Goal: Task Accomplishment & Management: Manage account settings

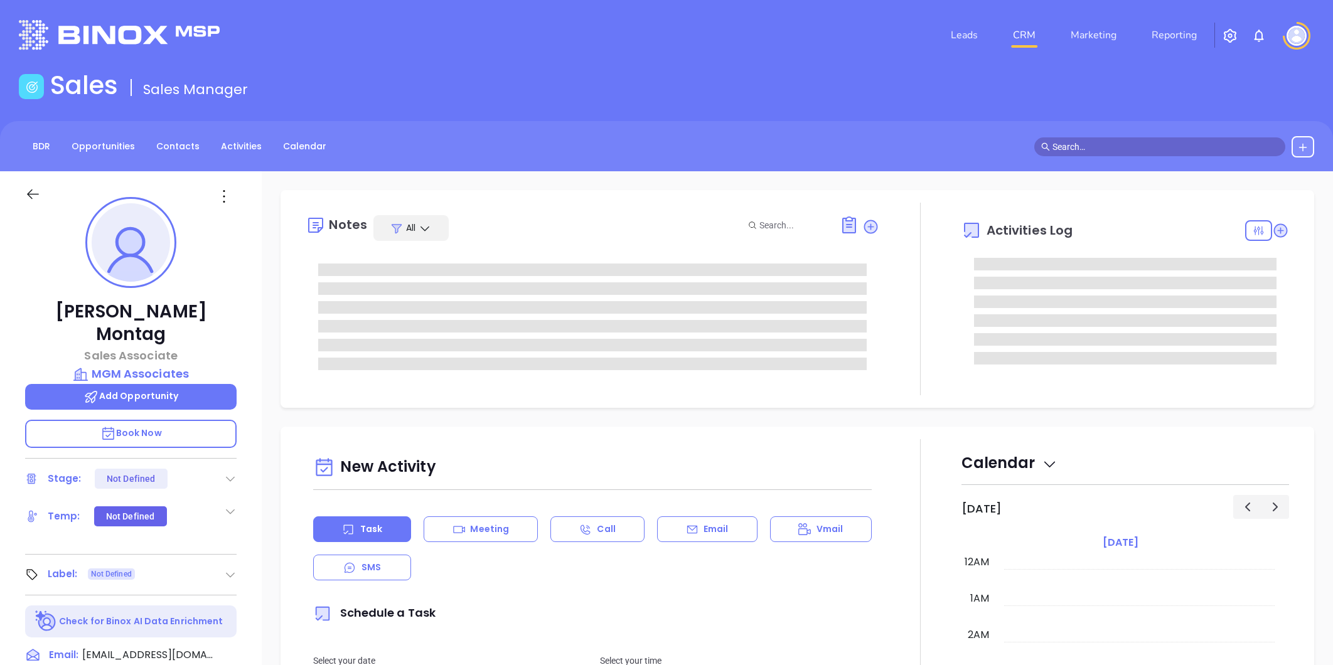
type input "[PERSON_NAME]"
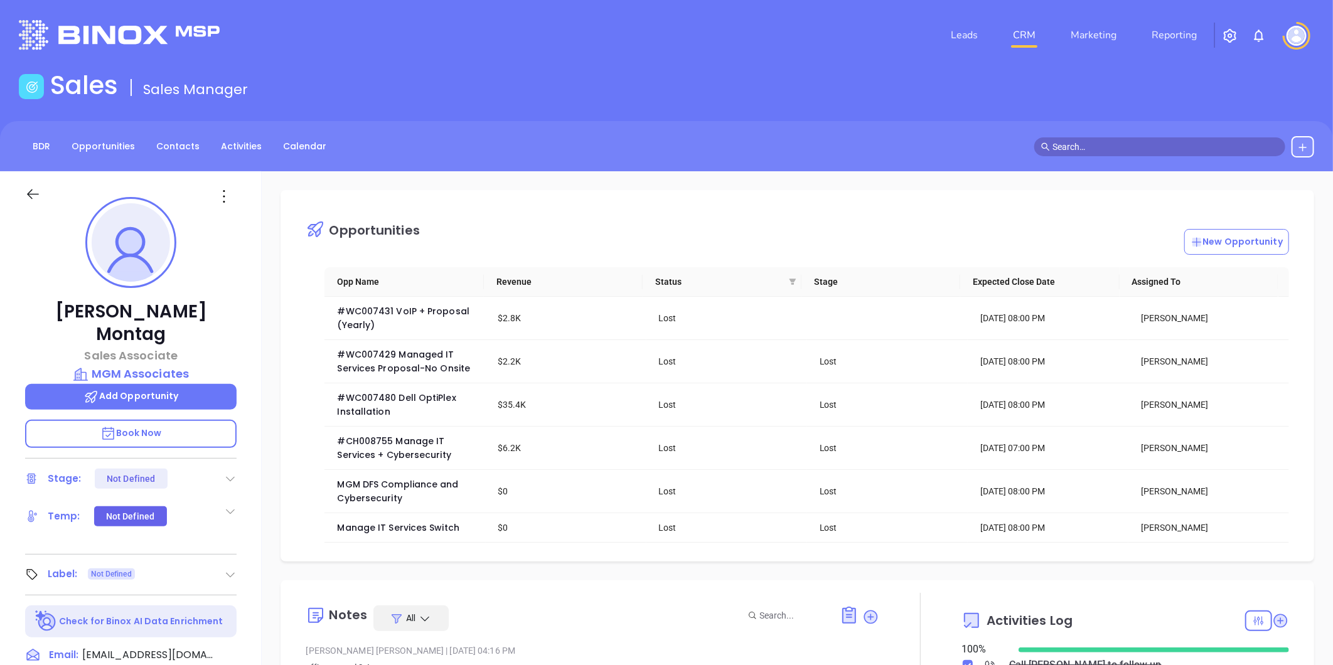
scroll to position [255, 0]
click at [967, 35] on link "Leads" at bounding box center [964, 35] width 37 height 25
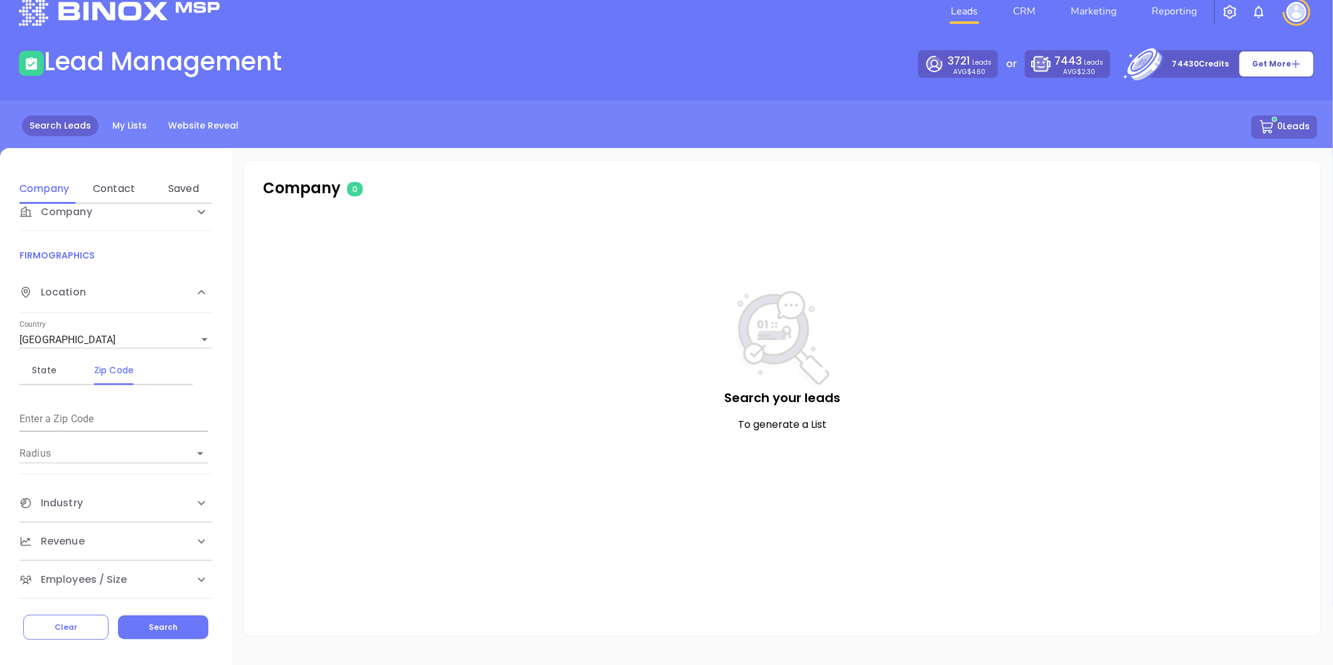
scroll to position [34, 0]
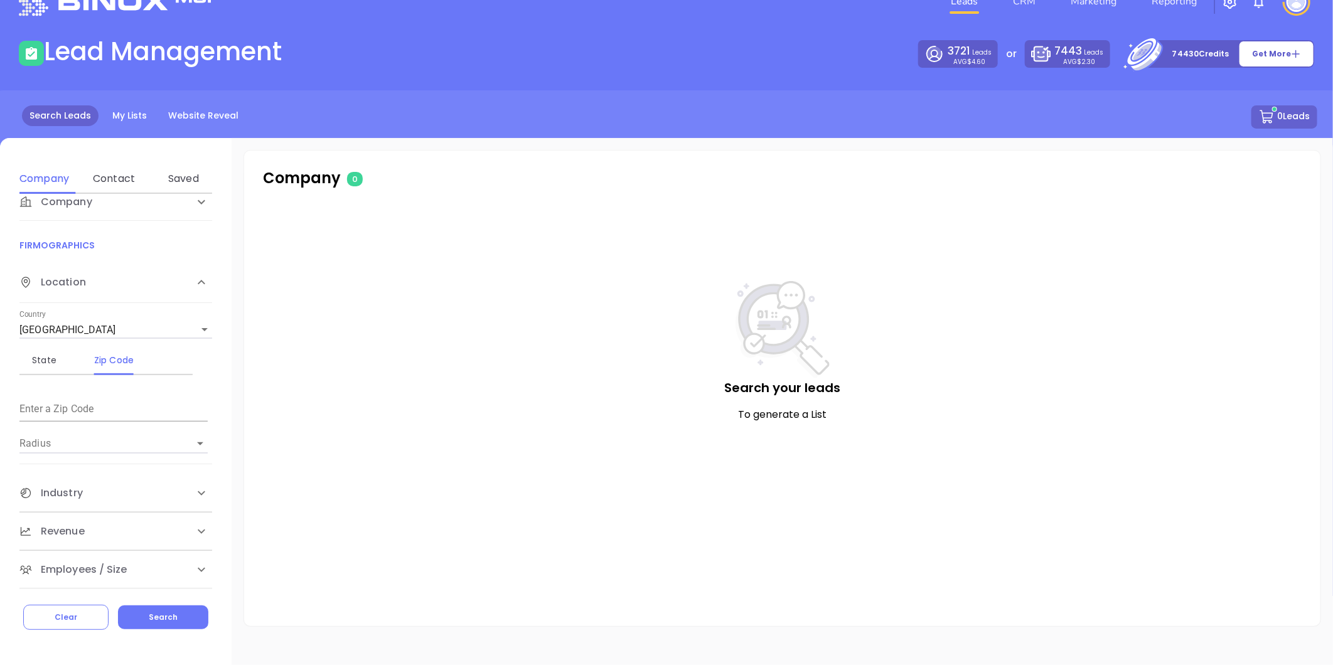
click at [51, 488] on span "Industry" at bounding box center [50, 493] width 63 height 15
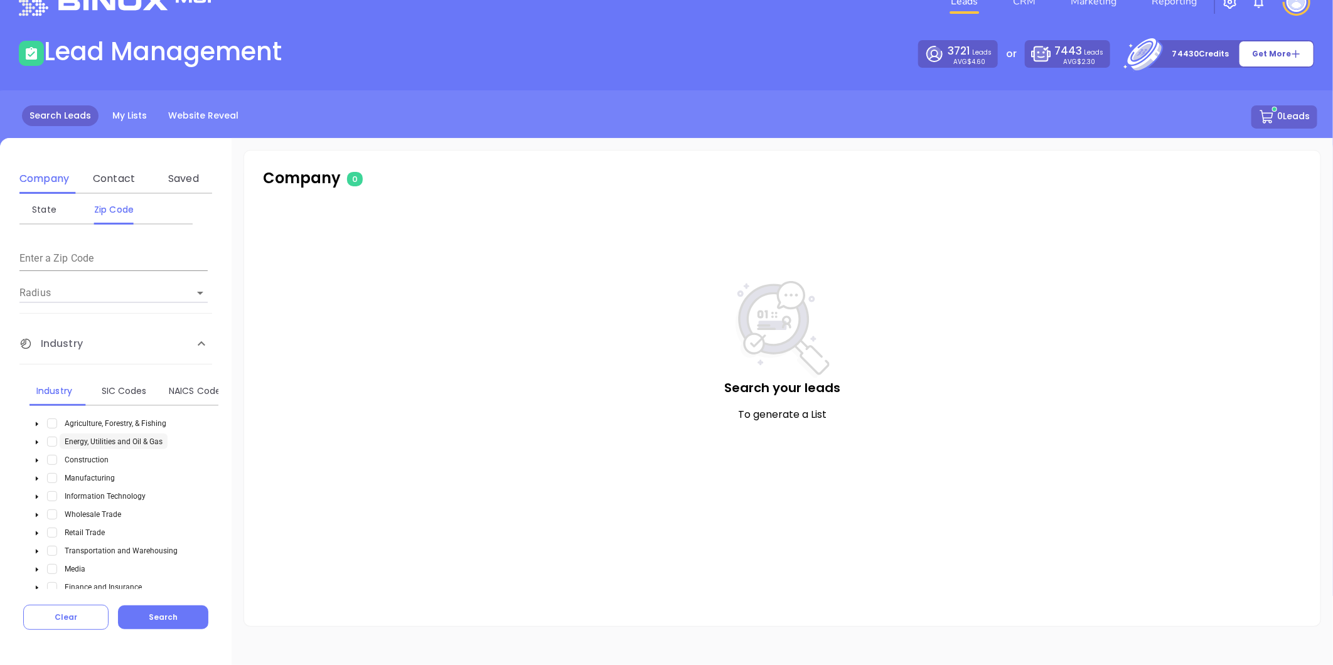
scroll to position [299, 0]
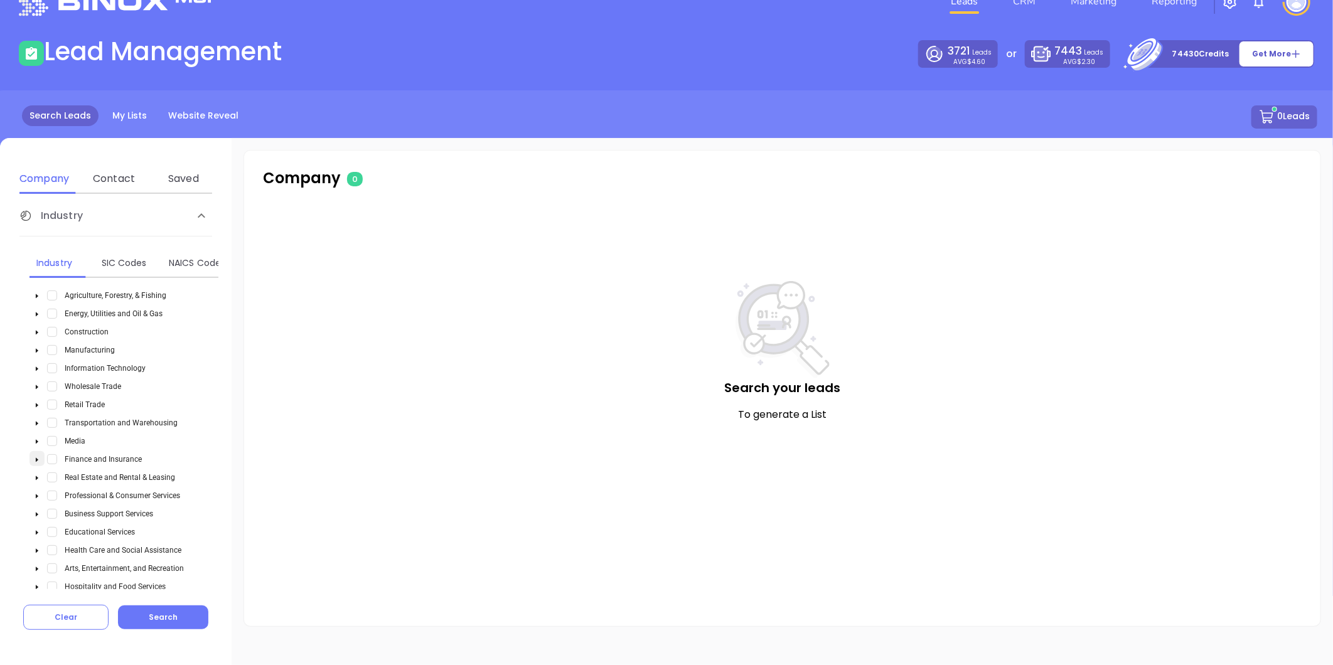
click at [38, 460] on icon "caret-down" at bounding box center [37, 460] width 6 height 6
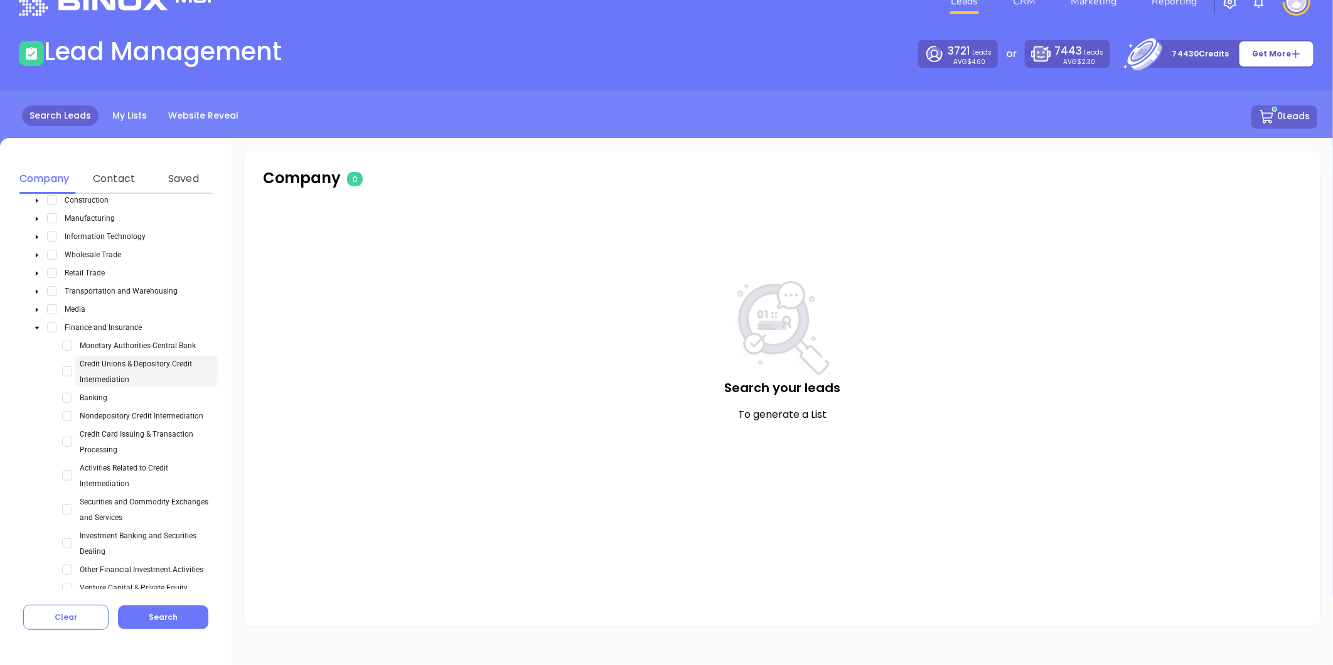
scroll to position [578, 0]
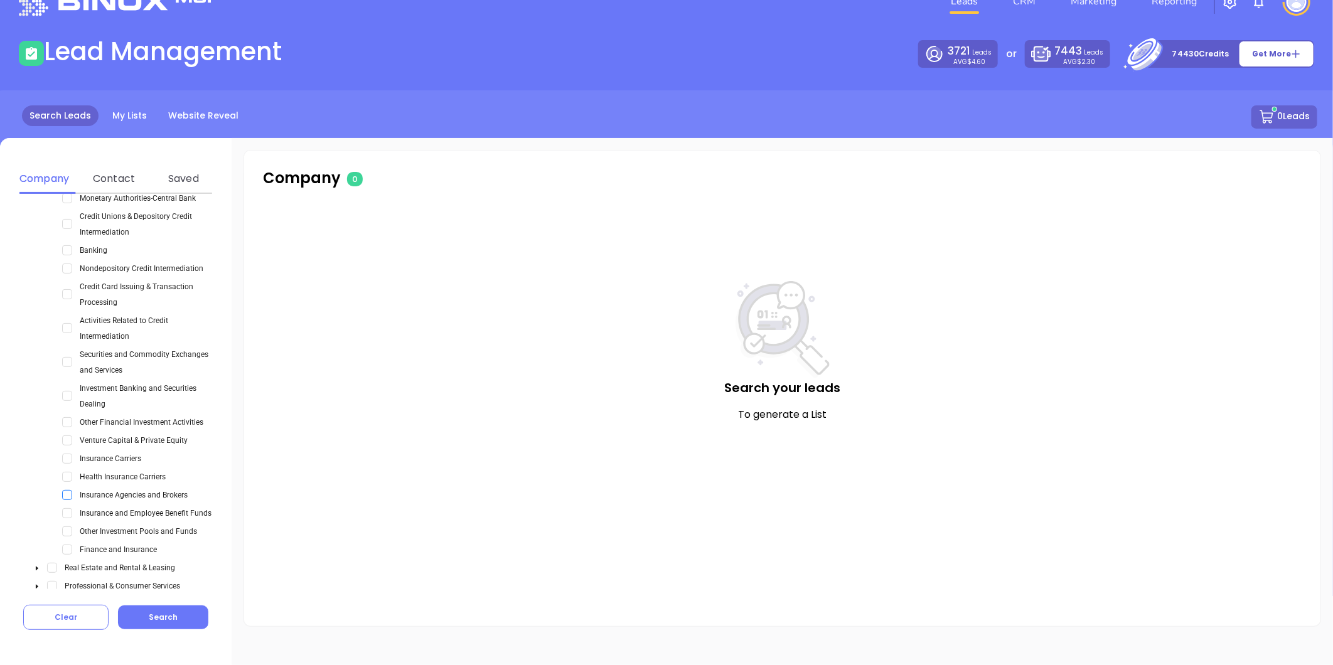
click at [70, 493] on span "Select Insurance Agencies and Brokers" at bounding box center [67, 495] width 10 height 10
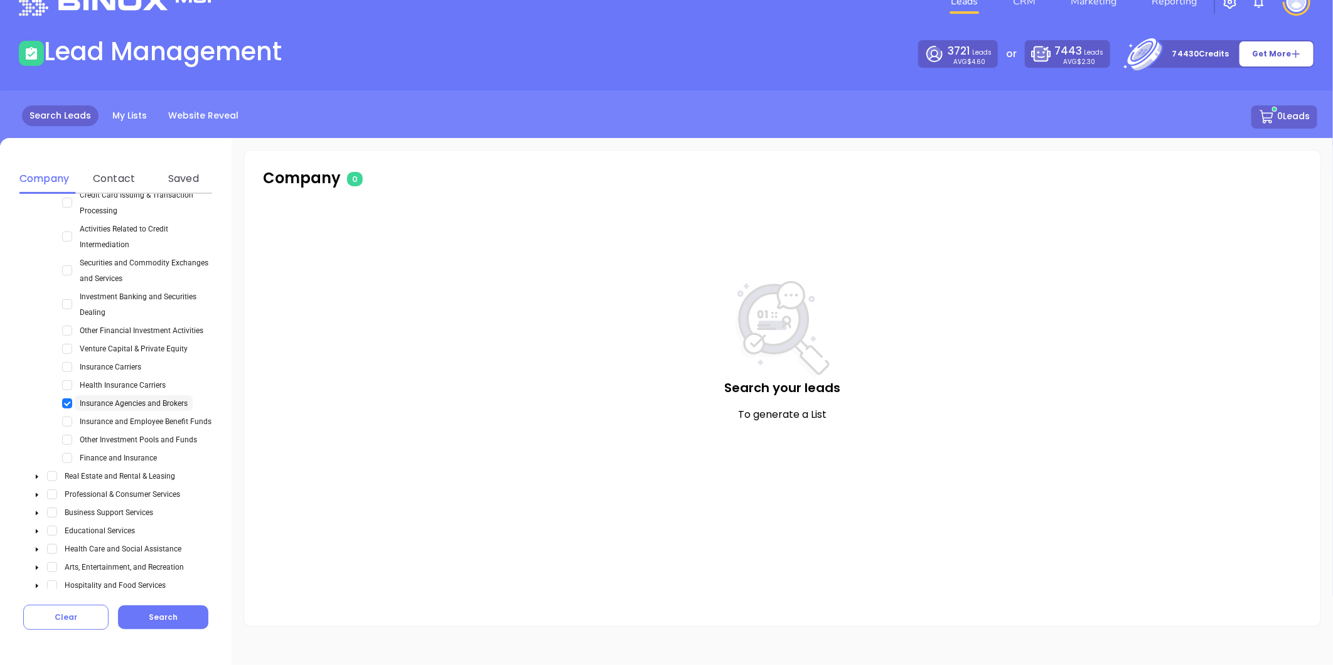
scroll to position [787, 0]
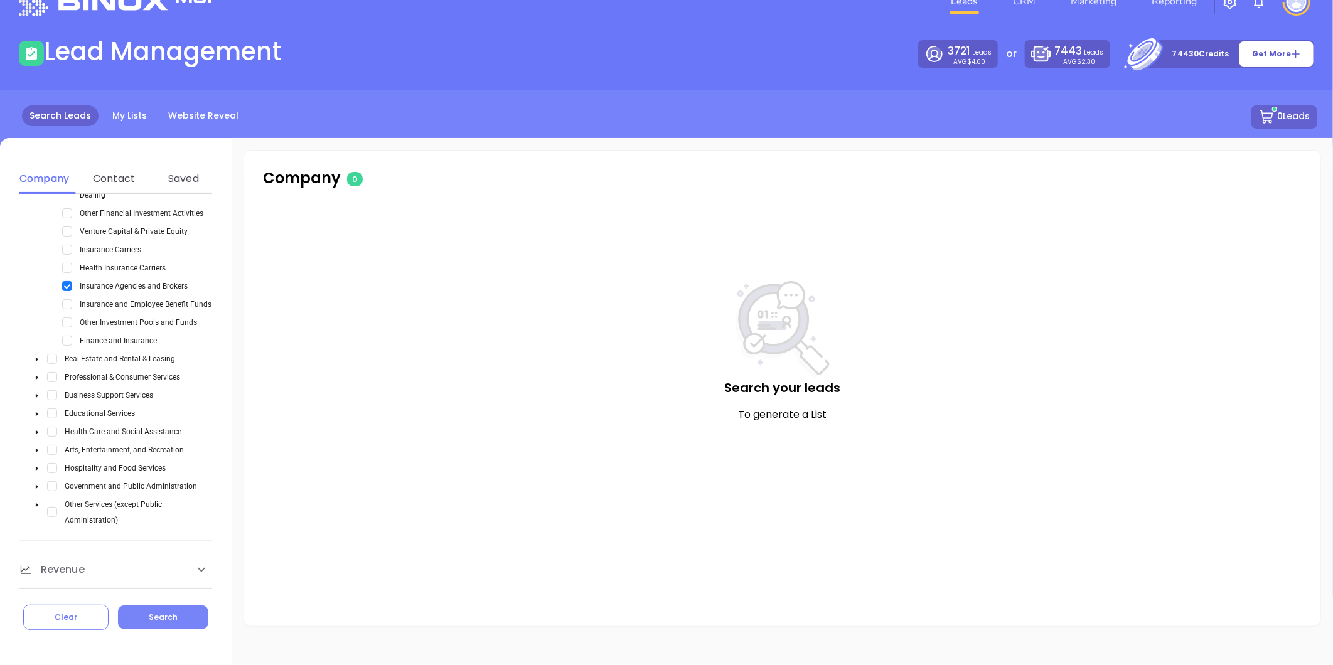
click at [152, 625] on button "Search" at bounding box center [163, 618] width 90 height 24
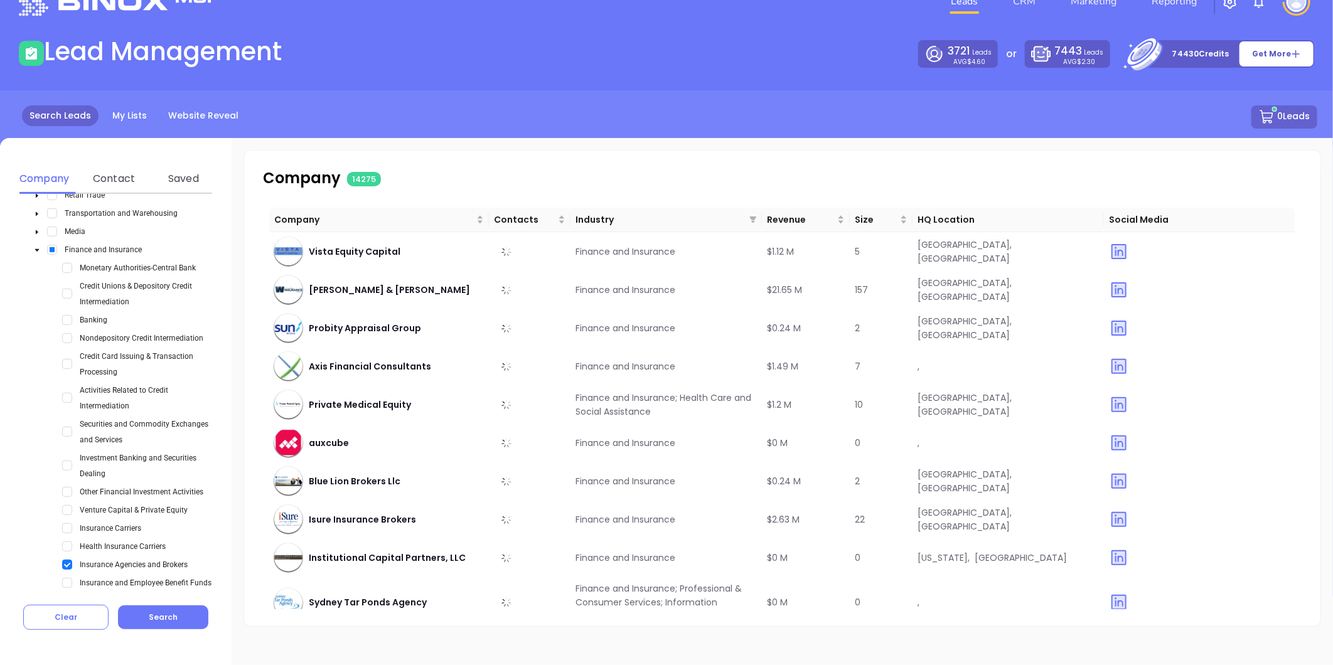
scroll to position [159, 0]
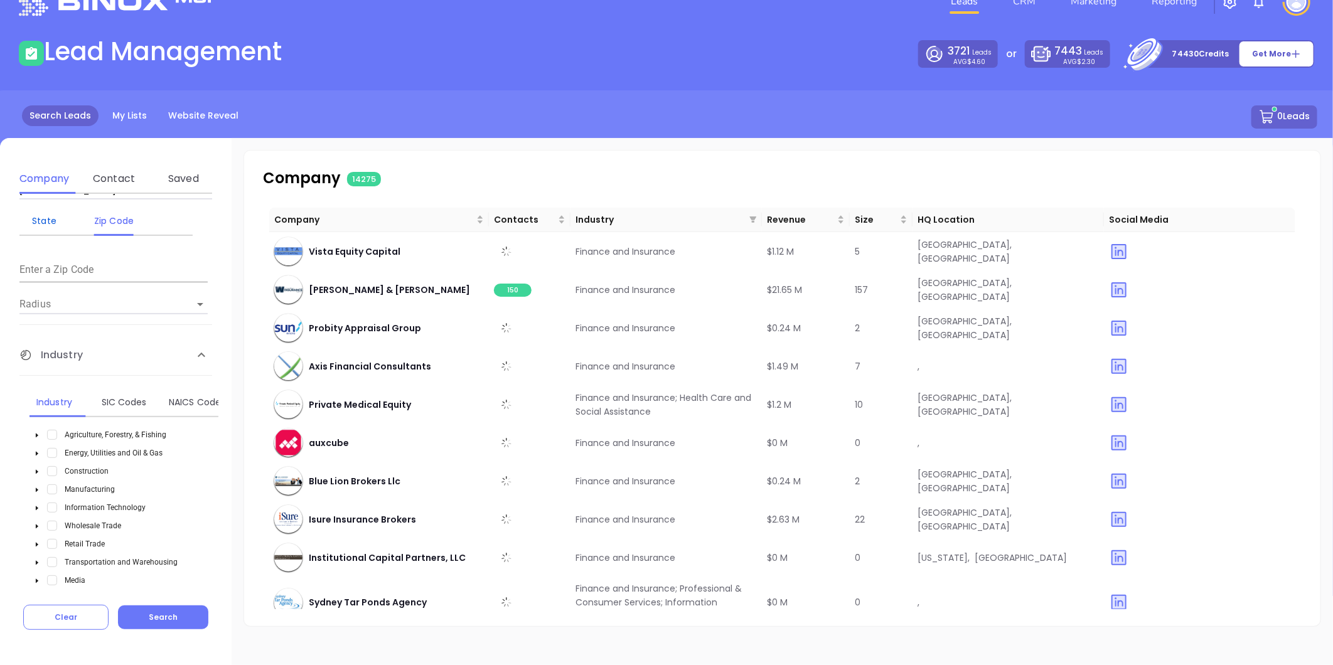
click at [42, 215] on div "State" at bounding box center [44, 220] width 50 height 15
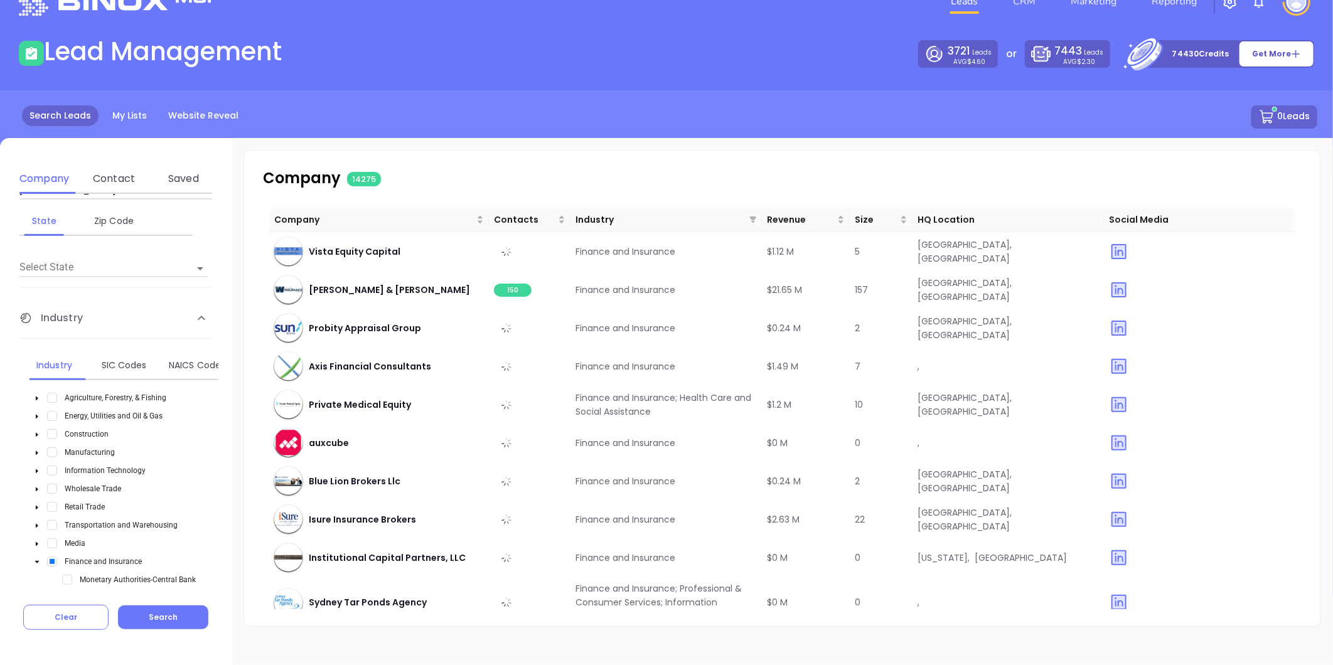
click at [55, 270] on input "Select State" at bounding box center [95, 268] width 153 height 18
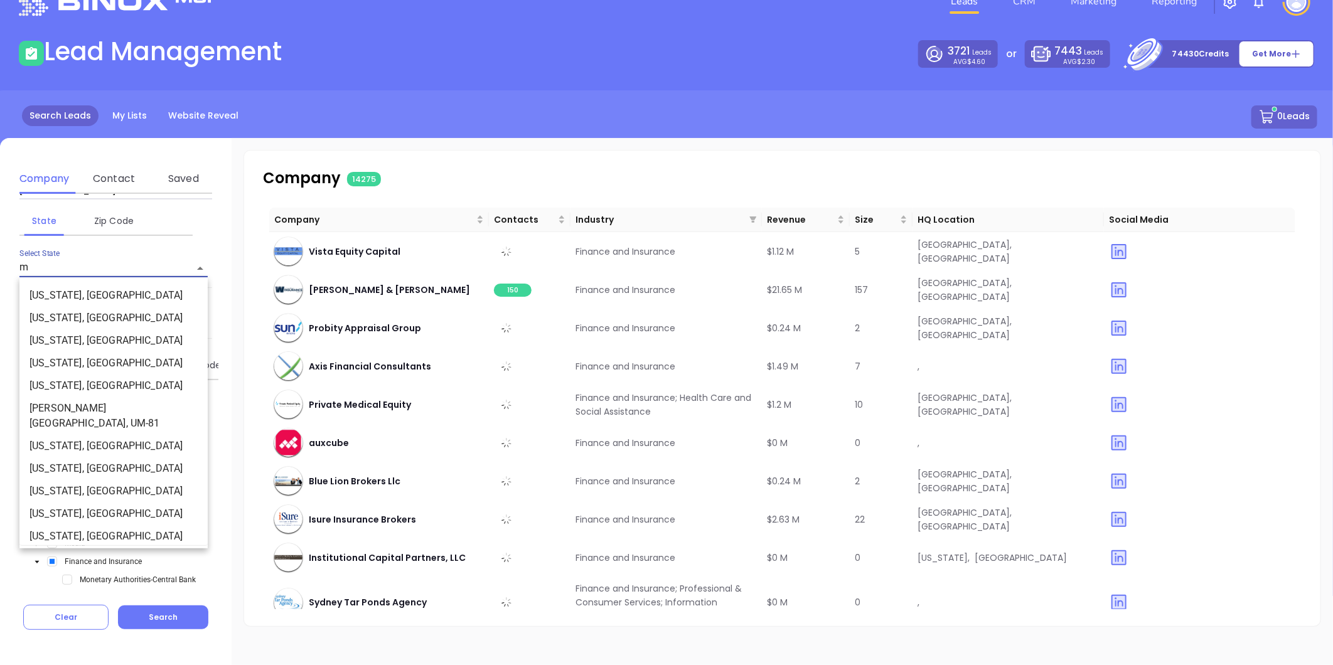
type input "ms"
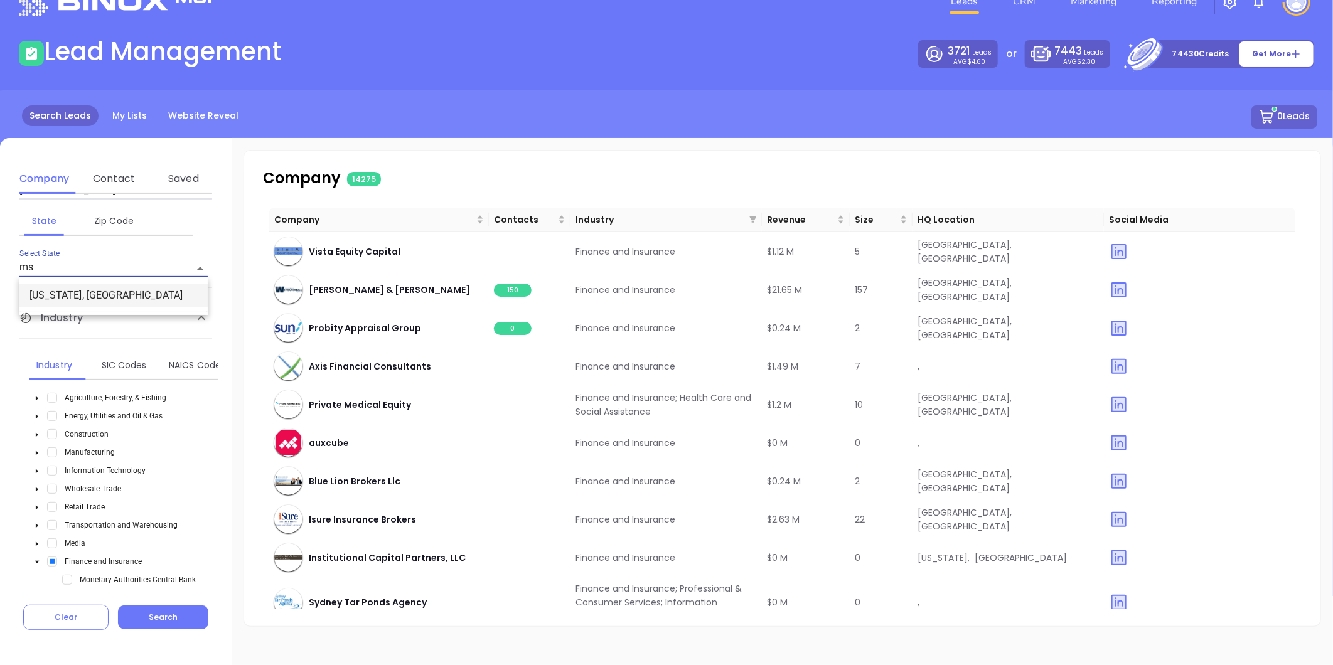
click at [105, 295] on li "Mississippi, MS" at bounding box center [113, 295] width 188 height 23
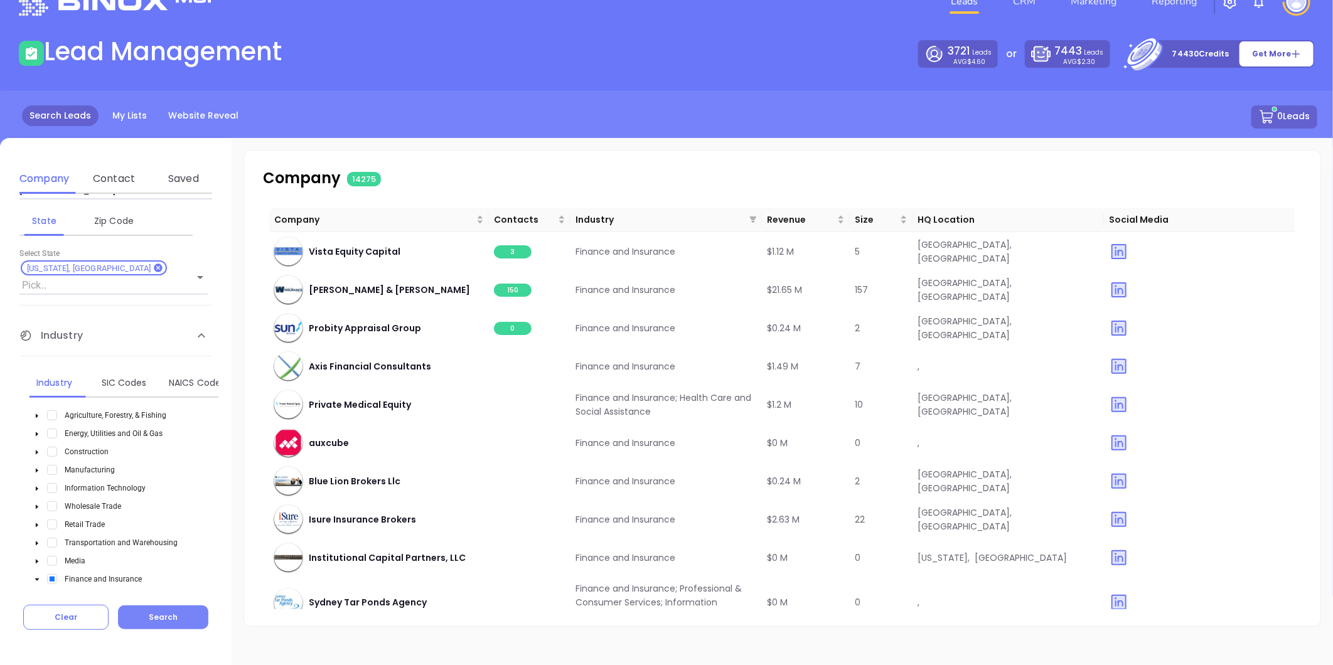
click at [153, 619] on span "Search" at bounding box center [163, 617] width 29 height 11
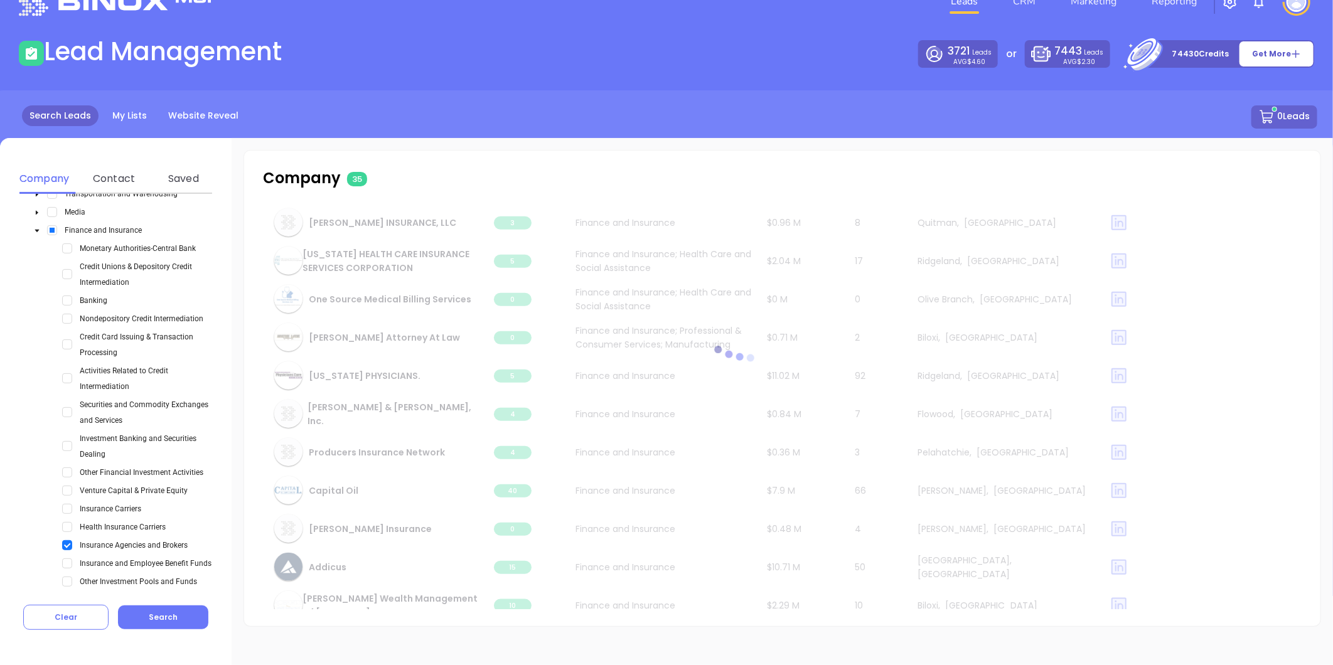
scroll to position [962, 0]
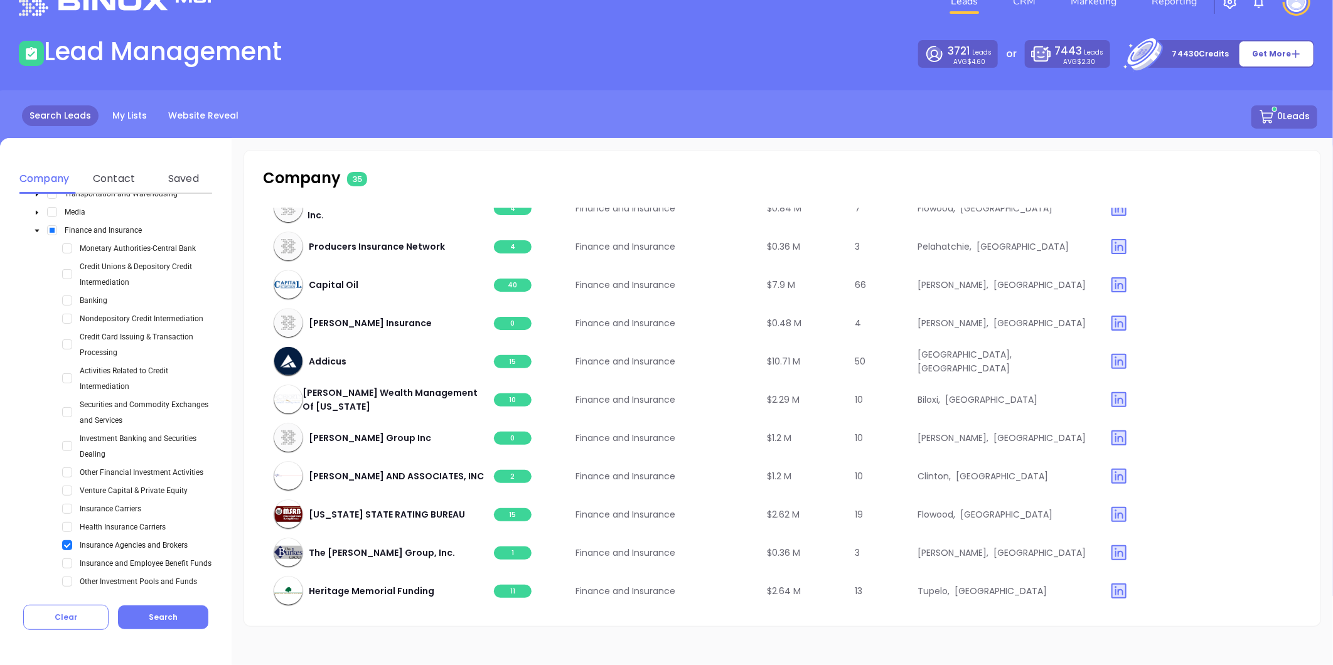
click at [304, 178] on p "Company 35" at bounding box center [425, 178] width 324 height 23
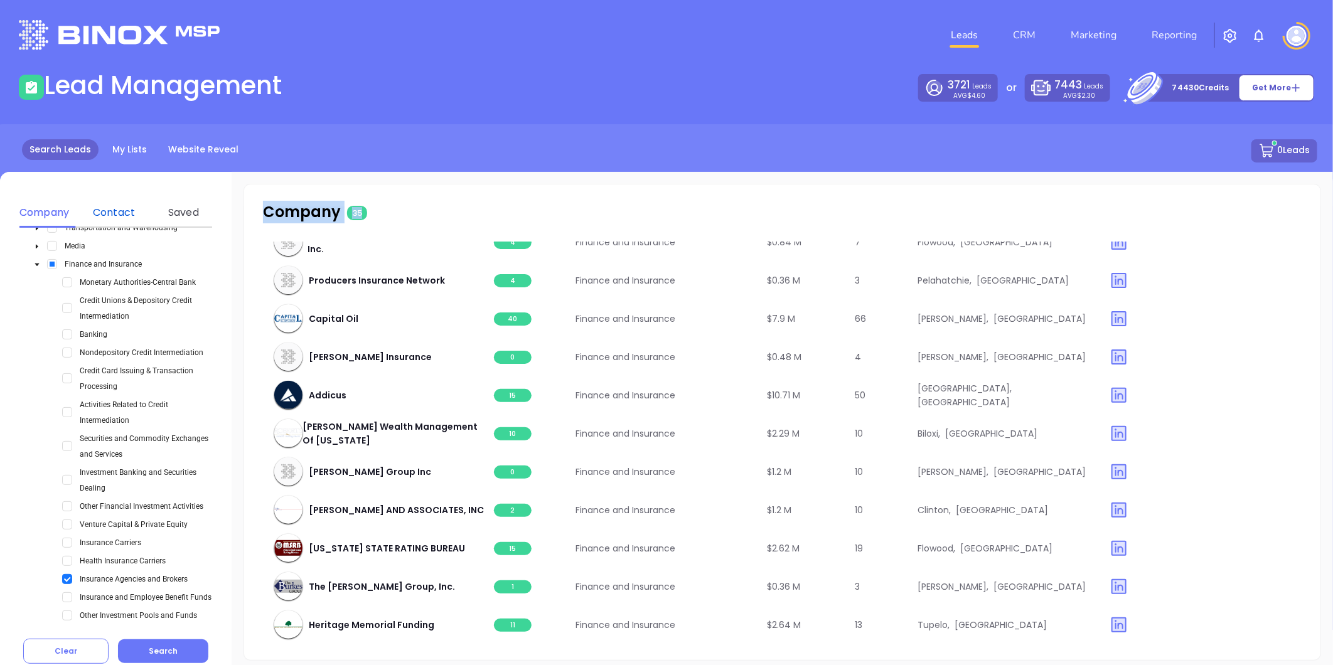
click at [99, 212] on div "Contact" at bounding box center [114, 212] width 50 height 15
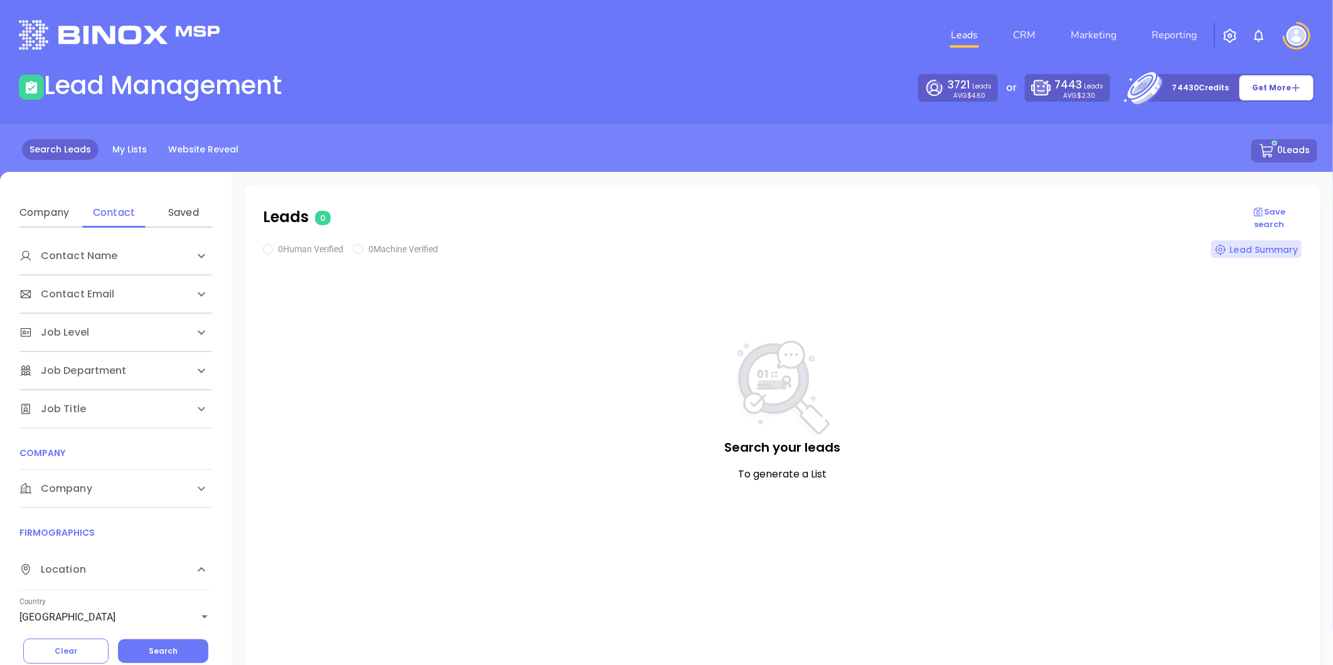
drag, startPoint x: 159, startPoint y: 643, endPoint x: 228, endPoint y: 505, distance: 154.6
click at [158, 641] on button "Search" at bounding box center [163, 652] width 90 height 24
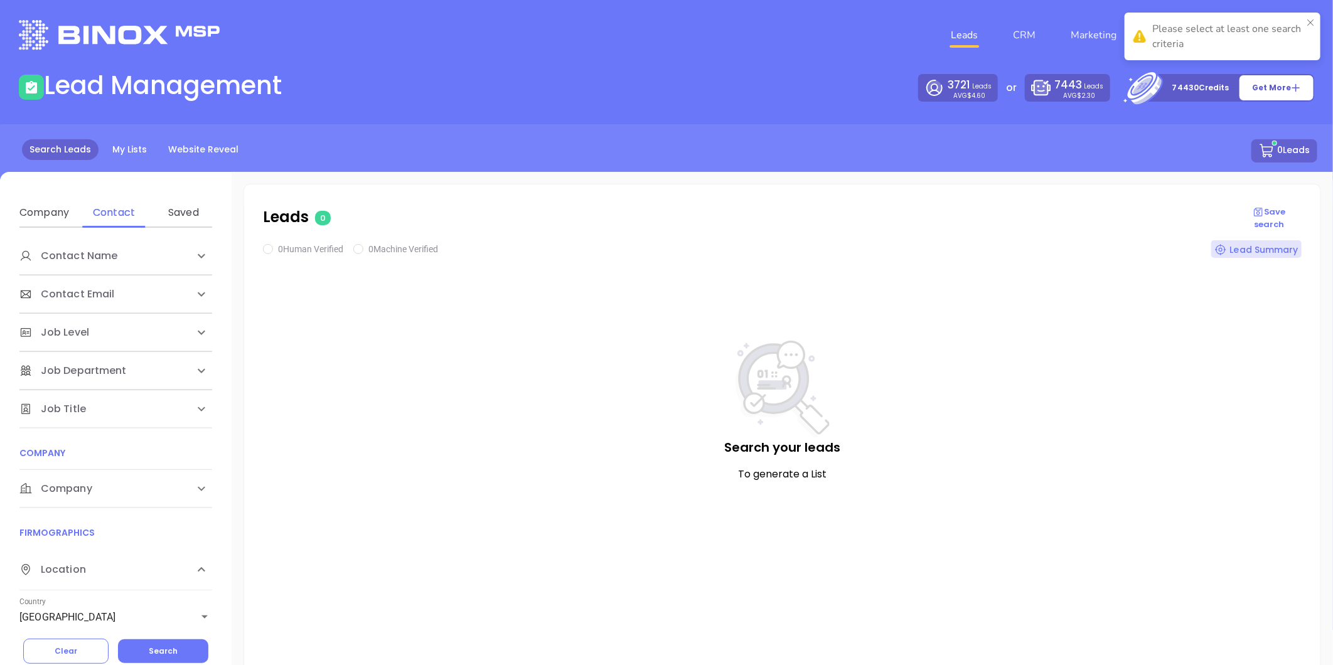
scroll to position [70, 0]
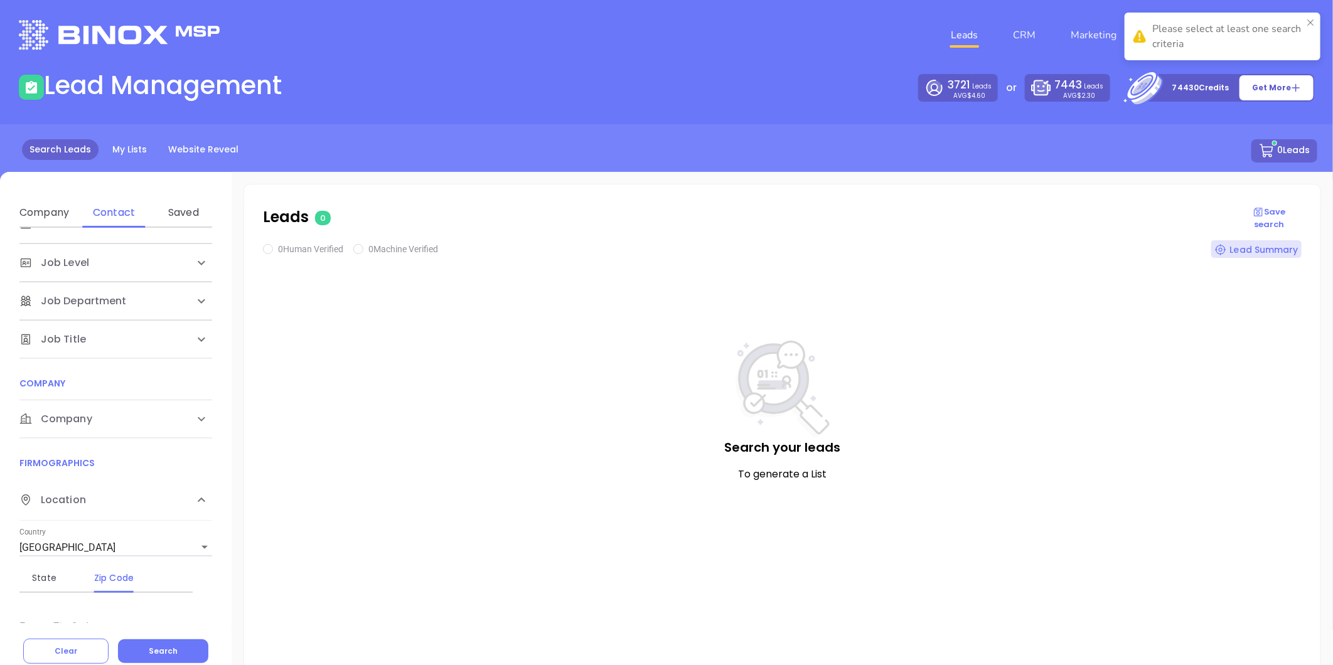
click at [75, 409] on div "Company" at bounding box center [115, 419] width 193 height 38
click at [94, 466] on div "Domain" at bounding box center [114, 467] width 50 height 15
click at [74, 506] on input "Enter a company name" at bounding box center [113, 514] width 188 height 20
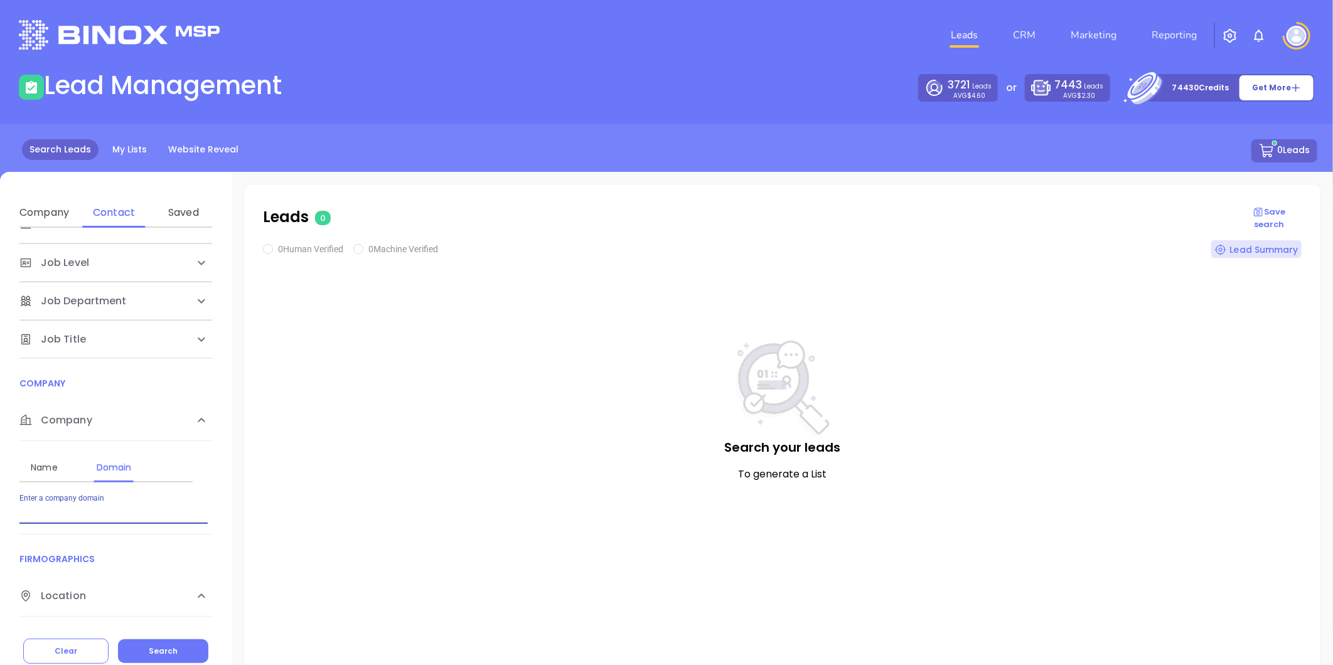
paste input "bibrokers.com"
type input "bibrokers.com"
click at [167, 645] on button "Search" at bounding box center [163, 652] width 90 height 24
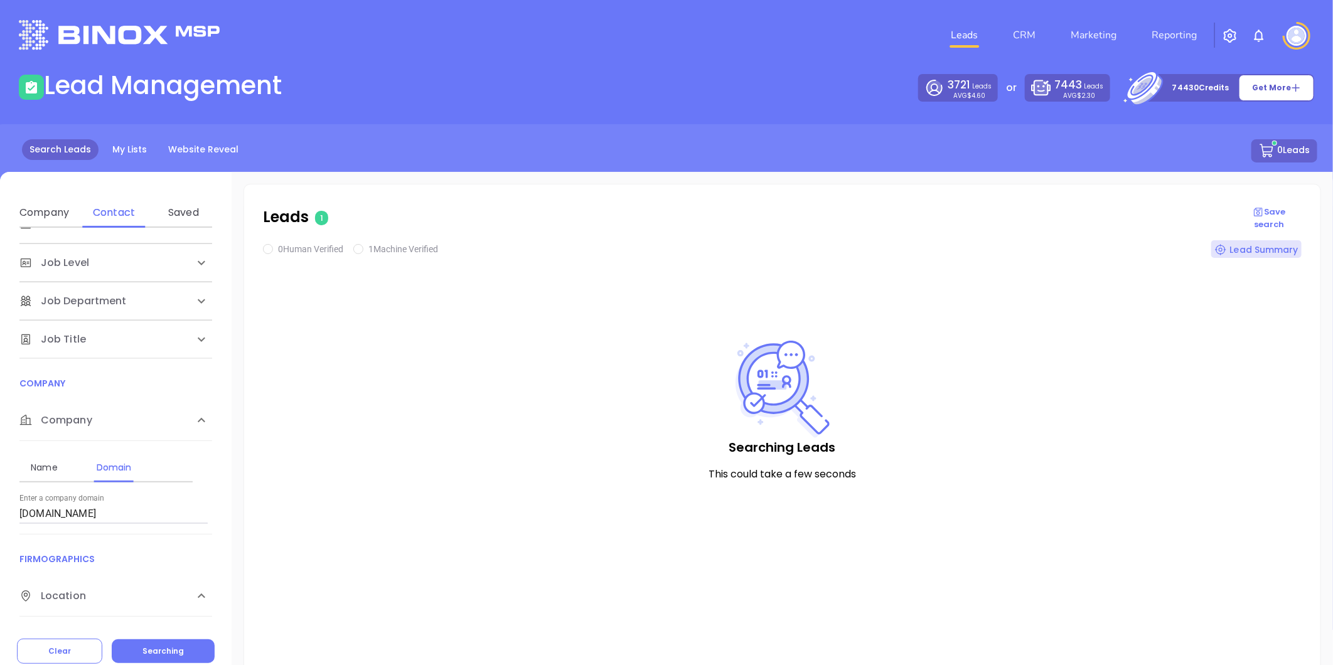
checkbox input "true"
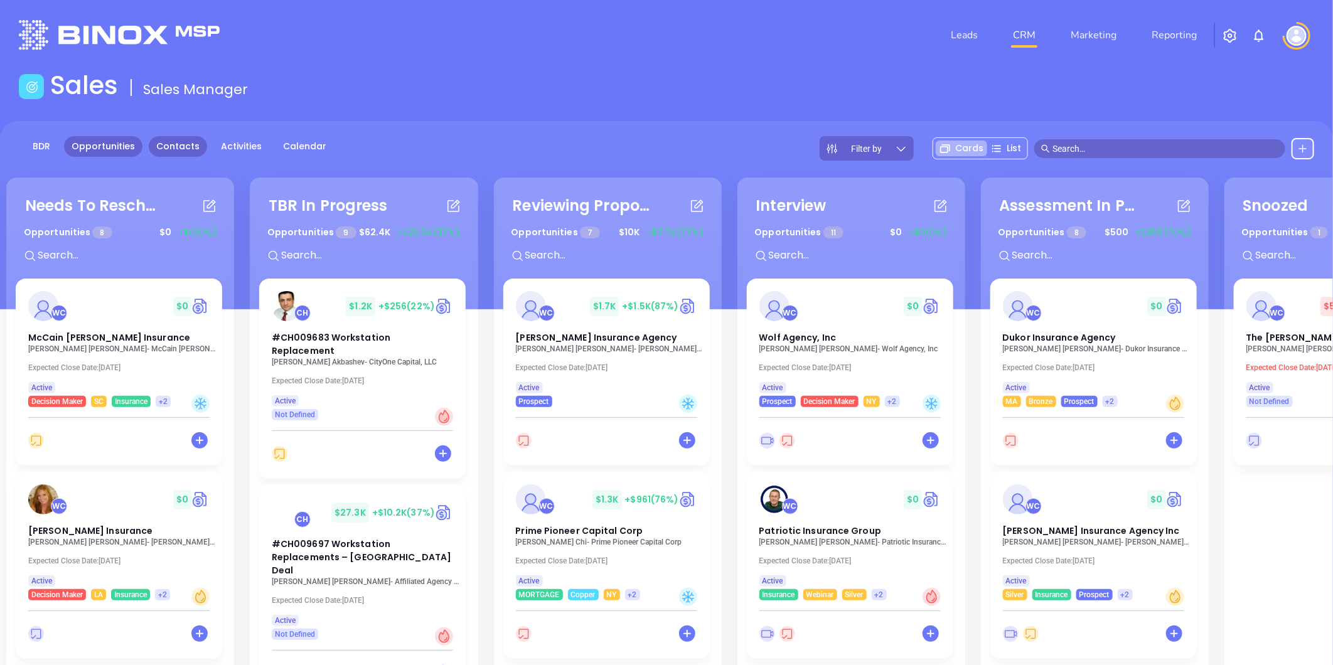
click at [164, 143] on link "Contacts" at bounding box center [178, 146] width 58 height 21
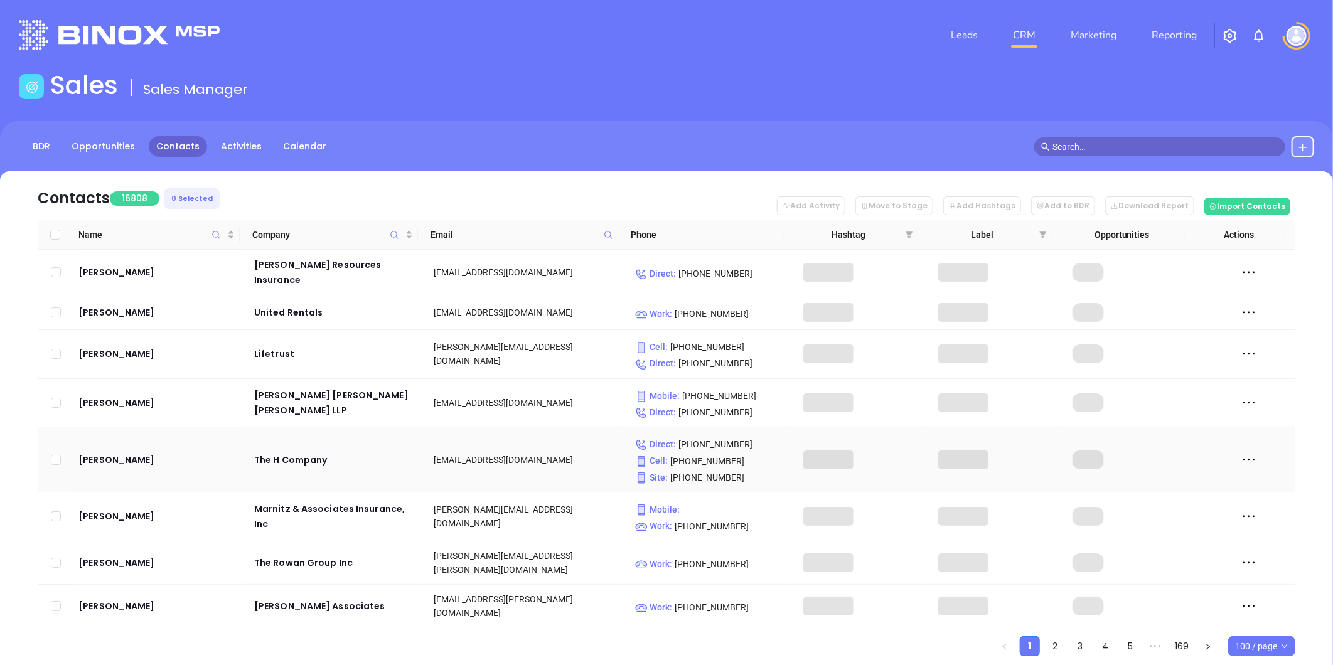
scroll to position [209, 0]
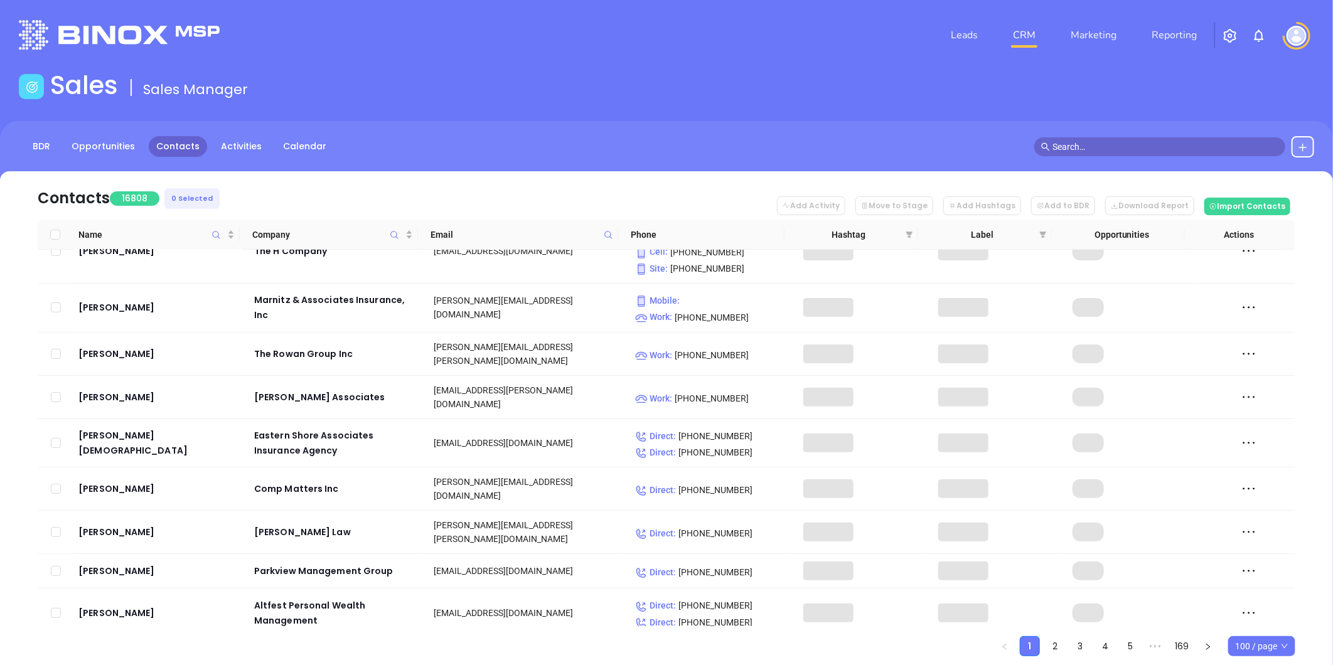
click at [607, 232] on icon at bounding box center [608, 234] width 9 height 9
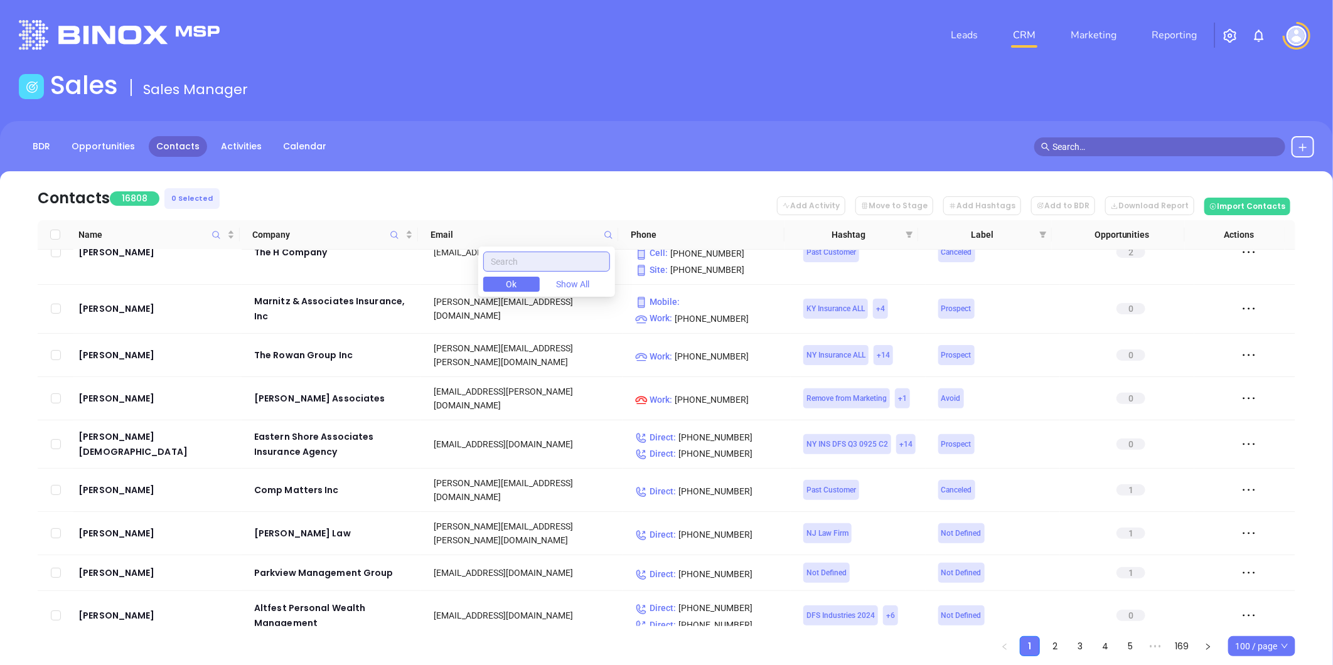
click at [522, 264] on input "text" at bounding box center [546, 262] width 127 height 20
paste input "bibrokers.com"
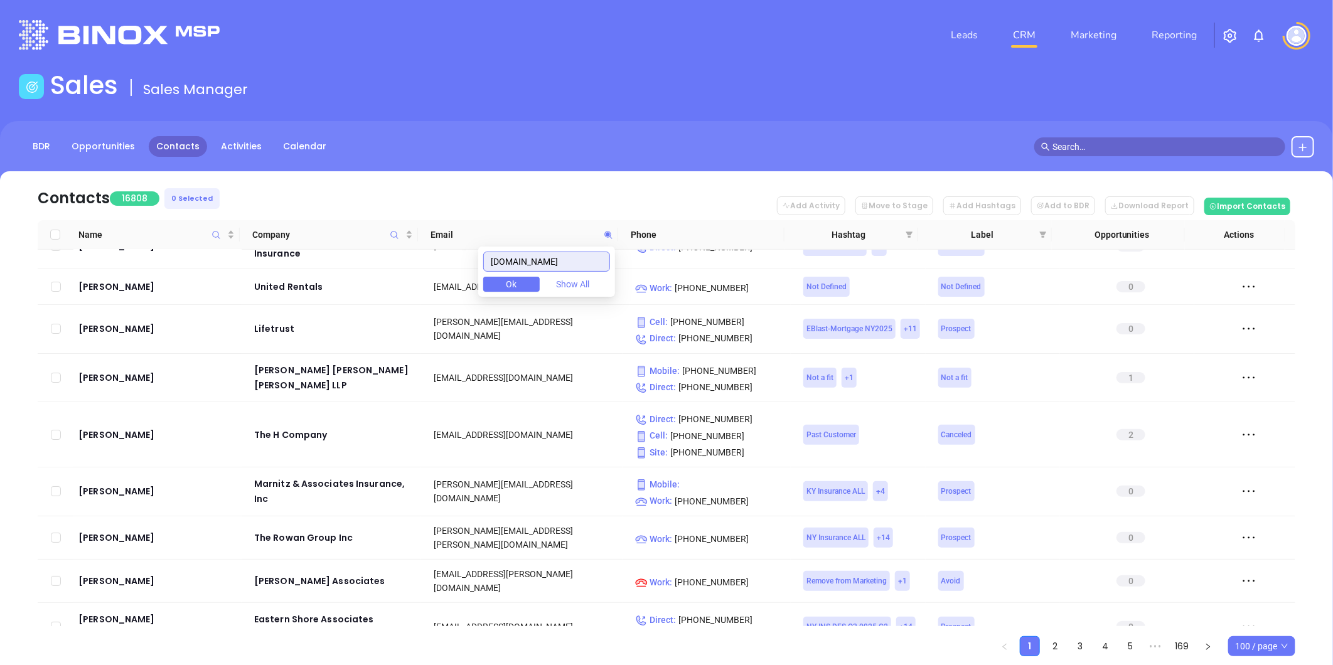
scroll to position [0, 0]
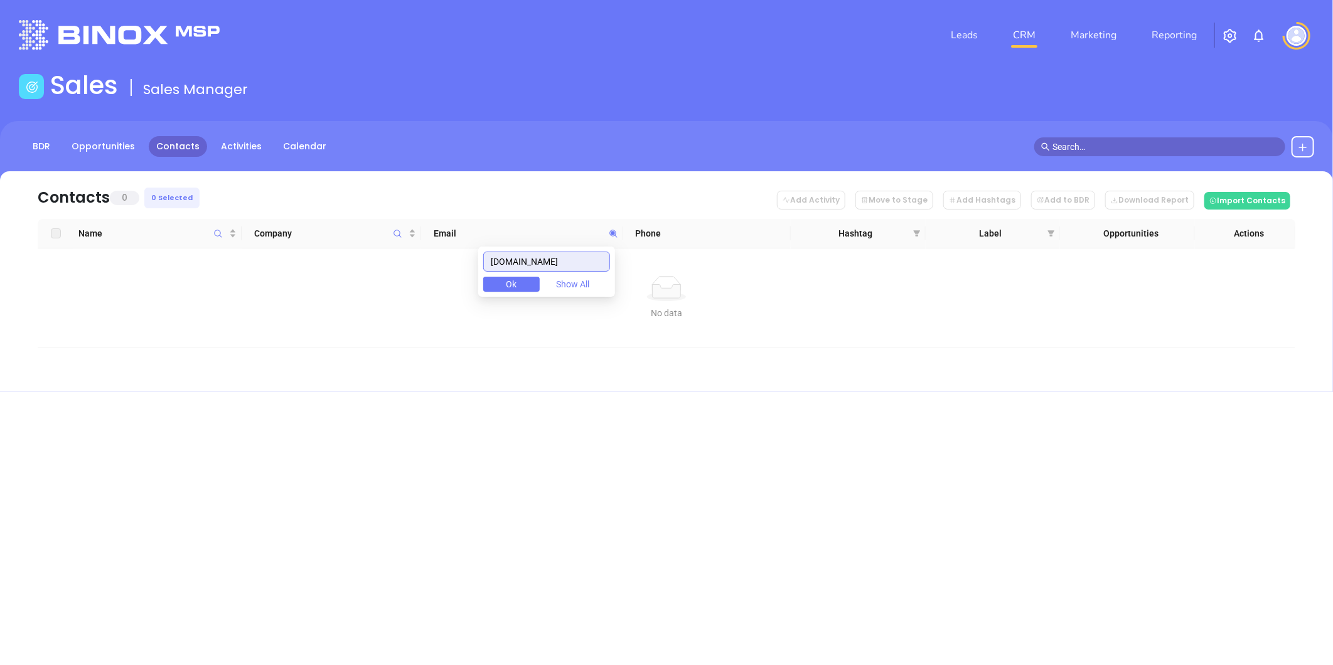
drag, startPoint x: 538, startPoint y: 269, endPoint x: 458, endPoint y: 268, distance: 79.7
click at [442, 270] on body "Leads CRM Marketing Reporting Financial Leads Leads Sales Sales Manager BDR Opp…" at bounding box center [666, 332] width 1333 height 665
paste input "coleagencylivestock"
click at [576, 267] on input "coleagencylivestock.com" at bounding box center [546, 262] width 127 height 20
click at [576, 266] on input "coleagencylivestock.com" at bounding box center [546, 262] width 127 height 20
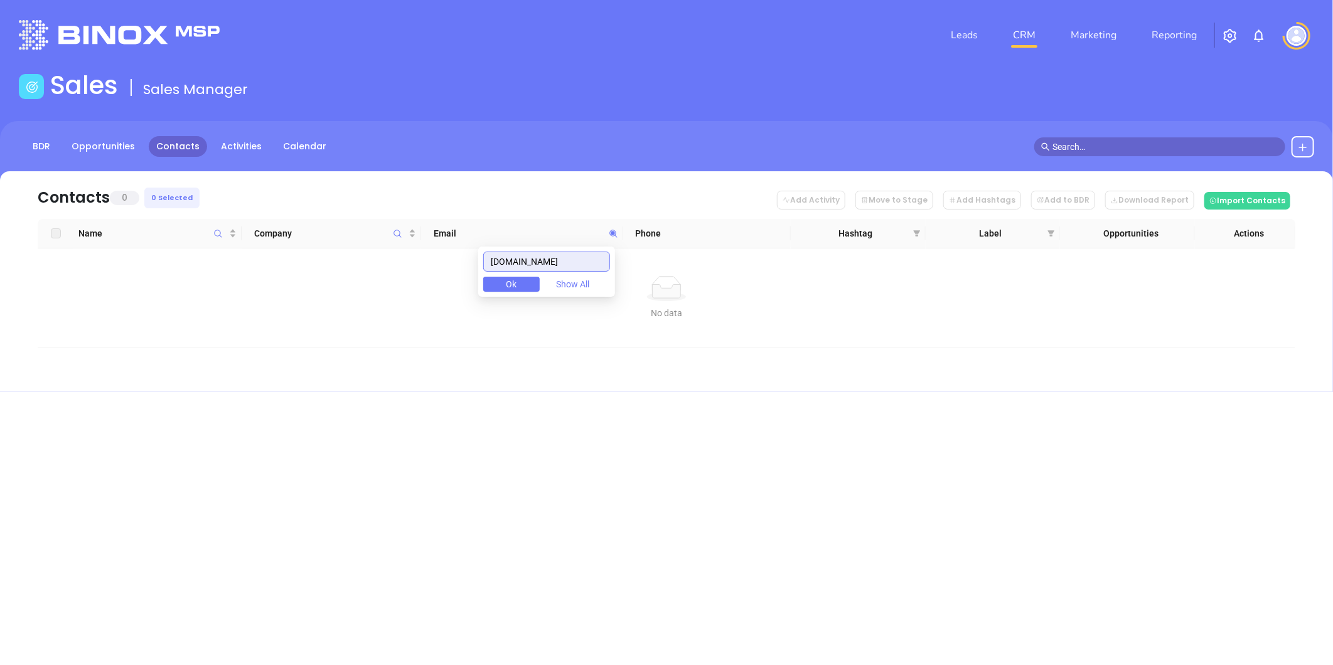
click at [576, 266] on input "coleagencylivestock.com" at bounding box center [546, 262] width 127 height 20
paste input "okeins"
type input "cookeins.com"
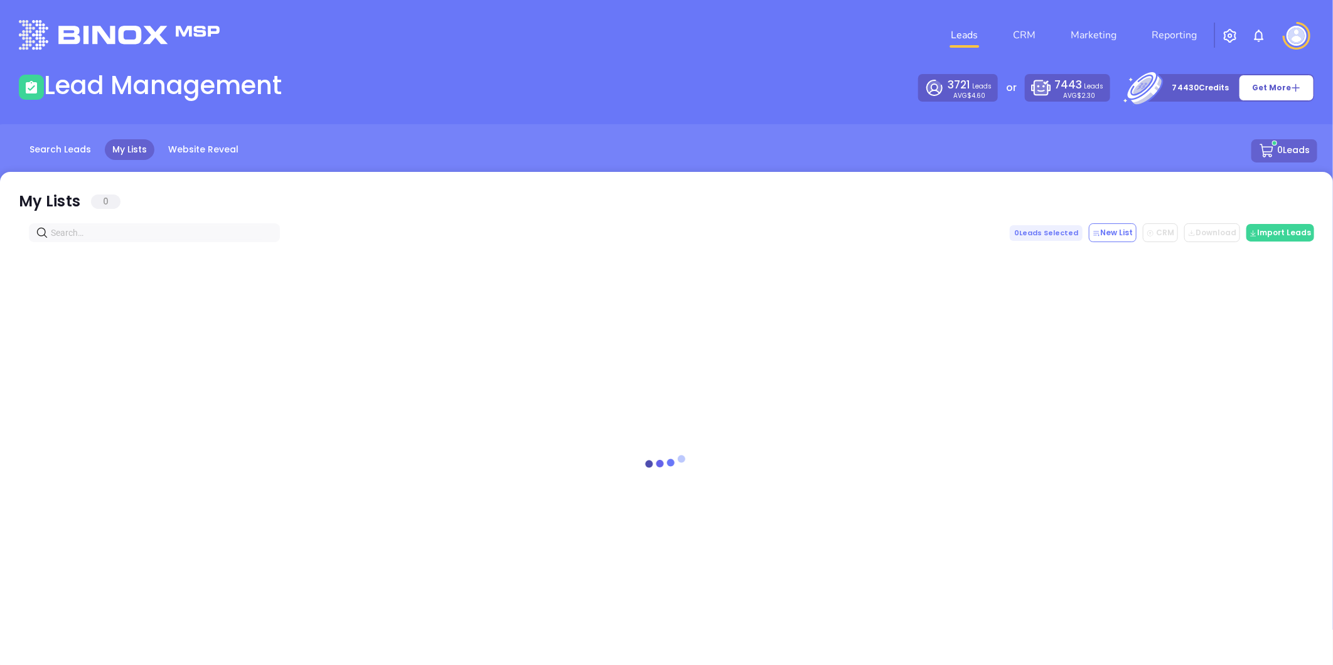
click at [149, 237] on input "text" at bounding box center [157, 233] width 212 height 14
paste input "[DOMAIN_NAME]"
drag, startPoint x: 105, startPoint y: 225, endPoint x: 1, endPoint y: 242, distance: 105.0
click at [0, 235] on html "Leads CRM Marketing Reporting Financial Leads Leads Lead Management 3721 Leads …" at bounding box center [666, 332] width 1333 height 665
paste input "coleagencylivestock"
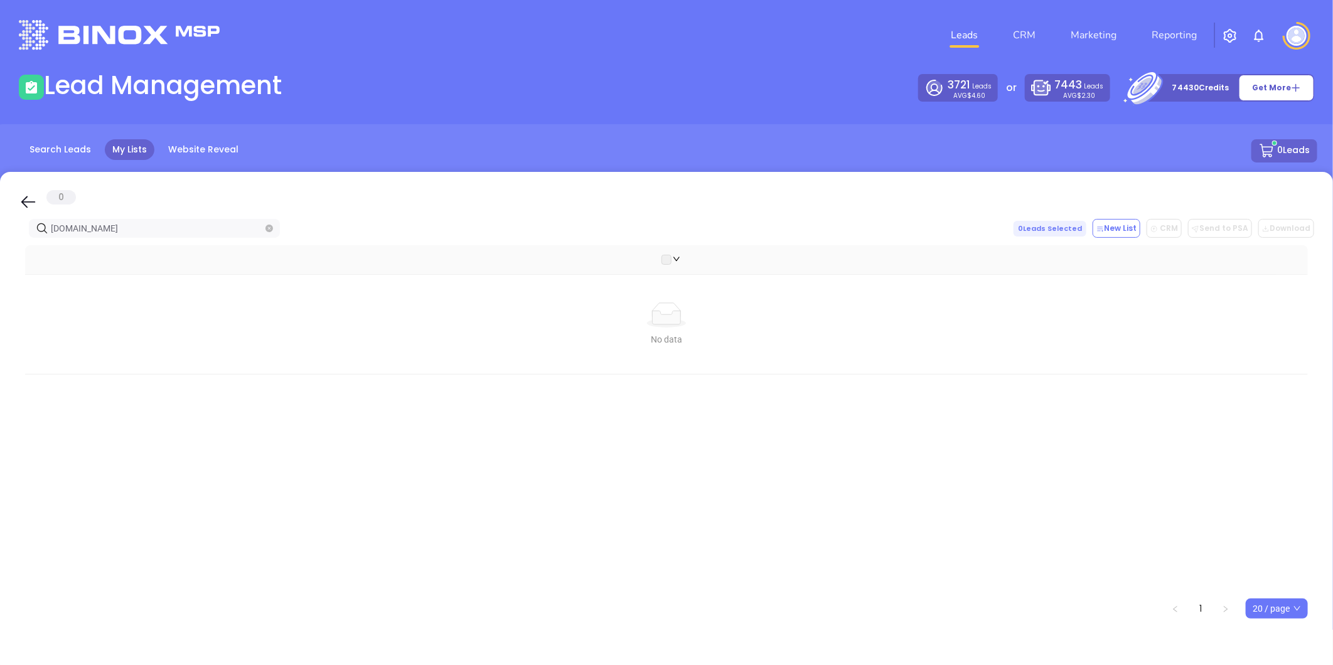
drag, startPoint x: 166, startPoint y: 232, endPoint x: 60, endPoint y: 240, distance: 106.4
click at [0, 251] on html "Leads CRM Marketing Reporting Financial Leads Leads Lead Management 3721 Leads …" at bounding box center [666, 332] width 1333 height 665
paste input "okeins"
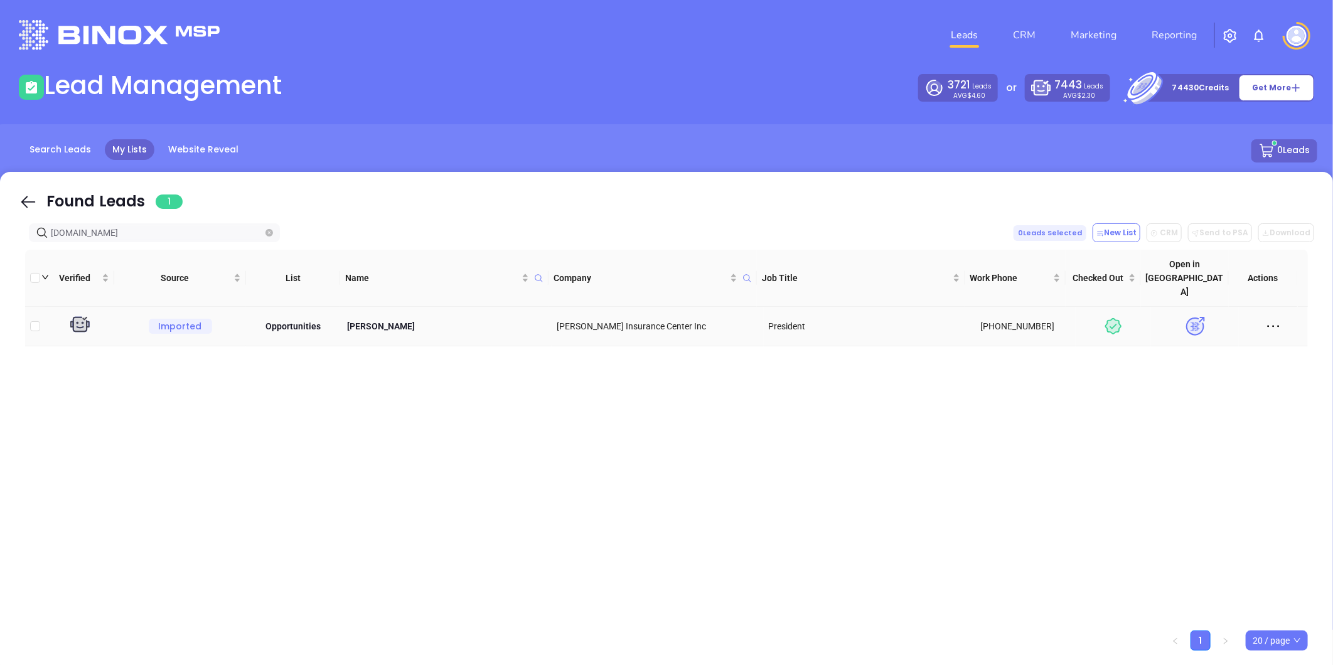
click at [1264, 317] on icon at bounding box center [1273, 326] width 19 height 19
click at [1165, 419] on div "Delete" at bounding box center [1205, 417] width 114 height 14
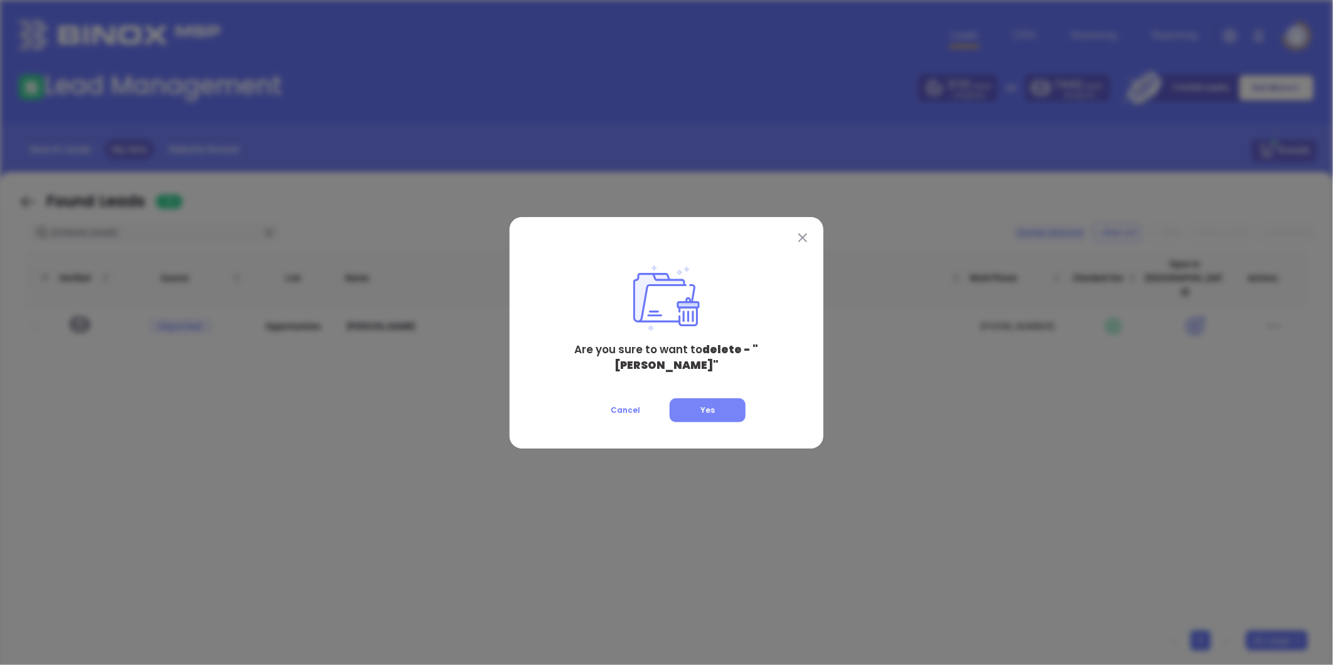
click at [705, 405] on span "Yes" at bounding box center [707, 410] width 14 height 11
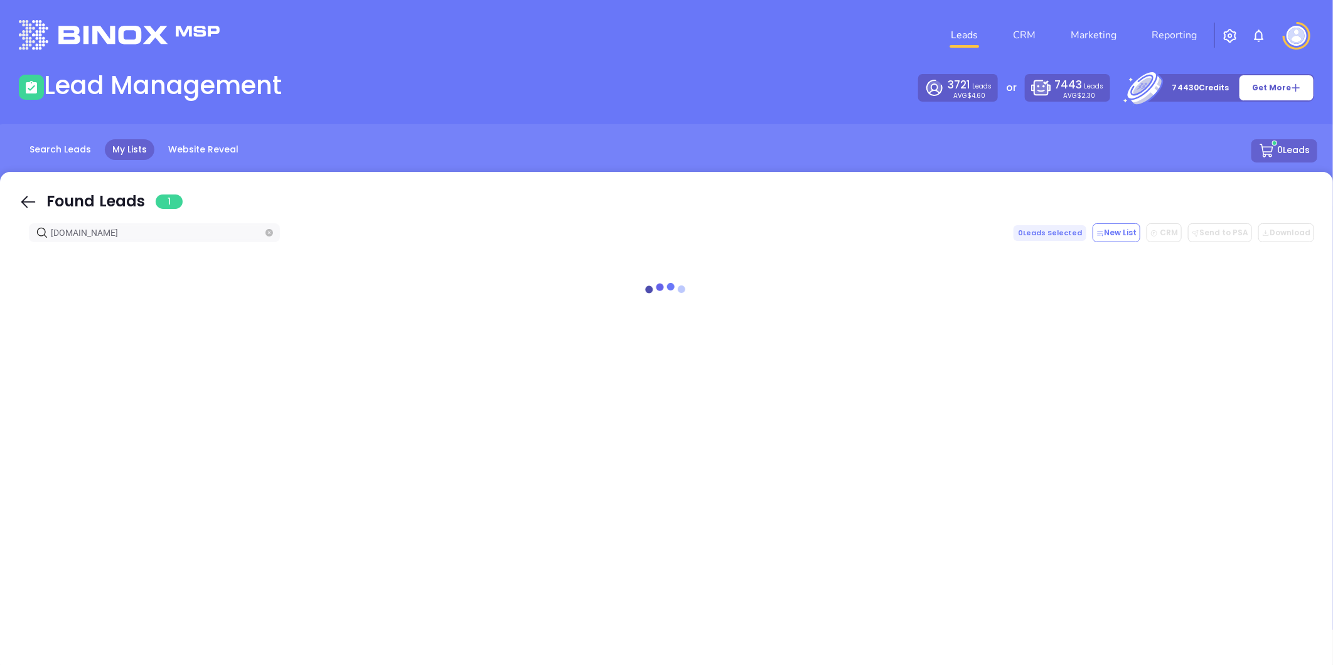
drag, startPoint x: 116, startPoint y: 236, endPoint x: -142, endPoint y: 262, distance: 259.9
click at [0, 262] on html "Leads CRM Marketing Reporting Financial Leads Leads Lead Management 3721 Leads …" at bounding box center [666, 332] width 1333 height 665
paste input "fortsongroup"
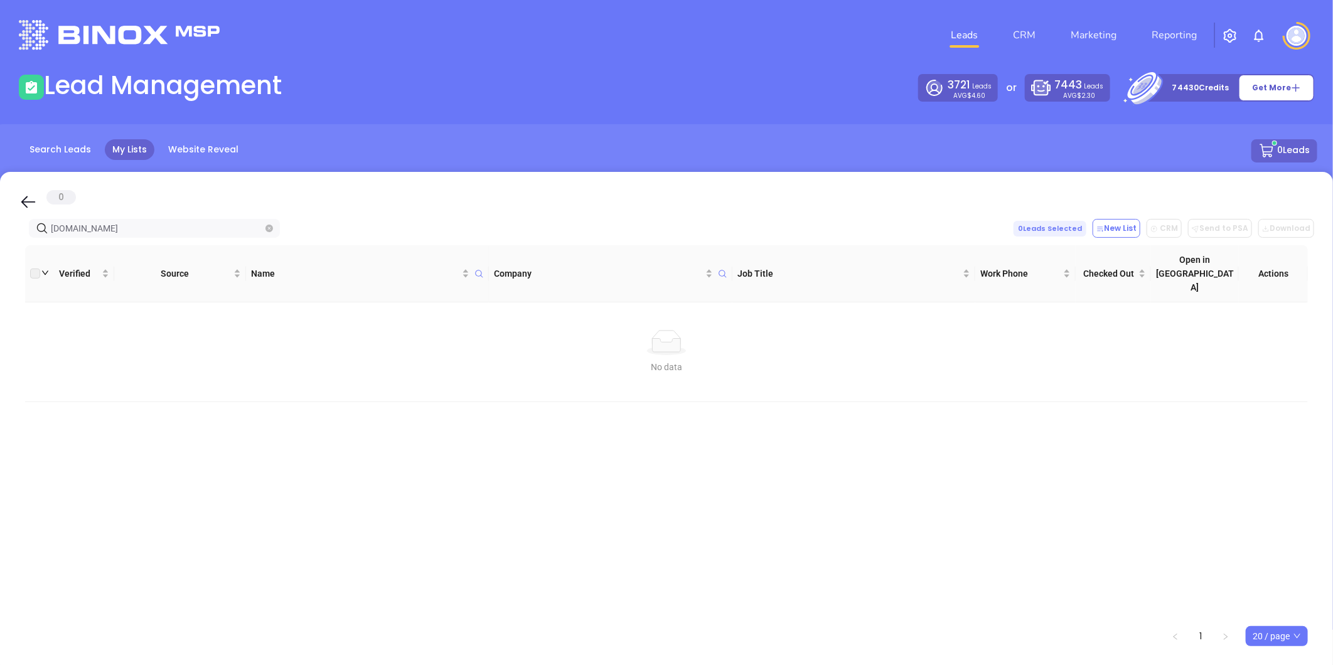
drag, startPoint x: 127, startPoint y: 228, endPoint x: -122, endPoint y: 240, distance: 250.1
click at [0, 240] on html "Leads CRM Marketing Reporting Financial Leads Leads Lead Management 3721 Leads …" at bounding box center [666, 332] width 1333 height 665
paste input "goodrichinsurance.net"
drag, startPoint x: 151, startPoint y: 228, endPoint x: -107, endPoint y: 240, distance: 258.2
click at [0, 240] on html "Leads CRM Marketing Reporting Financial Leads Leads Lead Management 3721 Leads …" at bounding box center [666, 332] width 1333 height 665
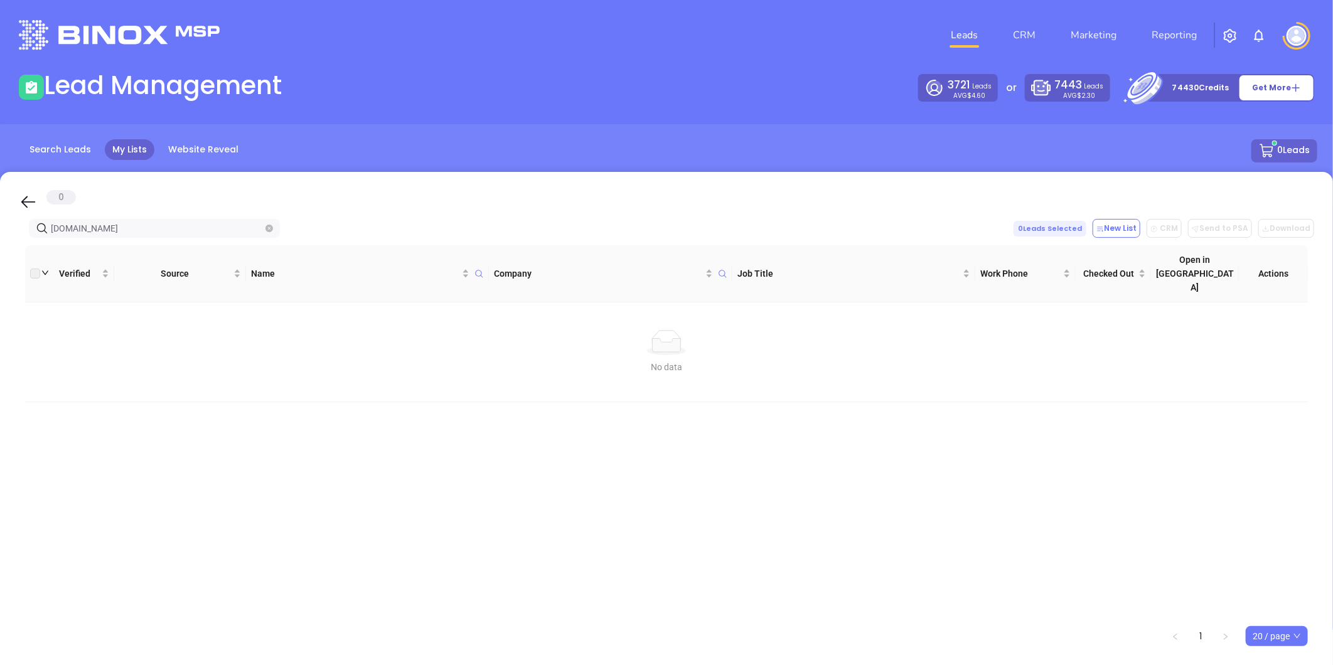
paste input "Legacy Insurance Agency, PLLC"
type input "Legacy Insurance Agenc"
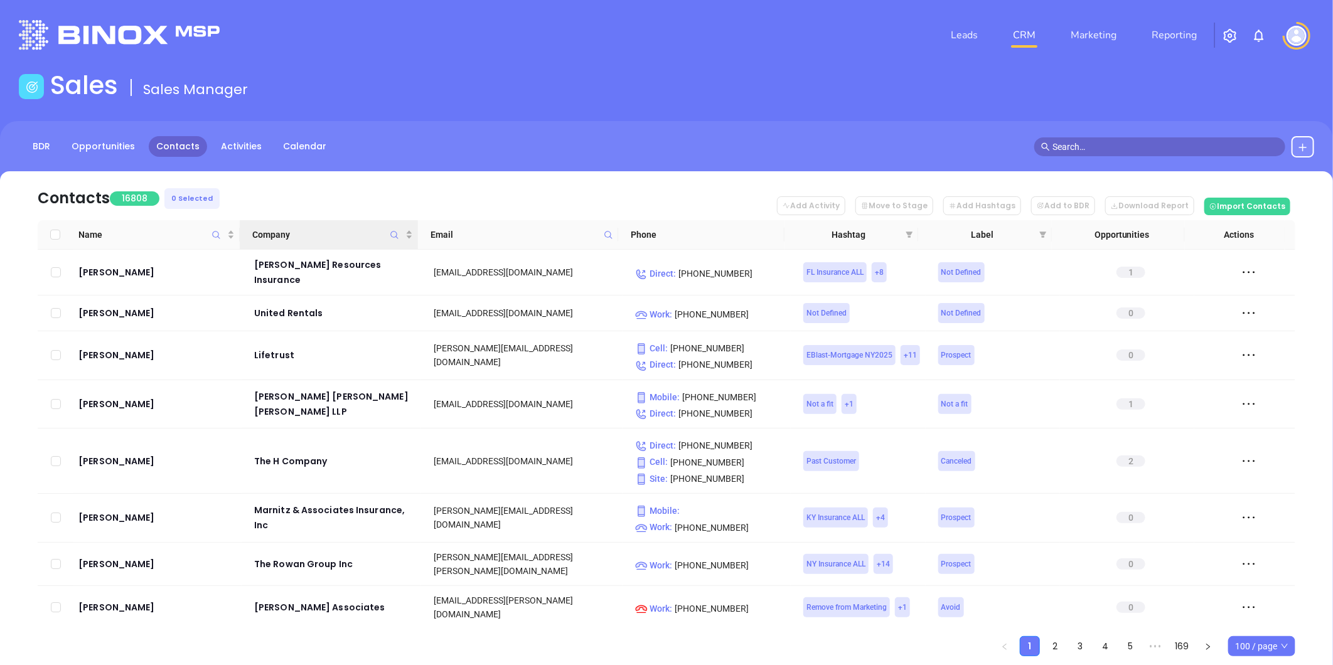
click at [392, 231] on icon "Company" at bounding box center [394, 235] width 8 height 8
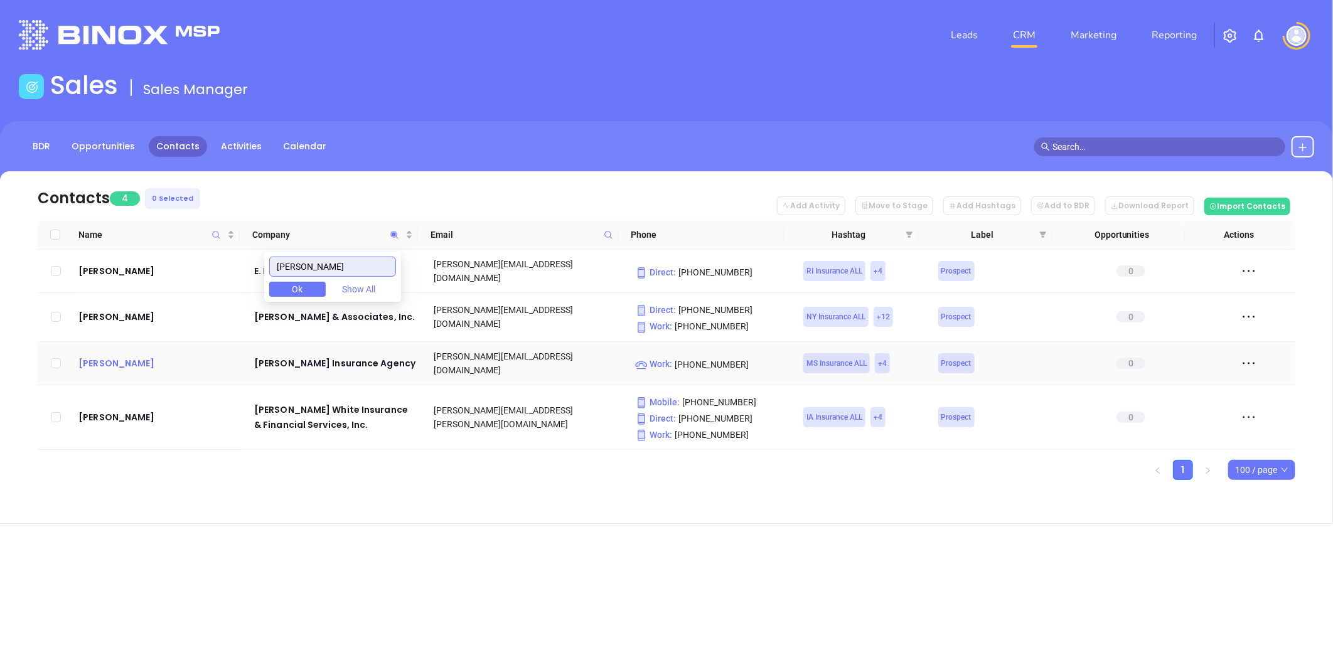
type input "bishop"
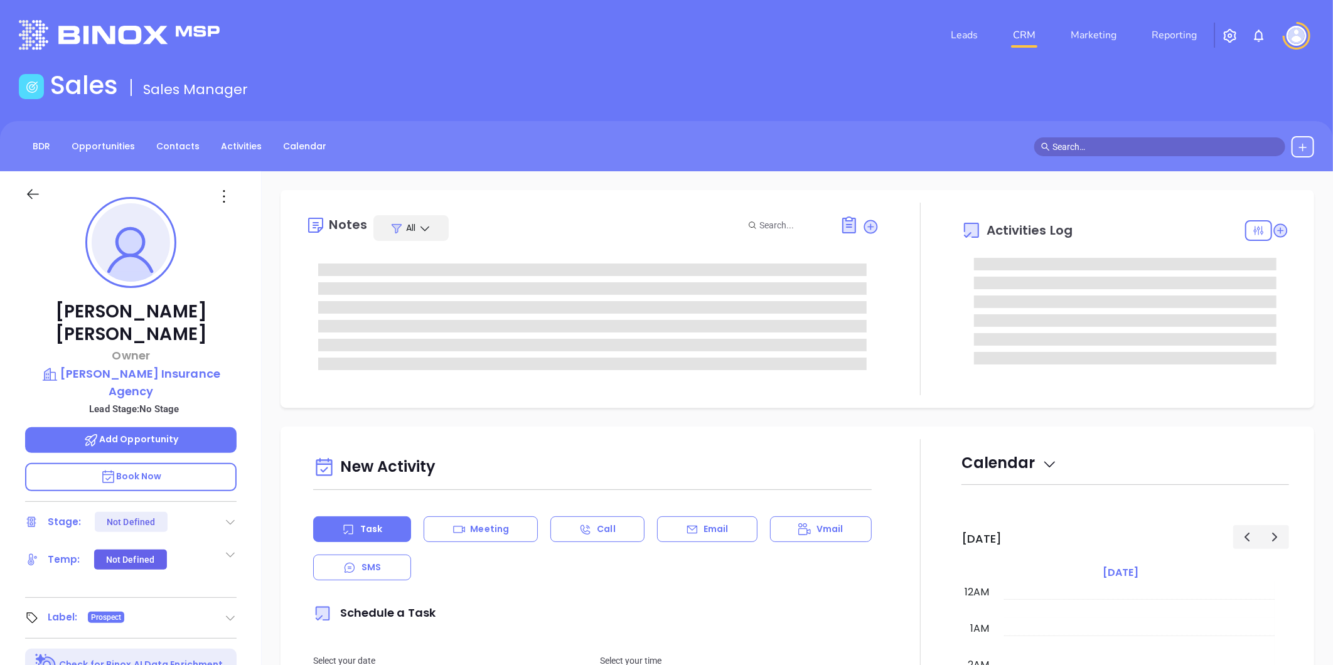
type input "[DATE]"
type input "[PERSON_NAME]"
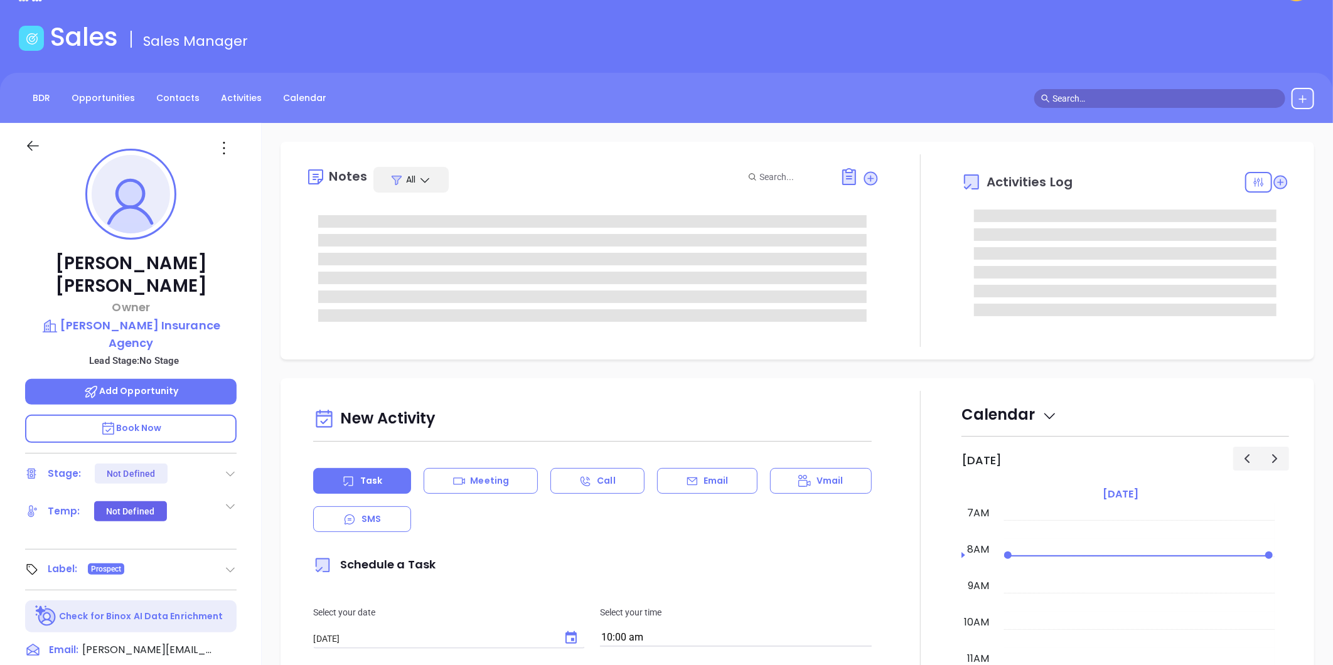
scroll to position [348, 0]
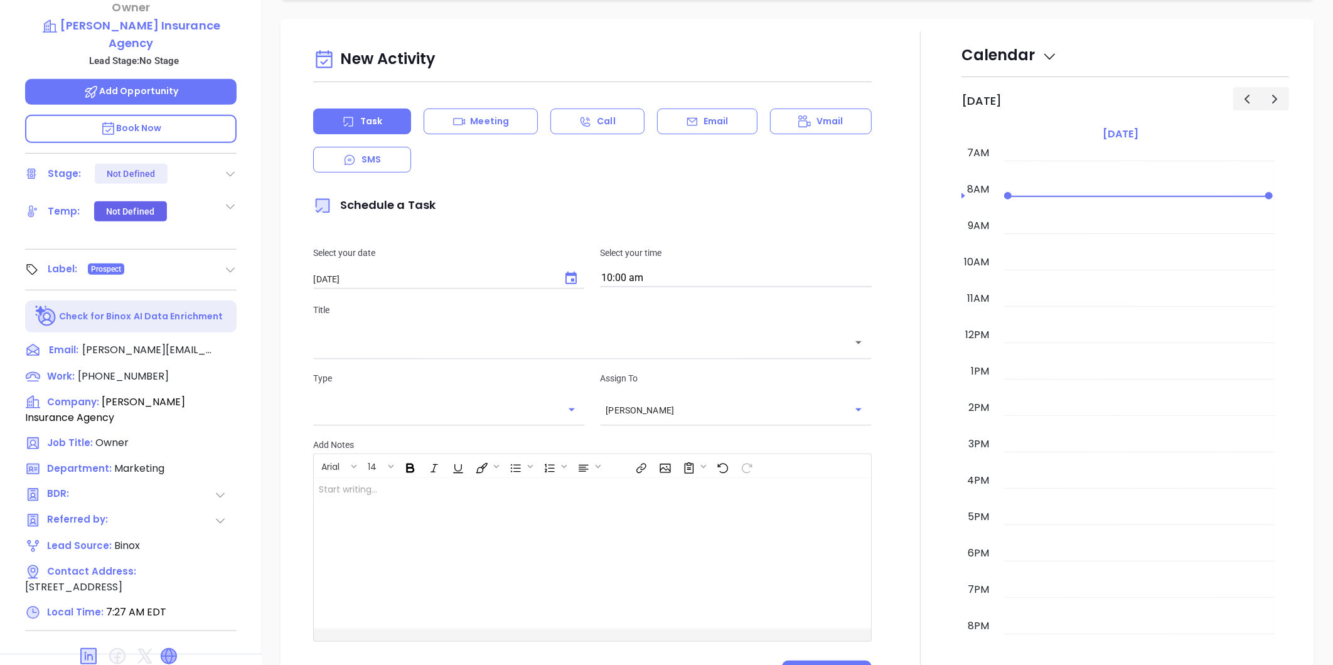
click at [173, 649] on icon at bounding box center [168, 656] width 15 height 15
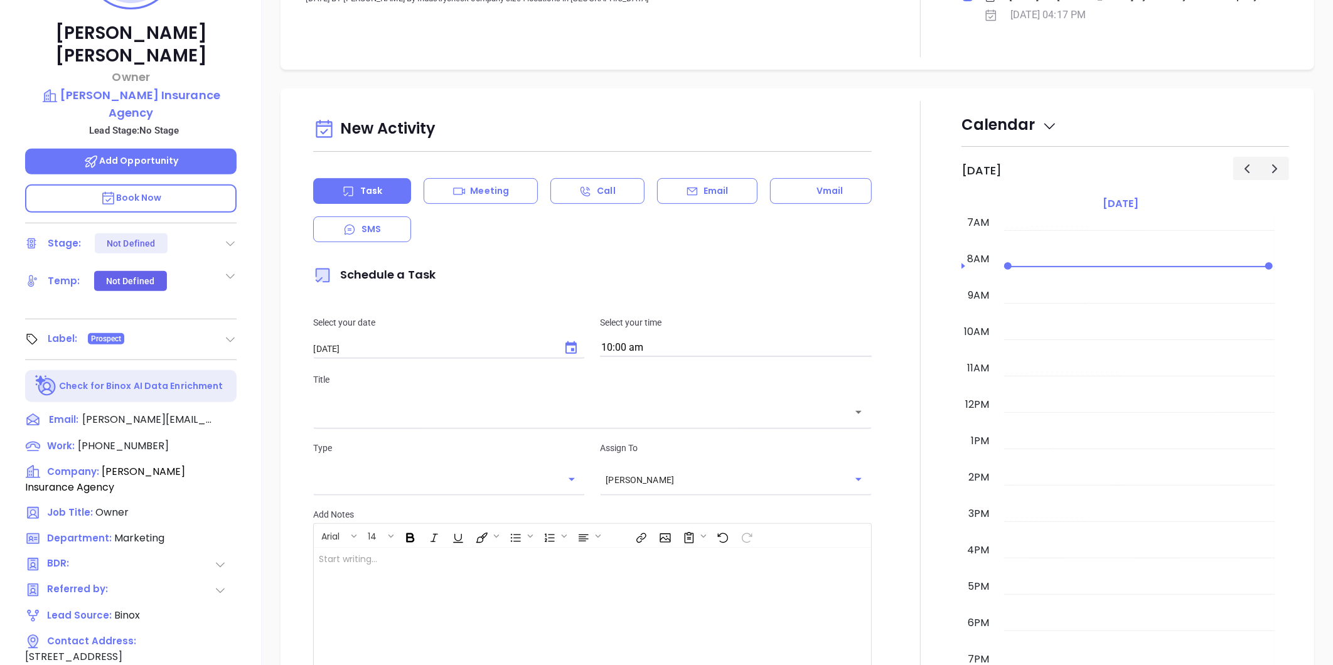
scroll to position [105, 0]
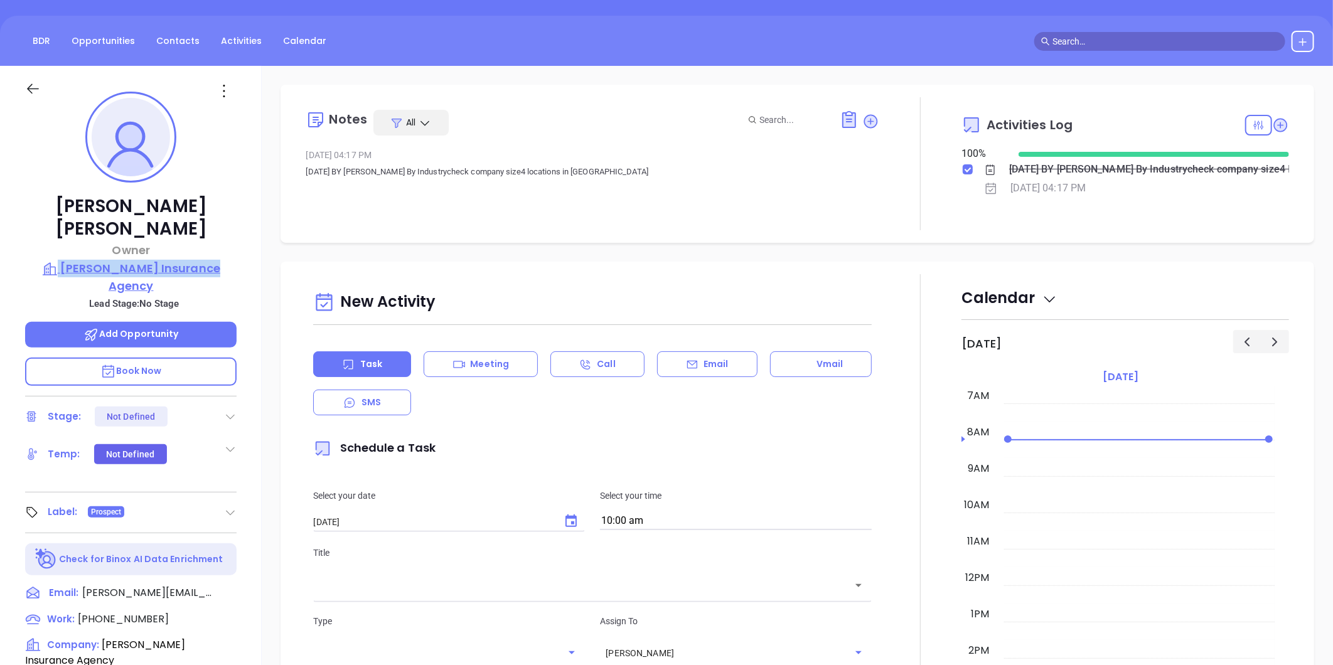
drag, startPoint x: 227, startPoint y: 231, endPoint x: 226, endPoint y: 239, distance: 8.2
click at [226, 239] on div "[PERSON_NAME] Owner [PERSON_NAME] Insurance Agency Lead Stage: No Stage Add Opp…" at bounding box center [131, 482] width 262 height 832
copy div "Bishop Insurance Agency"
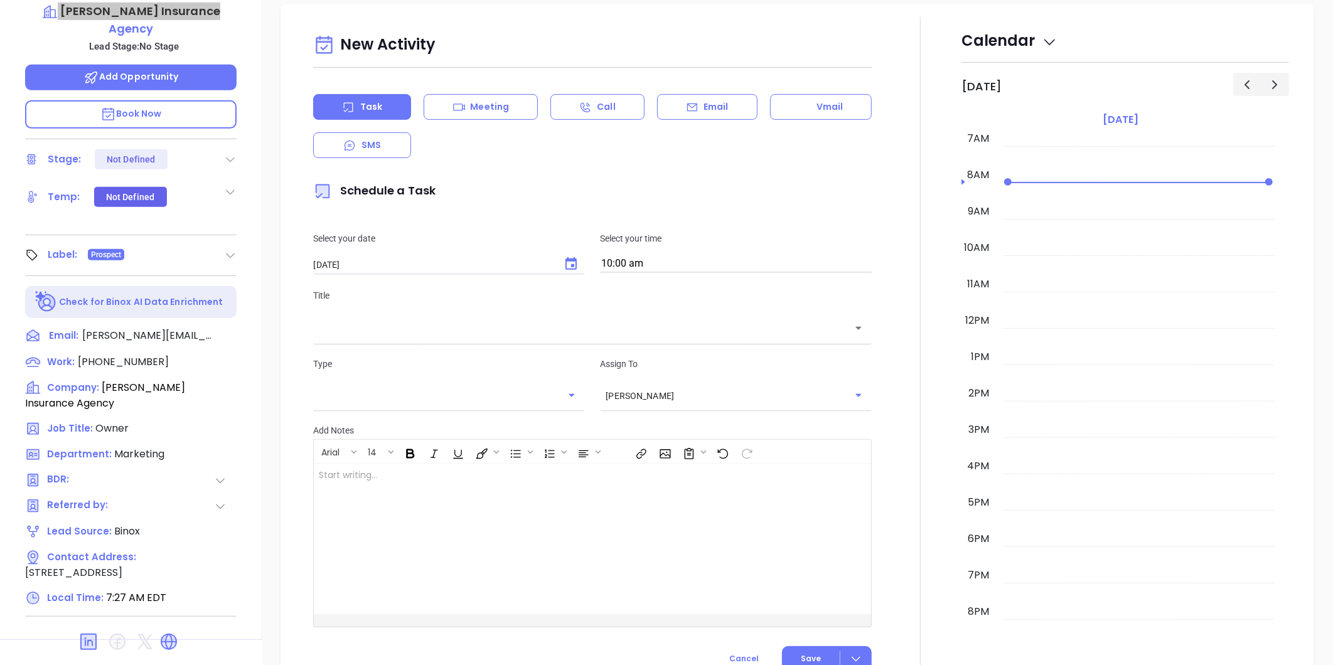
scroll to position [385, 0]
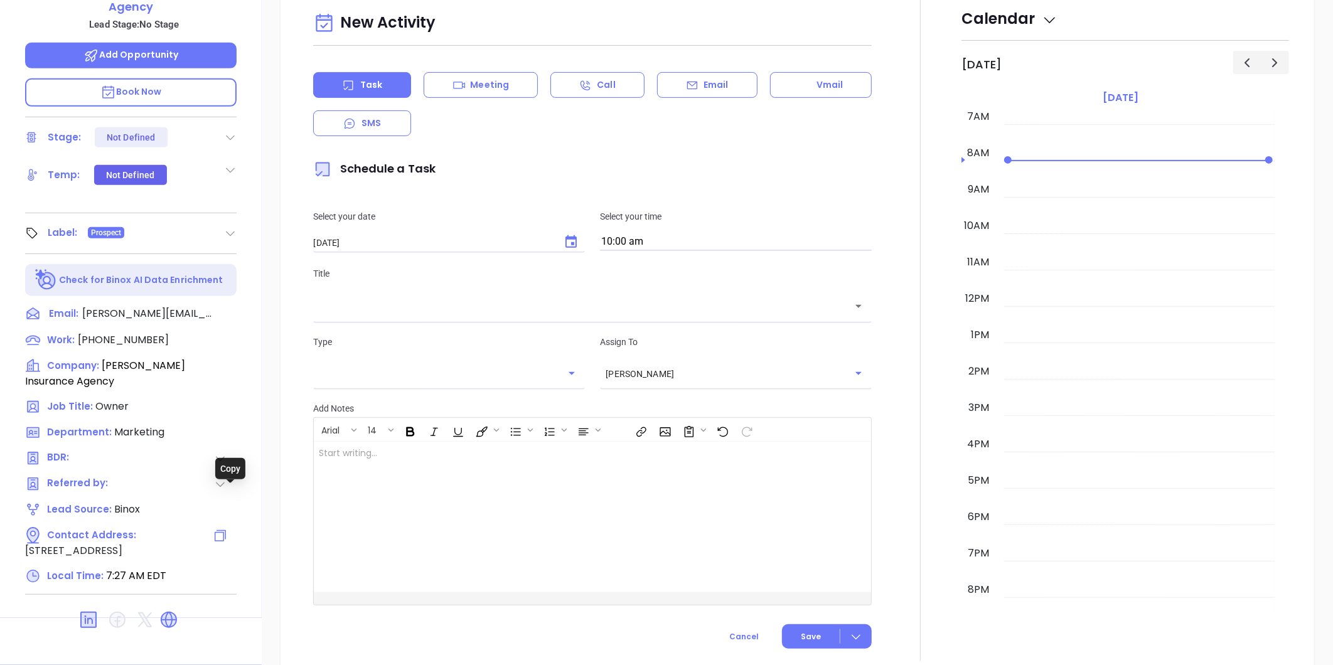
click at [228, 528] on icon at bounding box center [220, 535] width 15 height 15
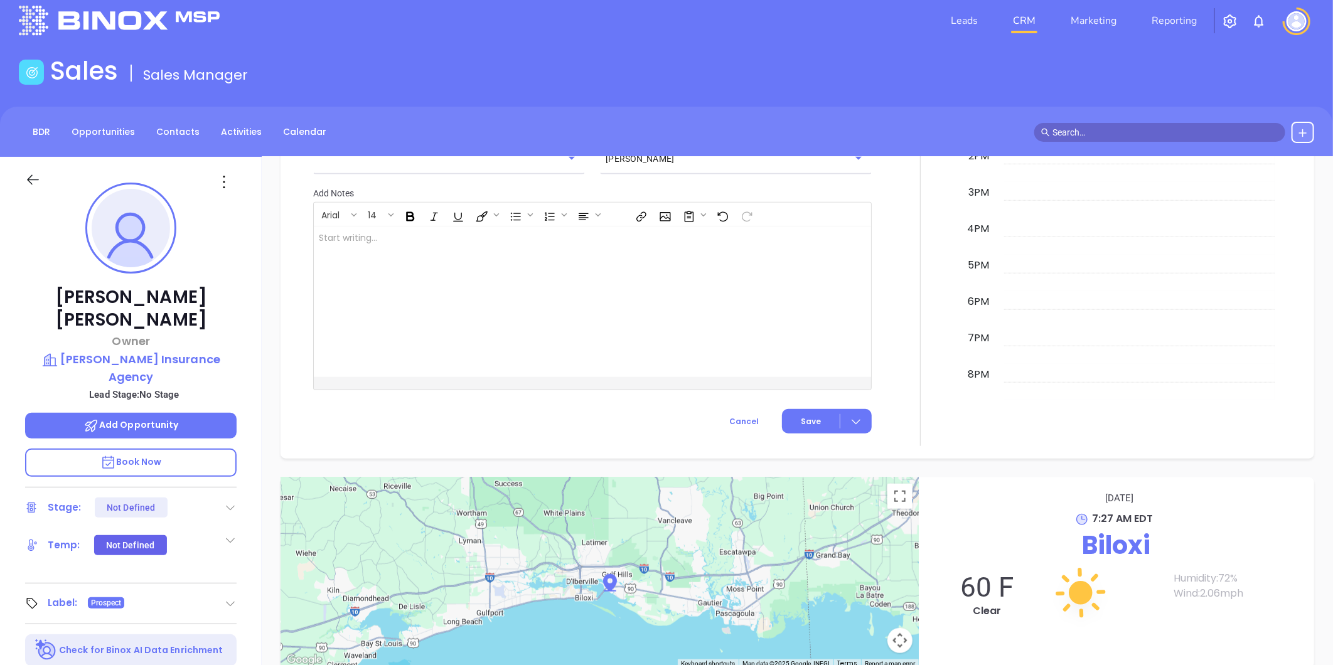
scroll to position [0, 0]
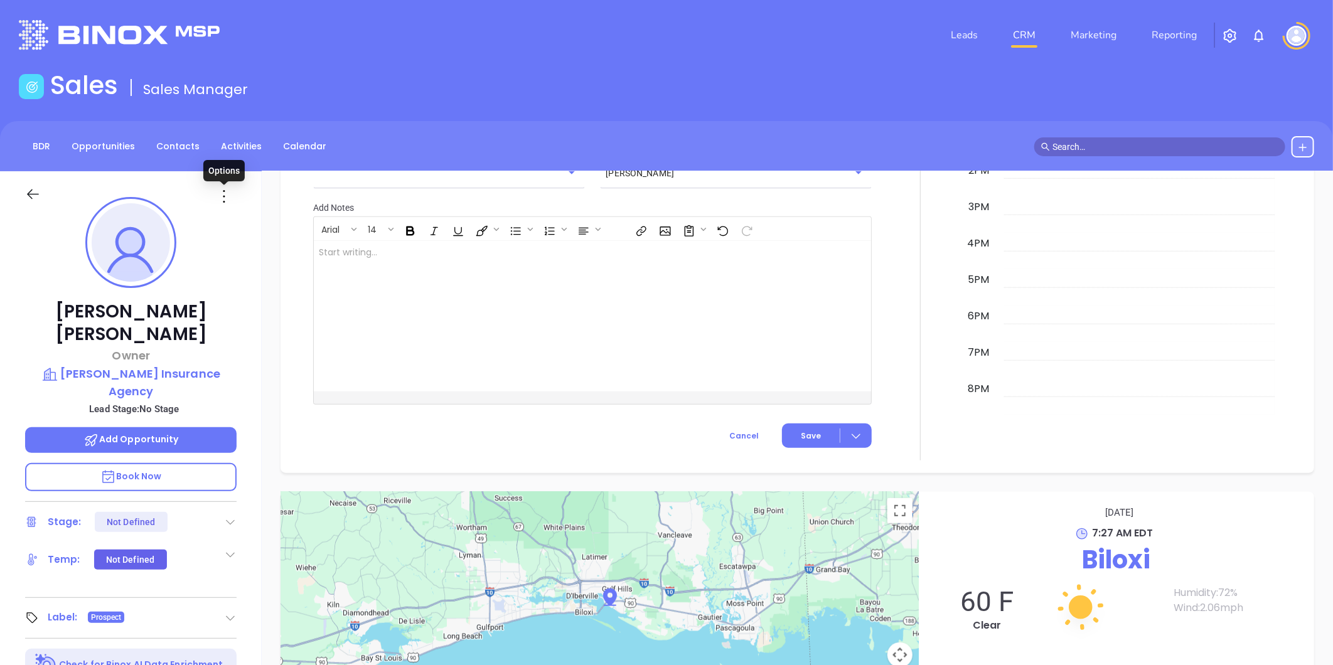
drag, startPoint x: 227, startPoint y: 191, endPoint x: 224, endPoint y: 212, distance: 20.9
click at [227, 191] on icon at bounding box center [224, 196] width 20 height 20
click at [252, 328] on div "Edit" at bounding box center [285, 331] width 123 height 14
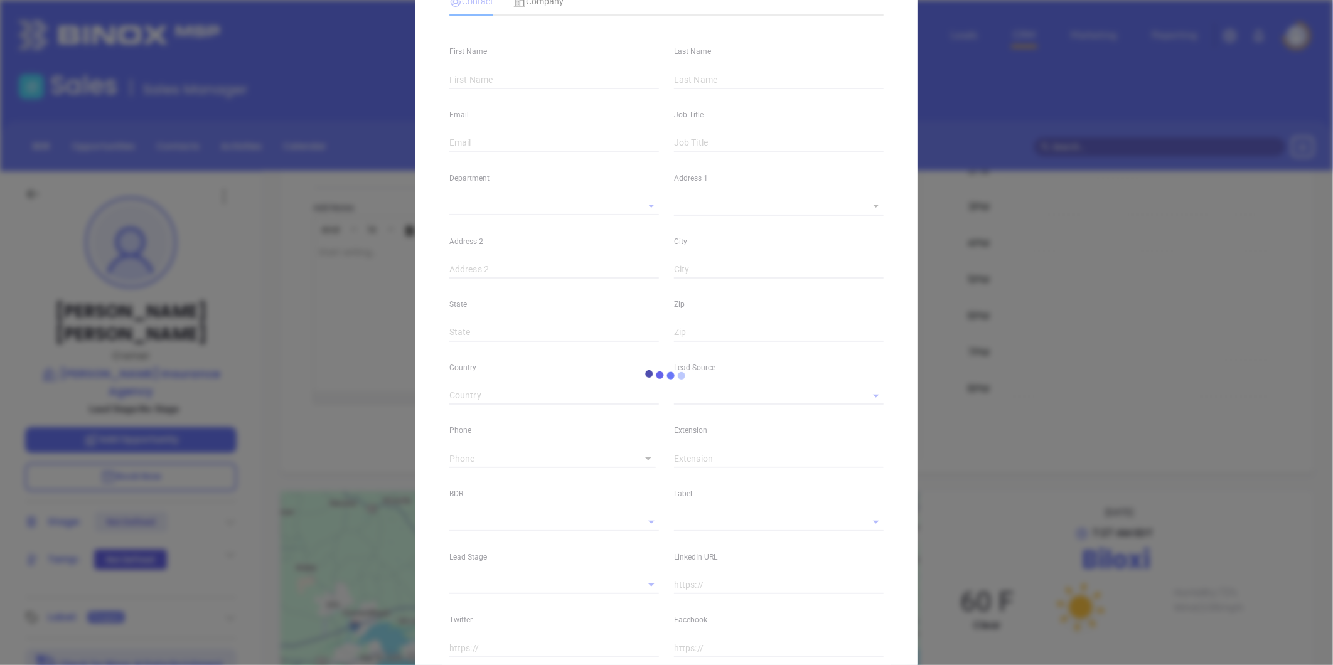
type input "Scott"
type input "Mosher"
type input "[PERSON_NAME][EMAIL_ADDRESS][DOMAIN_NAME]"
type input "Owner"
type input "1"
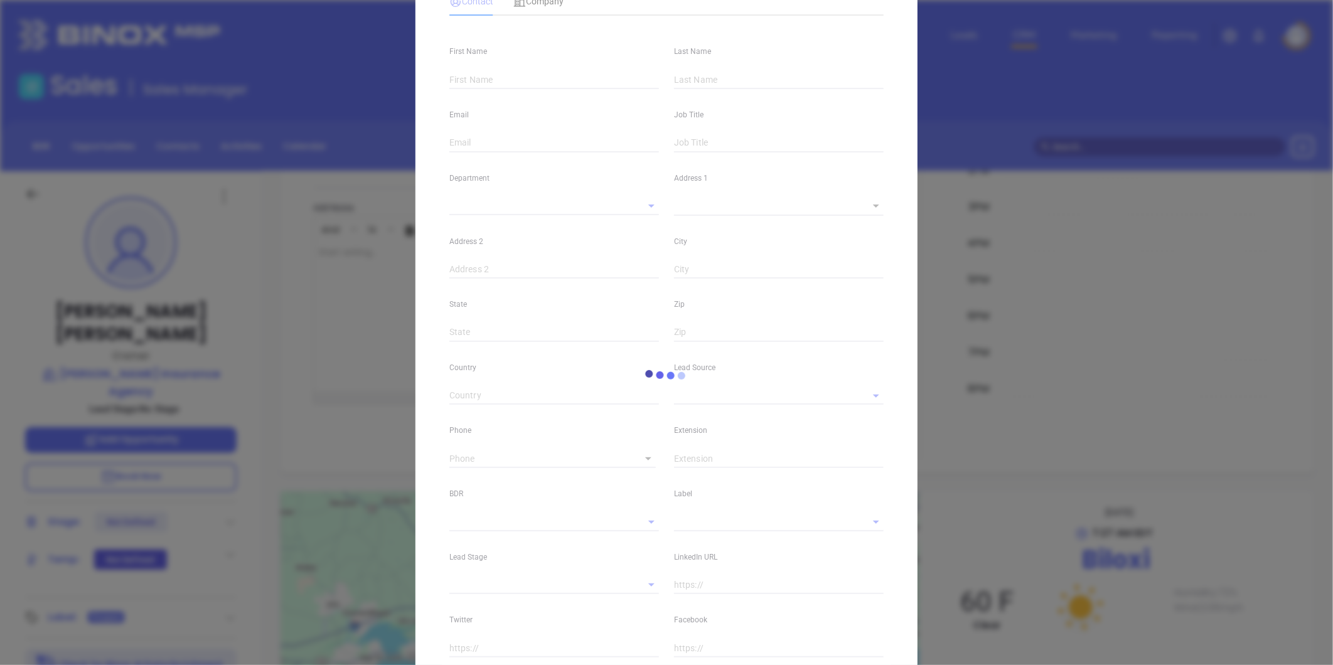
type input "www.linkedin.com/in/scott-mosher-95890633"
type input "Marketing"
type input "Binox"
type input "undefined undefined"
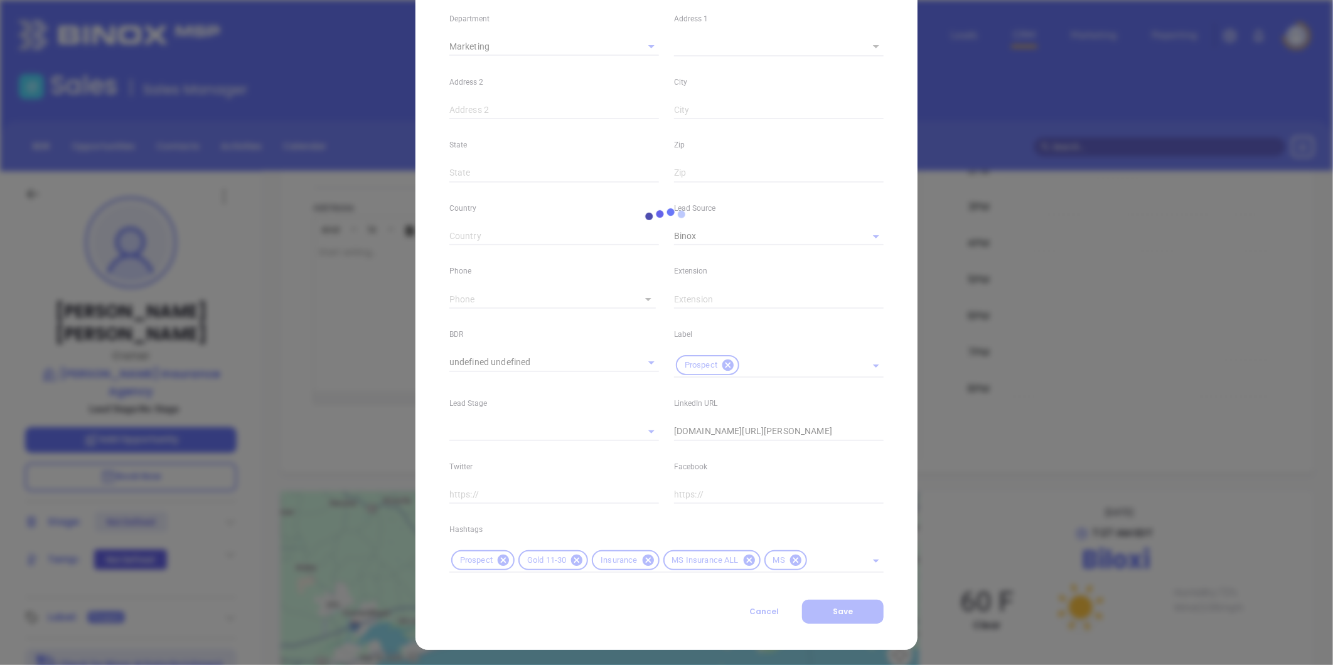
scroll to position [256, 0]
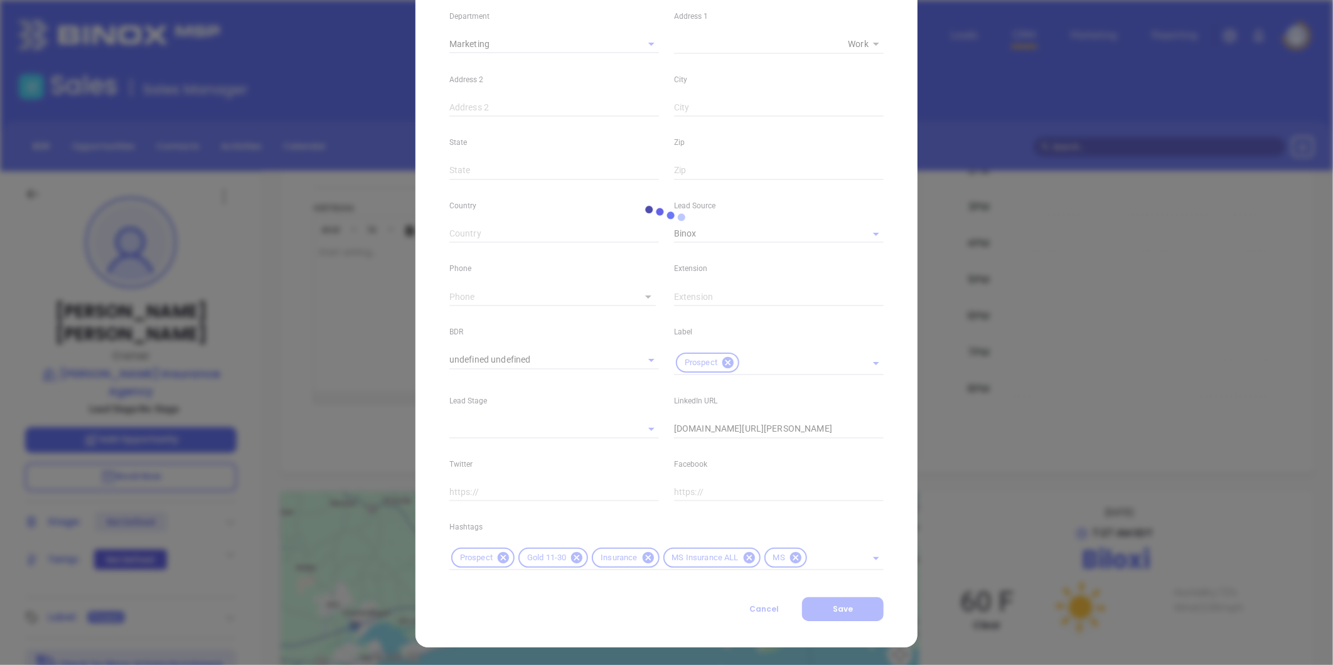
type input "[PHONE_NUMBER]"
type input "1"
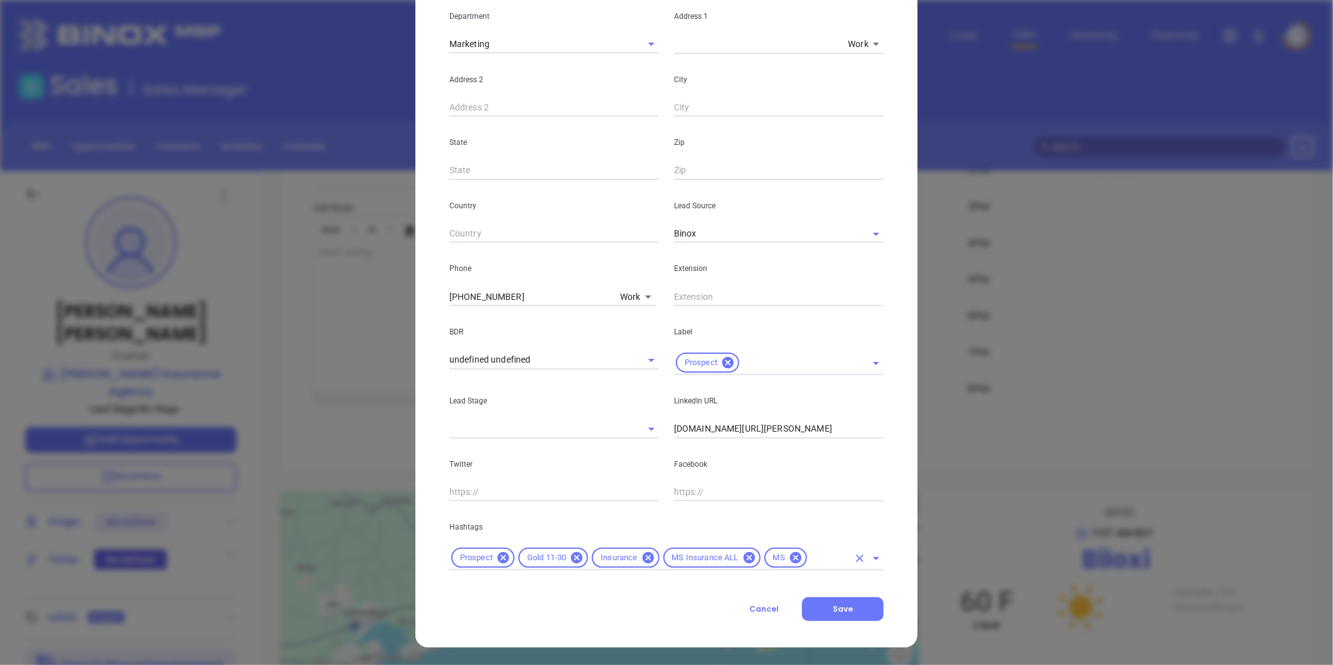
click at [821, 560] on input "text" at bounding box center [829, 558] width 40 height 16
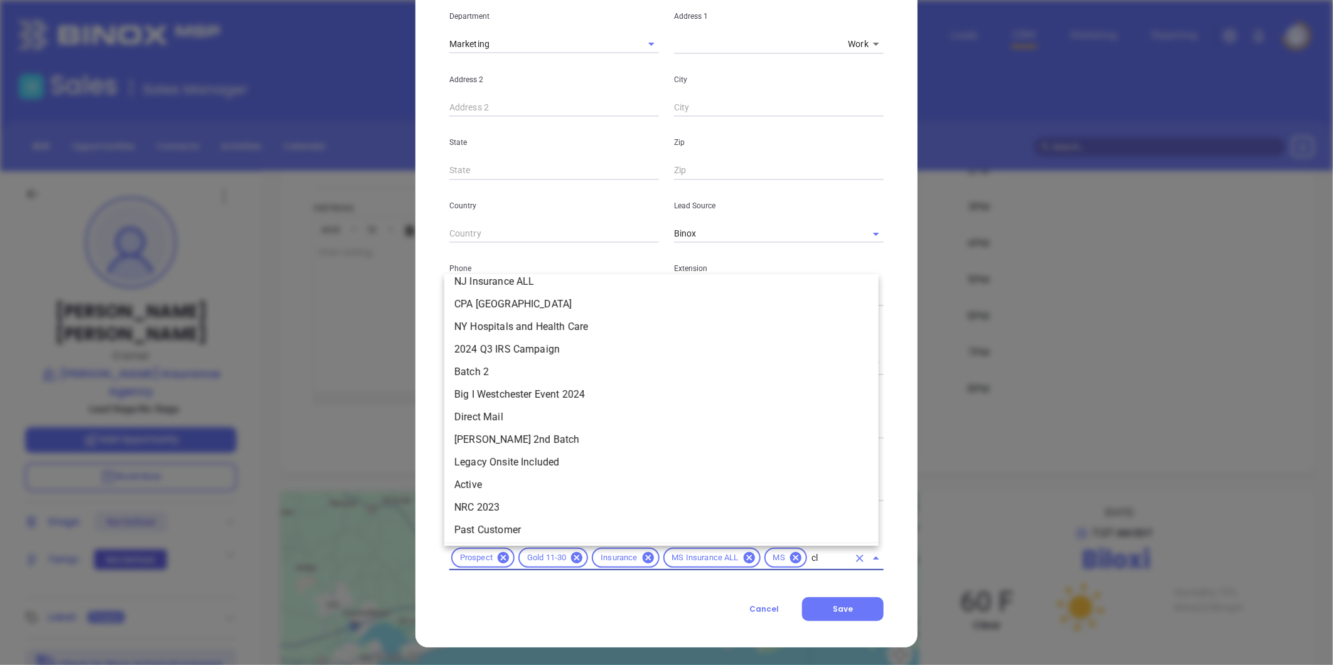
scroll to position [0, 0]
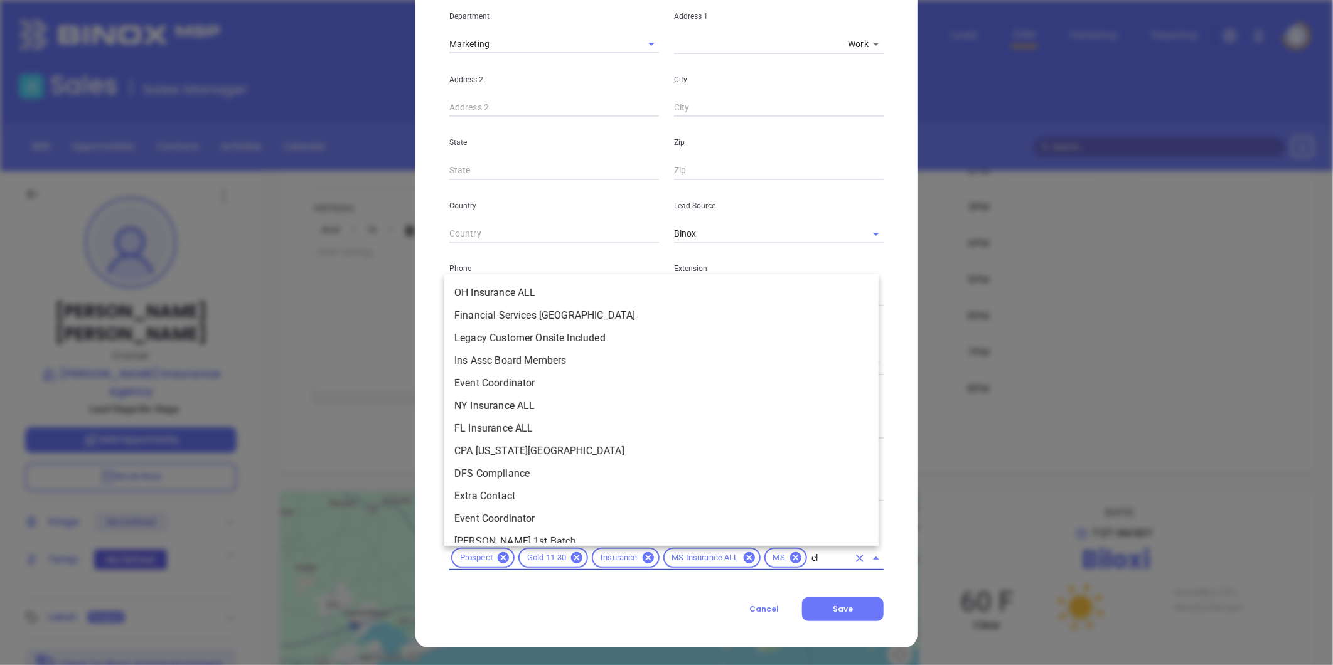
type input "clo"
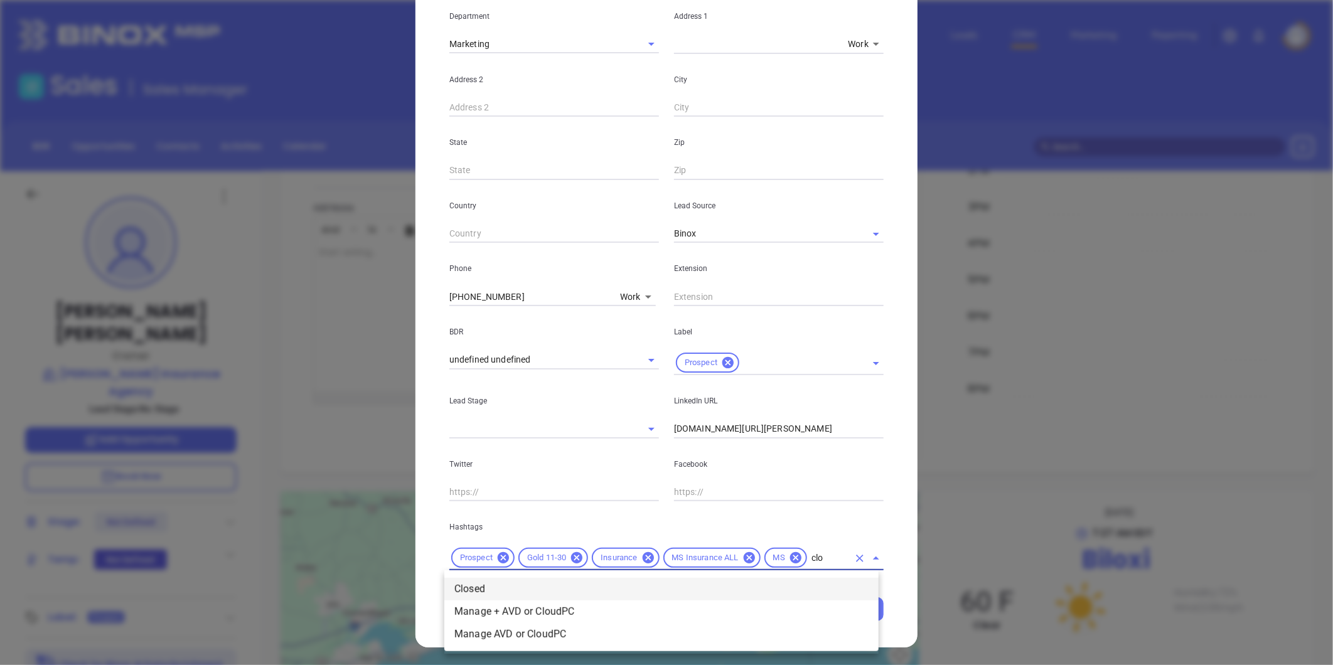
click at [522, 584] on li "Closed" at bounding box center [661, 589] width 434 height 23
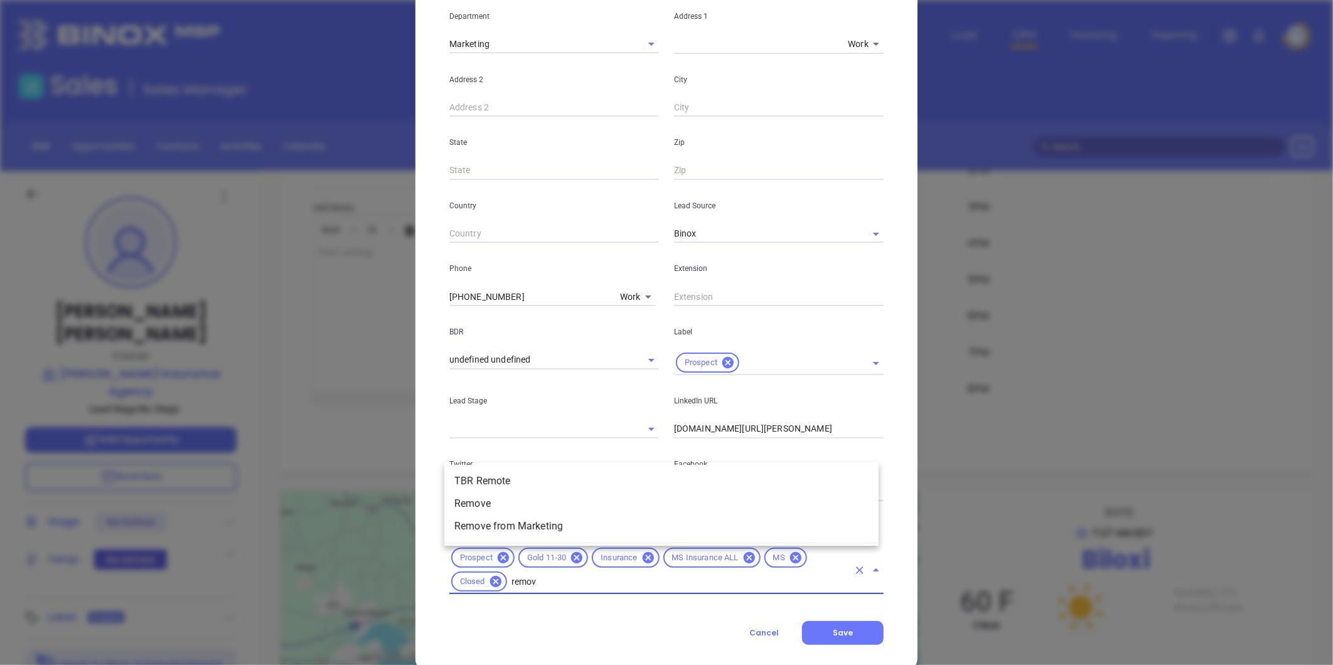
type input "remove"
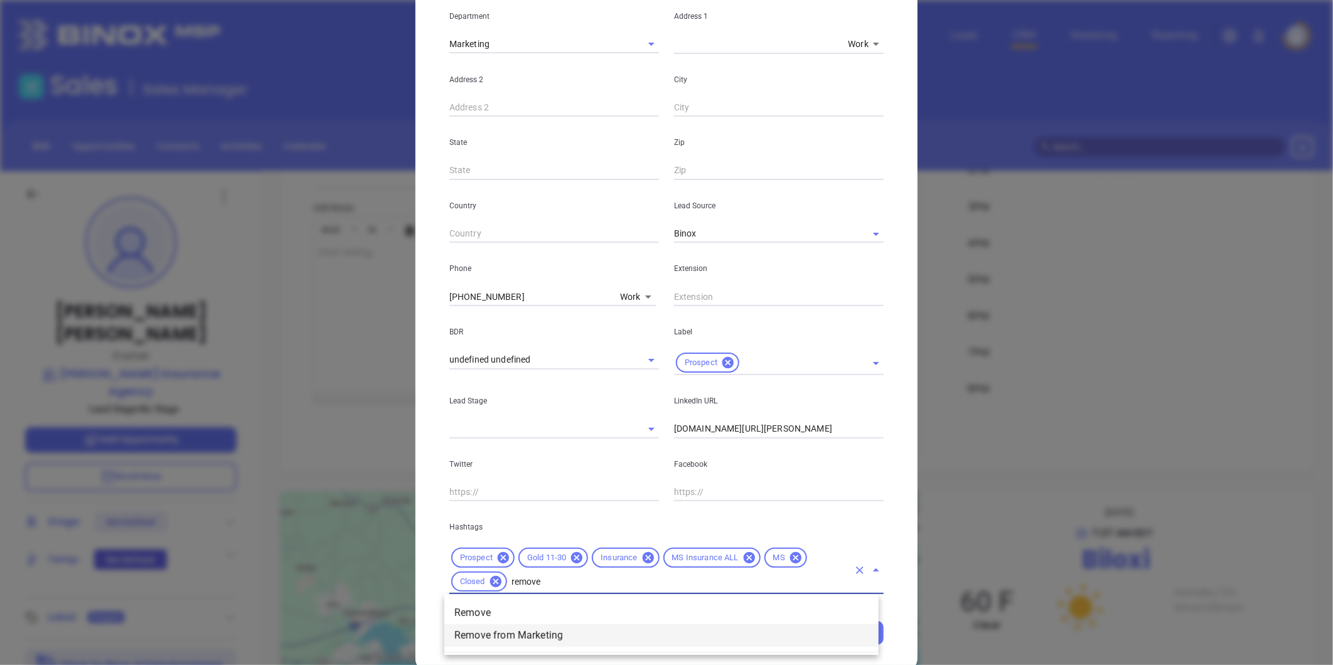
click at [555, 634] on li "Remove from Marketing" at bounding box center [661, 635] width 434 height 23
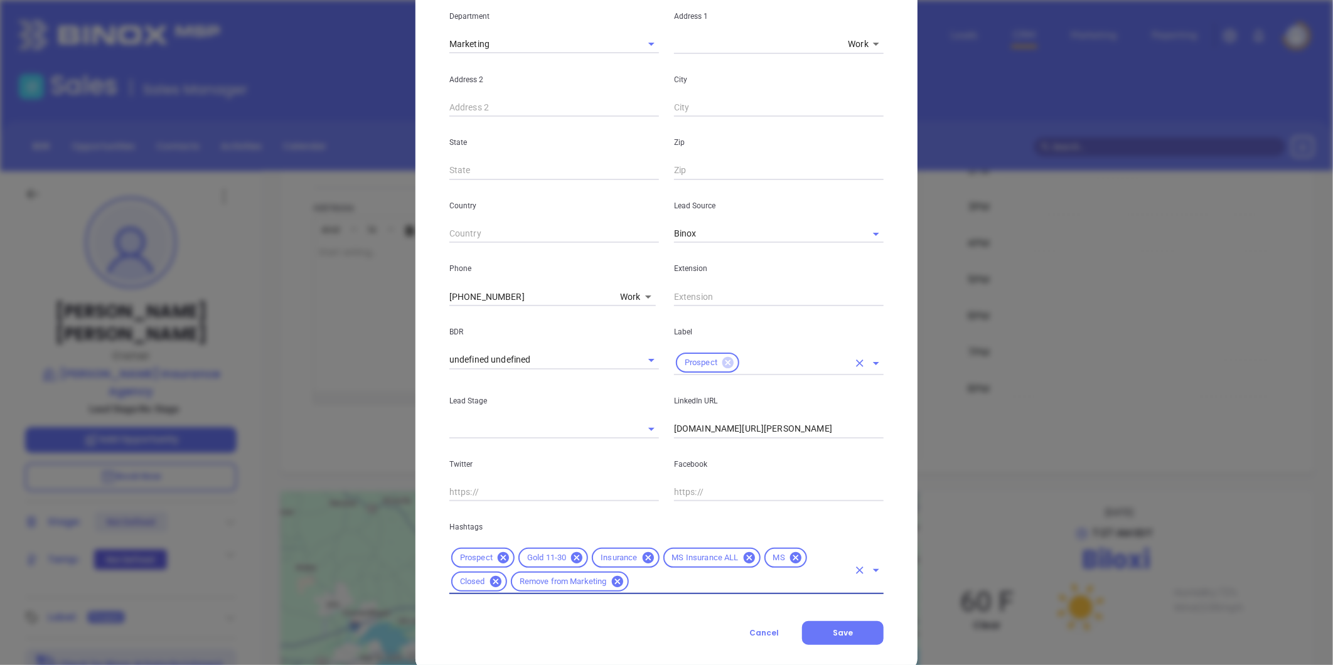
click at [724, 359] on icon at bounding box center [727, 362] width 11 height 11
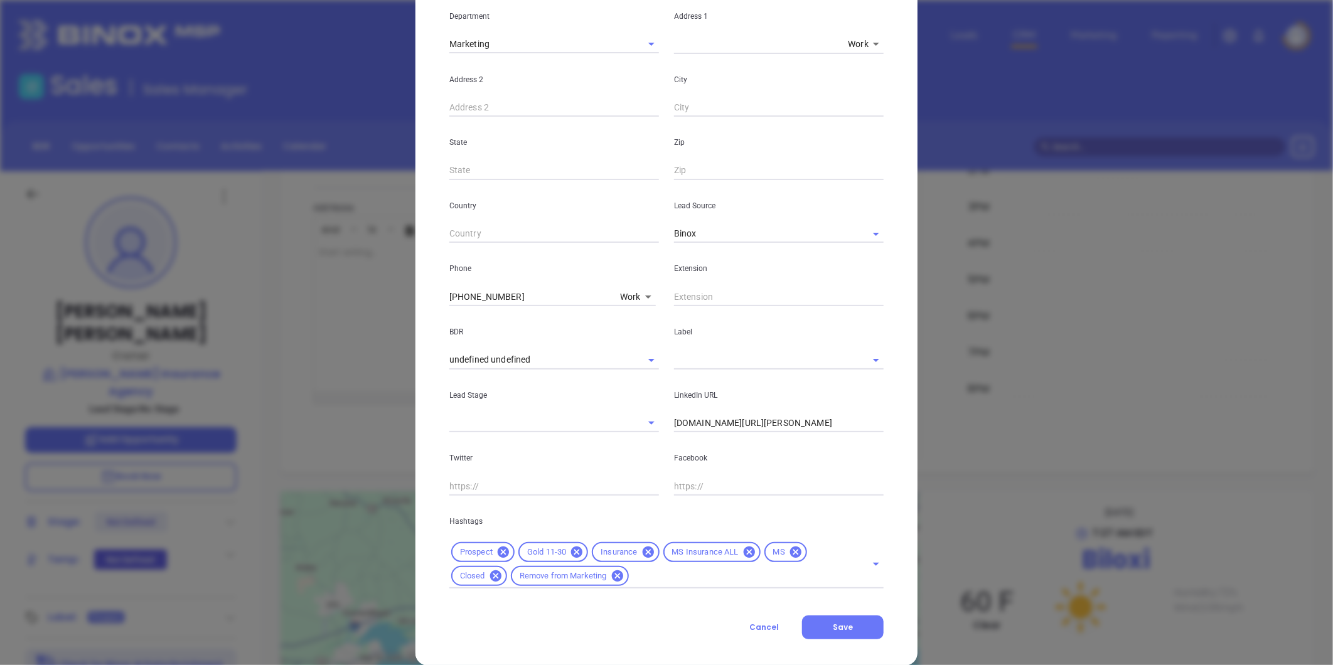
drag, startPoint x: 845, startPoint y: 625, endPoint x: 921, endPoint y: 622, distance: 75.4
click at [847, 624] on span "Save" at bounding box center [843, 627] width 20 height 11
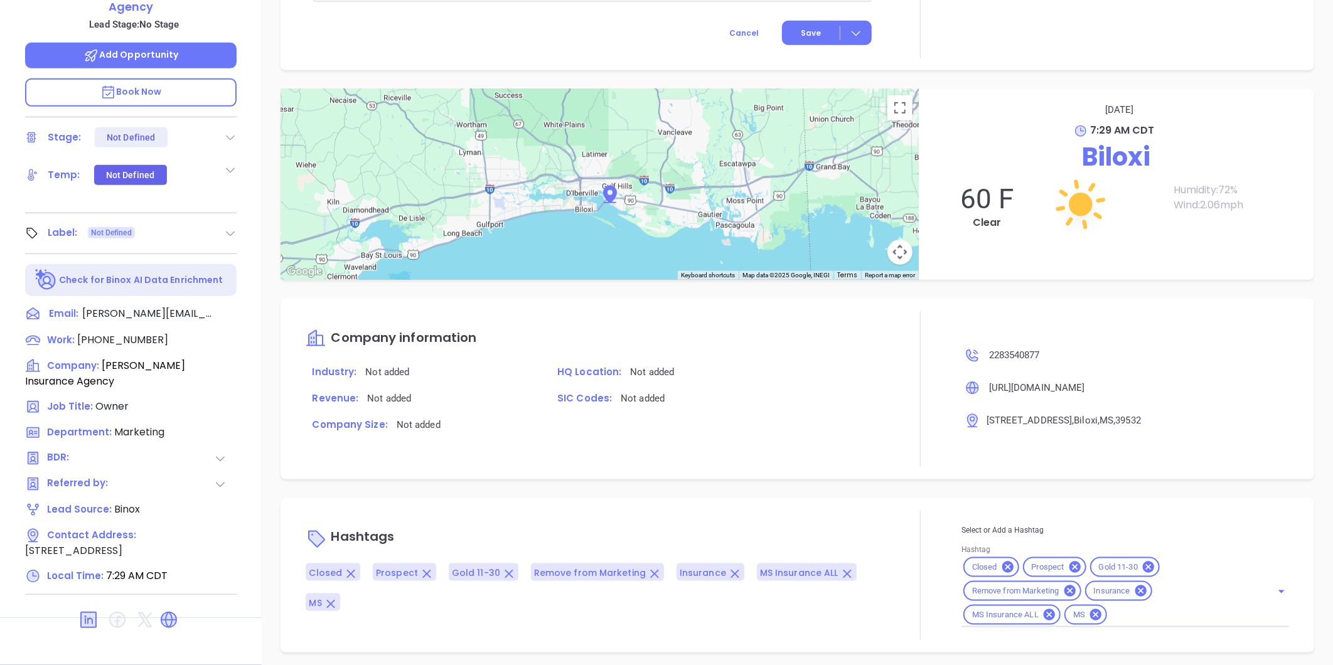
scroll to position [609, 0]
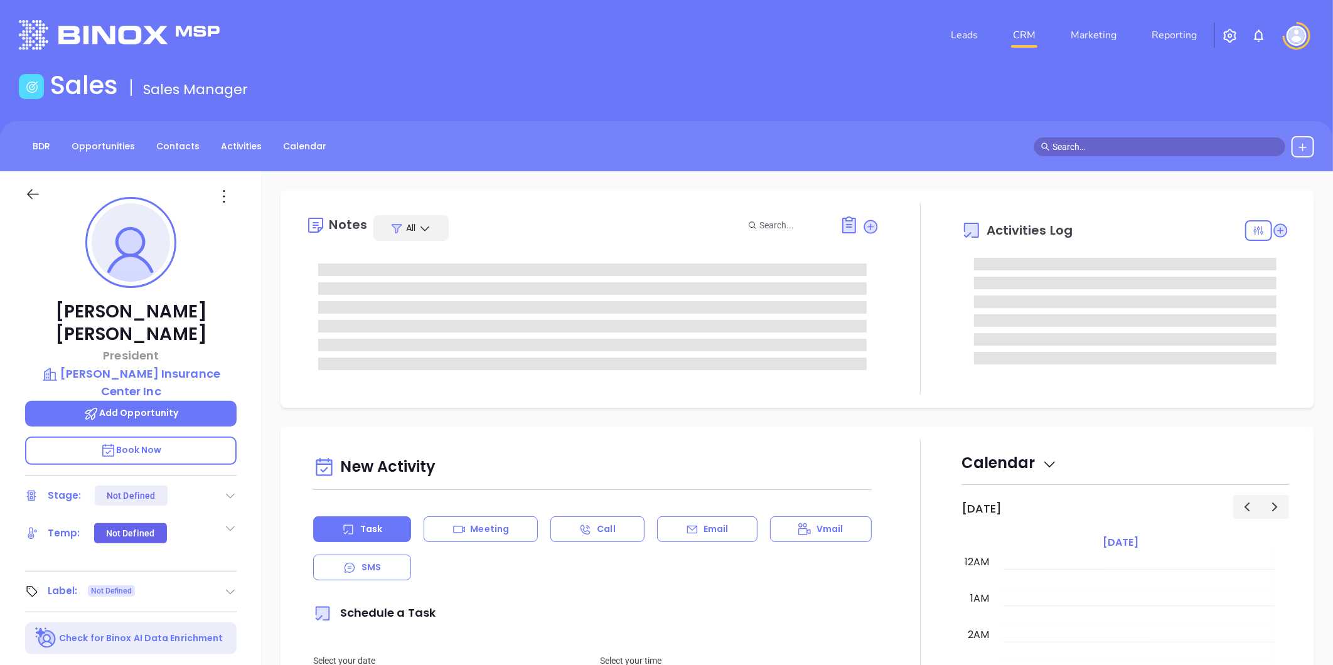
scroll to position [255, 0]
type input "[PERSON_NAME]"
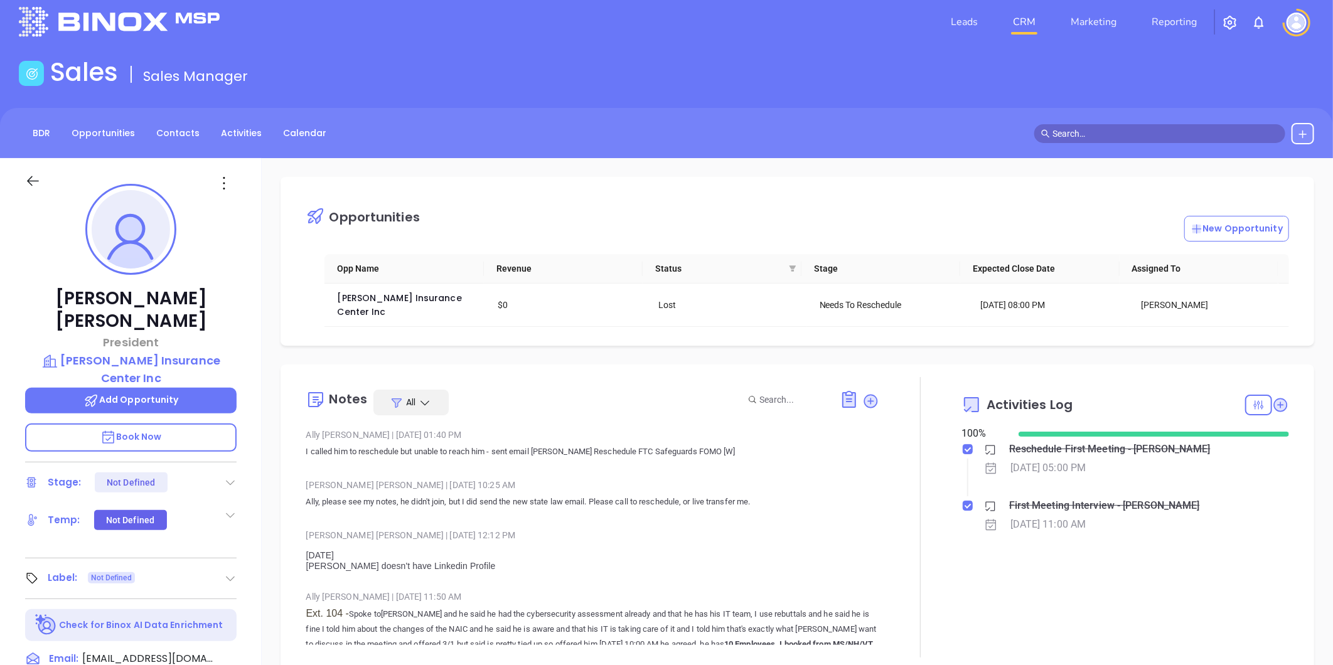
scroll to position [0, 0]
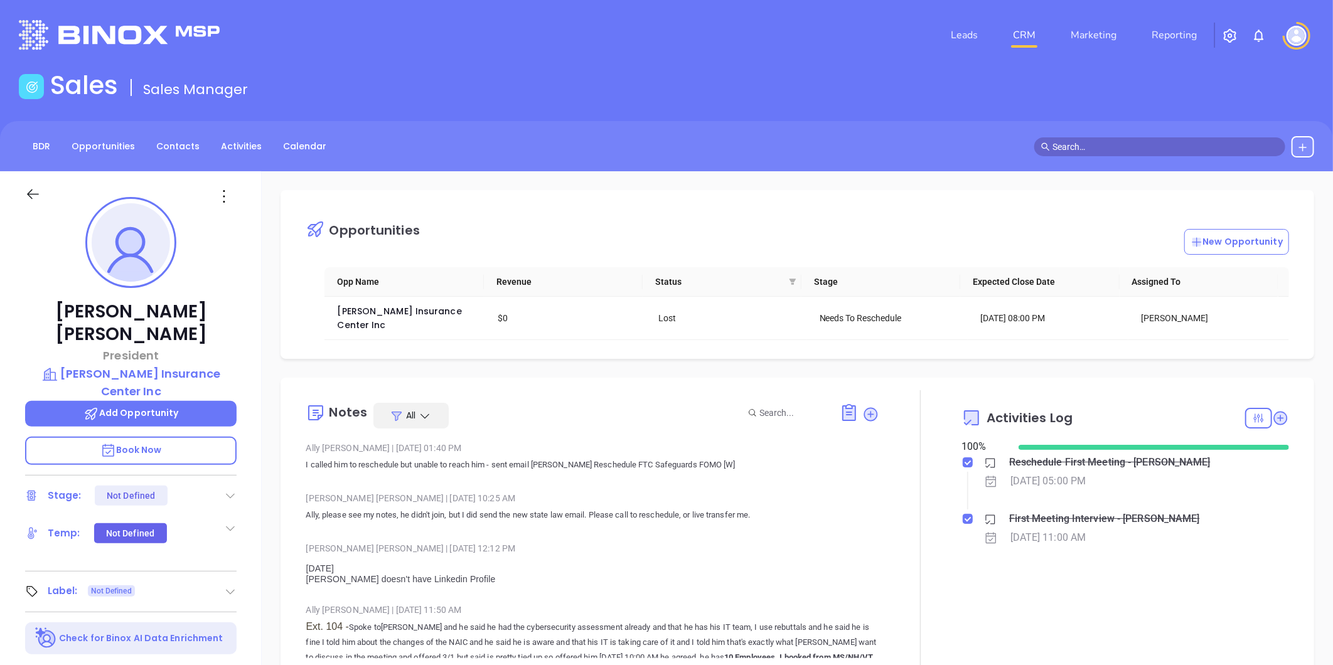
click at [226, 200] on icon at bounding box center [224, 196] width 20 height 20
click at [248, 329] on div "Edit" at bounding box center [285, 331] width 123 height 14
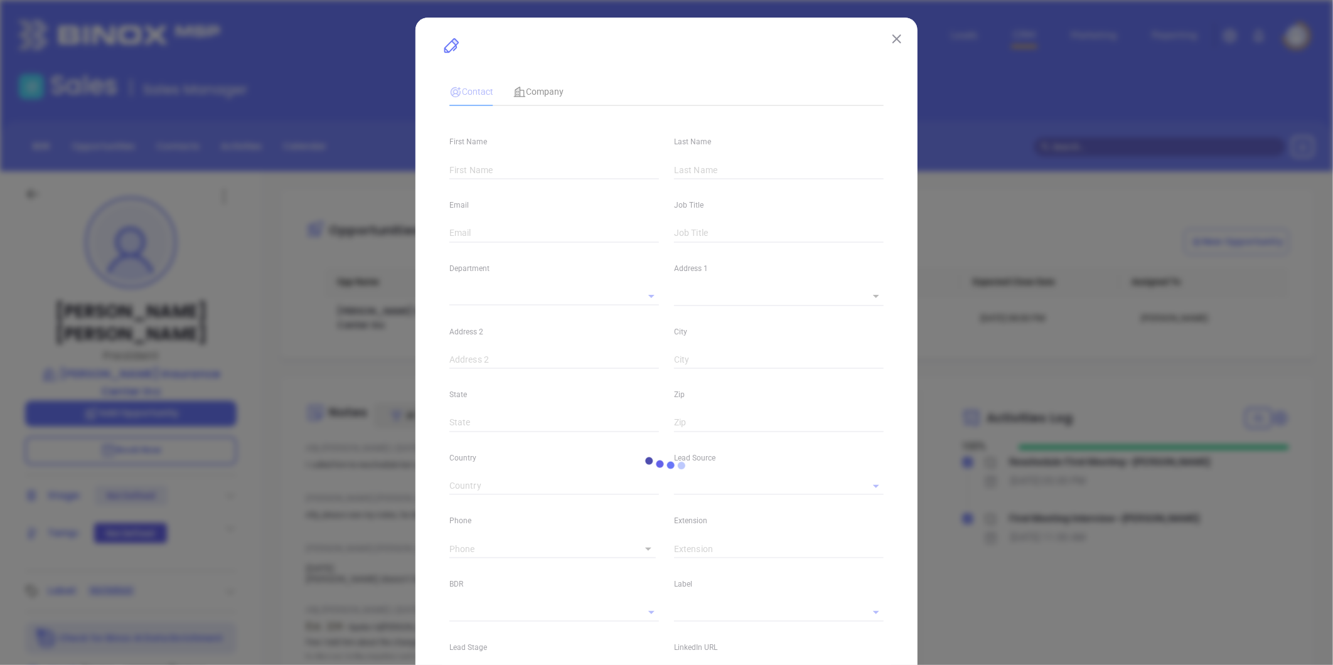
type input "Thomas A"
type input "Wooten"
type input "tawooten@cookeins.com"
type input "President"
type textarea "220 West Commerce Street"
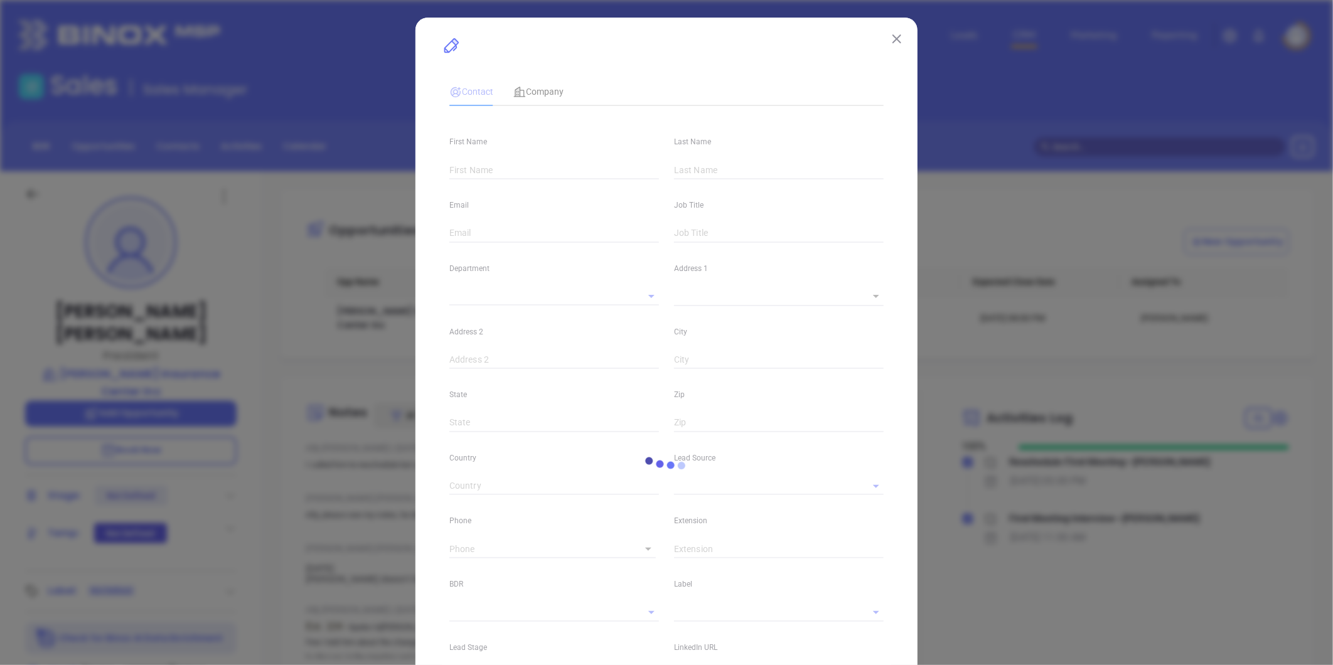
type input "1"
type input "Hernando"
type input "Mississippi"
type input "38632"
type input "United States"
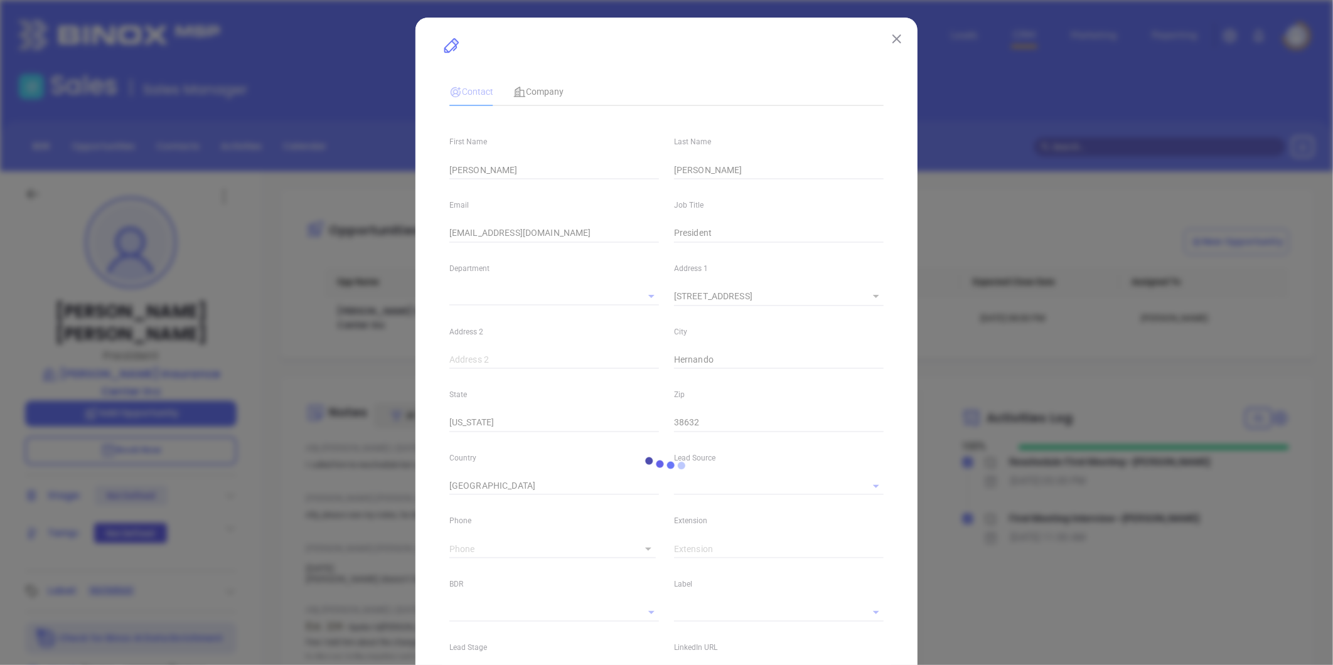
type input "Marketing"
type input "Website Reveal"
type input "Walter Contreras"
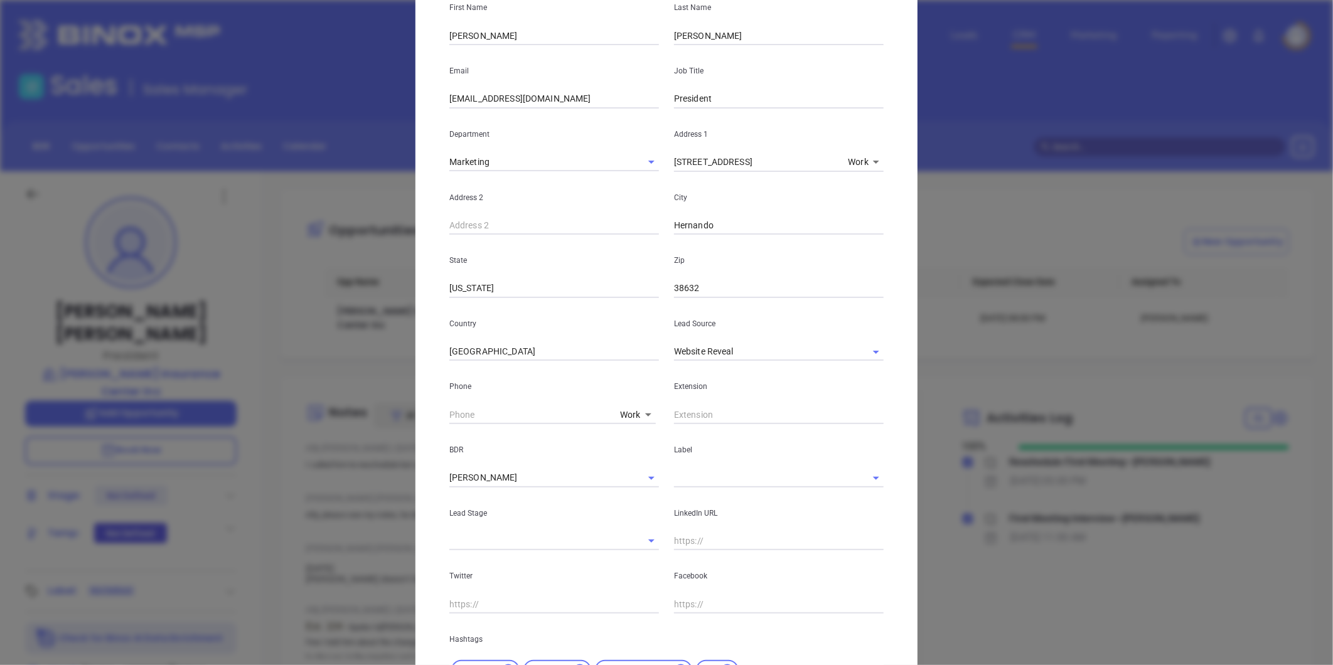
scroll to position [139, 0]
click at [626, 413] on body "Leads CRM Marketing Reporting Financial Leads Leads Sales Sales Manager BDR Opp…" at bounding box center [666, 332] width 1333 height 665
click at [628, 571] on li "Site" at bounding box center [657, 573] width 85 height 23
type input "11"
click at [626, 415] on body "Leads CRM Marketing Reporting Financial Leads Leads Sales Sales Manager BDR Opp…" at bounding box center [666, 332] width 1333 height 665
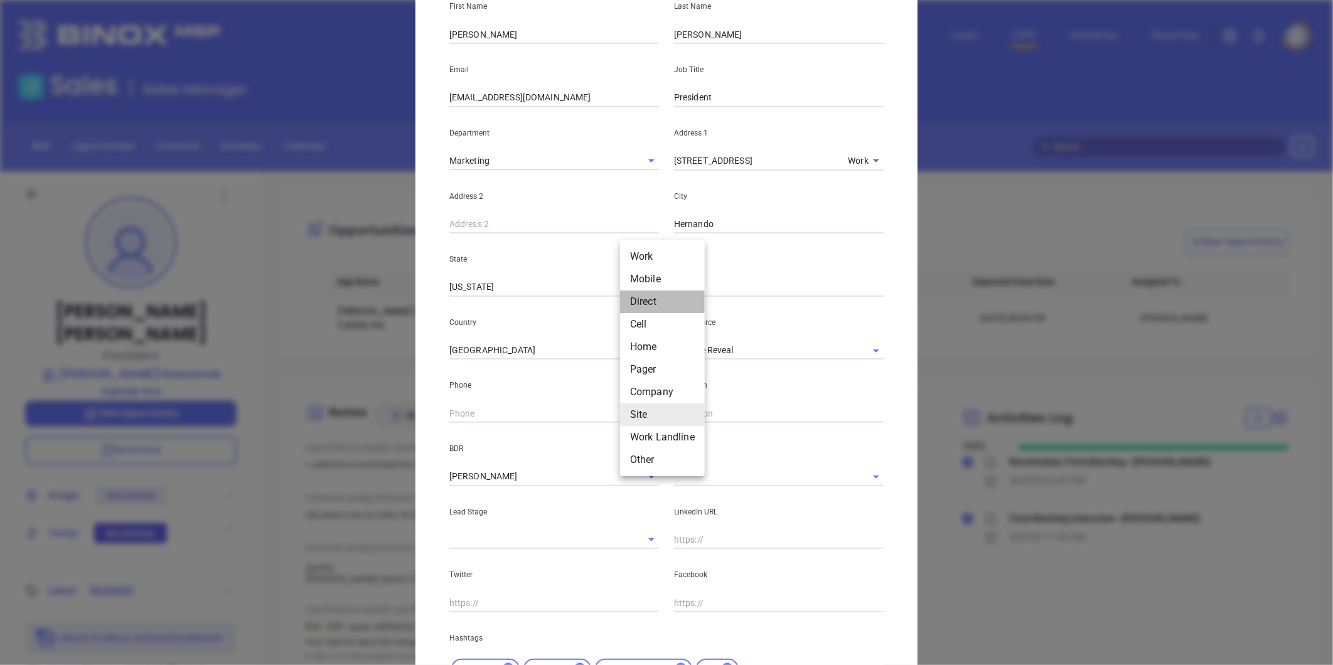
click at [639, 300] on li "Direct" at bounding box center [662, 302] width 85 height 23
type input "(662) 429-4488"
type input "3"
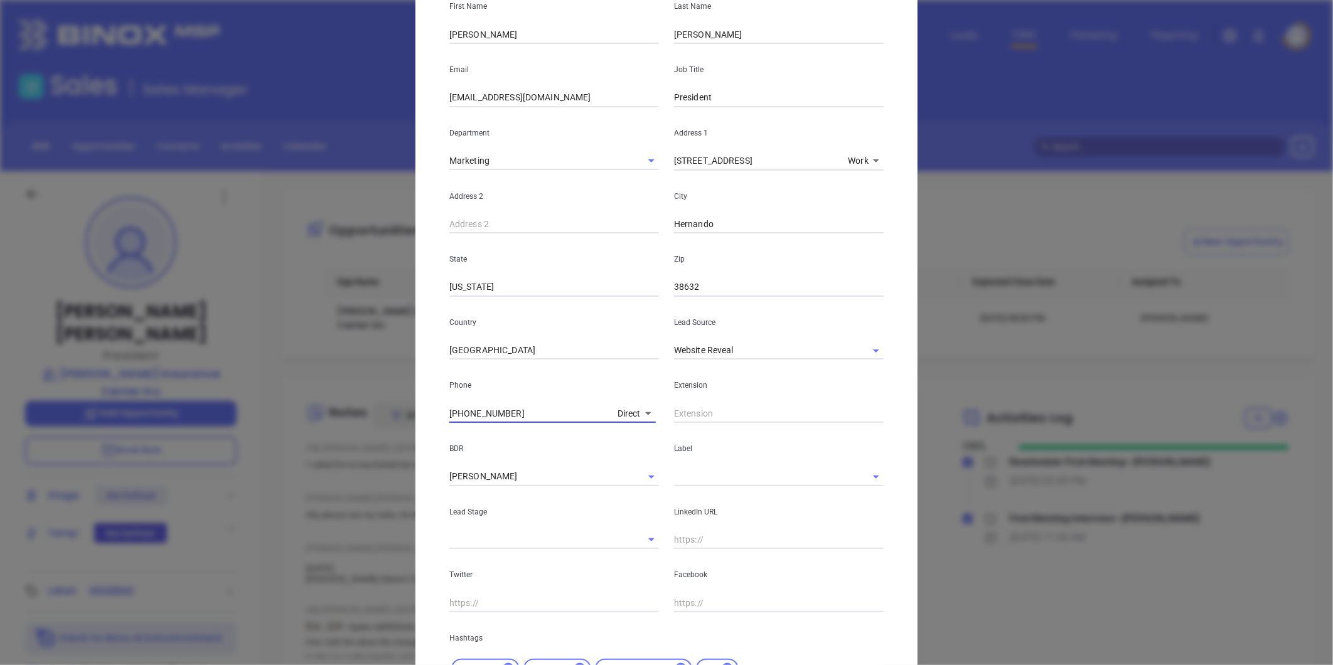
drag, startPoint x: 510, startPoint y: 417, endPoint x: 309, endPoint y: 421, distance: 200.9
click at [309, 421] on div "Thomas A Wooten Contact Company First Name Thomas A Last Name Wooten Email tawo…" at bounding box center [666, 332] width 1333 height 665
type input "( ) -"
click at [622, 410] on body "Leads CRM Marketing Reporting Financial Leads Leads Sales Sales Manager BDR Opp…" at bounding box center [666, 332] width 1333 height 665
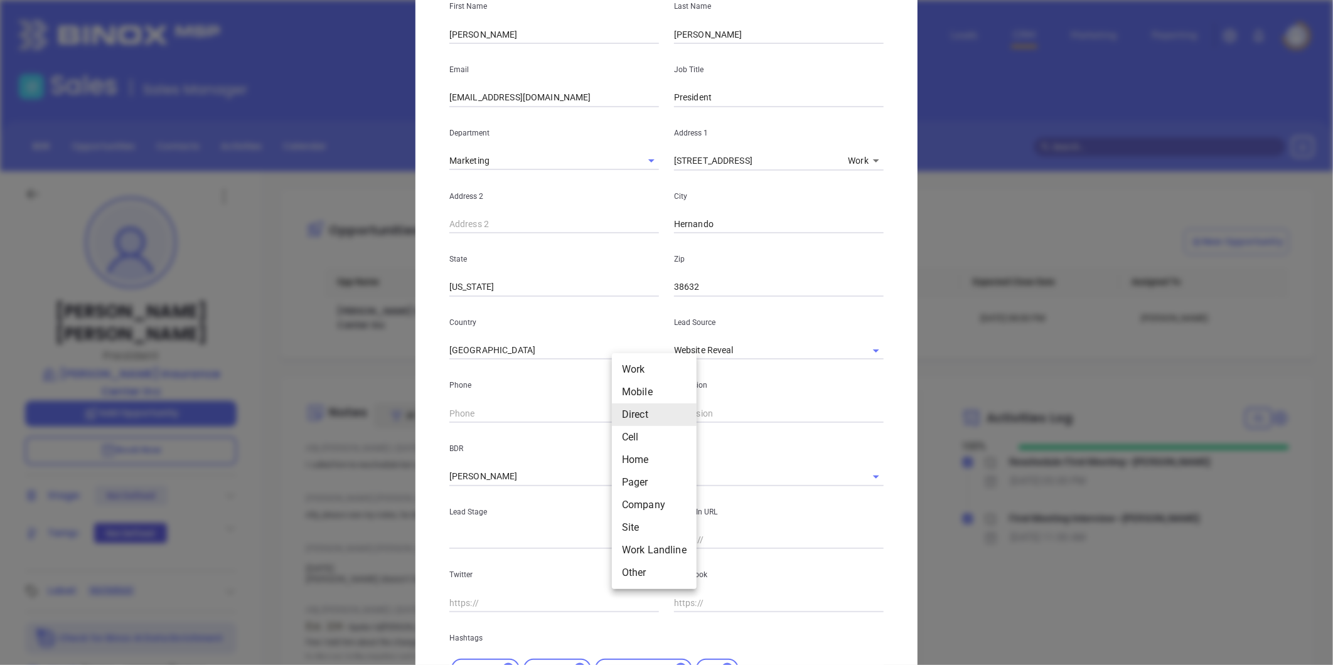
click at [628, 524] on li "Site" at bounding box center [654, 528] width 85 height 23
type input "11"
click at [473, 419] on input "( ) -" at bounding box center [534, 413] width 171 height 19
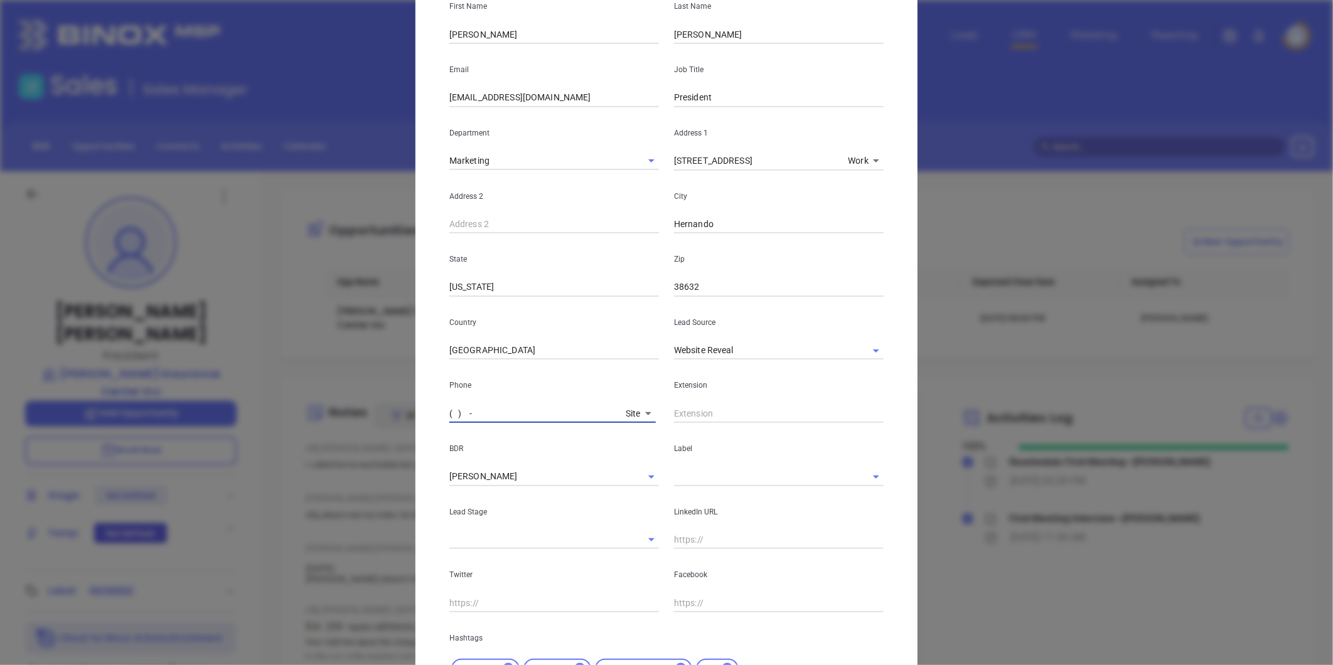
paste input "662) 429-4488"
type input "(662) 429-4488"
click at [700, 421] on input "text" at bounding box center [779, 413] width 210 height 19
type input "104"
click at [737, 449] on p "Label" at bounding box center [779, 449] width 210 height 14
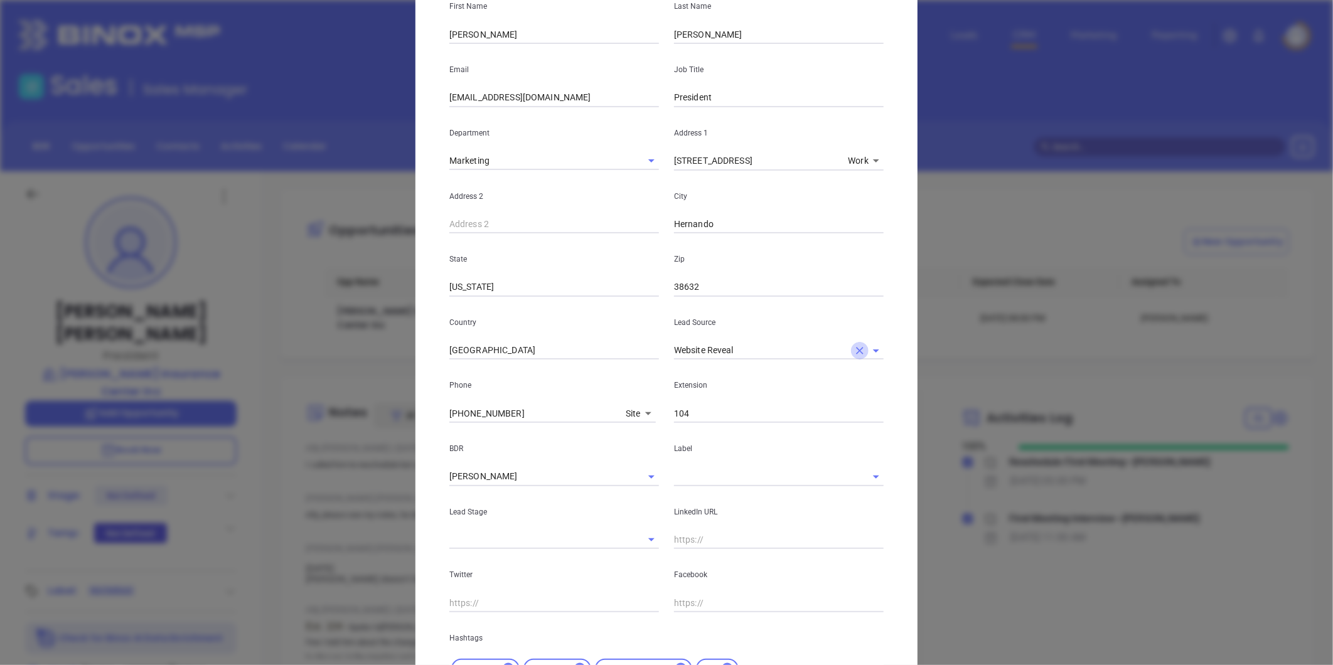
drag, startPoint x: 852, startPoint y: 346, endPoint x: 764, endPoint y: 342, distance: 88.0
click at [854, 346] on icon "Clear" at bounding box center [860, 351] width 13 height 13
click at [744, 355] on input "text" at bounding box center [761, 350] width 174 height 18
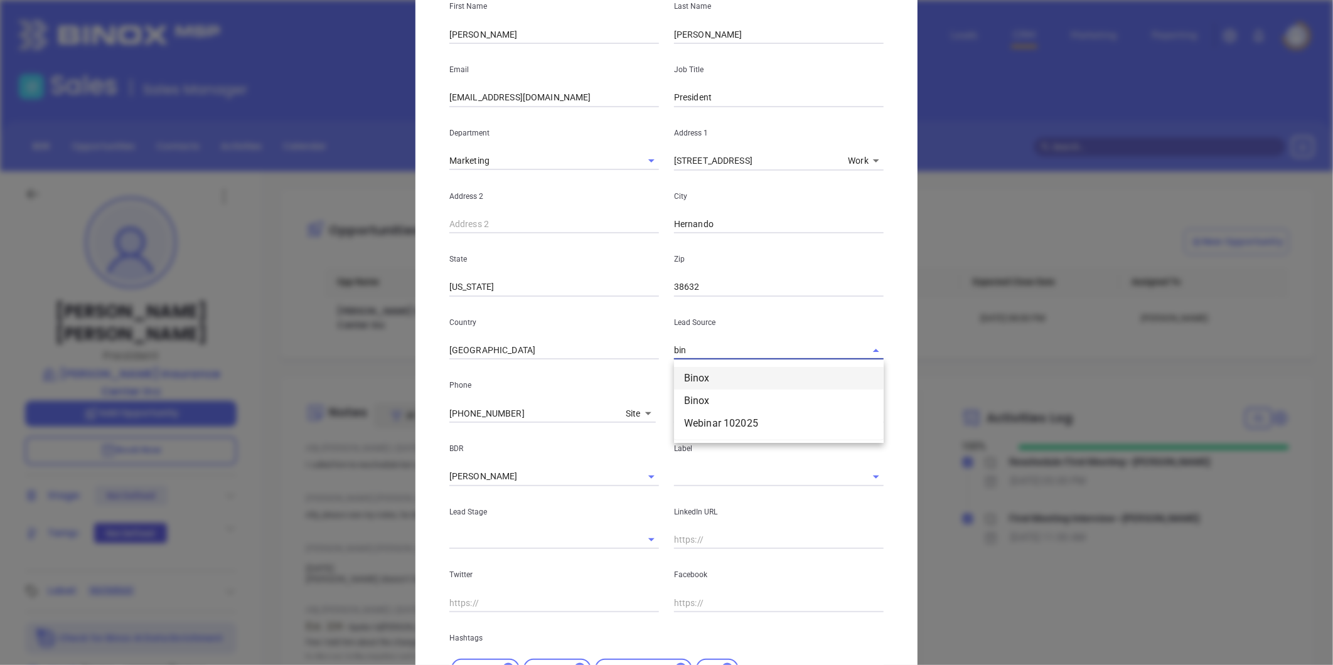
click at [704, 375] on li "Binox" at bounding box center [779, 378] width 210 height 23
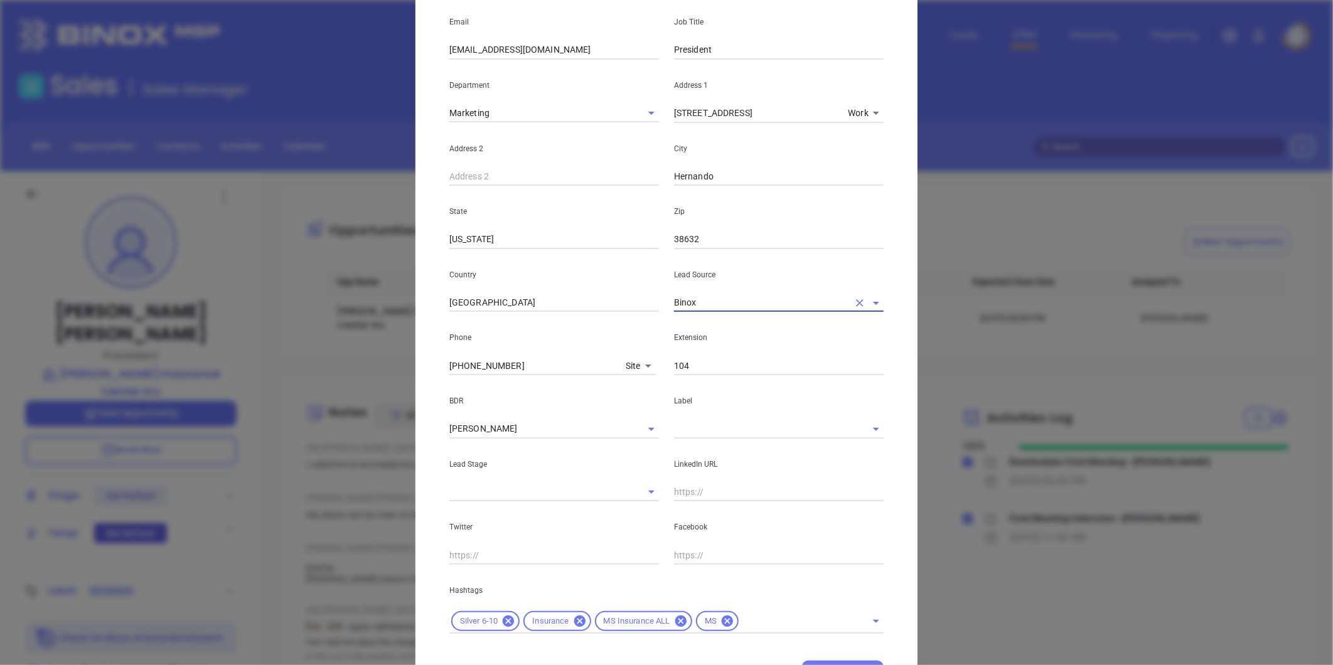
scroll to position [250, 0]
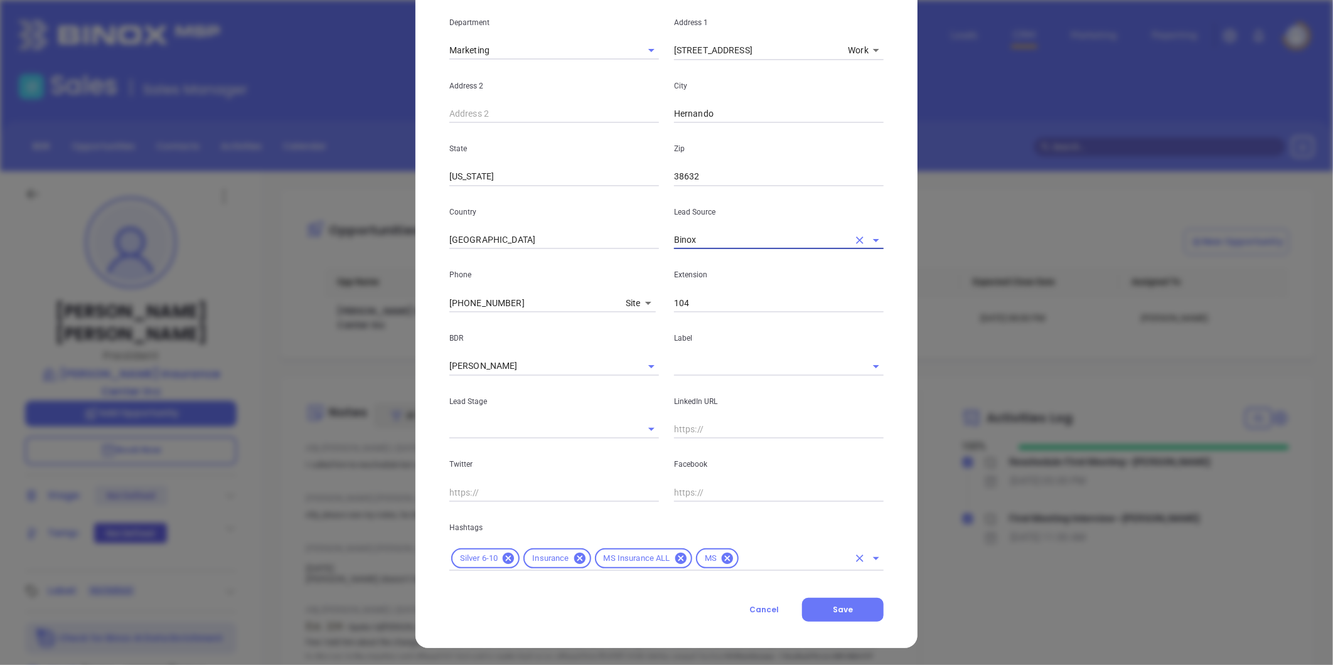
type input "Binox"
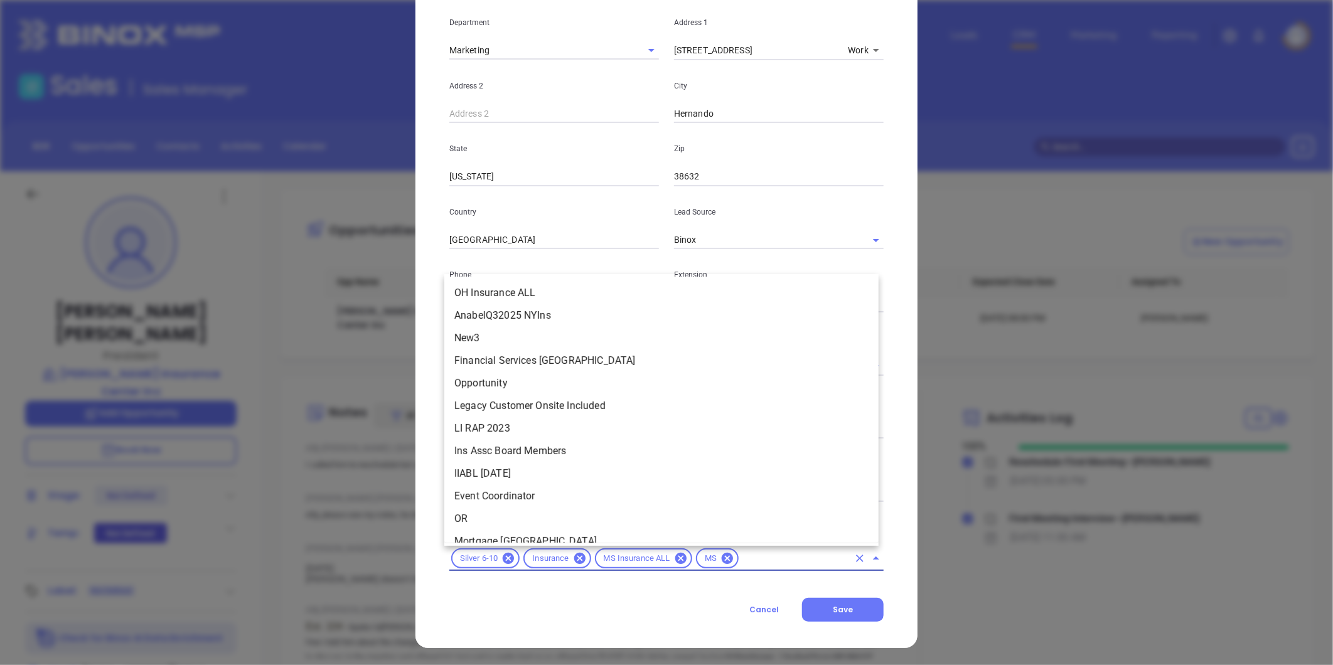
click at [751, 557] on input "text" at bounding box center [795, 559] width 108 height 16
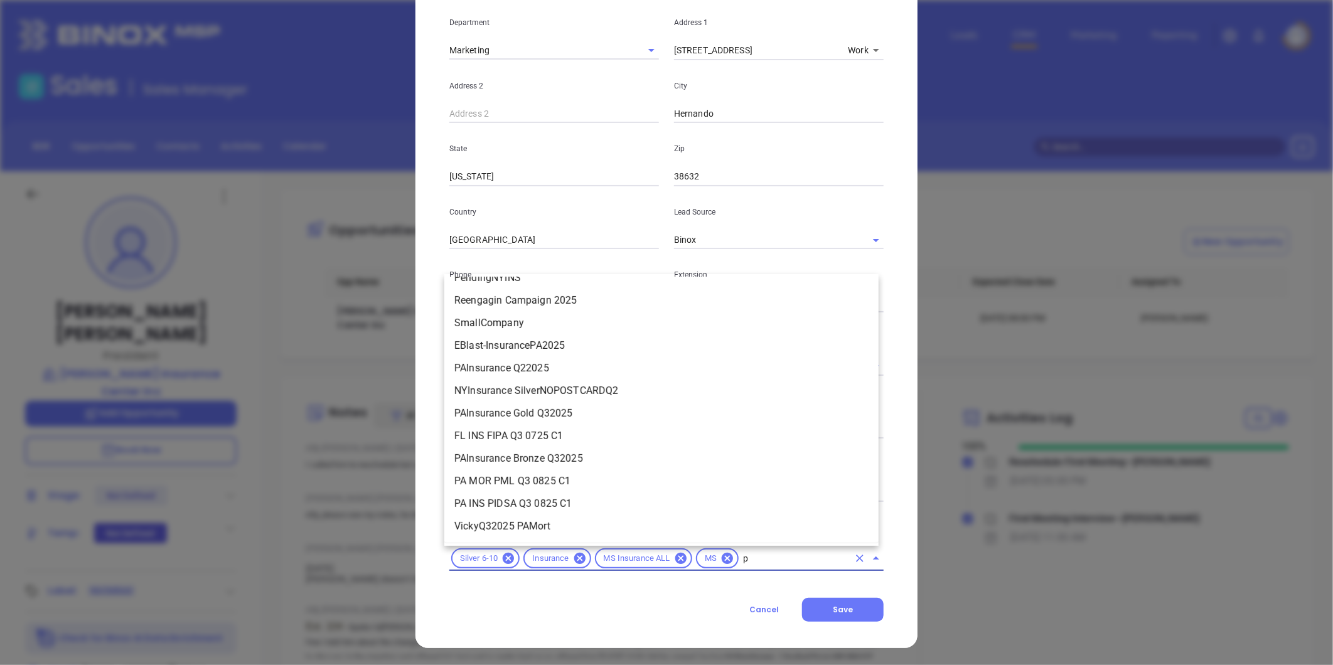
scroll to position [0, 0]
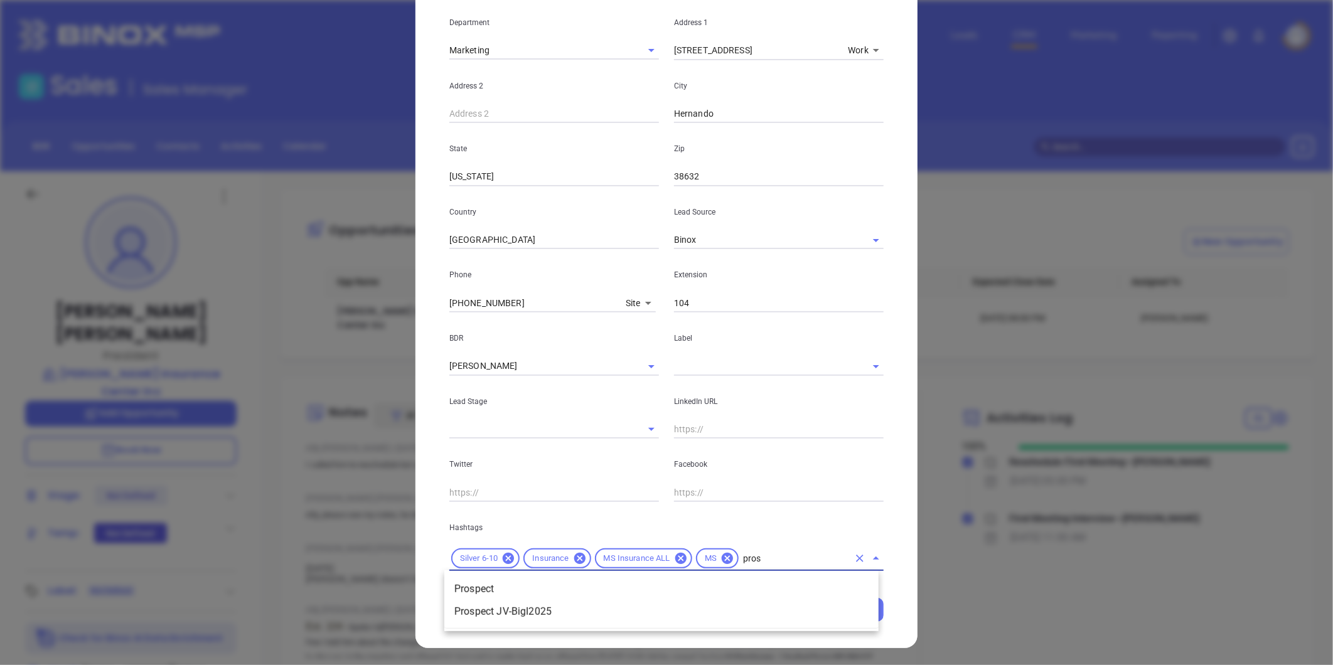
type input "prosp"
click at [582, 586] on li "Prospect" at bounding box center [661, 589] width 434 height 23
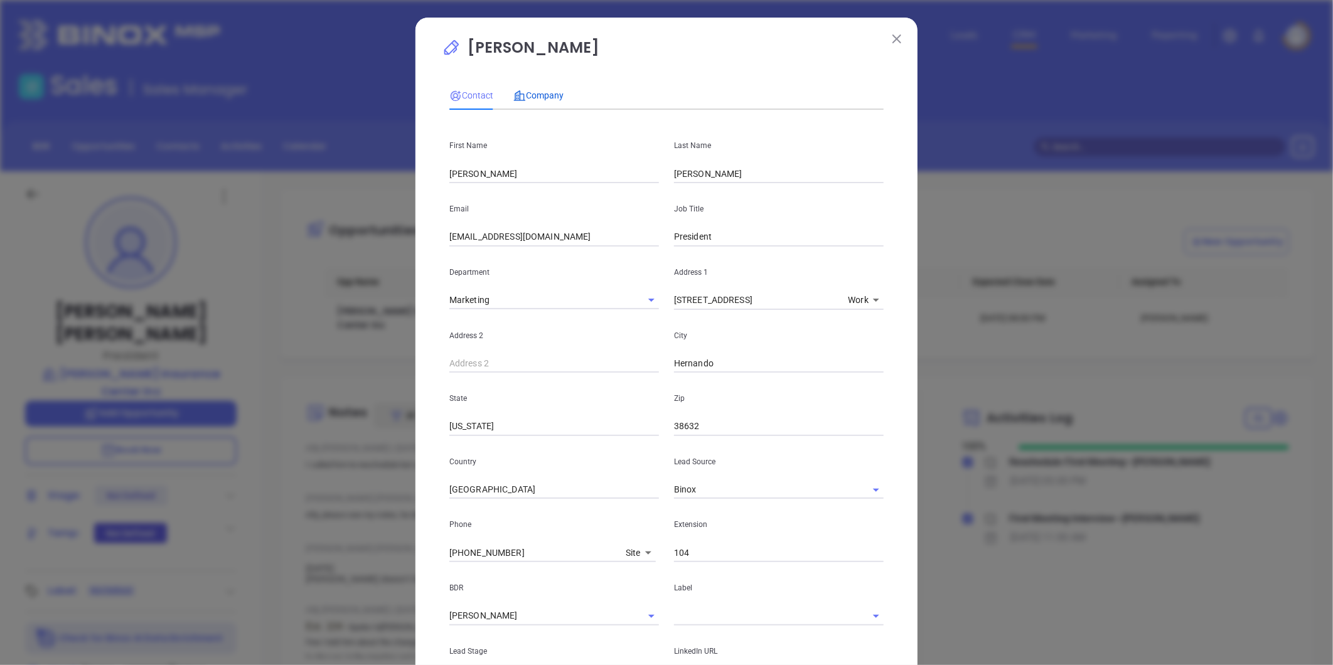
click at [537, 95] on span "Company" at bounding box center [538, 95] width 50 height 10
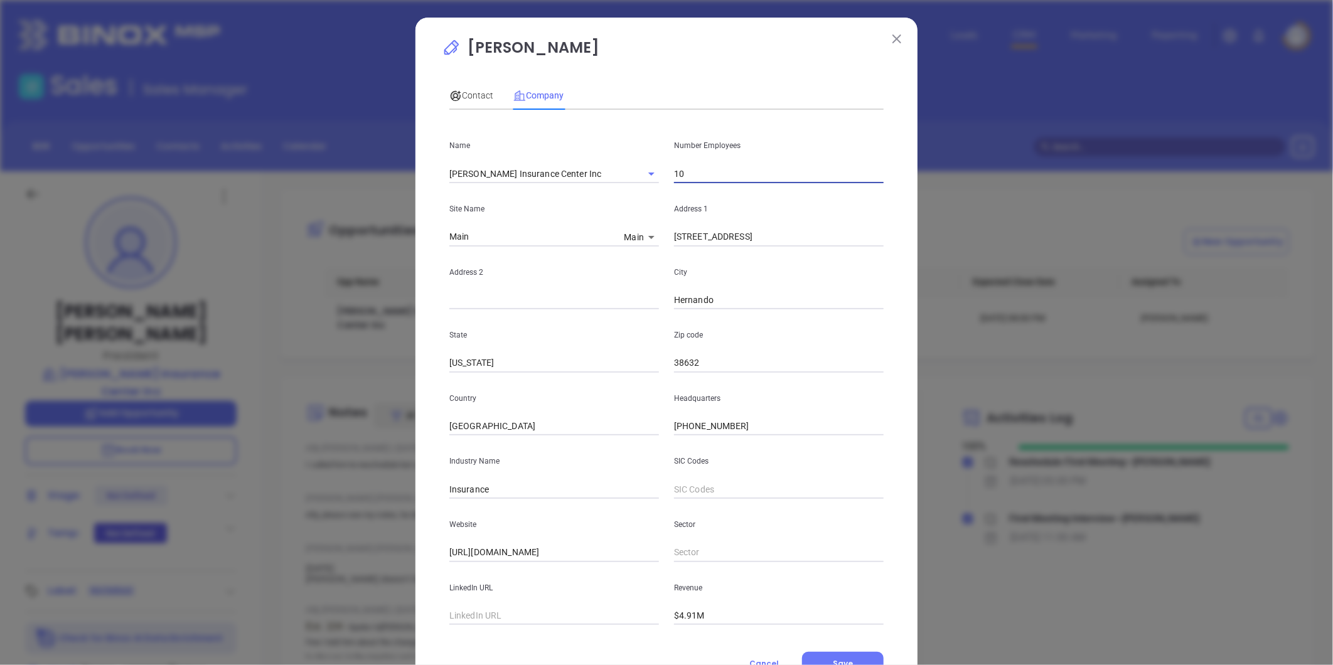
click at [697, 165] on input "10" at bounding box center [779, 173] width 210 height 19
type input "11"
click at [596, 223] on div "Site Name Main Main 12271" at bounding box center [554, 214] width 225 height 63
click at [475, 92] on span "Contact" at bounding box center [471, 95] width 44 height 10
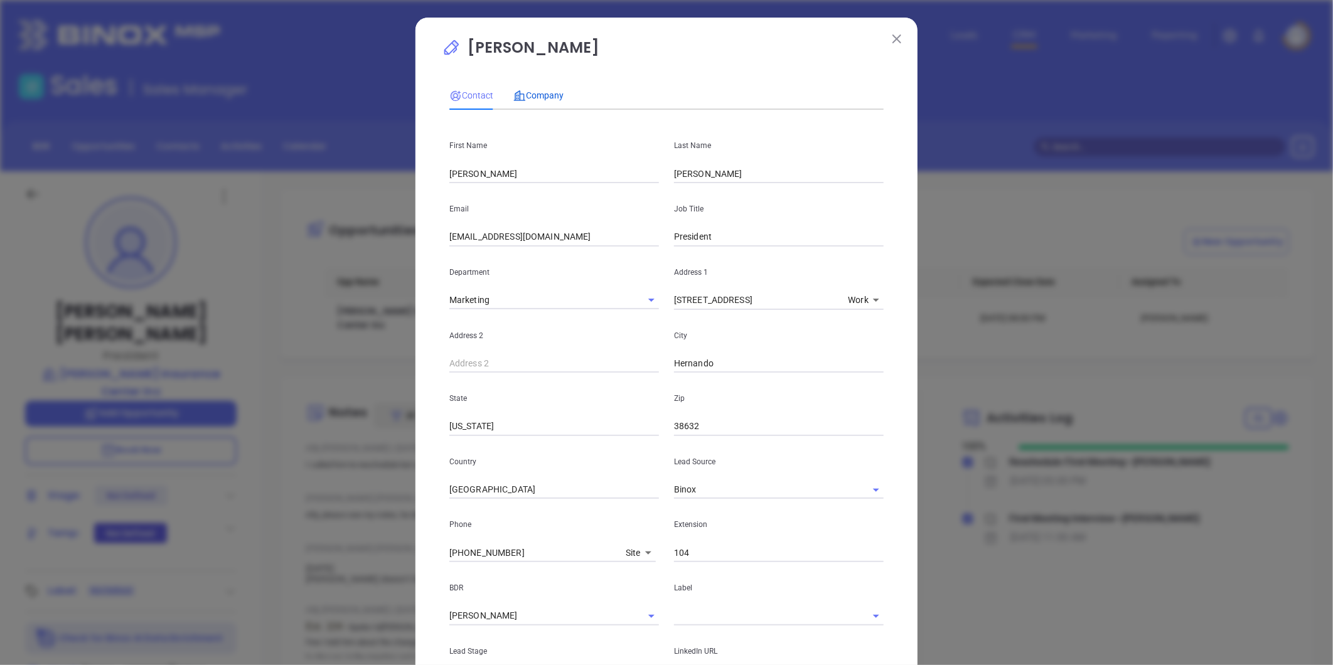
click at [546, 99] on span "Company" at bounding box center [538, 95] width 50 height 10
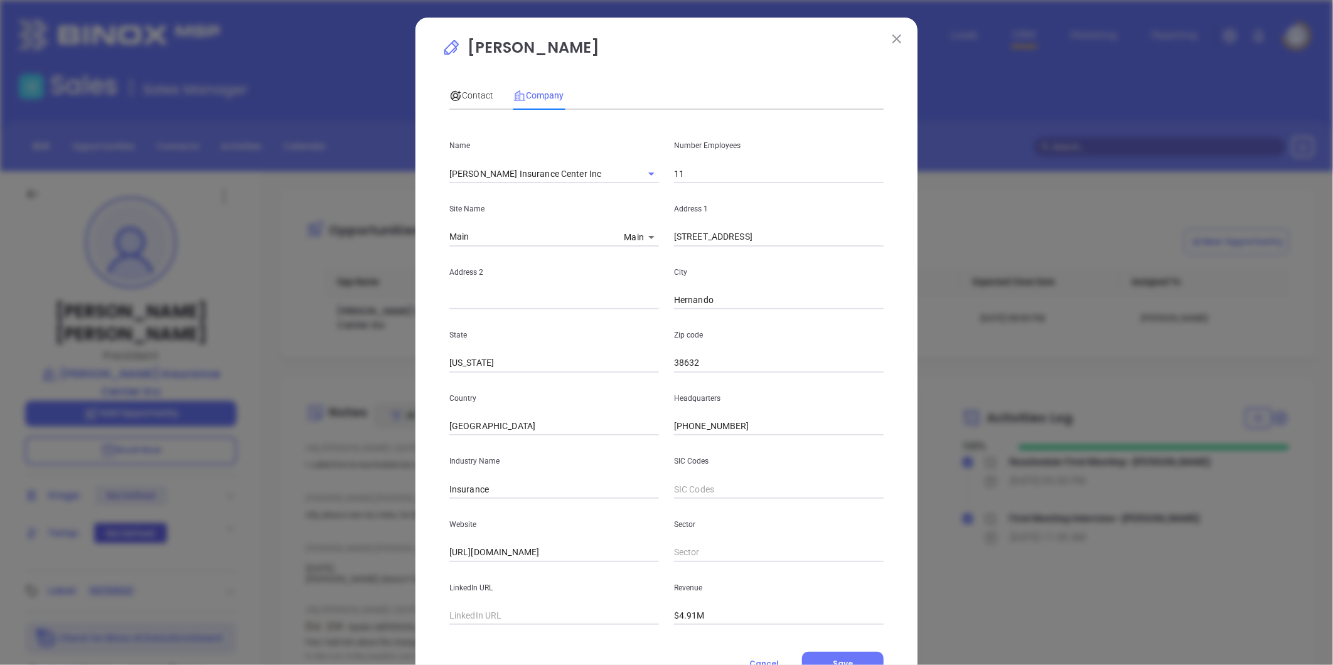
scroll to position [55, 0]
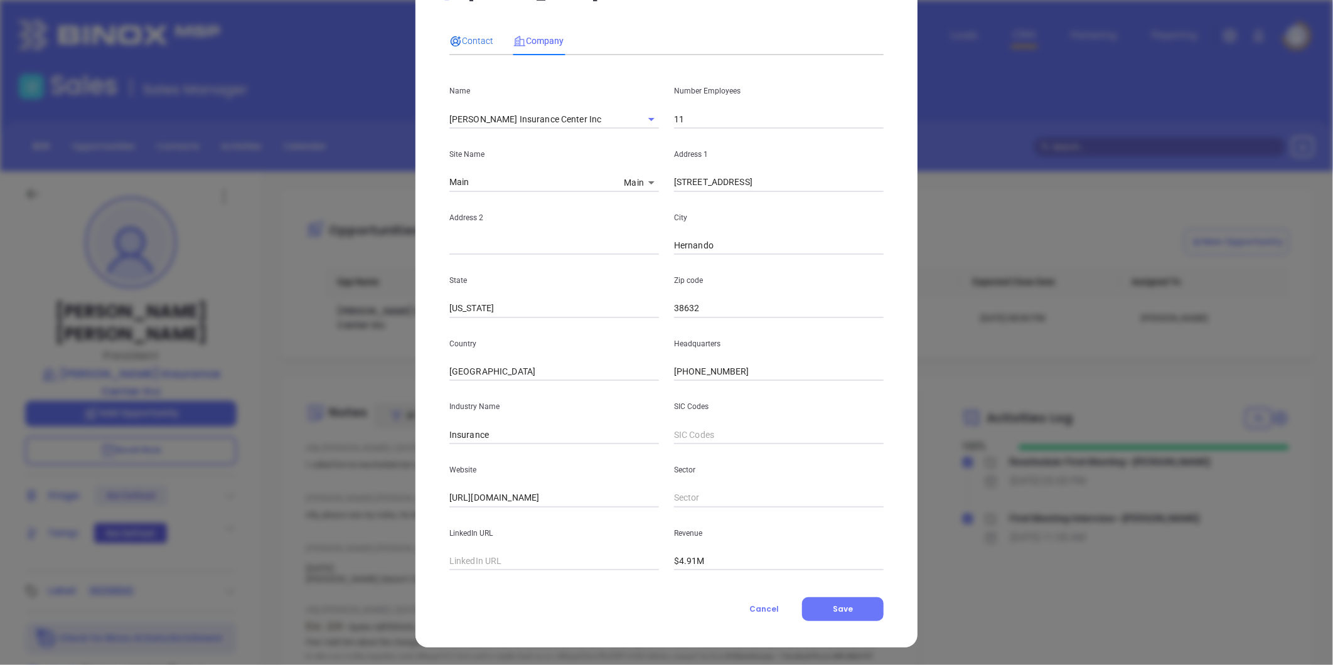
click at [466, 36] on span "Contact" at bounding box center [471, 41] width 44 height 10
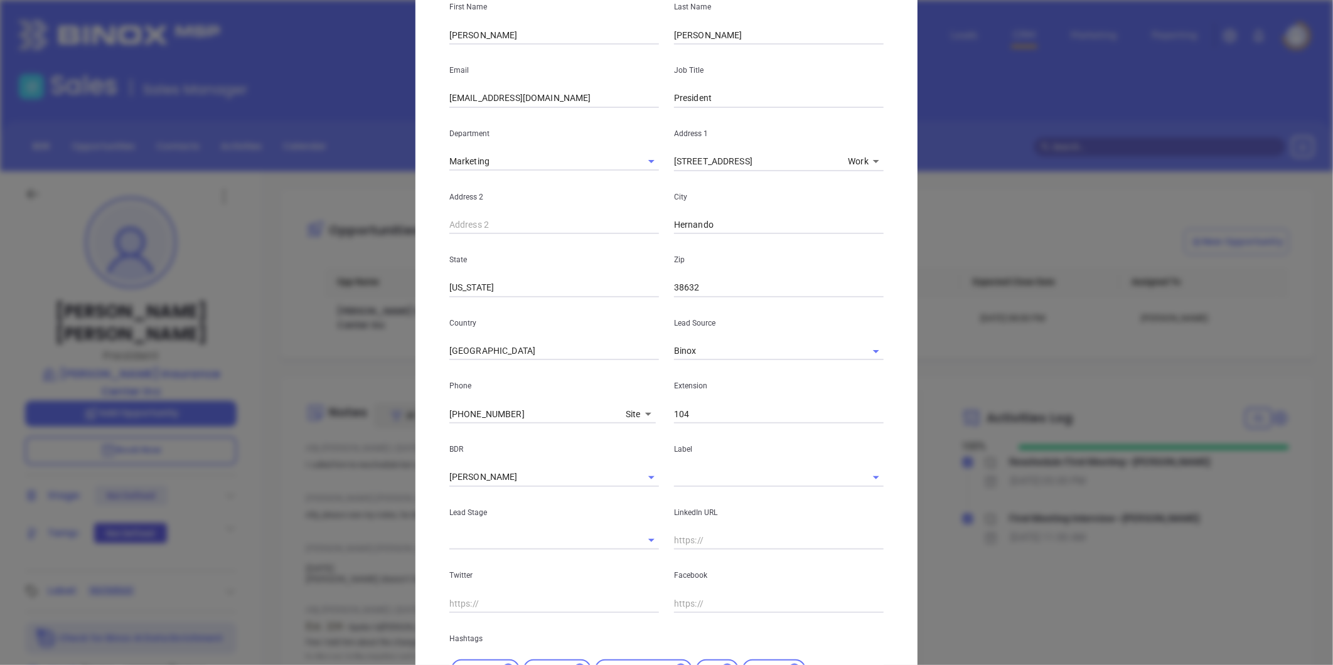
scroll to position [250, 0]
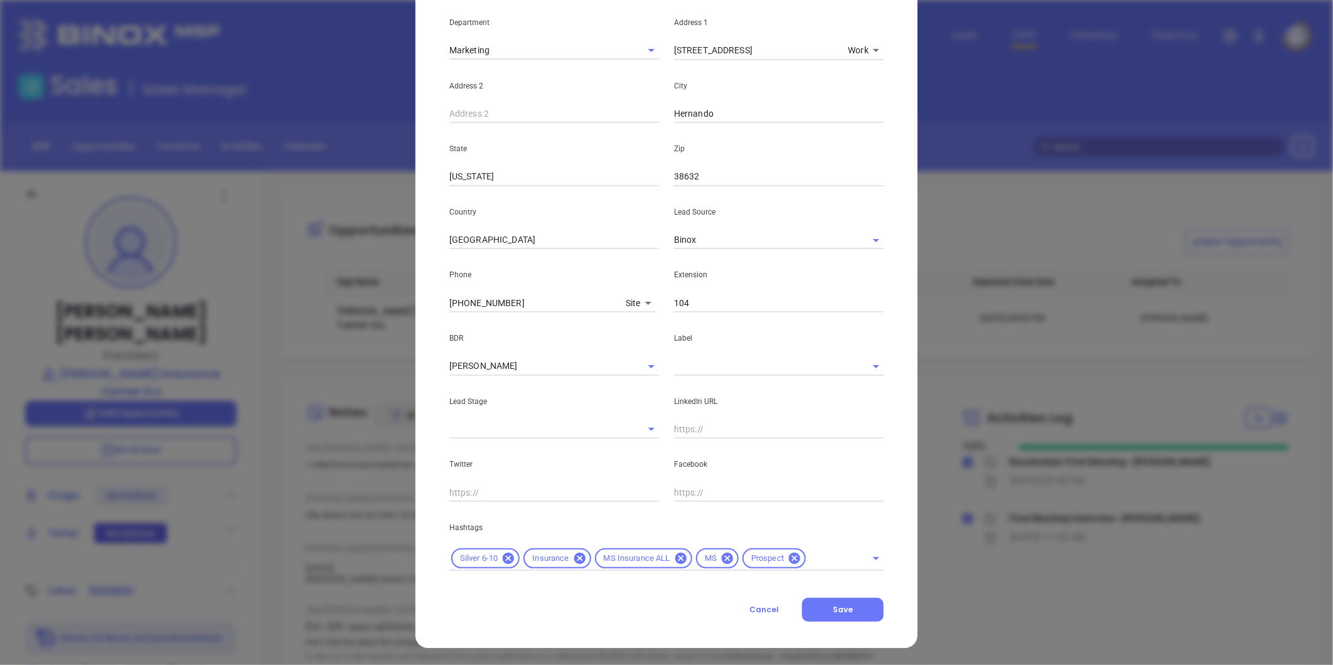
click at [690, 370] on input "text" at bounding box center [761, 366] width 174 height 18
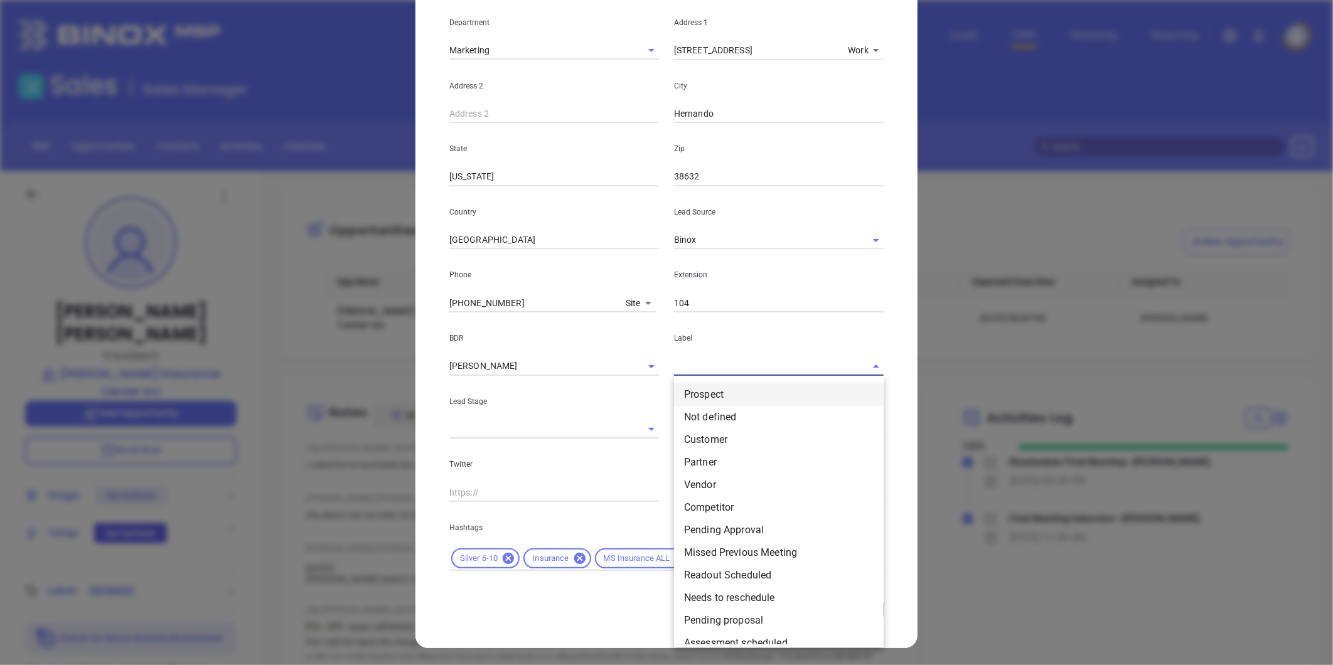
click at [702, 392] on li "Prospect" at bounding box center [779, 394] width 210 height 23
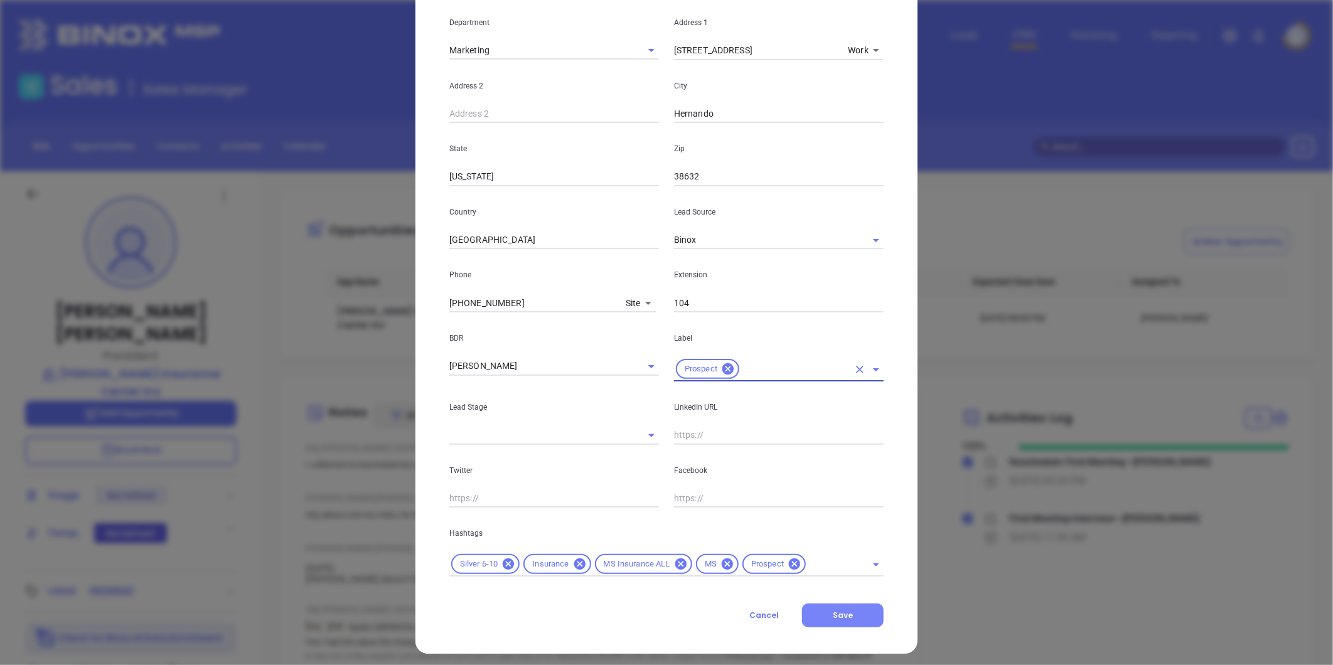
click at [833, 613] on span "Save" at bounding box center [843, 615] width 20 height 11
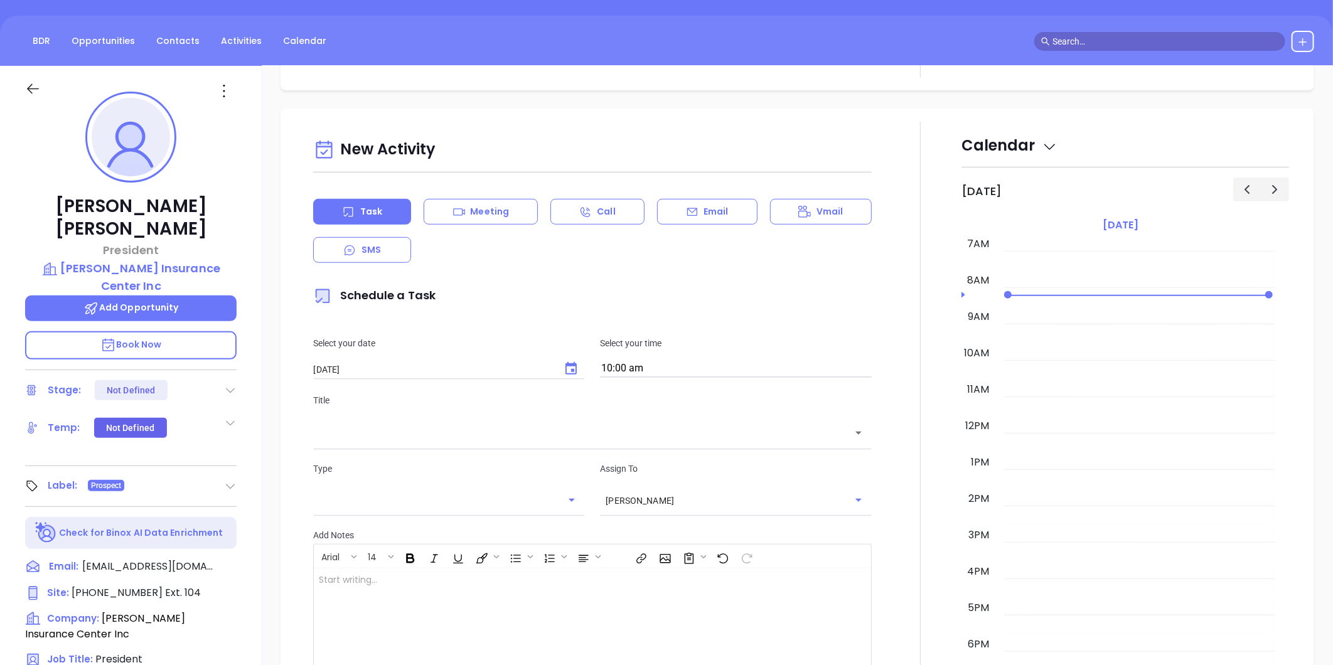
scroll to position [139, 0]
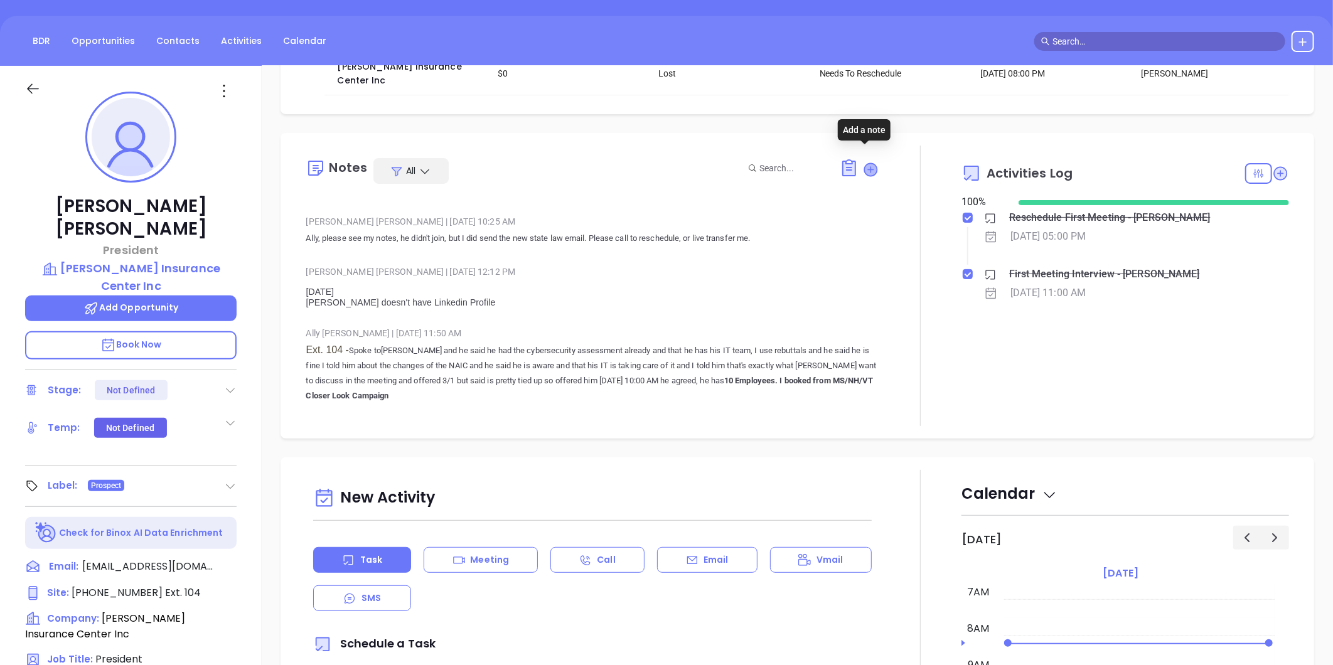
click at [865, 163] on icon at bounding box center [871, 169] width 13 height 13
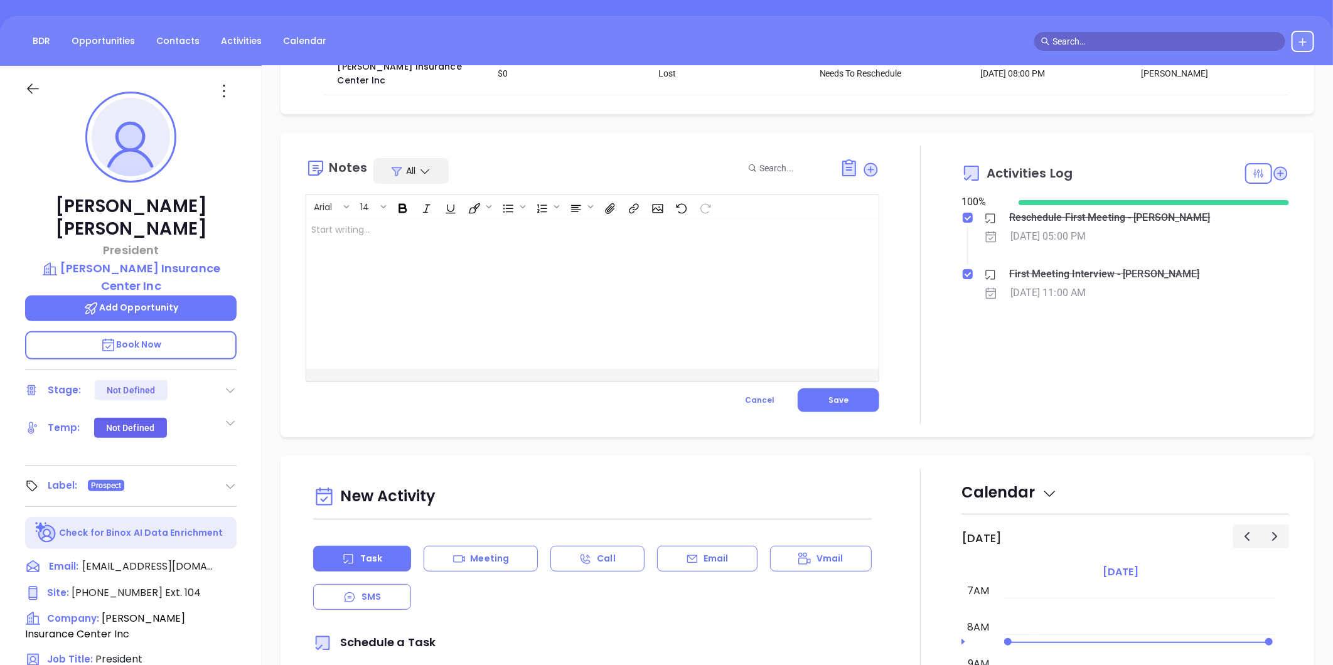
click at [419, 237] on div at bounding box center [572, 293] width 532 height 151
click at [835, 395] on span "Save" at bounding box center [838, 400] width 20 height 11
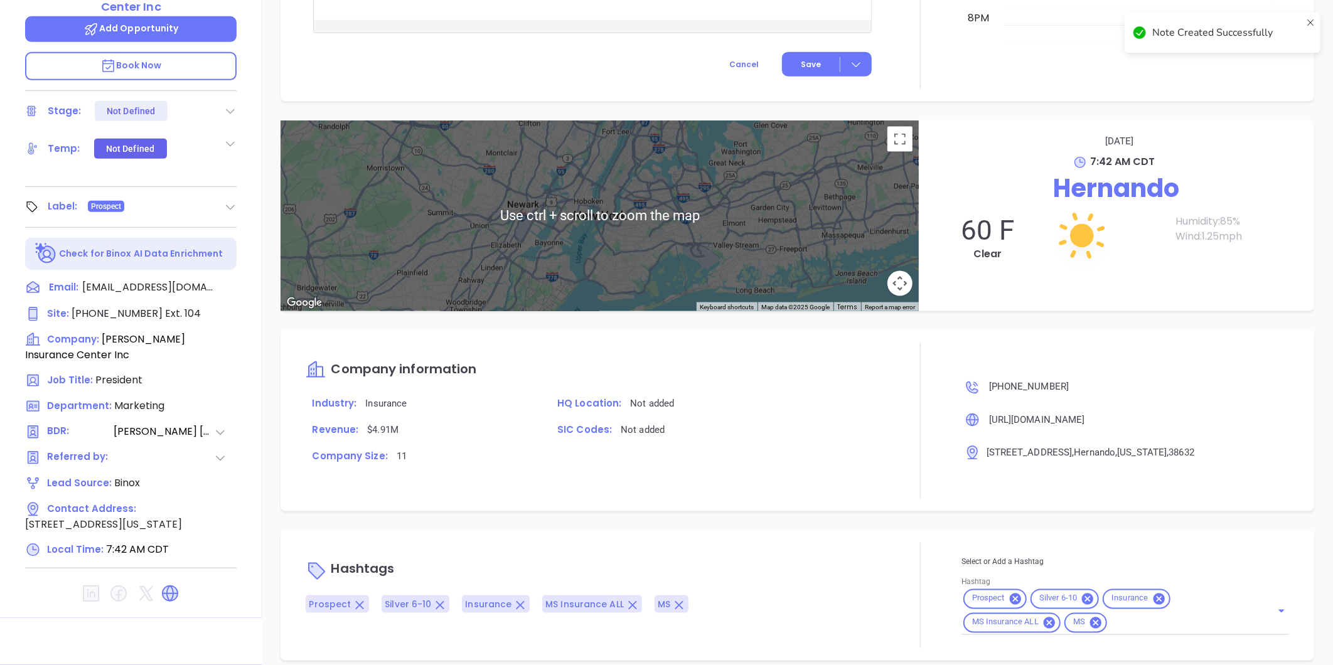
scroll to position [908, 0]
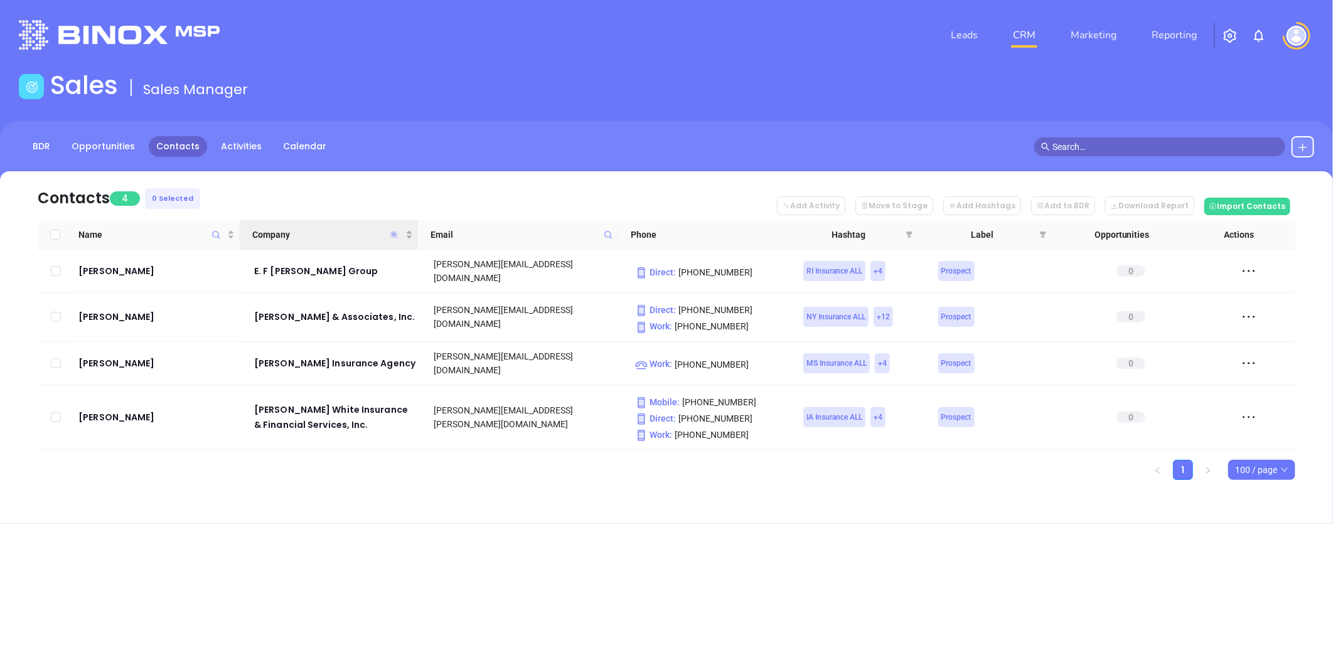
click at [391, 233] on icon "Company" at bounding box center [394, 235] width 8 height 8
paste input "[PERSON_NAME] Insurance"
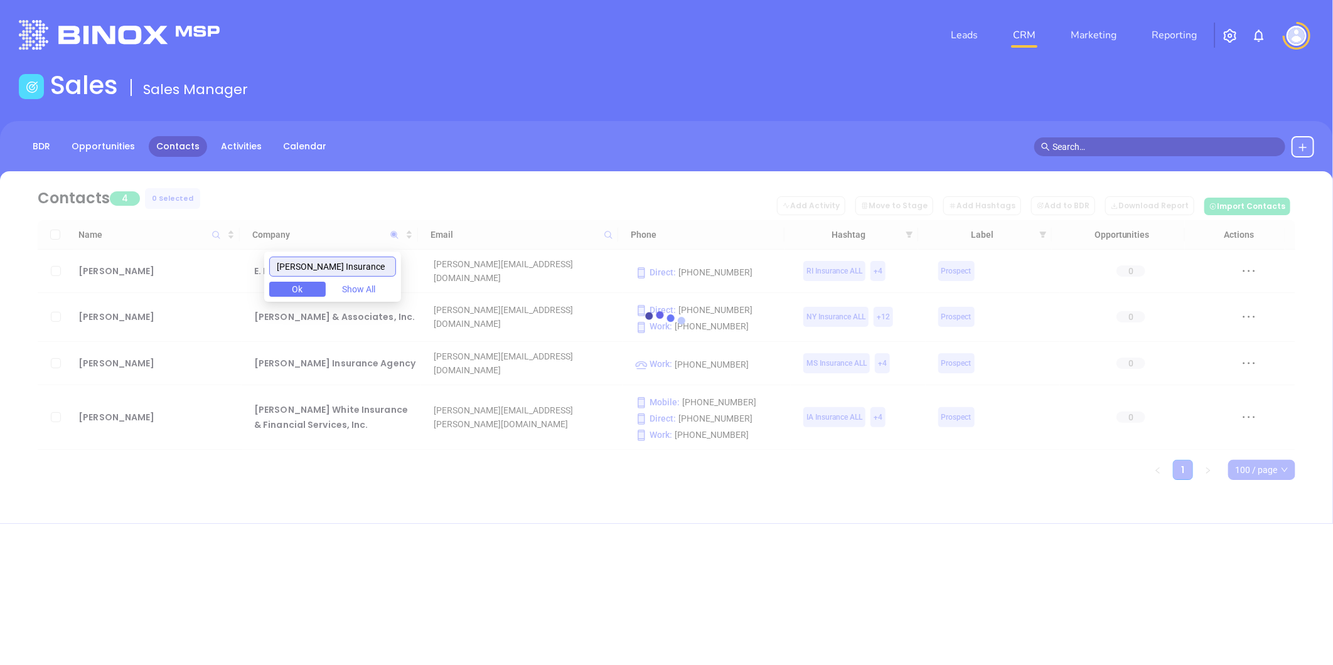
click at [289, 264] on input "[PERSON_NAME] Insurance" at bounding box center [332, 267] width 127 height 20
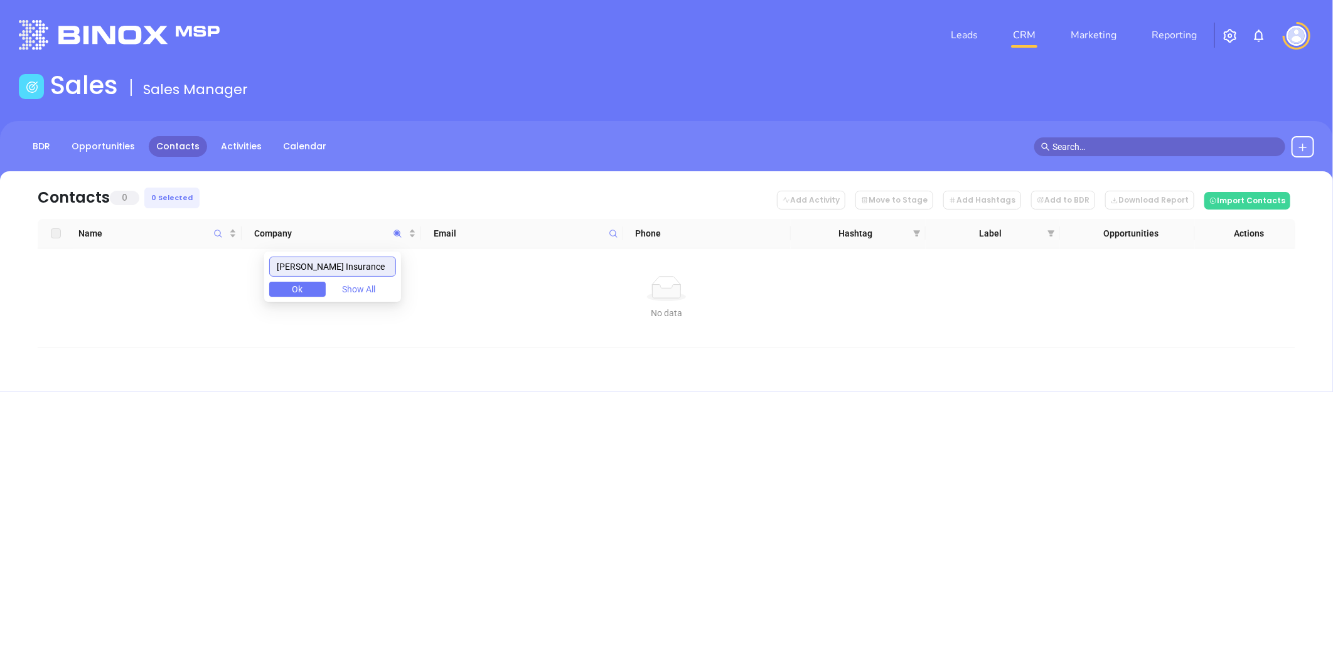
drag, startPoint x: 365, startPoint y: 264, endPoint x: 127, endPoint y: 292, distance: 238.9
click at [128, 292] on body "Leads CRM Marketing Reporting Financial Leads Leads Sales Sales Manager BDR Opp…" at bounding box center [666, 332] width 1333 height 665
click at [126, 292] on div "No data" at bounding box center [667, 288] width 1238 height 25
click at [395, 231] on icon "Company" at bounding box center [398, 234] width 8 height 8
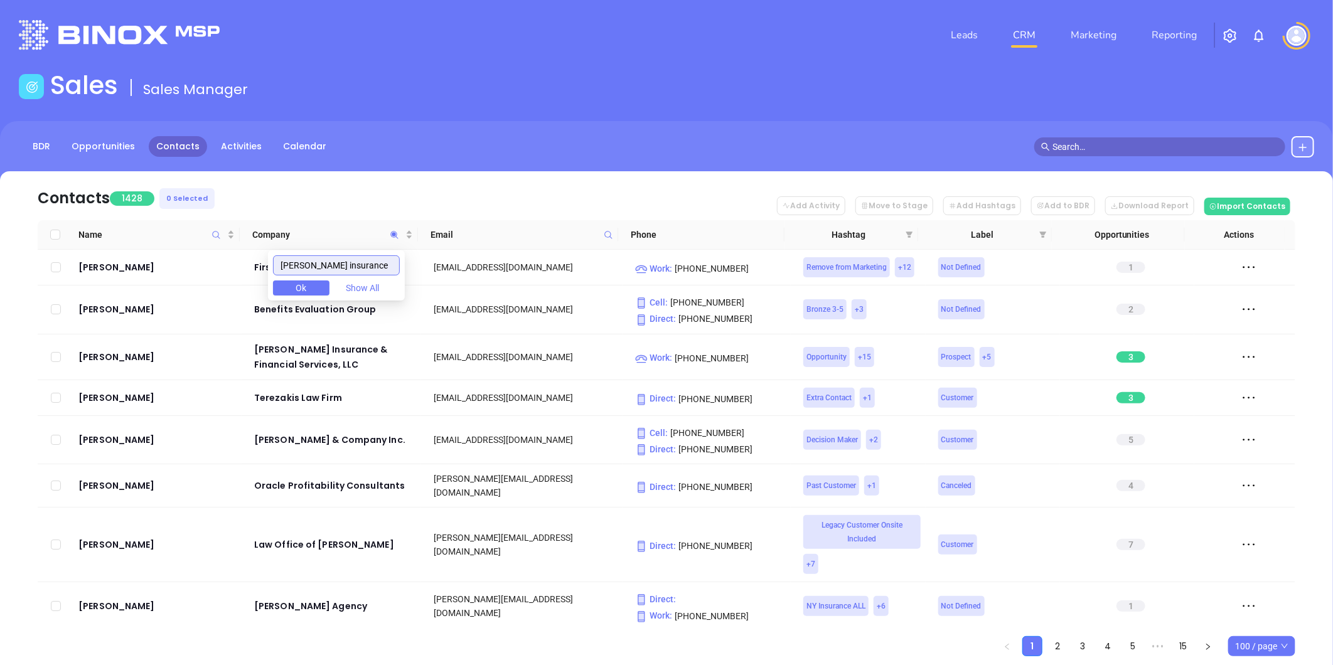
drag, startPoint x: 314, startPoint y: 262, endPoint x: 51, endPoint y: 274, distance: 263.2
click at [52, 274] on body "Leads CRM Marketing Reporting Financial Leads Leads Sales Sales Manager BDR Opp…" at bounding box center [666, 332] width 1333 height 665
click at [51, 274] on td at bounding box center [56, 268] width 36 height 36
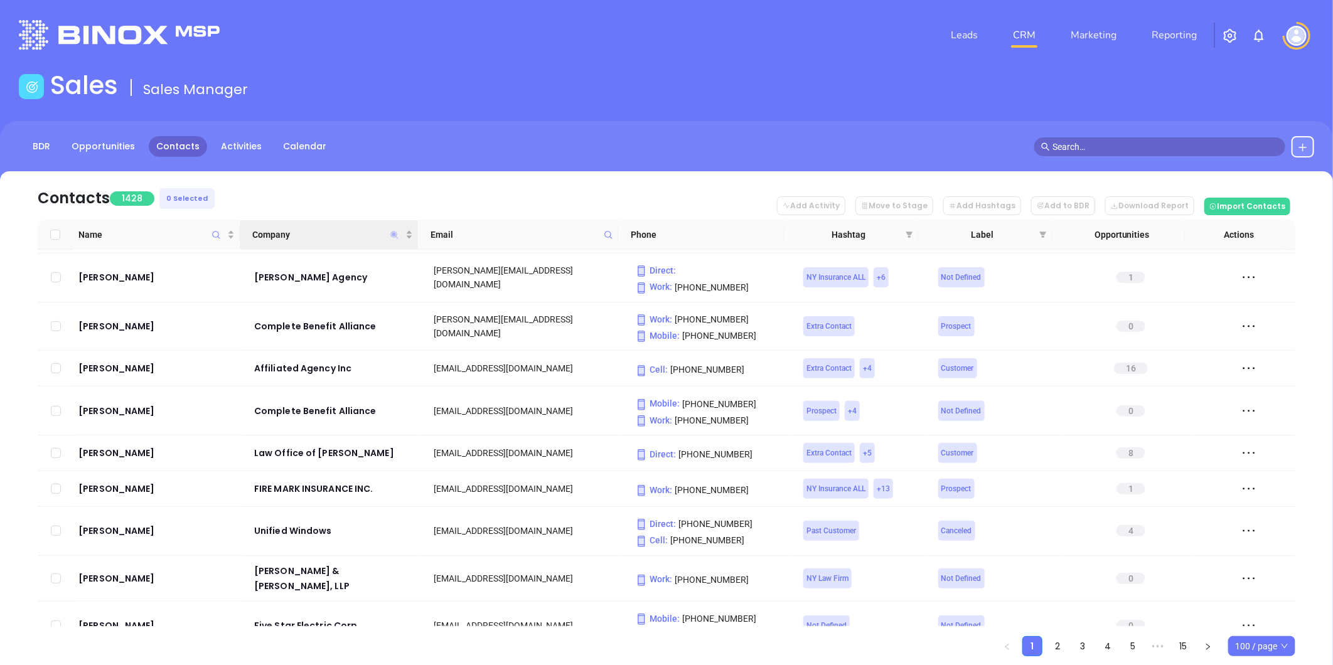
click at [393, 231] on icon "Company" at bounding box center [394, 235] width 8 height 8
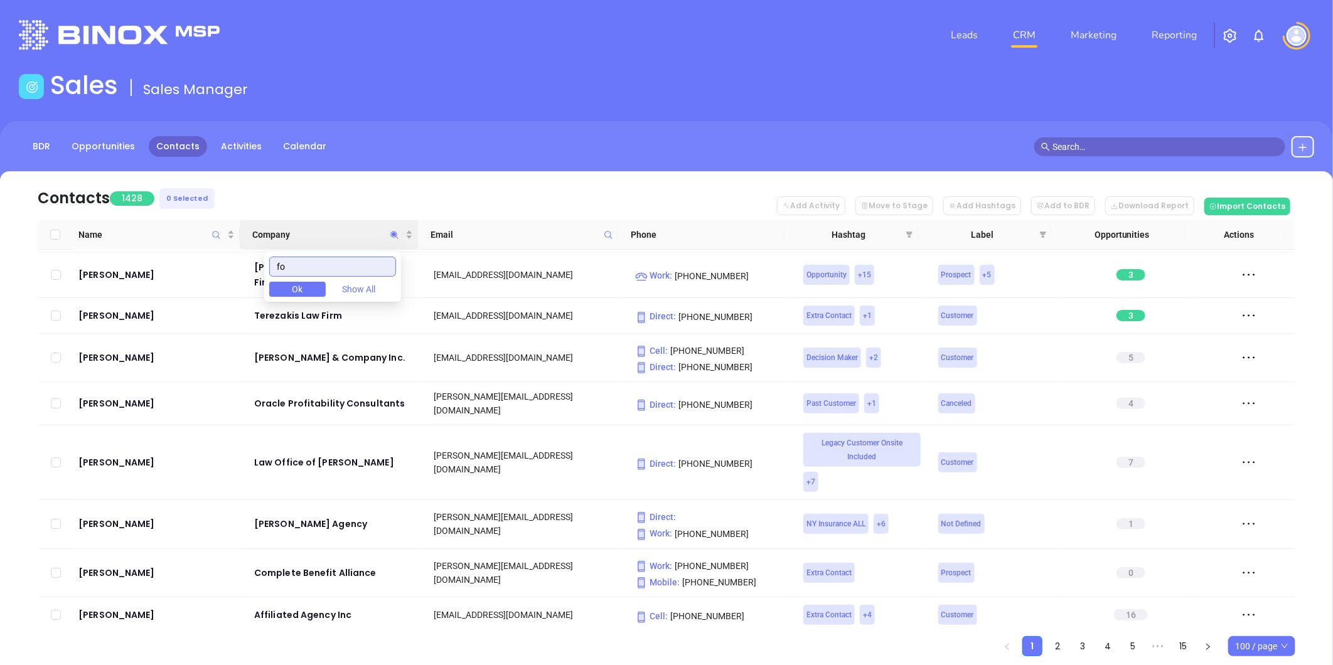
scroll to position [0, 0]
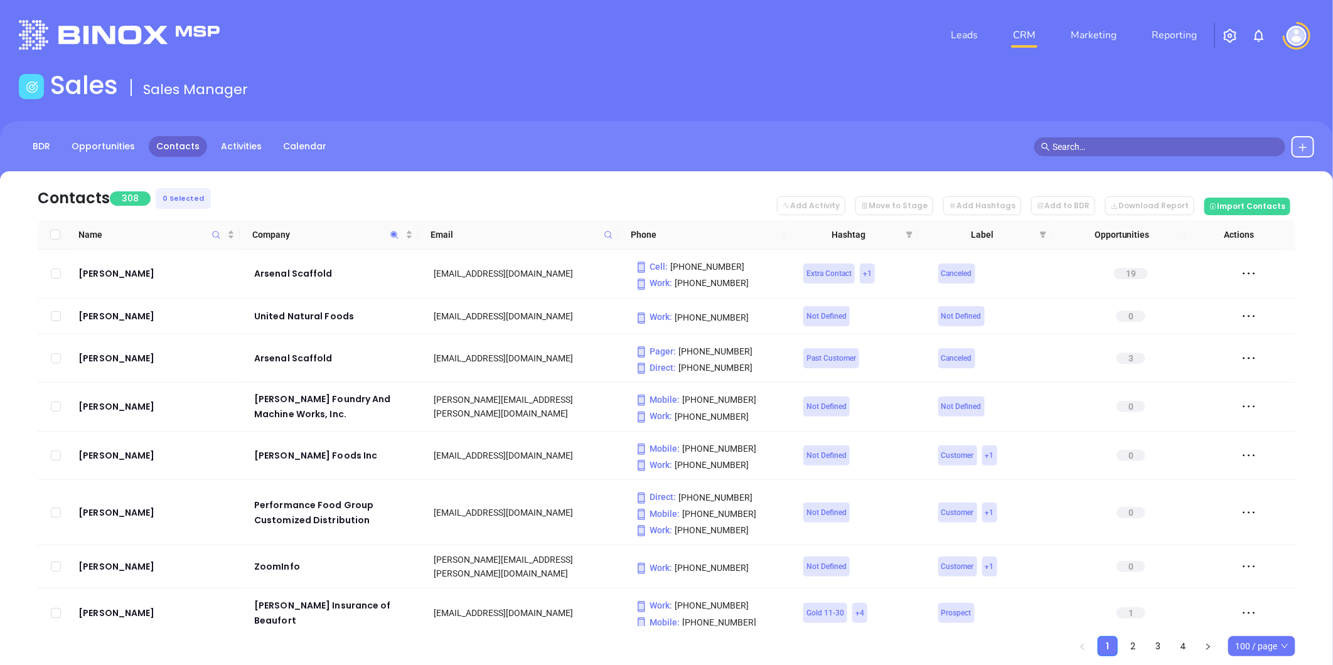
click at [459, 176] on nav "Contacts 308 0 Selected Add Activity Move to Stage Add Hashtags Add to BDR Down…" at bounding box center [667, 195] width 1258 height 49
click at [394, 230] on icon "Company" at bounding box center [394, 234] width 9 height 9
paste input "Heiden & Garland, Inc."
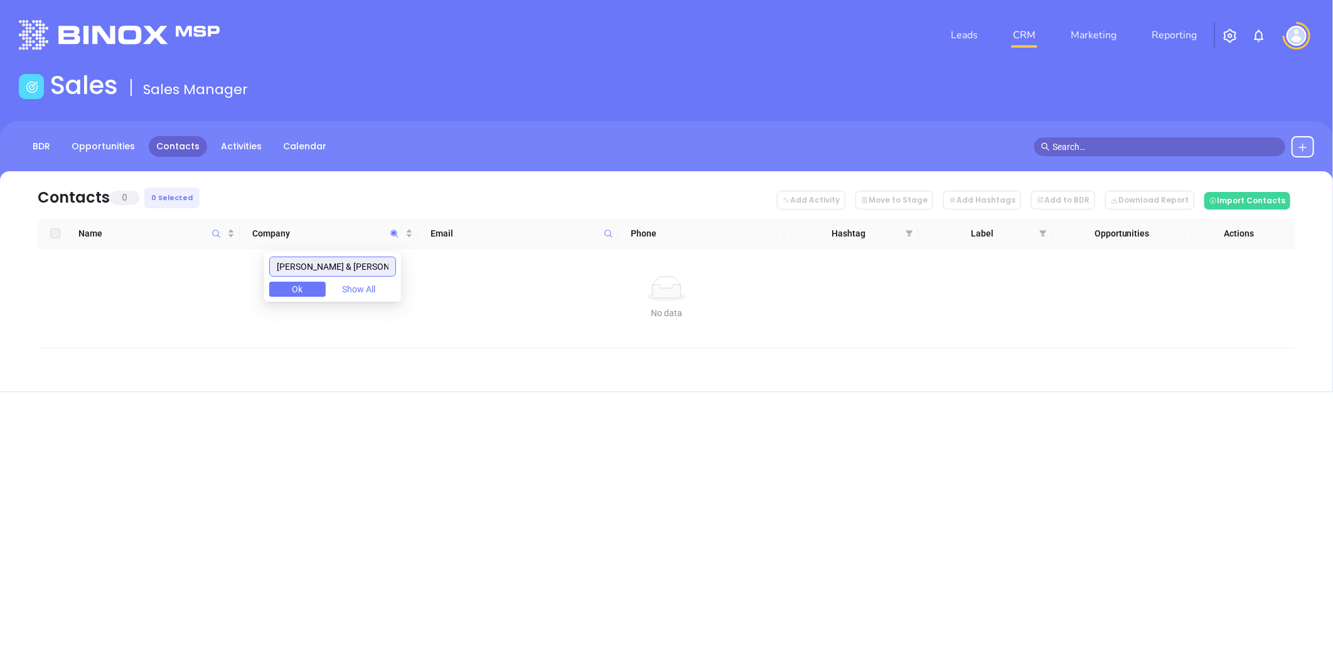
drag, startPoint x: 285, startPoint y: 272, endPoint x: 338, endPoint y: 254, distance: 56.0
click at [286, 271] on input "Heiden & Garland, Inc." at bounding box center [332, 267] width 127 height 20
drag, startPoint x: 383, startPoint y: 268, endPoint x: 397, endPoint y: 262, distance: 15.2
click at [383, 267] on input "Heiden & Garland, Inc." at bounding box center [332, 267] width 127 height 20
drag, startPoint x: 374, startPoint y: 267, endPoint x: 6, endPoint y: 282, distance: 368.1
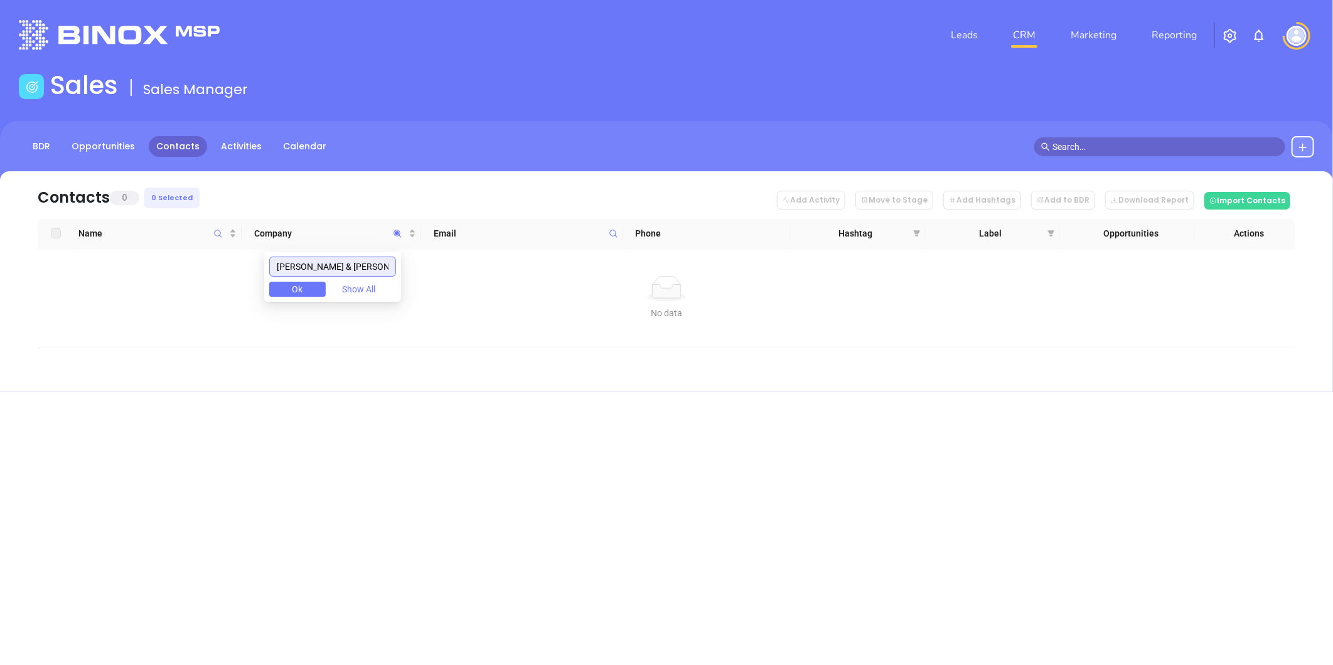
click at [6, 281] on body "Leads CRM Marketing Reporting Financial Leads Leads Sales Sales Manager BDR Opp…" at bounding box center [666, 332] width 1333 height 665
paste input "Legacy Insurance Agency, PLLC"
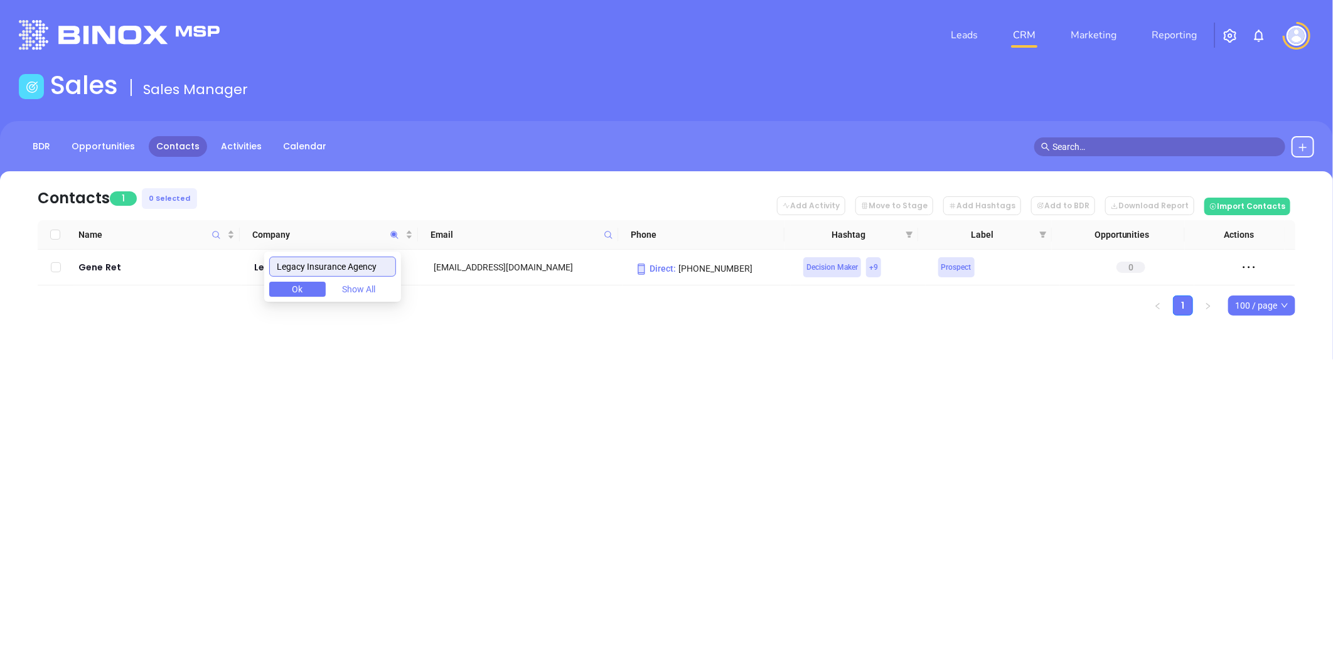
click at [285, 266] on input "Legacy Insurance Agency" at bounding box center [332, 267] width 127 height 20
type input "Legacy Insurance Agency"
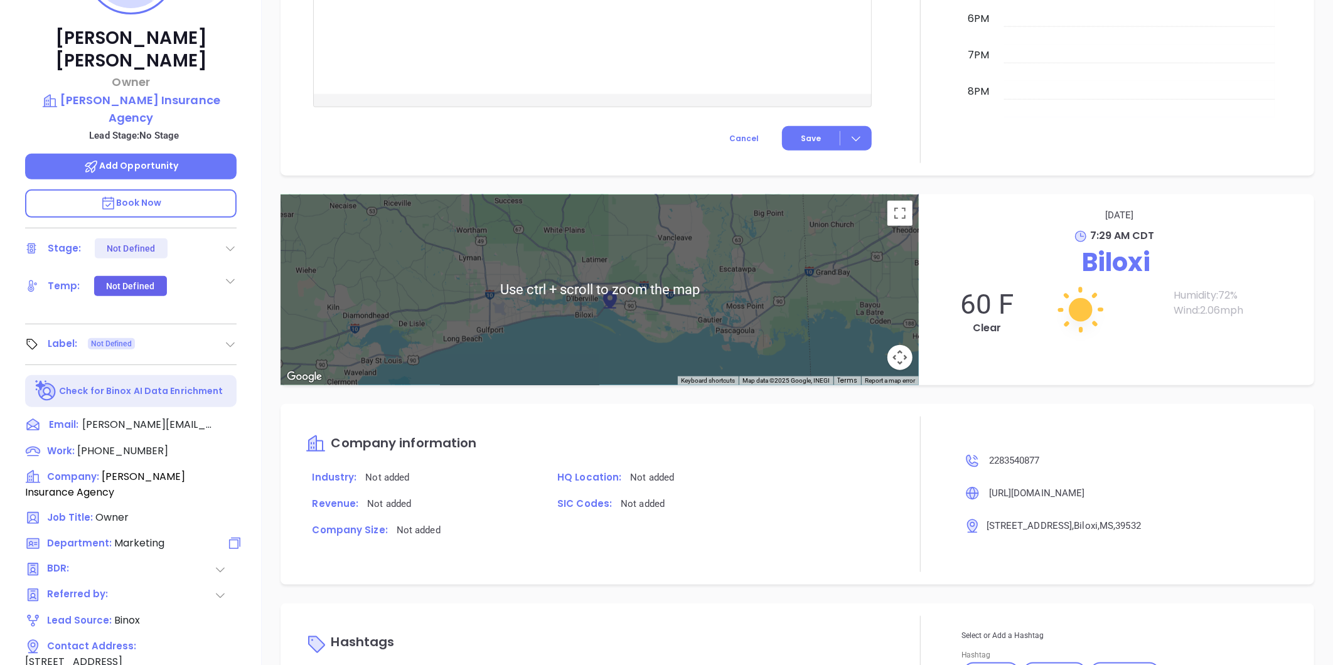
scroll to position [385, 0]
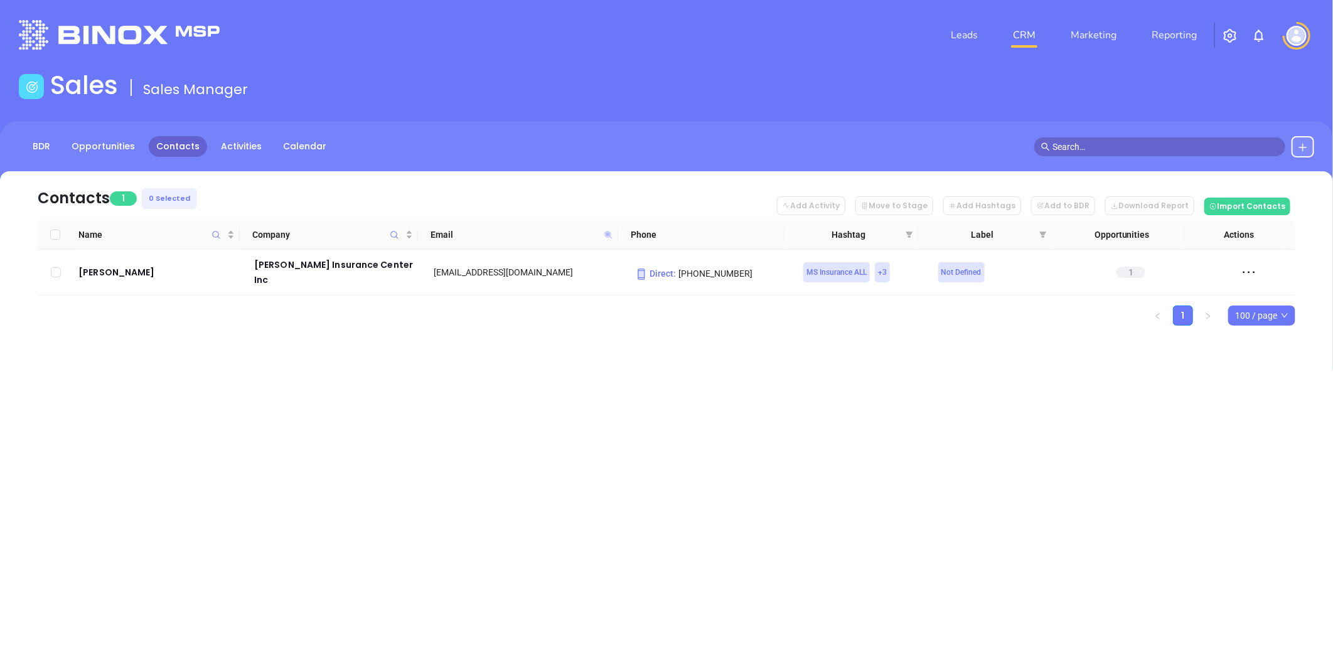
click at [609, 233] on icon at bounding box center [608, 235] width 8 height 8
paste input "fortsongroup"
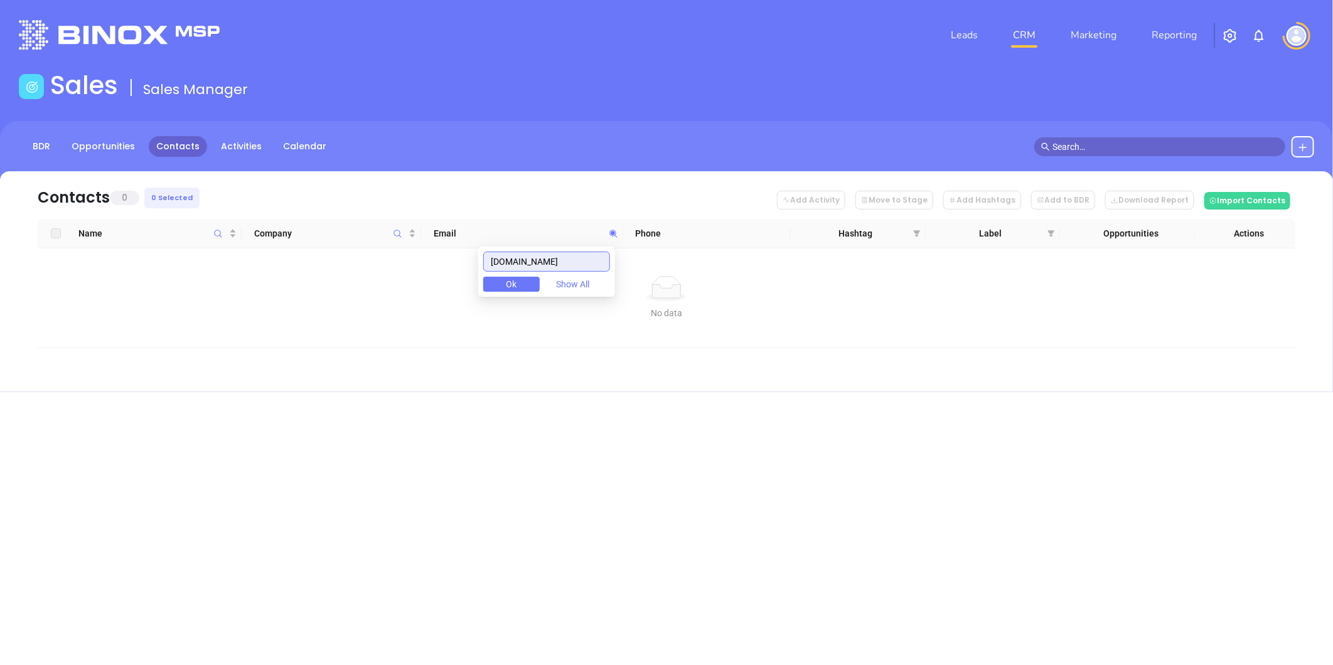
drag, startPoint x: 581, startPoint y: 265, endPoint x: 381, endPoint y: 278, distance: 200.0
click at [386, 278] on body "Leads CRM Marketing Reporting Financial Leads Leads Sales Sales Manager BDR Opp…" at bounding box center [666, 332] width 1333 height 665
paste input "[DOMAIN_NAME]"
drag, startPoint x: 582, startPoint y: 261, endPoint x: 348, endPoint y: 269, distance: 234.2
click at [348, 269] on body "Leads CRM Marketing Reporting Financial Leads Leads Sales Sales Manager BDR Opp…" at bounding box center [666, 332] width 1333 height 665
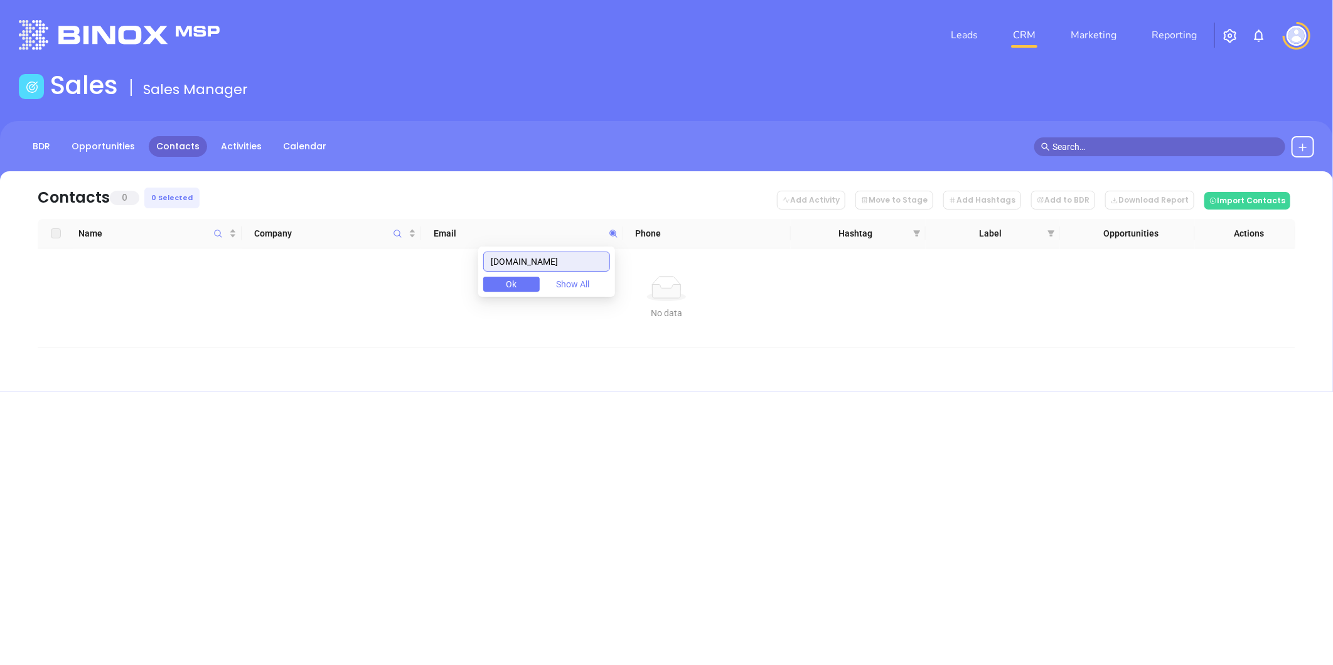
paste input "[DOMAIN_NAME]"
type input "[DOMAIN_NAME]"
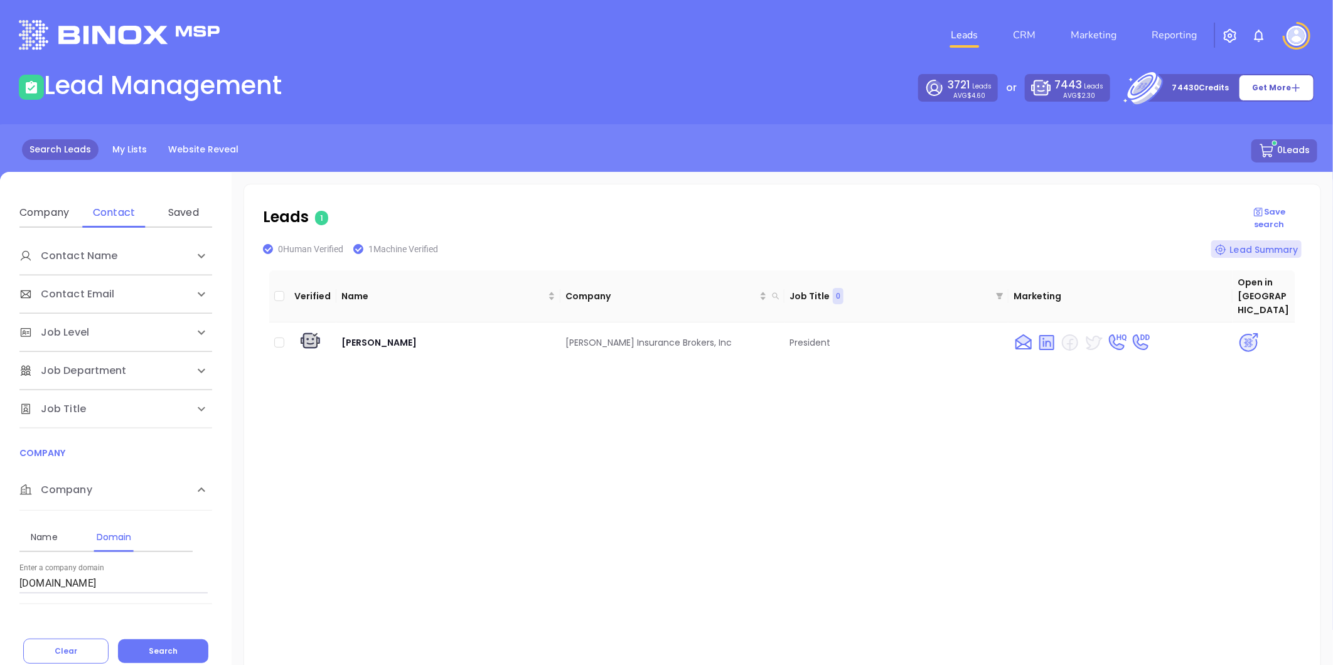
scroll to position [70, 0]
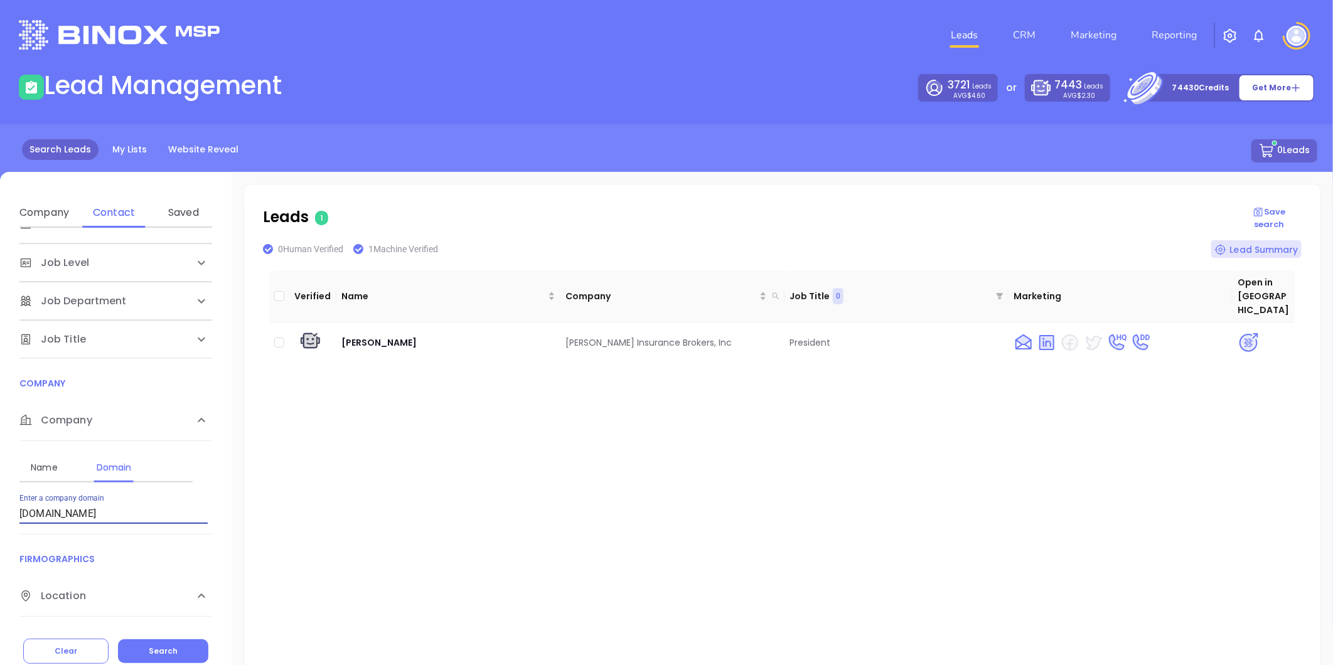
drag, startPoint x: 83, startPoint y: 519, endPoint x: -97, endPoint y: 541, distance: 180.8
click at [0, 541] on html "Leads CRM Marketing Reporting Financial Leads Leads Lead Management 3721 Leads …" at bounding box center [666, 332] width 1333 height 665
paste input "[DOMAIN_NAME]"
type input "[DOMAIN_NAME]"
click at [161, 654] on span "Search" at bounding box center [163, 651] width 29 height 11
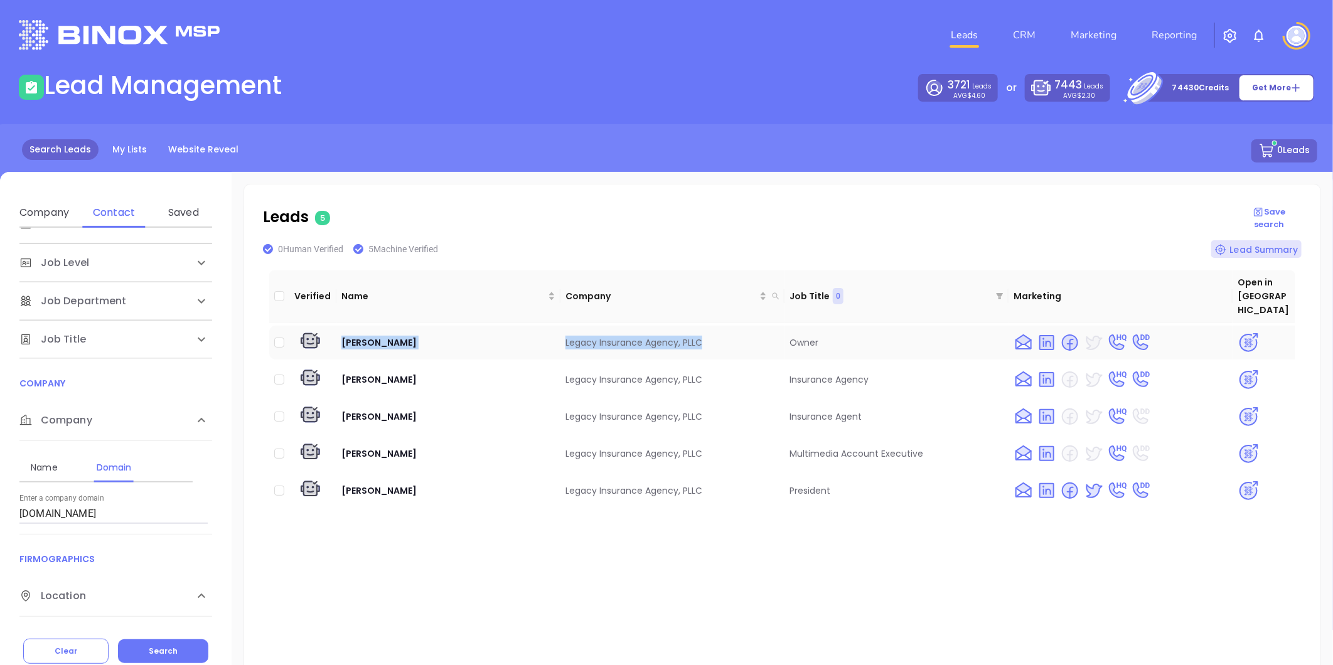
drag, startPoint x: 339, startPoint y: 322, endPoint x: 704, endPoint y: 331, distance: 365.4
click at [704, 331] on tr "[PERSON_NAME] Legacy Insurance Agency, PLLC Owner" at bounding box center [782, 343] width 1026 height 34
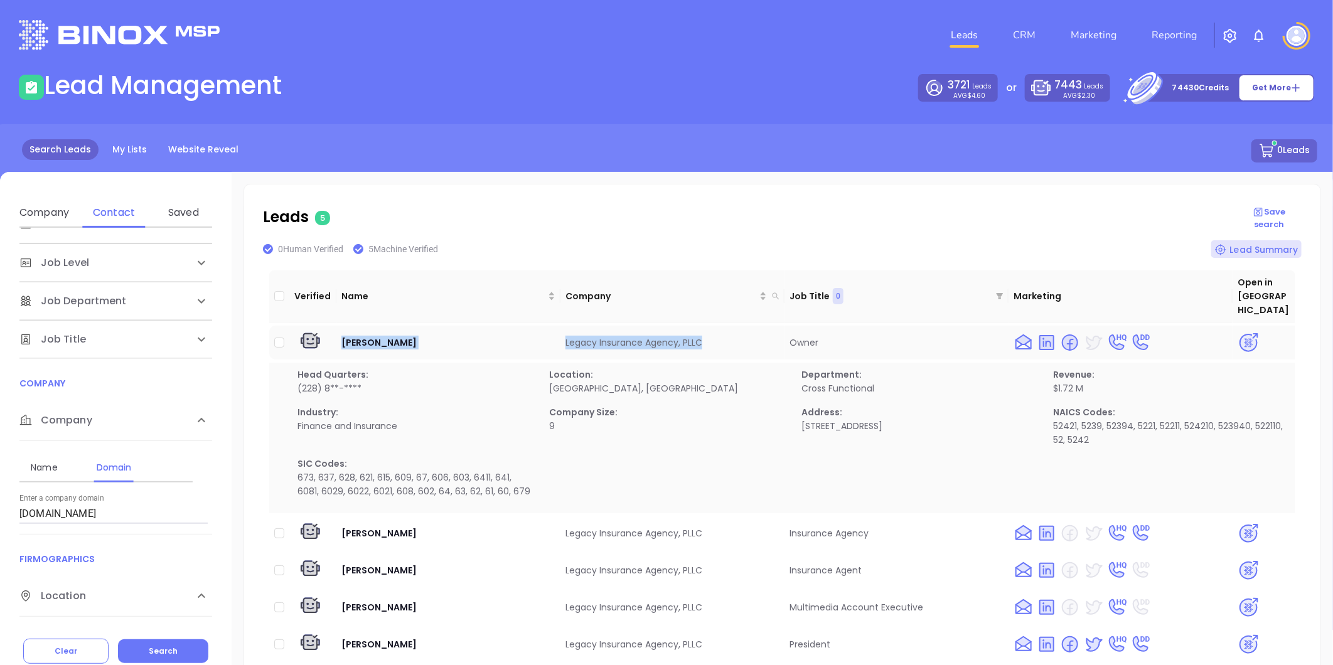
copy tr "[PERSON_NAME] Legacy Insurance Agency, PLLC"
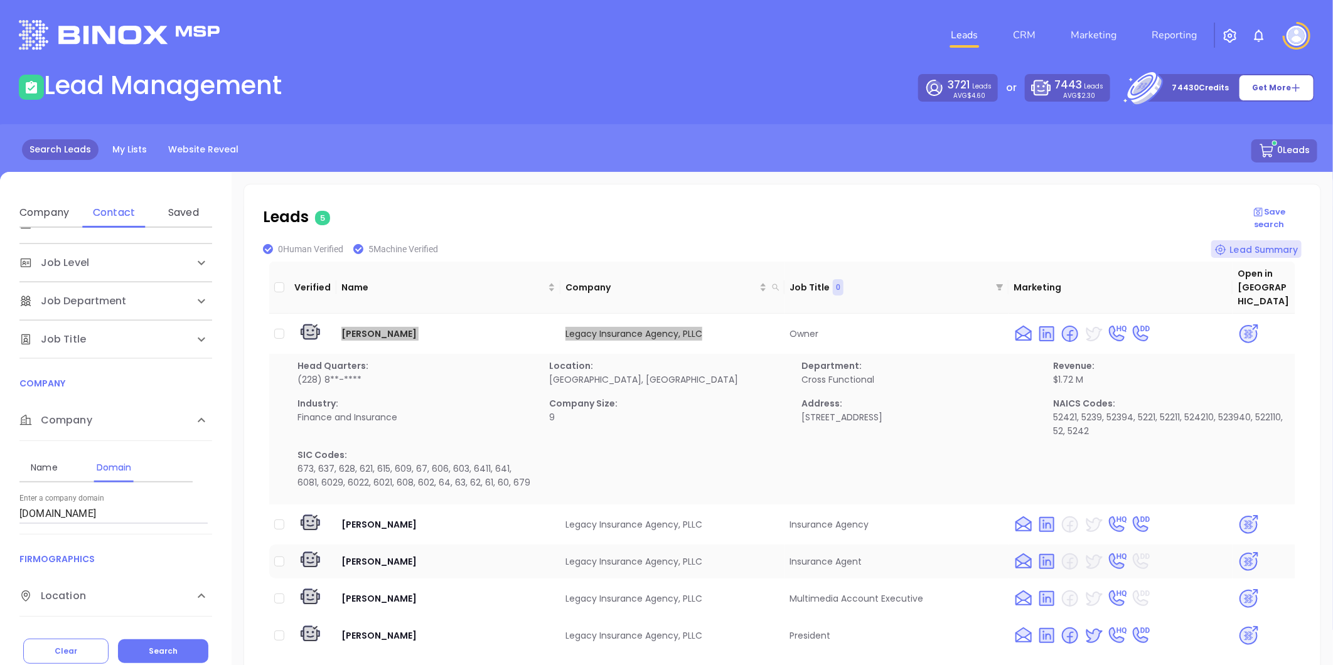
scroll to position [14, 0]
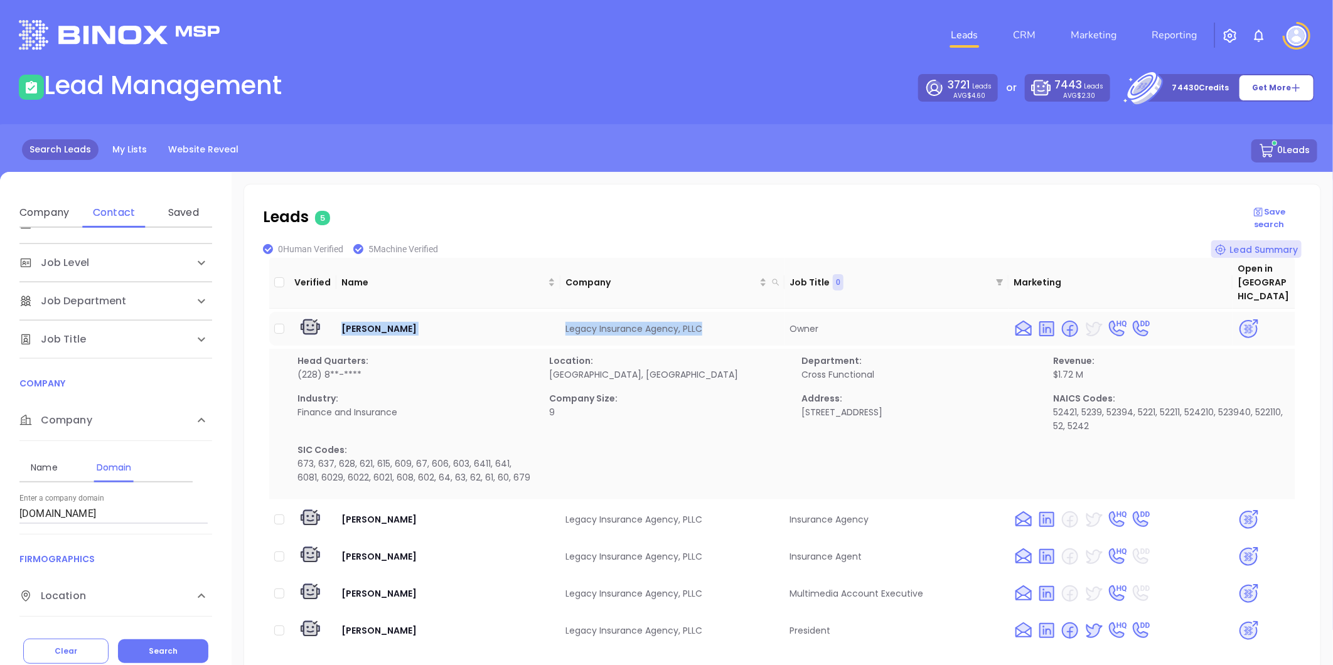
click at [1238, 318] on img at bounding box center [1249, 329] width 22 height 22
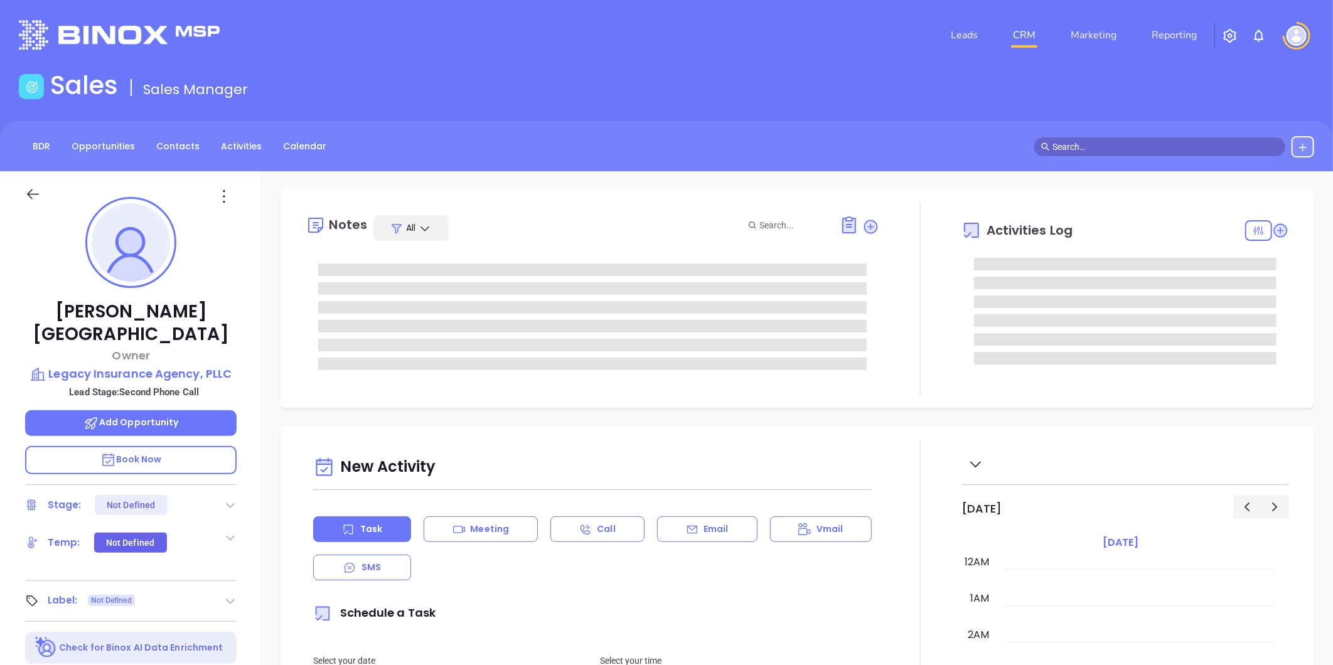
type input "10/14/2025"
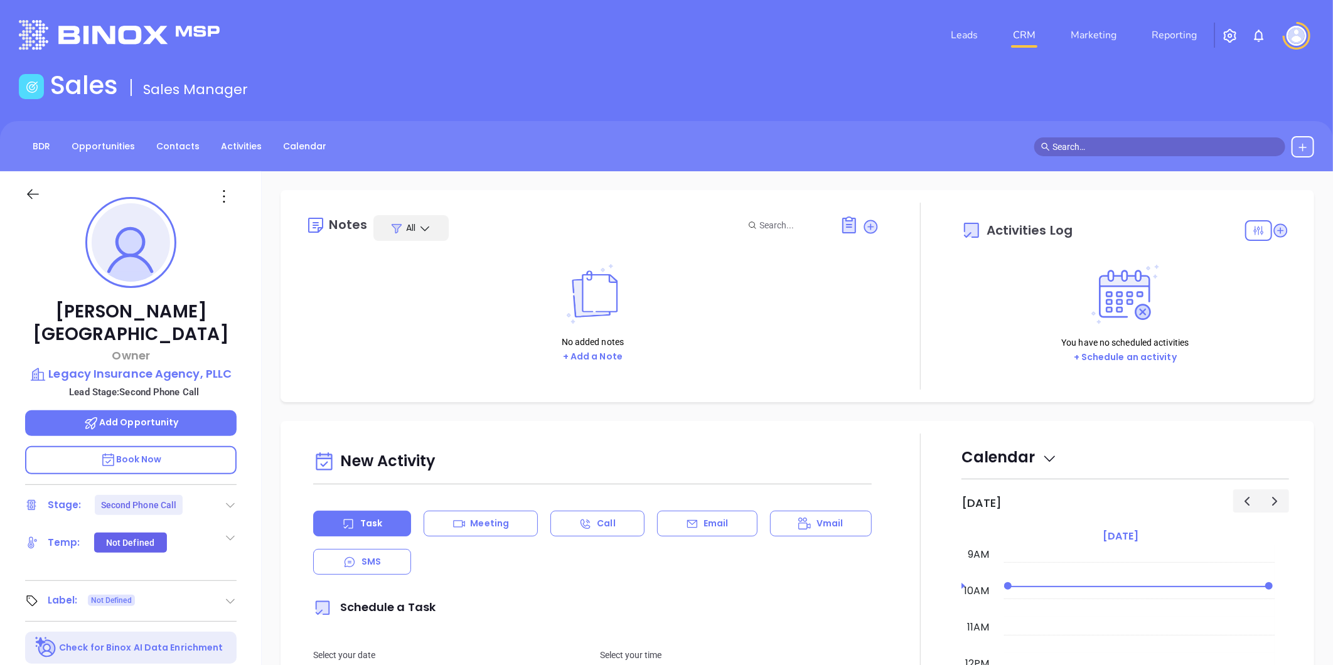
type input "Liz Cruz"
click at [230, 499] on icon at bounding box center [230, 505] width 13 height 13
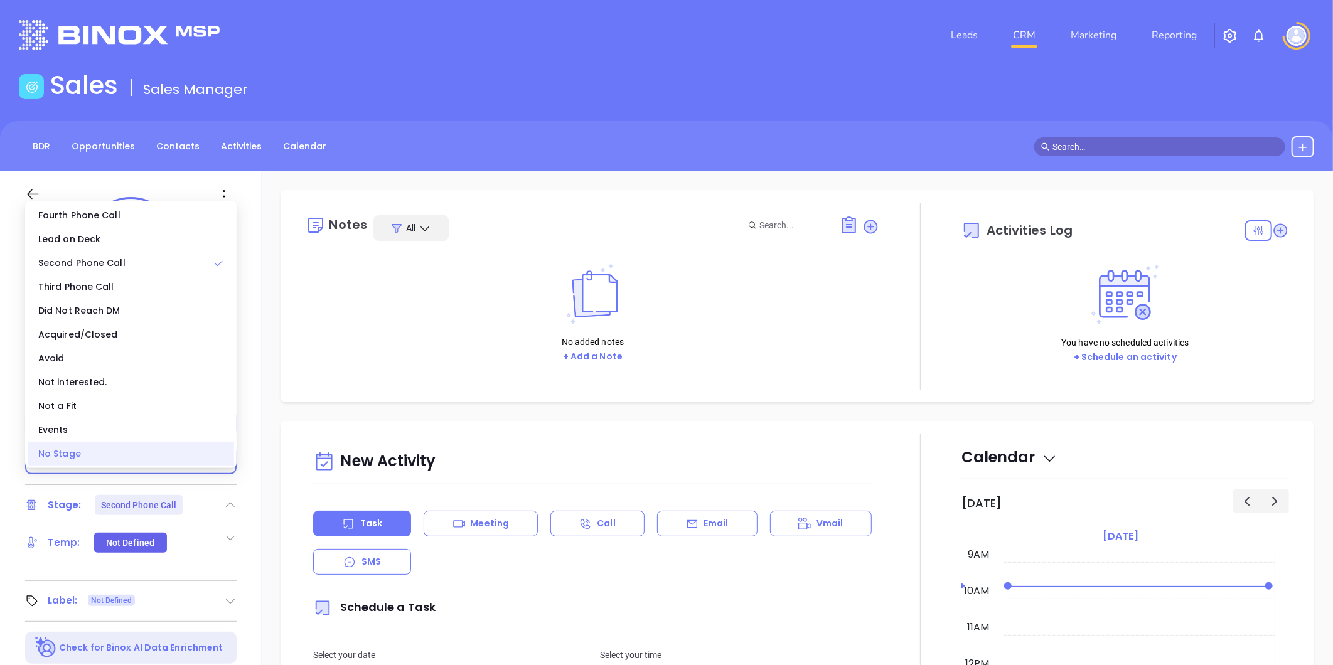
click at [134, 457] on div "No Stage" at bounding box center [131, 454] width 206 height 24
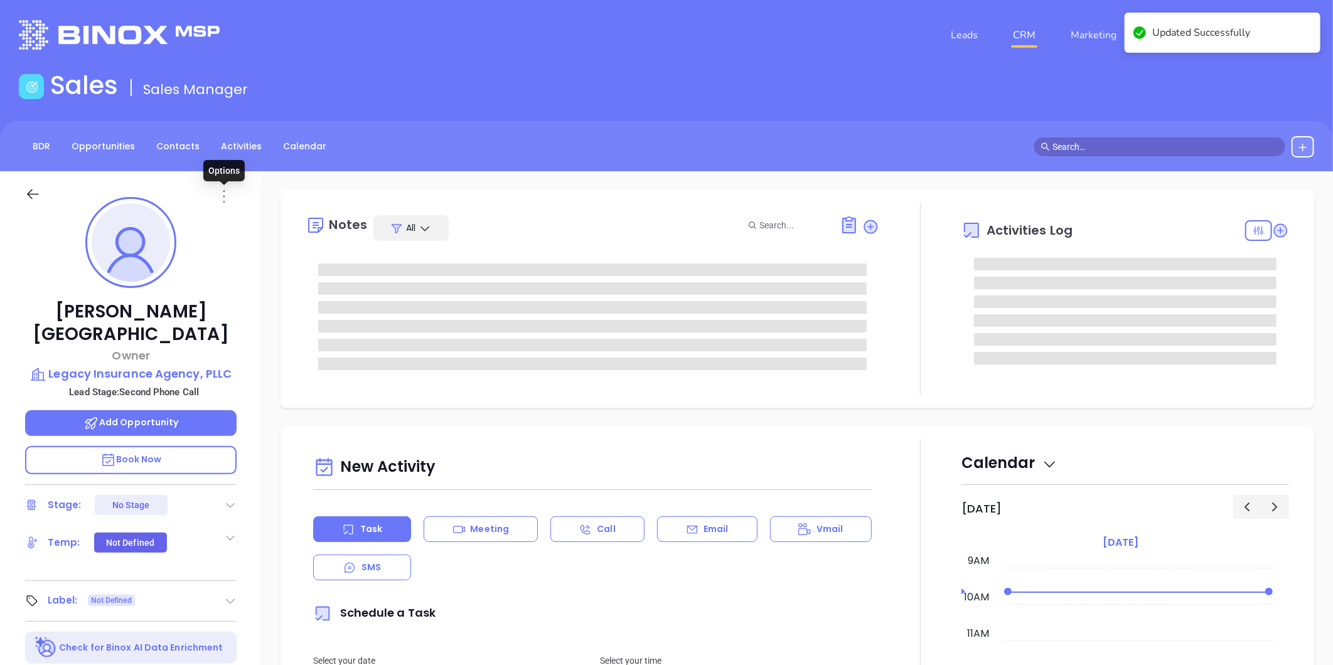
click at [224, 191] on icon at bounding box center [224, 196] width 2 height 13
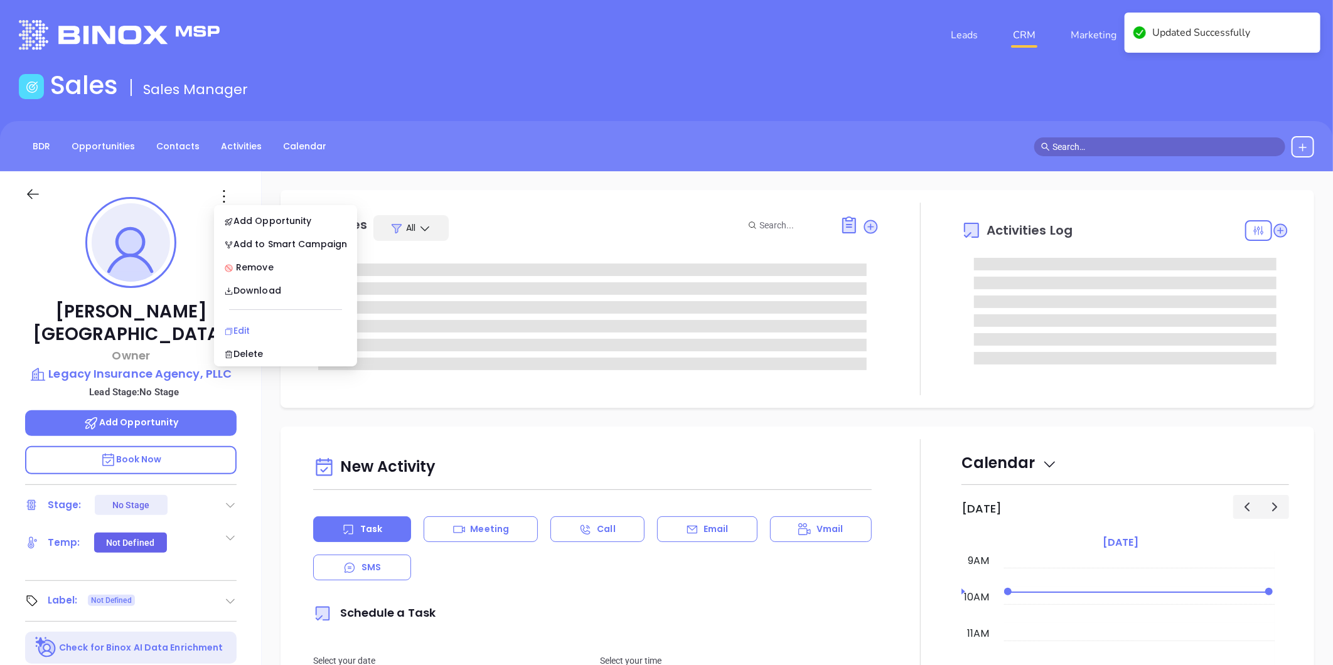
click at [241, 329] on div "Edit" at bounding box center [285, 331] width 123 height 14
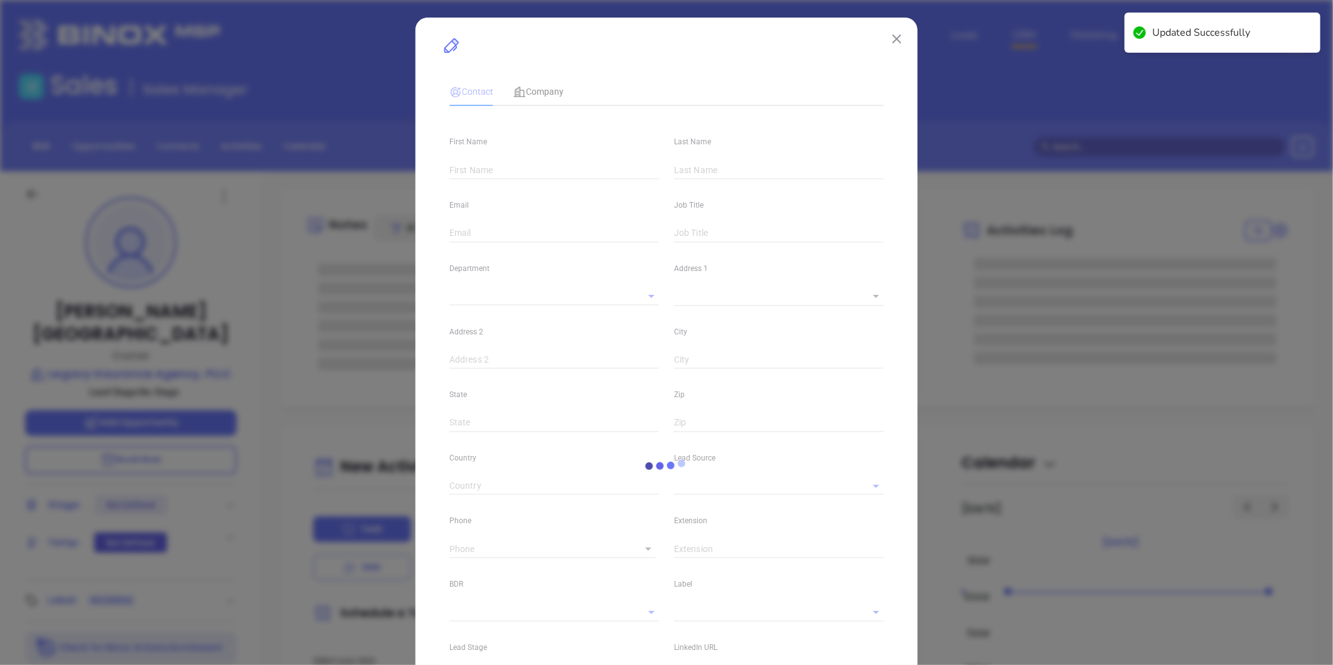
type input "Rick"
type input "England"
type input "rick.engla@legacyinsuranceagency.com"
type input "Owner"
type input "1"
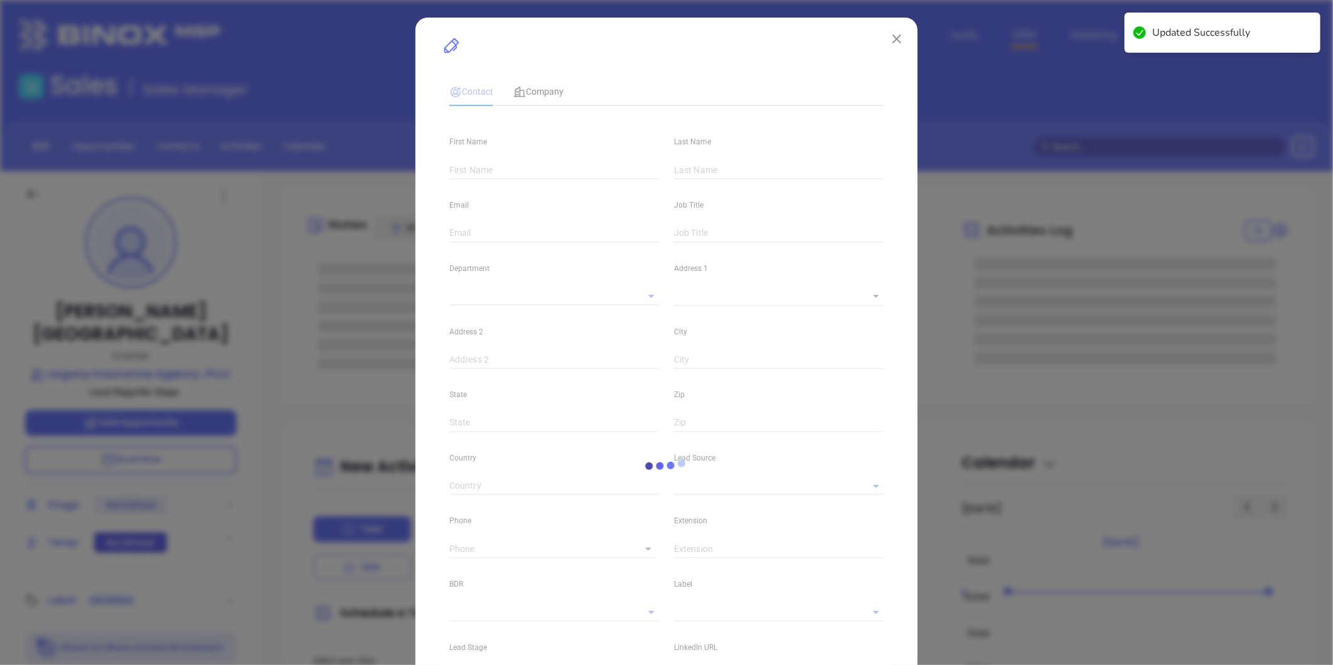
type input "linkedin.com/in/rick-england-a8501816"
type input "facebook.com/rick.england.16"
type input "Marketing"
type input "Website Reveal"
type input "undefined undefined"
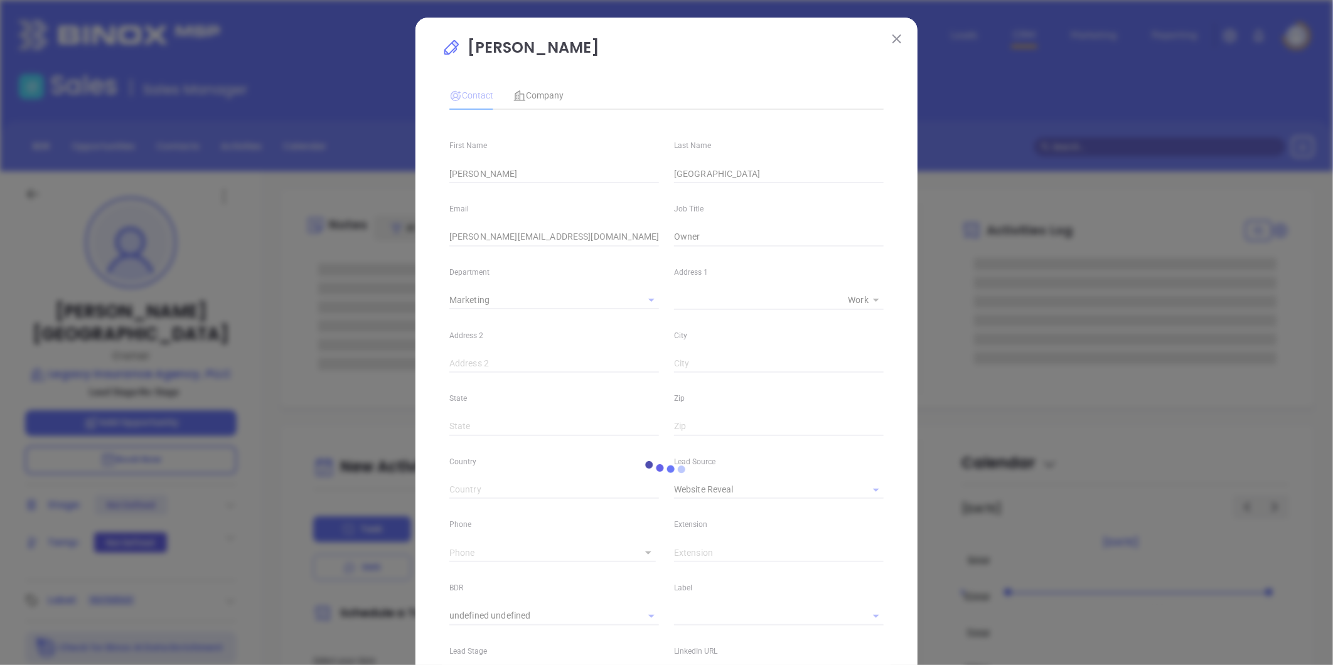
type input "(228) 875-5545"
type input "1"
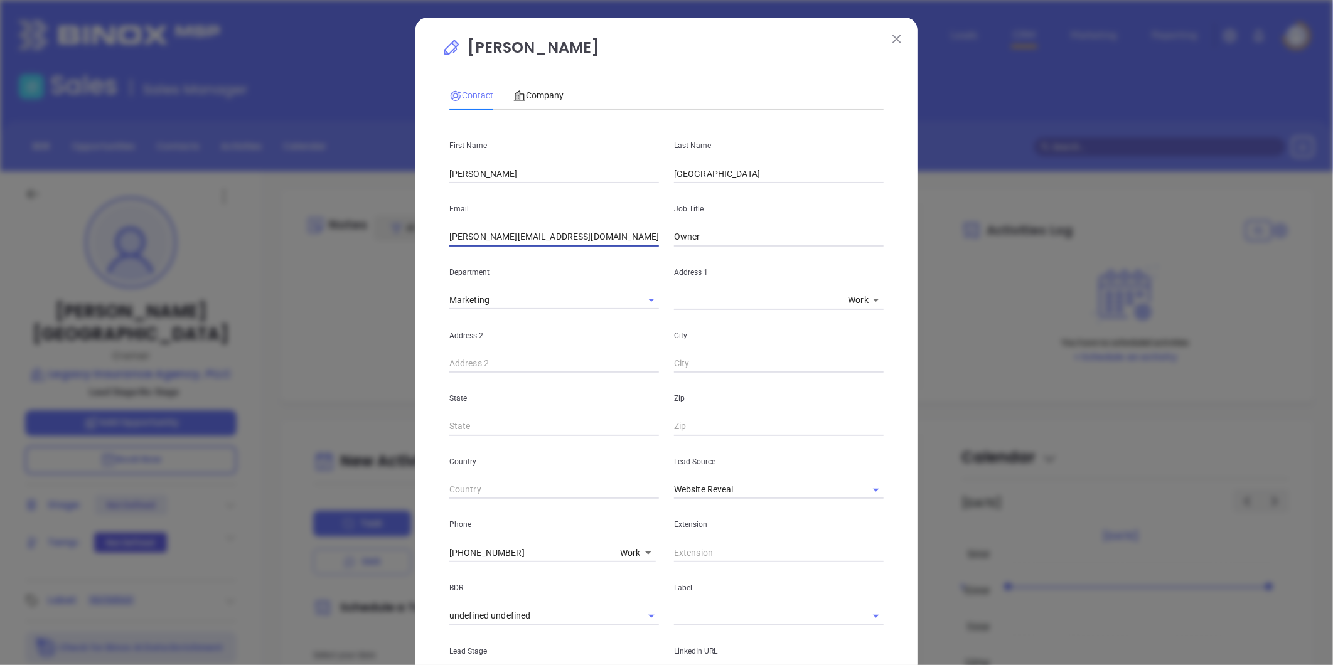
drag, startPoint x: 615, startPoint y: 235, endPoint x: 298, endPoint y: 257, distance: 317.7
click at [296, 257] on div "Rick England Contact Company First Name Rick Last Name England Email rick.engla…" at bounding box center [666, 332] width 1333 height 665
click at [476, 233] on input "rick.engla@legacyinsuranceagency.com" at bounding box center [554, 237] width 210 height 19
click at [482, 231] on input "rick.engla@legacyinsuranceagency.com" at bounding box center [554, 237] width 210 height 19
drag, startPoint x: 584, startPoint y: 236, endPoint x: 392, endPoint y: 231, distance: 192.1
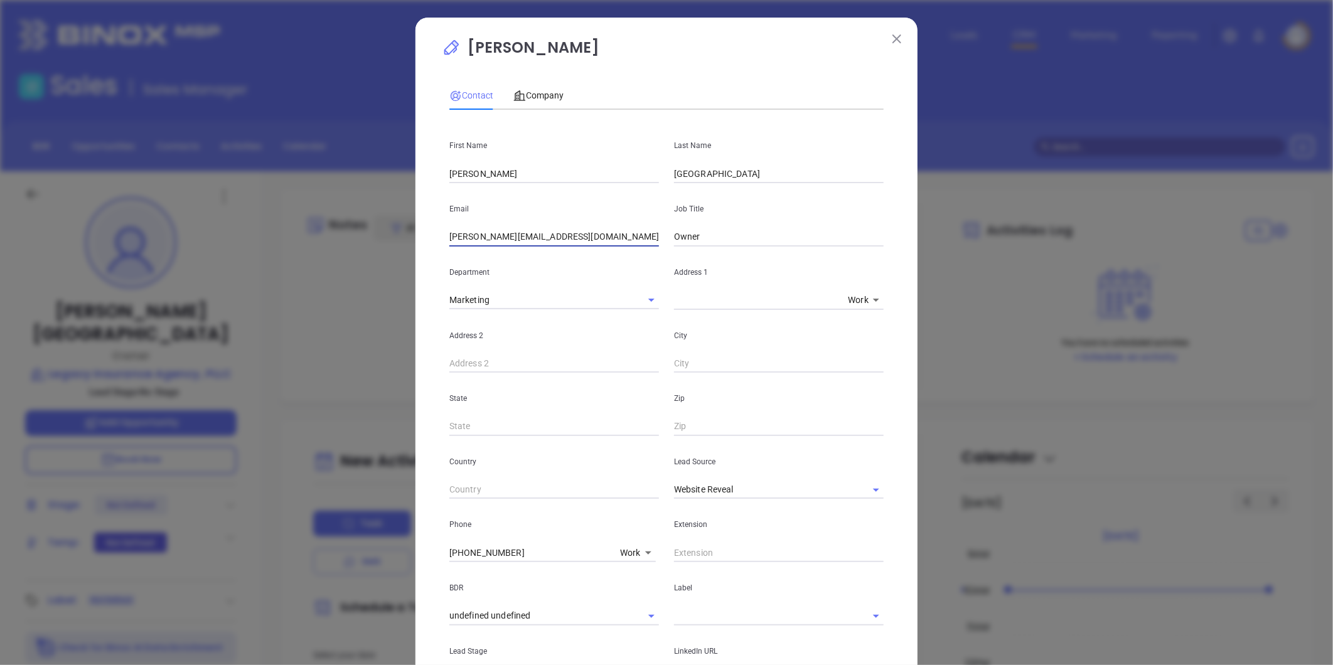
click at [392, 231] on div "Rick England Contact Company First Name Rick Last Name England Email rick@legac…" at bounding box center [666, 332] width 1333 height 665
click at [584, 250] on div "Department Marketing" at bounding box center [554, 278] width 225 height 63
click at [555, 240] on input "rick@legacyinsuranceagency.com" at bounding box center [554, 237] width 210 height 19
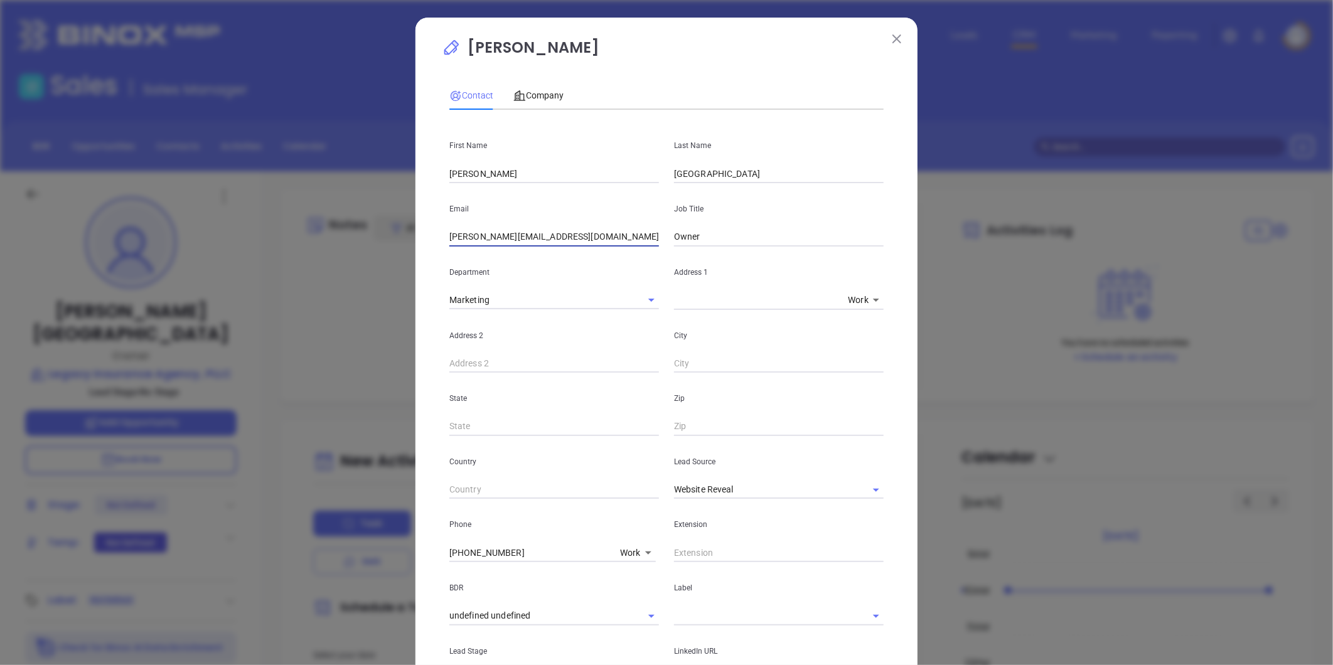
paste input "Legacy Insurance Agency, PLLC"
drag, startPoint x: 321, startPoint y: 238, endPoint x: 274, endPoint y: 235, distance: 47.8
click at [227, 245] on div "Rick England Contact Company First Name Rick Last Name England Email Legacy Ins…" at bounding box center [666, 332] width 1333 height 665
paste input "rick@legacyinsuranceagency.com"
type input "rick@legacyinsuranceagency.com"
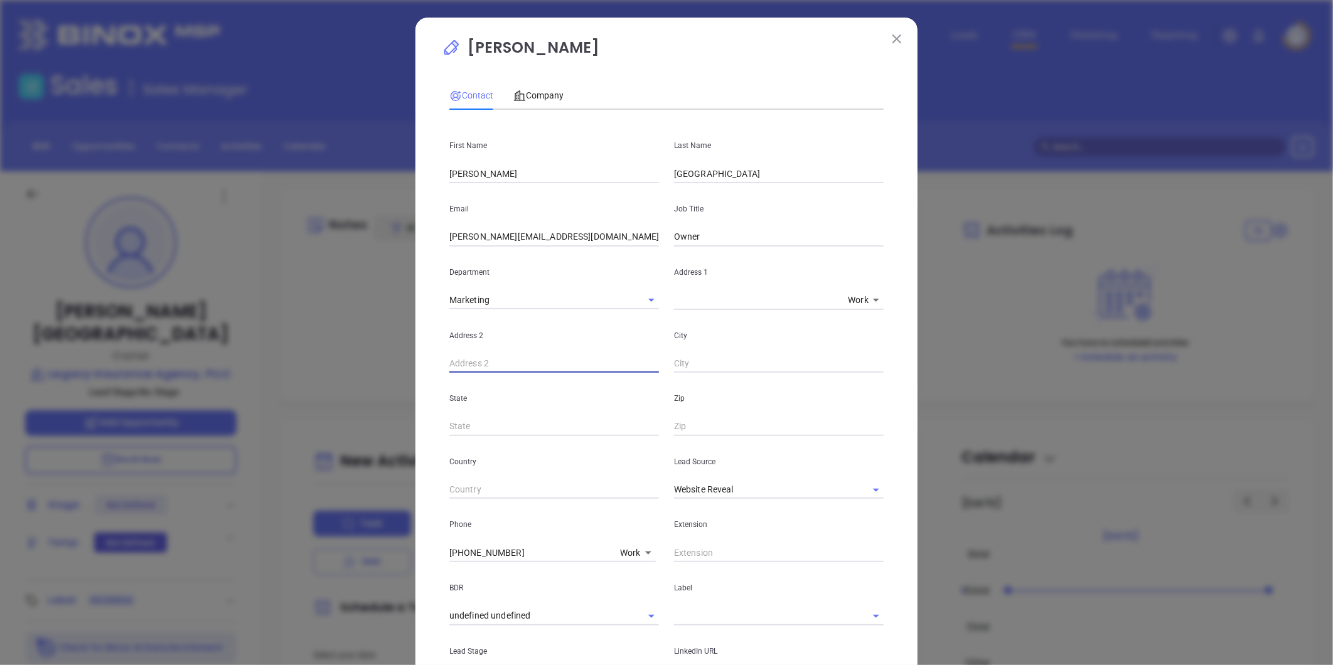
drag, startPoint x: 544, startPoint y: 361, endPoint x: 611, endPoint y: 324, distance: 76.4
click at [544, 360] on input "text" at bounding box center [554, 364] width 210 height 19
click at [604, 335] on p "Address 2" at bounding box center [554, 336] width 210 height 14
drag, startPoint x: 854, startPoint y: 488, endPoint x: 753, endPoint y: 477, distance: 101.7
click at [854, 486] on icon "Clear" at bounding box center [860, 490] width 13 height 13
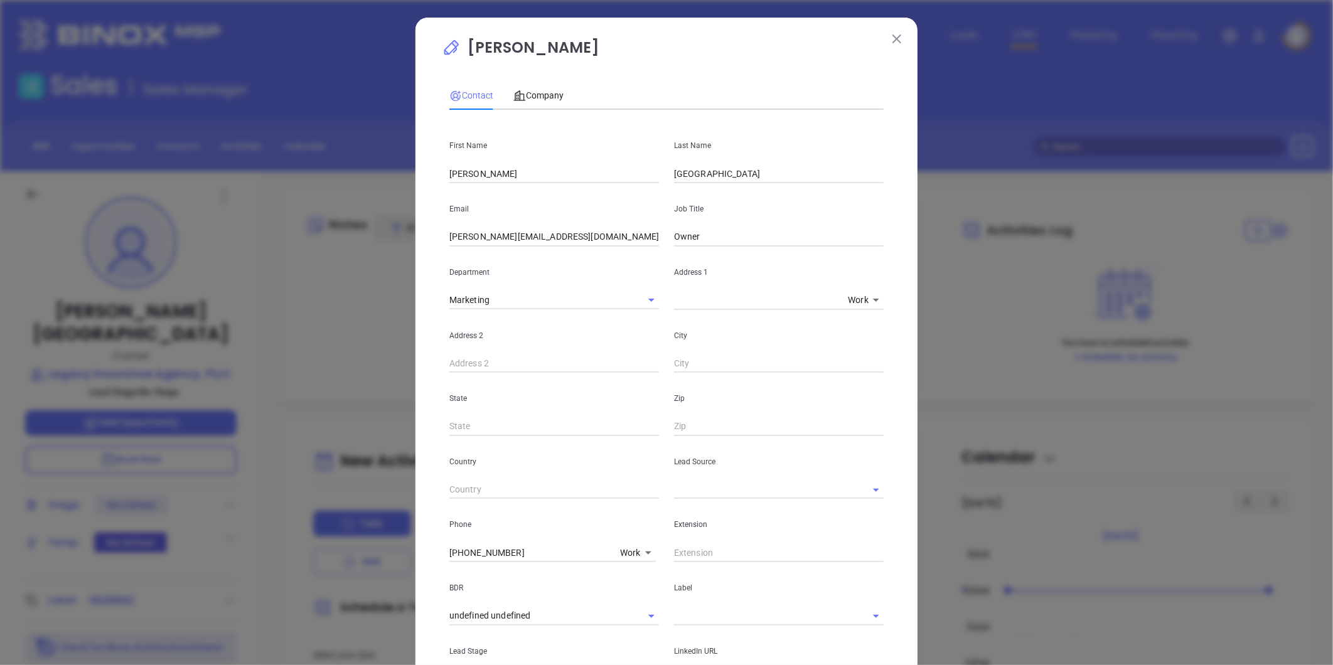
drag, startPoint x: 753, startPoint y: 477, endPoint x: 732, endPoint y: 491, distance: 25.4
click at [750, 479] on div "Lead Source" at bounding box center [779, 467] width 225 height 63
click at [732, 488] on input "text" at bounding box center [761, 490] width 174 height 18
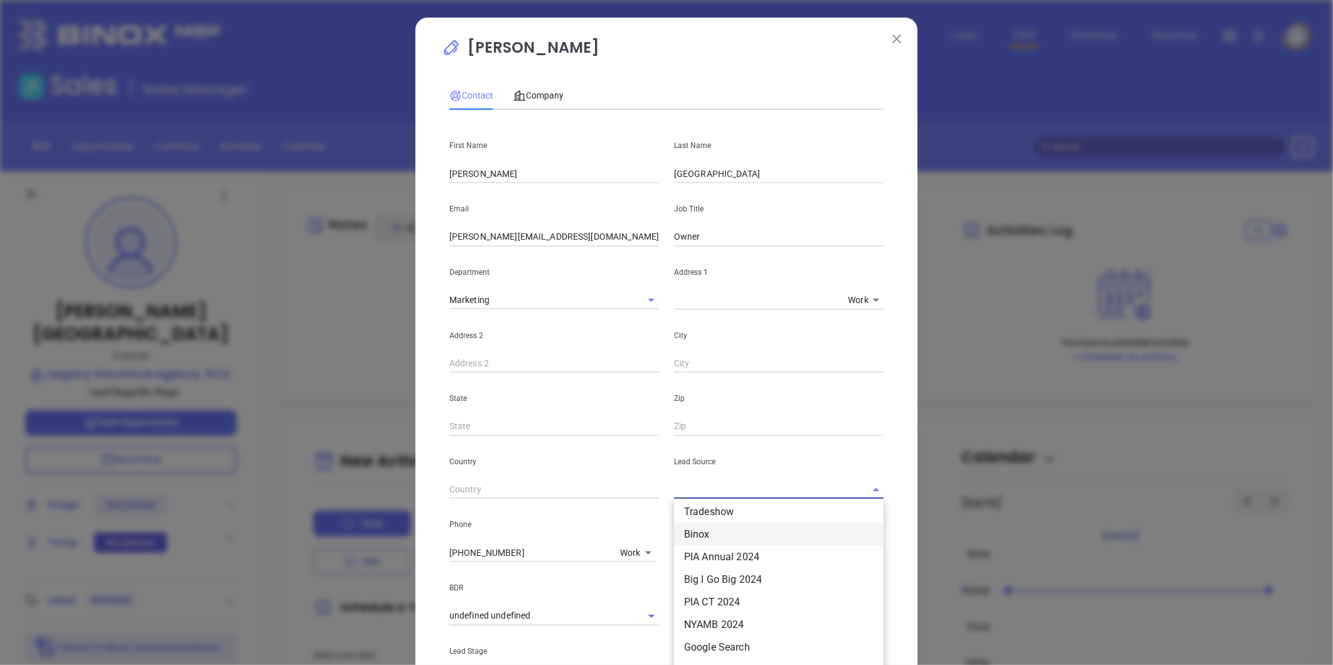
click at [712, 533] on li "Binox" at bounding box center [779, 534] width 210 height 23
type input "Binox"
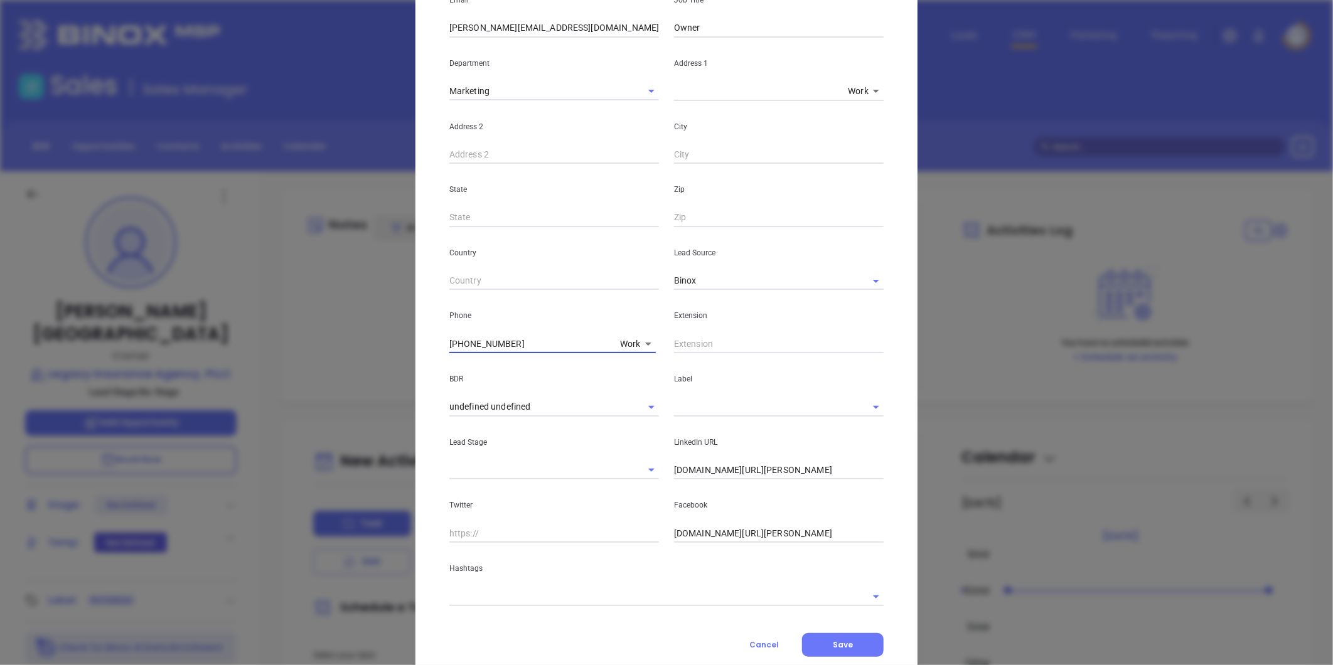
drag, startPoint x: 490, startPoint y: 345, endPoint x: 193, endPoint y: 355, distance: 297.6
click at [195, 355] on div "Rick England Contact Company First Name Rick Last Name England Email rick@legac…" at bounding box center [666, 332] width 1333 height 665
type input "( ) -"
click at [614, 346] on div "Work 1" at bounding box center [552, 344] width 206 height 19
type input "( ) -"
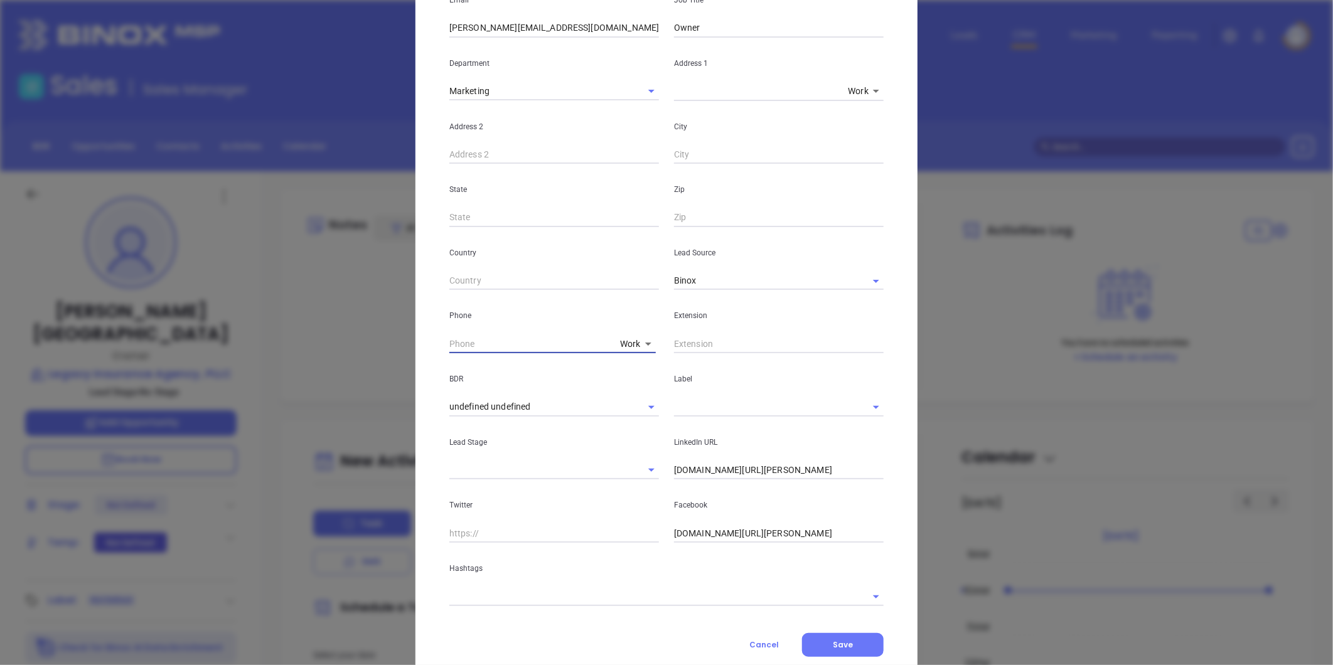
click at [621, 346] on body "Leads CRM Marketing Reporting Financial Leads Leads Sales Sales Manager BDR Opp…" at bounding box center [666, 332] width 1333 height 665
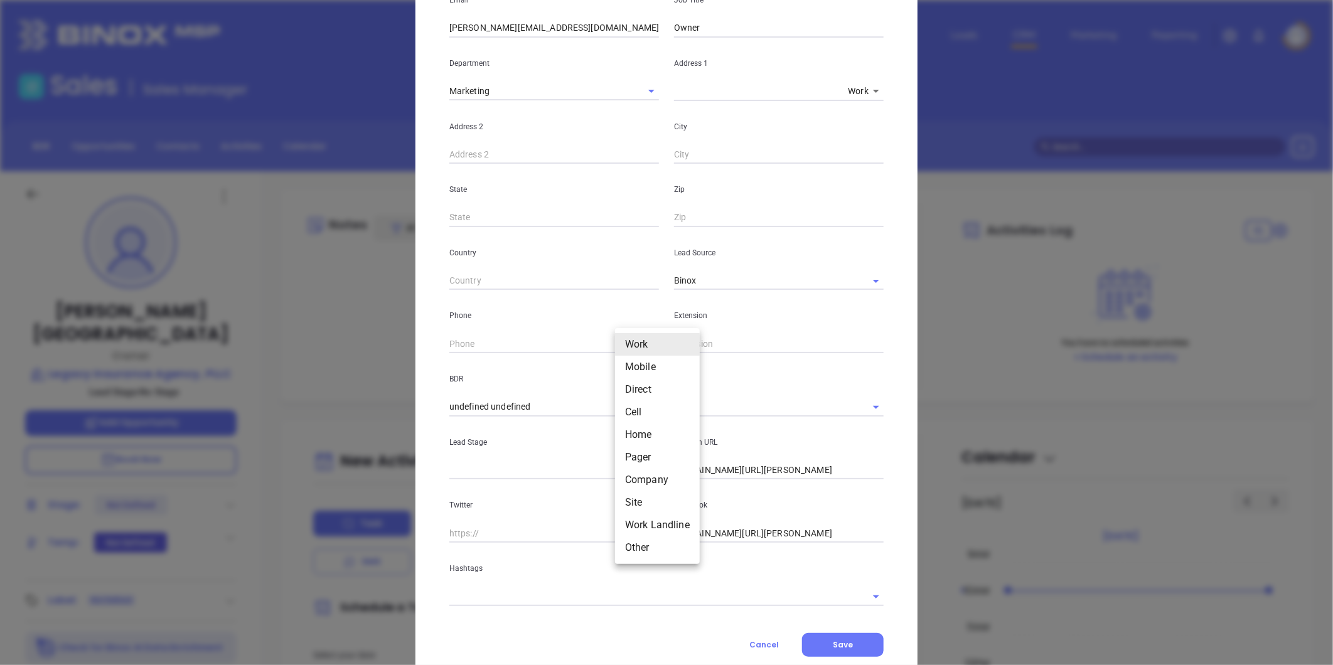
click at [629, 503] on li "Site" at bounding box center [657, 502] width 85 height 23
type input "11"
click at [516, 344] on input "( ) -" at bounding box center [534, 344] width 171 height 19
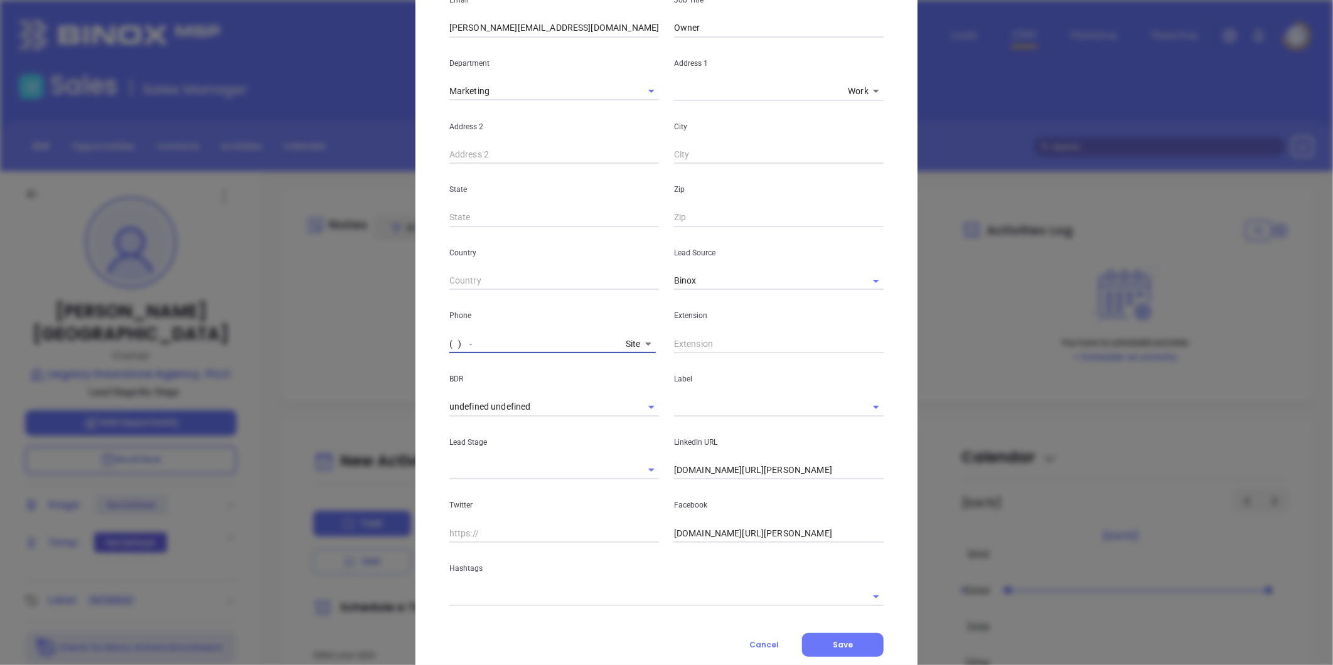
paste input "228) 875-5545"
type input "(228) 875-5545"
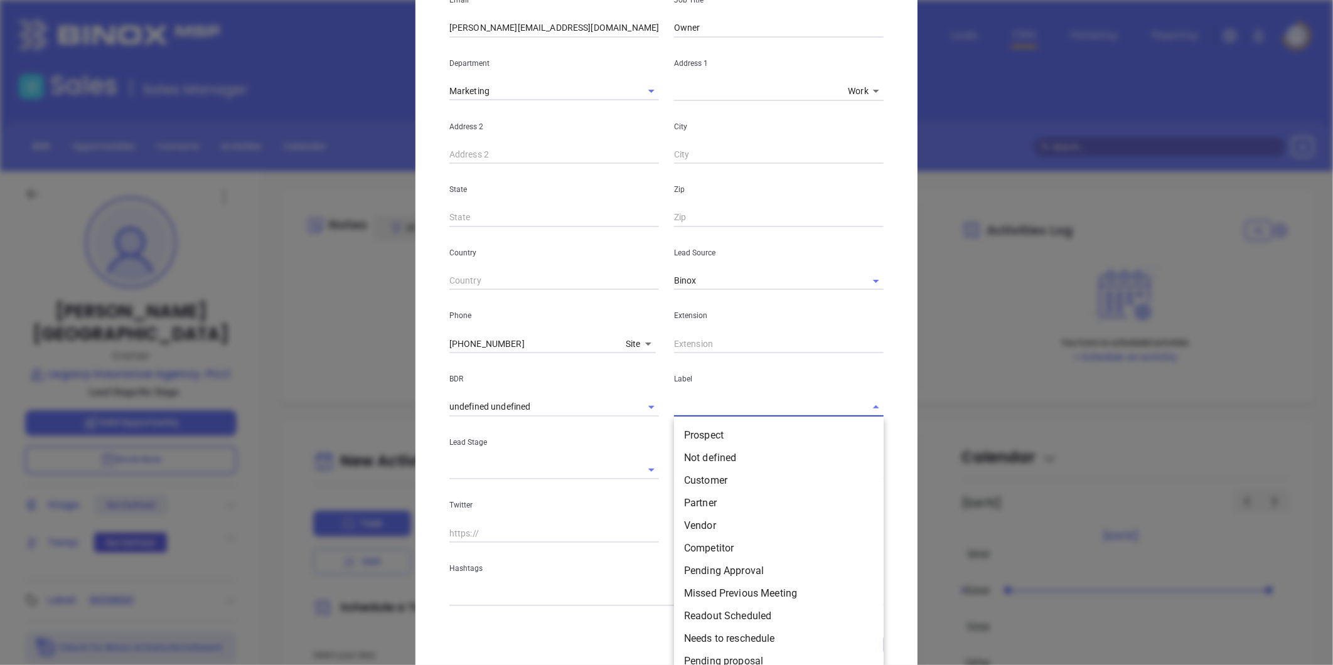
click at [741, 409] on input "text" at bounding box center [761, 407] width 174 height 18
click at [720, 424] on li "Prospect" at bounding box center [779, 435] width 210 height 23
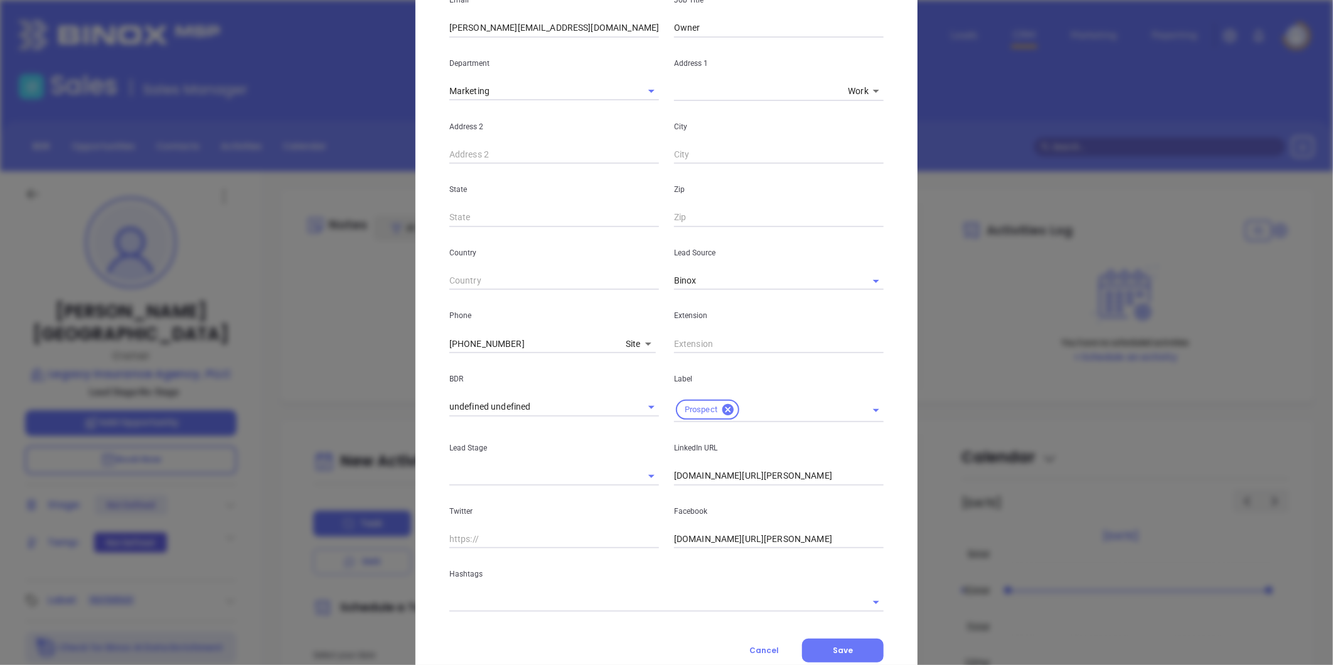
click at [745, 482] on input "linkedin.com/in/rick-england-a8501816" at bounding box center [779, 476] width 210 height 19
click at [747, 479] on input "linkedin.com/in/rick-england-a8501816" at bounding box center [779, 476] width 210 height 19
paste input "linkedin.com/in/rick-england-a8501816"
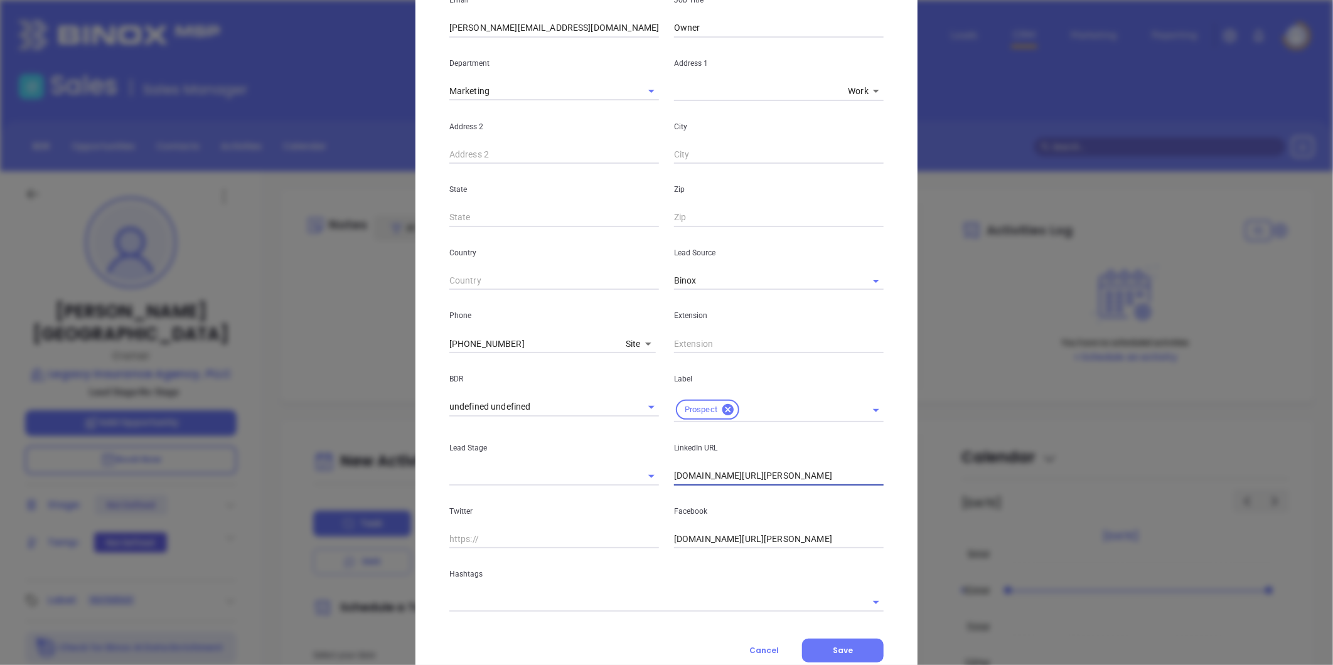
type input "www.linkedin.com/in/rick-england-a8501816"
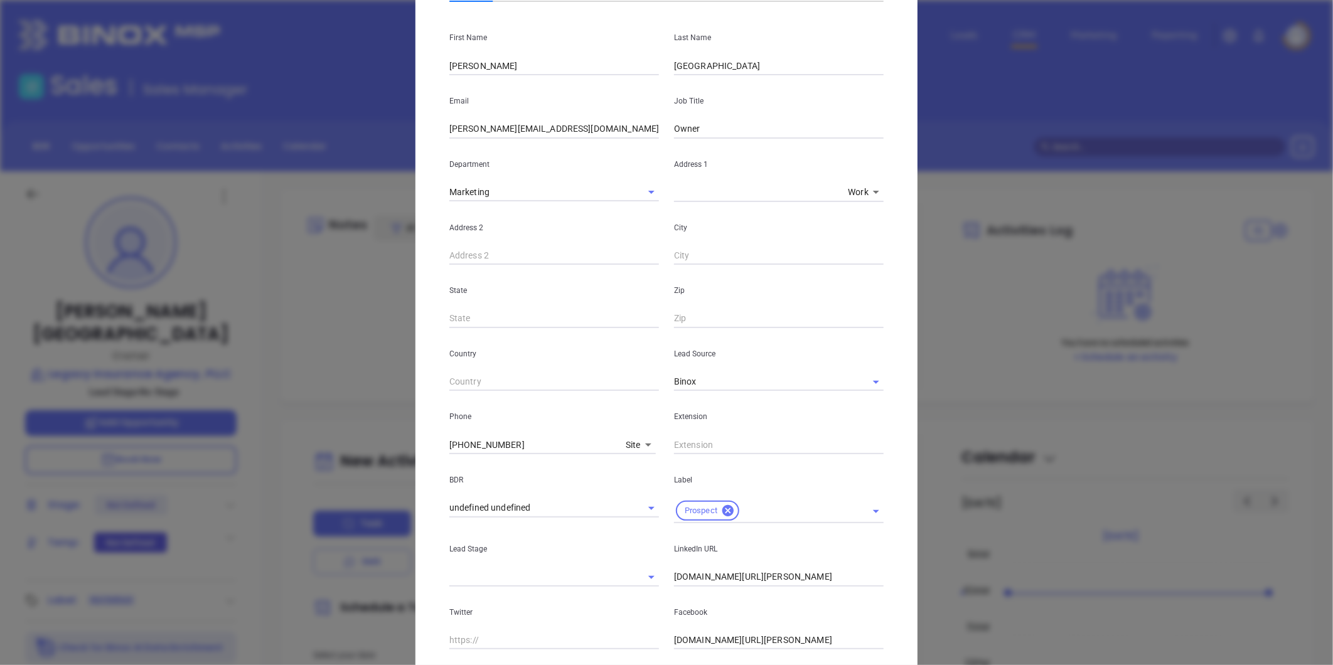
scroll to position [0, 0]
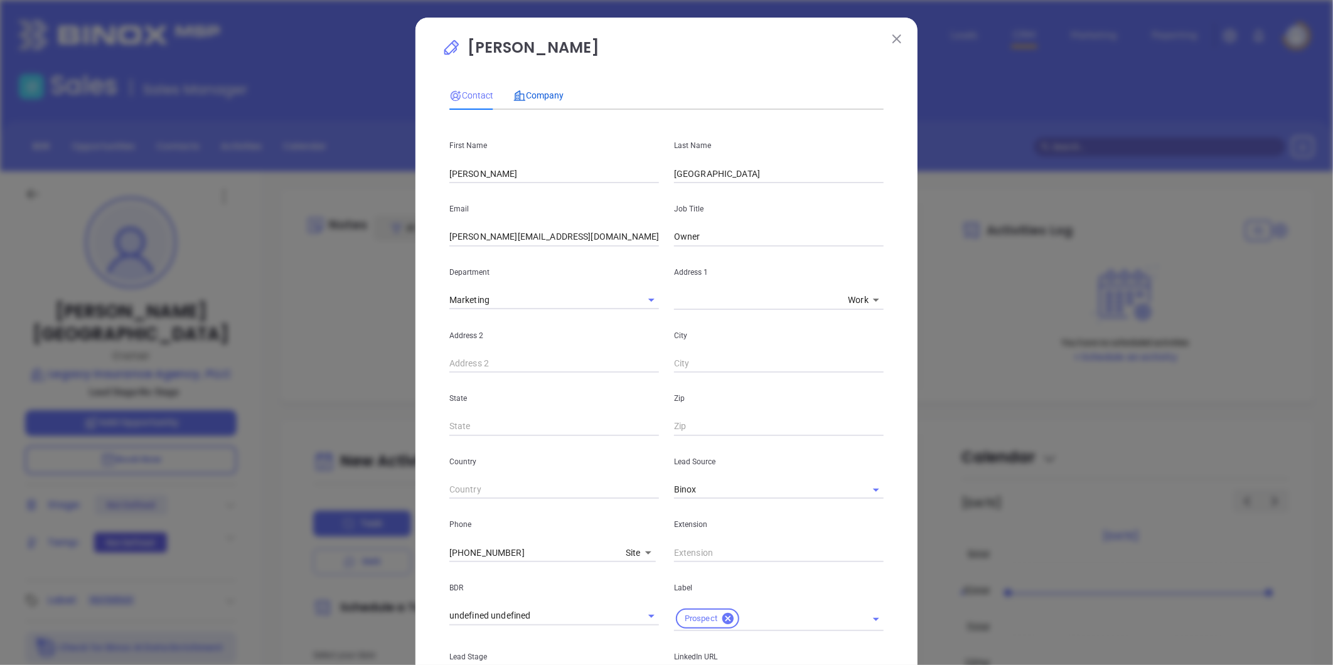
click at [546, 90] on span "Company" at bounding box center [538, 95] width 50 height 10
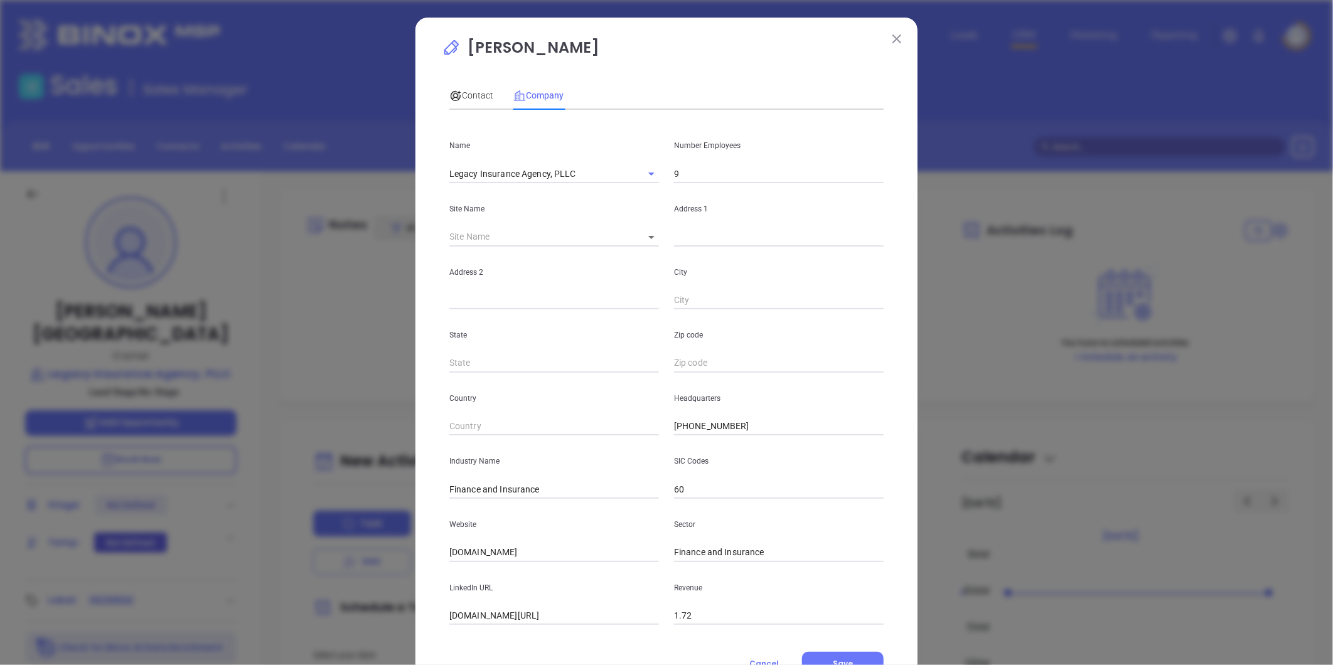
drag, startPoint x: 687, startPoint y: 185, endPoint x: 692, endPoint y: 176, distance: 10.4
click at [687, 185] on div "Address 1" at bounding box center [779, 214] width 225 height 63
click at [692, 173] on input "9" at bounding box center [779, 173] width 210 height 19
type input "5"
drag, startPoint x: 572, startPoint y: 549, endPoint x: 136, endPoint y: 580, distance: 437.9
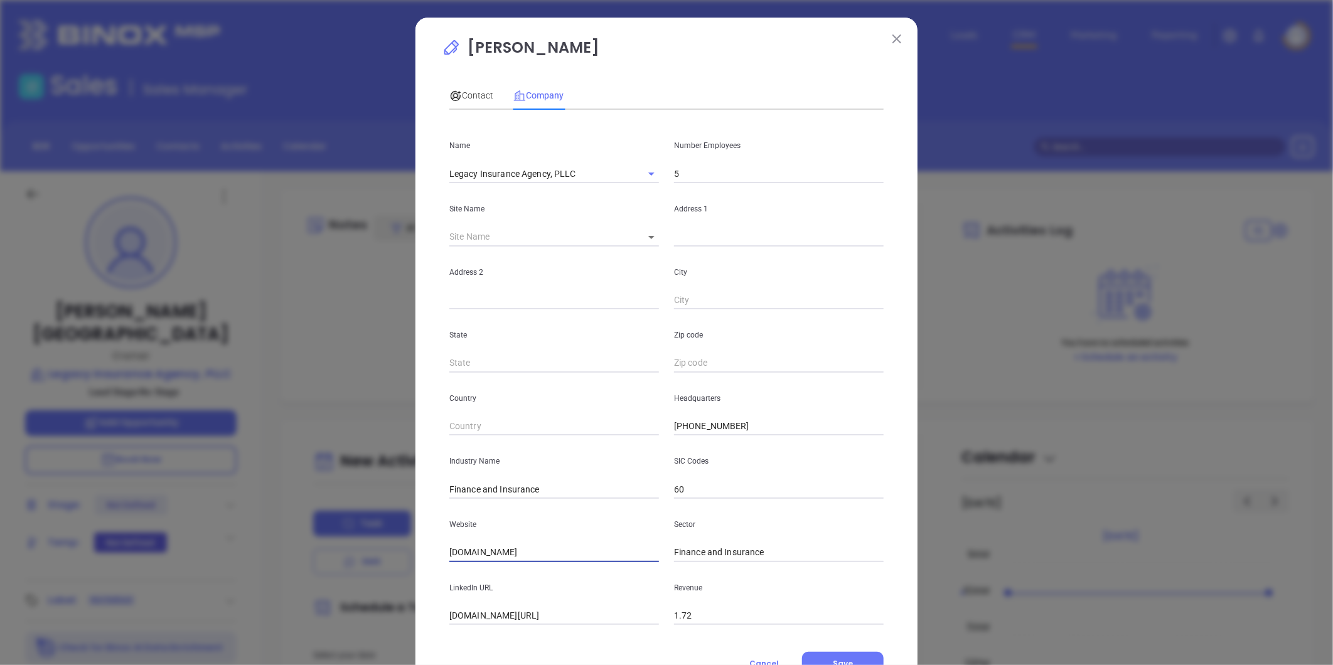
click at [136, 580] on div "Rick England Contact Company First Name Rick Last Name England Email rick@legac…" at bounding box center [666, 332] width 1333 height 665
click at [436, 547] on div "Rick England Contact Company First Name Rick Last Name England Email rick@legac…" at bounding box center [666, 360] width 502 height 685
drag, startPoint x: 572, startPoint y: 548, endPoint x: 70, endPoint y: 544, distance: 502.1
click at [70, 544] on div "Rick England Contact Company First Name Rick Last Name England Email rick@legac…" at bounding box center [666, 332] width 1333 height 665
paste input "https://legacyinsuranceagency.com/"
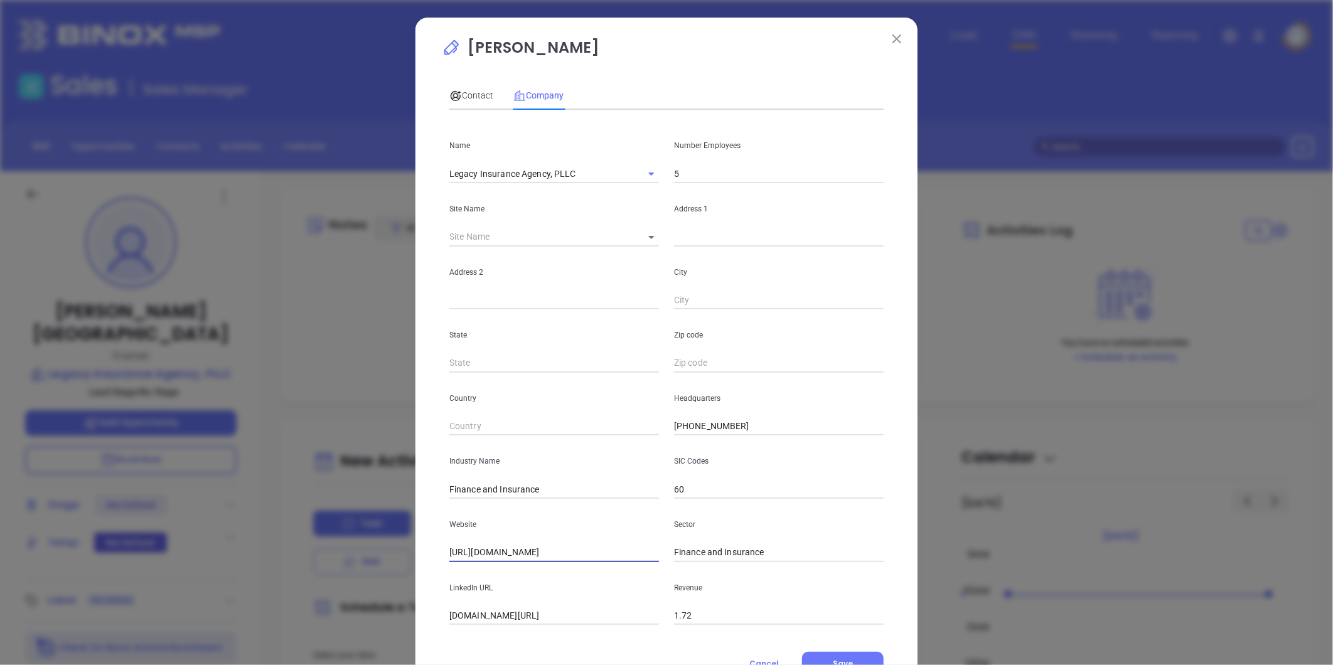
type input "https://legacyinsuranceagency.com/"
click at [544, 613] on input "linkedin.com/company/legacy-insurance-agency-pllc" at bounding box center [554, 616] width 210 height 19
paste input "https://www.linkedin.com/company/legacy-insurance-agency-pllc/?originalSubdomai…"
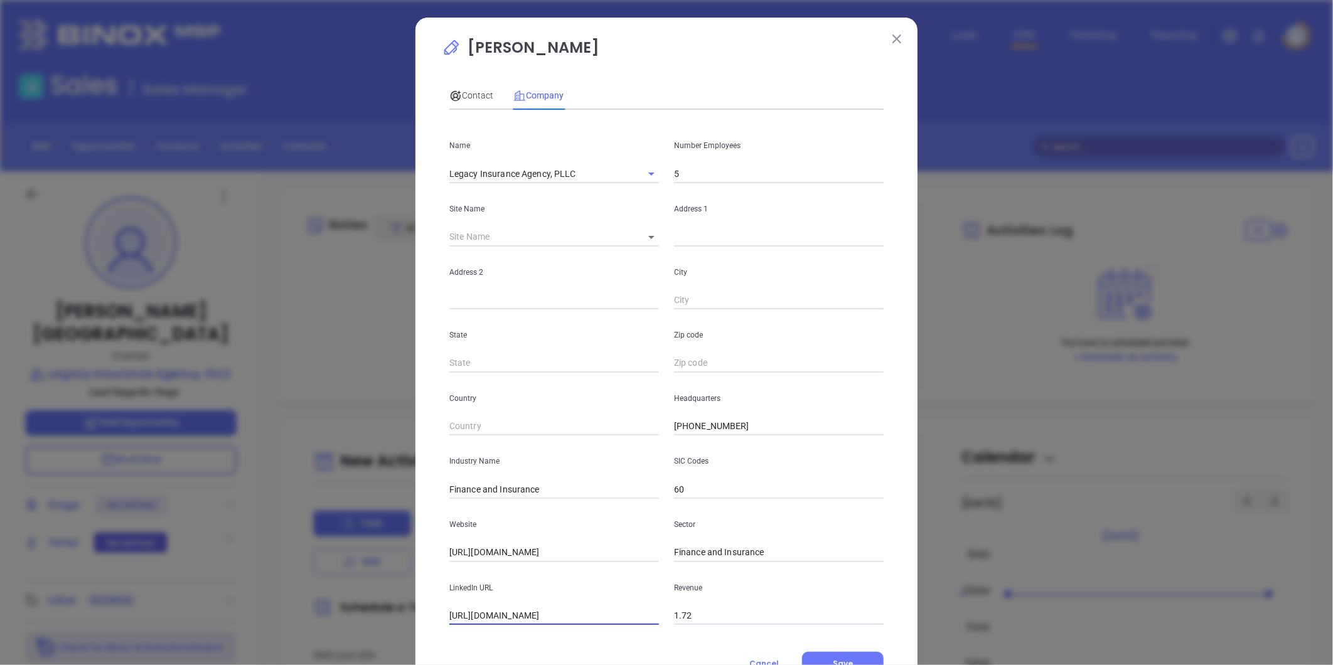
scroll to position [0, 144]
type input "https://www.linkedin.com/company/legacy-insurance-agency-pllc/?originalSubdomai…"
click at [642, 236] on body "Leads CRM Marketing Reporting Financial Leads Leads Sales Sales Manager BDR Opp…" at bounding box center [666, 332] width 1333 height 665
drag, startPoint x: 658, startPoint y: 237, endPoint x: 628, endPoint y: 233, distance: 29.7
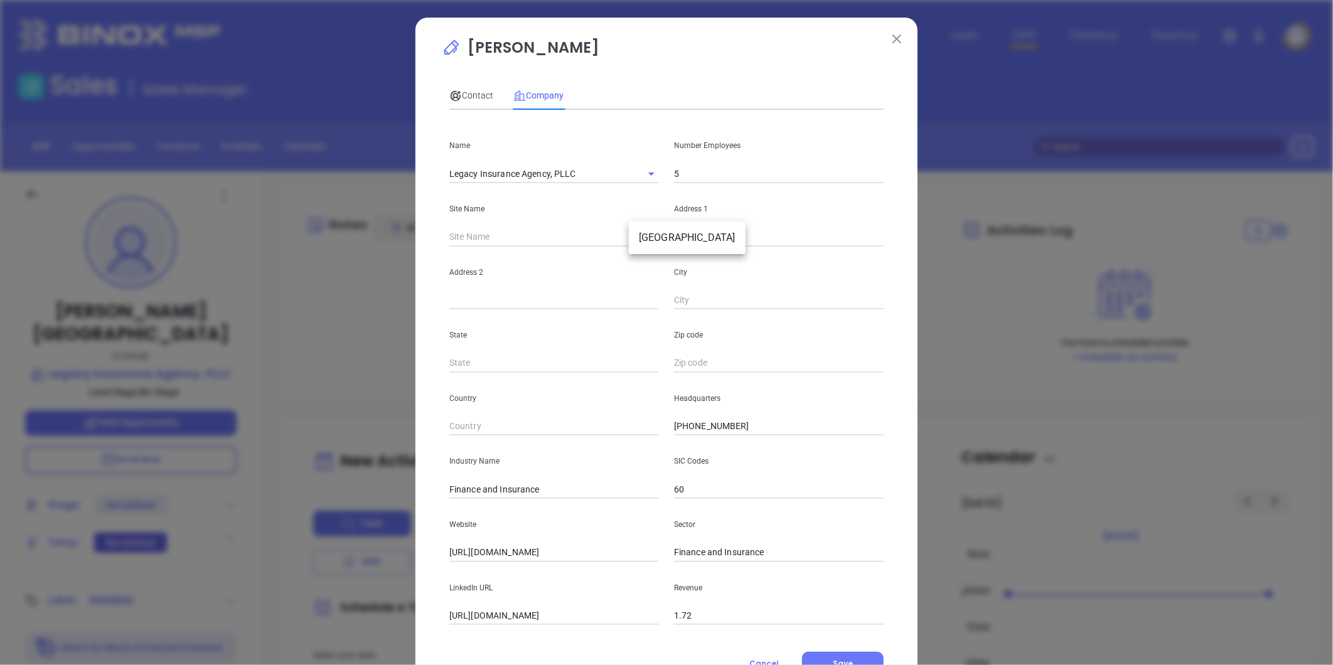
click at [658, 236] on li "Ocean Springs" at bounding box center [687, 238] width 117 height 23
type input "Ocean Springs"
type input "127347"
type input "2600 Government St"
type input "Ocean Springs"
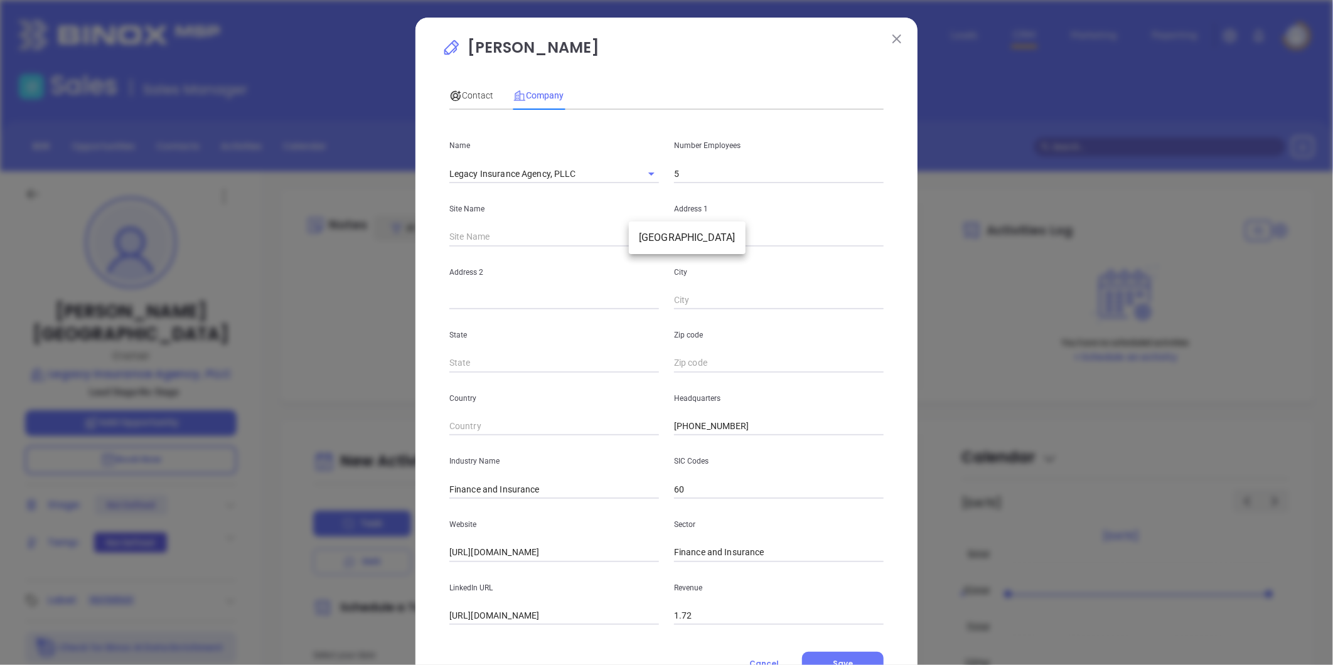
type input "MS"
type input "39564-4215"
type input "US"
click at [737, 363] on input "39564-4215" at bounding box center [779, 363] width 210 height 19
type input "39564"
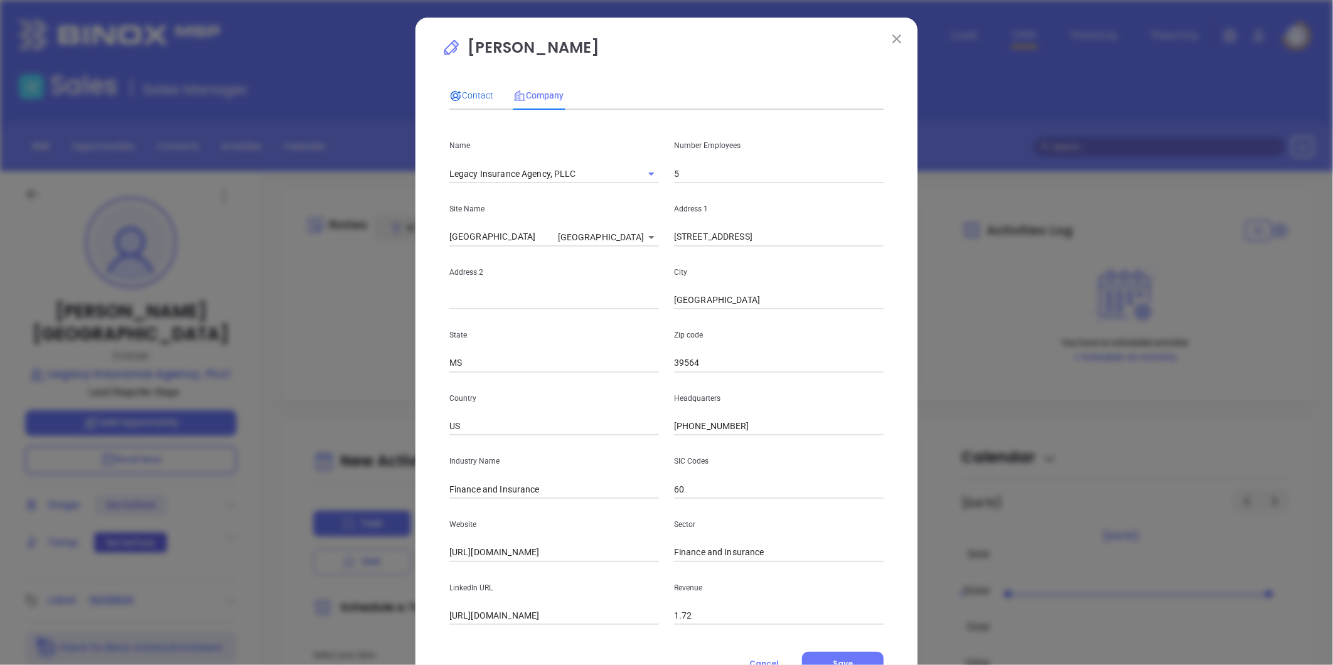
click at [468, 91] on span "Contact" at bounding box center [471, 95] width 44 height 10
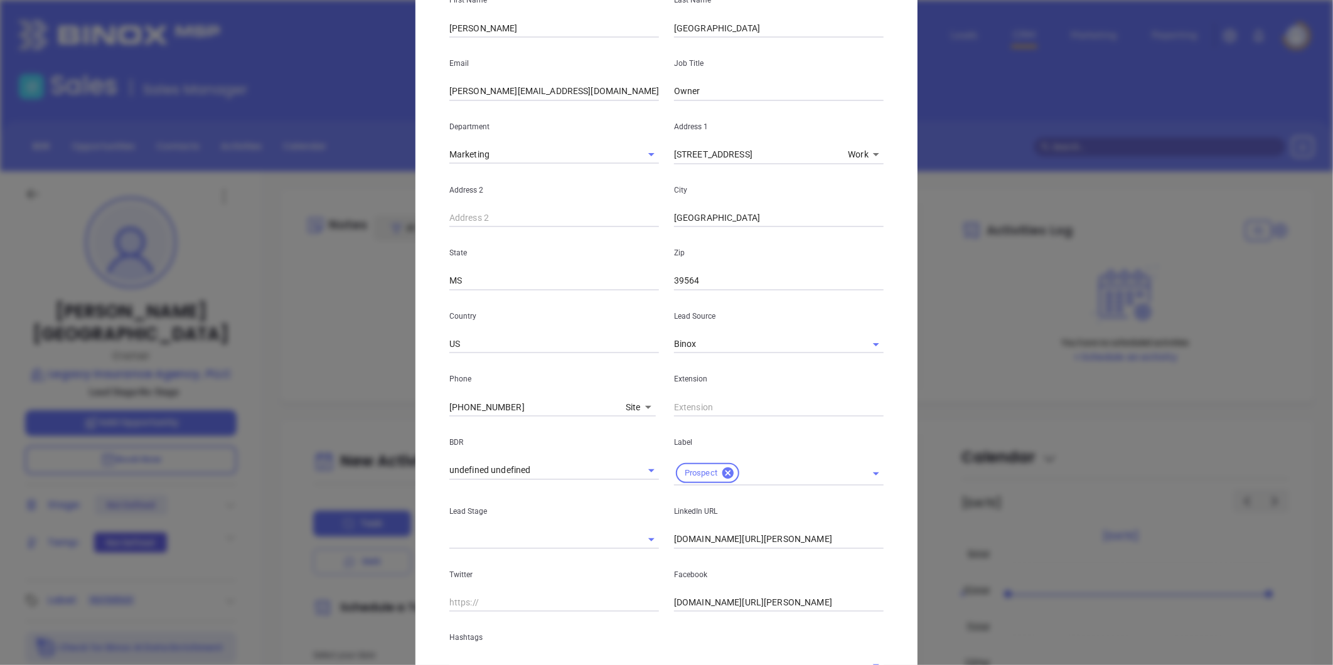
scroll to position [209, 0]
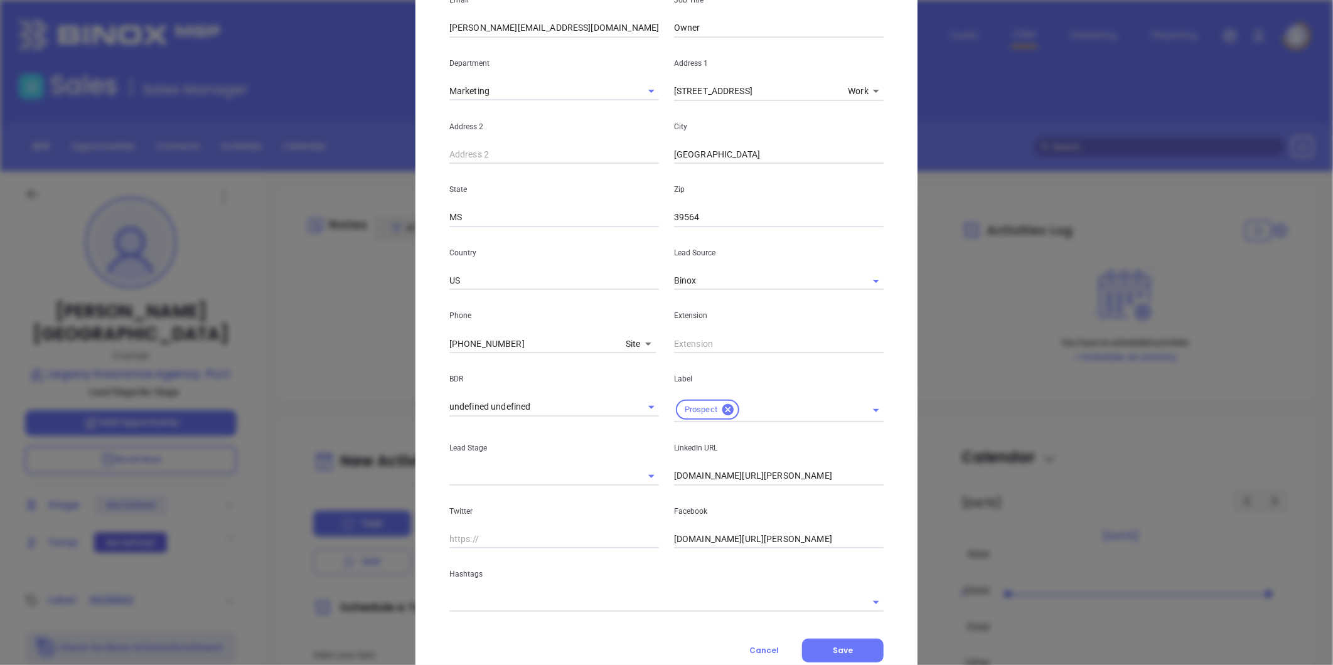
click at [732, 540] on input "facebook.com/rick.england.16" at bounding box center [779, 539] width 210 height 19
click at [512, 606] on input "text" at bounding box center [648, 602] width 399 height 18
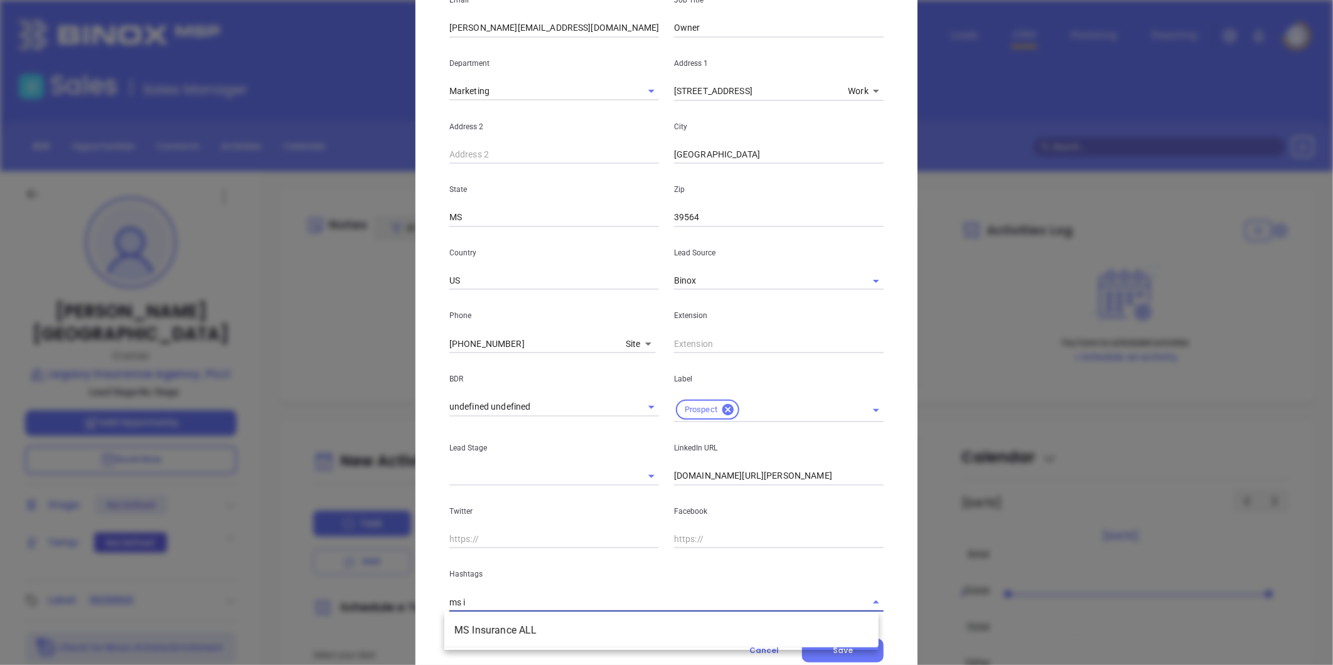
type input "ms in"
click at [501, 625] on li "MS Insurance ALL" at bounding box center [661, 630] width 434 height 23
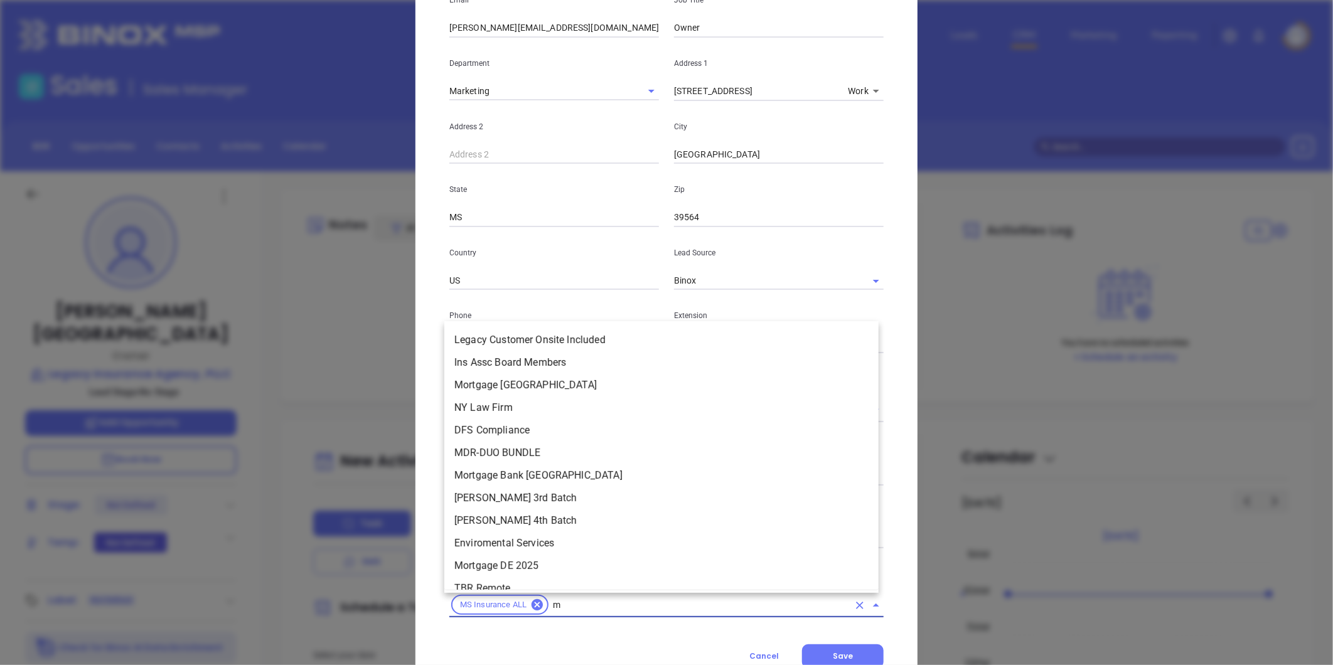
scroll to position [1390, 0]
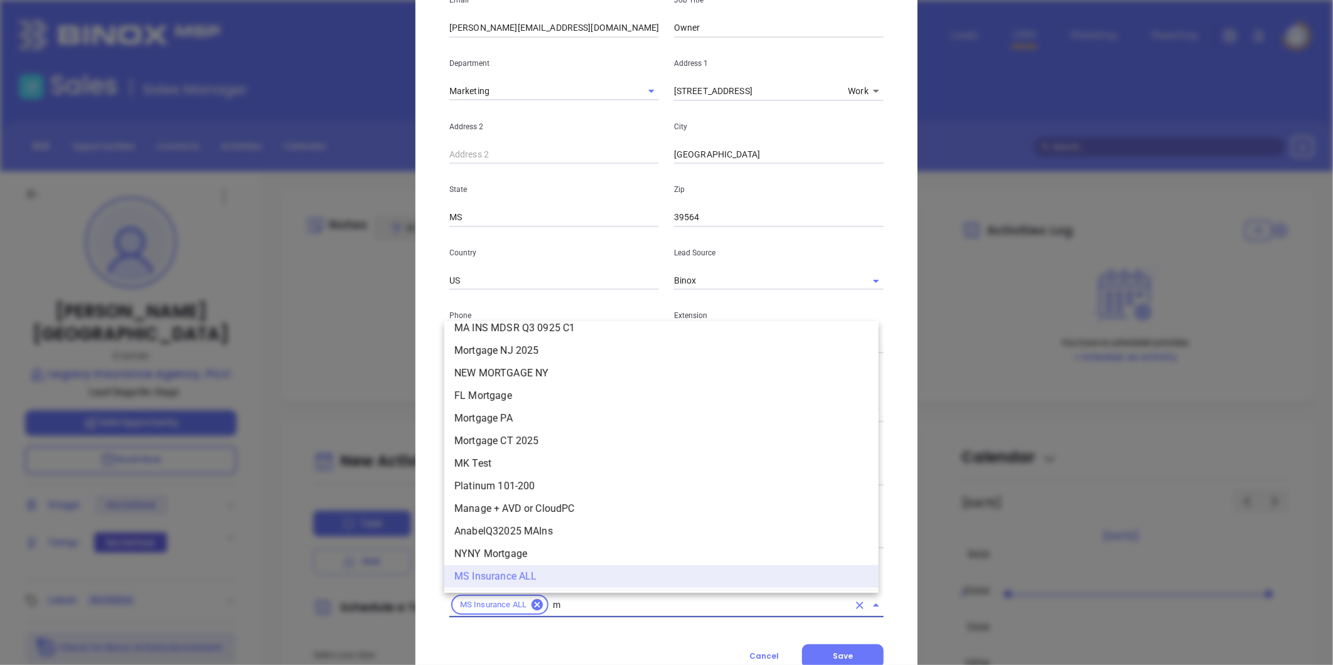
type input "ms"
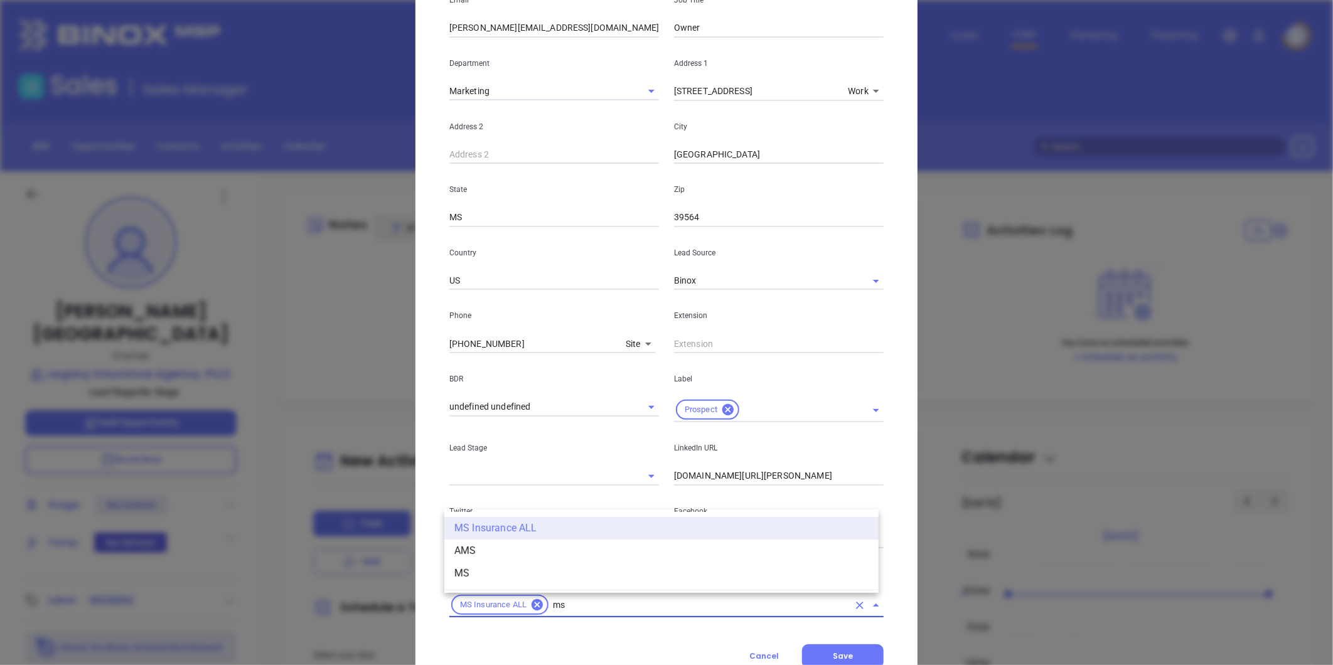
scroll to position [0, 0]
click at [464, 571] on li "MS" at bounding box center [661, 573] width 434 height 23
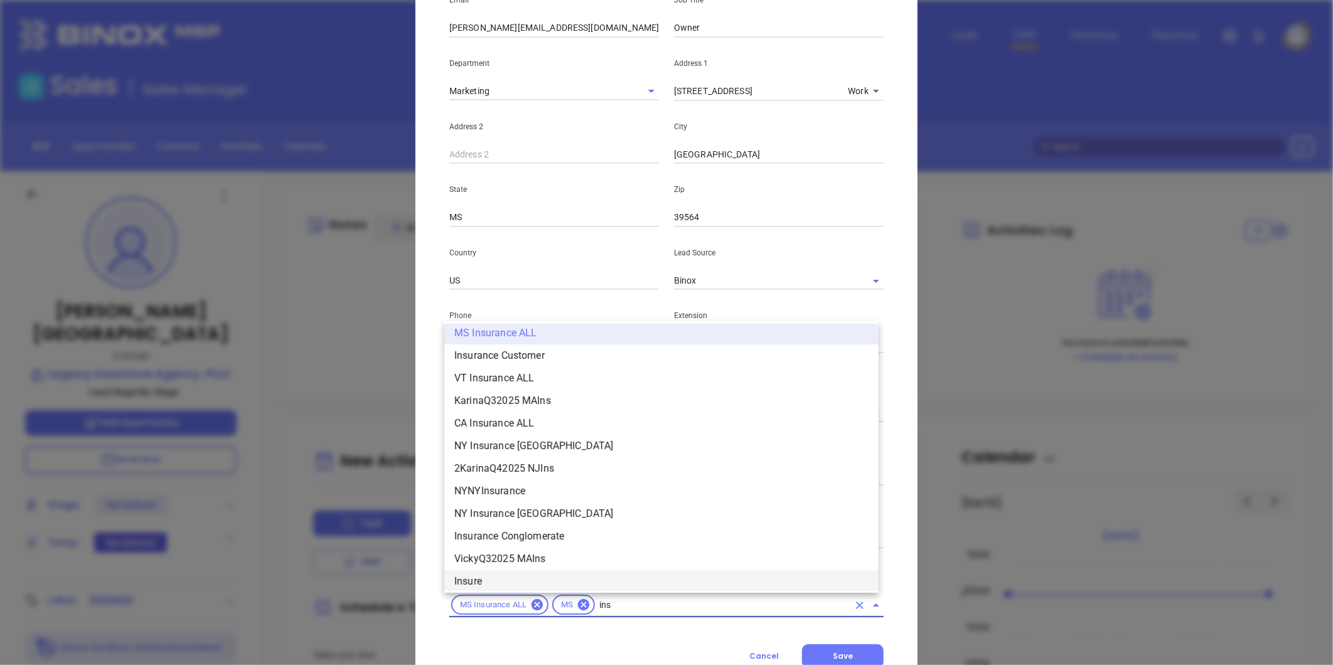
type input "insu"
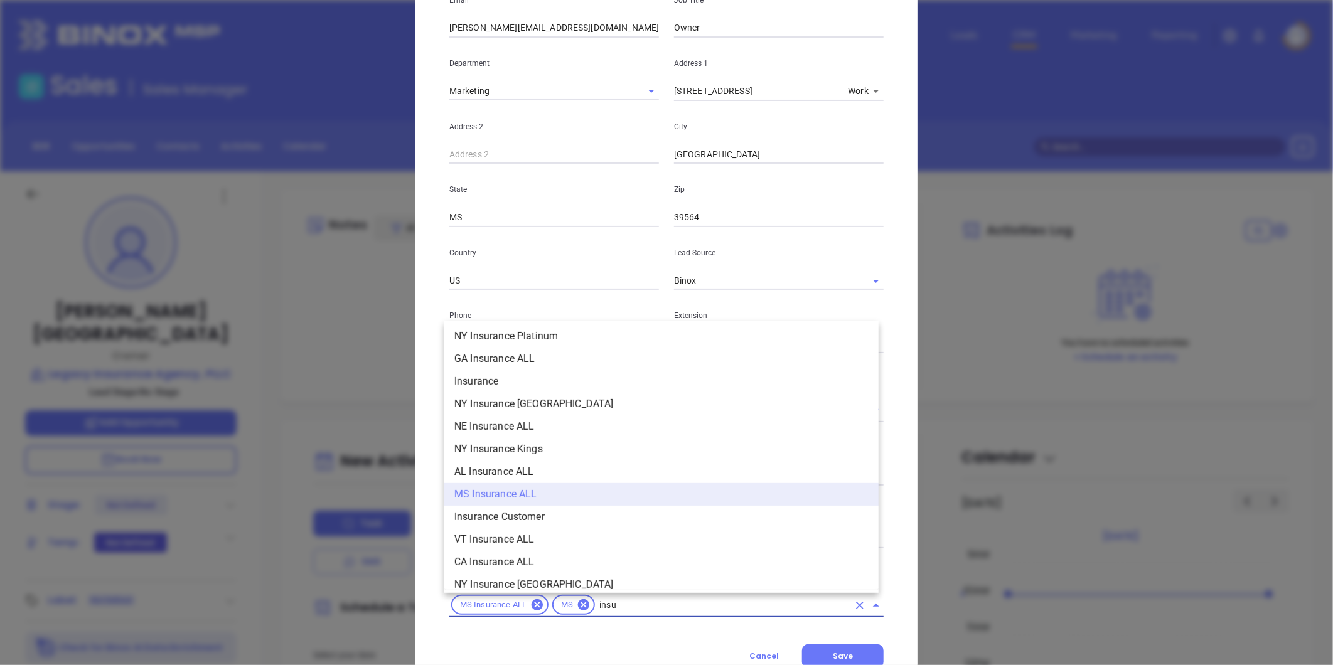
scroll to position [488, 0]
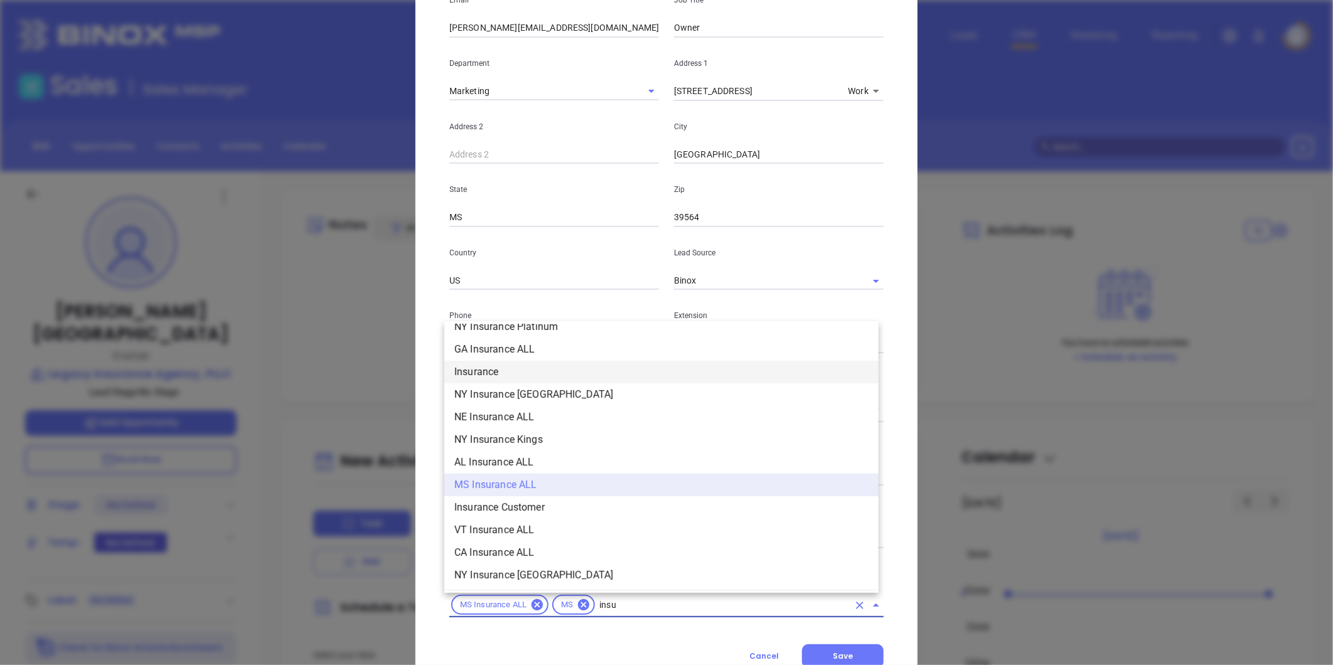
click at [492, 367] on li "Insurance" at bounding box center [661, 372] width 434 height 23
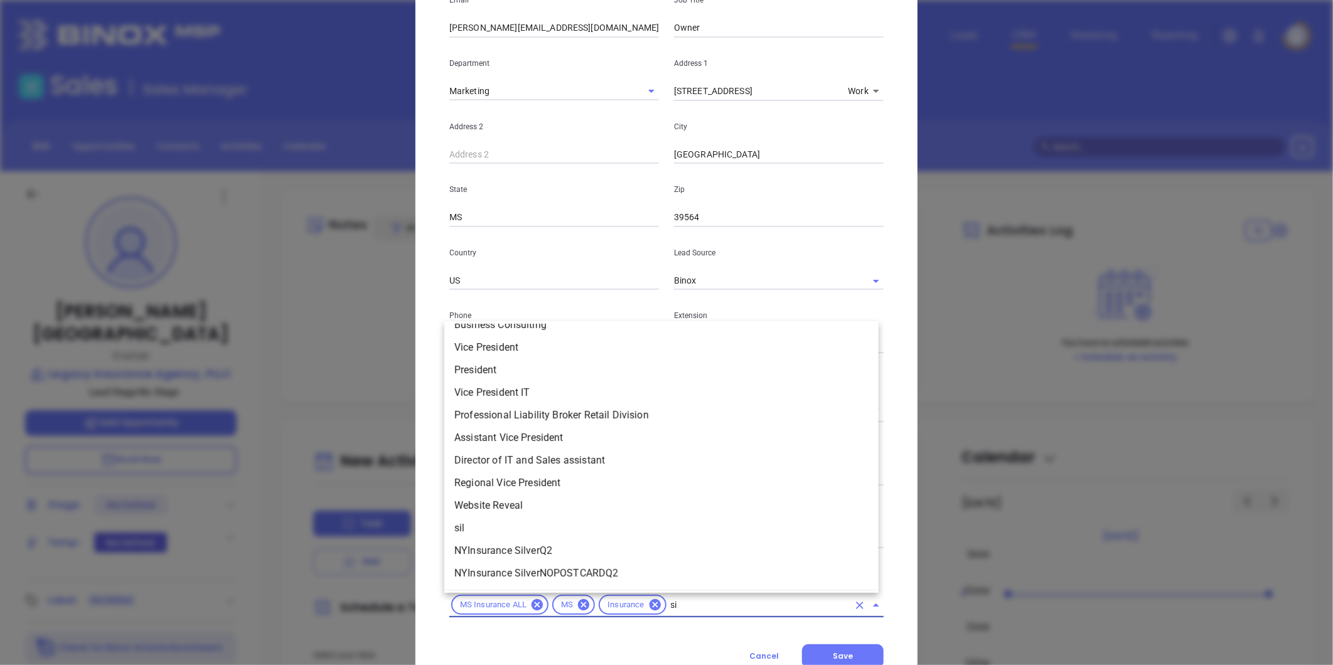
scroll to position [0, 0]
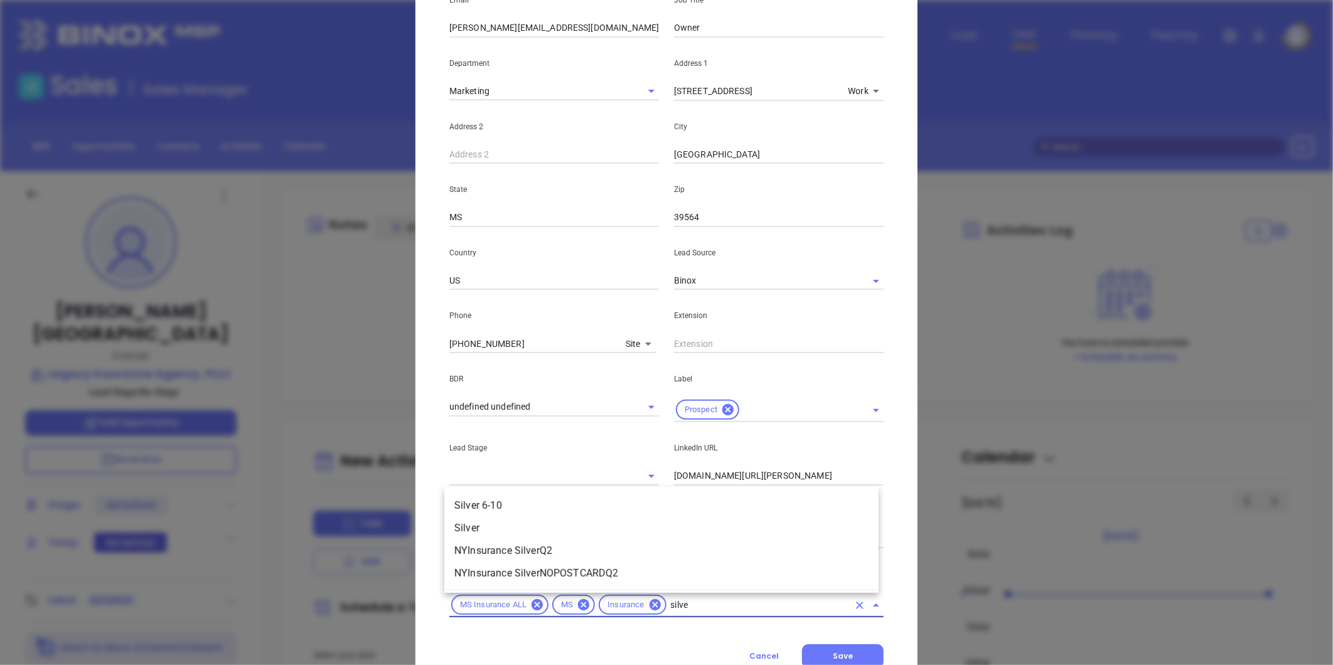
type input "silver"
click at [498, 505] on li "Silver 6-10" at bounding box center [661, 506] width 434 height 23
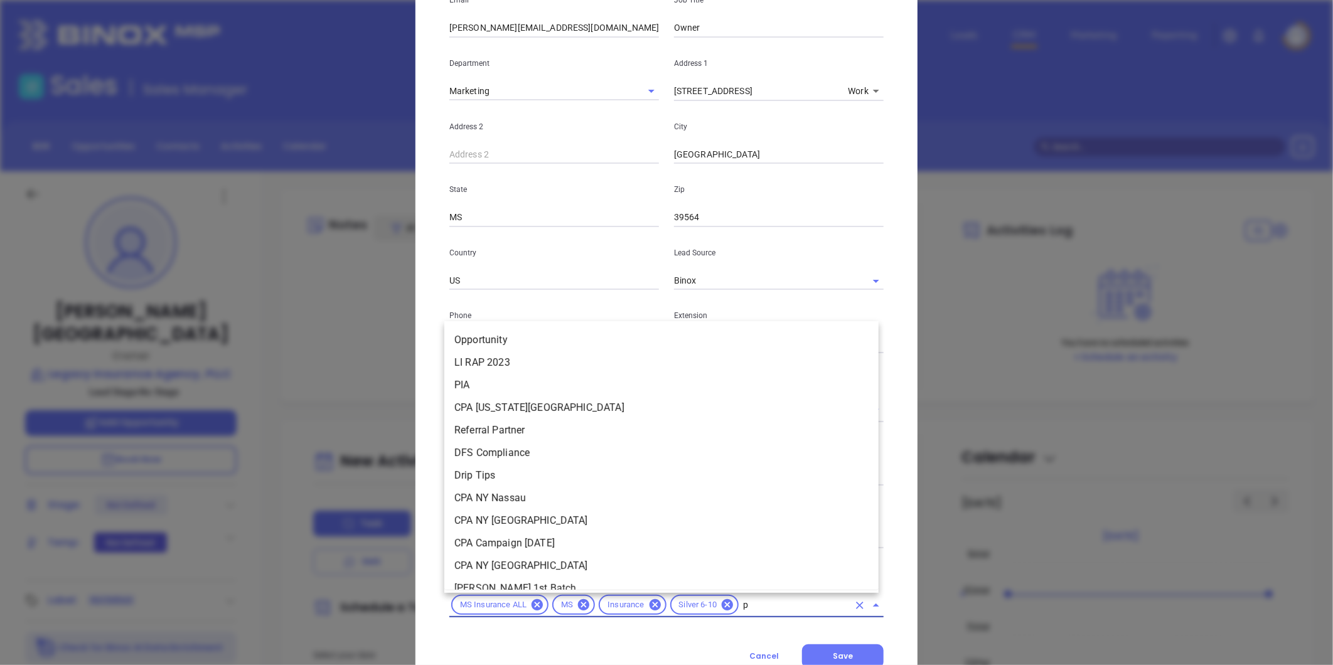
type input "pr"
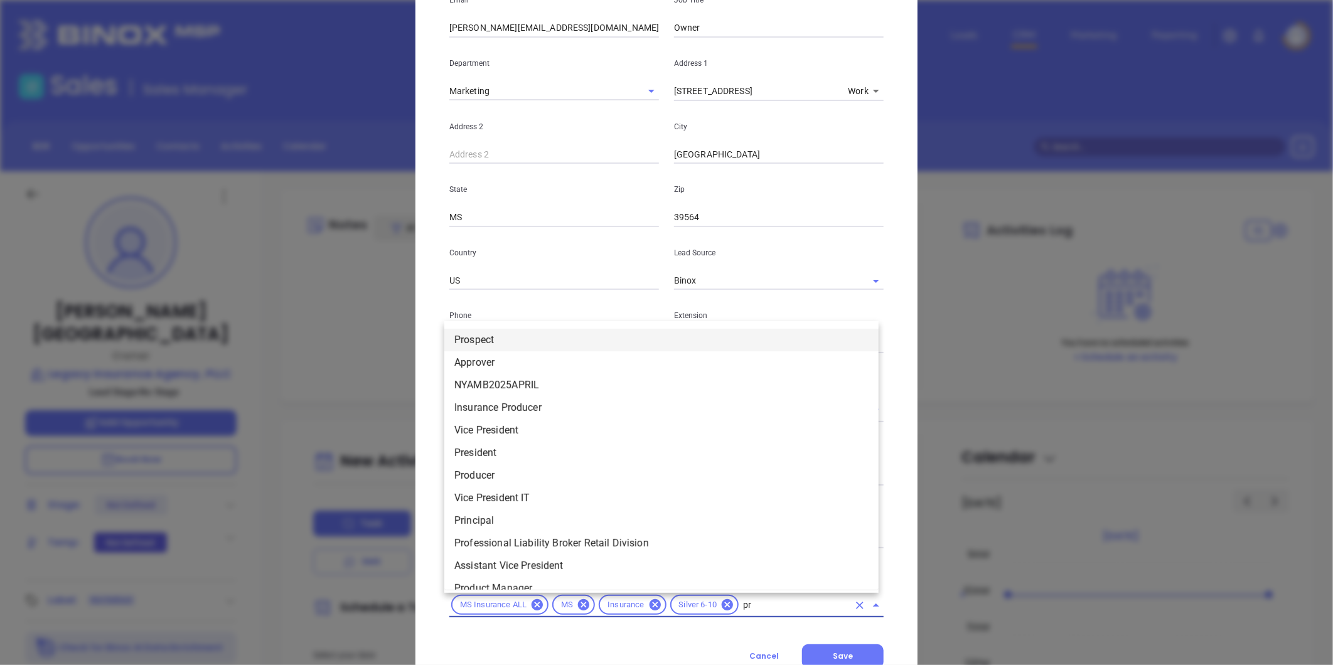
click at [501, 337] on li "Prospect" at bounding box center [661, 340] width 434 height 23
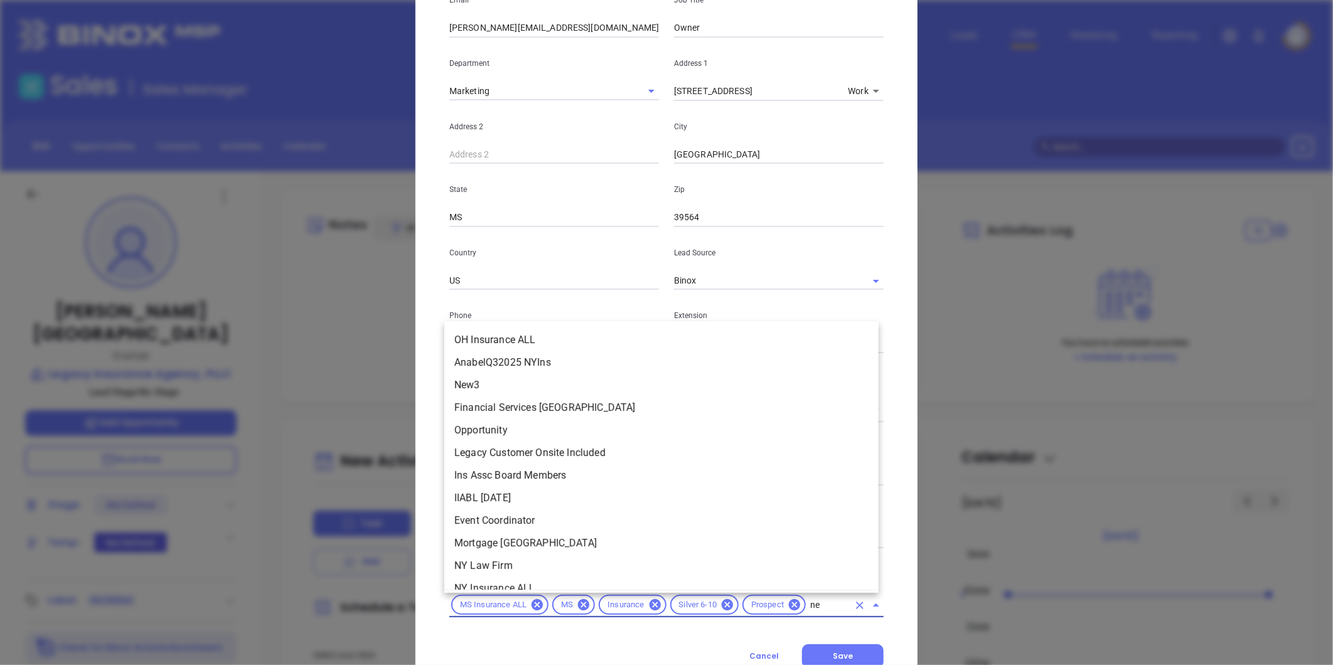
type input "new"
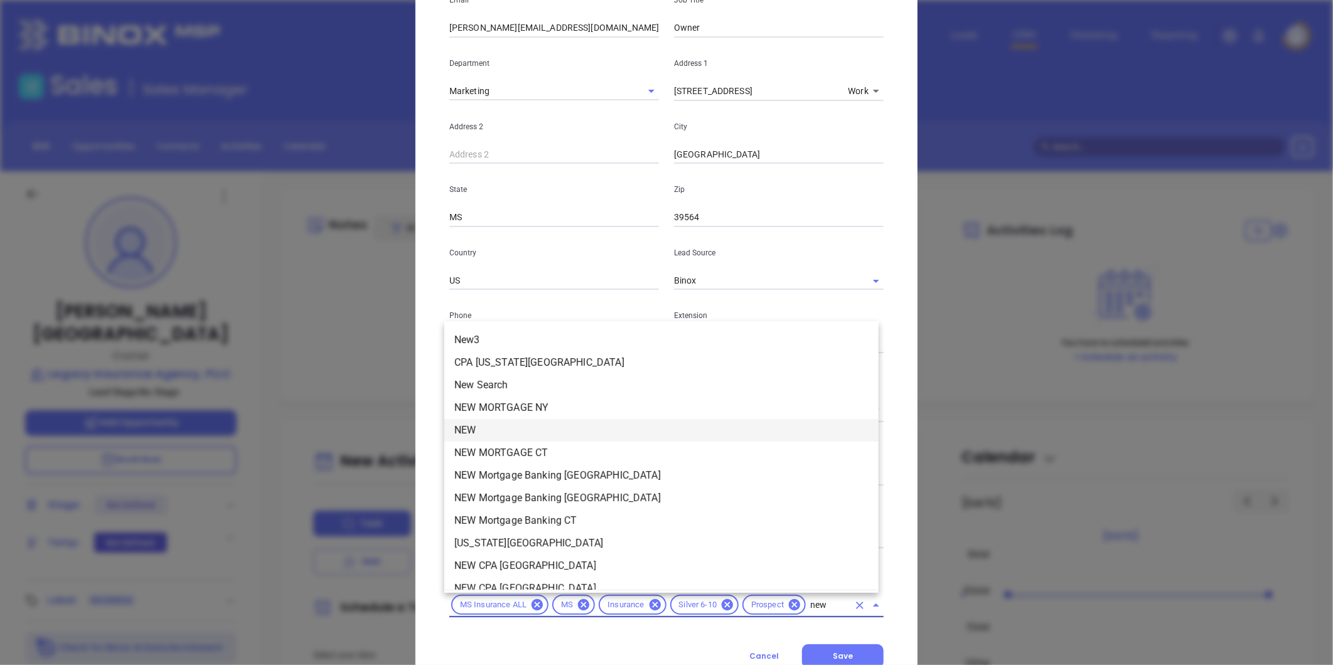
click at [520, 429] on li "NEW" at bounding box center [661, 430] width 434 height 23
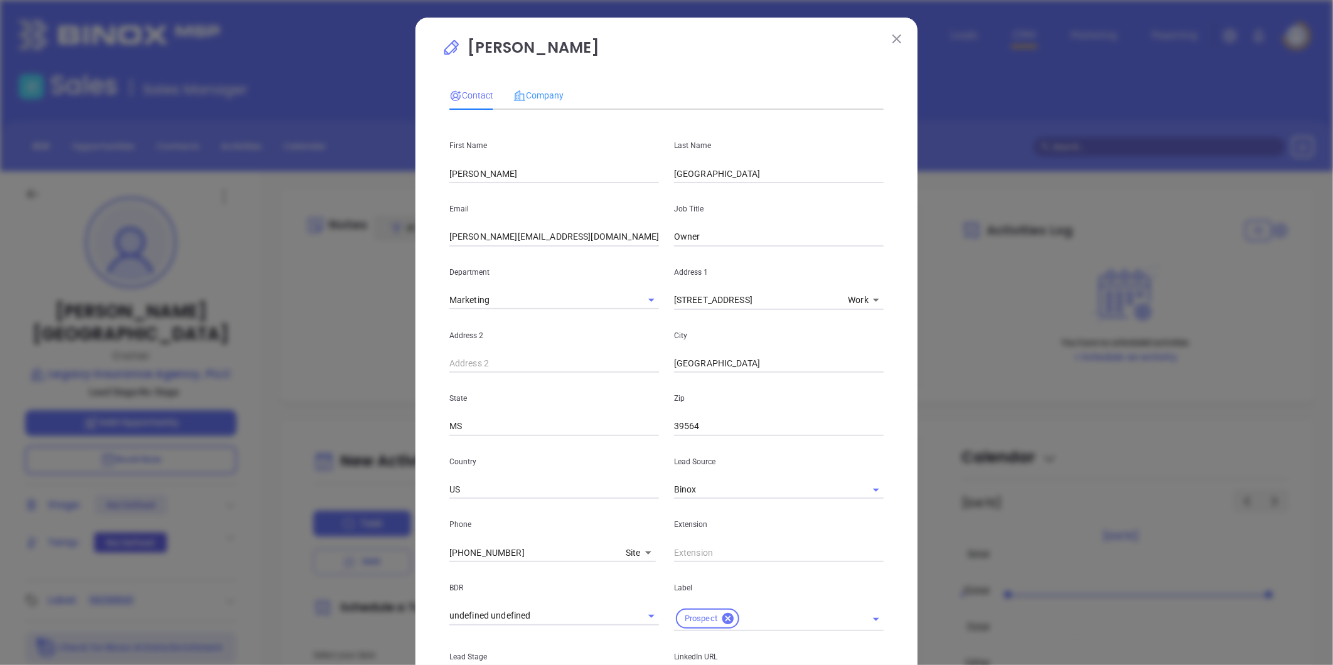
click at [540, 83] on div "Company" at bounding box center [538, 95] width 50 height 29
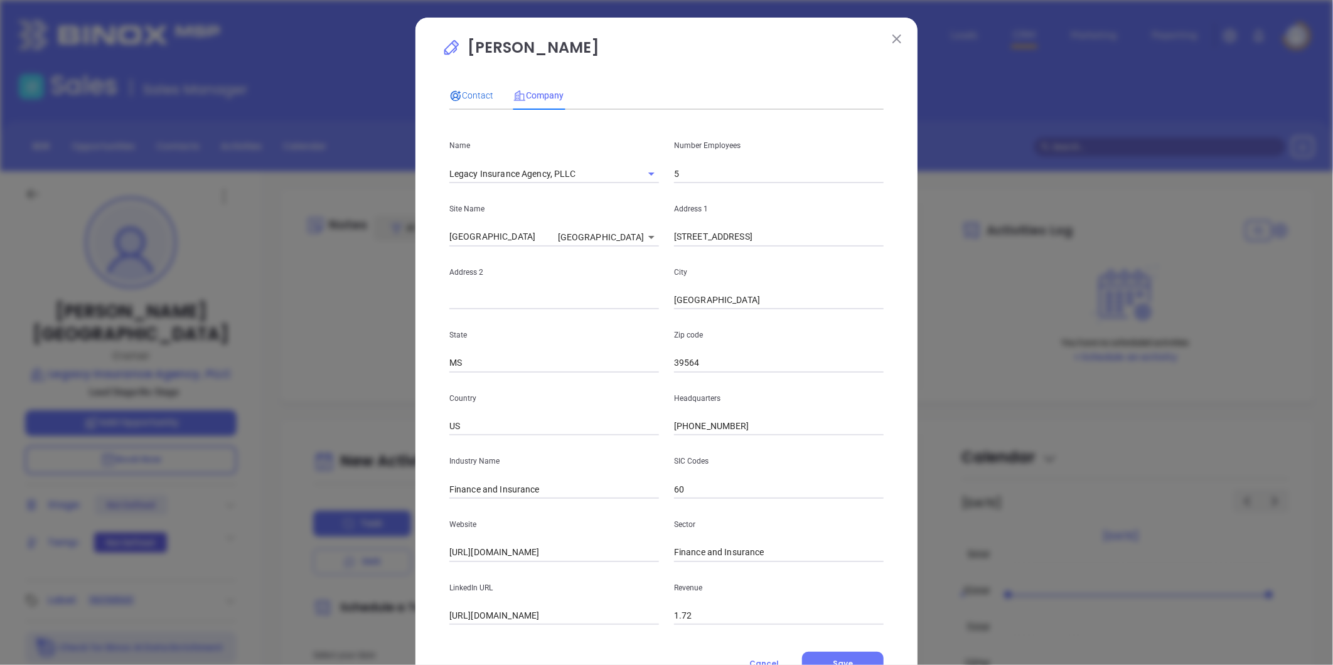
click at [466, 88] on div "Contact" at bounding box center [471, 95] width 44 height 14
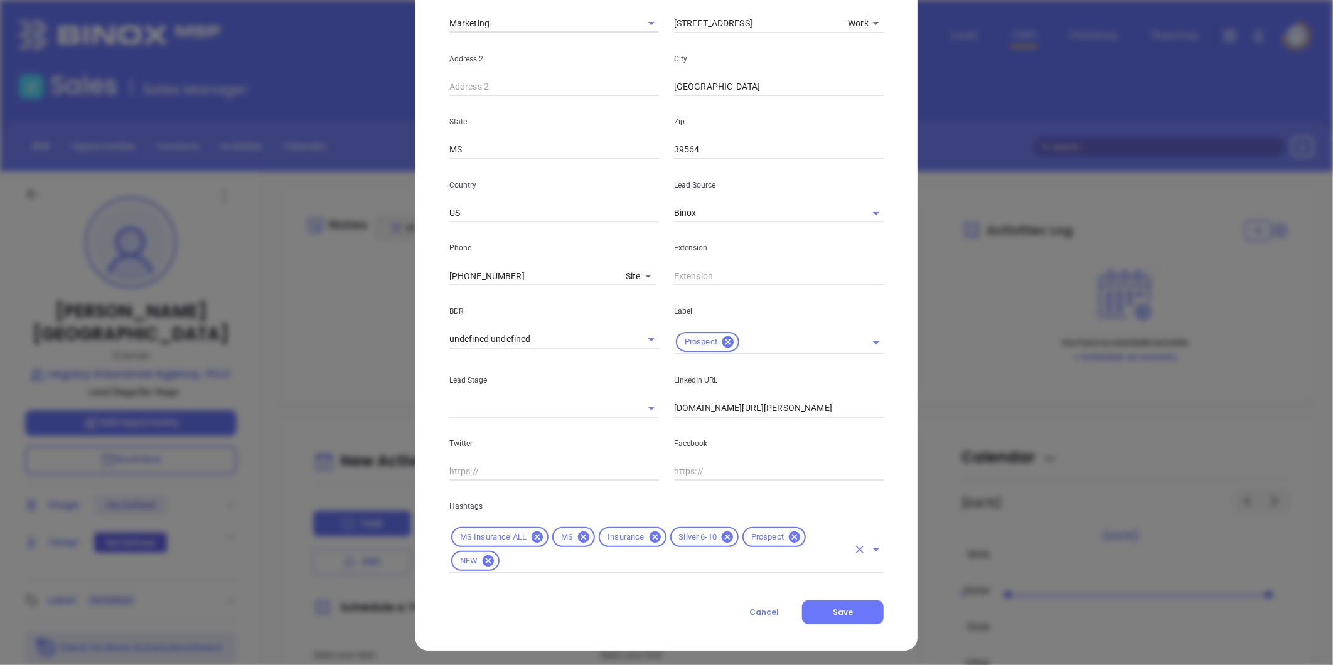
scroll to position [279, 0]
drag, startPoint x: 850, startPoint y: 607, endPoint x: 787, endPoint y: 574, distance: 71.3
click at [850, 607] on button "Save" at bounding box center [843, 611] width 82 height 24
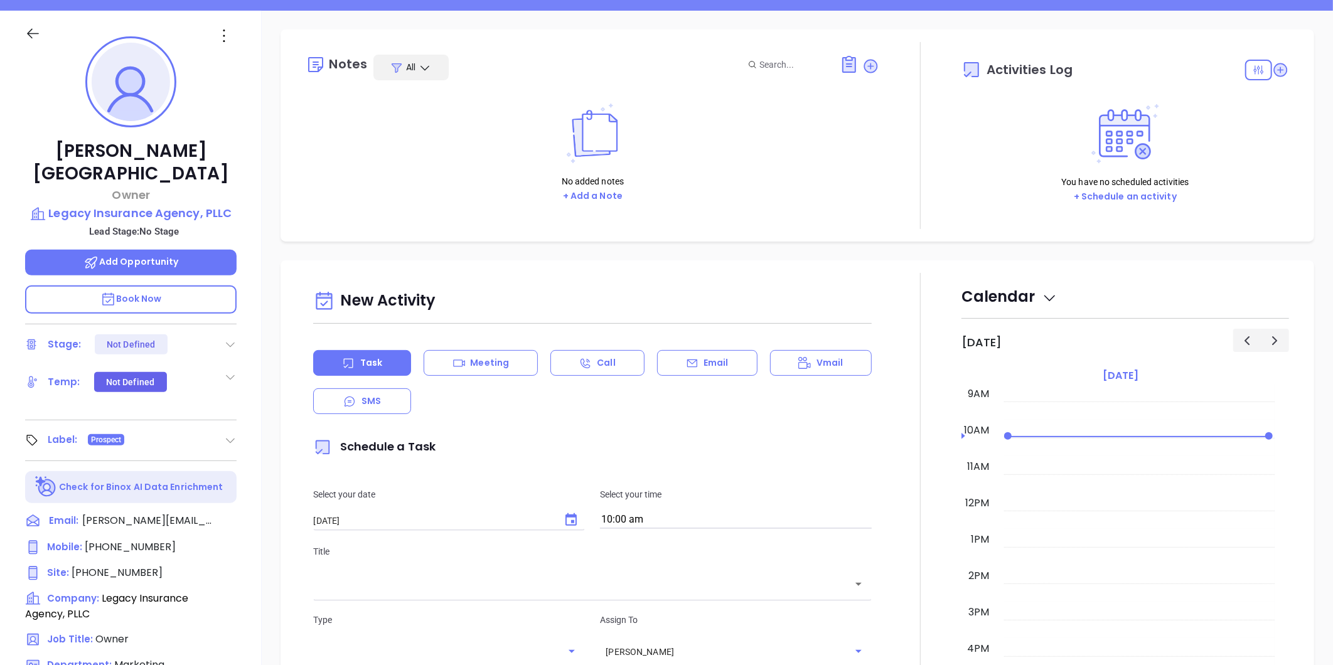
scroll to position [0, 0]
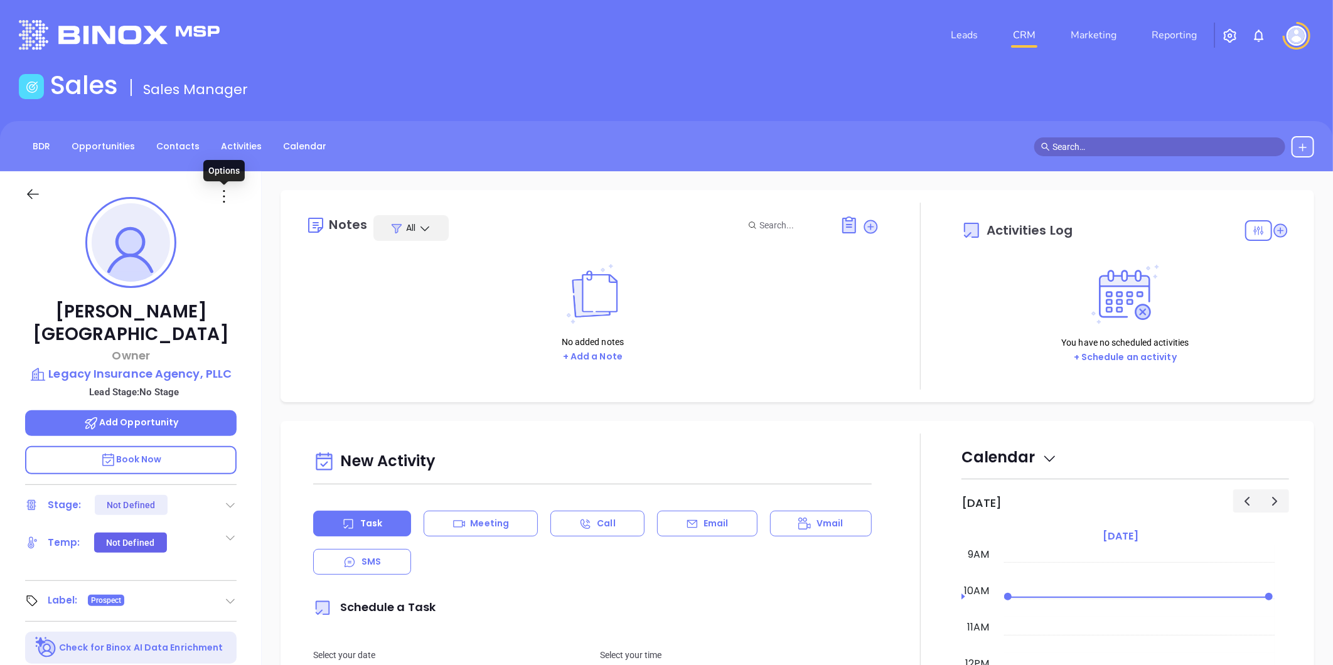
drag, startPoint x: 218, startPoint y: 195, endPoint x: 227, endPoint y: 227, distance: 33.2
click at [218, 195] on icon at bounding box center [224, 196] width 20 height 20
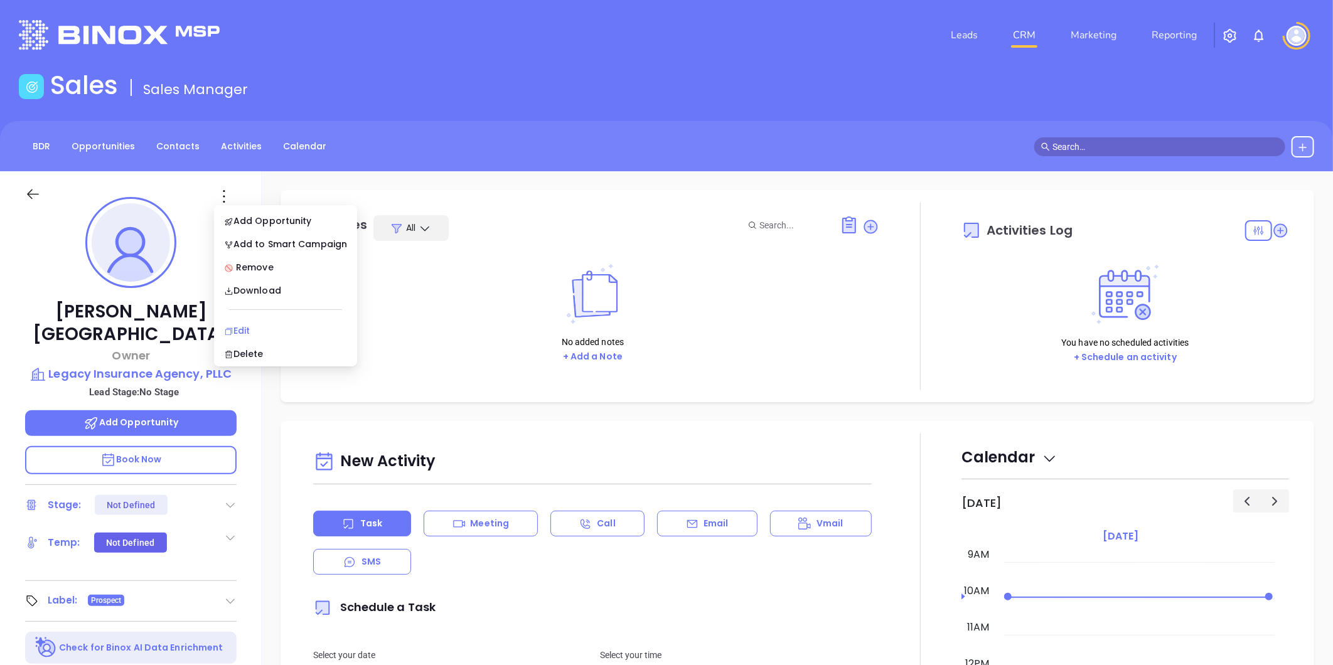
click at [248, 333] on div "Edit" at bounding box center [285, 331] width 123 height 14
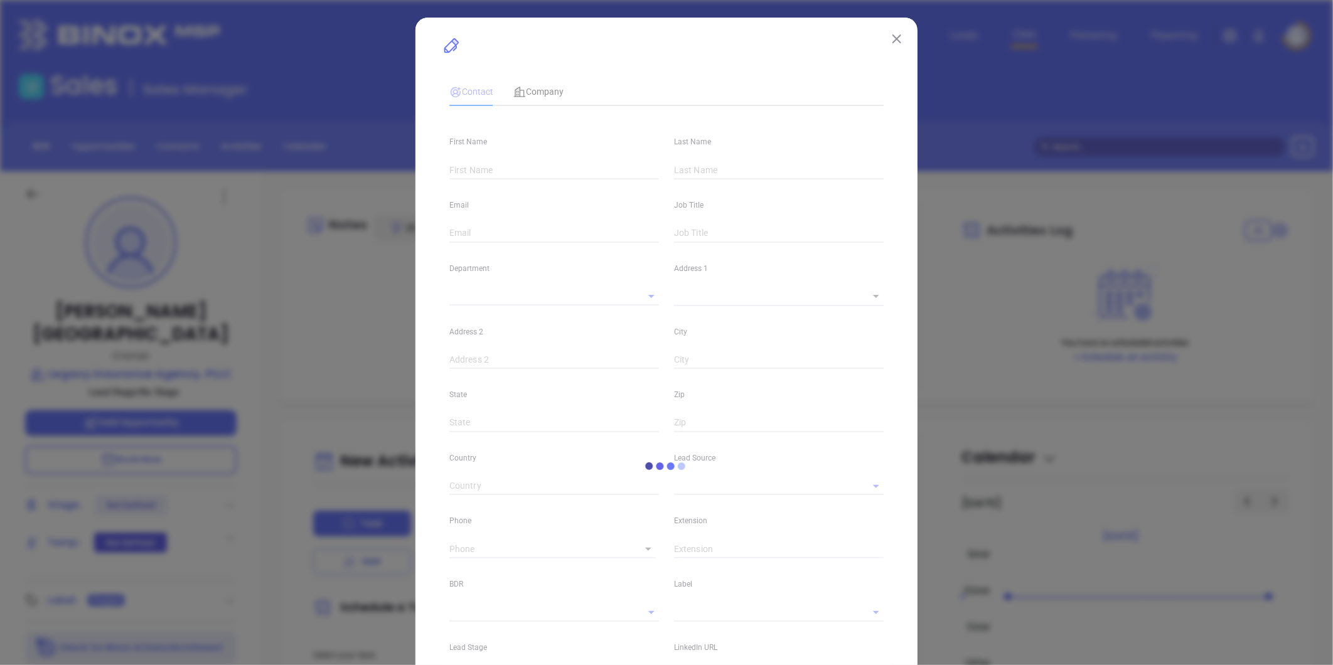
type input "Rick"
type input "England"
type input "rick@legacyinsuranceagency.com"
type input "Owner"
type textarea "2600 Government St"
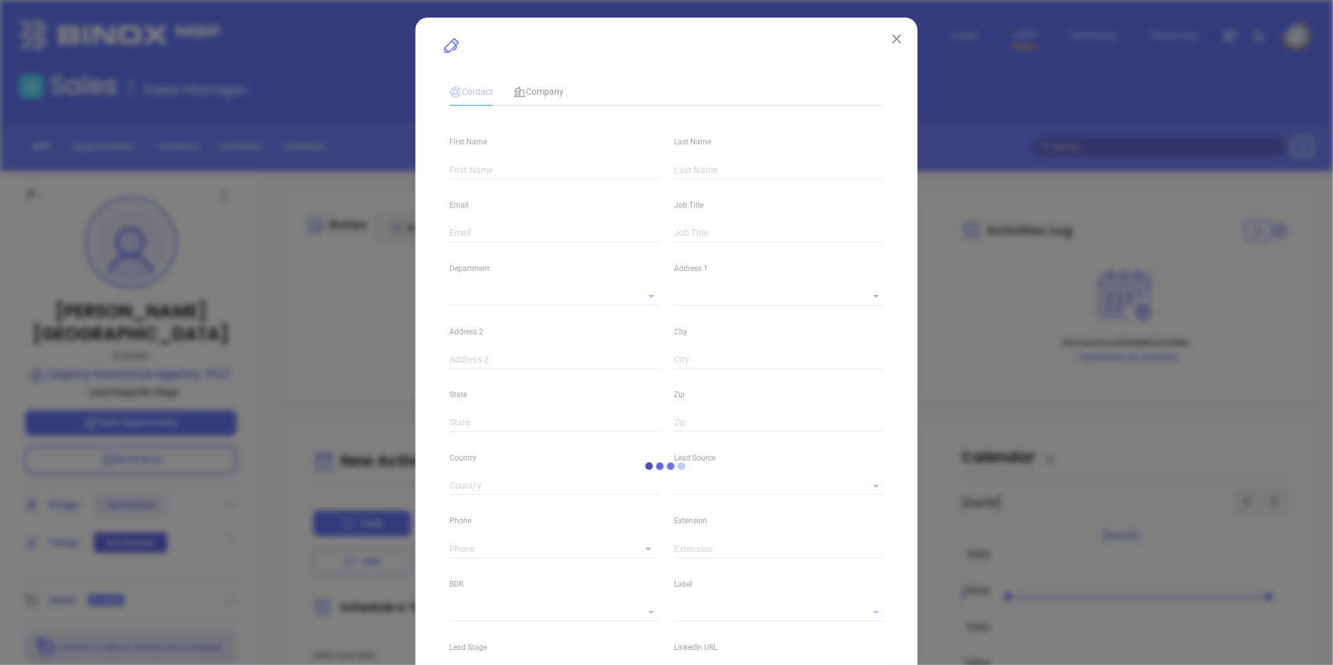
type input "1"
type input "Ocean Springs"
type input "MS"
type input "39564"
type input "US"
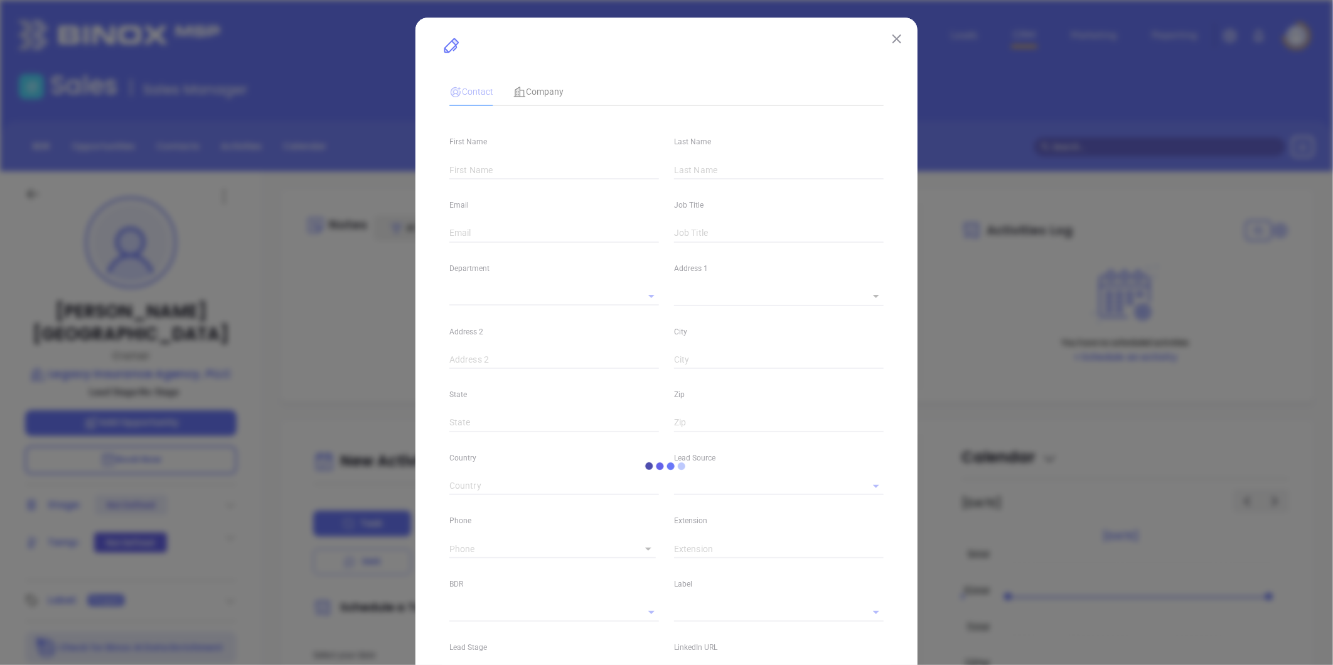
type input "www.linkedin.com/in/rick-england-a8501816"
type input "Marketing"
type input "Binox"
type input "undefined undefined"
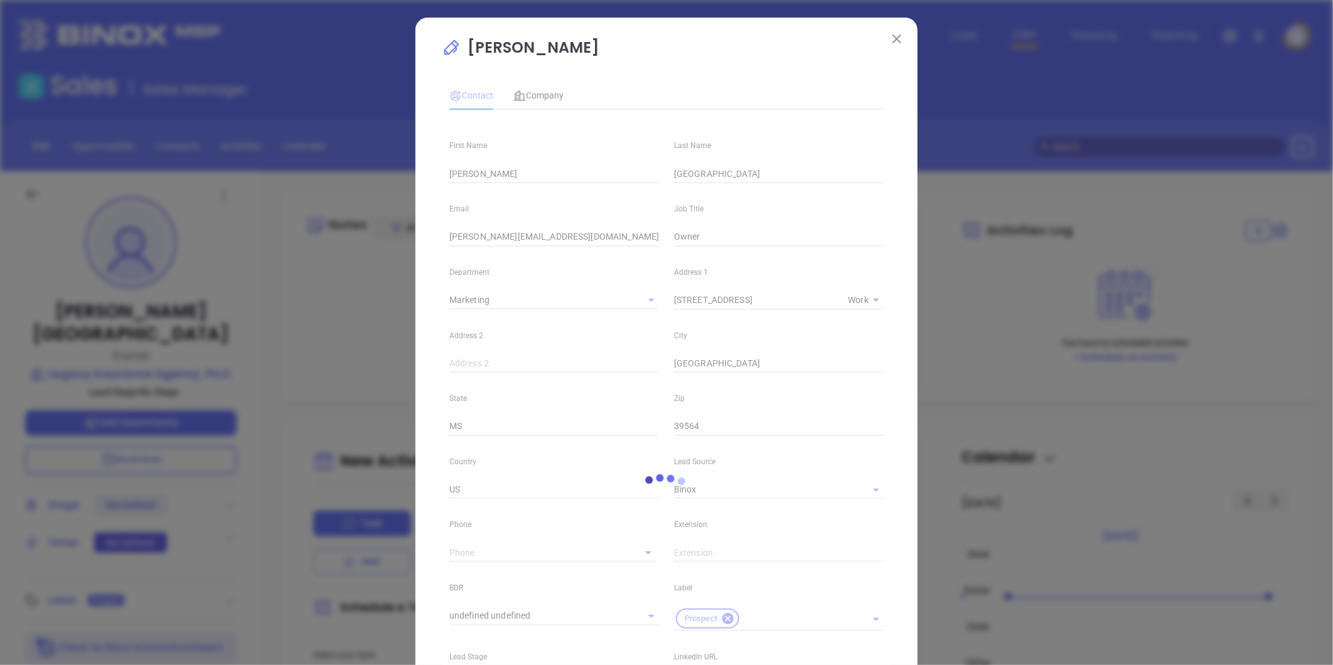
type input "1"
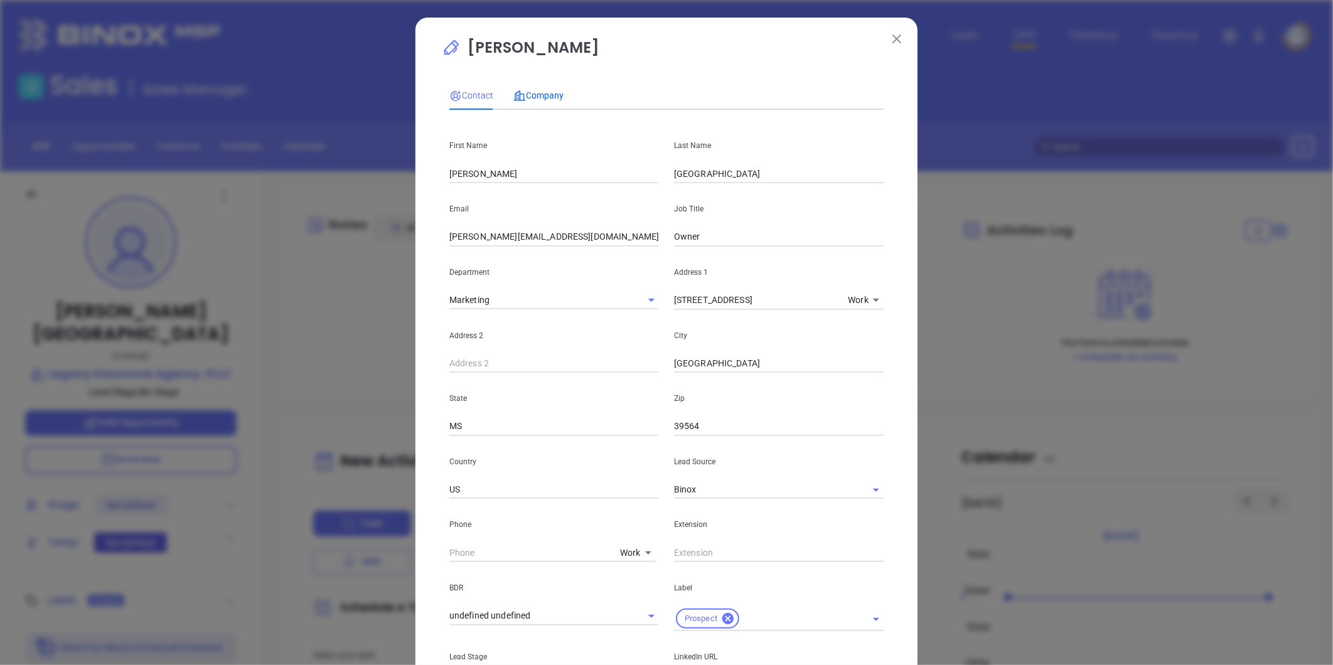
click at [533, 92] on span "Company" at bounding box center [538, 95] width 50 height 10
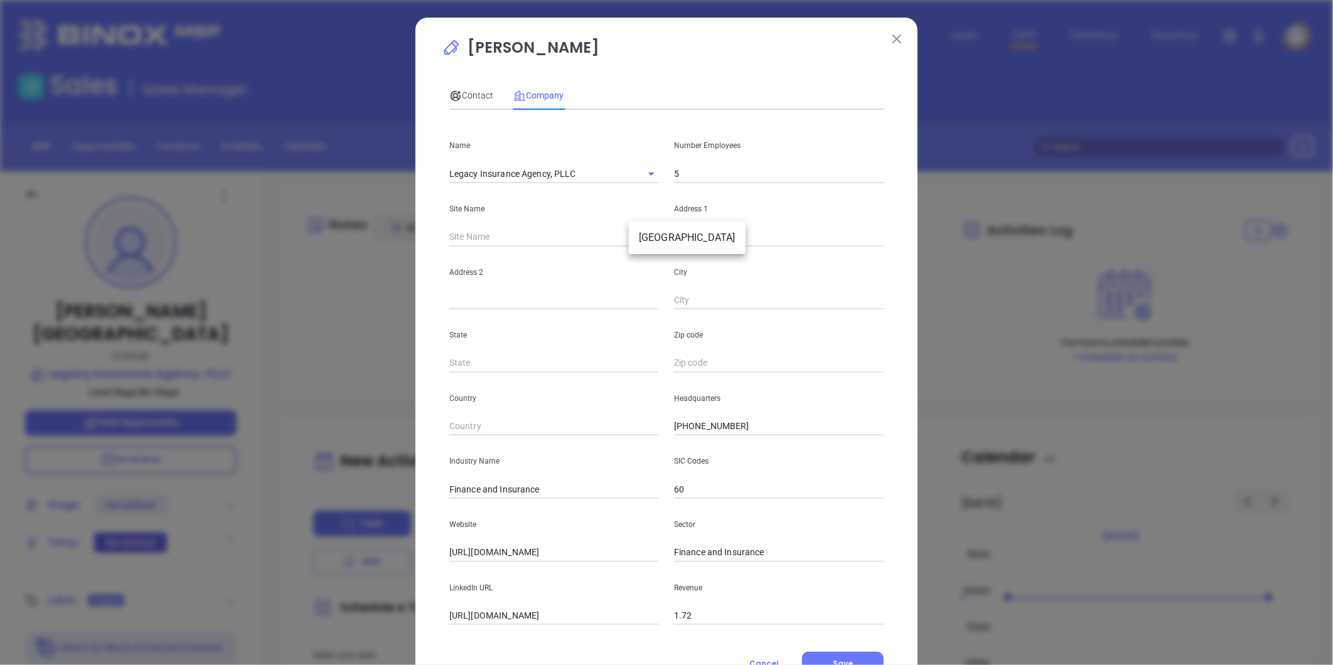
drag, startPoint x: 642, startPoint y: 240, endPoint x: 637, endPoint y: 247, distance: 9.1
click at [643, 240] on body "Leads CRM Marketing Reporting Financial Leads Leads Sales Sales Manager BDR Opp…" at bounding box center [666, 332] width 1333 height 665
drag, startPoint x: 649, startPoint y: 234, endPoint x: 675, endPoint y: 238, distance: 26.7
click at [650, 235] on li "Ocean Springs" at bounding box center [687, 238] width 117 height 23
type input "Ocean Springs"
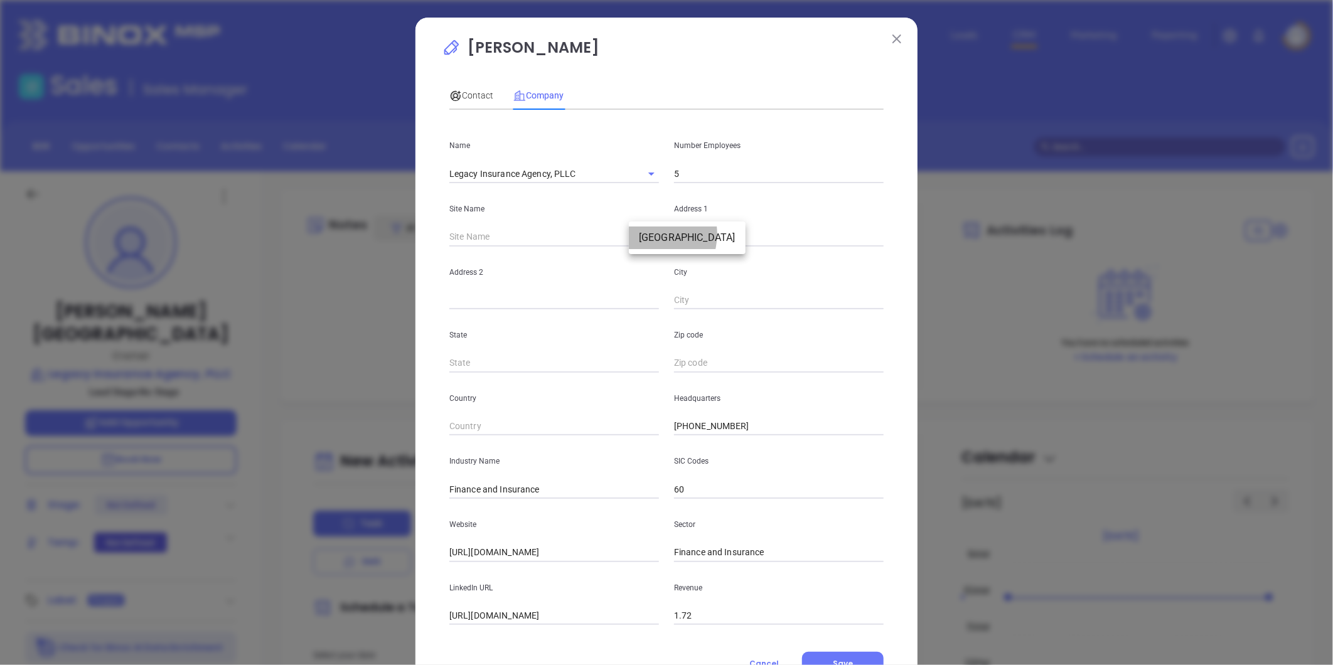
type input "127347"
type input "2600 Government St"
type input "Ocean Springs"
type input "MS"
type input "39564"
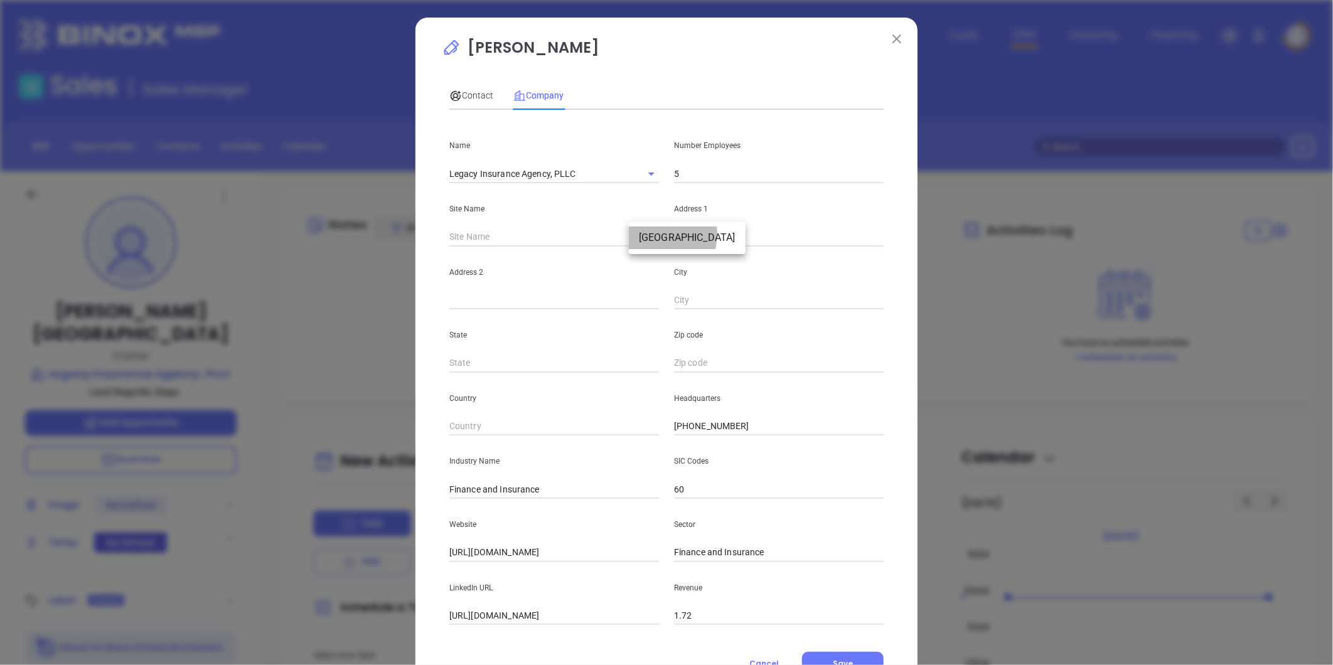
type input "US"
drag, startPoint x: 757, startPoint y: 423, endPoint x: 672, endPoint y: 433, distance: 85.3
click at [674, 433] on input "(228) 875-5545" at bounding box center [779, 426] width 210 height 19
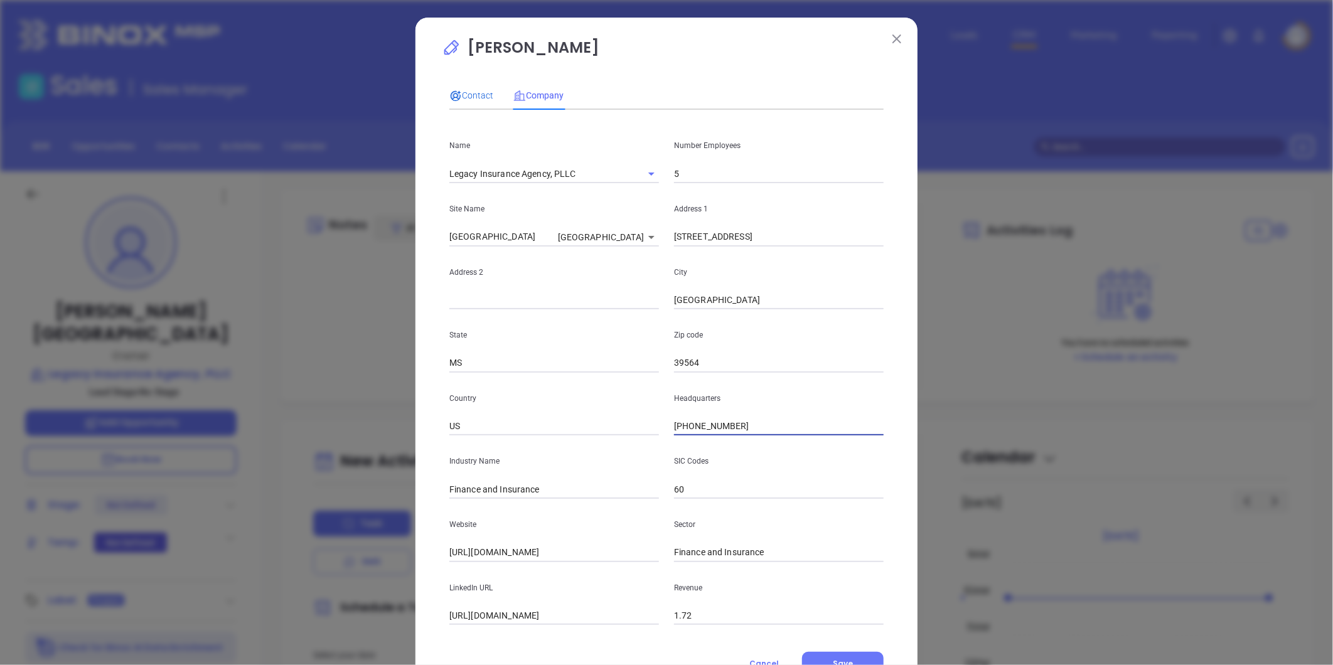
drag, startPoint x: 455, startPoint y: 91, endPoint x: 464, endPoint y: 93, distance: 9.6
click at [455, 90] on icon at bounding box center [455, 96] width 13 height 13
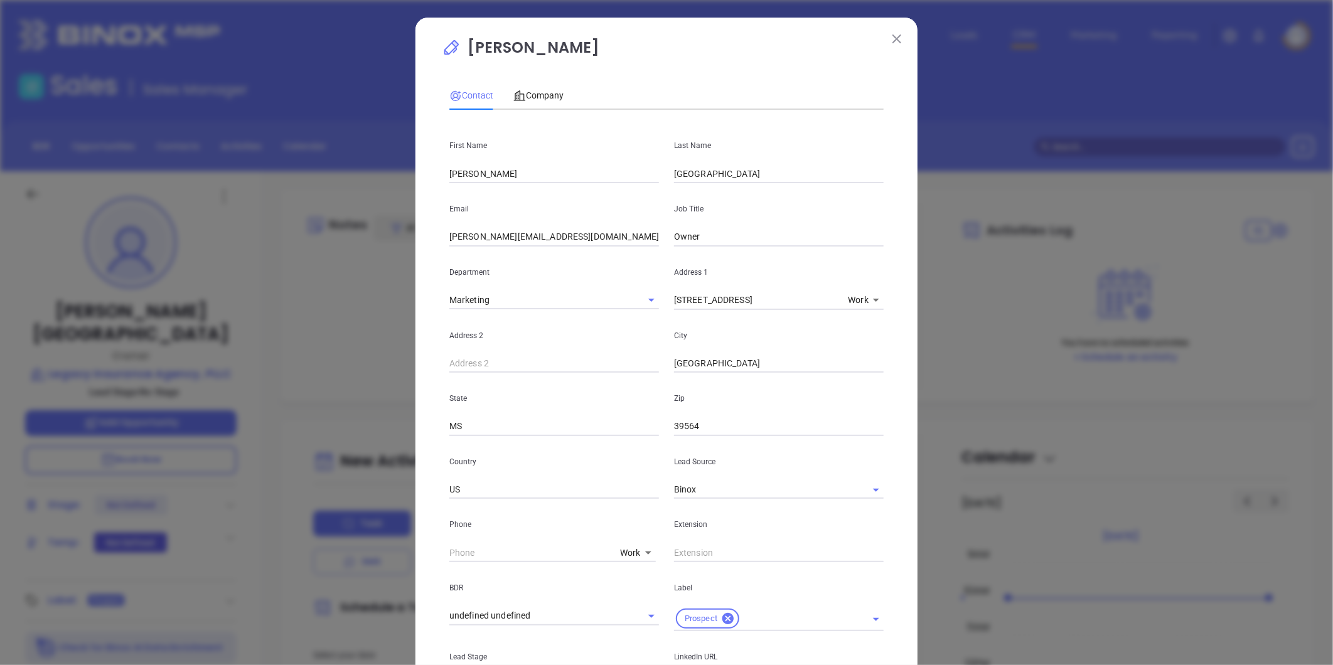
click at [626, 552] on body "Leads CRM Marketing Reporting Financial Leads Leads Sales Sales Manager BDR Opp…" at bounding box center [666, 332] width 1333 height 665
click at [638, 456] on li "Mobile" at bounding box center [657, 458] width 85 height 23
type input "(508) 291-5128"
type input "2"
click at [616, 550] on body "Leads CRM Marketing Reporting Financial Leads Leads Sales Sales Manager BDR Opp…" at bounding box center [666, 332] width 1333 height 665
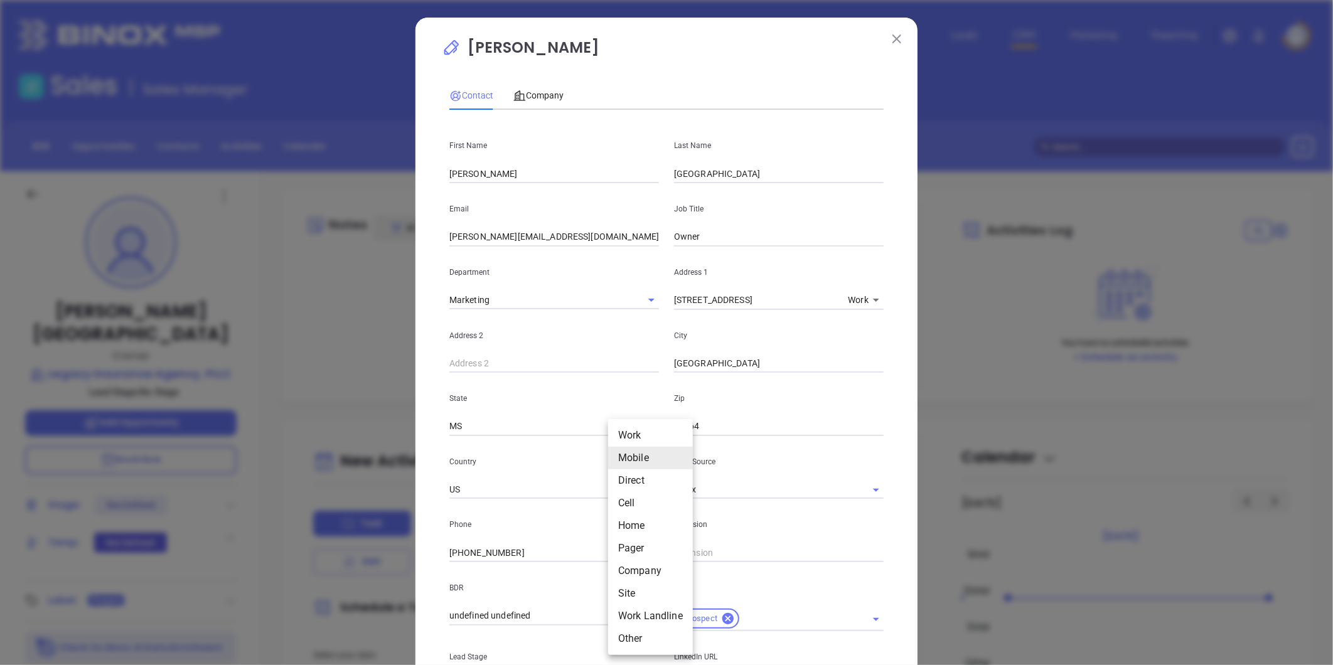
click at [633, 479] on li "Direct" at bounding box center [650, 480] width 85 height 23
type input "3"
click at [623, 554] on body "Leads CRM Marketing Reporting Financial Leads Leads Sales Sales Manager BDR Opp…" at bounding box center [666, 332] width 1333 height 665
click at [623, 588] on li "Site" at bounding box center [654, 593] width 85 height 23
type input "(228) 875-5545"
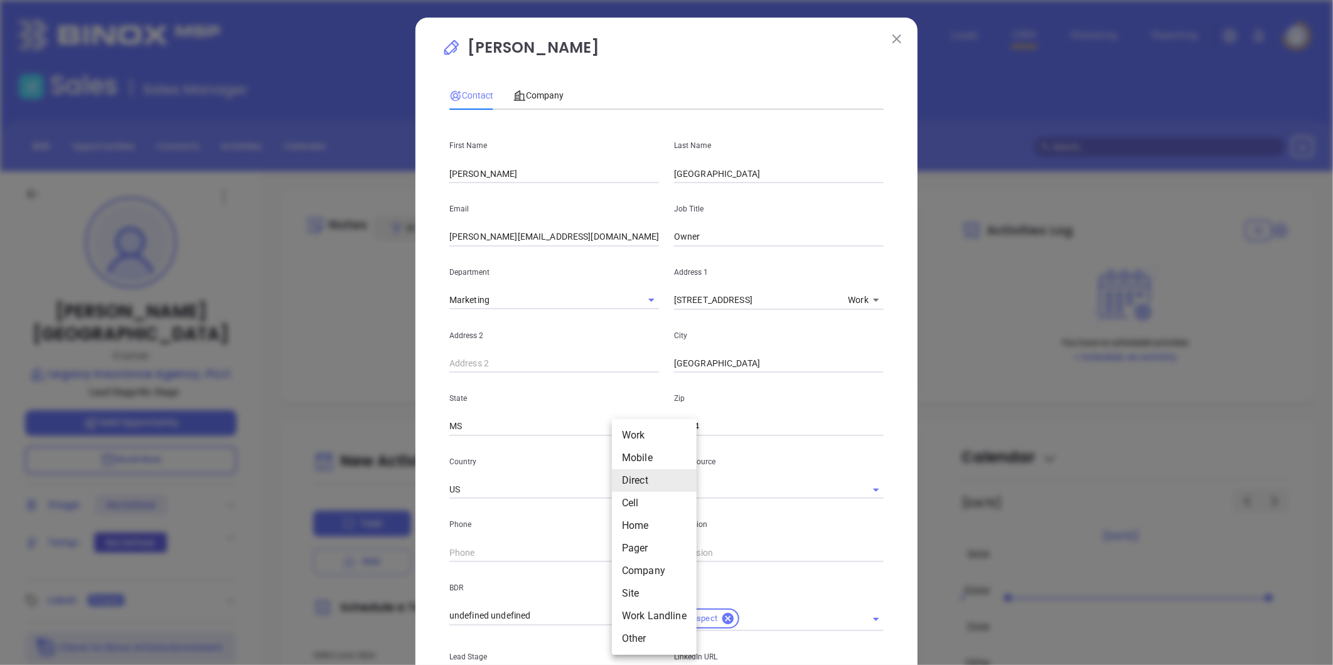
type input "11"
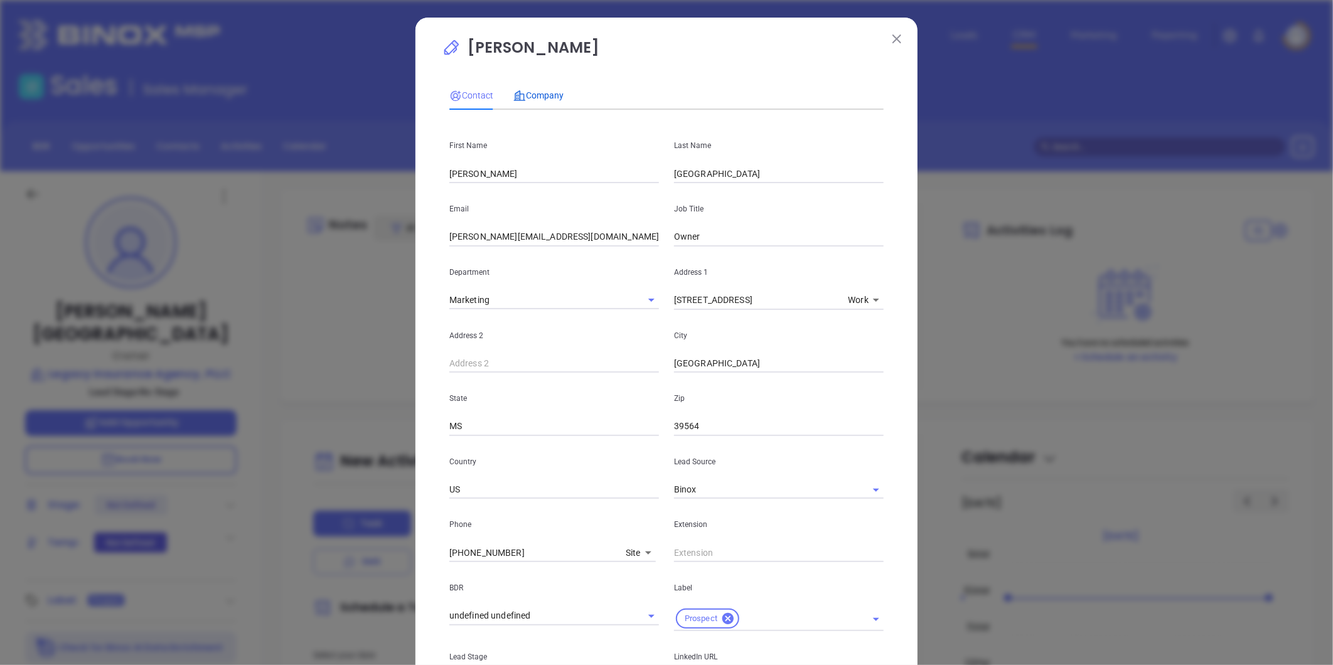
click at [532, 97] on span "Company" at bounding box center [538, 95] width 50 height 10
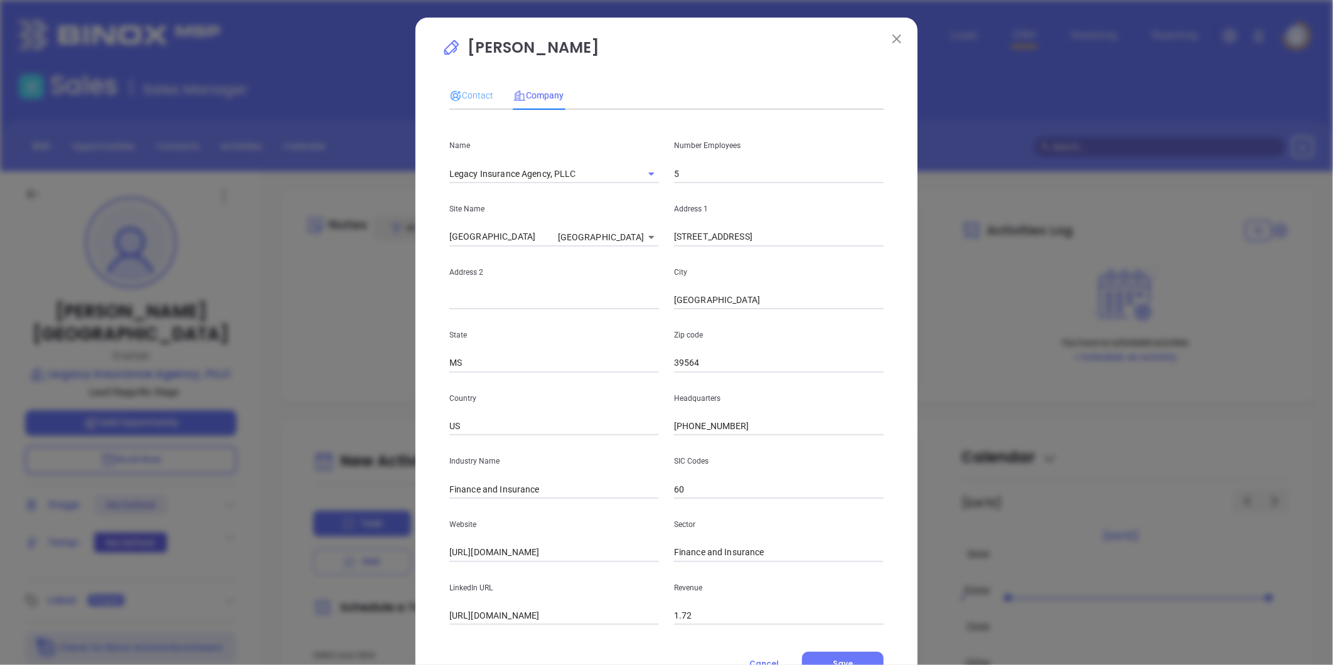
click at [469, 84] on div "Contact" at bounding box center [471, 95] width 44 height 29
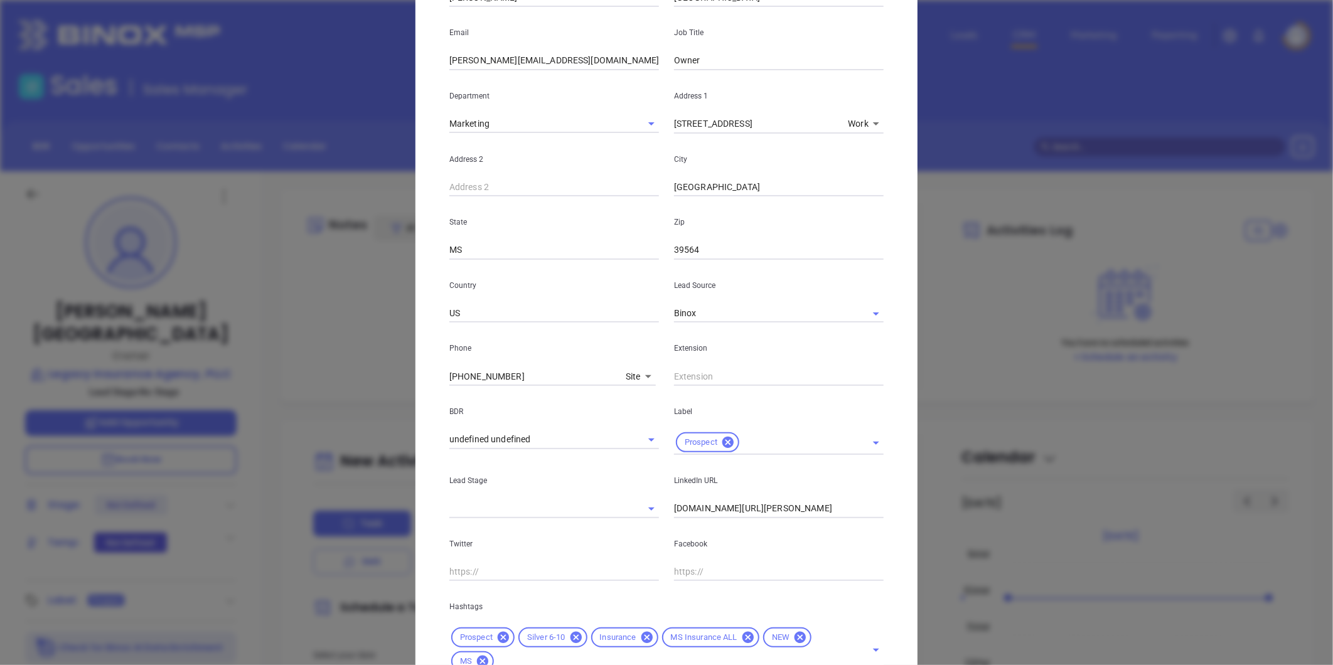
scroll to position [280, 0]
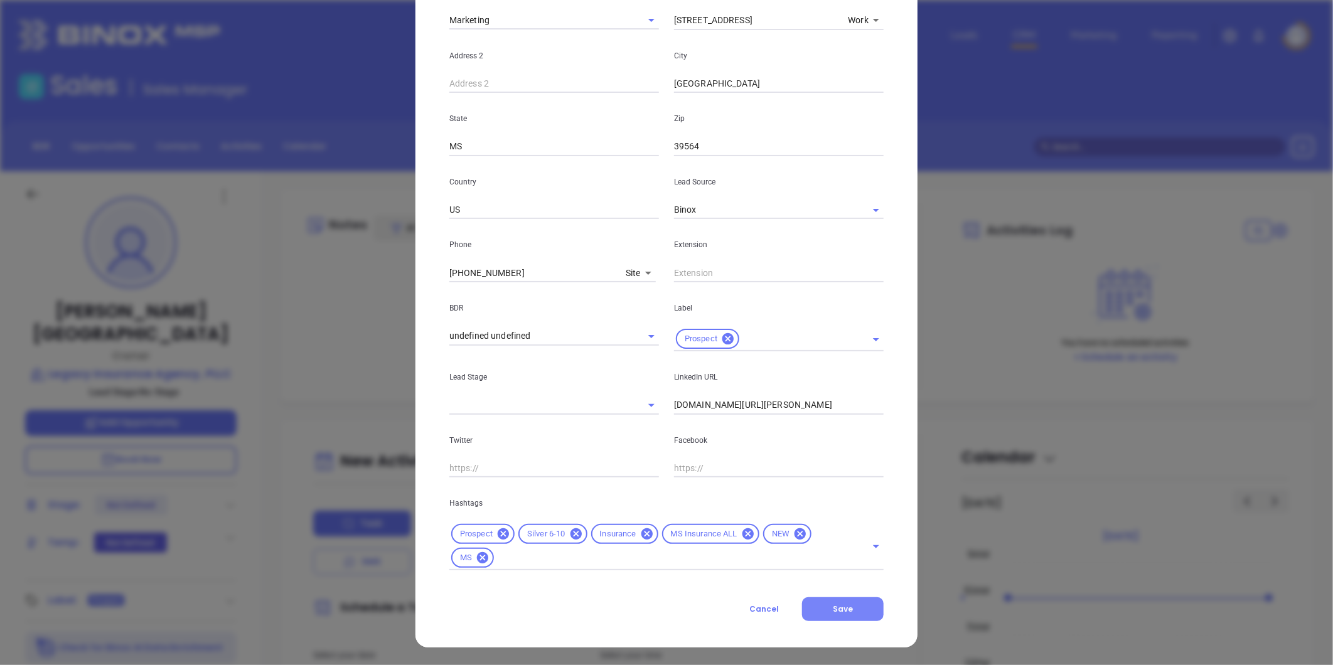
click at [833, 613] on span "Save" at bounding box center [843, 609] width 20 height 11
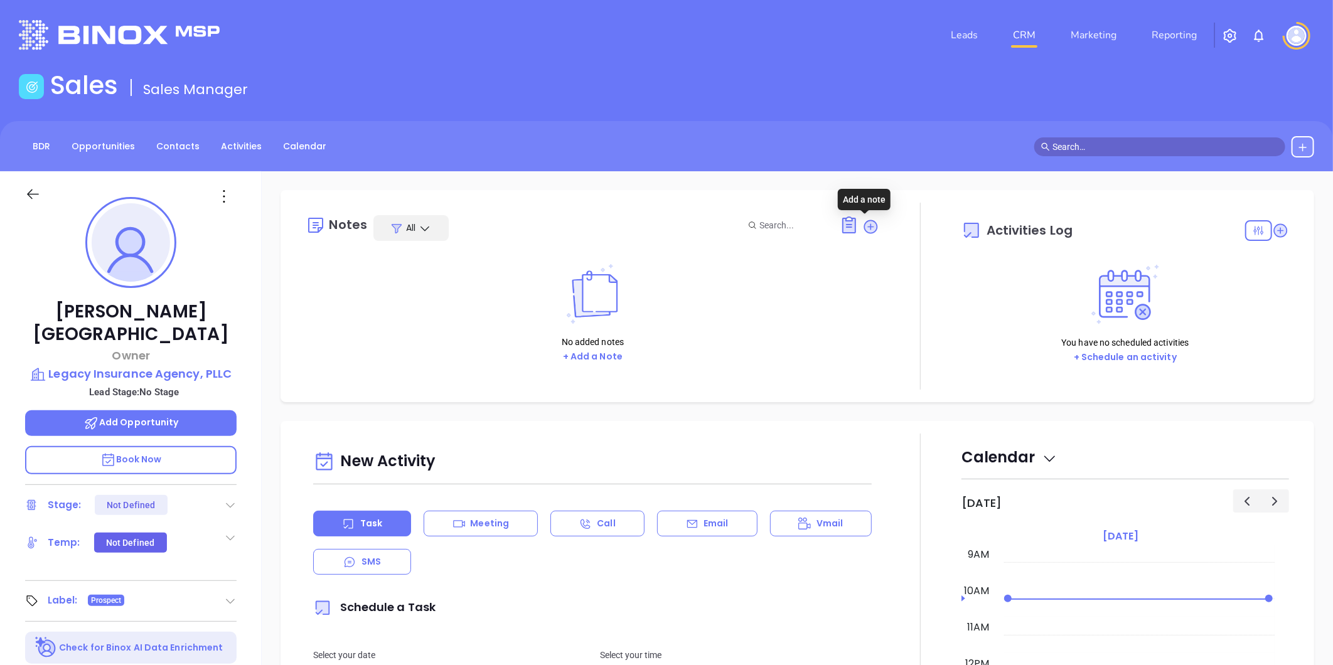
drag, startPoint x: 863, startPoint y: 225, endPoint x: 838, endPoint y: 235, distance: 26.5
click at [865, 225] on icon at bounding box center [871, 226] width 13 height 13
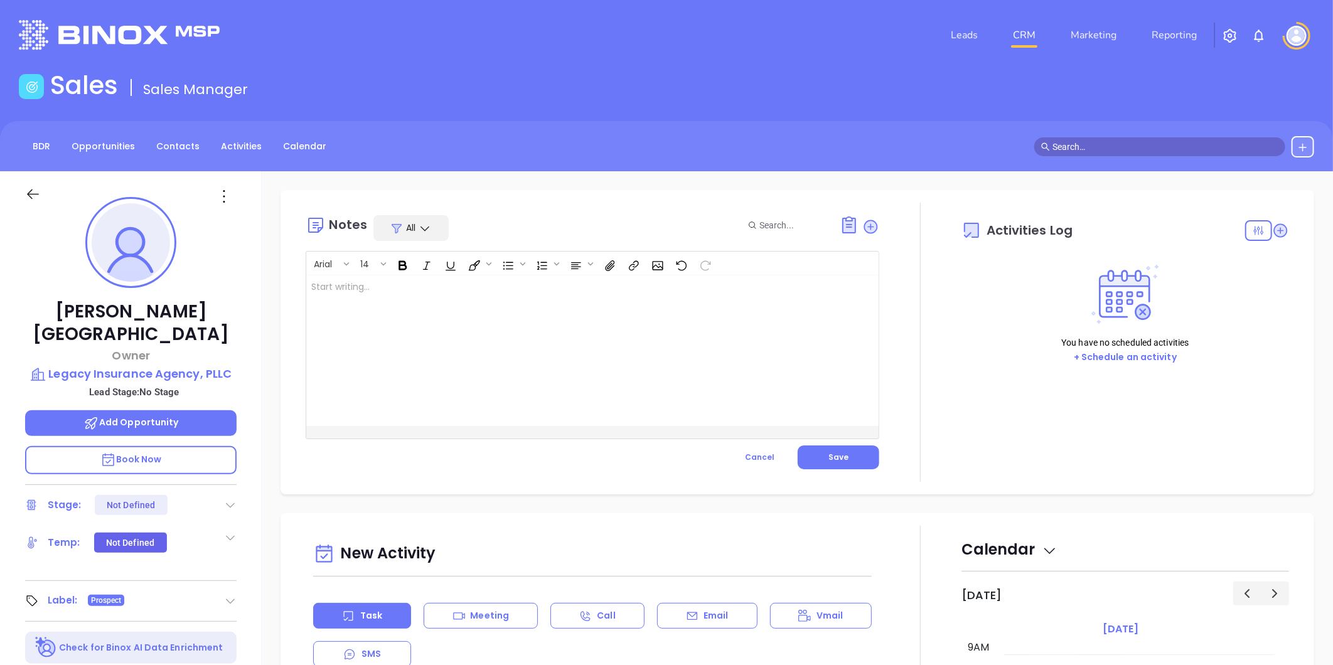
click at [466, 299] on div at bounding box center [572, 351] width 532 height 151
click at [839, 452] on span "Save" at bounding box center [838, 457] width 20 height 11
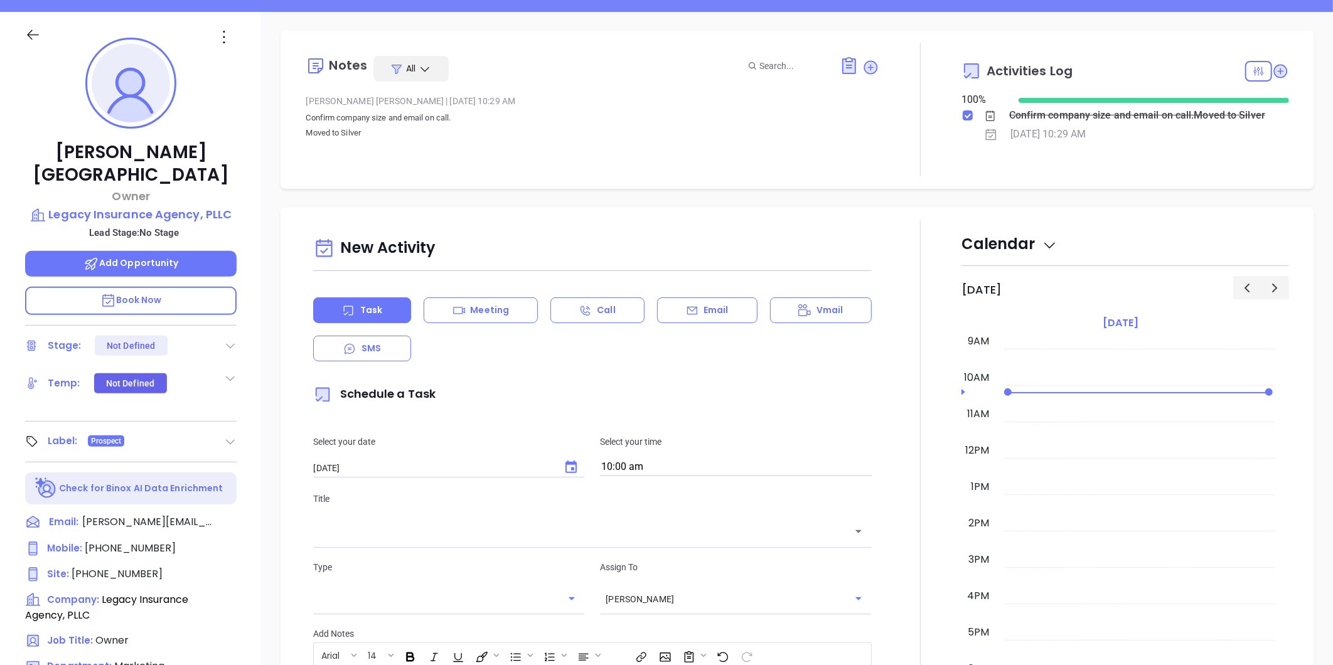
scroll to position [0, 0]
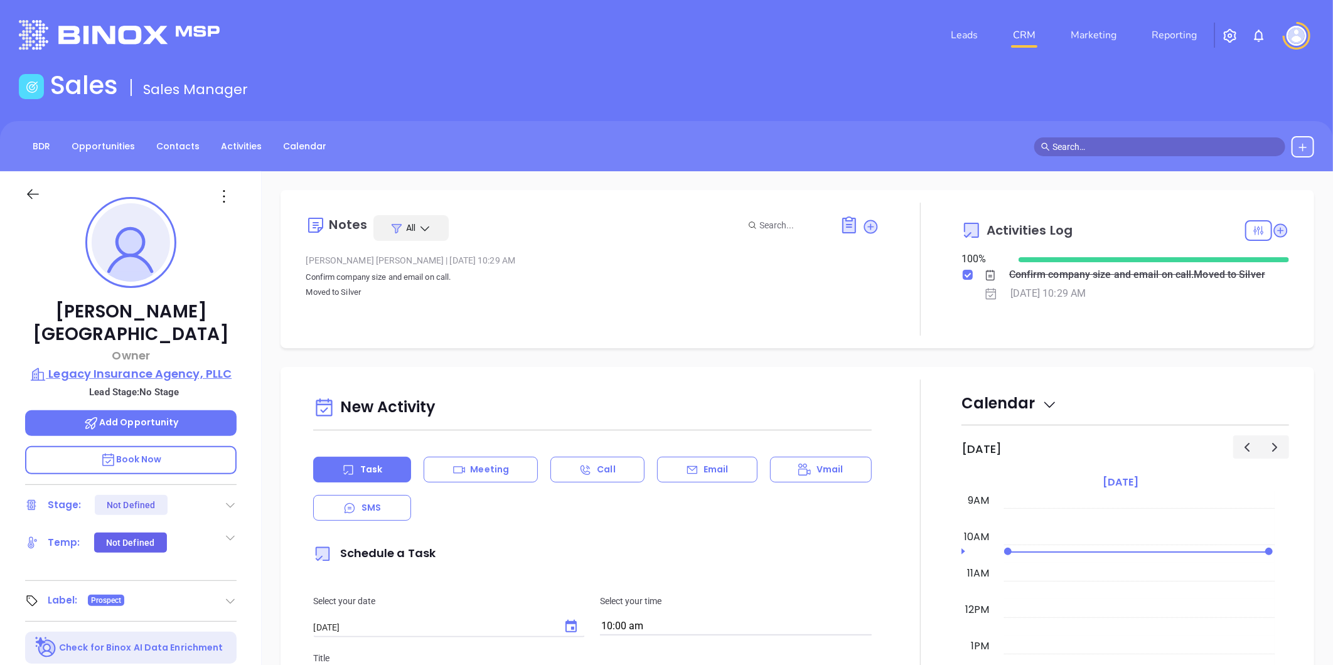
click at [188, 365] on p "Legacy Insurance Agency, PLLC" at bounding box center [130, 374] width 211 height 18
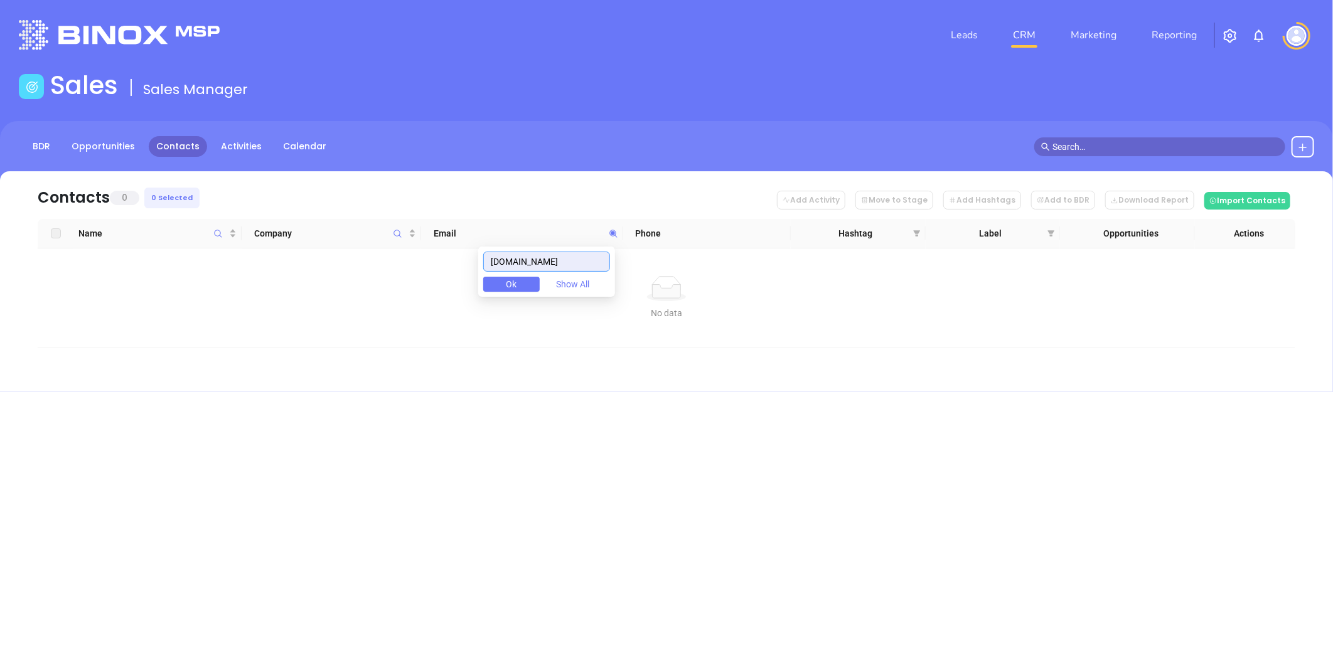
click at [567, 258] on input "[DOMAIN_NAME]" at bounding box center [546, 262] width 127 height 20
drag, startPoint x: 577, startPoint y: 260, endPoint x: 406, endPoint y: 277, distance: 172.2
click at [398, 278] on body "Leads CRM Marketing Reporting Financial Leads Leads Sales Sales Manager BDR Opp…" at bounding box center [666, 332] width 1333 height 665
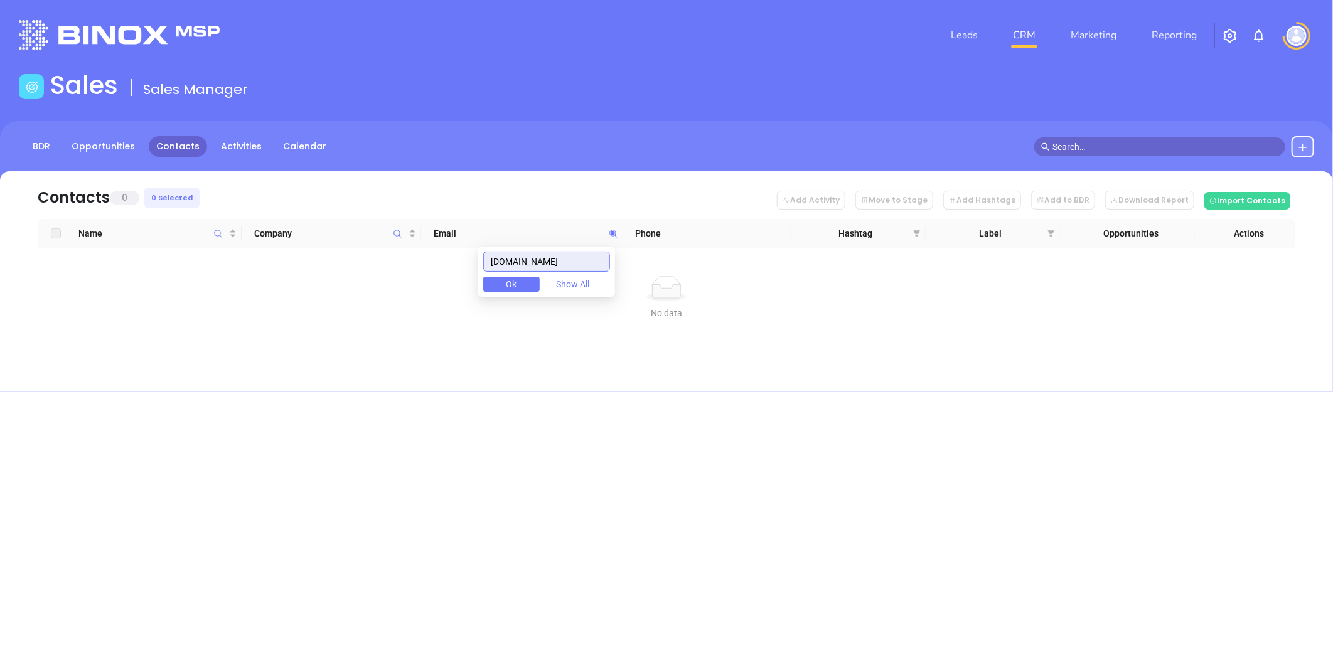
click at [591, 259] on input "[DOMAIN_NAME]" at bounding box center [546, 262] width 127 height 20
paste input "sandragency"
drag, startPoint x: 579, startPoint y: 265, endPoint x: 462, endPoint y: 272, distance: 116.9
click at [443, 271] on body "Leads CRM Marketing Reporting Financial Leads Leads Sales Sales Manager BDR Opp…" at bounding box center [666, 332] width 1333 height 665
paste input "burkesgroup"
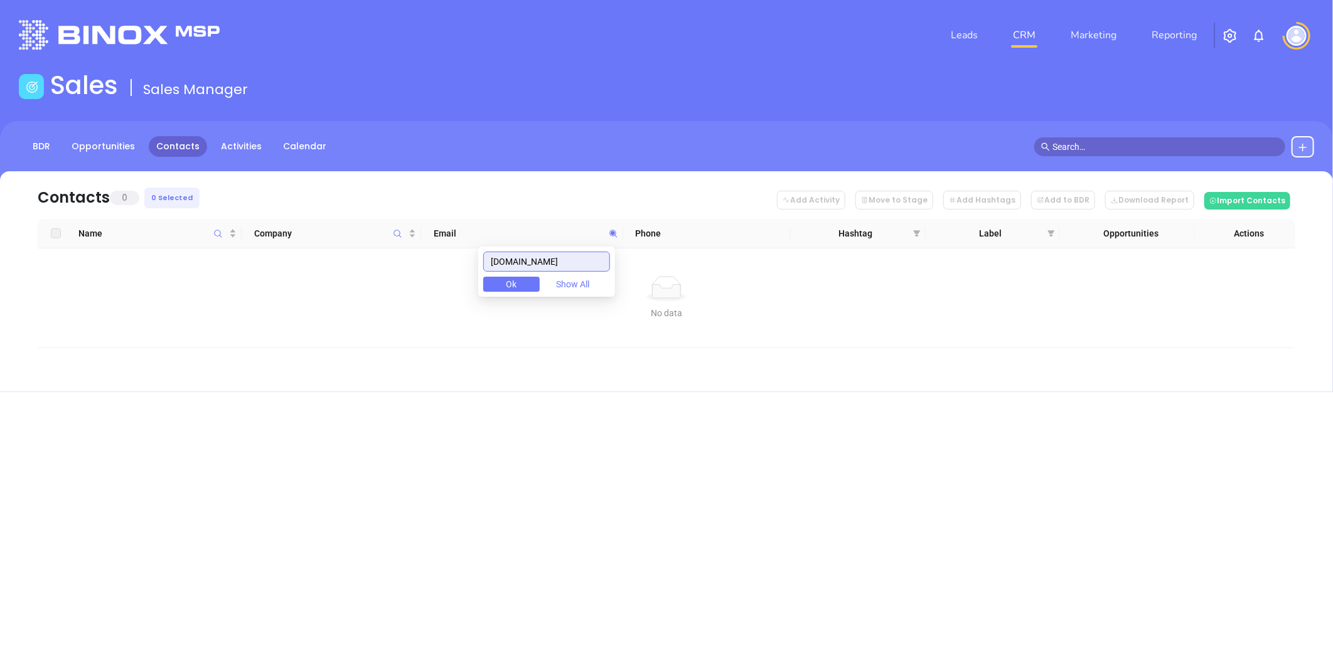
drag, startPoint x: 456, startPoint y: 253, endPoint x: 526, endPoint y: 249, distance: 70.4
click at [425, 257] on body "Leads CRM Marketing Reporting Financial Leads Leads Sales Sales Manager BDR Opp…" at bounding box center [666, 332] width 1333 height 665
paste input "thefirmsouth"
drag, startPoint x: 579, startPoint y: 265, endPoint x: 397, endPoint y: 281, distance: 183.4
click at [365, 285] on body "Leads CRM Marketing Reporting Financial Leads Leads Sales Sales Manager BDR Opp…" at bounding box center [666, 332] width 1333 height 665
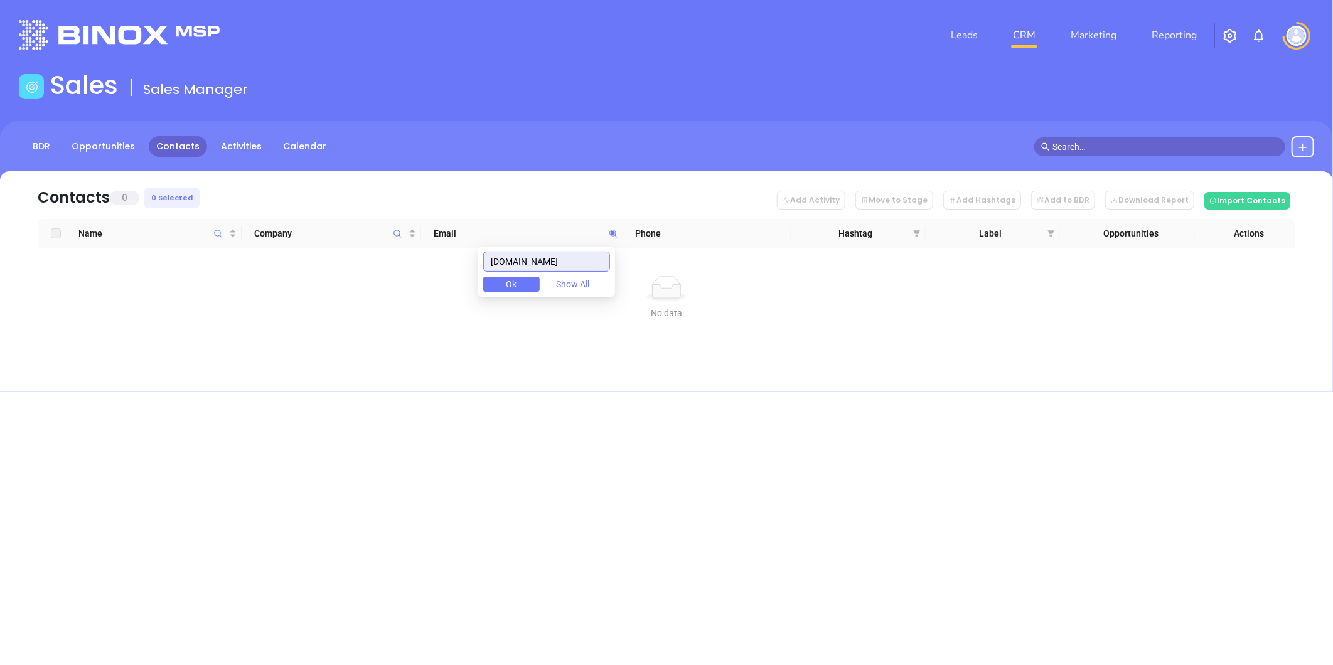
paste input "american-national"
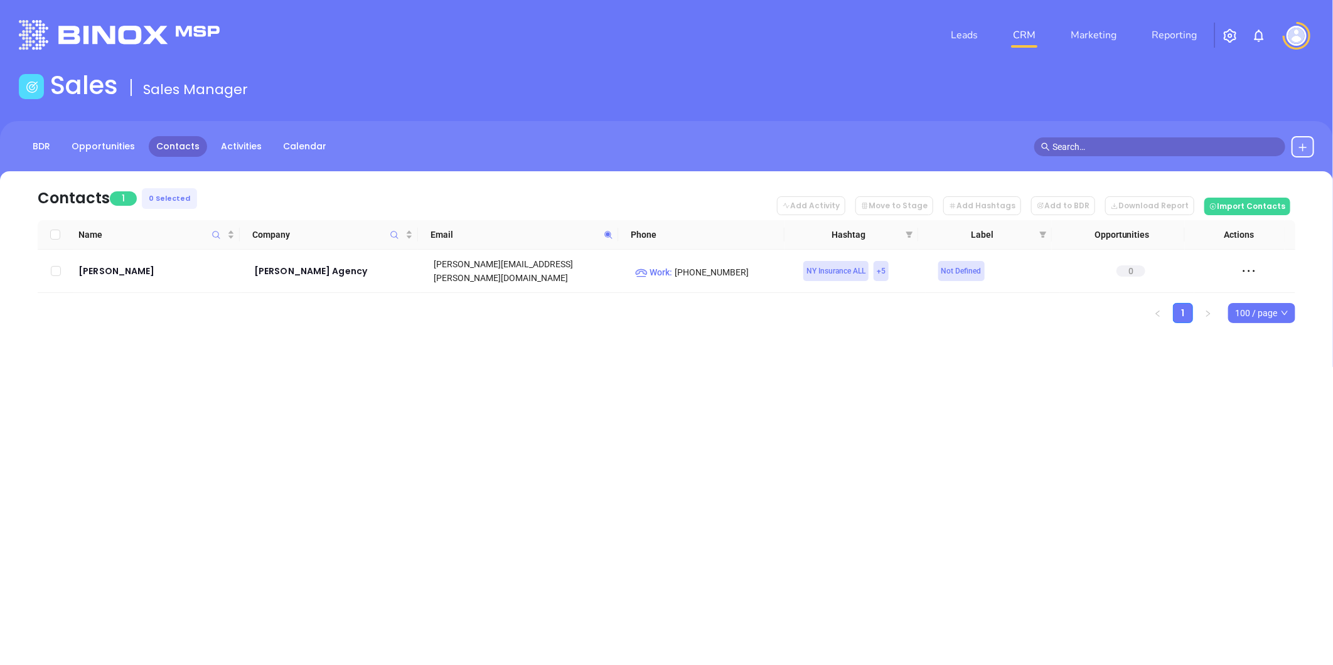
click at [503, 390] on div "Leads CRM Marketing Reporting Financial Leads Leads Sales Sales Manager BDR Opp…" at bounding box center [666, 332] width 1333 height 665
click at [609, 237] on icon at bounding box center [608, 235] width 8 height 8
paste input "littleinsagency"
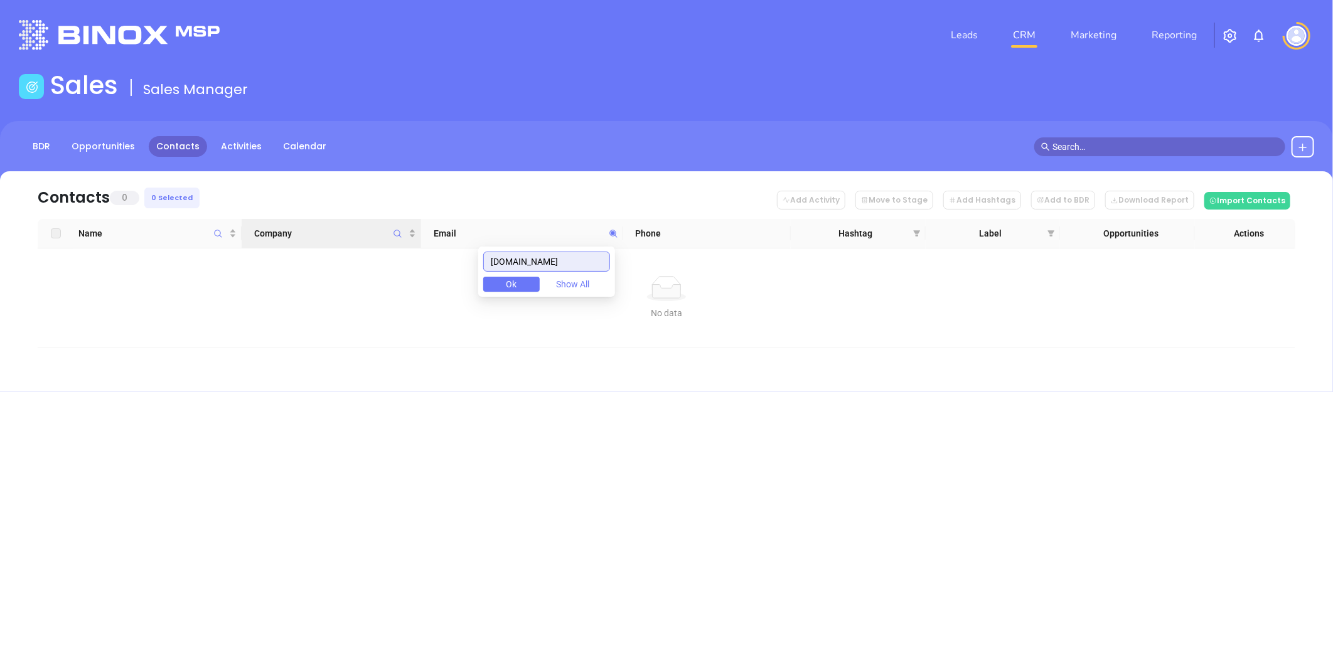
drag, startPoint x: 255, startPoint y: 242, endPoint x: 243, endPoint y: 245, distance: 12.8
click at [242, 245] on body "Leads CRM Marketing Reporting Financial Leads Leads Sales Sales Manager BDR Opp…" at bounding box center [666, 332] width 1333 height 665
paste input "baileywilliamsinsurance"
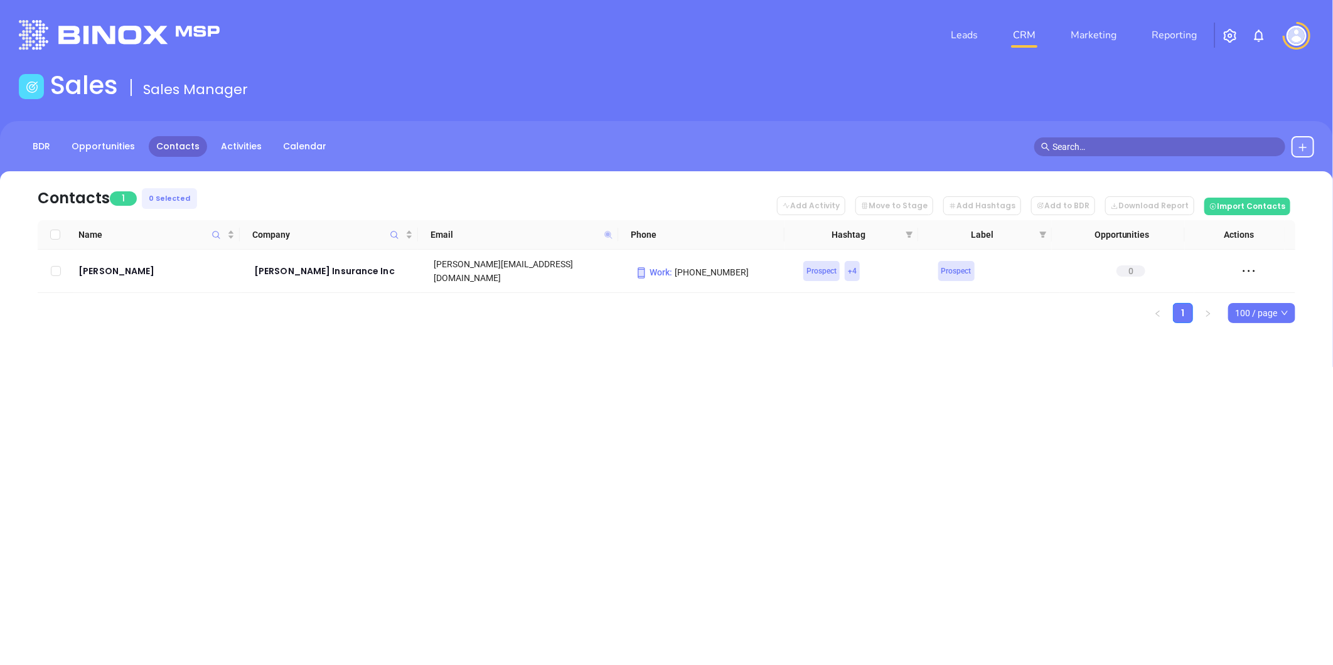
click at [609, 235] on icon at bounding box center [608, 234] width 9 height 9
paste input "[DOMAIN_NAME]"
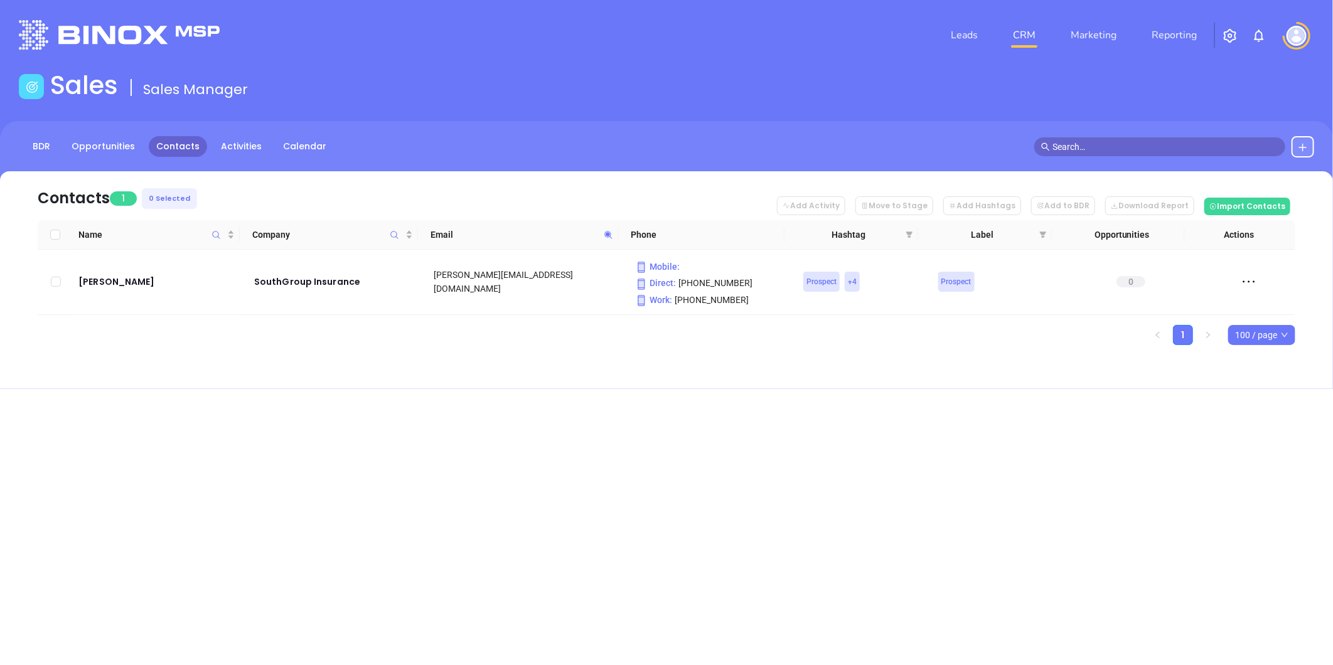
click at [608, 230] on icon at bounding box center [608, 234] width 9 height 9
paste input "[DOMAIN_NAME]"
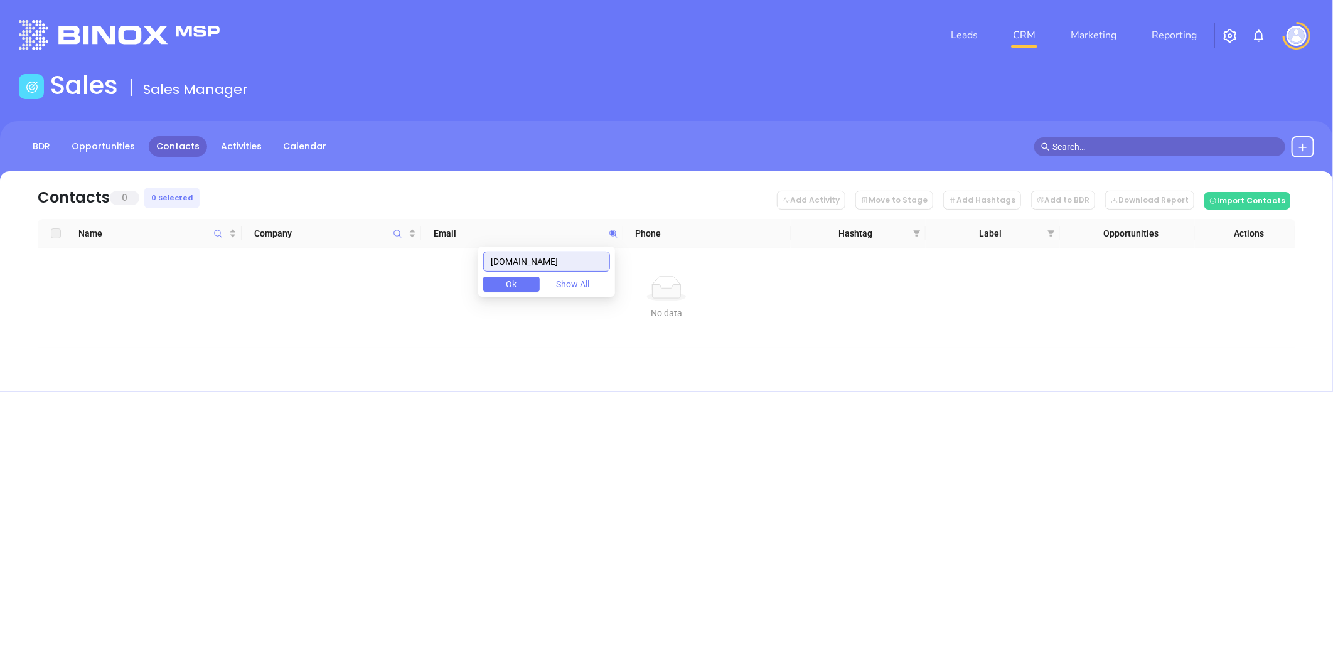
drag, startPoint x: 597, startPoint y: 260, endPoint x: 300, endPoint y: 259, distance: 297.5
click at [281, 254] on body "Leads CRM Marketing Reporting Financial Leads Leads Sales Sales Manager BDR Opp…" at bounding box center [666, 332] width 1333 height 665
paste input "cornerstone-ins"
drag, startPoint x: 433, startPoint y: 274, endPoint x: 446, endPoint y: 278, distance: 13.3
click at [431, 274] on body "Leads CRM Marketing Reporting Financial Leads Leads Sales Sales Manager BDR Opp…" at bounding box center [666, 332] width 1333 height 665
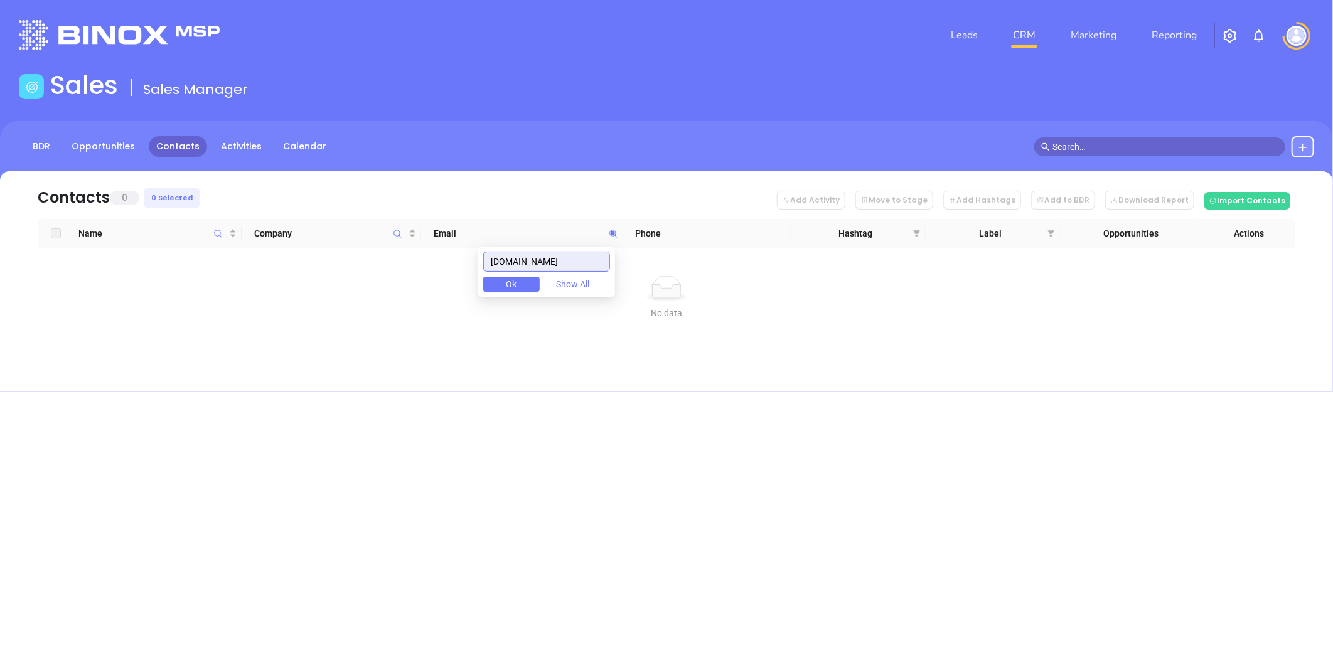
paste input "wginsurancem"
drag, startPoint x: 565, startPoint y: 264, endPoint x: 366, endPoint y: 255, distance: 199.8
click at [360, 259] on body "Leads CRM Marketing Reporting Financial Leads Leads Sales Sales Manager BDR Opp…" at bounding box center [666, 332] width 1333 height 665
paste input ".net"
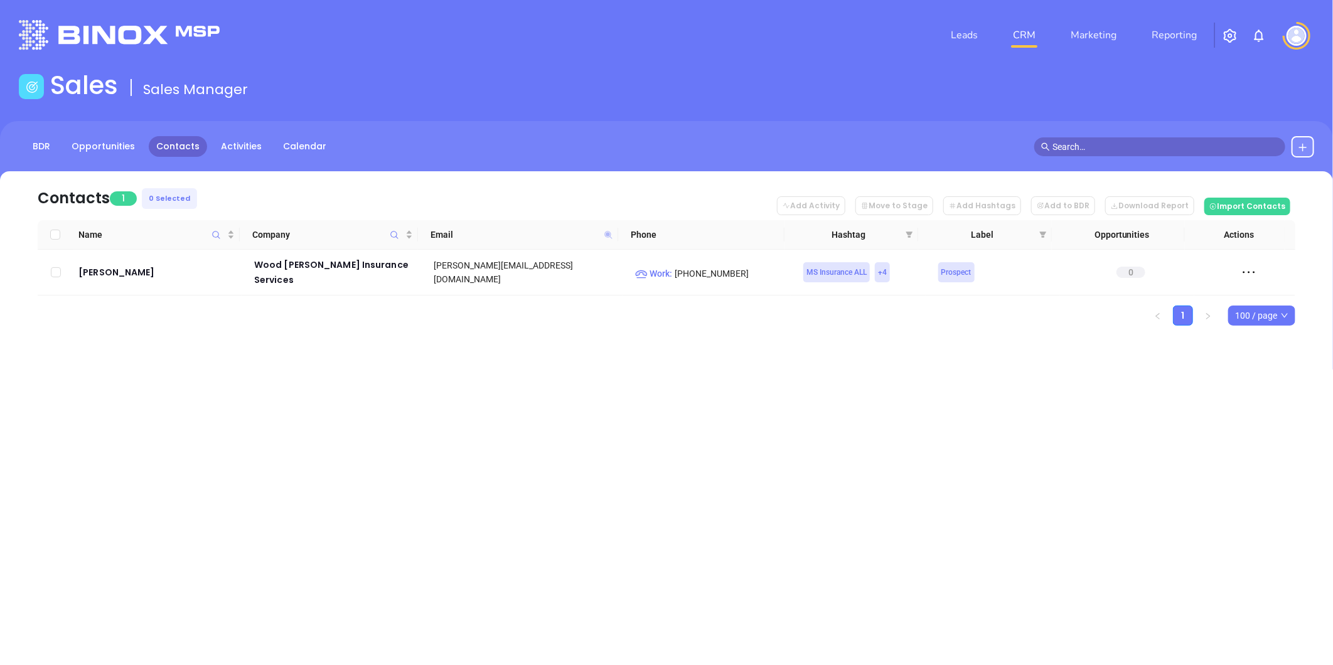
click at [609, 234] on icon at bounding box center [608, 235] width 8 height 8
paste input "[DOMAIN_NAME]"
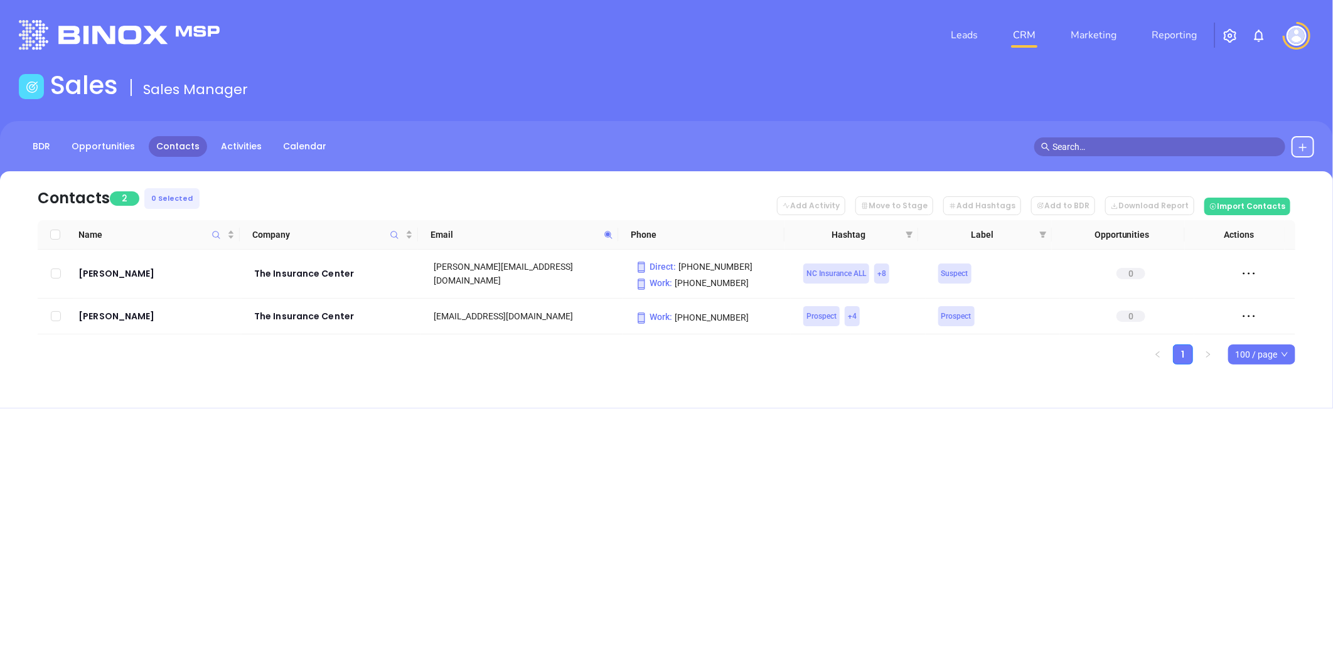
click at [606, 236] on icon at bounding box center [608, 234] width 9 height 9
paste input "forestin"
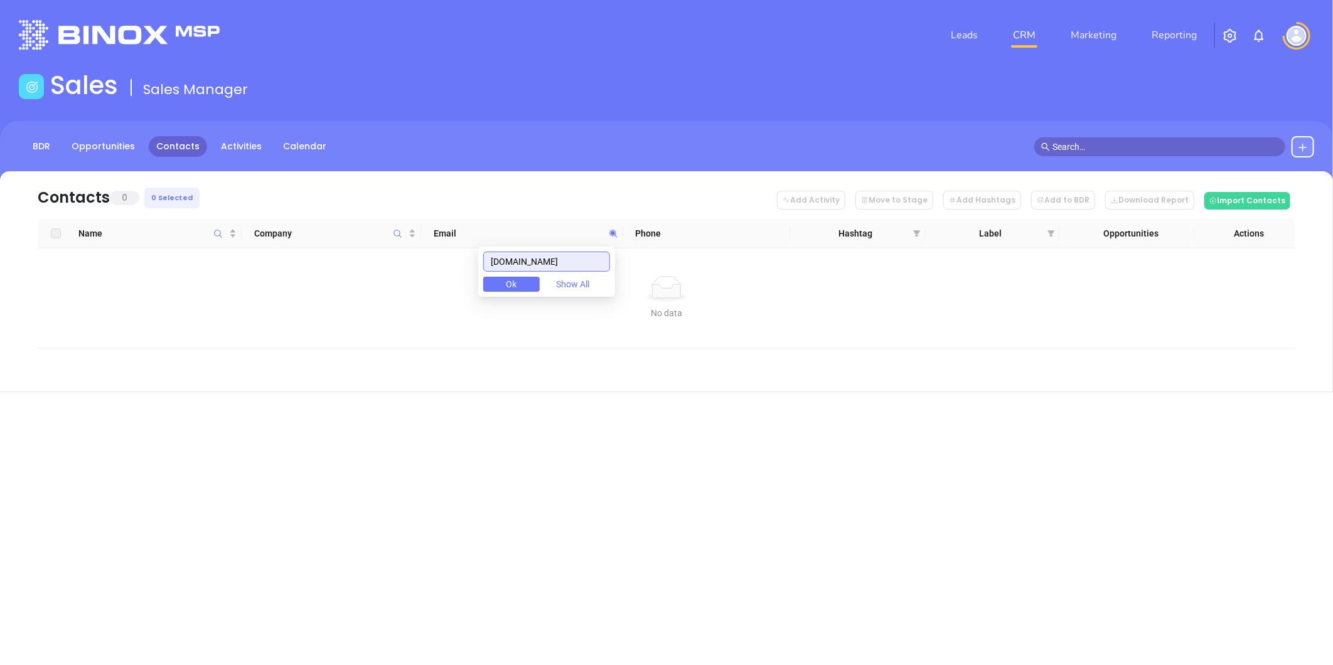
drag, startPoint x: 582, startPoint y: 260, endPoint x: 242, endPoint y: 277, distance: 340.0
click at [252, 275] on body "Leads CRM Marketing Reporting Financial Leads Leads Sales Sales Manager BDR Opp…" at bounding box center [666, 332] width 1333 height 665
click at [242, 277] on div "No data" at bounding box center [667, 288] width 1238 height 25
click at [610, 230] on icon at bounding box center [613, 233] width 9 height 9
paste input "insurancemartinc"
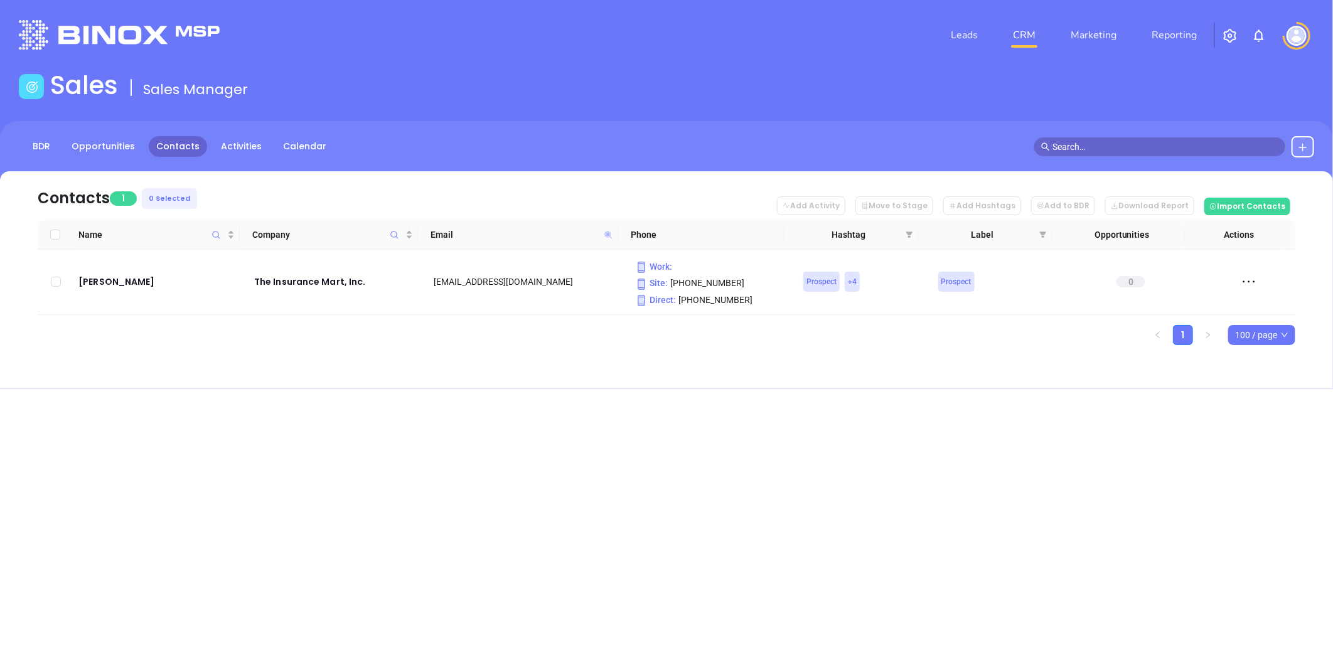
click at [608, 231] on icon at bounding box center [608, 235] width 8 height 8
paste input "stephensinsurancegroup"
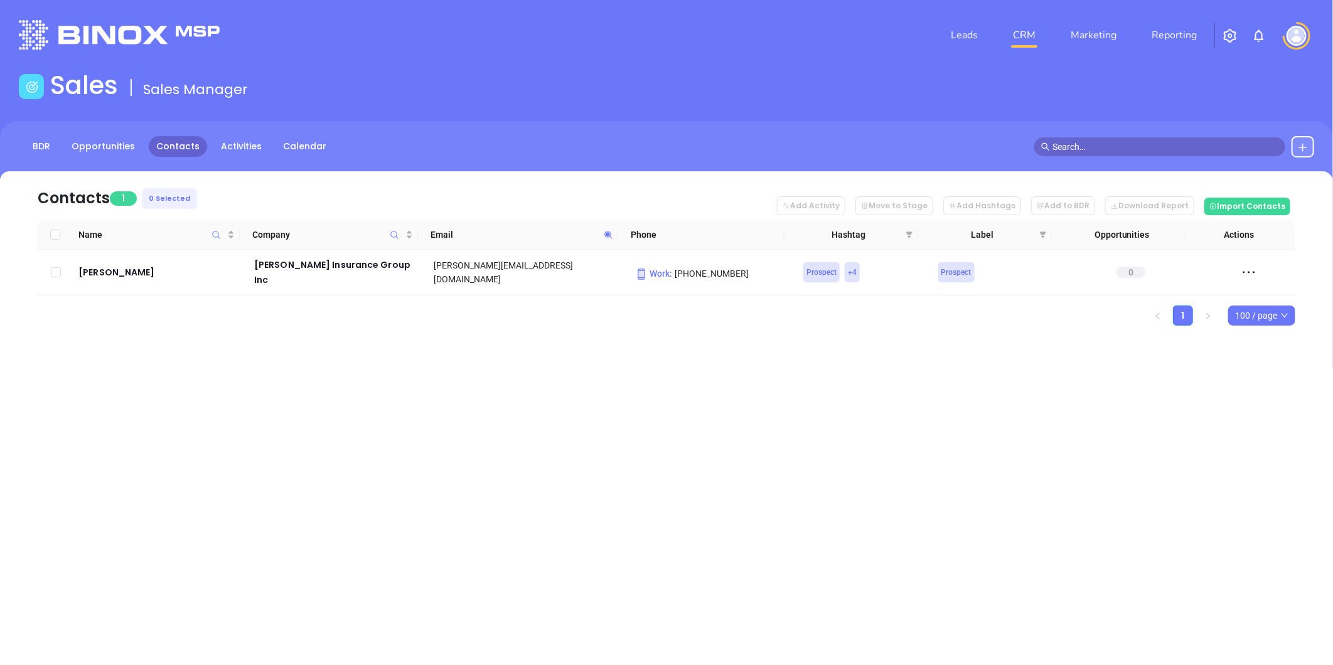
click at [609, 232] on icon at bounding box center [608, 234] width 9 height 9
paste input "woodinsuranceagency.net"
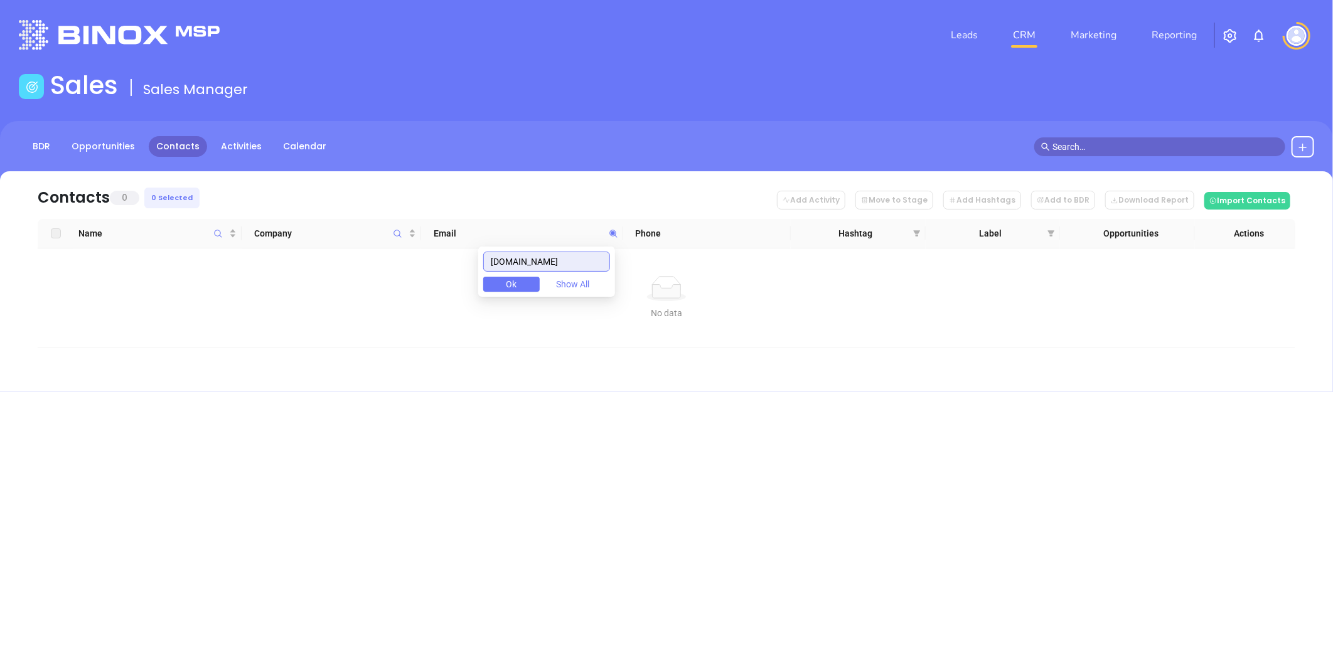
click at [557, 262] on input "woodinsuranceagency.net" at bounding box center [546, 262] width 127 height 20
click at [559, 262] on input "woodinsuranceagency.net" at bounding box center [546, 262] width 127 height 20
paste input "nowellagency.com"
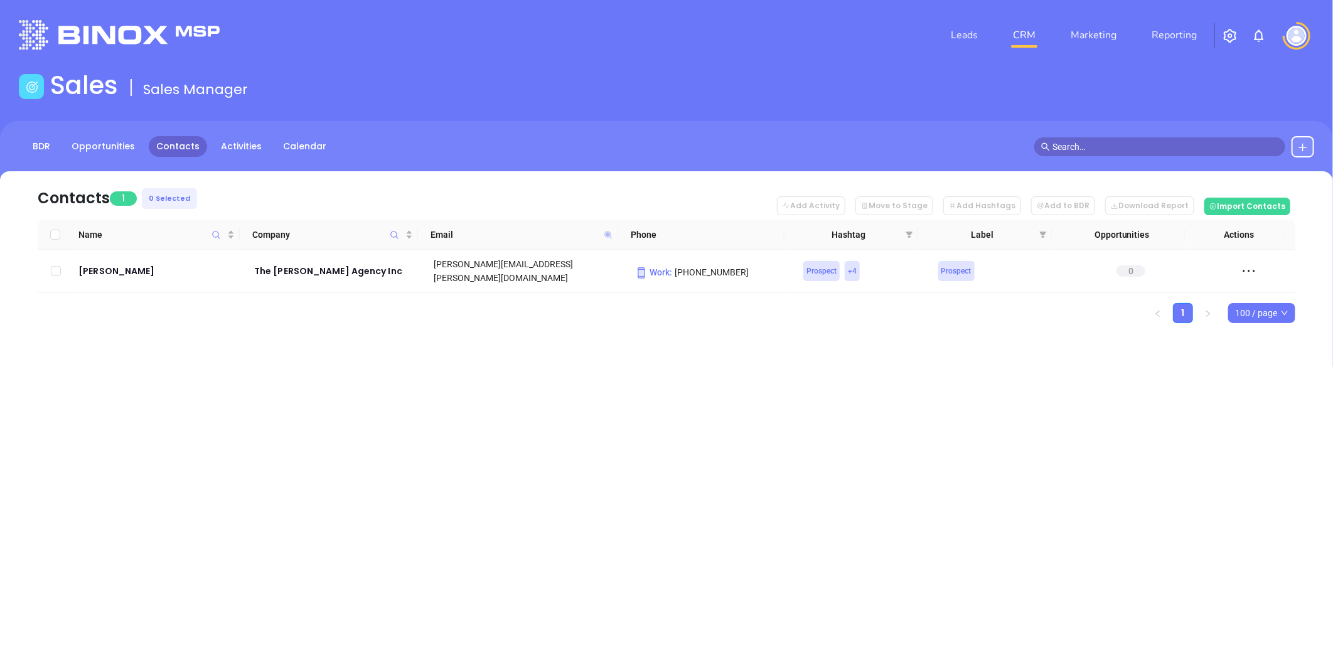
click at [606, 234] on icon at bounding box center [608, 235] width 8 height 8
paste input "byrne"
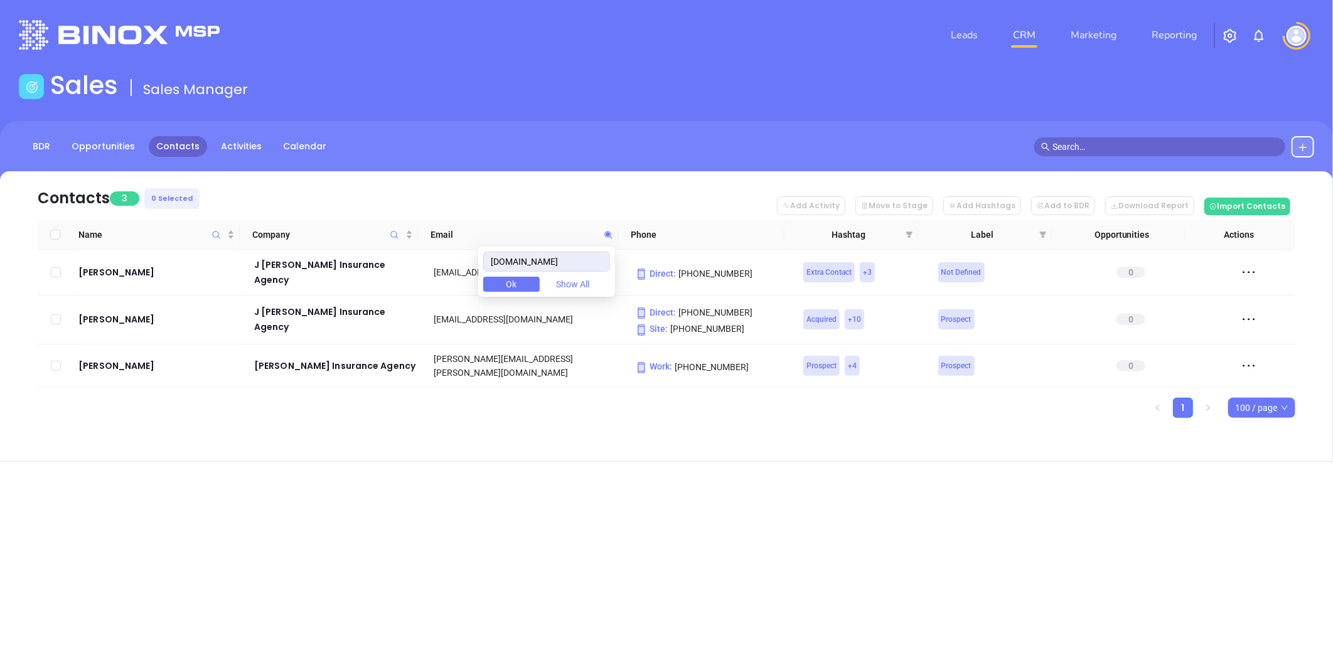
click at [542, 437] on div "Contacts 3 0 Selected Add Activity Move to Stage Add Hashtags Add to BDR Downlo…" at bounding box center [666, 316] width 1333 height 291
click at [609, 233] on icon at bounding box center [608, 235] width 8 height 8
paste input "tpcins"
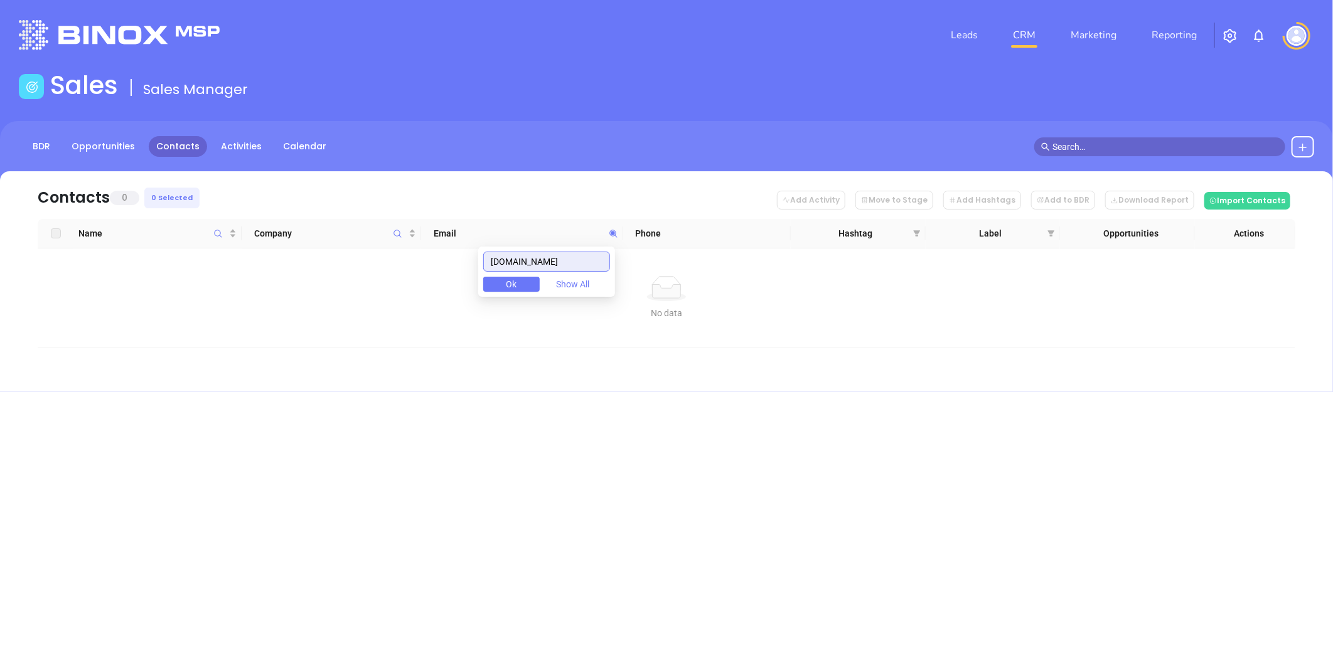
drag, startPoint x: 531, startPoint y: 260, endPoint x: 494, endPoint y: 274, distance: 39.5
click at [457, 274] on body "Leads CRM Marketing Reporting Financial Leads Leads Sales Sales Manager BDR Opp…" at bounding box center [666, 332] width 1333 height 665
paste input "insassociate"
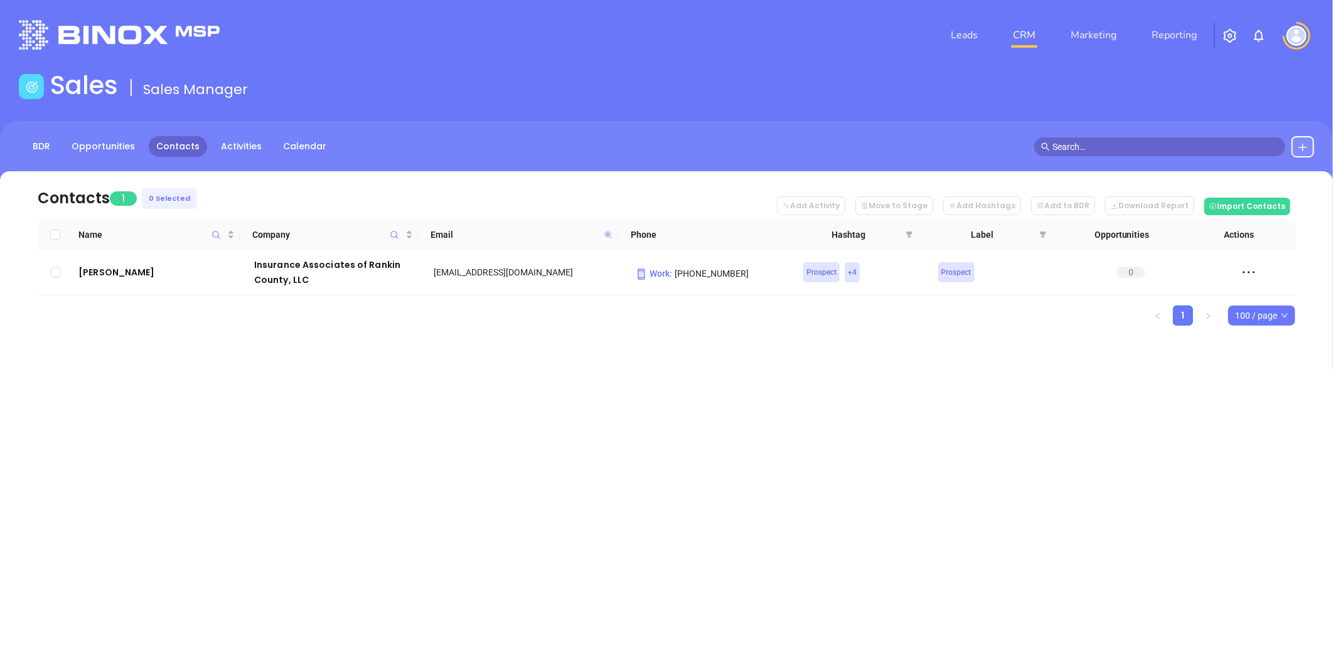
click at [606, 234] on icon at bounding box center [608, 235] width 8 height 8
paste input "muirheadinsurancegroup"
click at [601, 230] on span at bounding box center [608, 234] width 14 height 19
paste input "war"
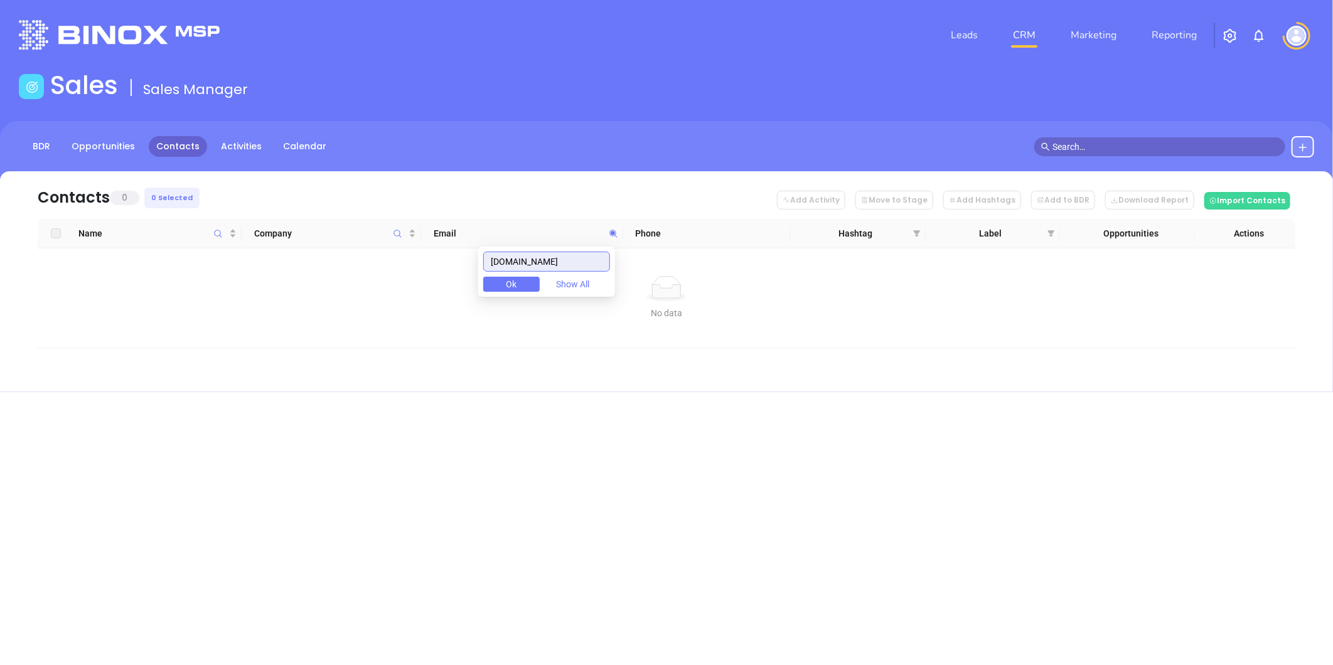
click at [576, 262] on input "wardinsurancegroup.com" at bounding box center [546, 262] width 127 height 20
paste input "hitteninsuranceagency"
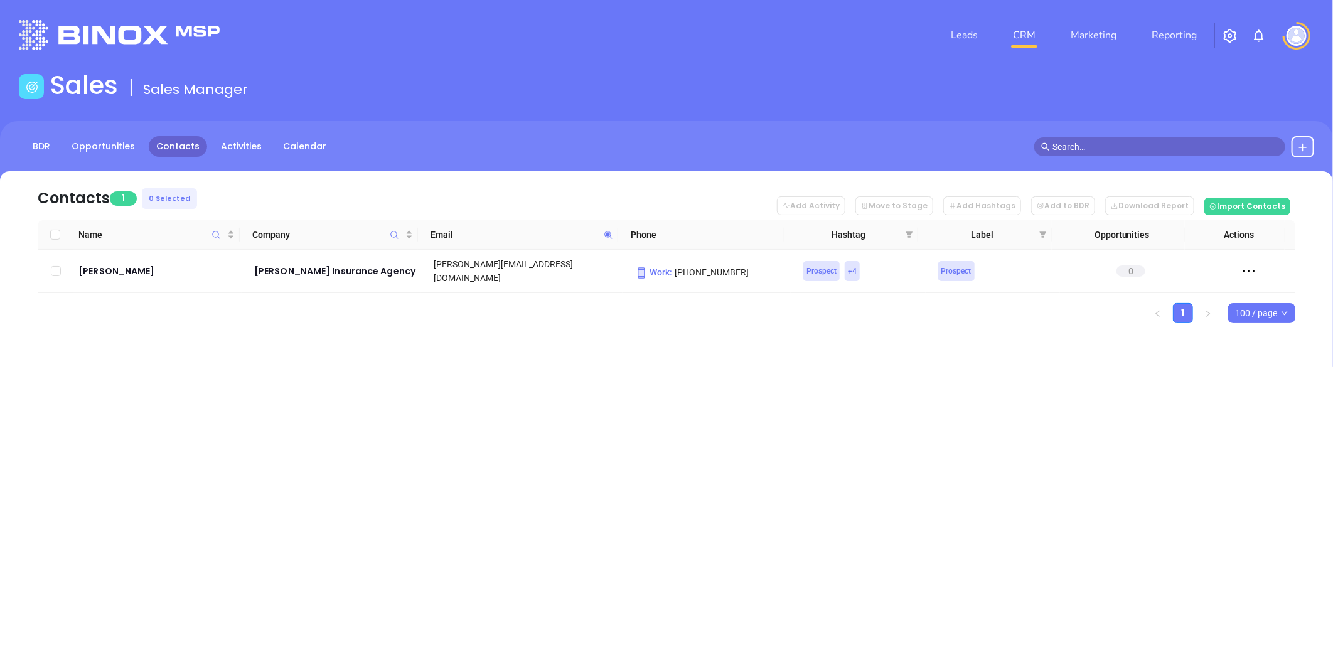
click at [610, 230] on icon at bounding box center [608, 234] width 9 height 9
paste input "clarkins.org"
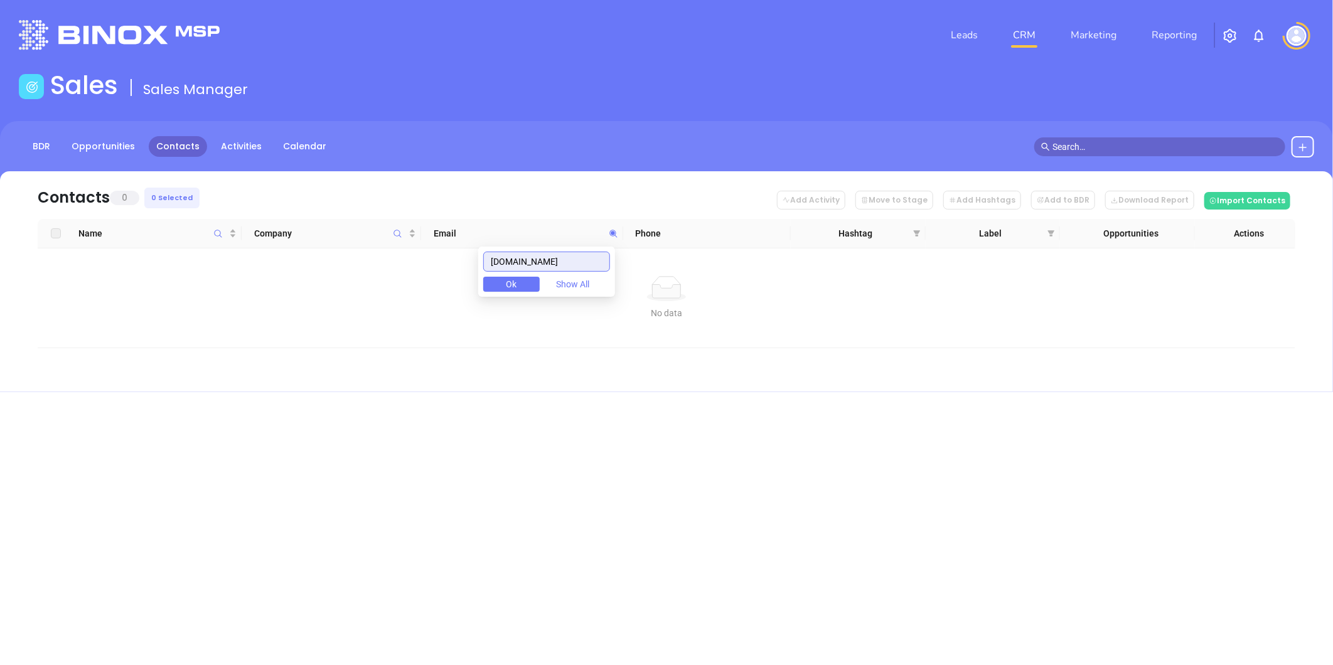
type input "clarkins.org"
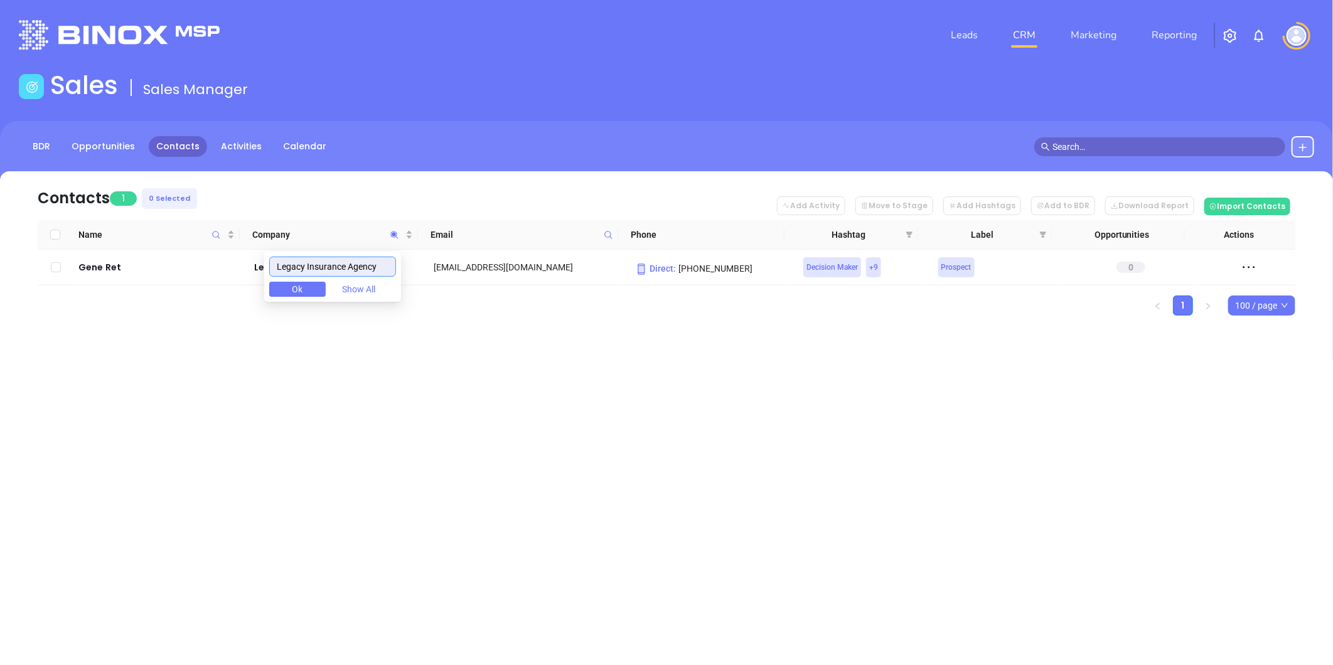
click at [348, 268] on input "Legacy Insurance Agency" at bounding box center [332, 267] width 127 height 20
click at [349, 267] on input "Legacy Insurance Agency" at bounding box center [332, 267] width 127 height 20
click at [351, 267] on input "Legacy Insurance Agency" at bounding box center [332, 267] width 127 height 20
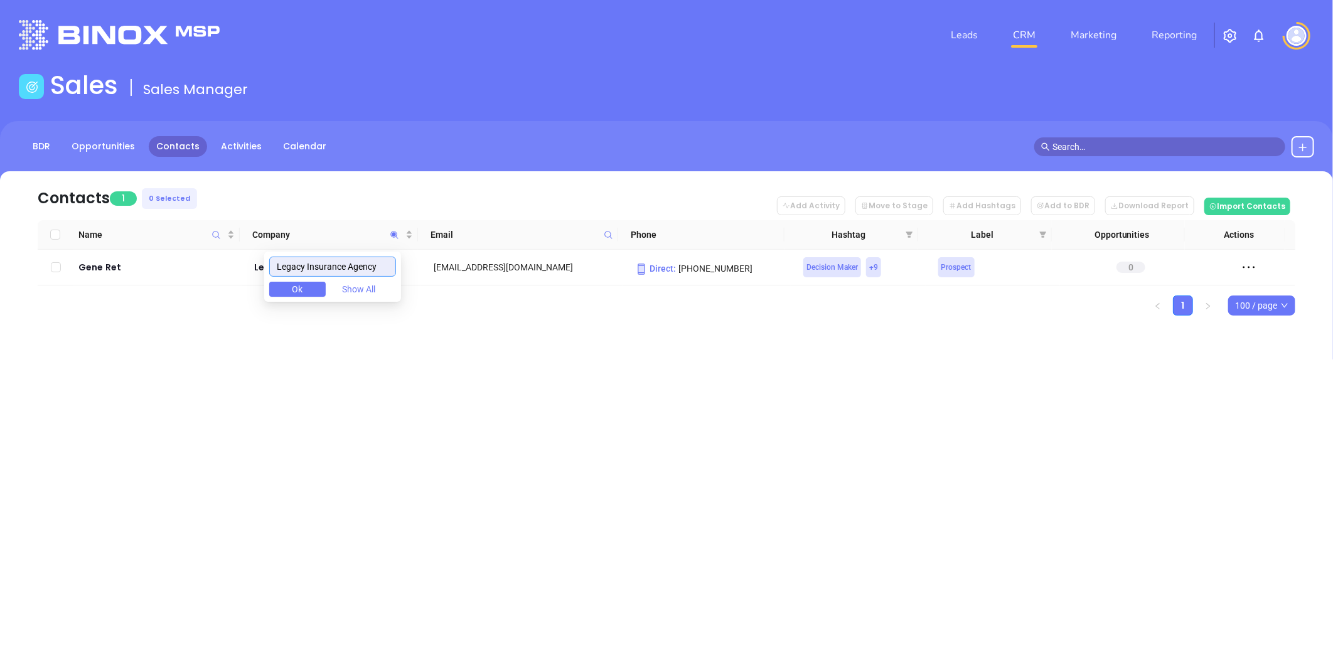
click at [351, 267] on input "Legacy Insurance Agency" at bounding box center [332, 267] width 127 height 20
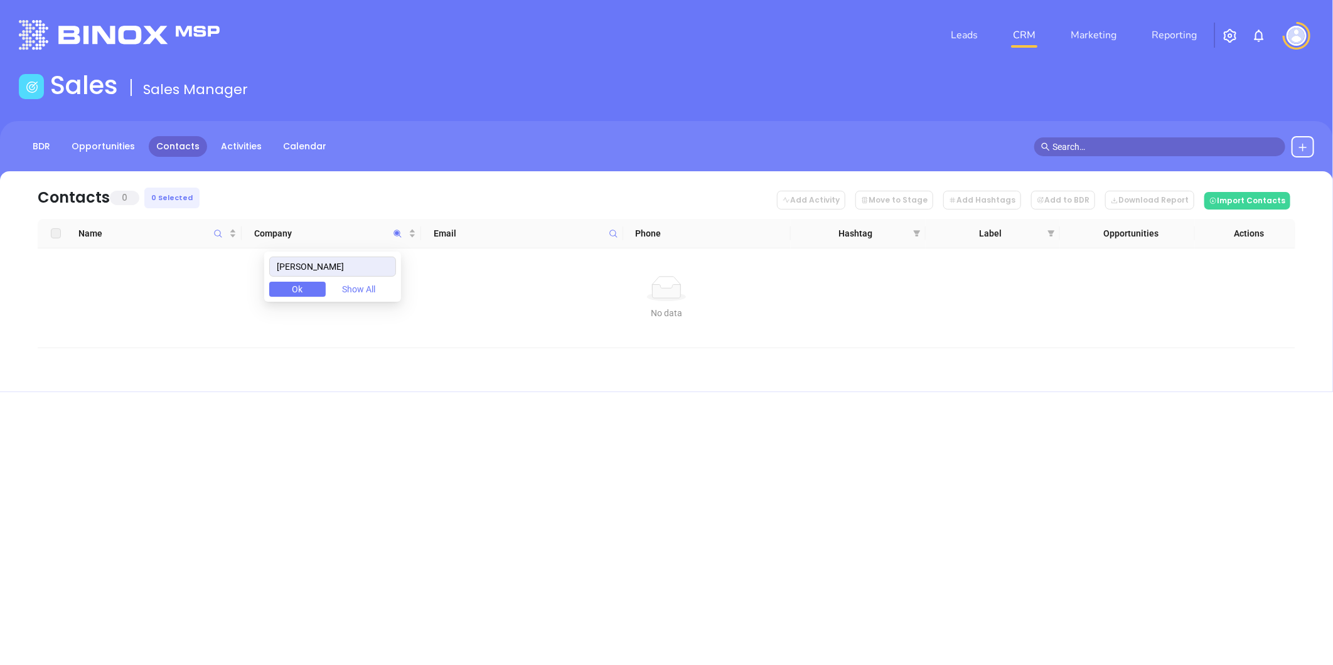
type input "[PERSON_NAME]"
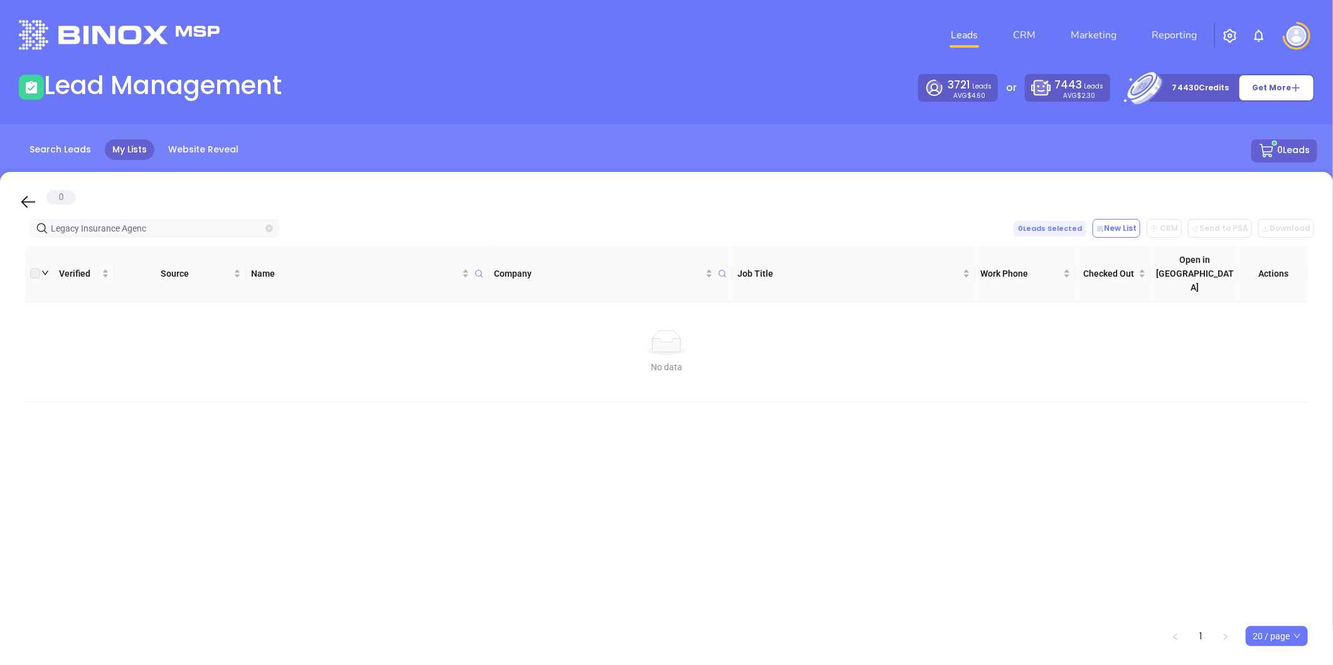
drag, startPoint x: 271, startPoint y: 229, endPoint x: 262, endPoint y: 229, distance: 8.8
click at [270, 229] on icon "close-circle" at bounding box center [269, 229] width 8 height 8
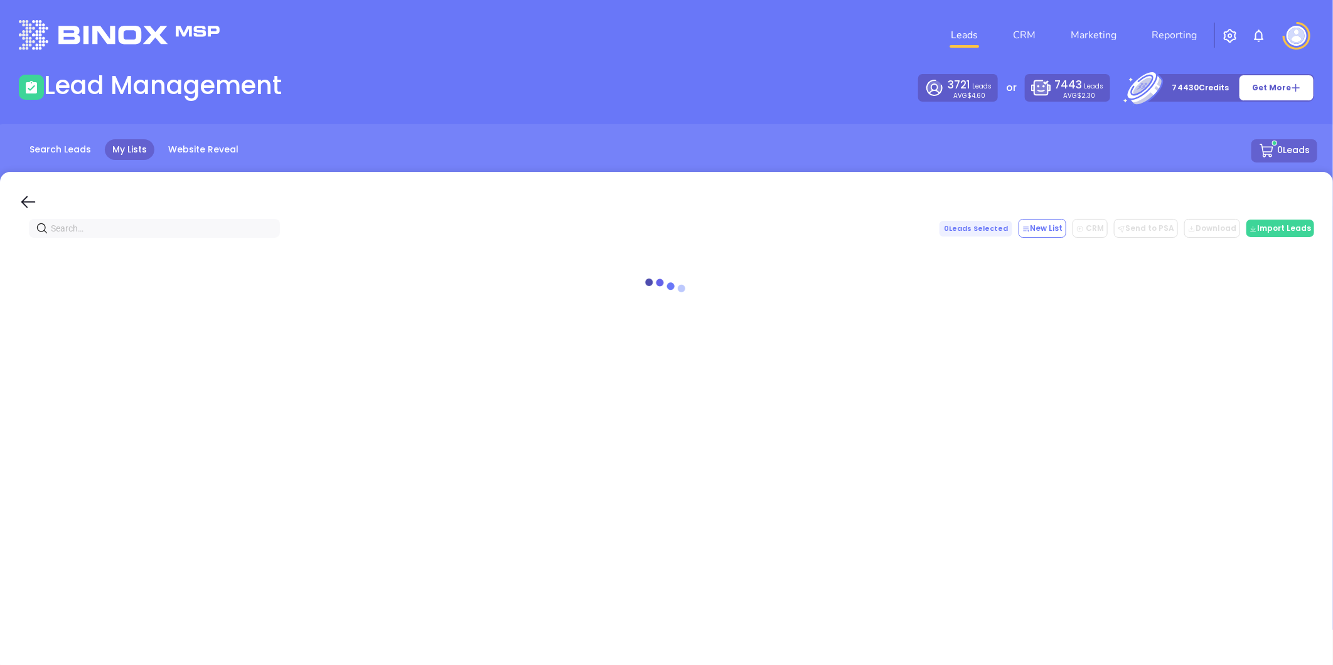
click at [235, 228] on input "text" at bounding box center [157, 229] width 212 height 14
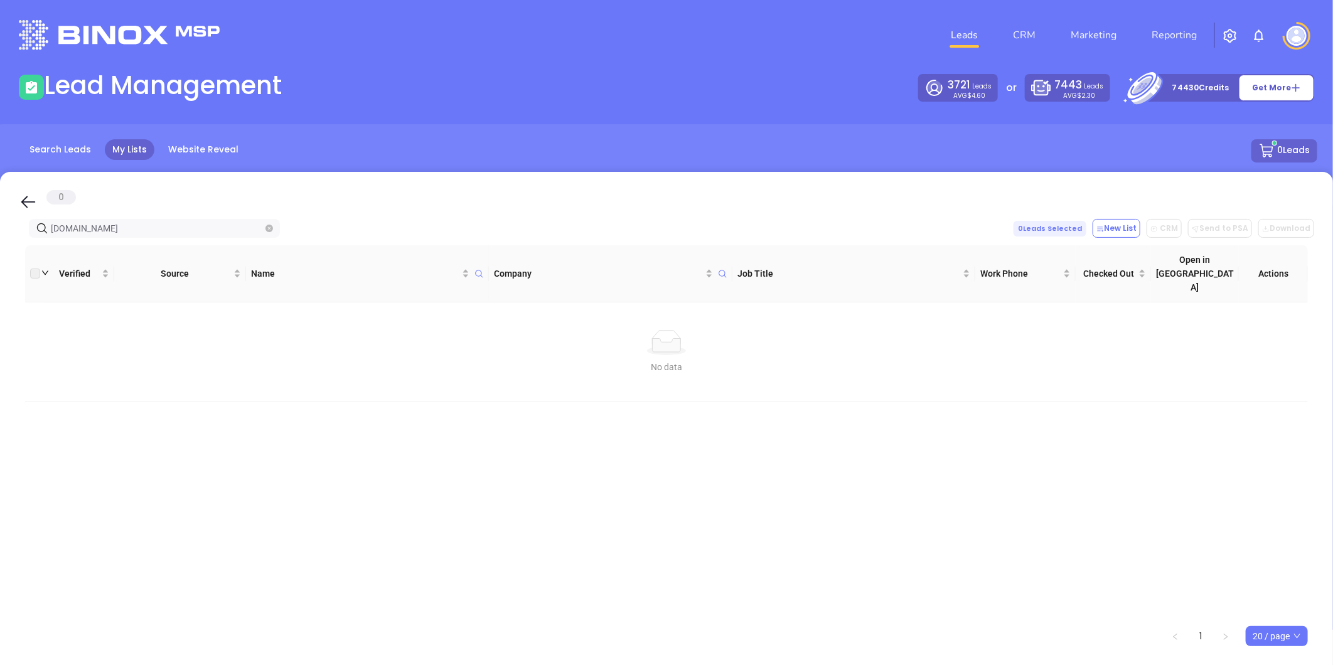
drag, startPoint x: 138, startPoint y: 227, endPoint x: 35, endPoint y: 232, distance: 103.1
click at [0, 252] on html "Leads CRM Marketing Reporting Financial Leads Leads Lead Management 3721 Leads …" at bounding box center [666, 332] width 1333 height 665
drag, startPoint x: 15, startPoint y: 246, endPoint x: -63, endPoint y: 252, distance: 78.7
click at [0, 252] on html "Leads CRM Marketing Reporting Financial Leads Leads Lead Management 3721 Leads …" at bounding box center [666, 332] width 1333 height 665
paste input "sandragency"
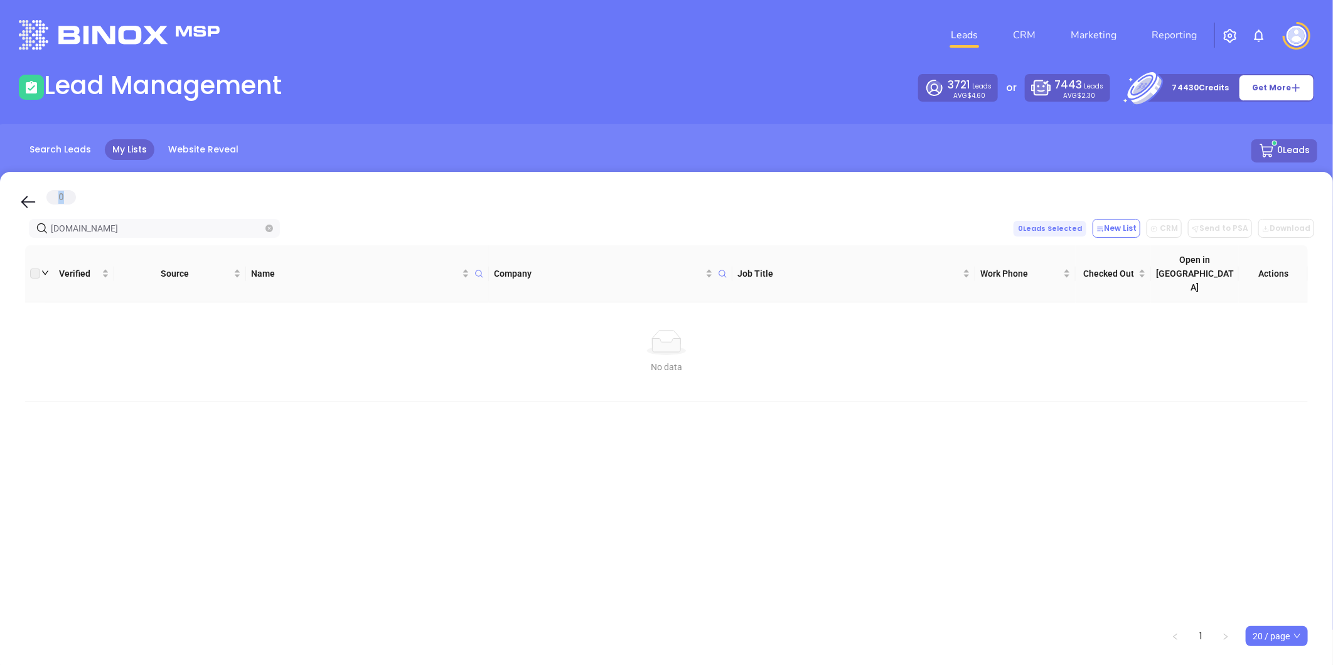
drag, startPoint x: 148, startPoint y: 196, endPoint x: 385, endPoint y: 107, distance: 253.2
click at [385, 107] on main "Lead Management 3721 Leads AVG $4.60 or 7443 Leads AVG $2.30 74430 Credits Get …" at bounding box center [666, 350] width 1333 height 560
drag, startPoint x: -105, startPoint y: 226, endPoint x: -303, endPoint y: 233, distance: 197.2
click at [0, 233] on html "Leads CRM Marketing Reporting Financial Leads Leads Lead Management 3721 Leads …" at bounding box center [666, 332] width 1333 height 665
paste input "burkesgroup"
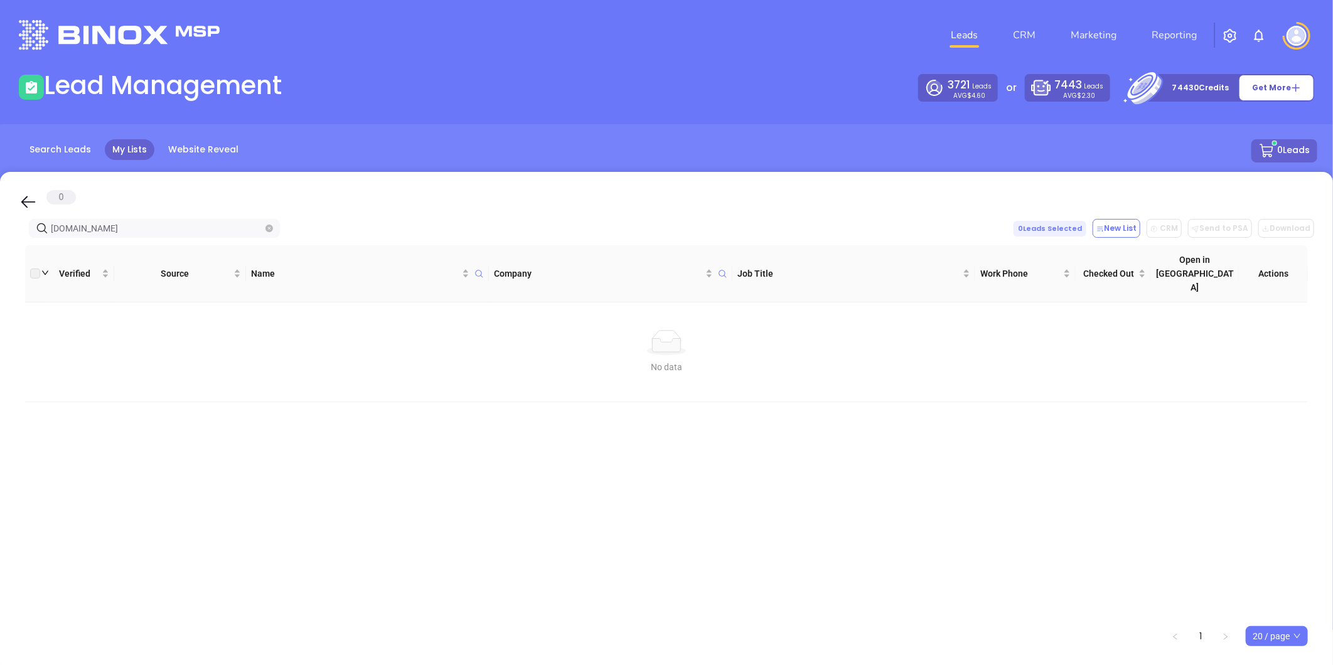
click at [0, 230] on html "Leads CRM Marketing Reporting Financial Leads Leads Lead Management 3721 Leads …" at bounding box center [666, 332] width 1333 height 665
paste input "thefirmsouth"
drag, startPoint x: 130, startPoint y: 234, endPoint x: 168, endPoint y: 218, distance: 41.0
click at [0, 243] on html "Leads CRM Marketing Reporting Financial Leads Leads Lead Management 3721 Leads …" at bounding box center [666, 332] width 1333 height 665
paste input "littleinsagency"
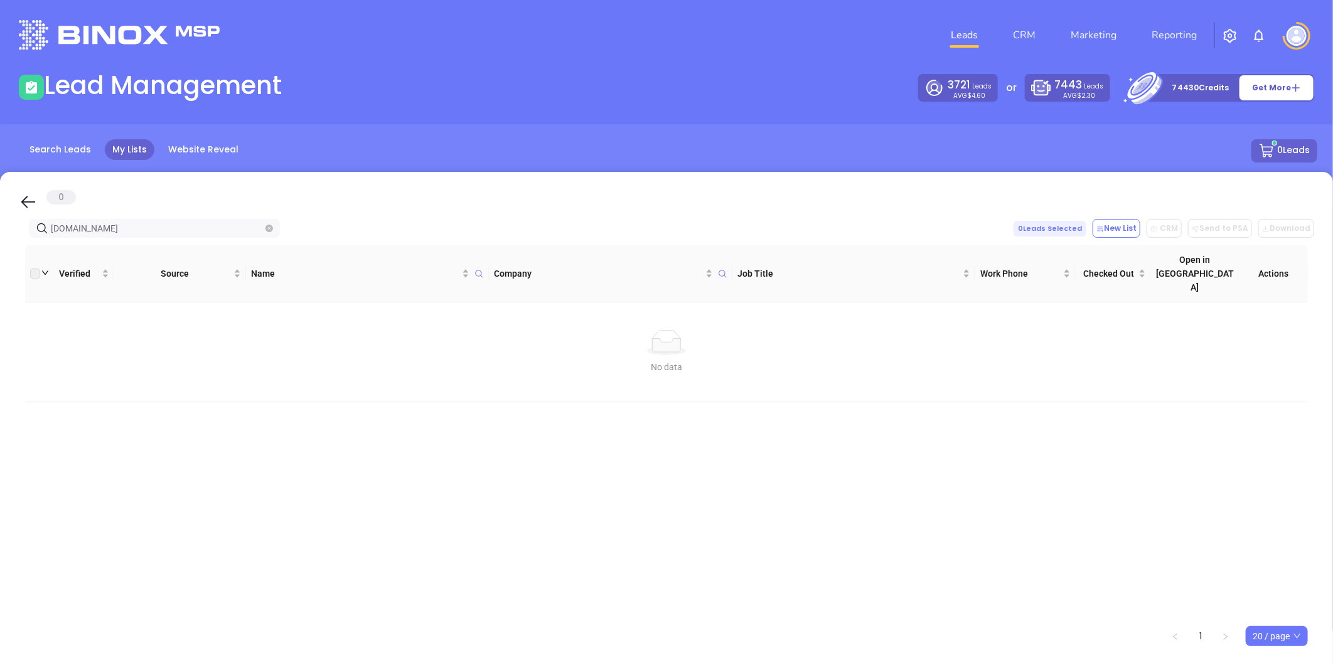
type input "[DOMAIN_NAME]"
click at [139, 228] on input "[DOMAIN_NAME]" at bounding box center [157, 229] width 212 height 14
drag, startPoint x: 132, startPoint y: 225, endPoint x: -51, endPoint y: 198, distance: 185.1
click at [0, 198] on html "Leads CRM Marketing Reporting Financial Leads Leads Lead Management 3721 Leads …" at bounding box center [666, 332] width 1333 height 665
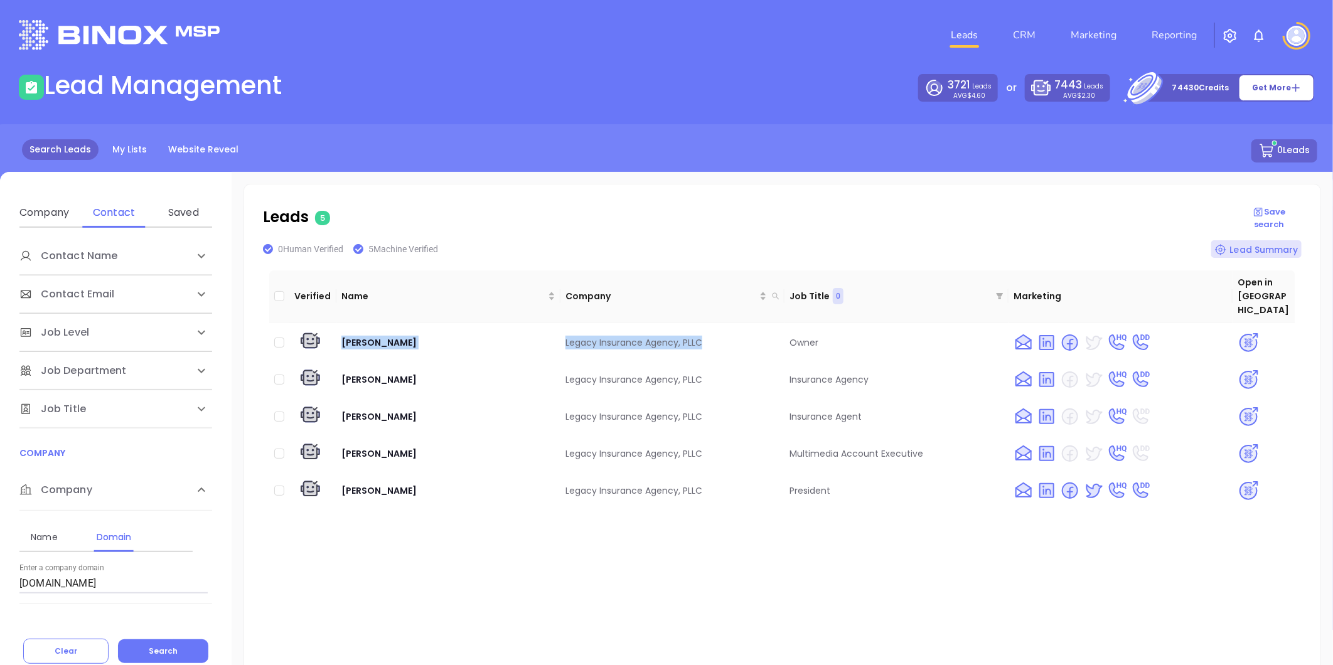
scroll to position [14, 0]
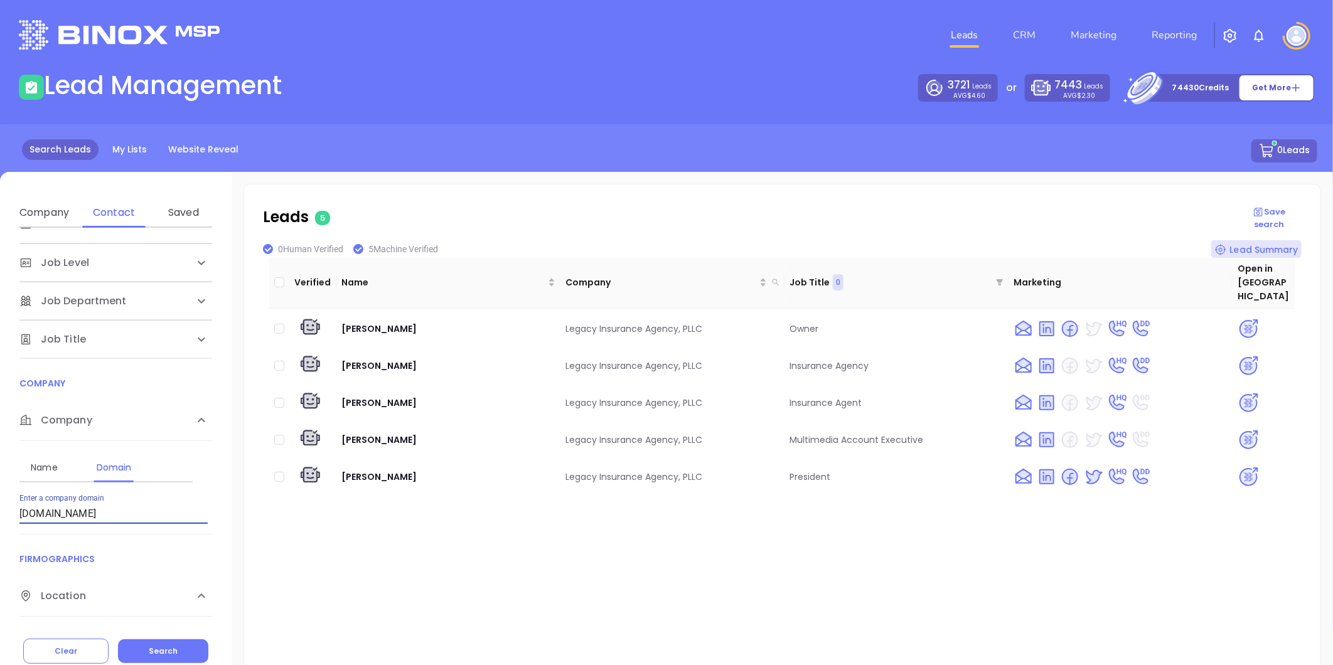
drag, startPoint x: 162, startPoint y: 517, endPoint x: -225, endPoint y: 544, distance: 388.2
click at [0, 544] on html "Leads CRM Marketing Reporting Financial Leads Leads Lead Management 3721 Leads …" at bounding box center [666, 332] width 1333 height 665
paste input "[DOMAIN_NAME]"
click at [168, 644] on button "Search" at bounding box center [163, 652] width 90 height 24
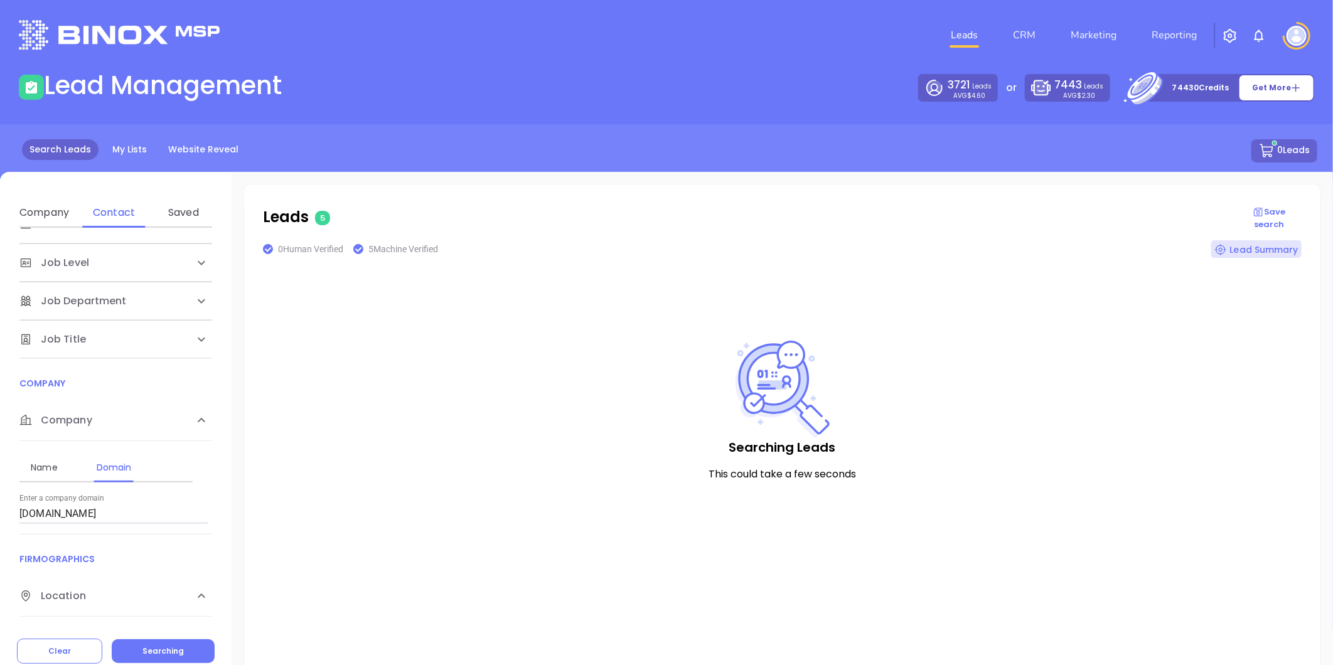
scroll to position [0, 0]
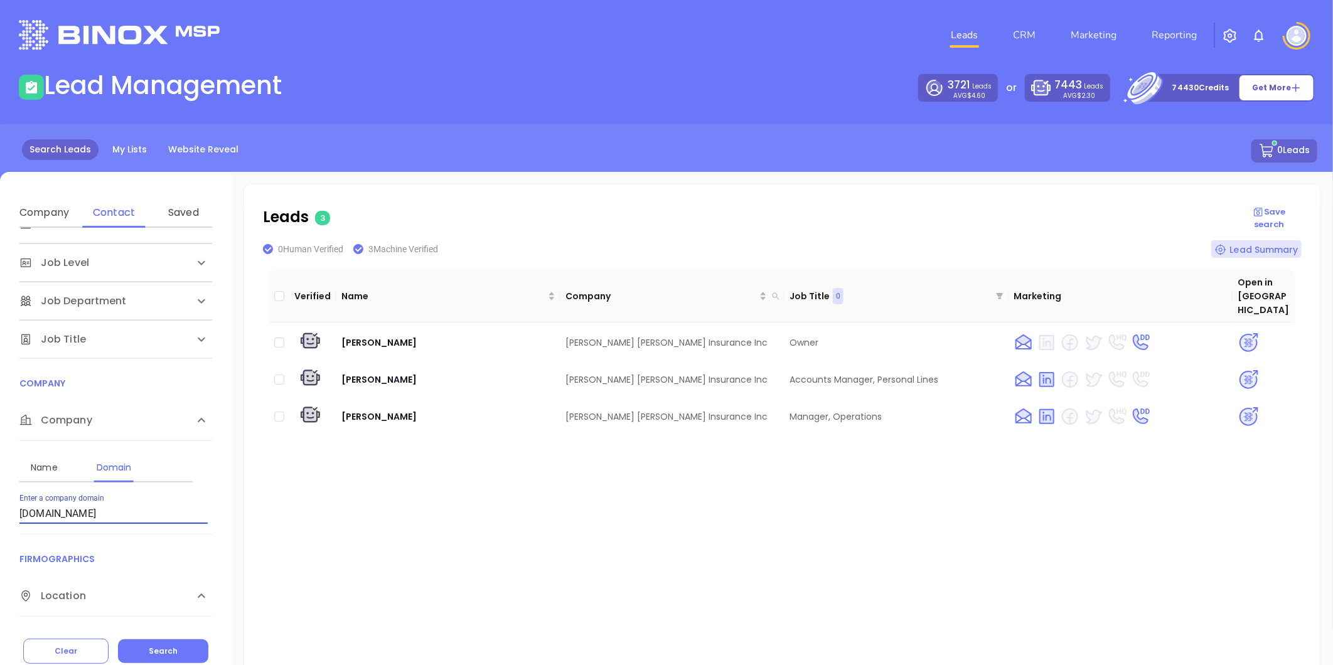
drag, startPoint x: 111, startPoint y: 517, endPoint x: -114, endPoint y: 542, distance: 226.7
click at [0, 542] on html "Leads CRM Marketing Reporting Financial Leads Leads Lead Management 3721 Leads …" at bounding box center [666, 332] width 1333 height 665
paste input "sandragency"
click at [158, 640] on button "Search" at bounding box center [163, 652] width 90 height 24
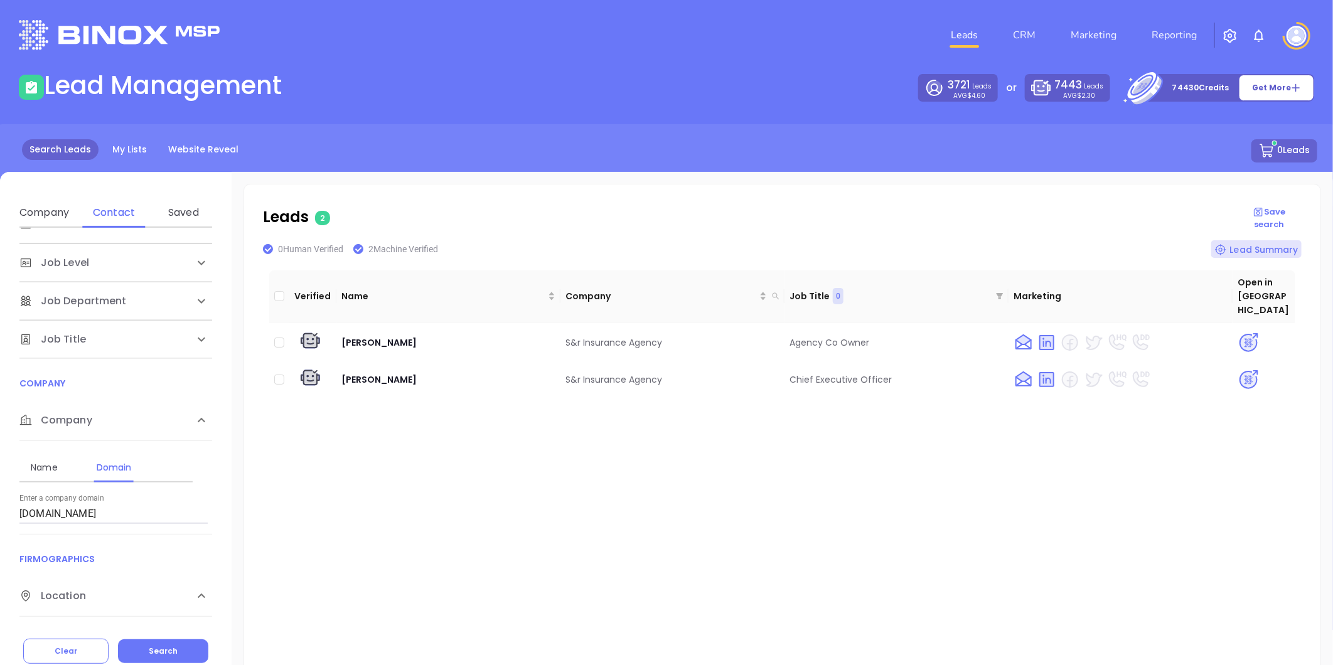
drag, startPoint x: -10, startPoint y: 515, endPoint x: -41, endPoint y: 523, distance: 32.0
click at [0, 523] on html "Leads CRM Marketing Reporting Financial Leads Leads Lead Management 3721 Leads …" at bounding box center [666, 332] width 1333 height 665
paste input "thefirmsouth"
click at [154, 650] on span "Search" at bounding box center [163, 651] width 29 height 11
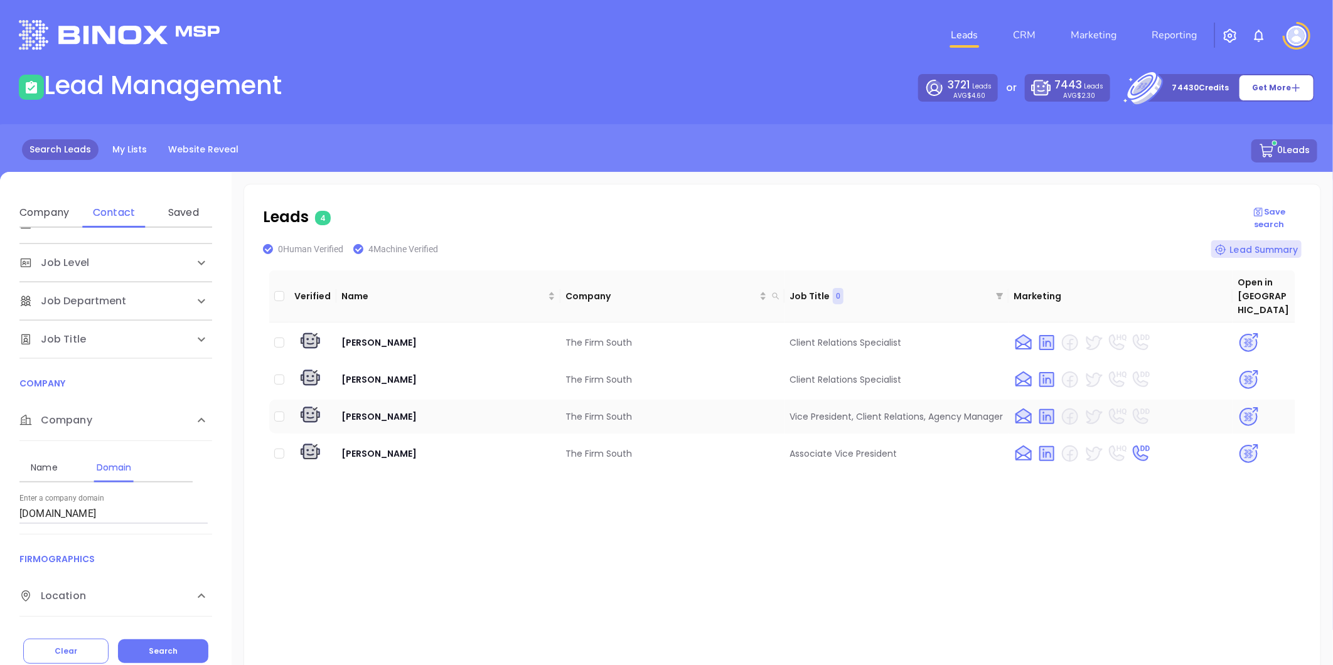
click at [1238, 406] on img at bounding box center [1249, 417] width 22 height 22
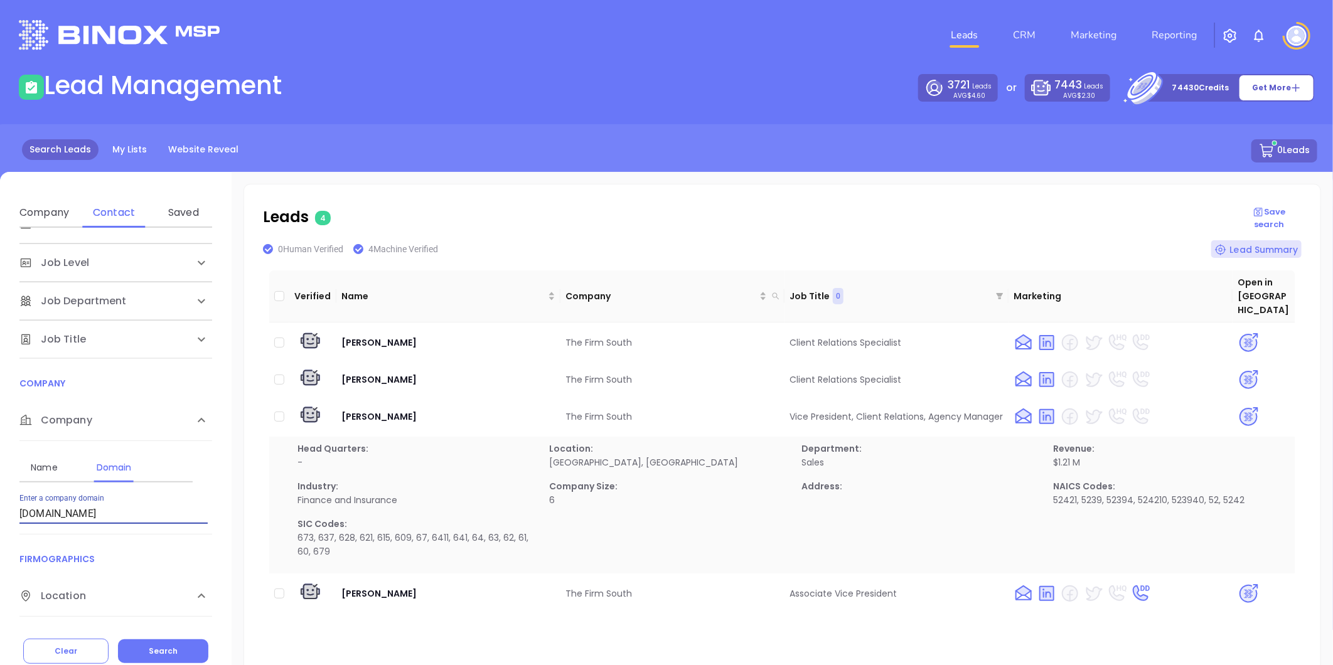
drag, startPoint x: 105, startPoint y: 515, endPoint x: 4, endPoint y: 509, distance: 101.2
click at [0, 519] on html "Leads CRM Marketing Reporting Financial Leads Leads Lead Management 3721 Leads …" at bounding box center [666, 332] width 1333 height 665
paste input "littleinsagency"
type input "littleinsagency.com"
drag, startPoint x: 171, startPoint y: 645, endPoint x: 190, endPoint y: 611, distance: 39.1
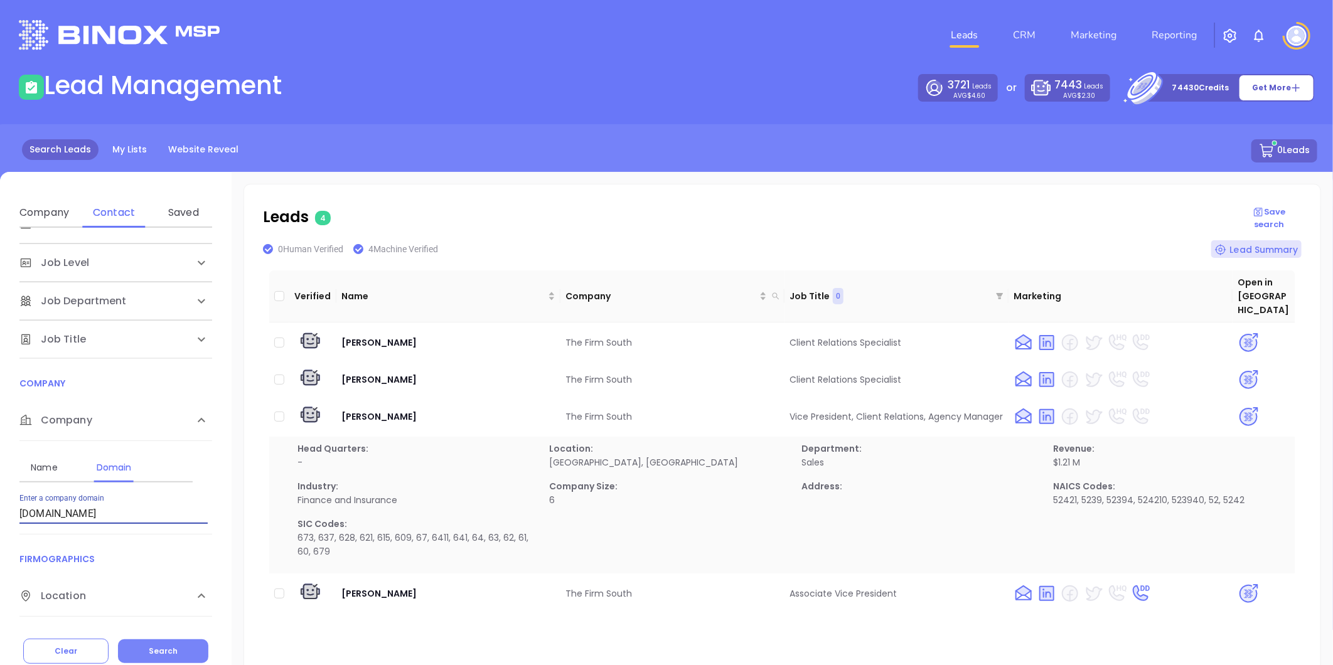
click at [172, 642] on button "Search" at bounding box center [163, 652] width 90 height 24
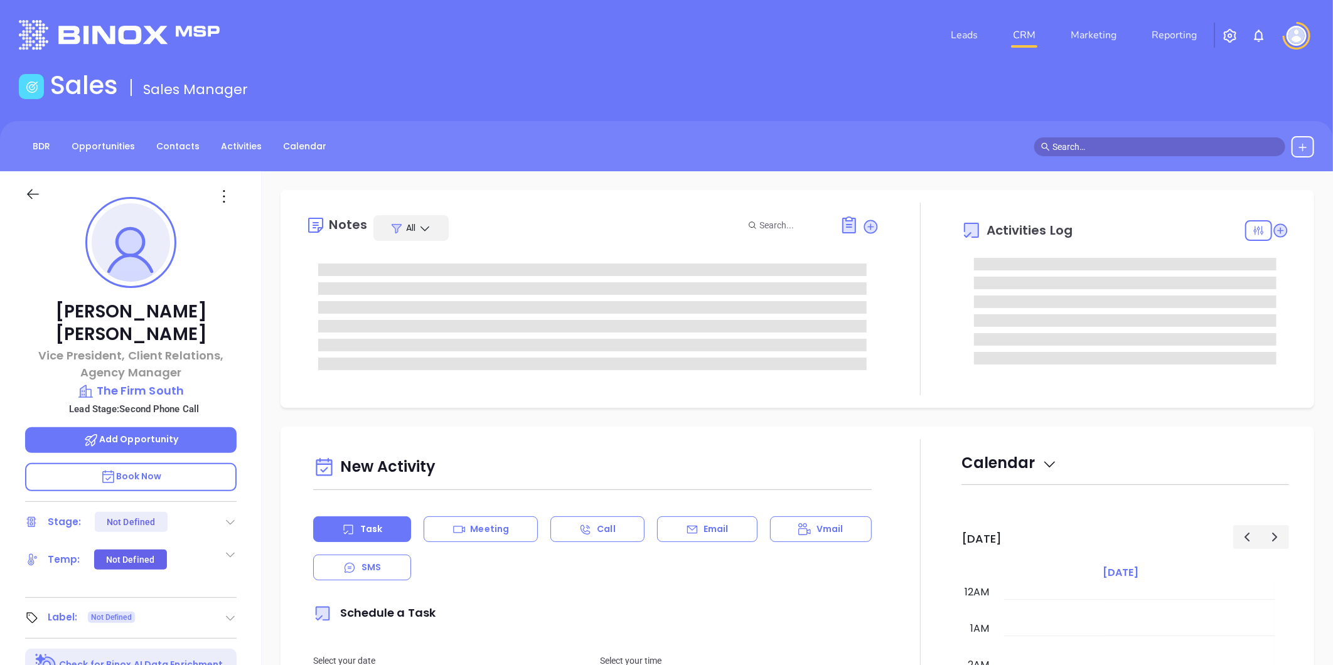
type input "[DATE]"
type input "[PERSON_NAME]"
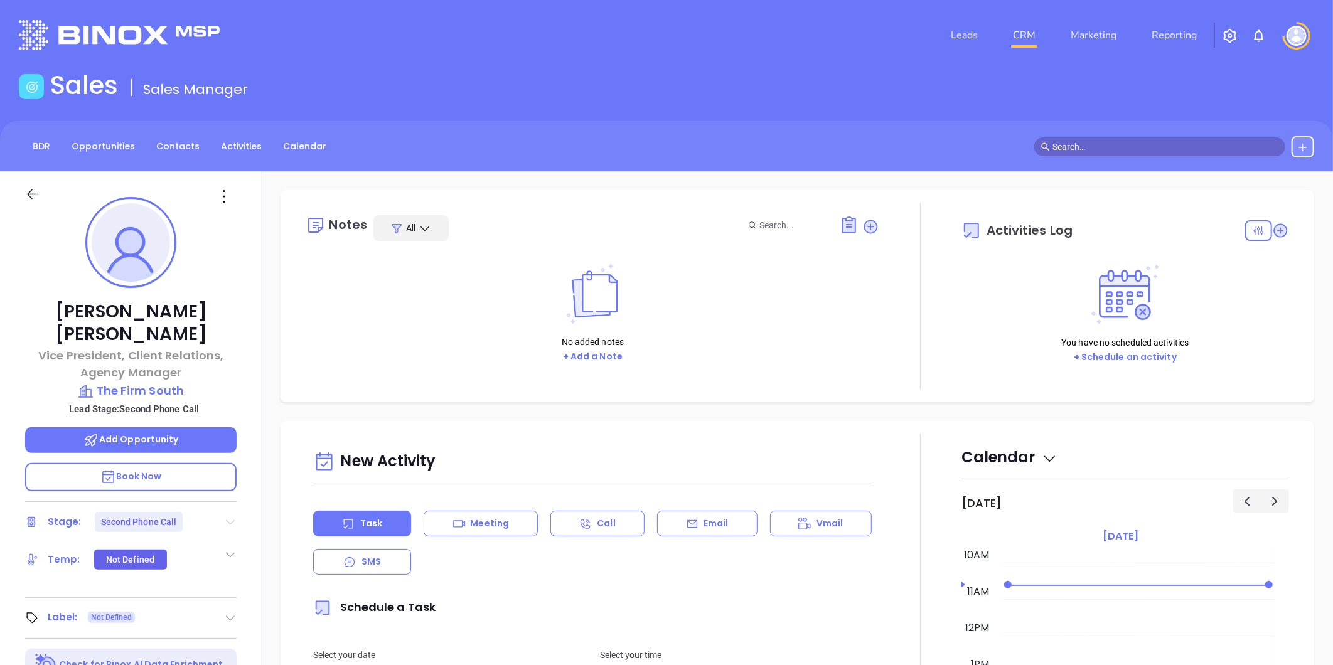
click at [227, 520] on icon at bounding box center [231, 522] width 9 height 5
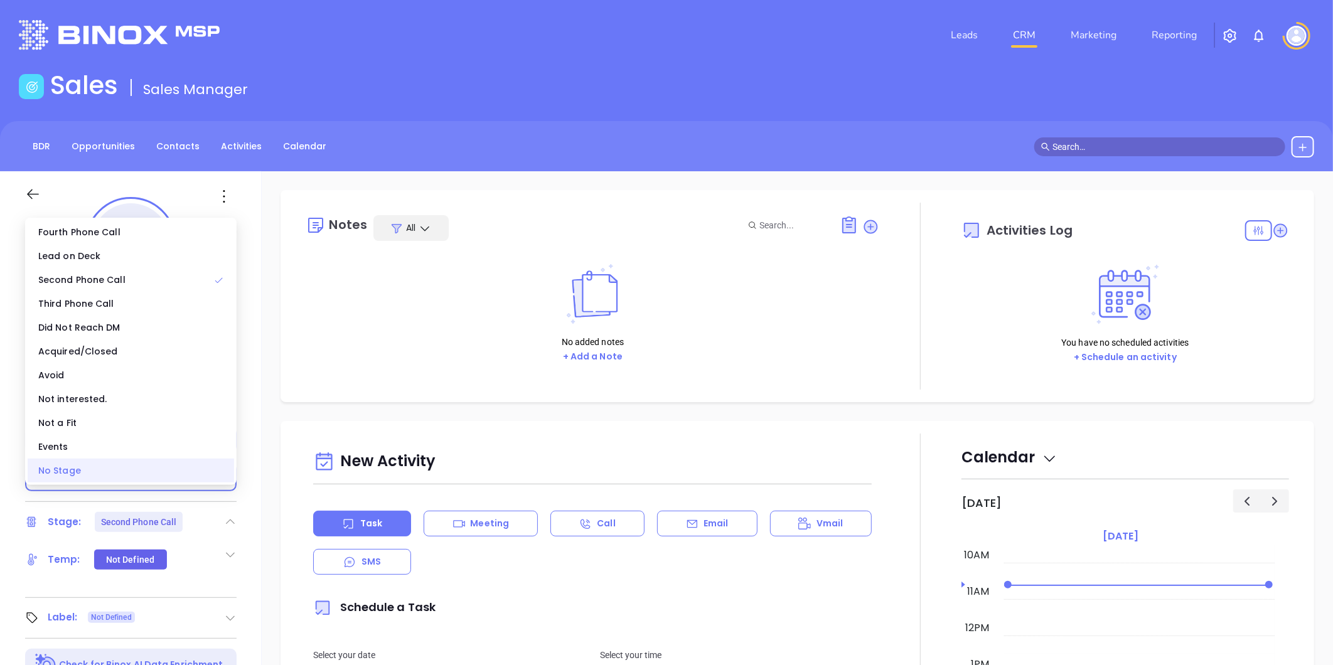
click at [161, 473] on div "No Stage" at bounding box center [131, 471] width 206 height 24
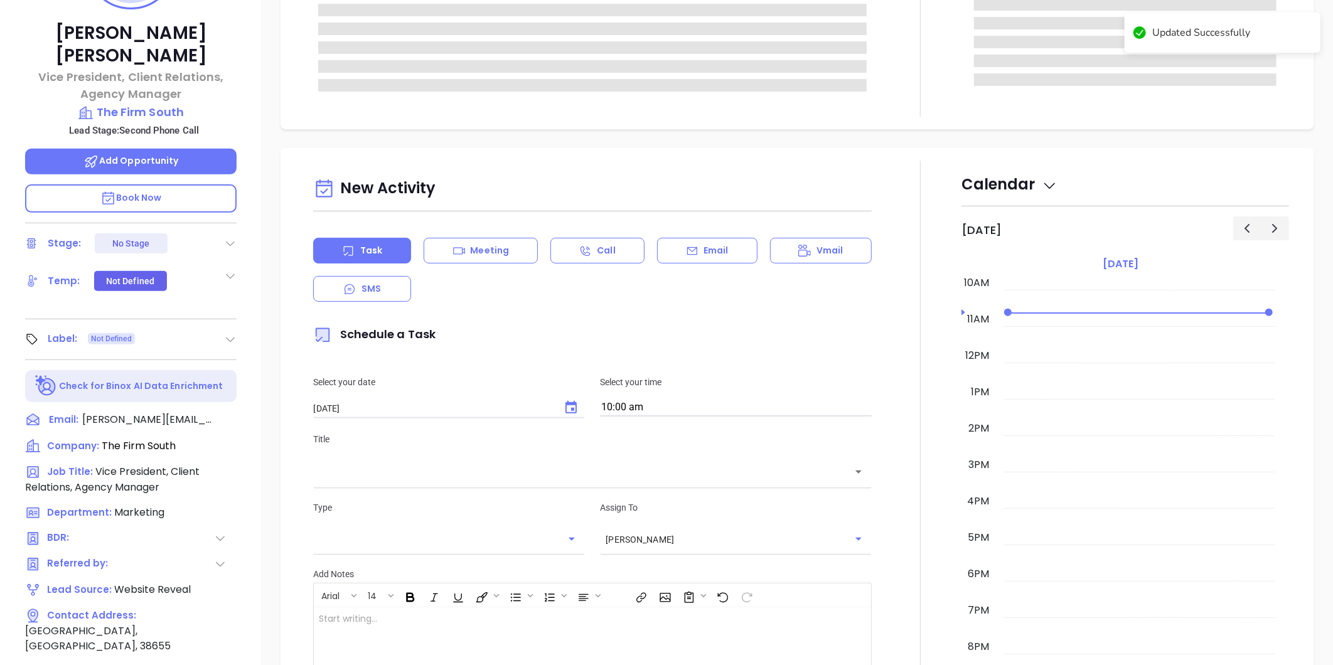
scroll to position [0, 0]
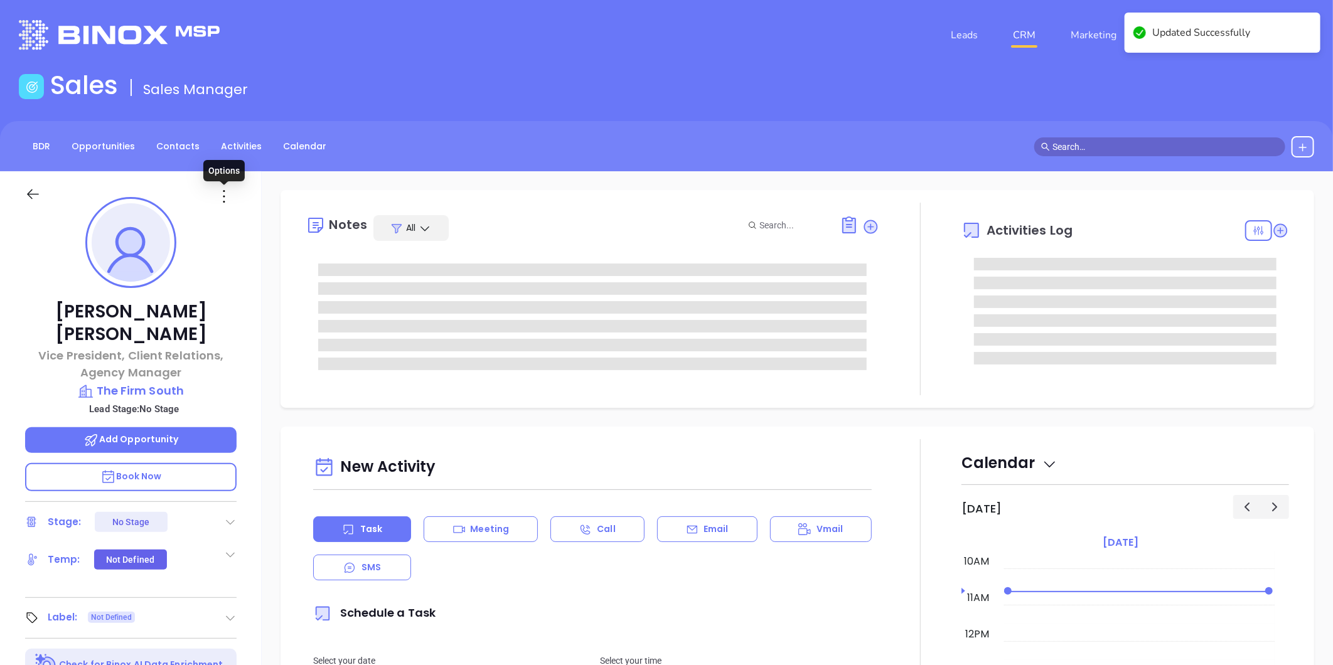
click at [222, 193] on icon at bounding box center [224, 196] width 20 height 20
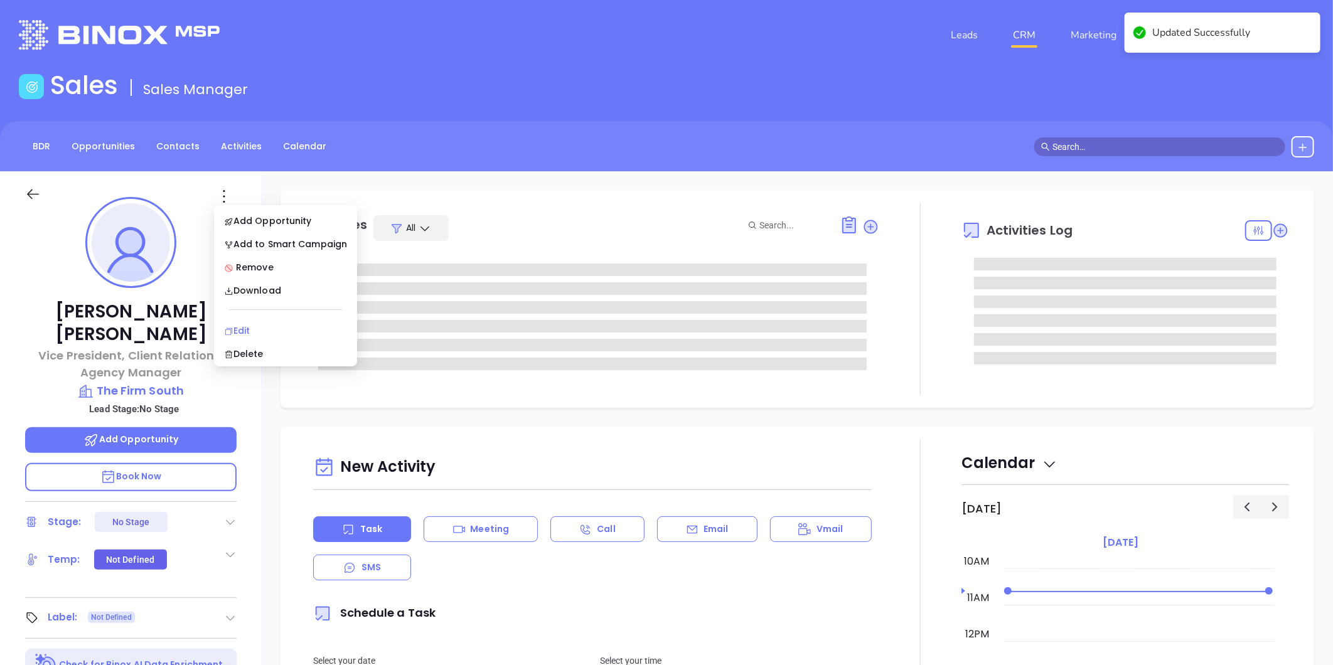
click at [252, 326] on div "Edit" at bounding box center [285, 331] width 123 height 14
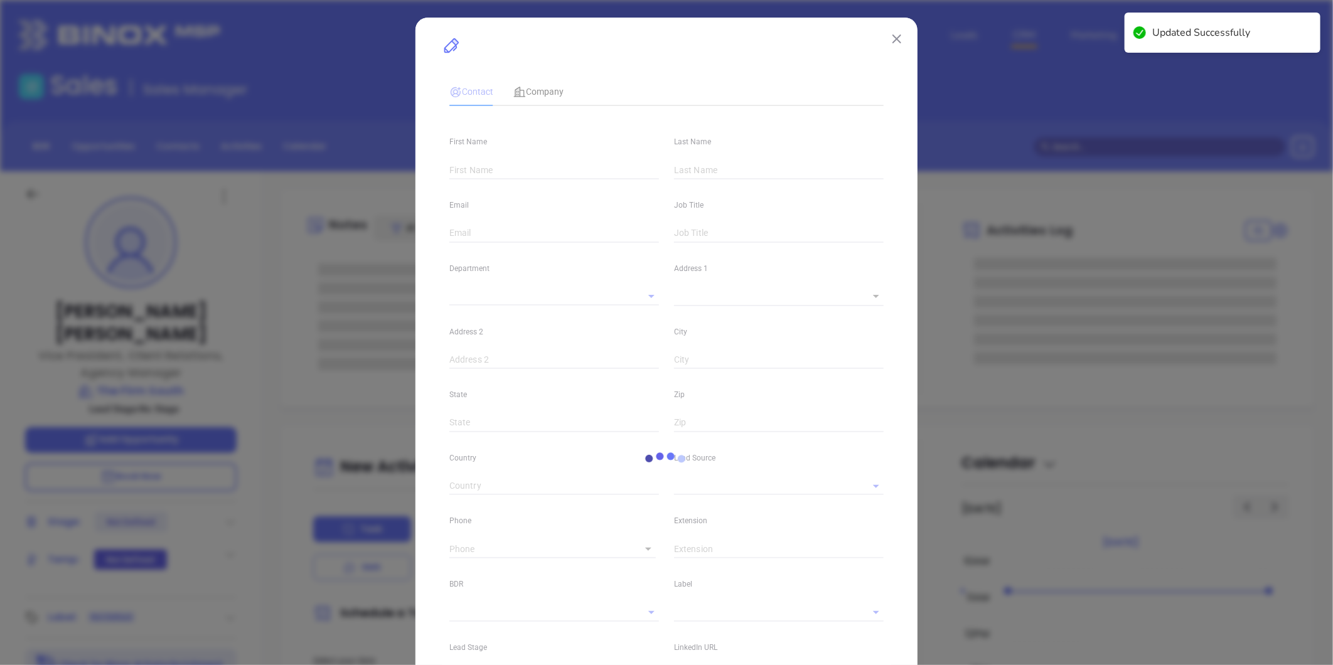
type input "[PERSON_NAME]"
type input "[PERSON_NAME][EMAIL_ADDRESS][PERSON_NAME][DOMAIN_NAME]"
type input "Vice President, Client Relations, Agency Manager"
type input "1"
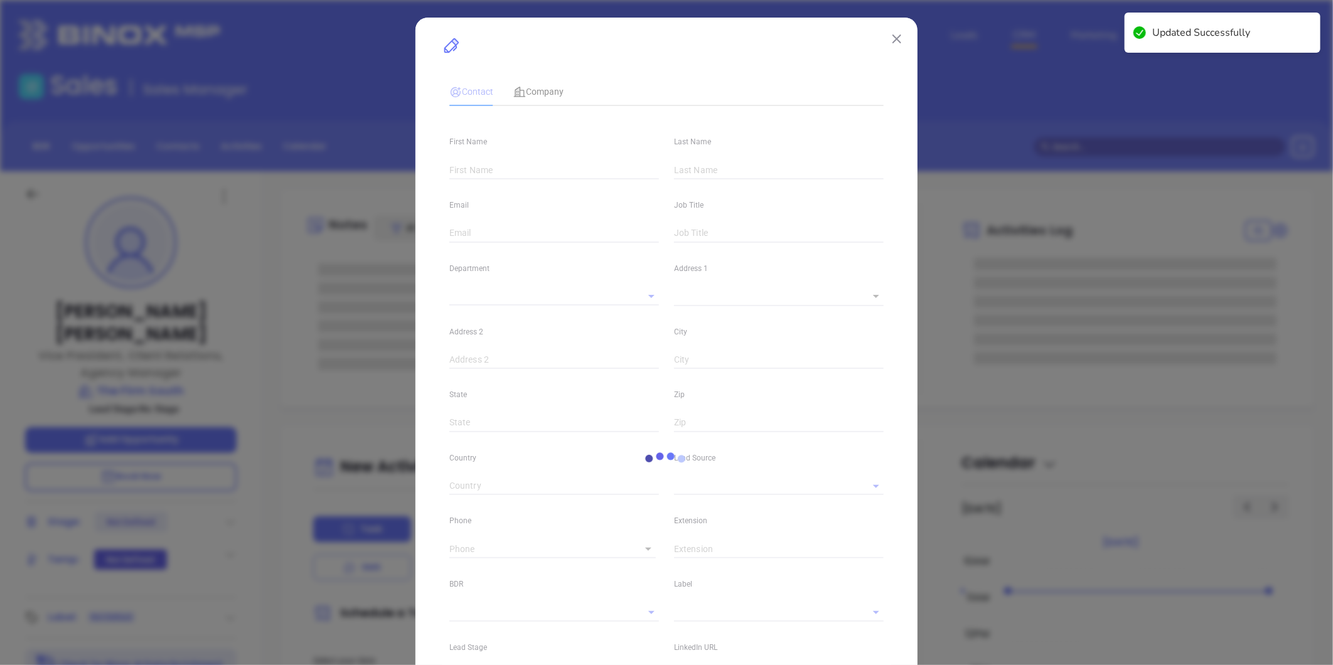
type input "[DOMAIN_NAME][URL][PERSON_NAME]"
type input "Marketing"
type input "Website Reveal"
type input "undefined undefined"
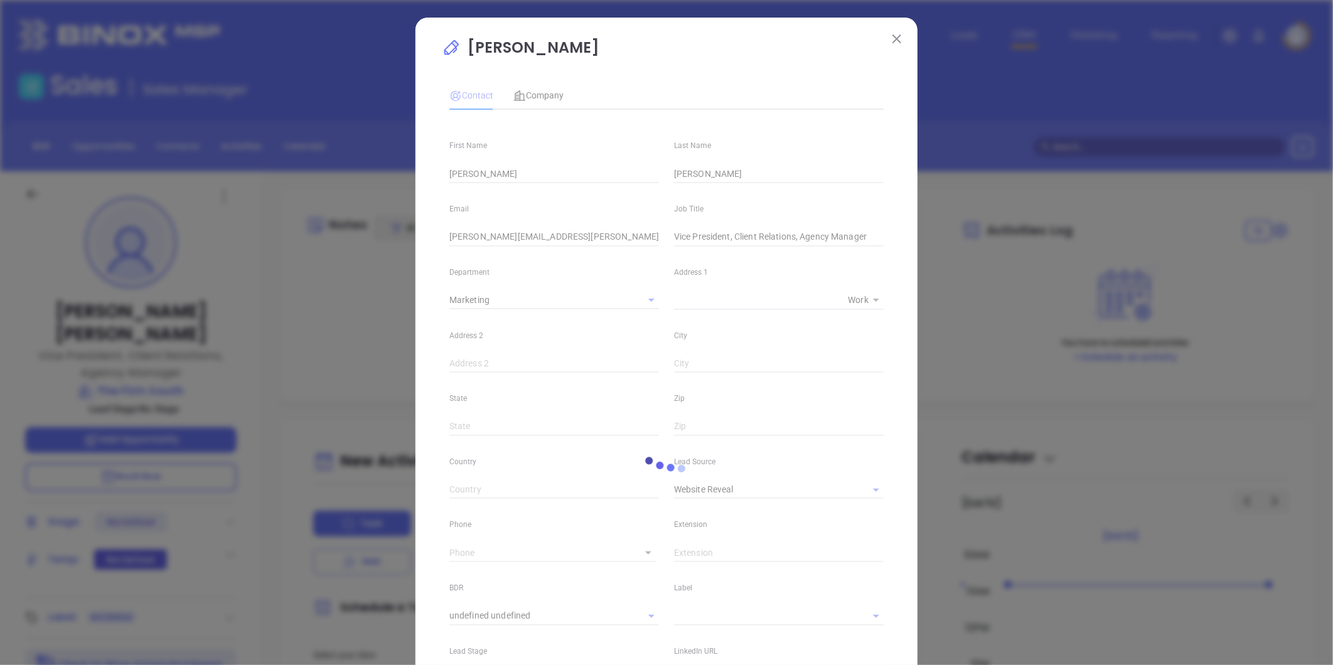
type input "1"
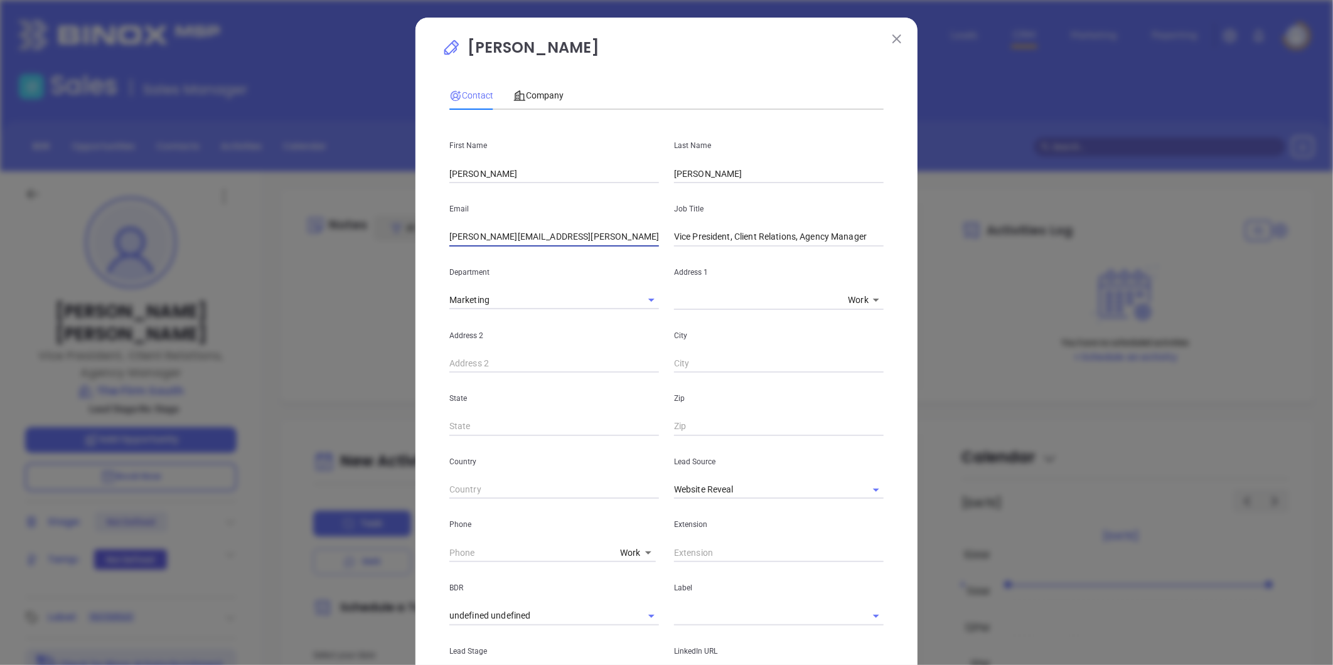
drag, startPoint x: 587, startPoint y: 235, endPoint x: 149, endPoint y: 230, distance: 438.1
click at [167, 238] on div "Morgan Turner Contact Company First Name Morgan Last Name Turner Email morgan.t…" at bounding box center [666, 332] width 1333 height 665
click at [534, 240] on input "morgan.turner@thefirmsouth.com" at bounding box center [554, 237] width 210 height 19
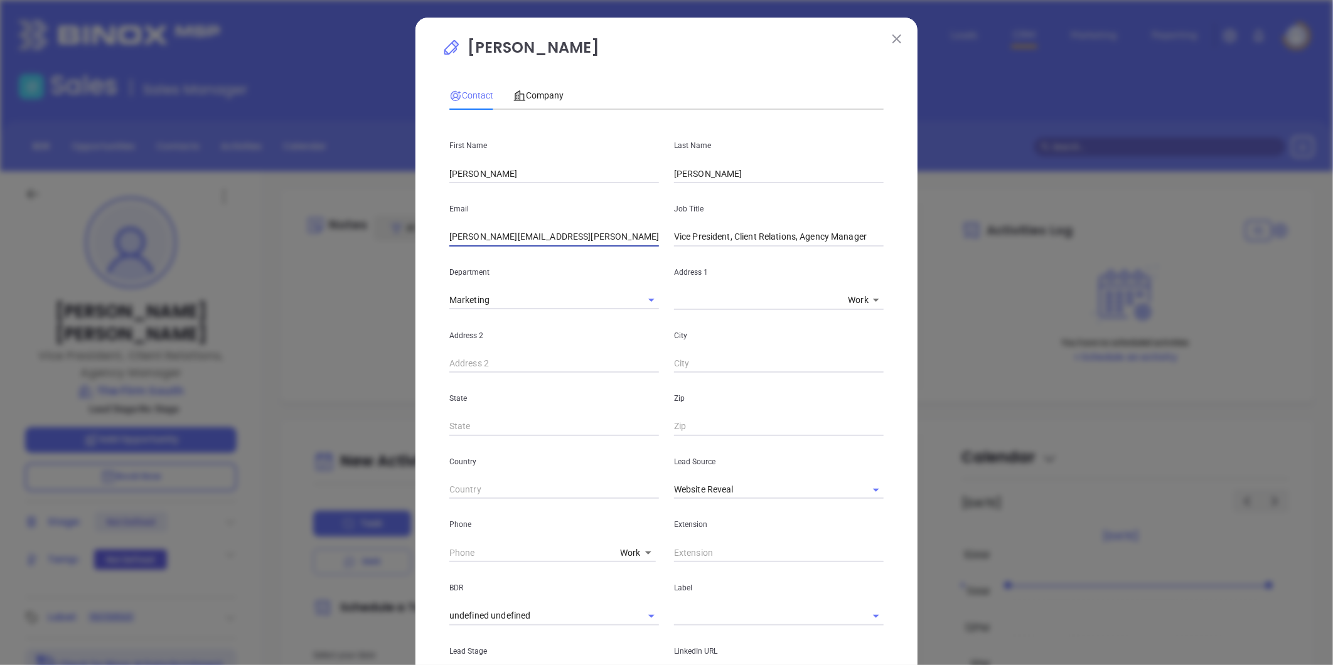
paste input "sallie.richardson"
type input "sallie.richardson@thefirmsouth.com"
click at [726, 237] on input "Vice President, Client Relations, Agency Manager" at bounding box center [779, 237] width 210 height 19
click at [727, 237] on input "Vice President, Client Relations, Agency Manager" at bounding box center [779, 237] width 210 height 19
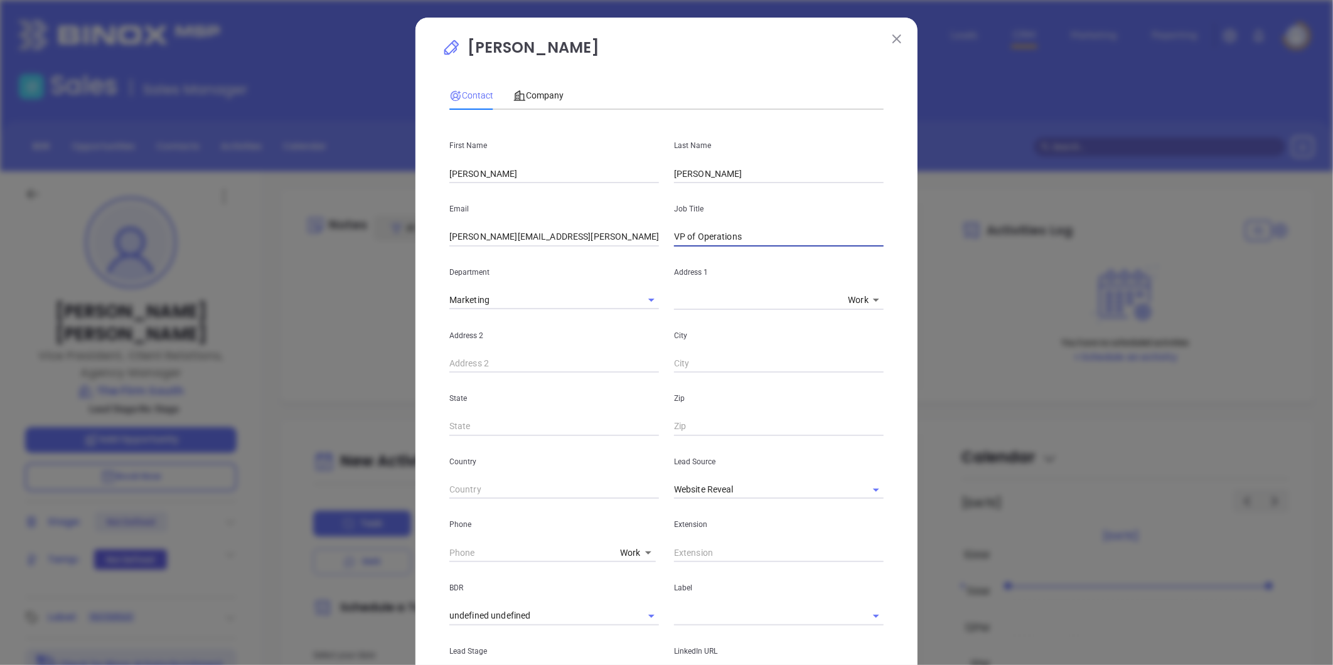
type input "VP of Operations"
drag, startPoint x: 491, startPoint y: 170, endPoint x: 365, endPoint y: 186, distance: 126.5
click at [365, 184] on div "Morgan Turner Contact Company First Name Morgan Last Name Turner Email sallie.r…" at bounding box center [666, 332] width 1333 height 665
type input "Sallie"
type input "Richardson"
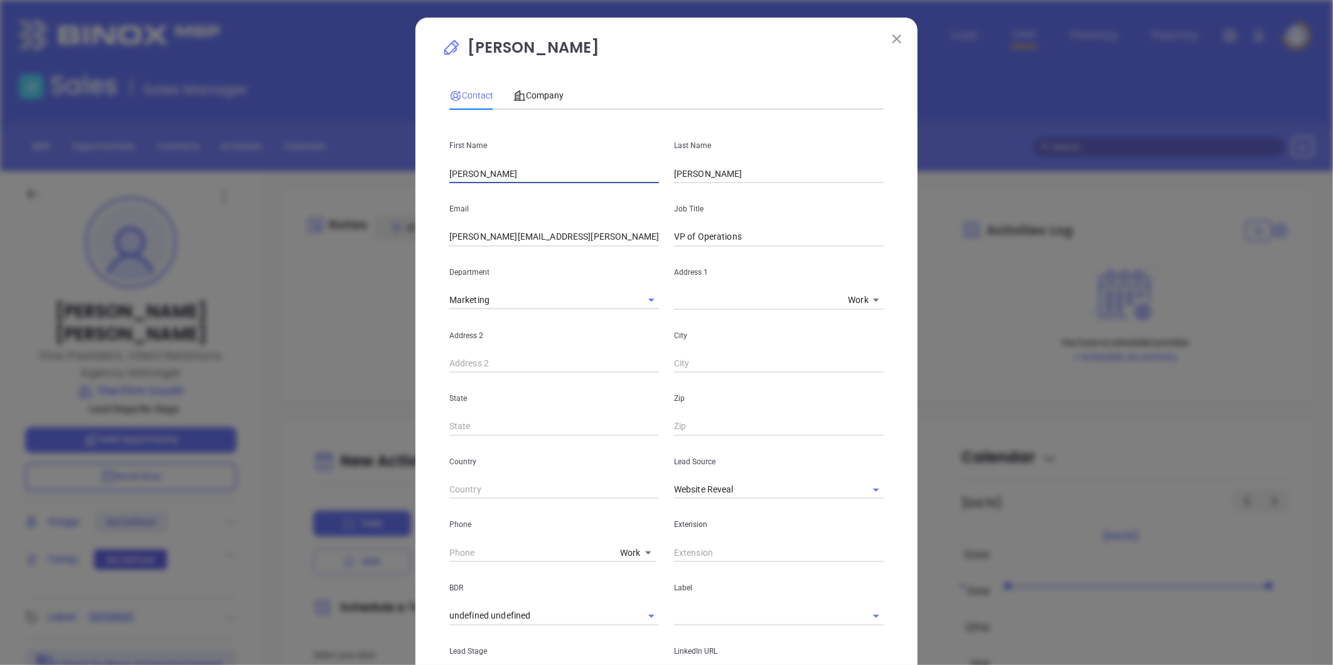
click at [487, 170] on input "Sallie" at bounding box center [554, 173] width 210 height 19
drag, startPoint x: 854, startPoint y: 486, endPoint x: 836, endPoint y: 488, distance: 17.6
click at [854, 487] on icon "Clear" at bounding box center [860, 490] width 13 height 13
type input "Sallie Kate"
click at [811, 486] on input "text" at bounding box center [761, 490] width 174 height 18
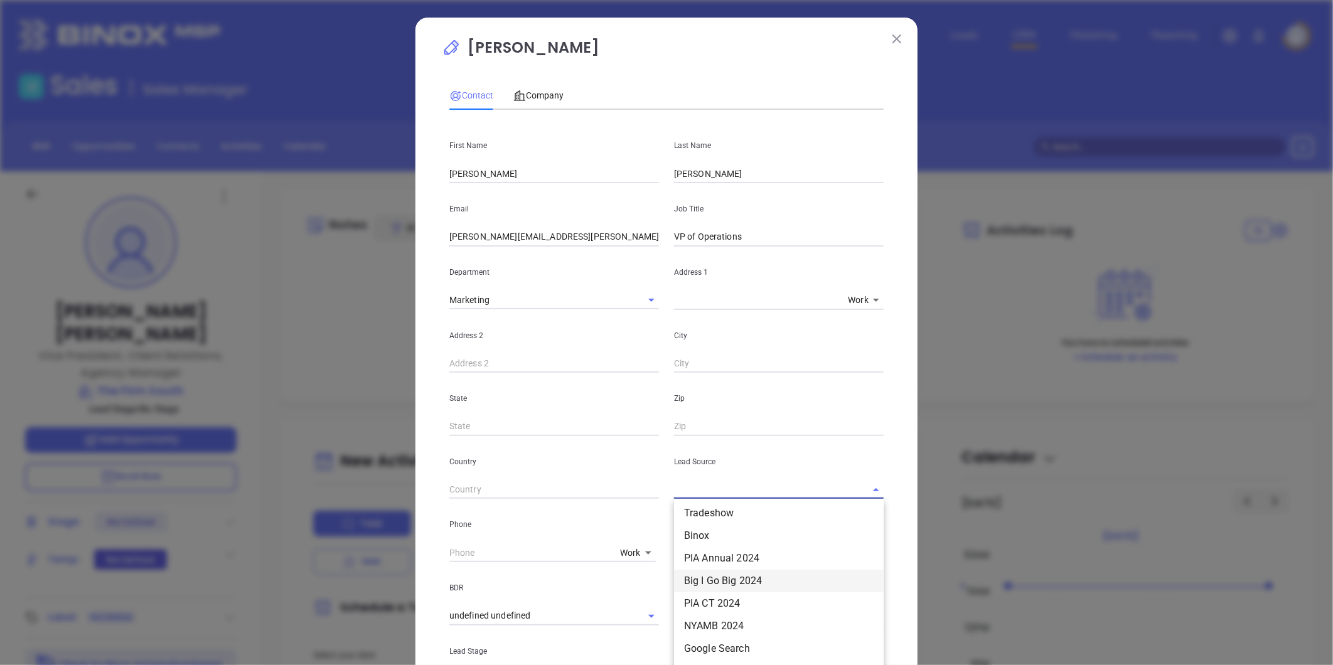
scroll to position [209, 0]
click at [697, 526] on li "Binox" at bounding box center [779, 534] width 210 height 23
type input "Binox"
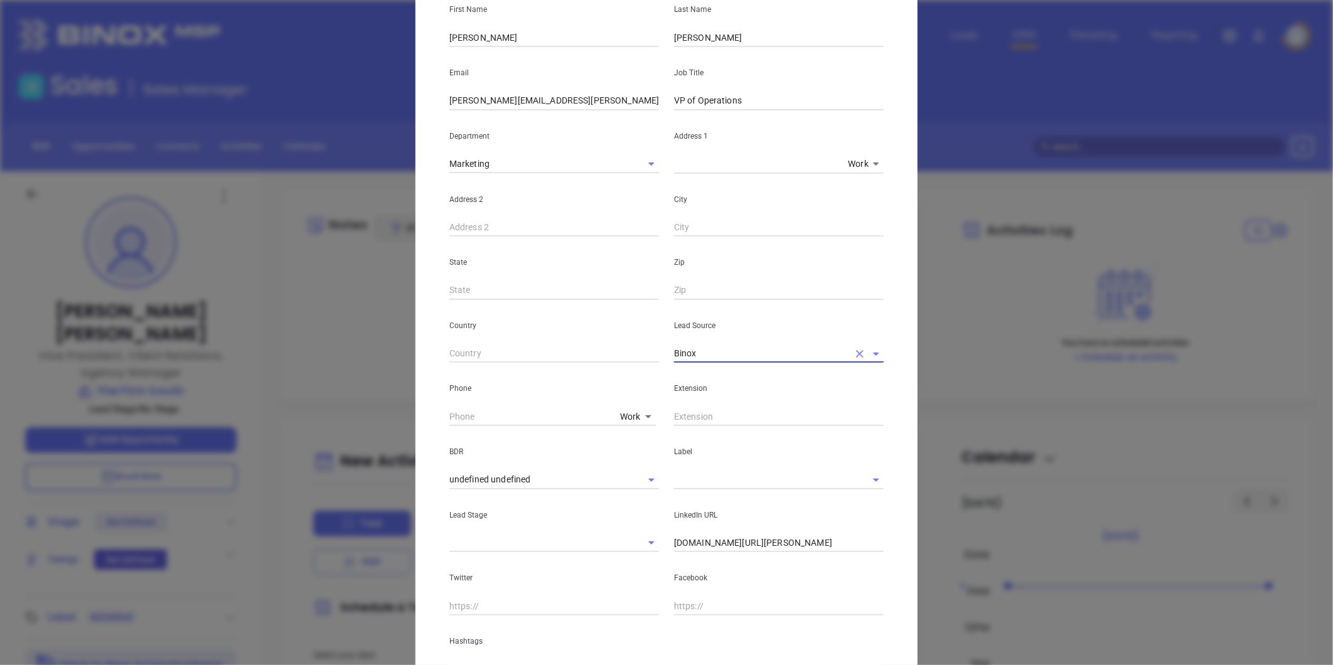
scroll to position [139, 0]
click at [698, 473] on input "text" at bounding box center [761, 477] width 174 height 18
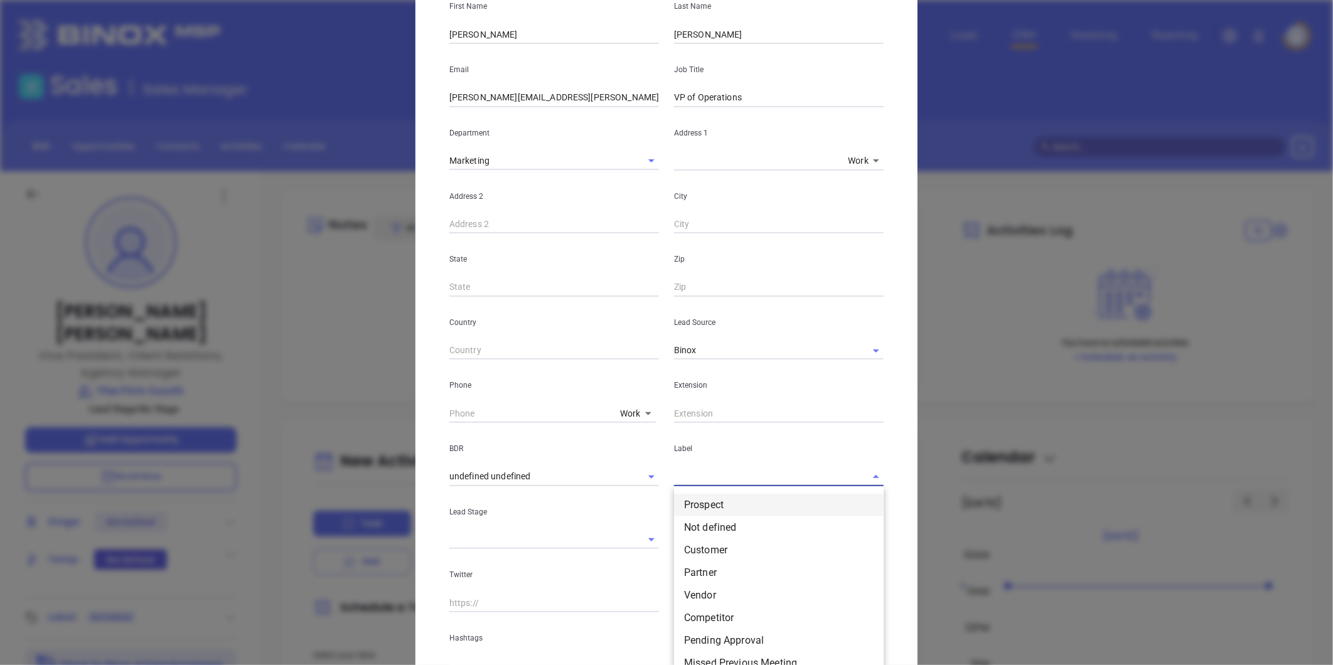
drag, startPoint x: 711, startPoint y: 504, endPoint x: 705, endPoint y: 499, distance: 8.0
click at [710, 503] on li "Prospect" at bounding box center [779, 505] width 210 height 23
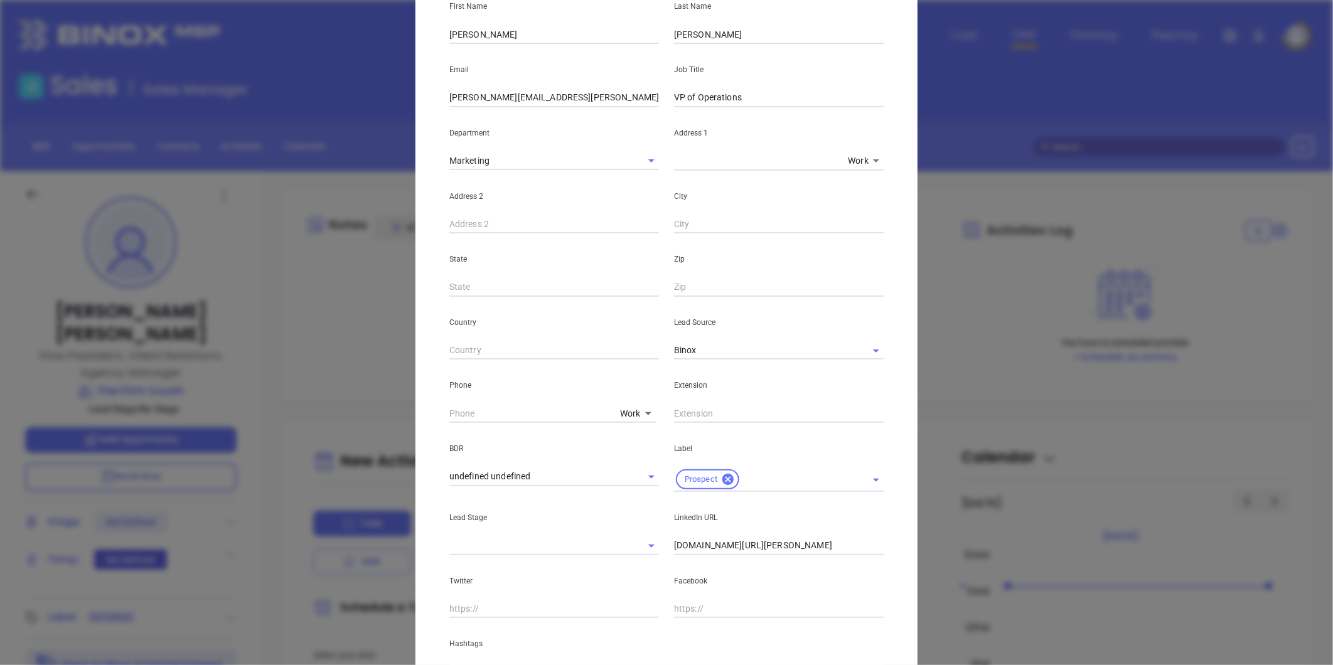
click at [626, 410] on body "Leads CRM Marketing Reporting Financial Leads Leads Sales Sales Manager BDR Opp…" at bounding box center [666, 332] width 1333 height 665
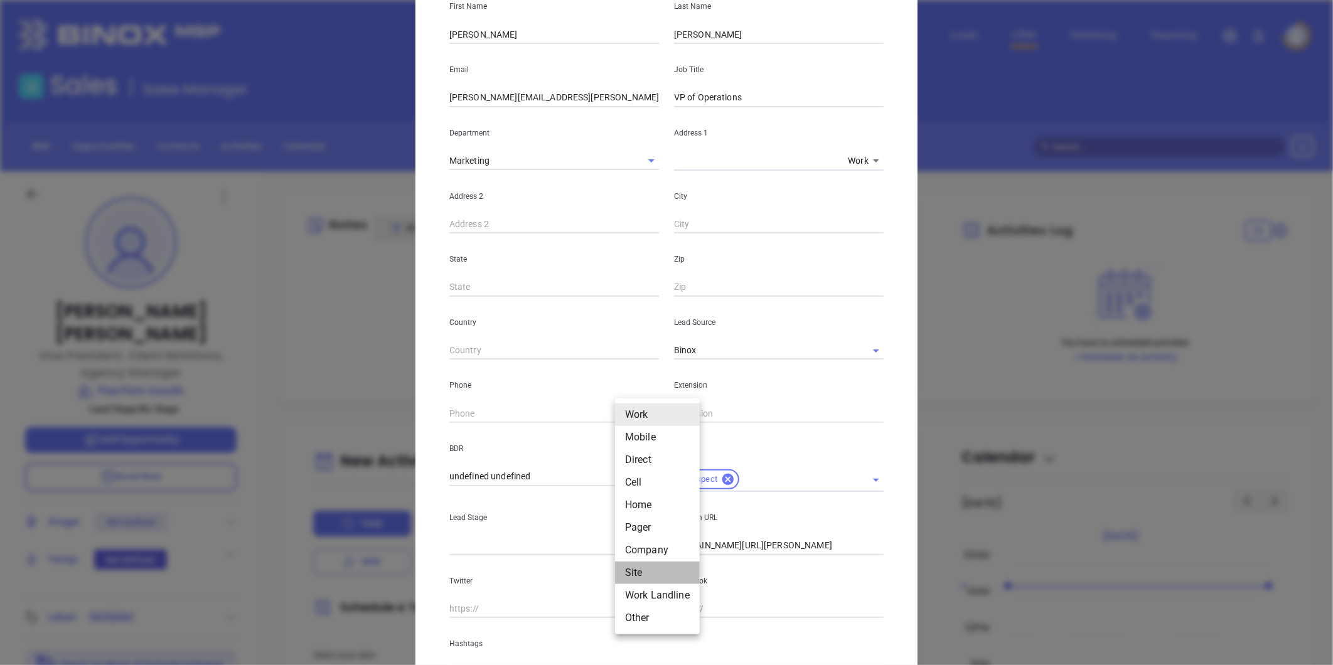
click at [631, 566] on li "Site" at bounding box center [657, 573] width 85 height 23
type input "11"
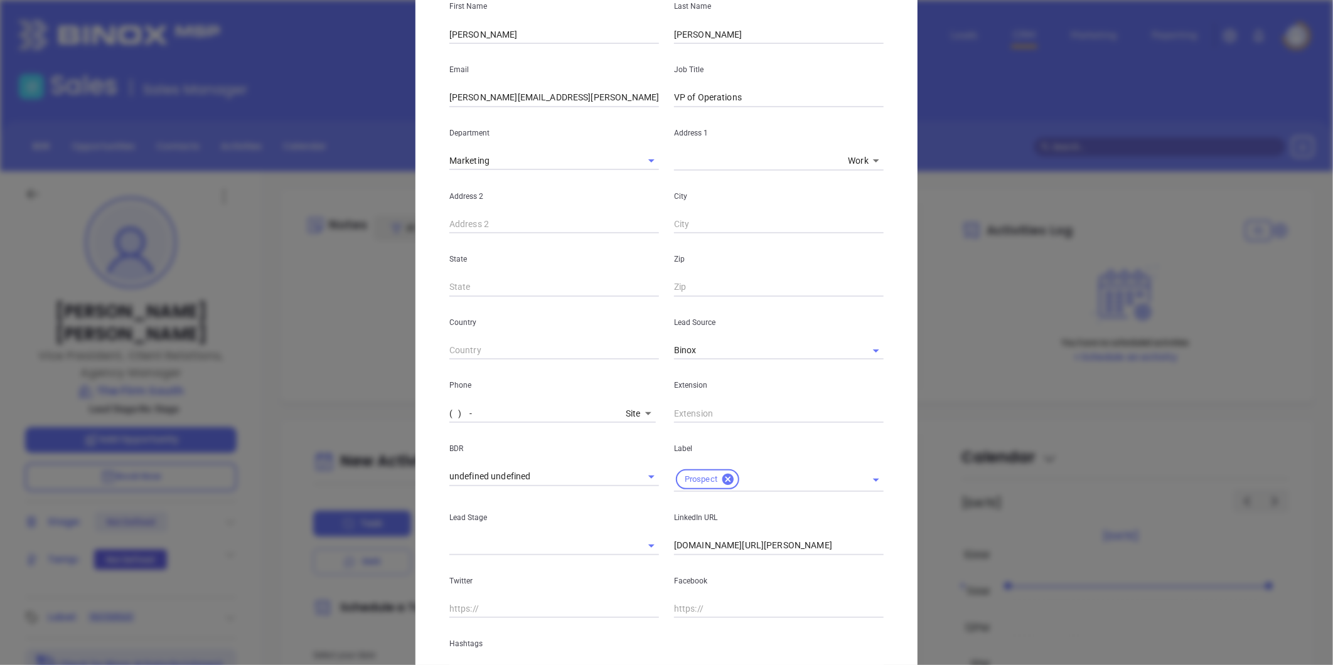
click at [497, 410] on input "( ) -" at bounding box center [534, 413] width 171 height 19
paste input "662) 236-1101"
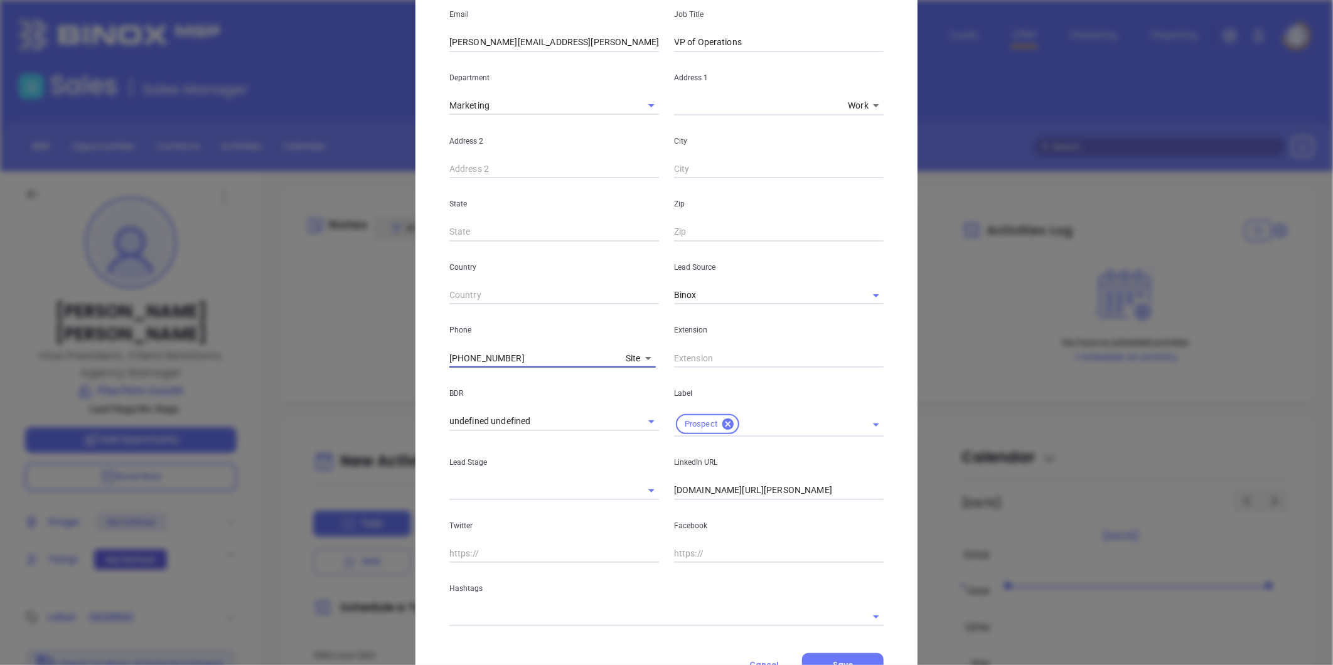
scroll to position [250, 0]
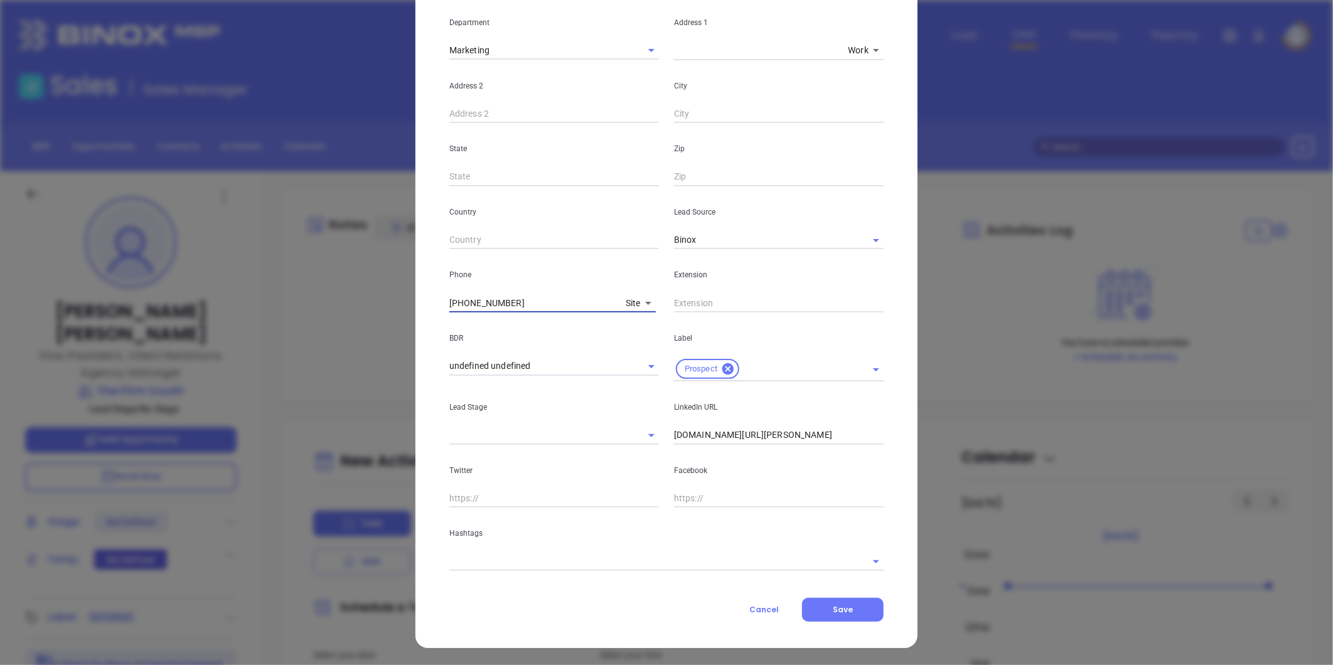
type input "(662) 236-1101"
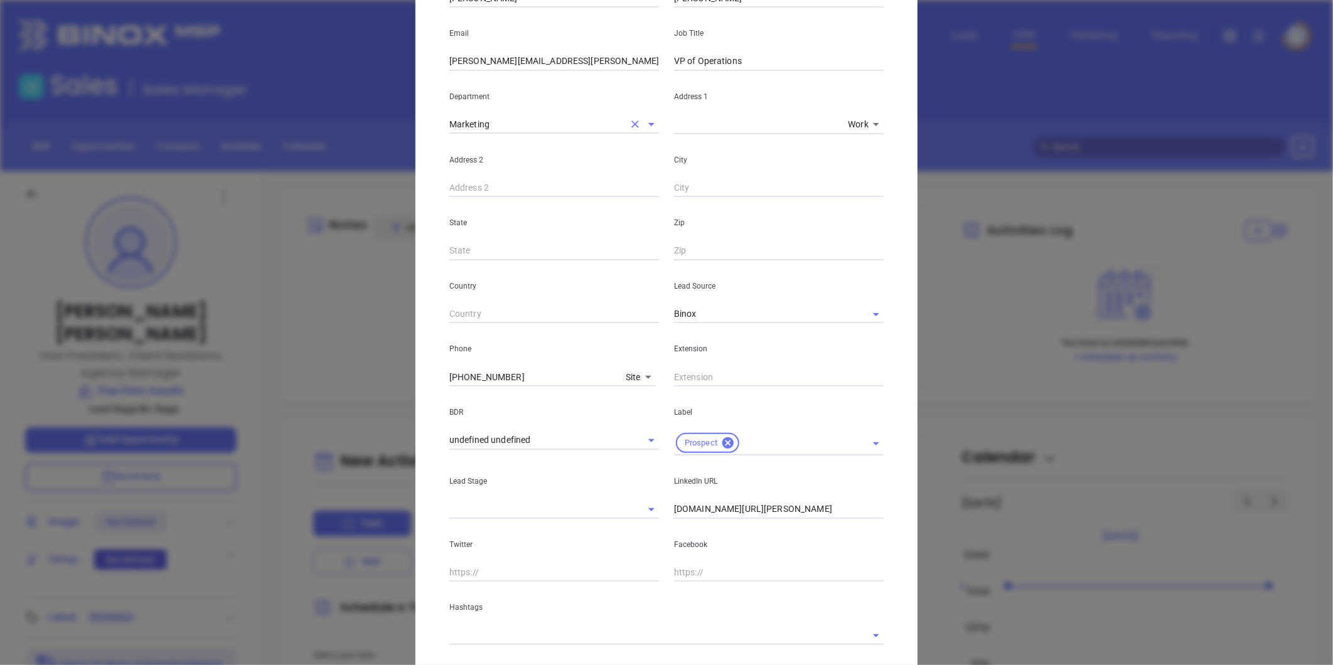
scroll to position [41, 0]
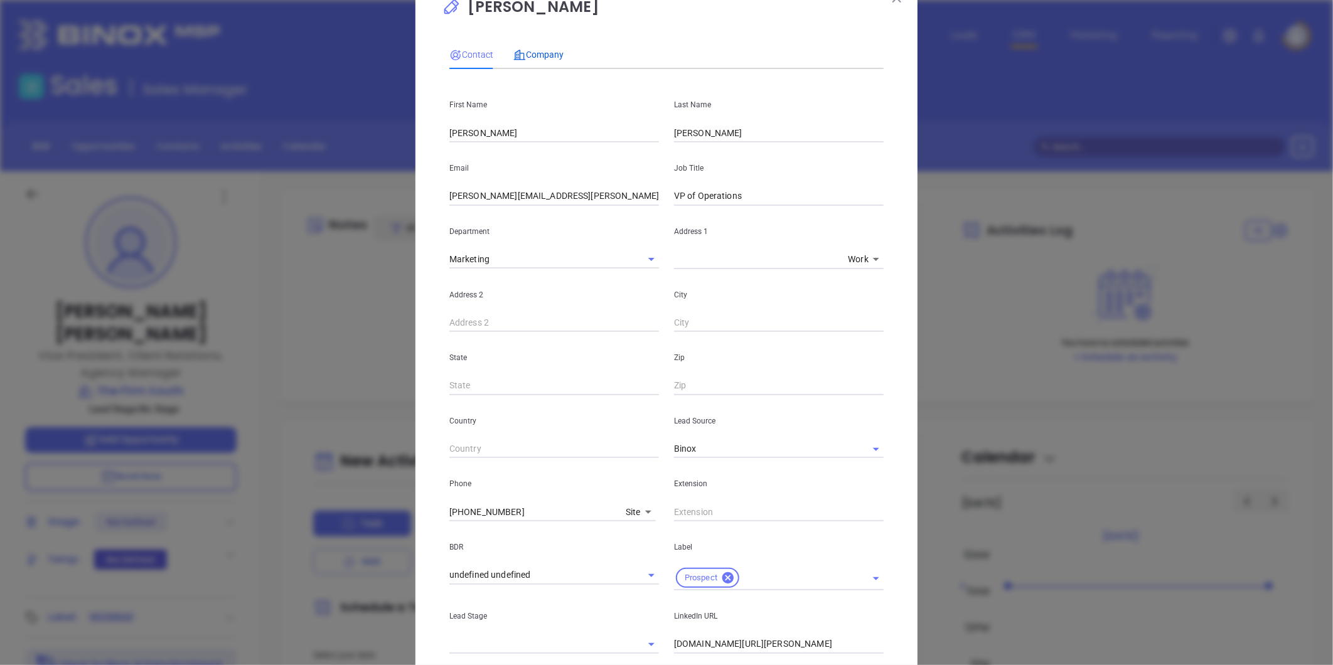
click at [548, 51] on span "Company" at bounding box center [538, 55] width 50 height 10
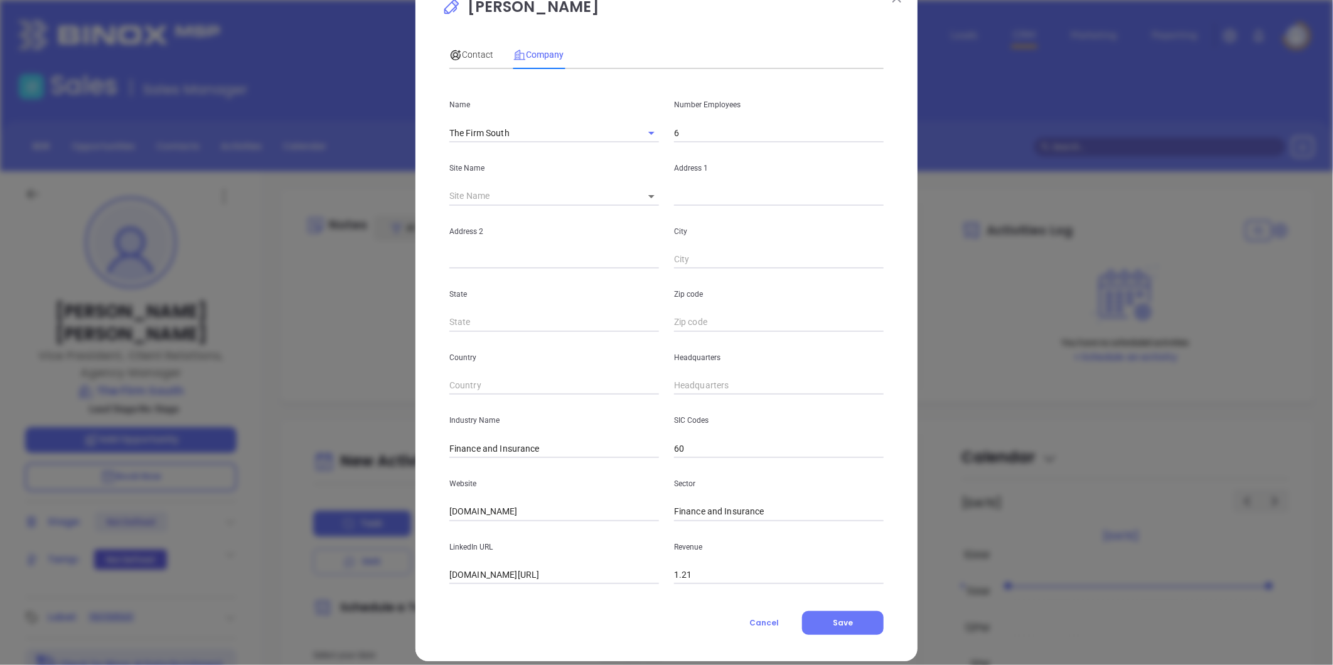
click at [536, 573] on input "linkedin.com/company/the-firm-south" at bounding box center [554, 575] width 210 height 19
paste input "https://www.linkedin.com/company/the-firm-south/"
type input "https://www.linkedin.com/company/the-firm-south/"
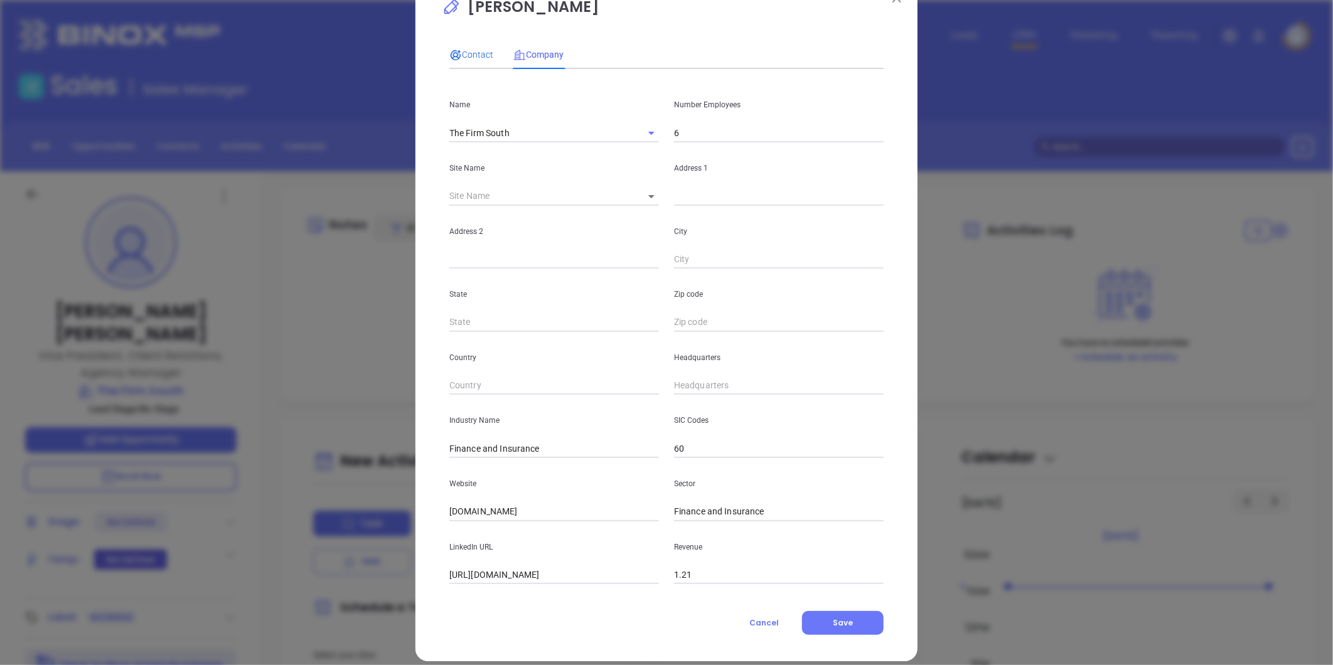
click at [469, 53] on span "Contact" at bounding box center [471, 55] width 44 height 10
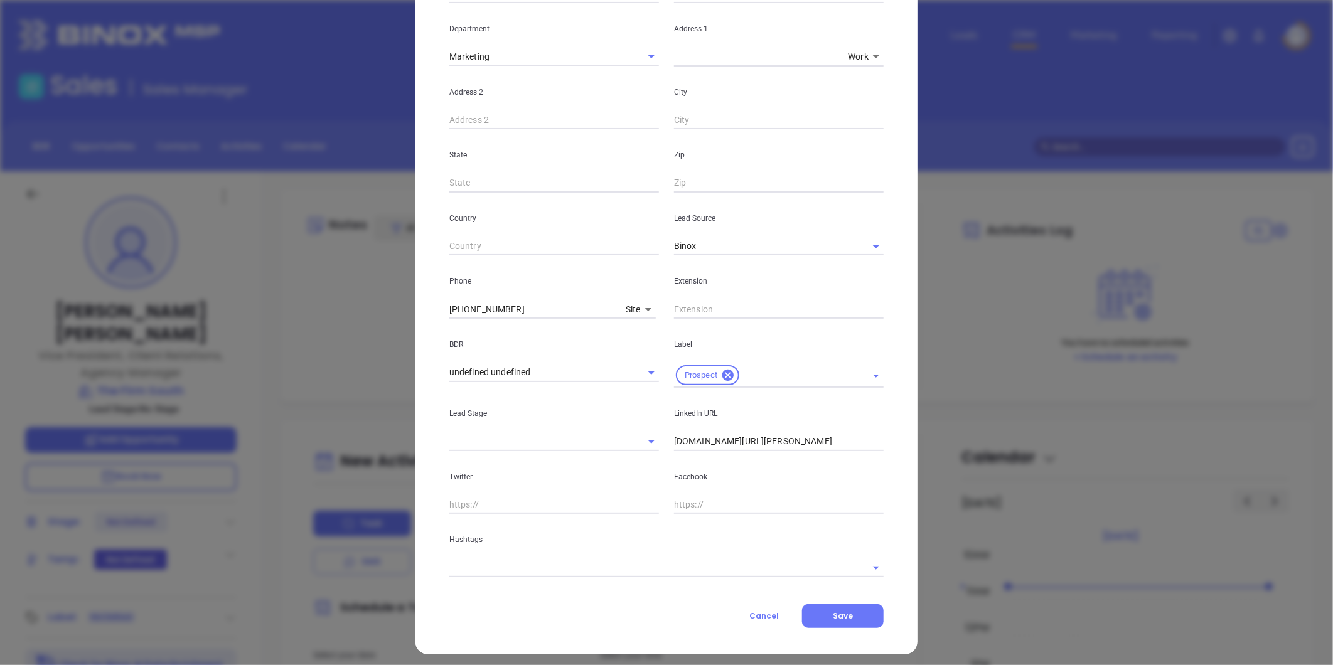
scroll to position [250, 0]
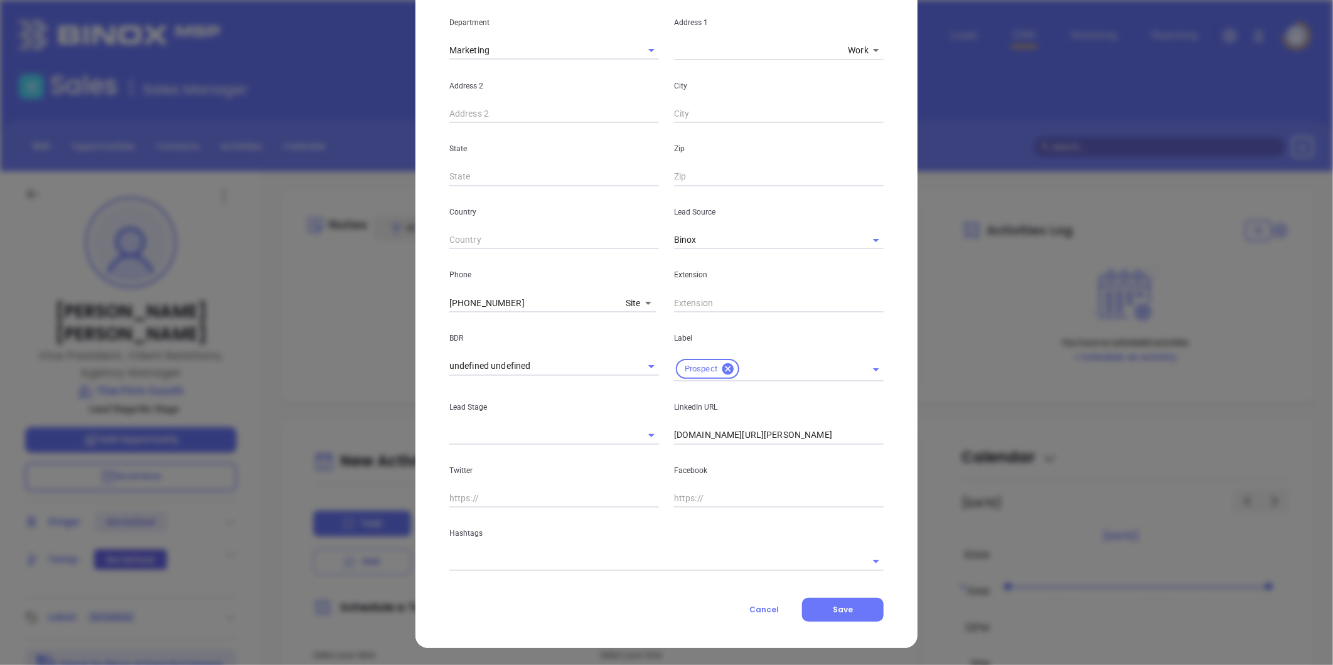
click at [764, 432] on input "linkedin.com/in/morgan-turner-64961323" at bounding box center [779, 435] width 210 height 19
paste input "linkedin.com/in/salliekate-richardson"
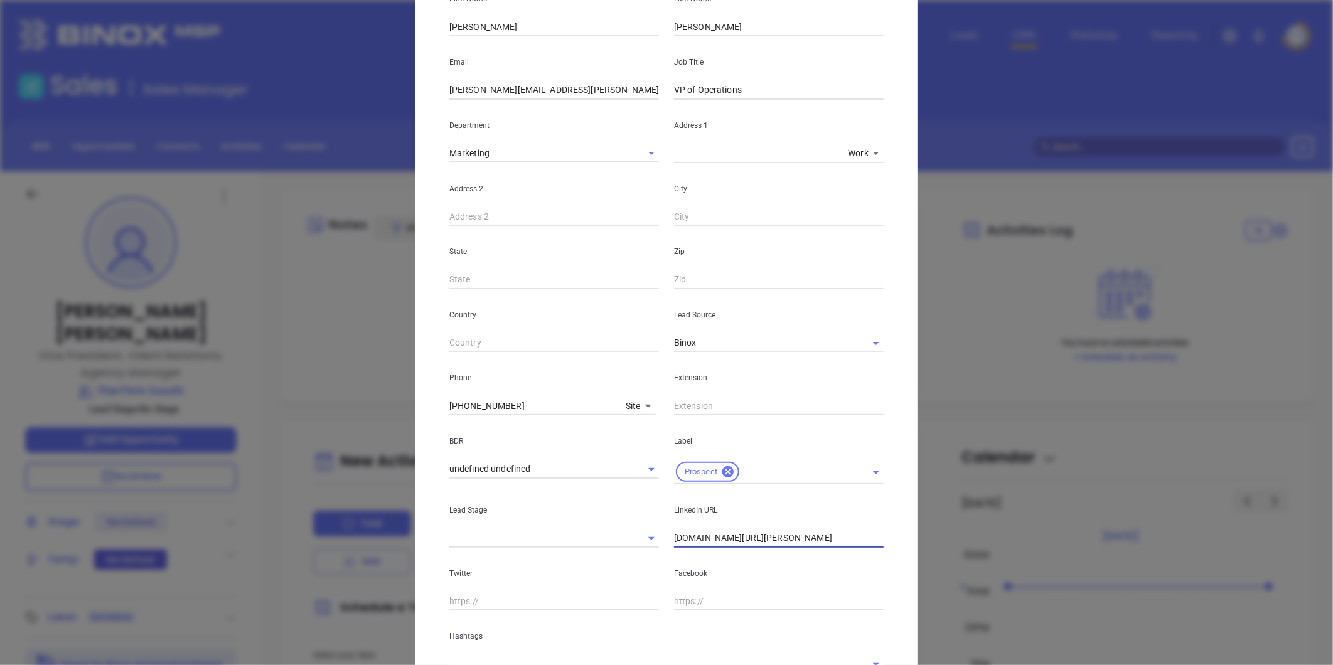
scroll to position [0, 0]
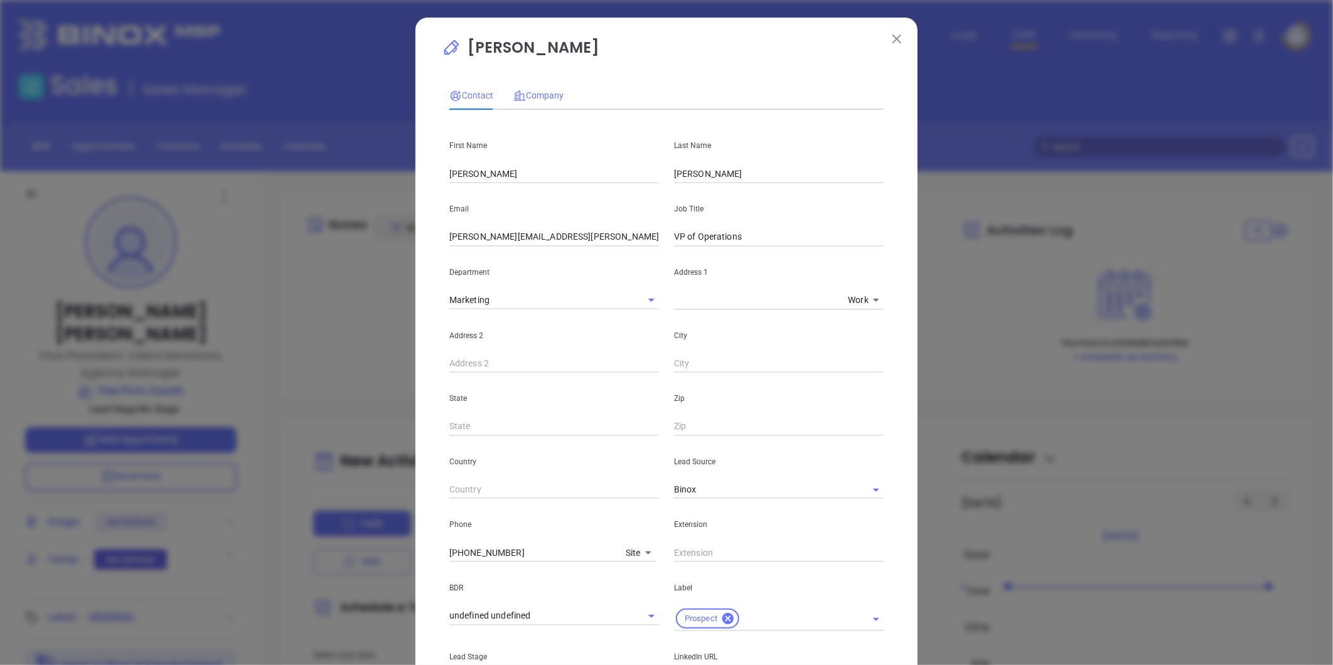
type input "www.linkedin.com/in/salliekate-richardson"
click at [543, 90] on span "Company" at bounding box center [538, 95] width 50 height 10
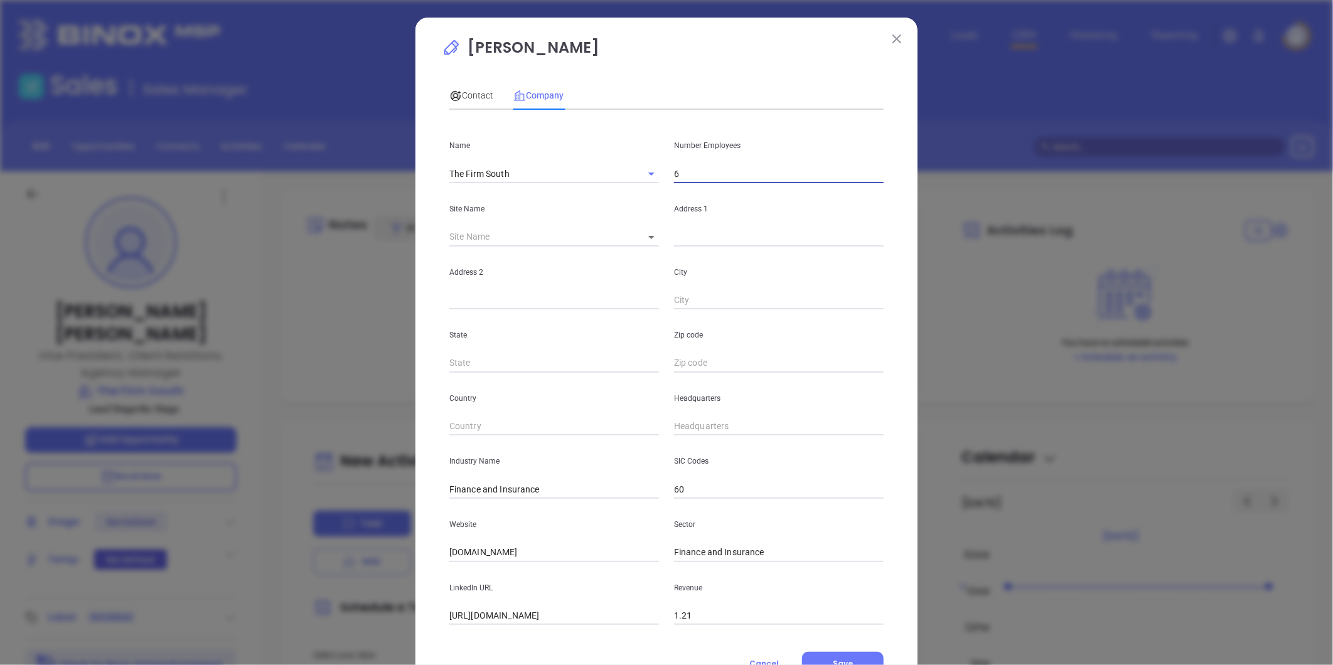
click at [692, 171] on input "6" at bounding box center [779, 173] width 210 height 19
type input "6"
click at [647, 233] on body "Leads CRM Marketing Reporting Financial Leads Leads Sales Sales Manager BDR Opp…" at bounding box center [666, 332] width 1333 height 665
click at [649, 235] on li "Oxford" at bounding box center [687, 238] width 117 height 23
type input "Oxford"
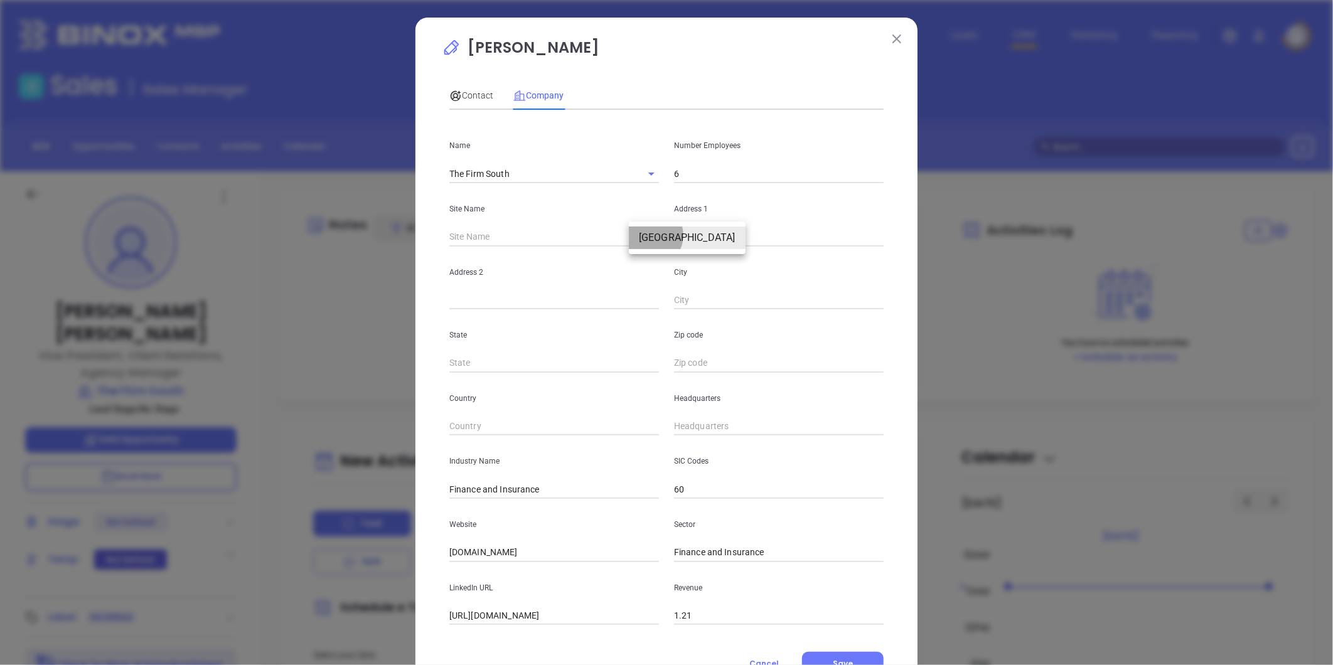
type input "127349"
type input "Oxford"
type input "MS"
type input "38655"
type input "US"
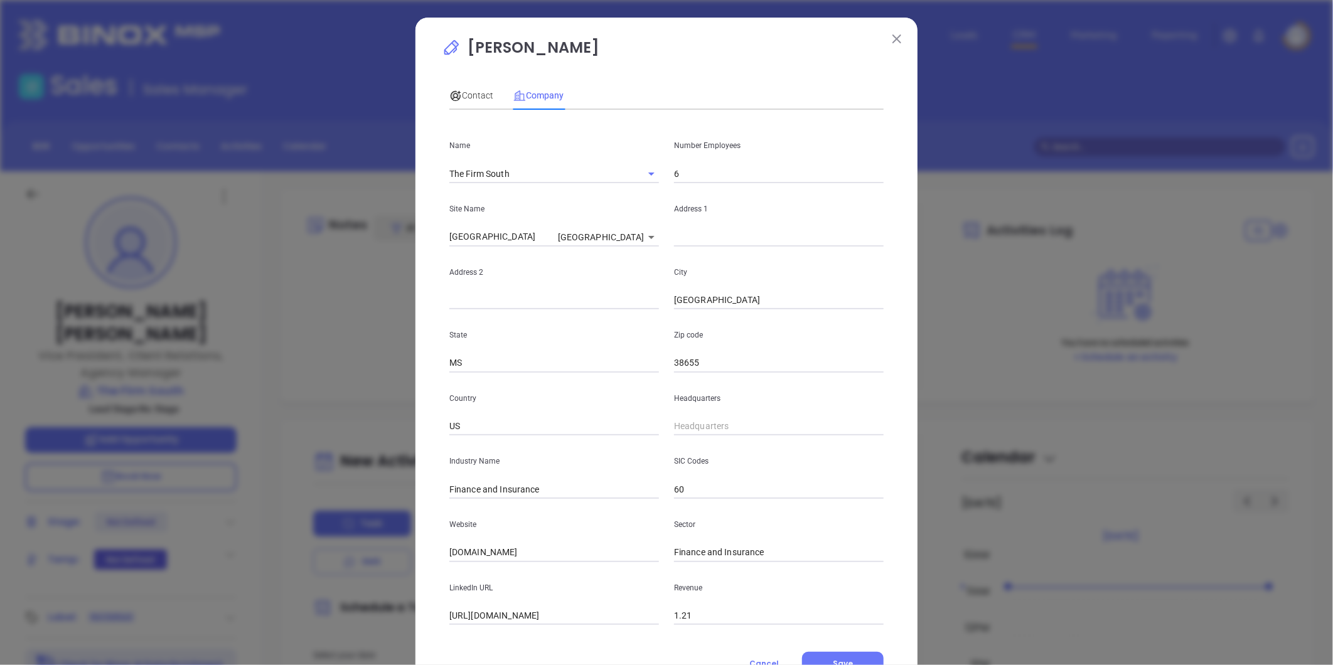
click at [694, 236] on input "text" at bounding box center [779, 237] width 210 height 19
paste input "319 N. Lamar Blvd. Suite #202 Oxford, MS 38655"
drag, startPoint x: 764, startPoint y: 230, endPoint x: 1044, endPoint y: 206, distance: 280.9
click at [1042, 208] on div "Morgan Turner Contact Company First Name Sallie Kate Last Name Richardson Email…" at bounding box center [666, 332] width 1333 height 665
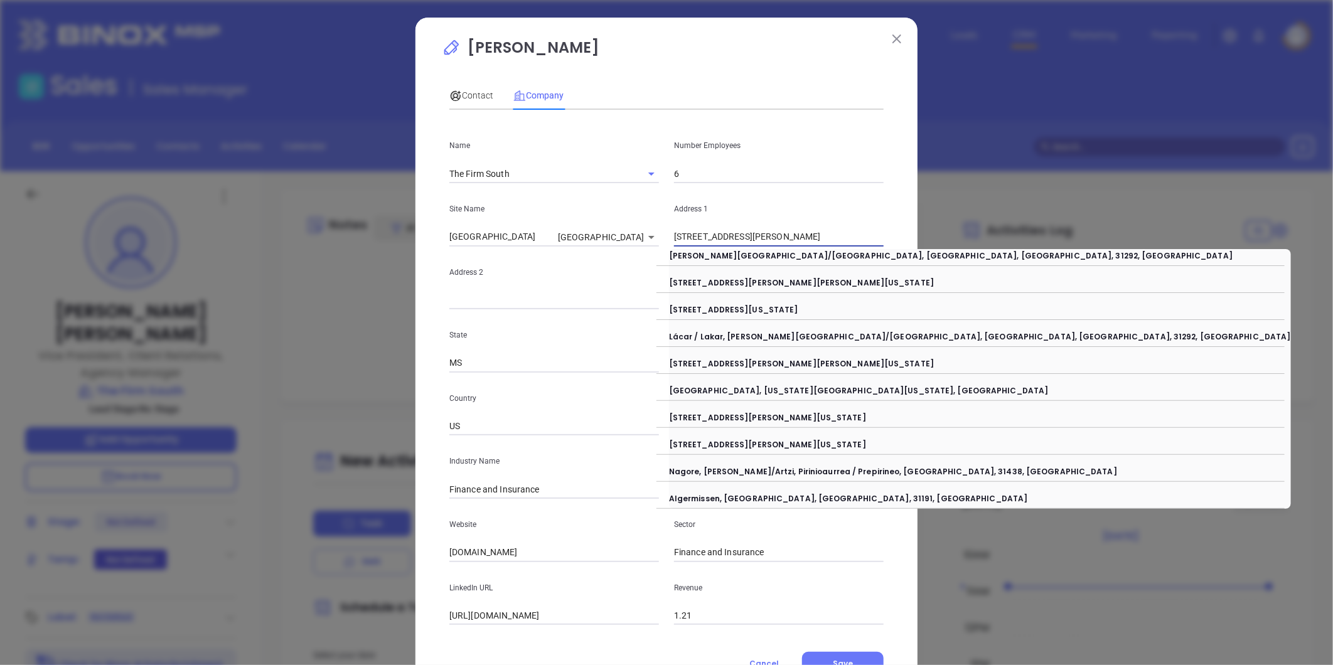
type input "319 N. Lamar Blvd"
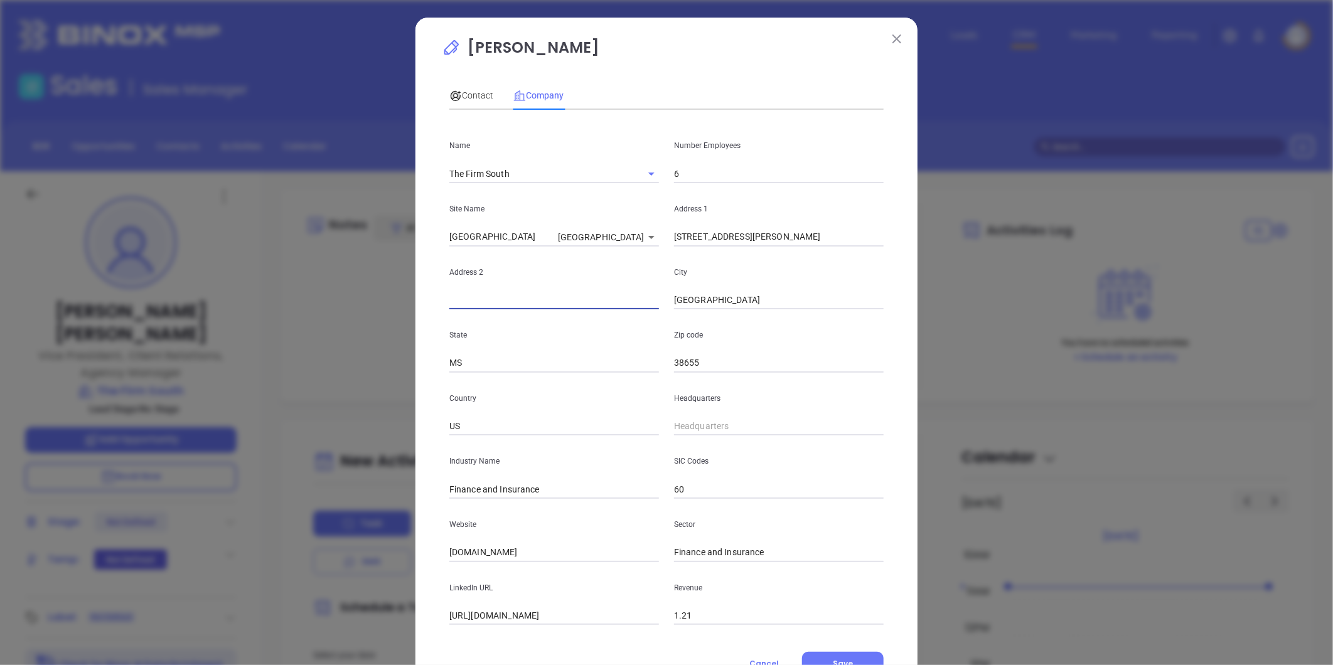
paste input "Suite #202 Oxford, MS 38655"
drag, startPoint x: 491, startPoint y: 303, endPoint x: 801, endPoint y: 283, distance: 310.7
click at [801, 284] on div "Address 2 Suite #202 Oxford, MS 38655 City Oxford" at bounding box center [666, 278] width 449 height 63
type input "Suite #202"
paste input "Oxford, MS"
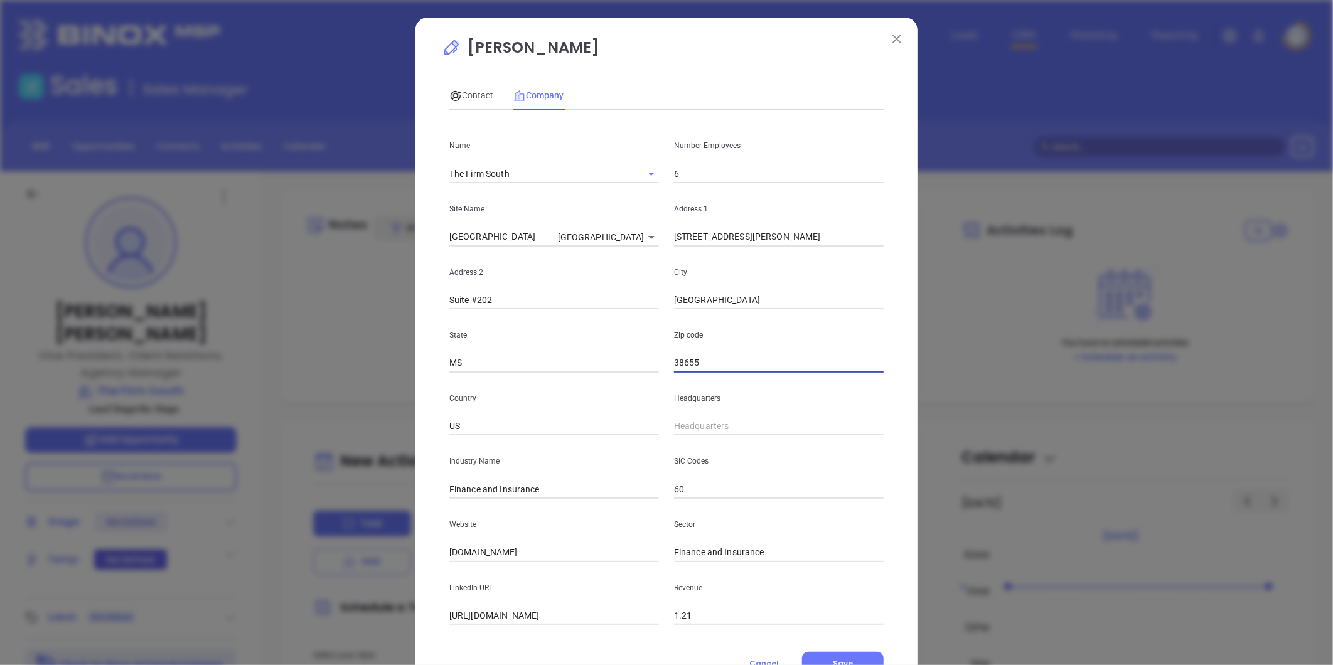
type input "Oxford, MS 38655"
type input "Oxford, MS38655"
type input "Oxford, M38655"
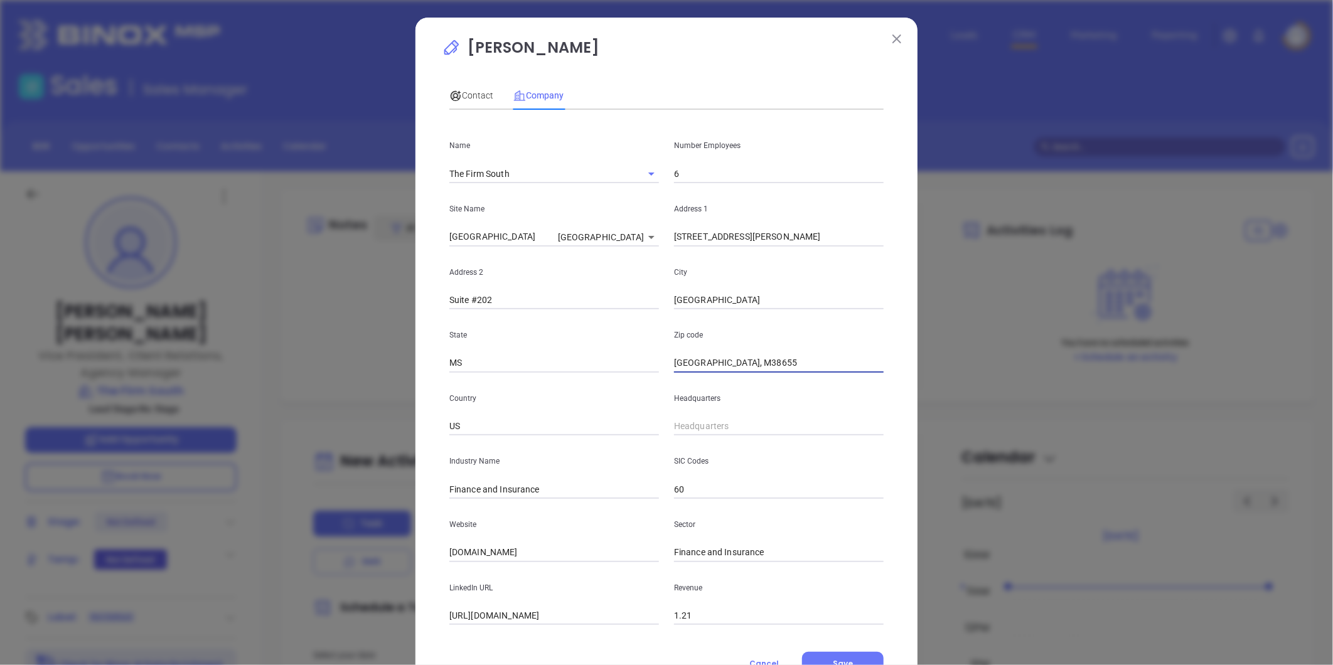
type input "Oxford, 38655"
type input "Oxford,38655"
type input "Oxford38655"
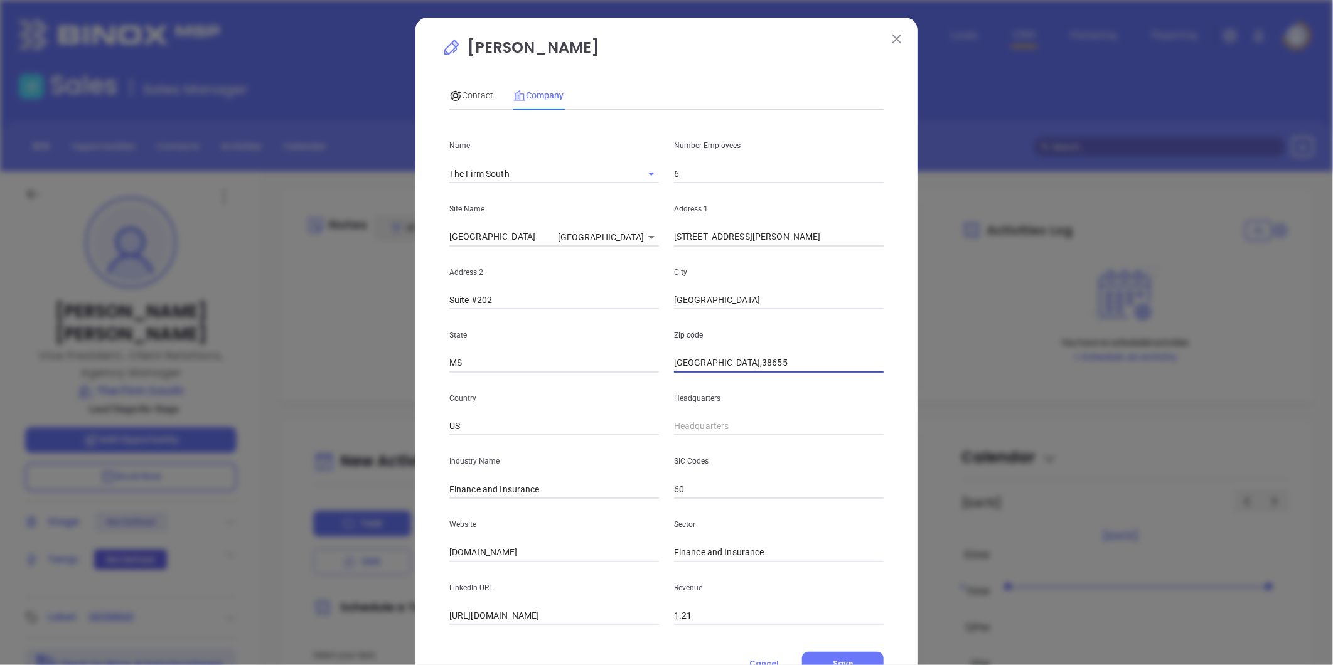
type input "Oxford38655"
type input "Oxfor38655"
type input "Oxfo38655"
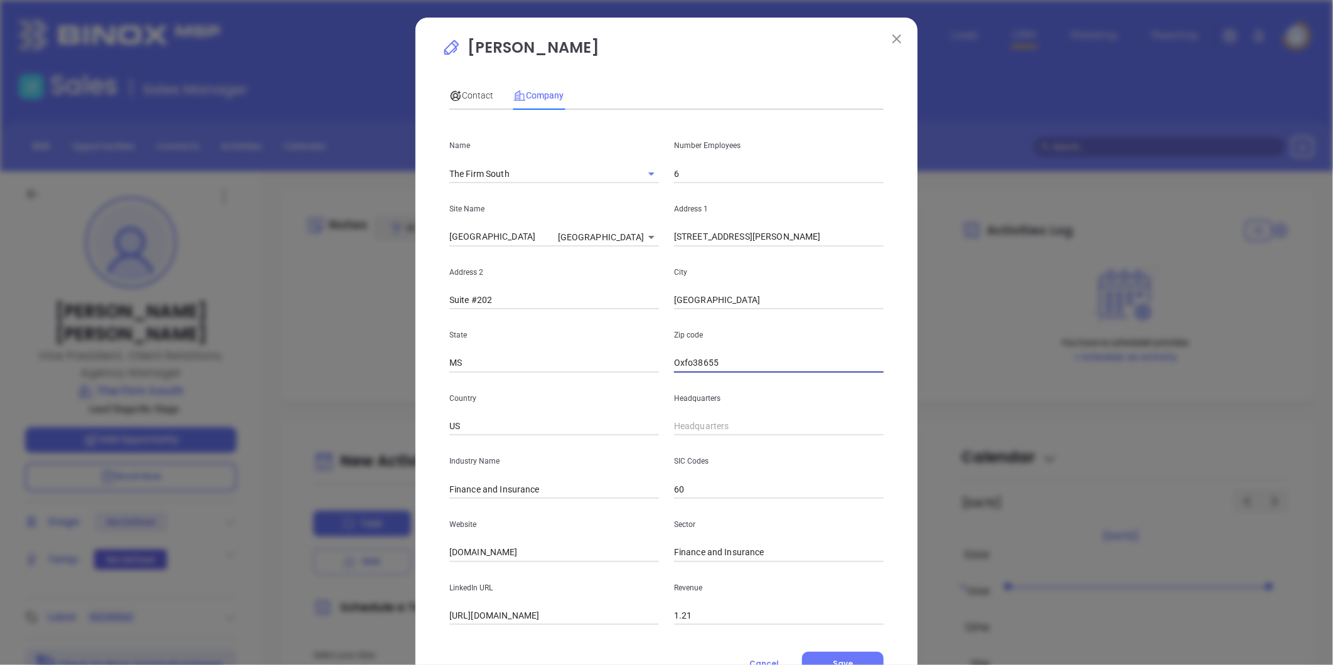
type input "Oxf38655"
type input "Ox38655"
type input "O38655"
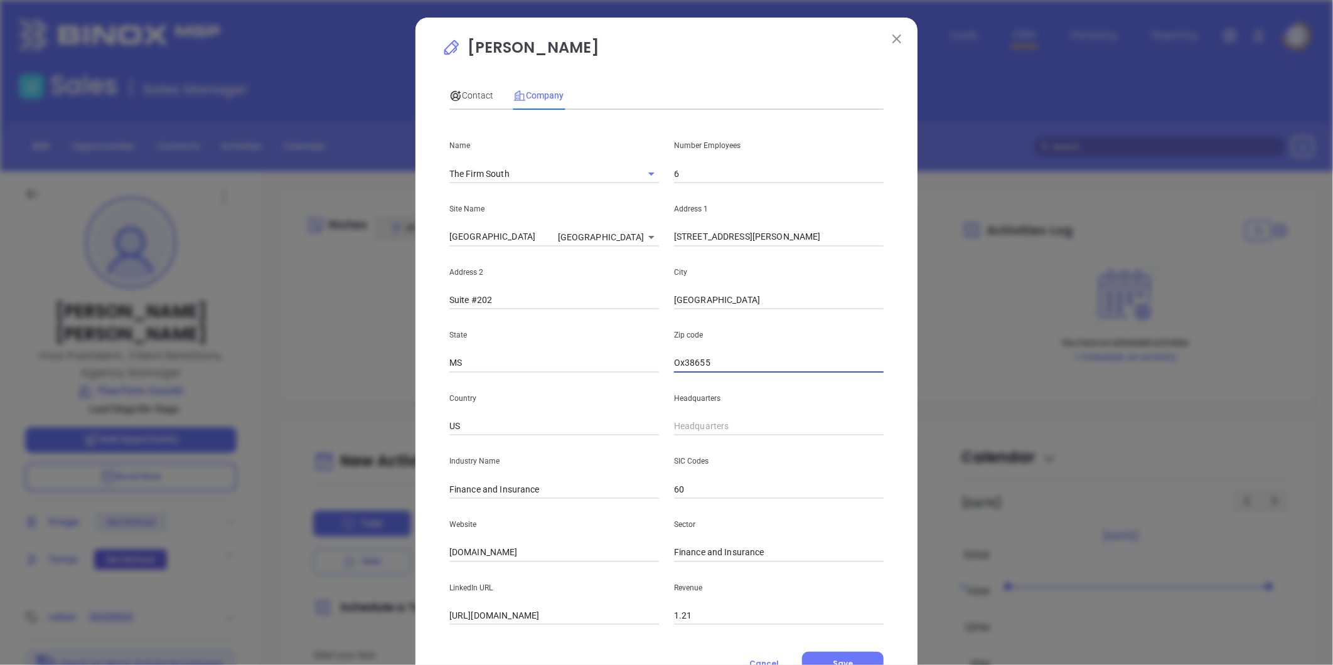
type input "O38655"
type input "38655"
click at [478, 96] on span "Contact" at bounding box center [471, 95] width 44 height 10
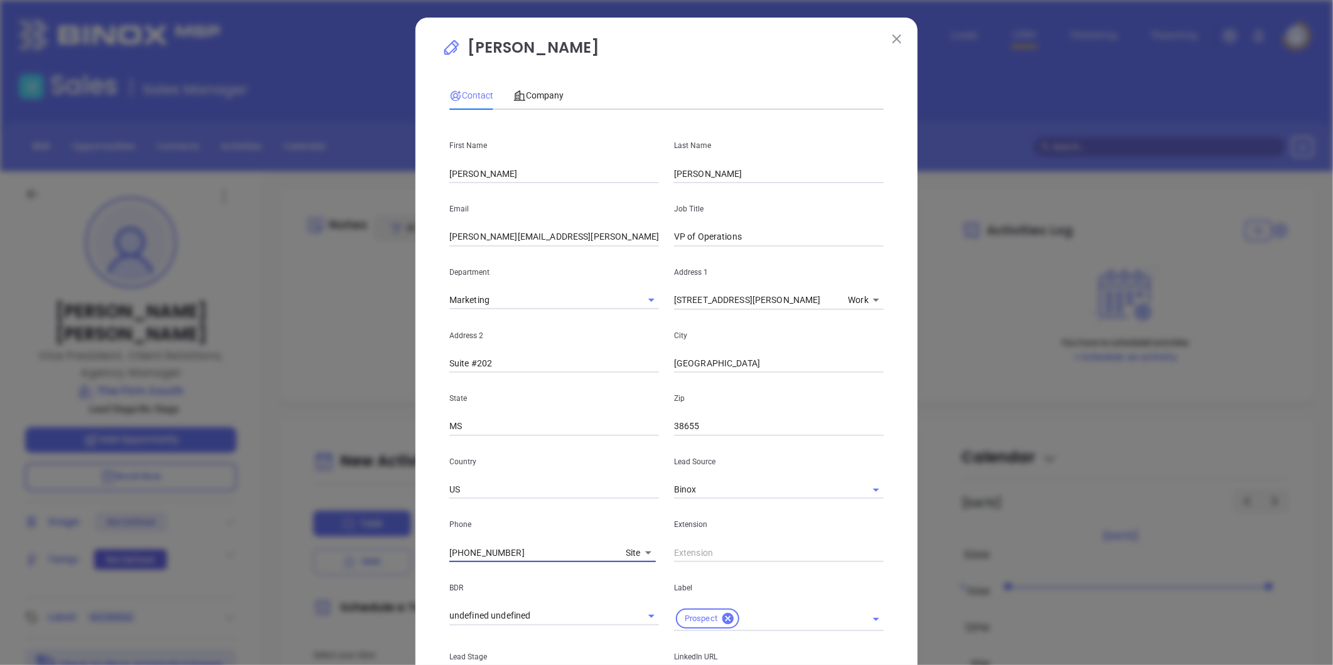
drag, startPoint x: 518, startPoint y: 555, endPoint x: 391, endPoint y: 550, distance: 127.5
click at [391, 550] on div "Morgan Turner Contact Company First Name Sallie Kate Last Name Richardson Email…" at bounding box center [666, 332] width 1333 height 665
click at [535, 96] on span "Company" at bounding box center [538, 95] width 50 height 10
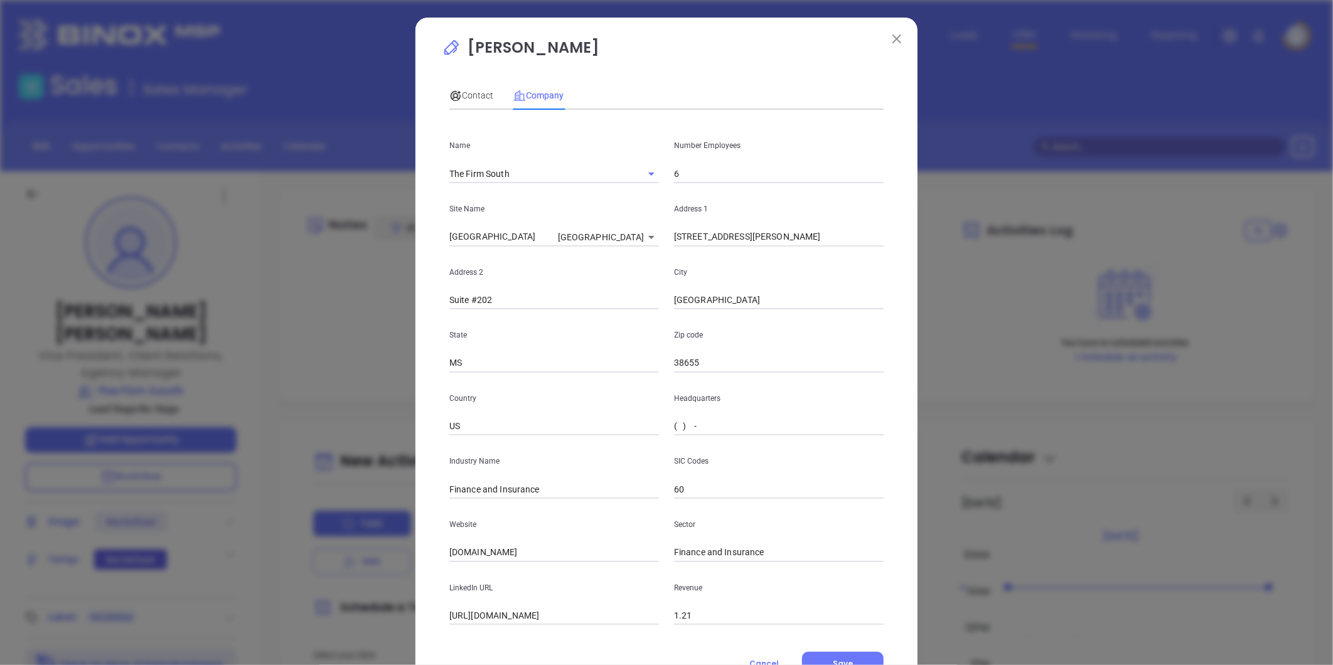
click at [679, 427] on input "( ) -" at bounding box center [779, 426] width 210 height 19
paste input "662) 236-1101"
type input "(662) 236-1101"
drag, startPoint x: 517, startPoint y: 550, endPoint x: 323, endPoint y: 547, distance: 194.6
click at [323, 547] on div "Morgan Turner Contact Company First Name Sallie Kate Last Name Richardson Email…" at bounding box center [666, 332] width 1333 height 665
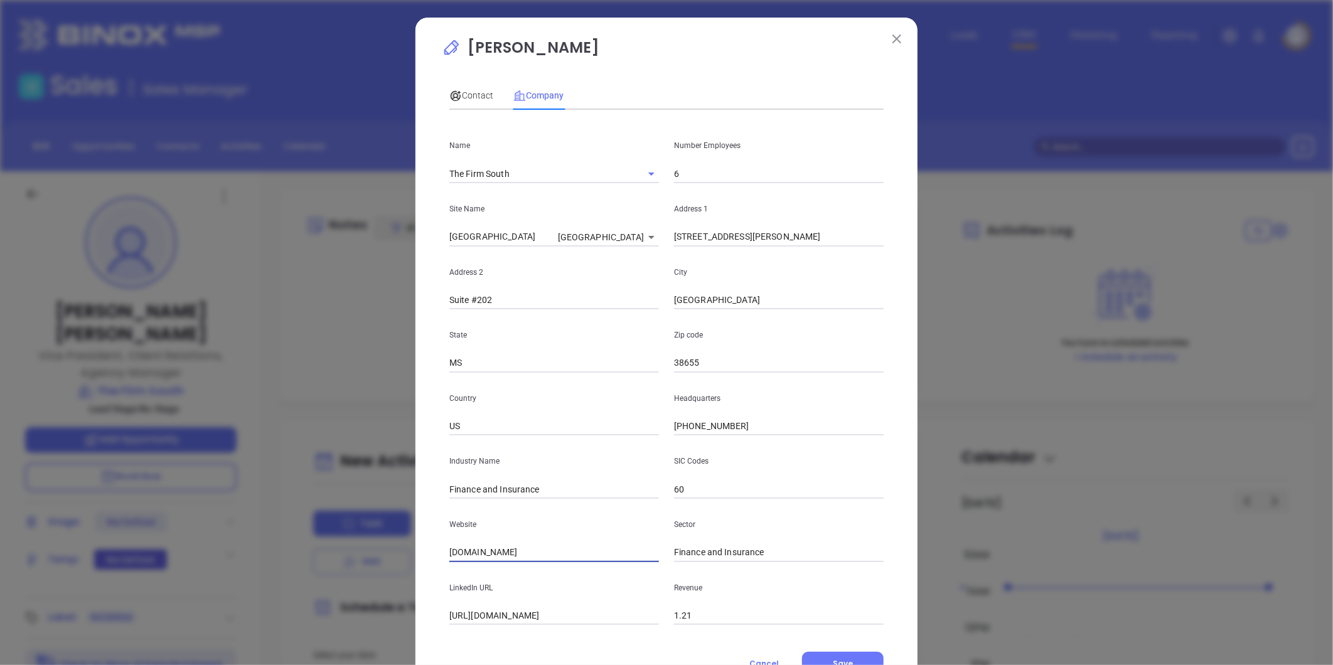
paste input "https://www.thefirmsouth.com/"
type input "https://www.thefirmsouth.com/"
click at [467, 90] on span "Contact" at bounding box center [471, 95] width 44 height 10
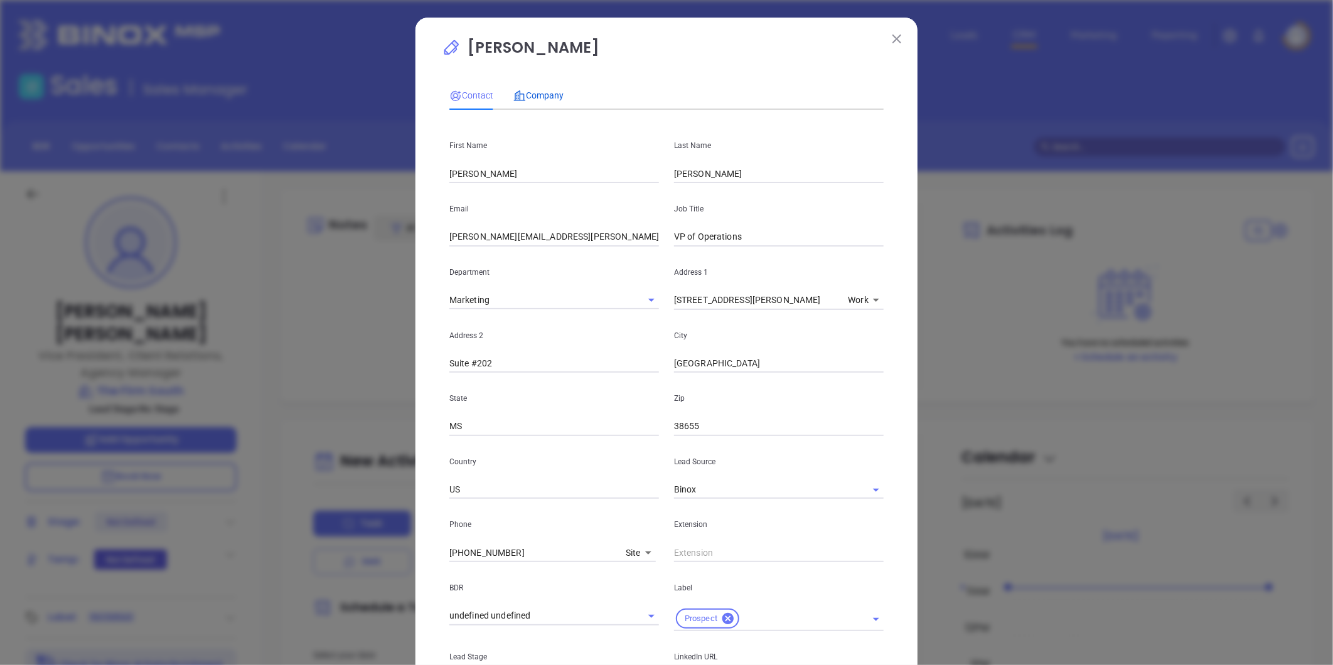
click at [537, 93] on span "Company" at bounding box center [538, 95] width 50 height 10
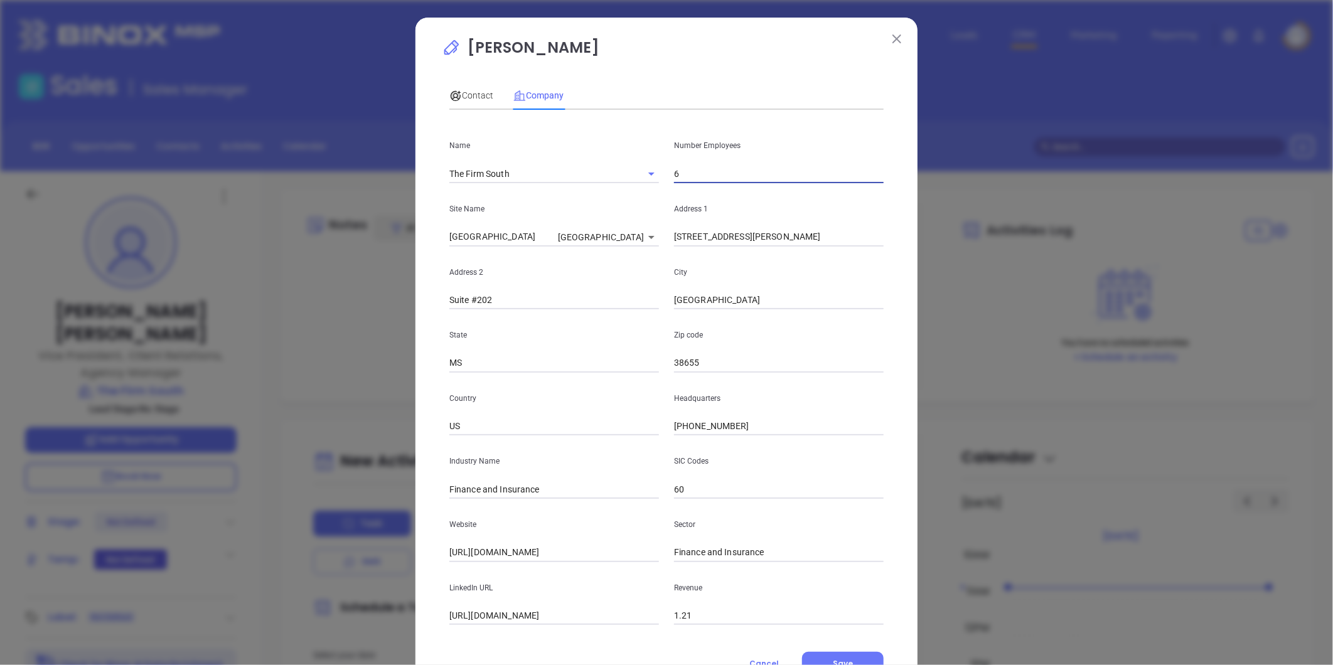
click at [701, 174] on input "6" at bounding box center [779, 173] width 210 height 19
type input "5"
drag, startPoint x: 576, startPoint y: 245, endPoint x: 584, endPoint y: 234, distance: 13.9
click at [553, 235] on input "Oxford" at bounding box center [501, 237] width 104 height 19
click at [468, 88] on div "Contact" at bounding box center [471, 95] width 44 height 14
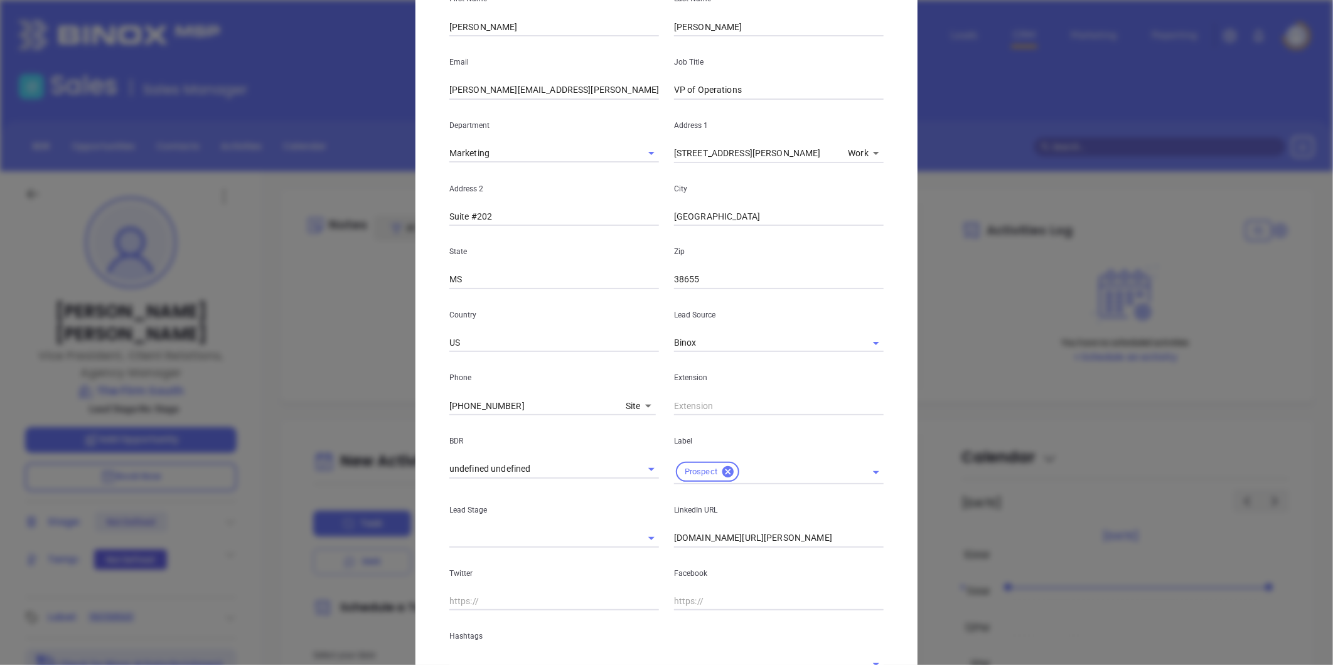
scroll to position [250, 0]
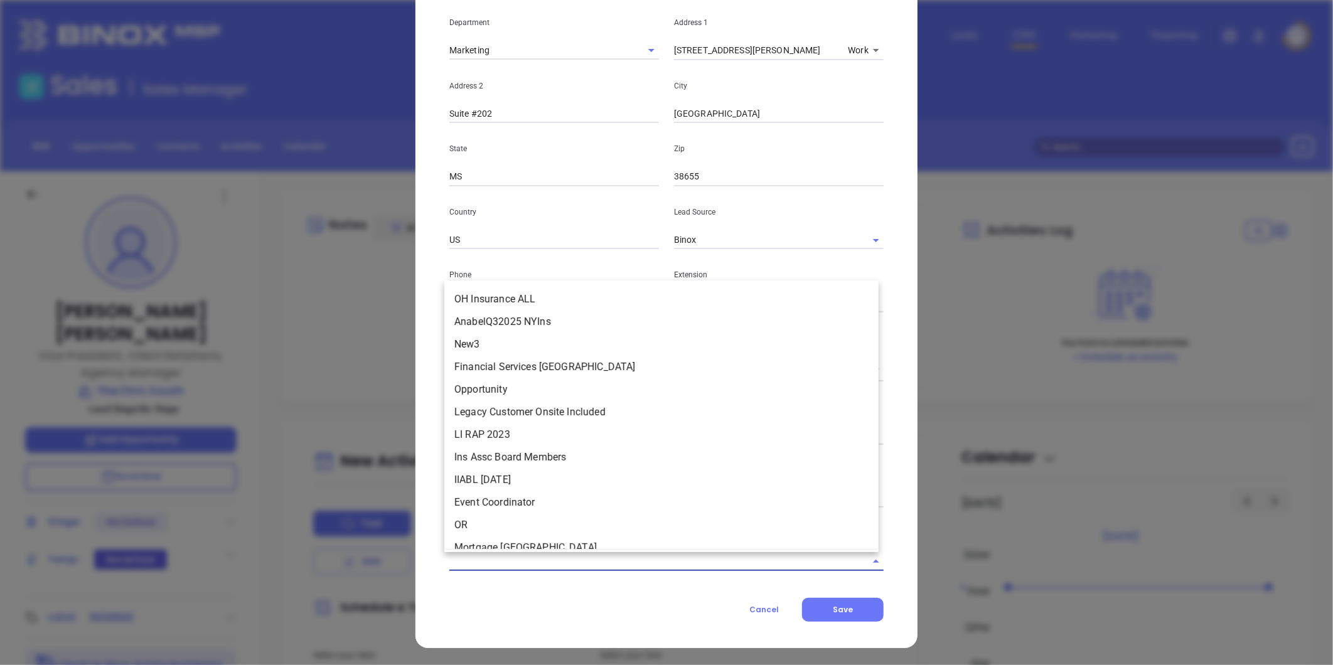
click at [463, 561] on input "text" at bounding box center [648, 561] width 399 height 18
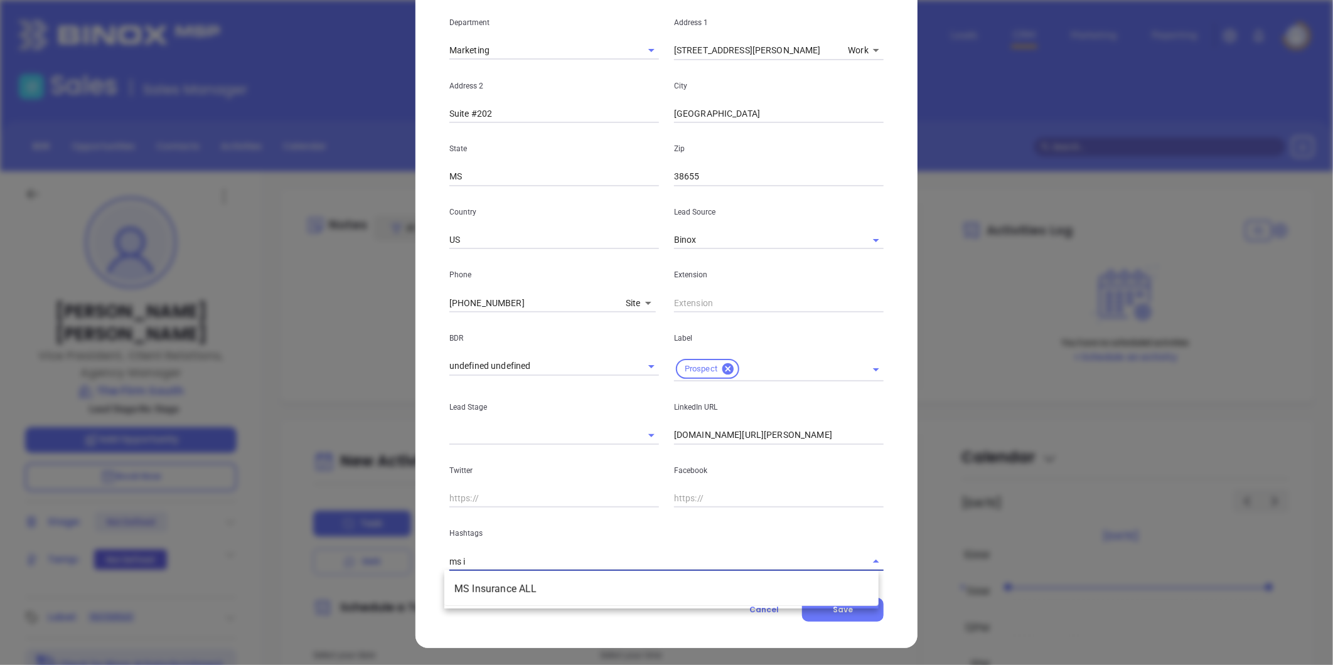
type input "ms in"
click at [487, 591] on li "MS Insurance ALL" at bounding box center [661, 589] width 434 height 23
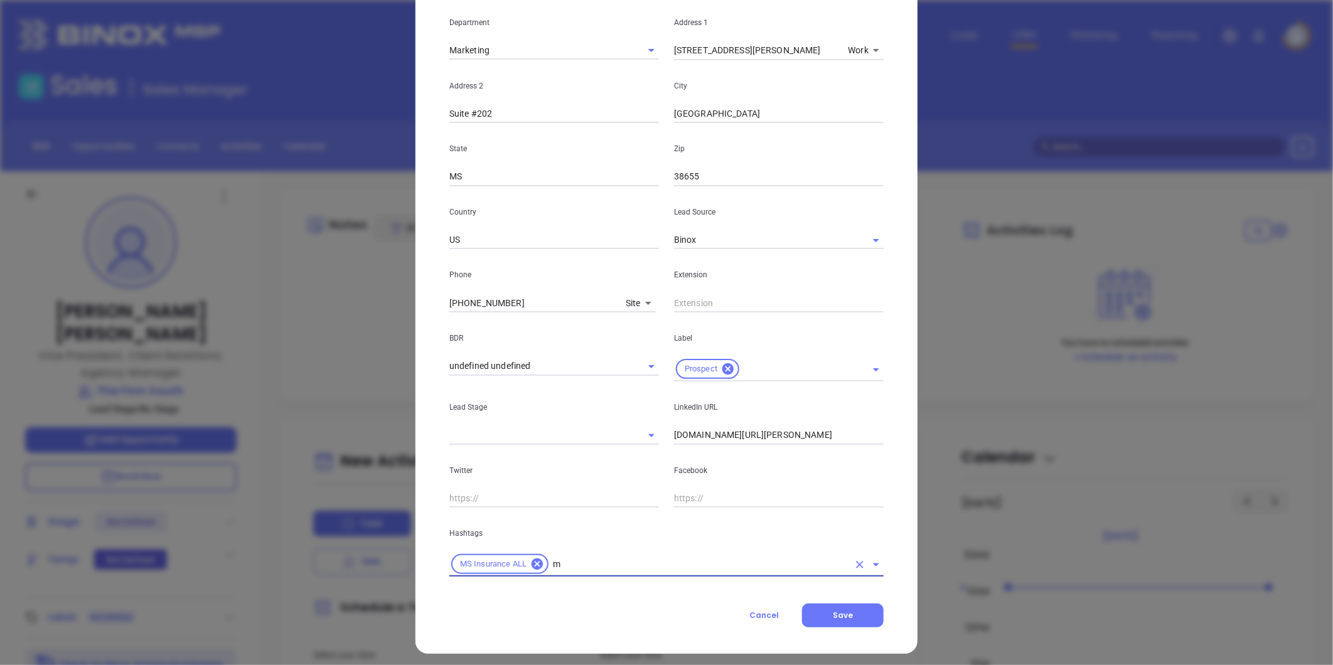
type input "ms"
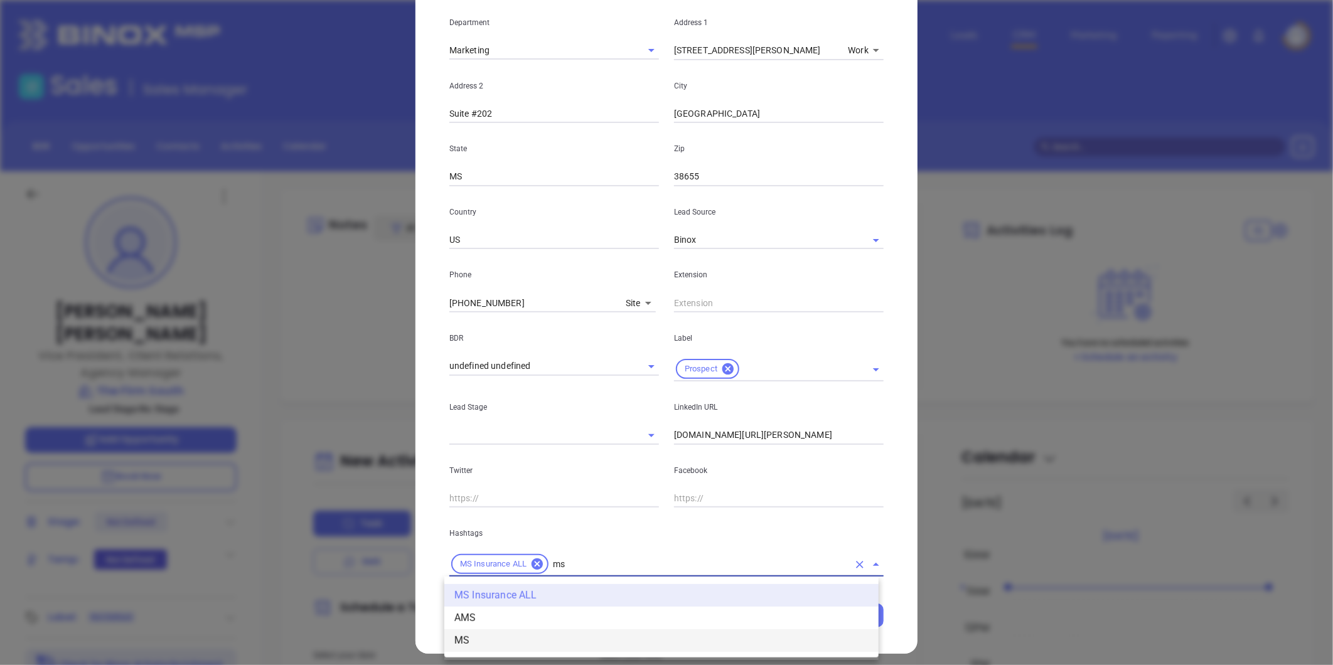
click at [476, 641] on li "MS" at bounding box center [661, 640] width 434 height 23
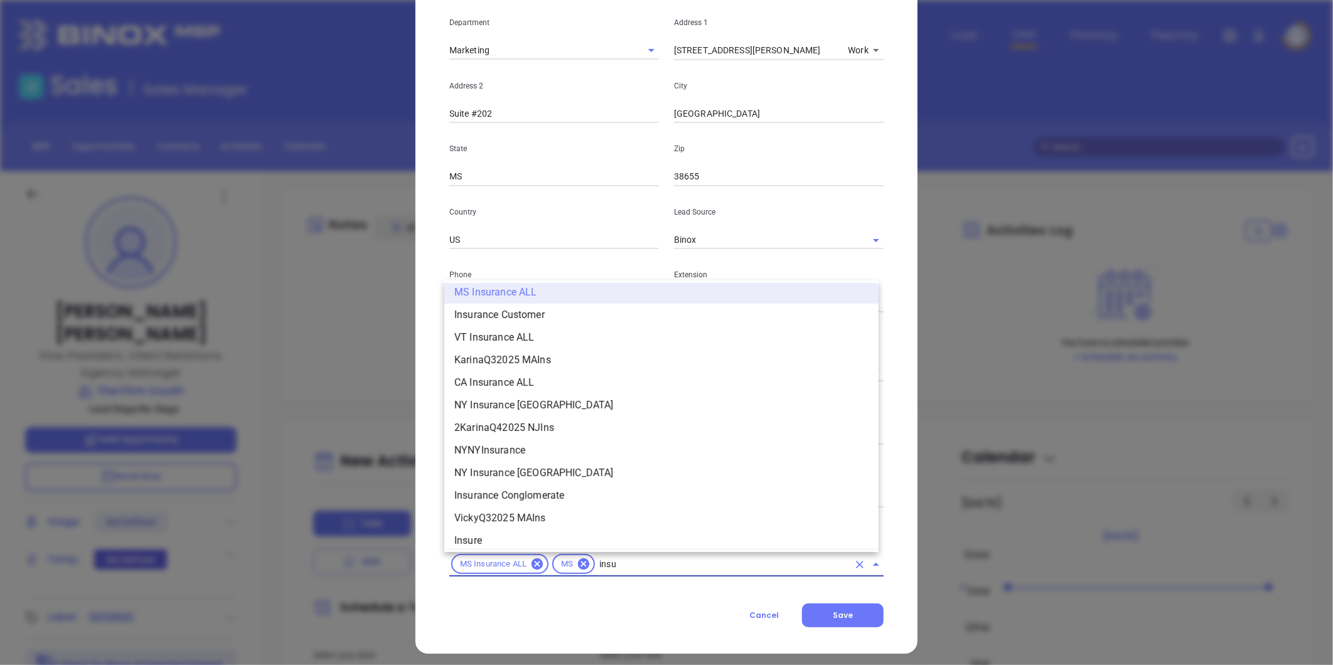
scroll to position [640, 0]
type input "insurance"
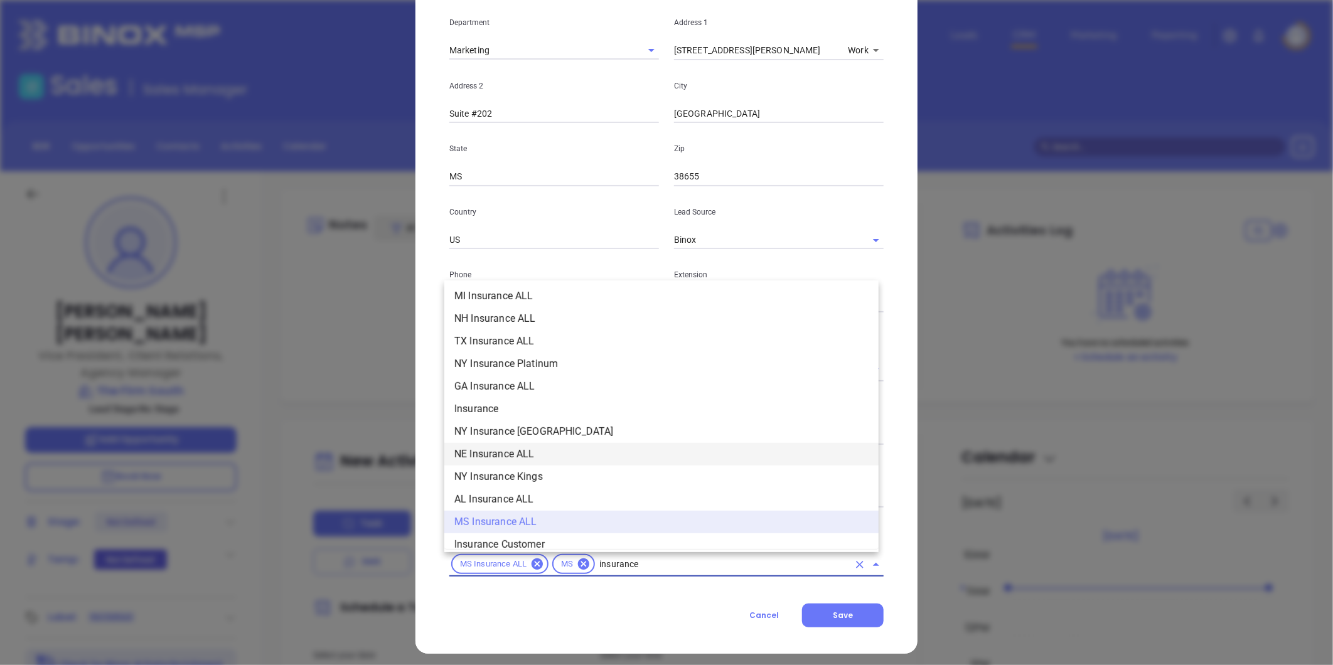
scroll to position [431, 0]
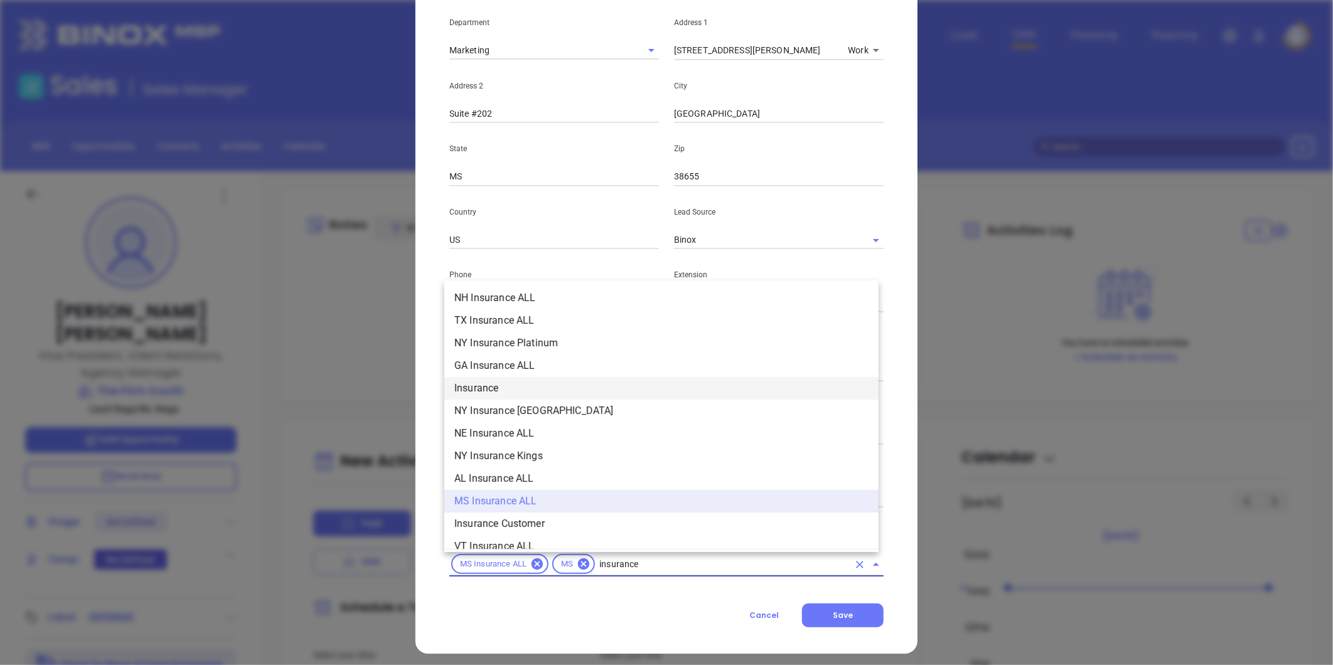
click at [509, 381] on li "Insurance" at bounding box center [661, 388] width 434 height 23
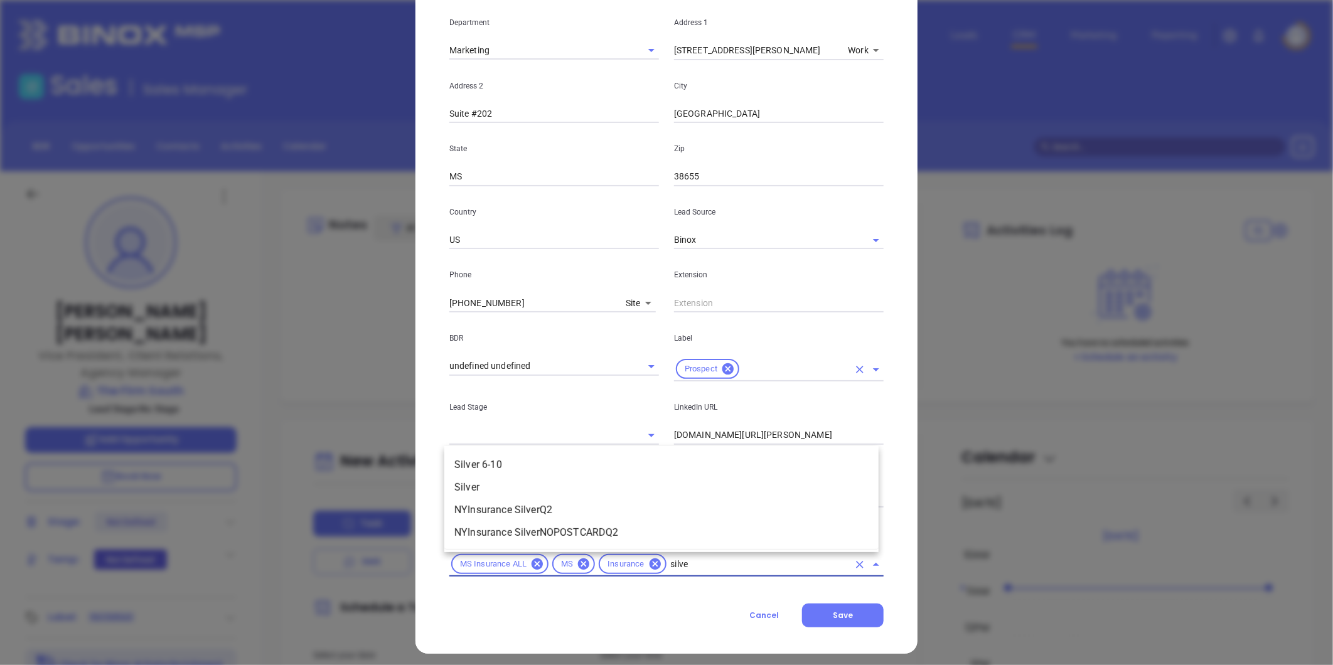
type input "silver"
click at [535, 460] on li "Silver 6-10" at bounding box center [661, 465] width 434 height 23
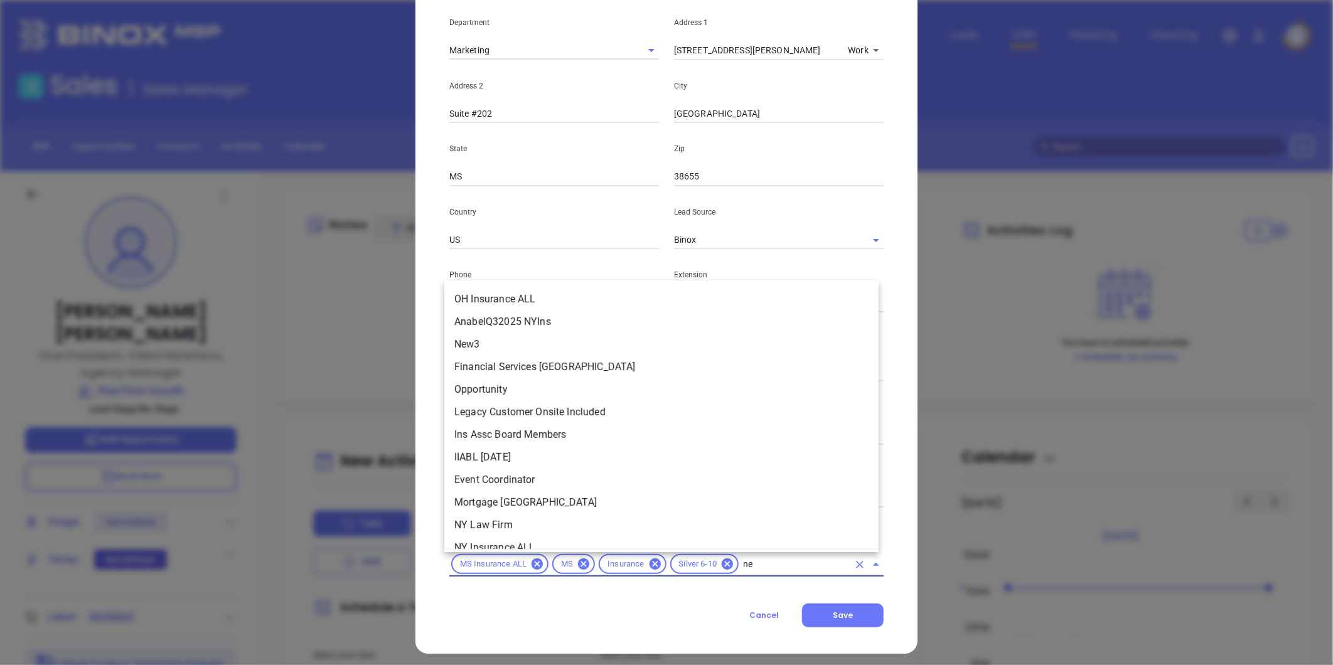
scroll to position [0, 0]
type input "new"
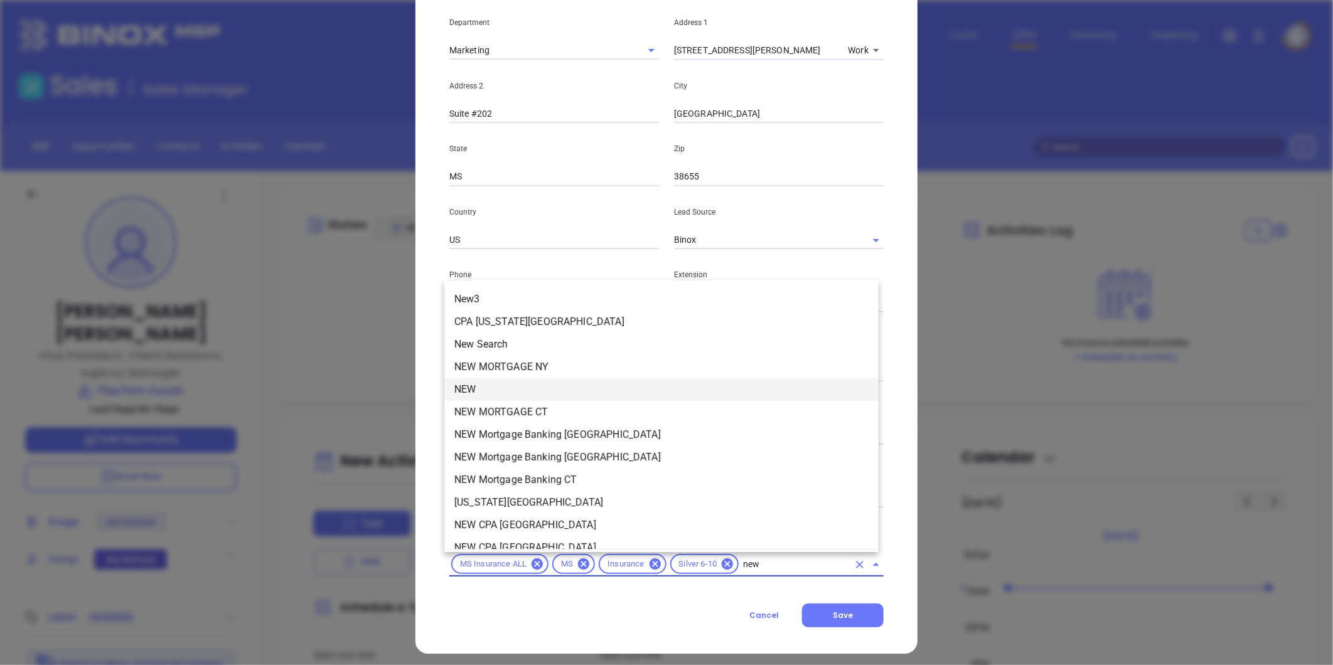
click at [496, 386] on li "NEW" at bounding box center [661, 389] width 434 height 23
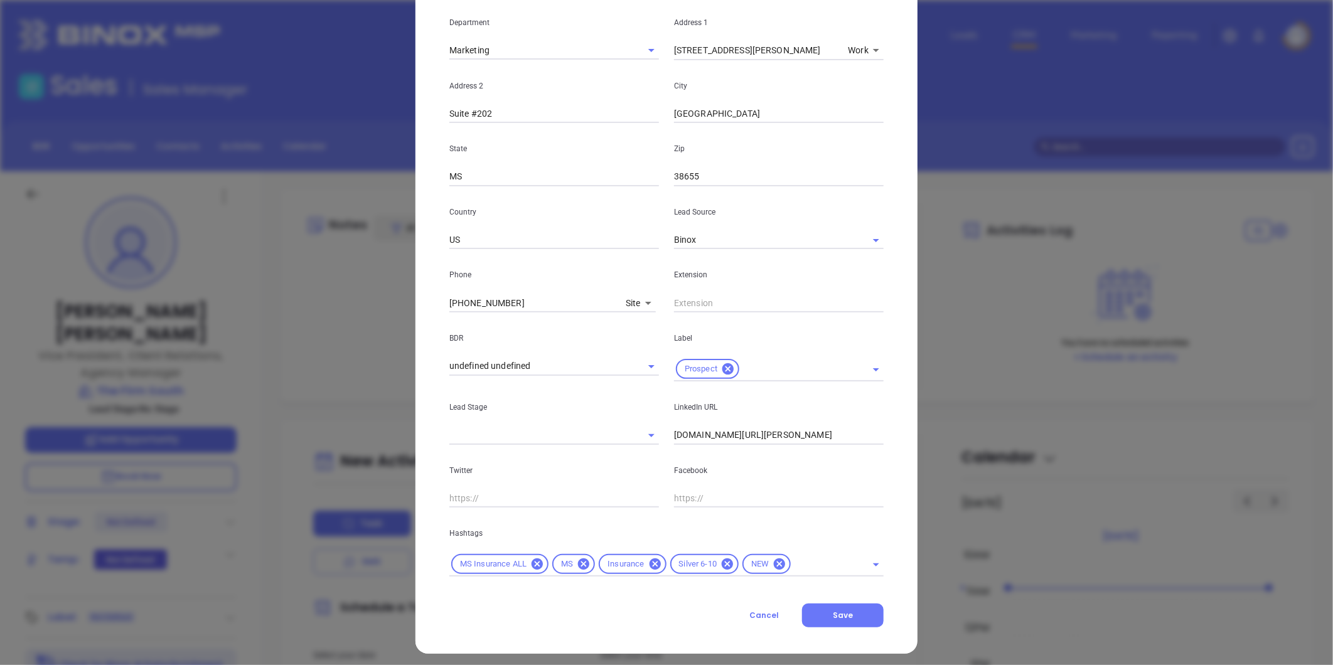
drag, startPoint x: 496, startPoint y: 386, endPoint x: 509, endPoint y: 397, distance: 16.9
click at [509, 397] on div "Lead Stage" at bounding box center [554, 413] width 225 height 63
click at [793, 562] on input "text" at bounding box center [821, 565] width 56 height 16
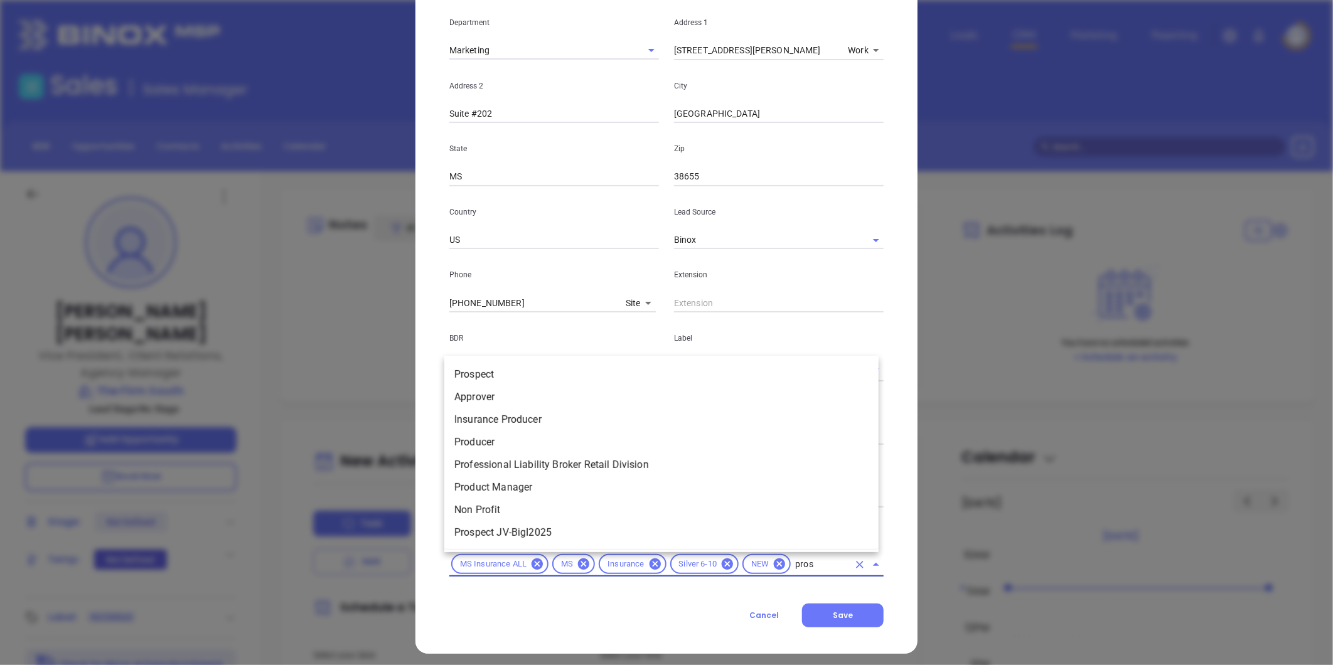
type input "prosp"
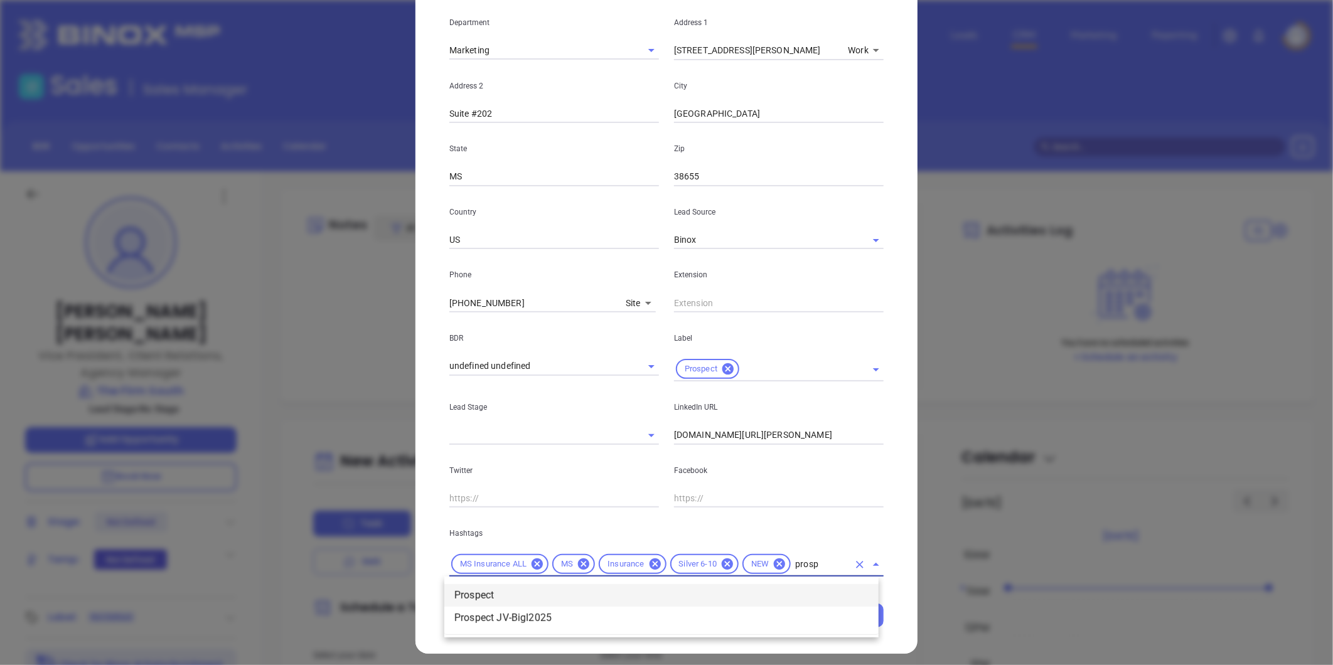
click at [624, 592] on li "Prospect" at bounding box center [661, 595] width 434 height 23
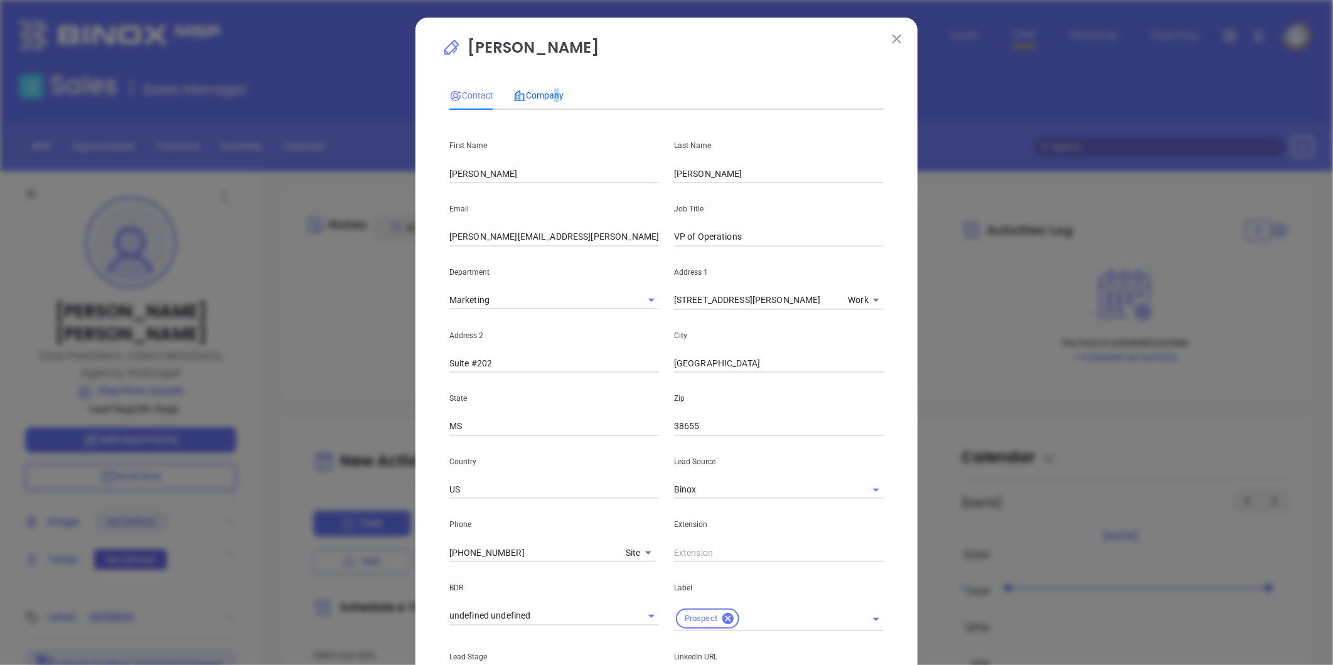
click at [550, 96] on span "Company" at bounding box center [538, 95] width 50 height 10
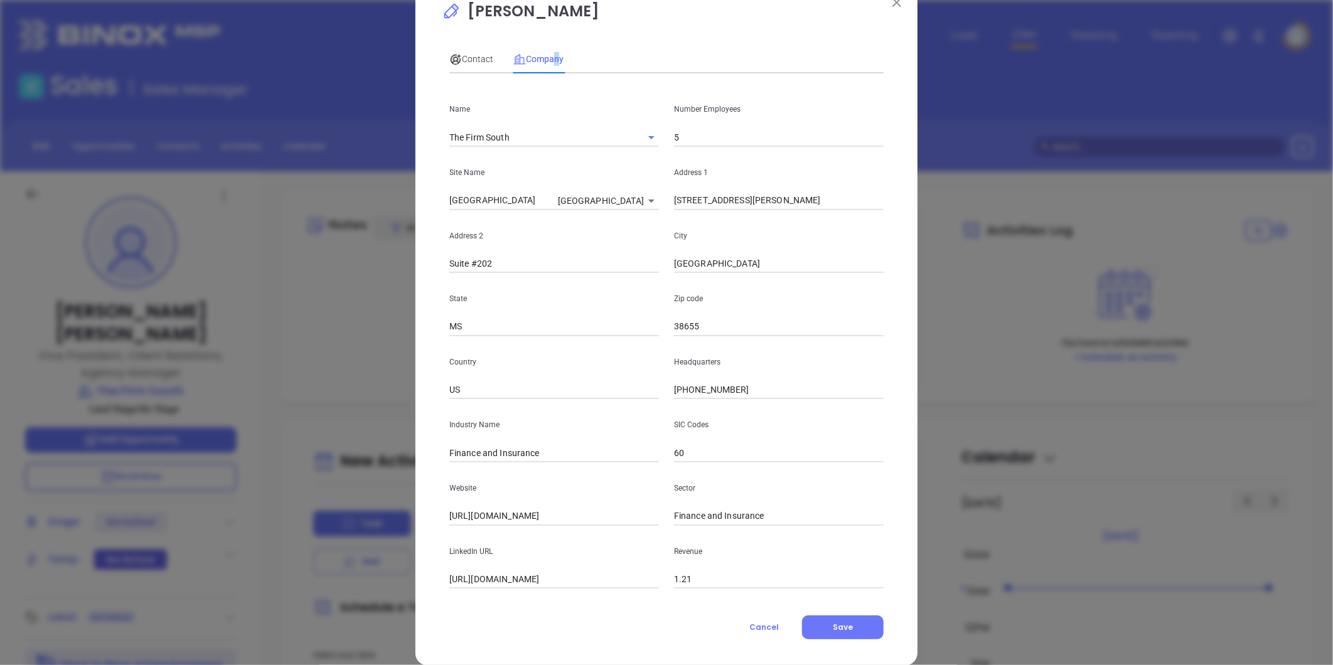
scroll to position [55, 0]
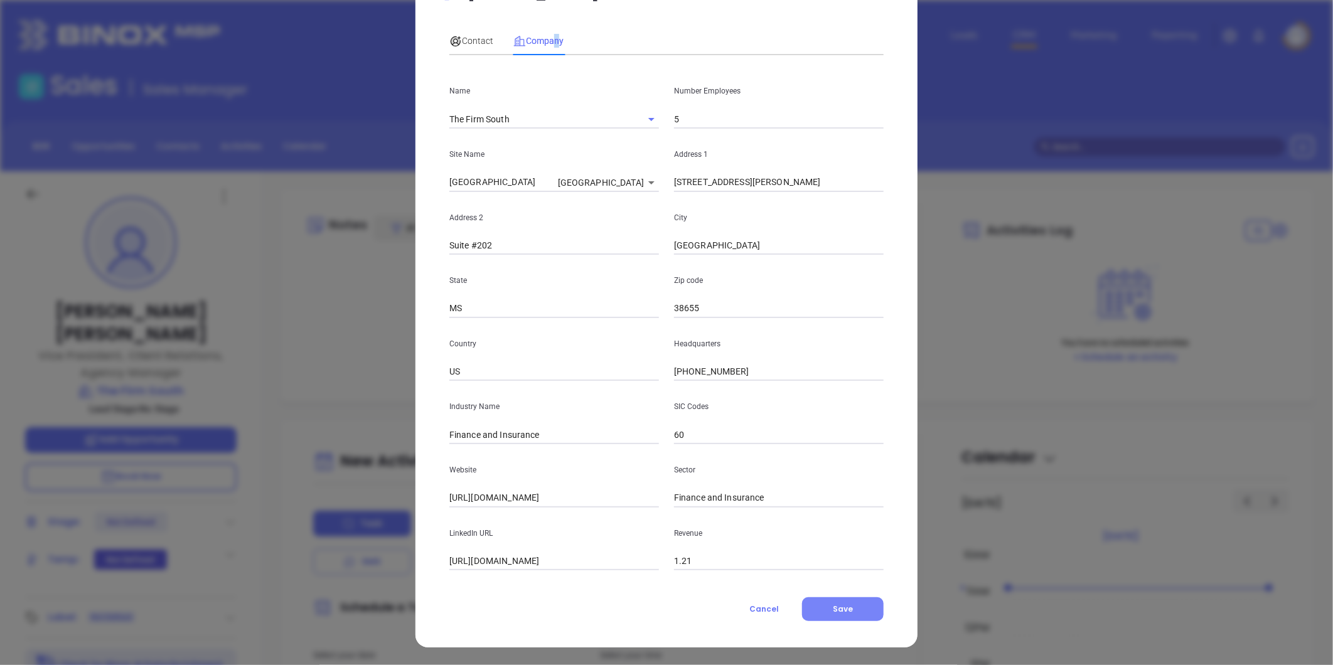
click at [849, 607] on button "Save" at bounding box center [843, 609] width 82 height 24
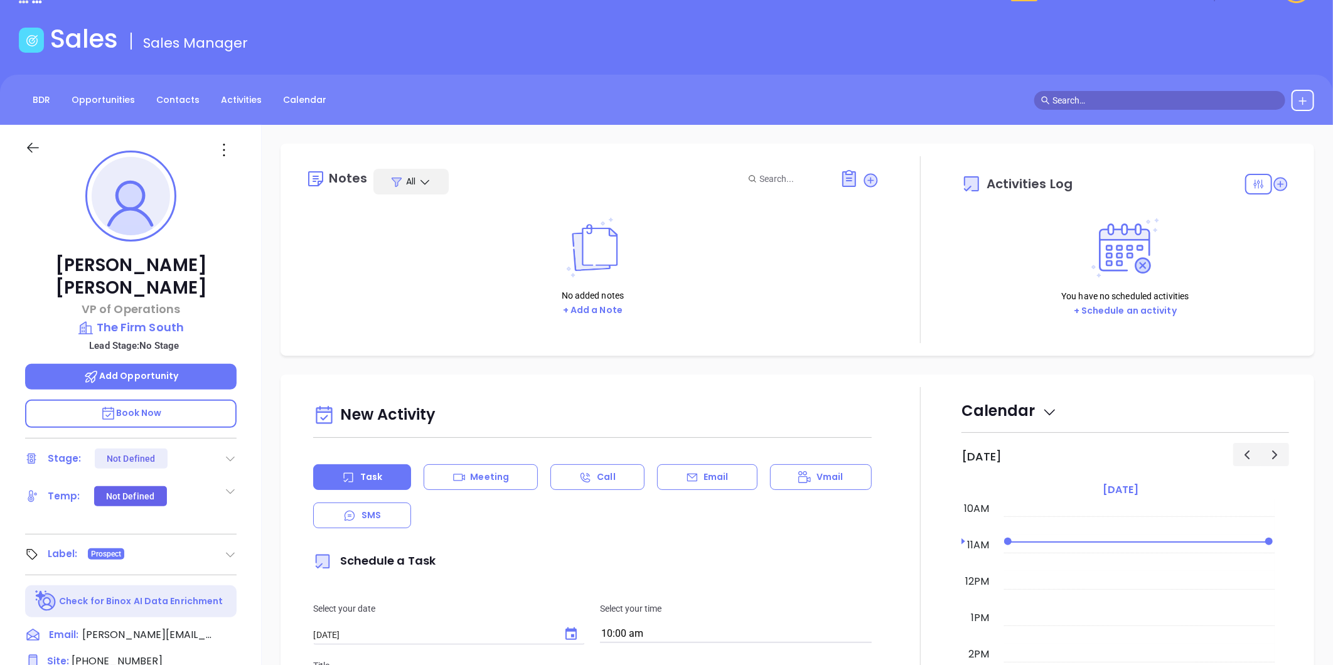
scroll to position [36, 0]
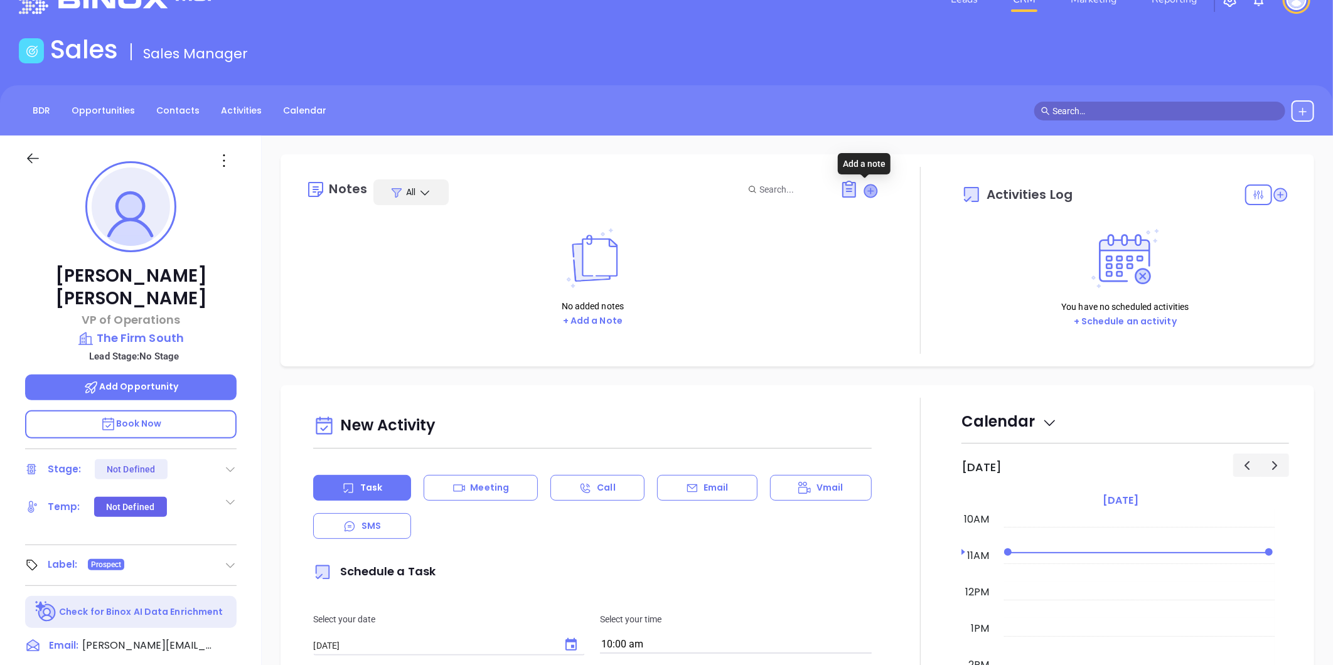
click at [865, 191] on icon at bounding box center [871, 191] width 13 height 13
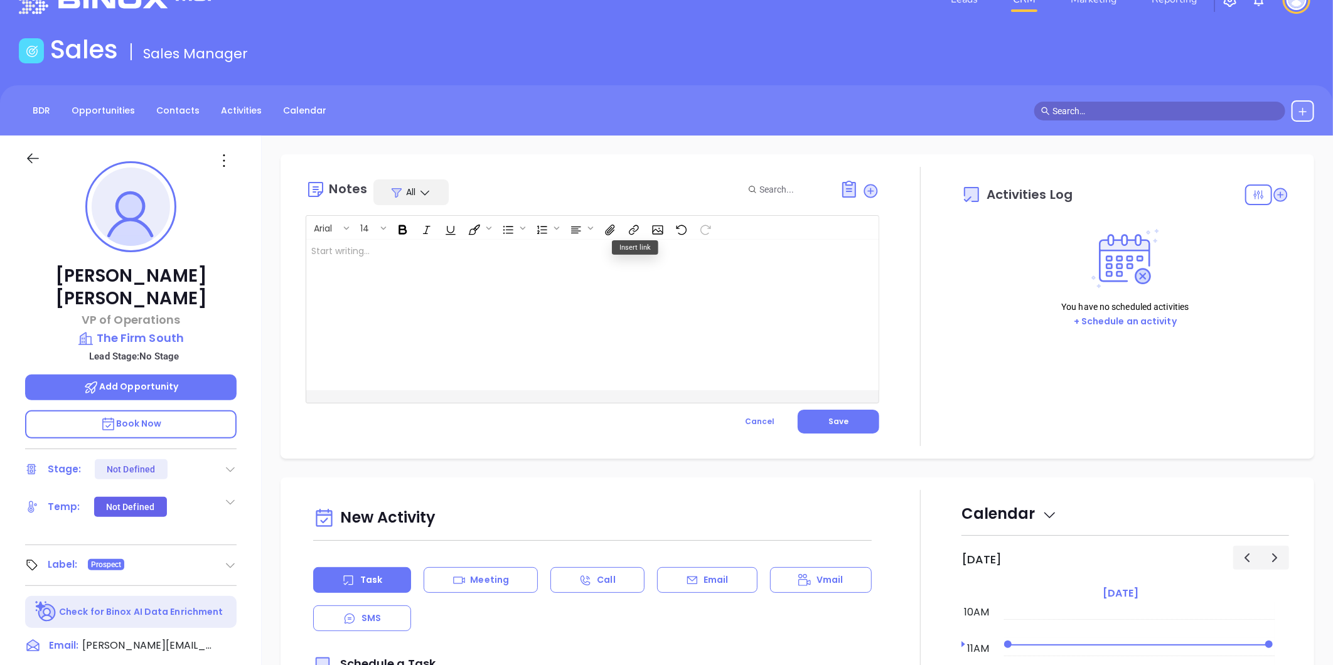
click at [369, 257] on div at bounding box center [572, 315] width 532 height 151
click at [828, 421] on span "Save" at bounding box center [838, 421] width 20 height 11
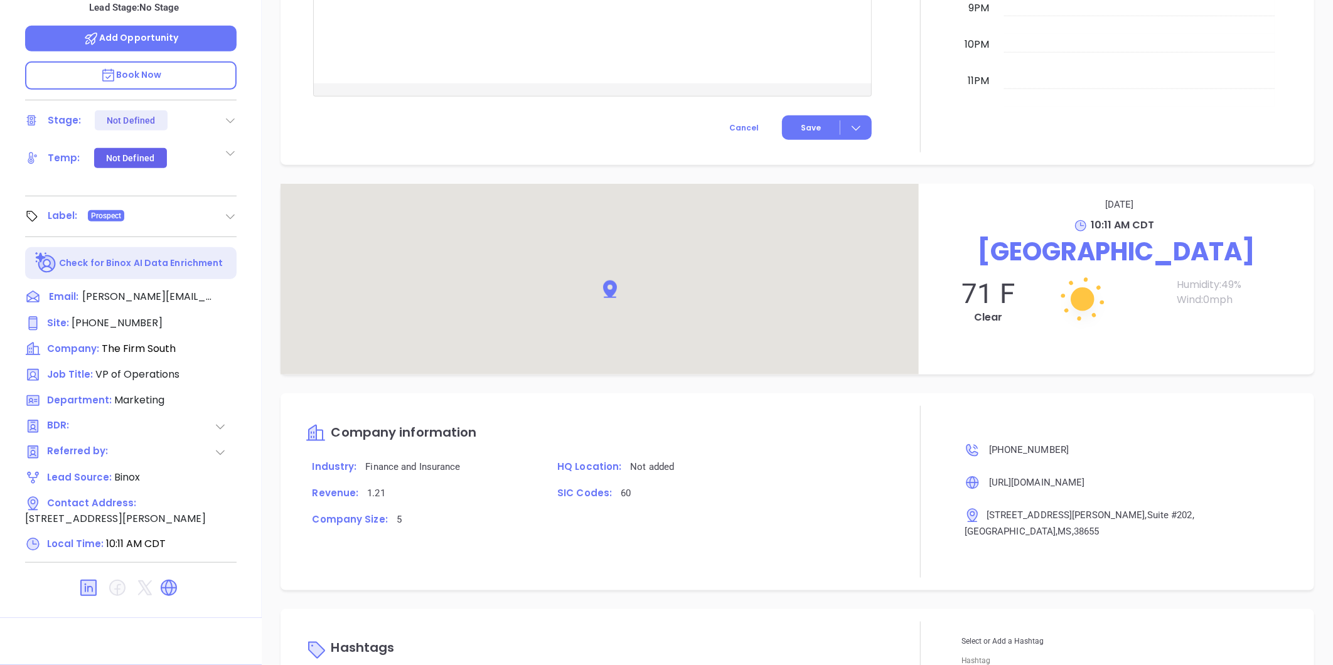
scroll to position [586, 0]
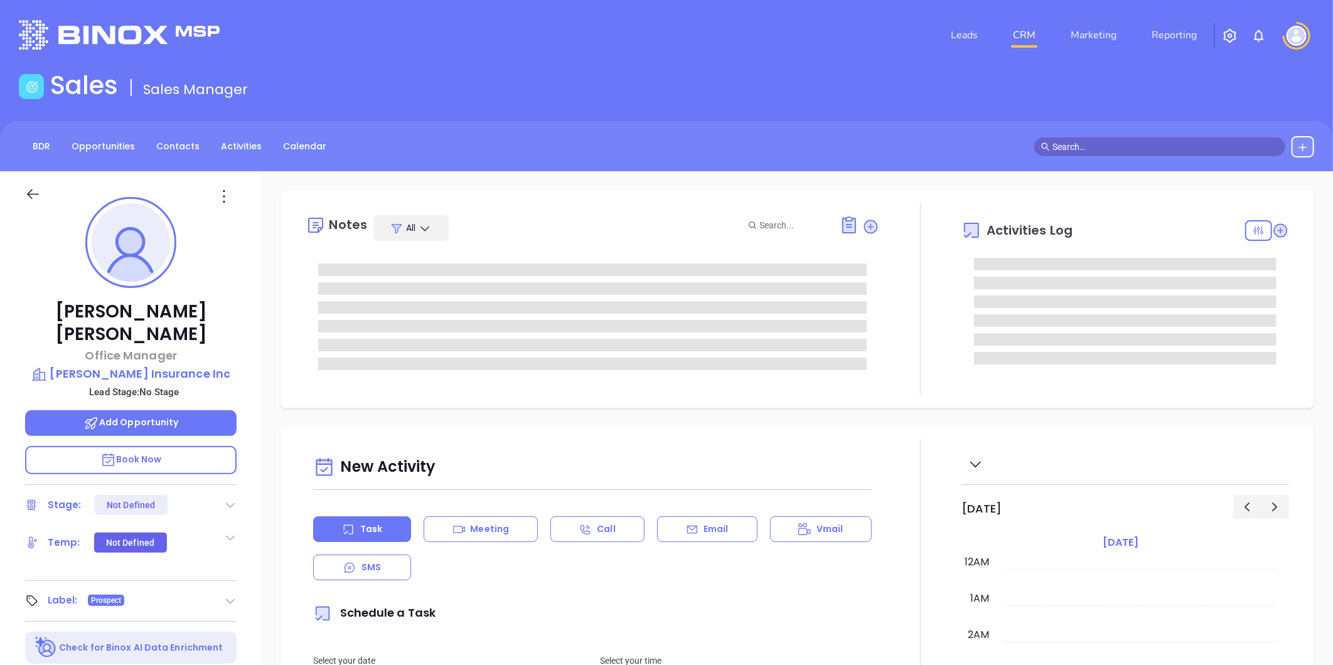
type input "[DATE]"
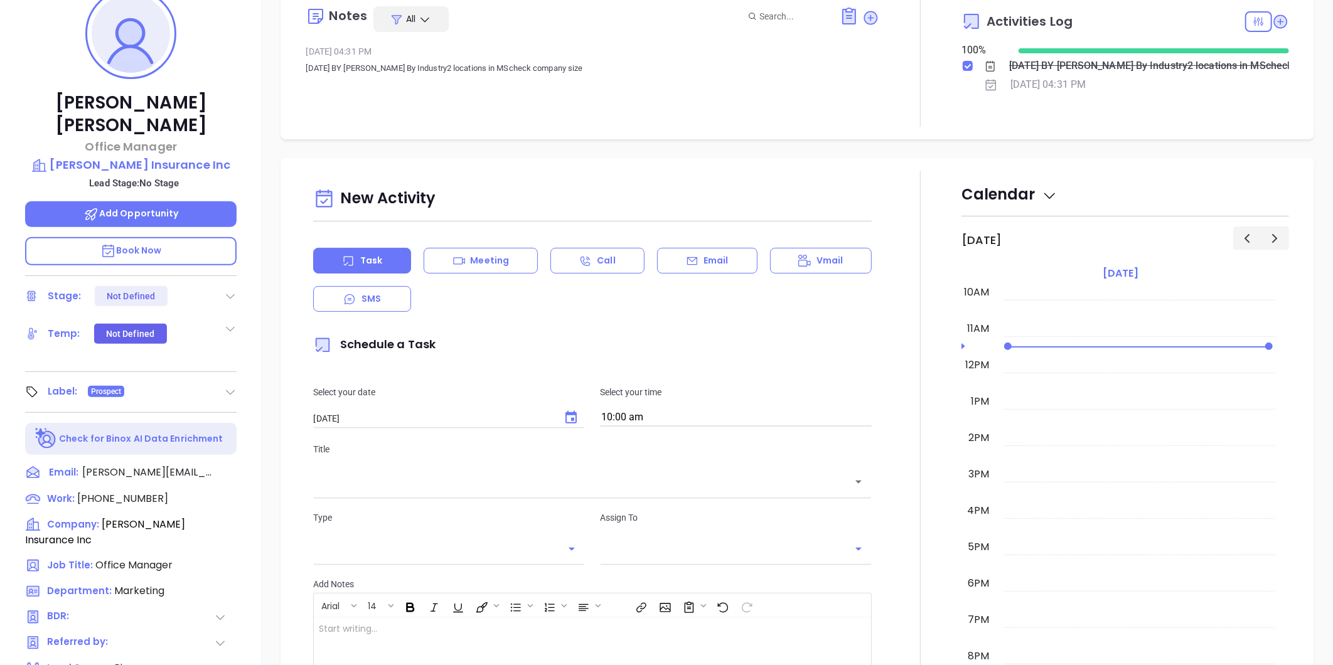
scroll to position [385, 0]
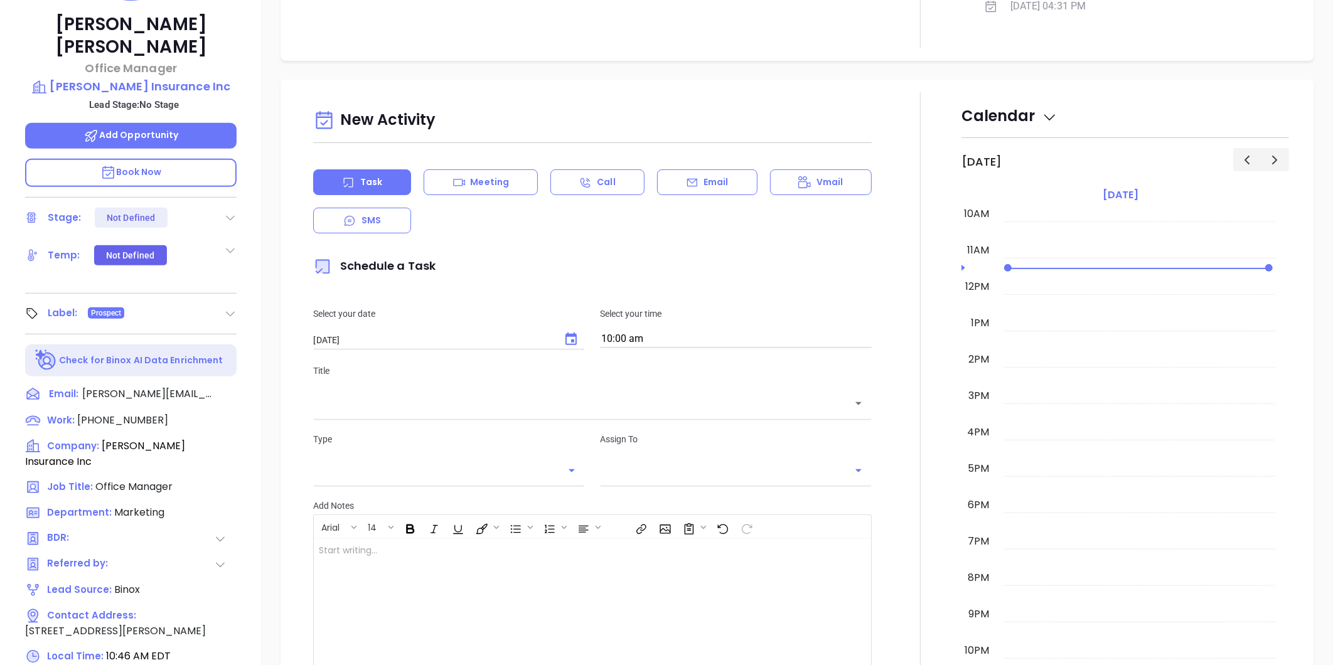
type input "[PERSON_NAME]"
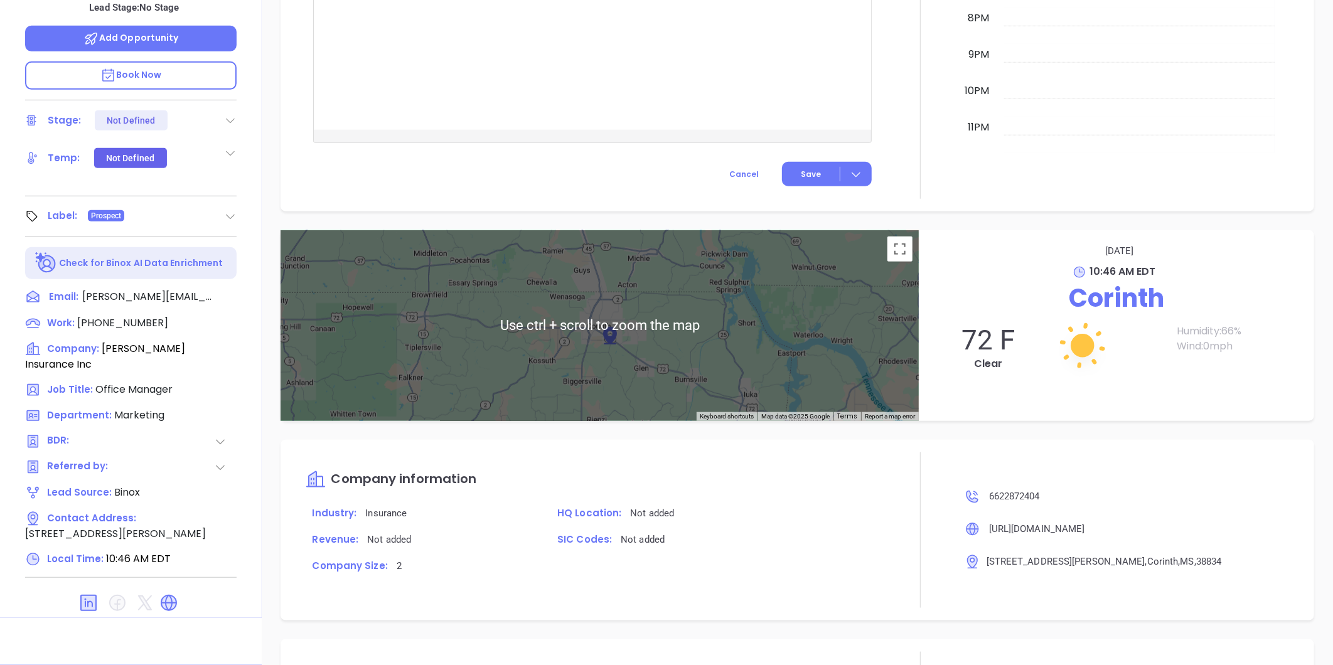
scroll to position [586, 0]
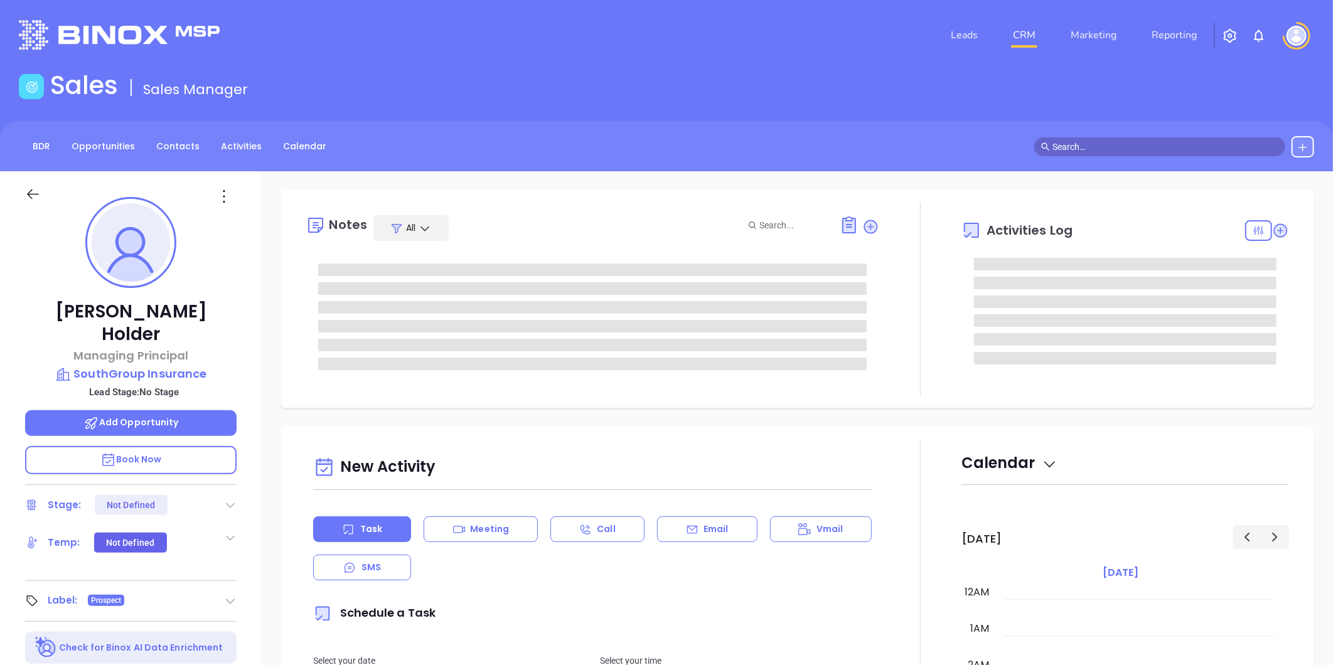
type input "[DATE]"
type input "[PERSON_NAME]"
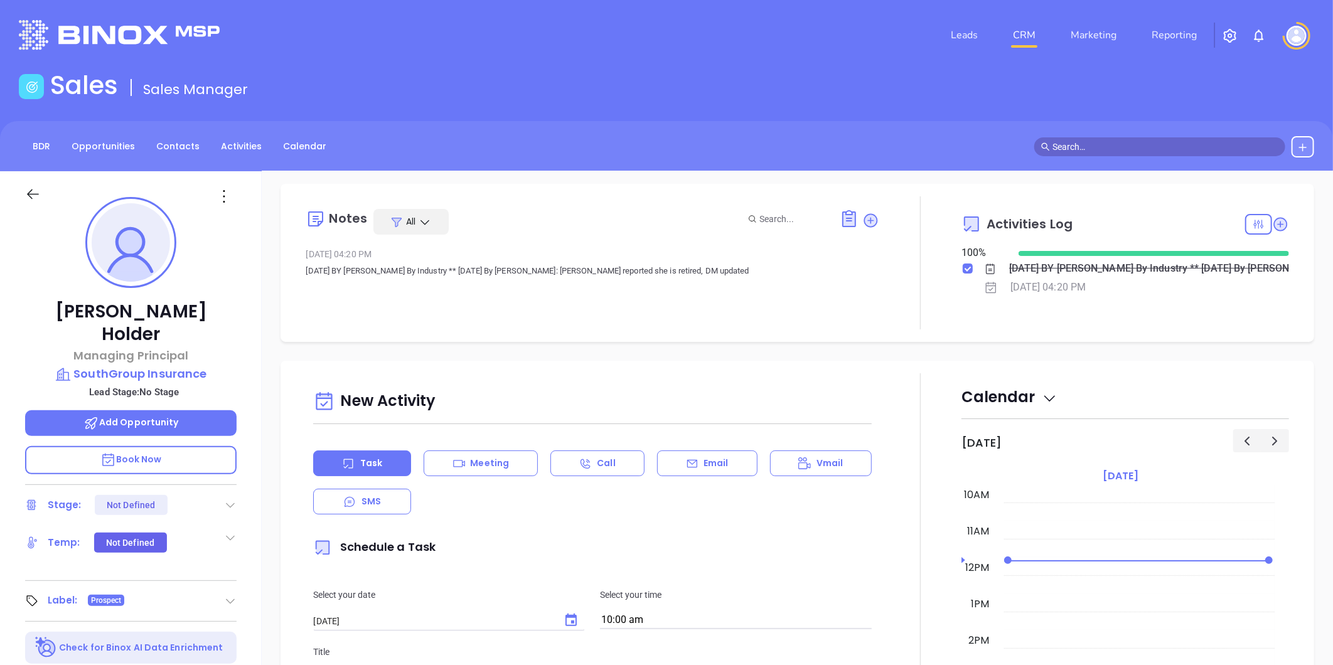
scroll to position [0, 0]
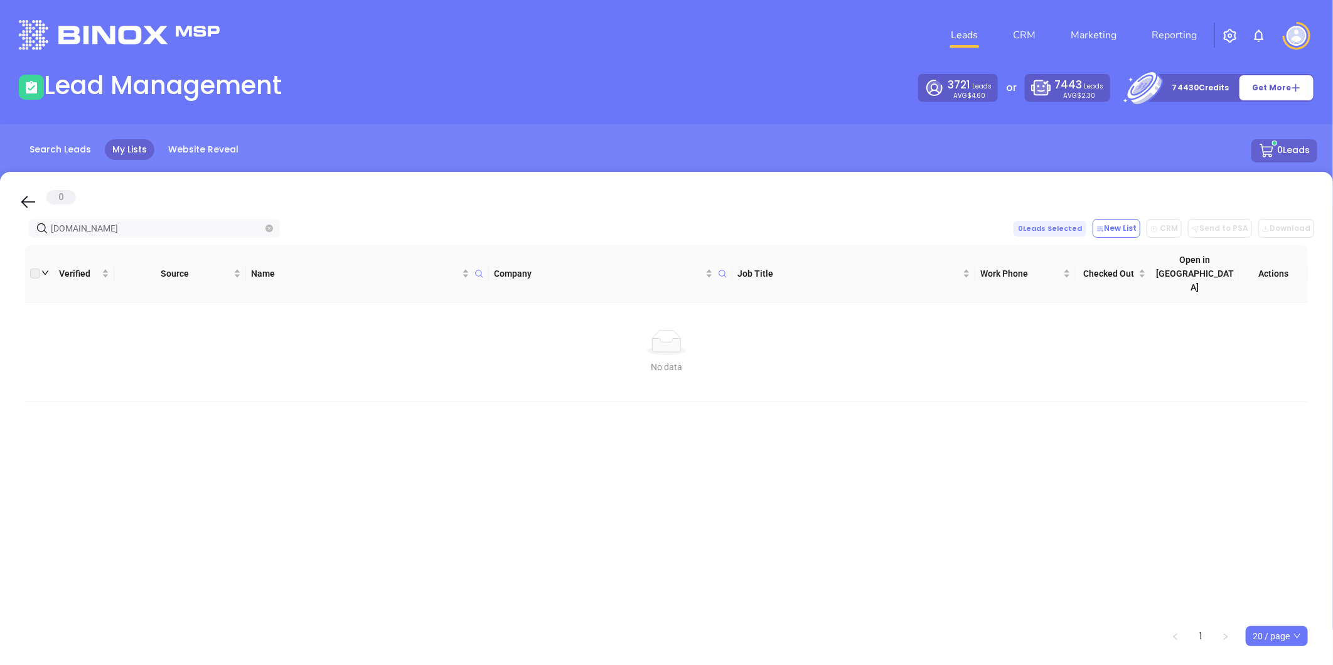
drag, startPoint x: 126, startPoint y: 233, endPoint x: -23, endPoint y: 231, distance: 148.8
click at [0, 231] on html "Leads CRM Marketing Reporting Financial Leads Leads Lead Management 3721 Leads …" at bounding box center [666, 332] width 1333 height 665
drag, startPoint x: 162, startPoint y: 225, endPoint x: -247, endPoint y: 224, distance: 409.2
click at [0, 224] on html "Leads CRM Marketing Reporting Financial Leads Leads Lead Management 3721 Leads …" at bounding box center [666, 332] width 1333 height 665
paste input "cornerstone-ins"
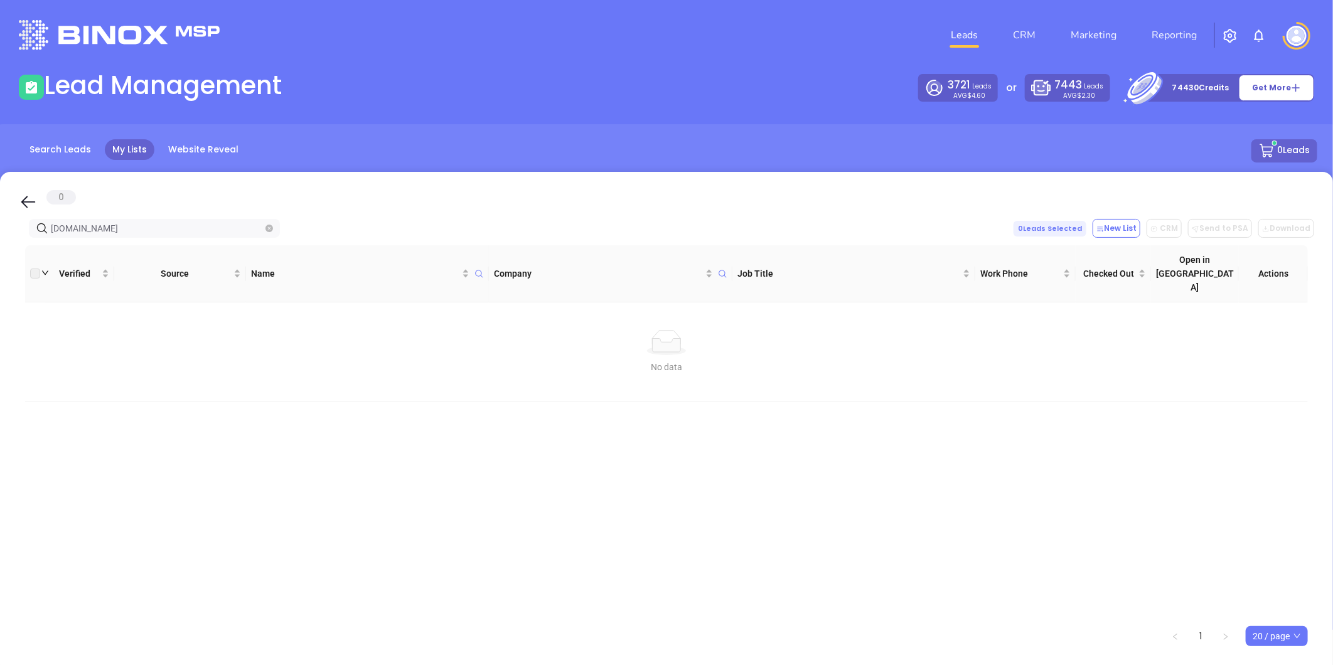
drag, startPoint x: 6, startPoint y: 244, endPoint x: -130, endPoint y: 252, distance: 136.4
click at [0, 252] on html "Leads CRM Marketing Reporting Financial Leads Leads Lead Management 3721 Leads …" at bounding box center [666, 332] width 1333 height 665
paste input "wginsurancem"
drag, startPoint x: 141, startPoint y: 234, endPoint x: -308, endPoint y: 204, distance: 450.4
click at [0, 204] on html "Leads CRM Marketing Reporting Financial Leads Leads Lead Management 3721 Leads …" at bounding box center [666, 332] width 1333 height 665
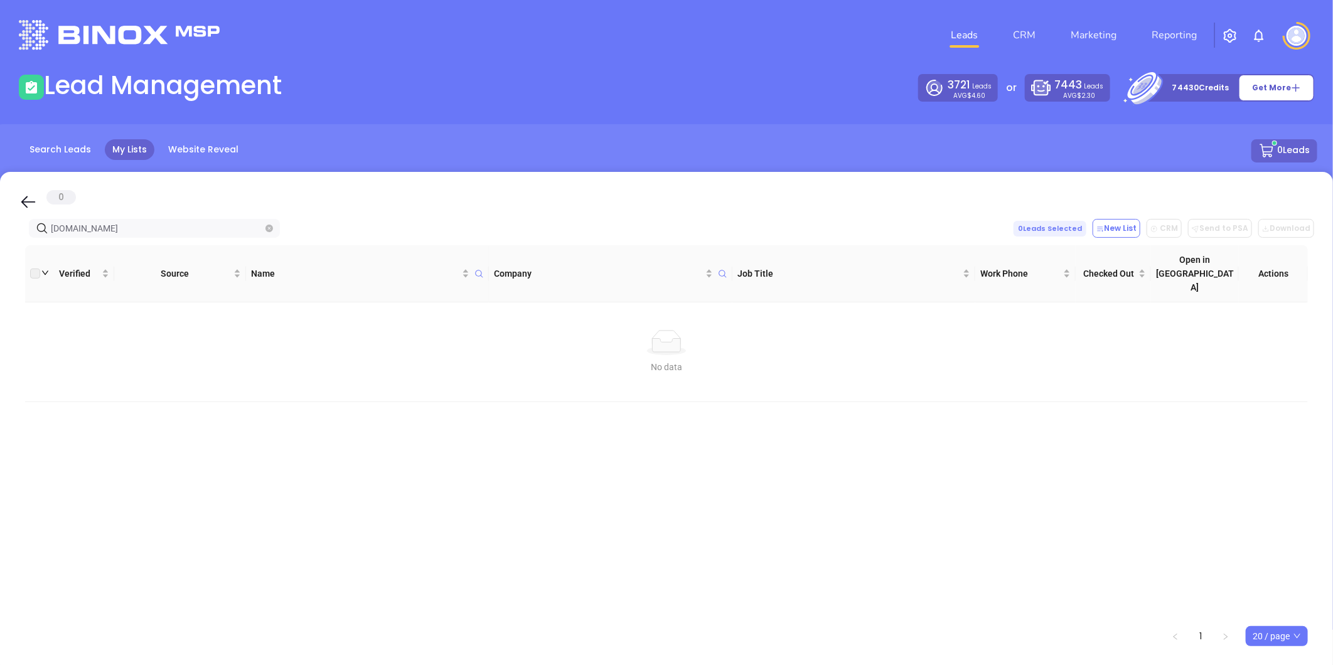
paste input "insur"
drag, startPoint x: 111, startPoint y: 224, endPoint x: -210, endPoint y: 254, distance: 322.7
click at [0, 254] on html "Leads CRM Marketing Reporting Financial Leads Leads Lead Management 3721 Leads …" at bounding box center [666, 332] width 1333 height 665
paste input "forestin"
type input "[DOMAIN_NAME]"
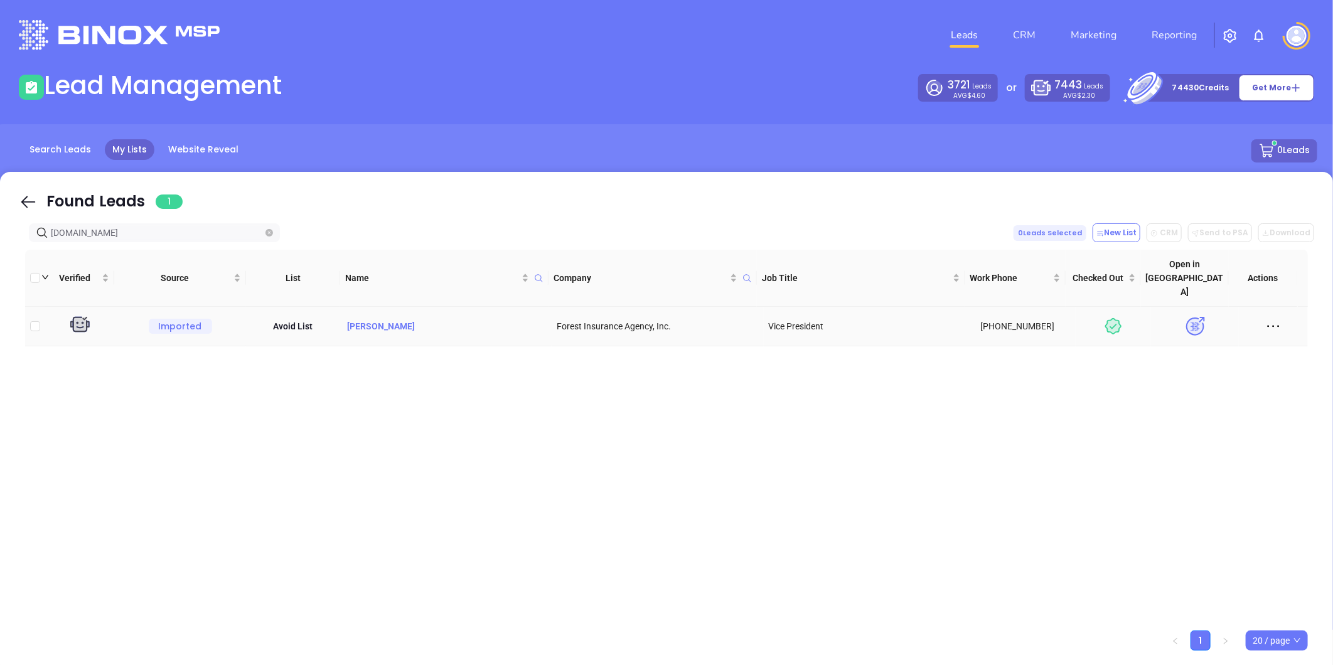
click at [391, 319] on p "[PERSON_NAME]" at bounding box center [445, 326] width 201 height 14
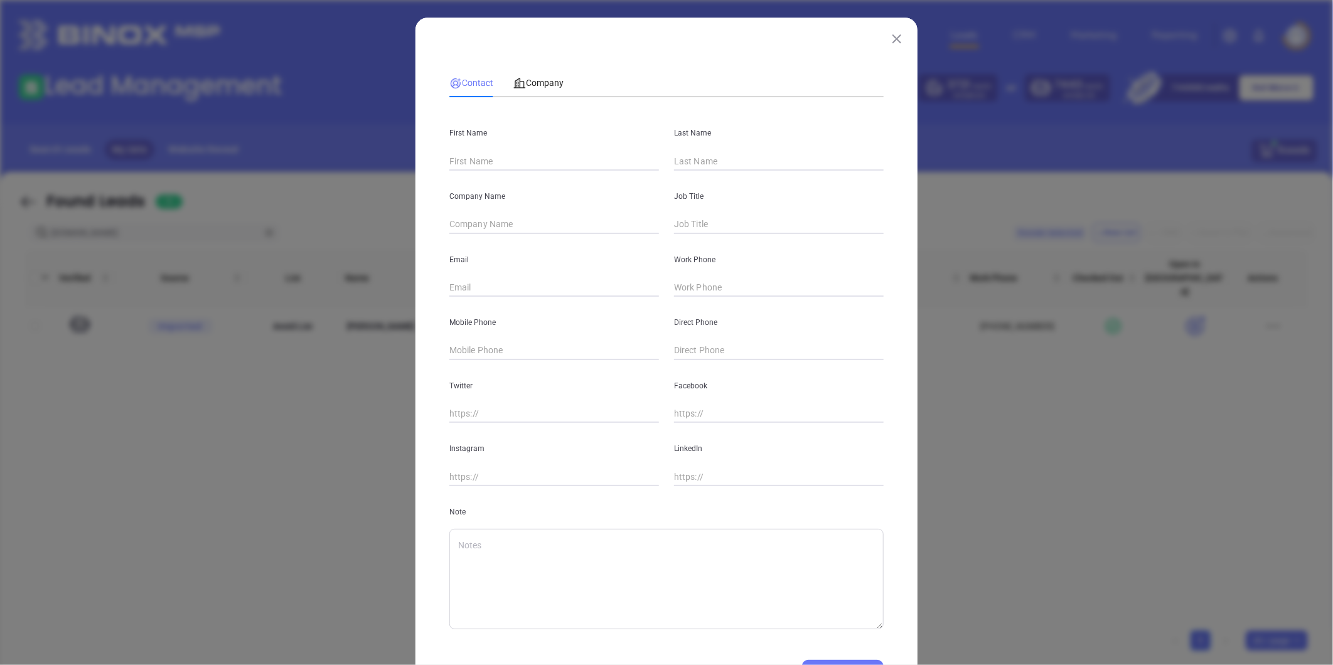
type input "[PERSON_NAME]"
type input "Forest Insurance Agency, Inc."
type input "Vice President"
type input "[EMAIL_ADDRESS][DOMAIN_NAME]"
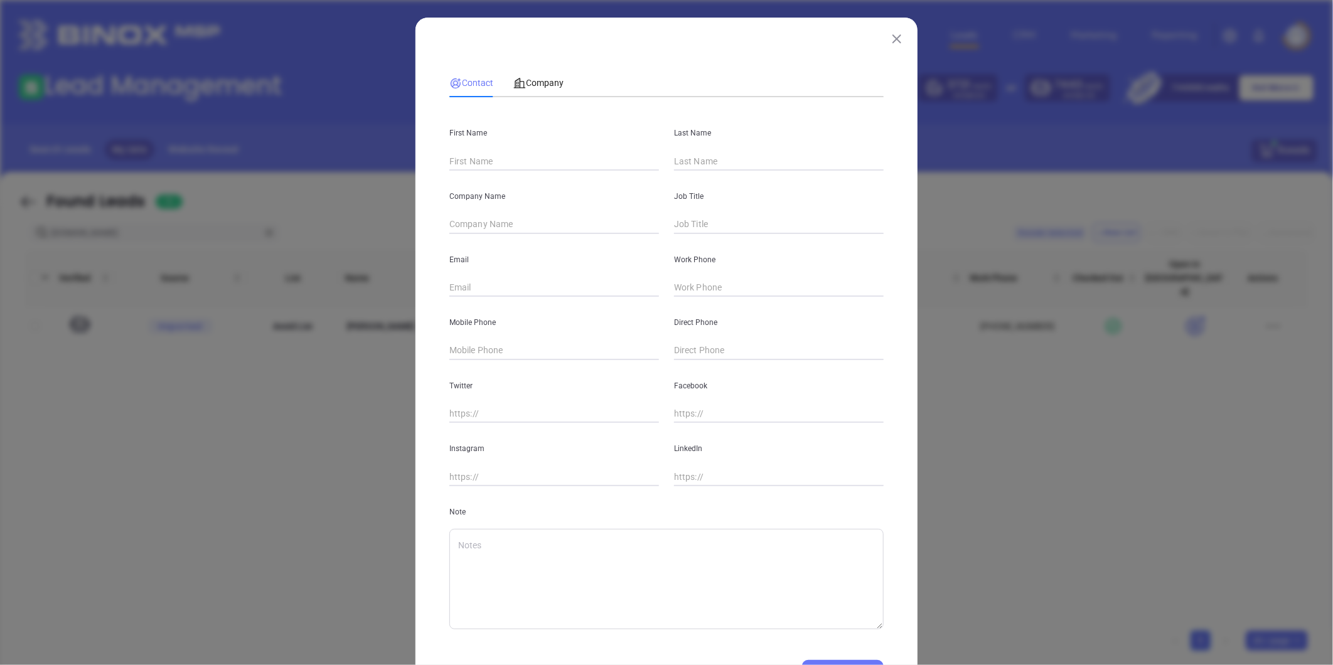
type input "[PHONE_NUMBER]"
type input "[DOMAIN_NAME][URL][PERSON_NAME]"
type textarea "[DATE] BY [PERSON_NAME] By Industry2 locations in [GEOGRAPHIC_DATA]"
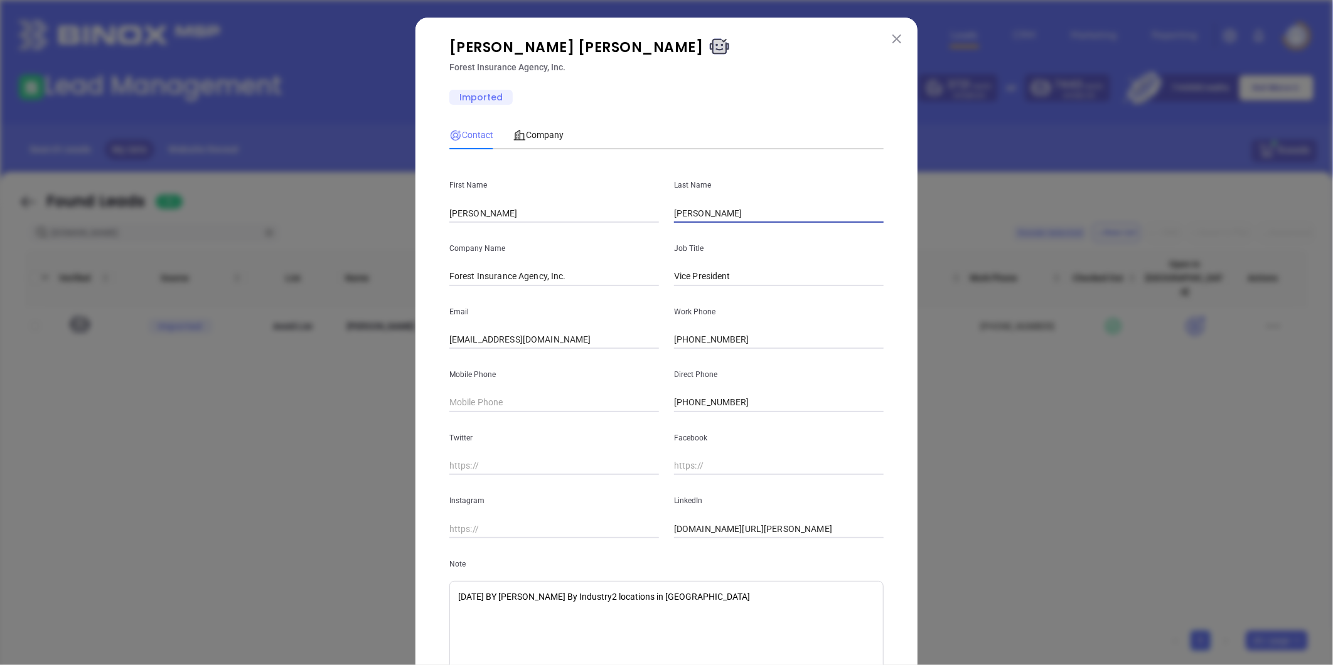
drag, startPoint x: 731, startPoint y: 213, endPoint x: 568, endPoint y: 220, distance: 163.3
click at [569, 218] on div "First Name [PERSON_NAME] Last Name [PERSON_NAME]" at bounding box center [666, 190] width 449 height 63
click at [895, 33] on button at bounding box center [897, 38] width 16 height 16
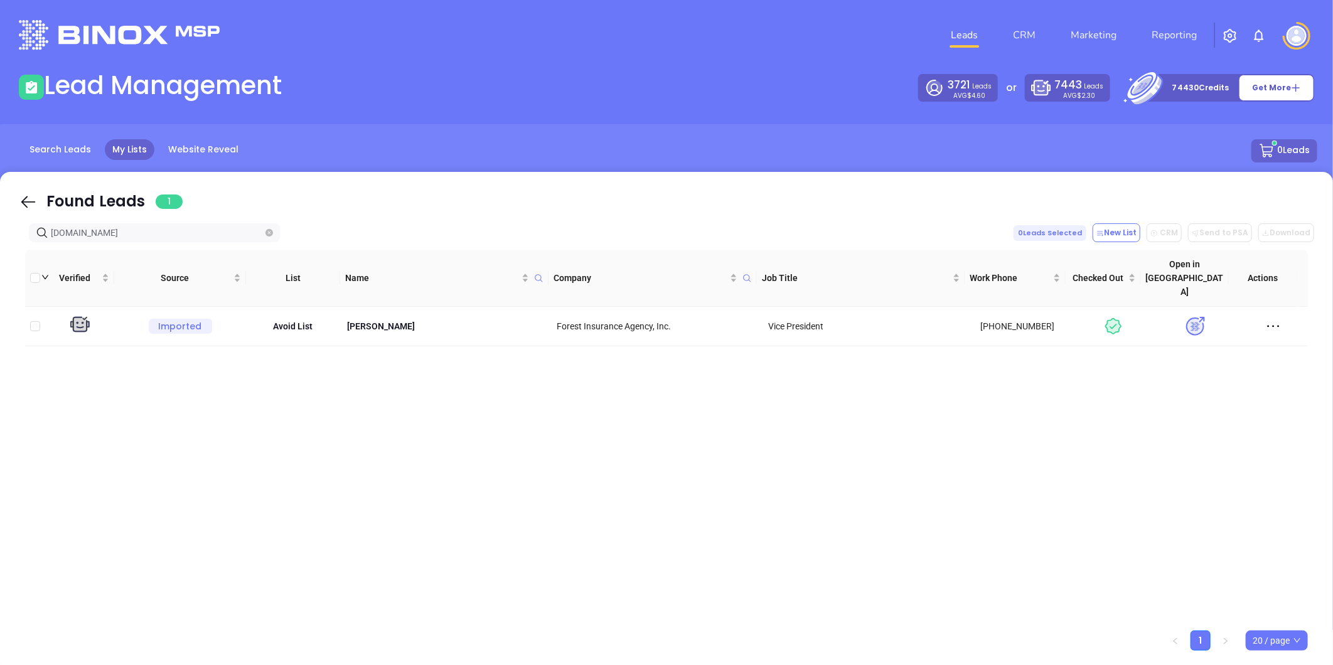
drag, startPoint x: 112, startPoint y: 228, endPoint x: -51, endPoint y: 248, distance: 164.3
click at [0, 248] on html "Leads CRM Marketing Reporting Financial Leads Leads Lead Management 3721 Leads …" at bounding box center [666, 332] width 1333 height 665
paste input "stephensinsurancegroup"
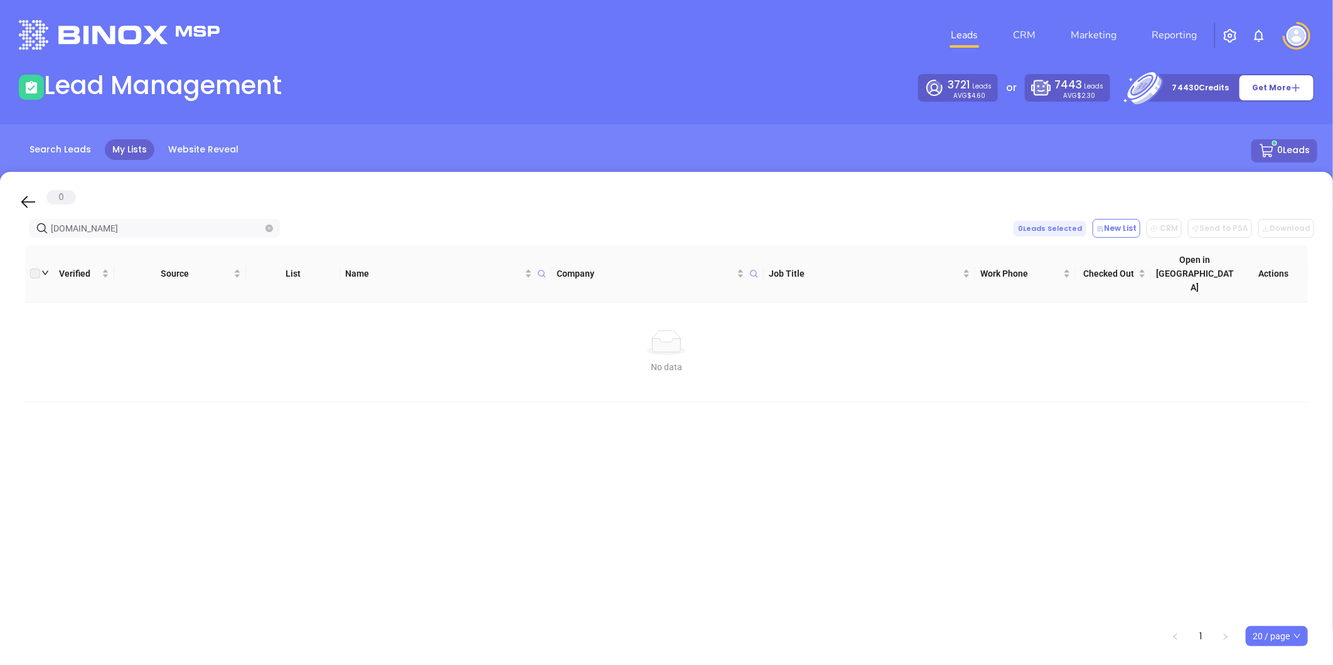
drag, startPoint x: -134, startPoint y: 212, endPoint x: -296, endPoint y: 201, distance: 162.3
click at [0, 201] on html "Leads CRM Marketing Reporting Financial Leads Leads Lead Management 3721 Leads …" at bounding box center [666, 332] width 1333 height 665
paste input "[DOMAIN_NAME]"
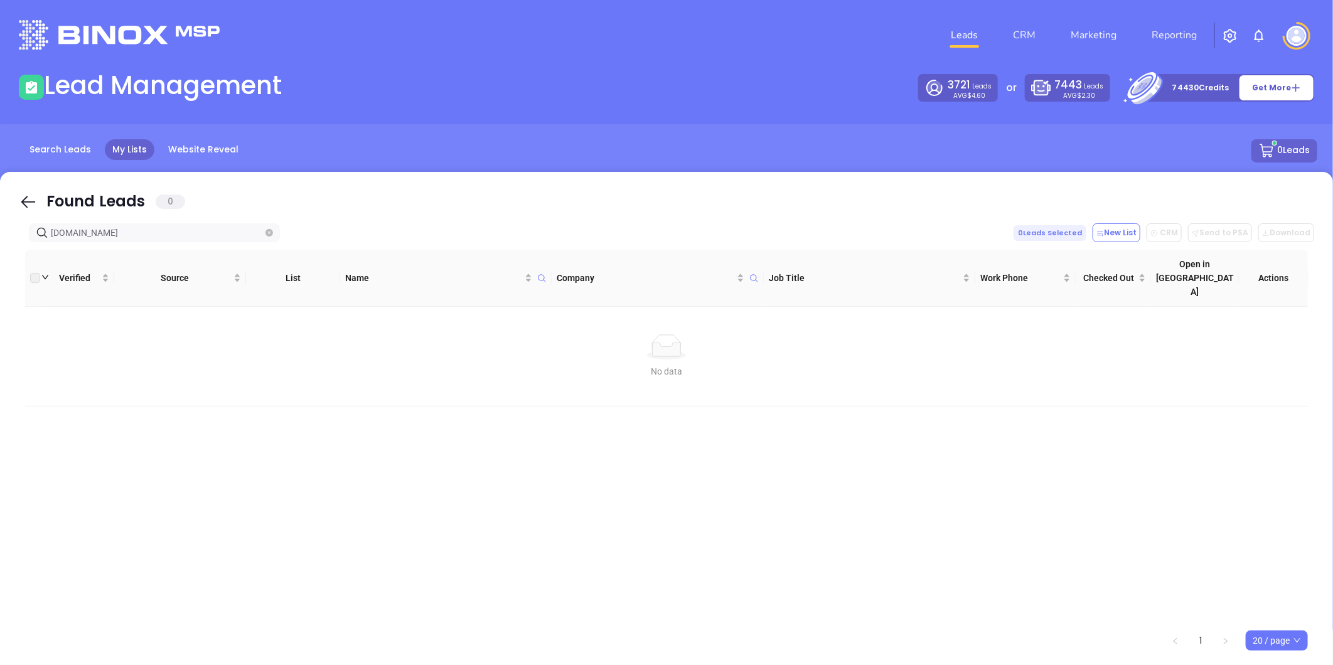
type input "[DOMAIN_NAME]"
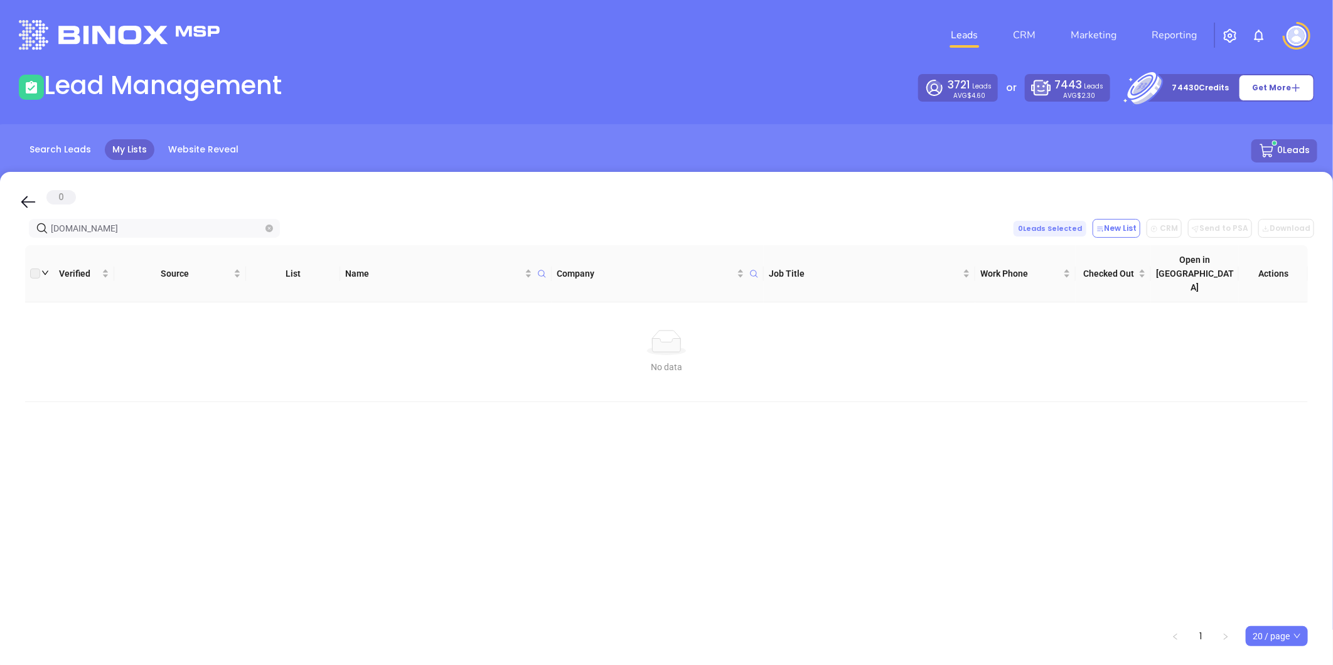
drag, startPoint x: 161, startPoint y: 227, endPoint x: -153, endPoint y: 229, distance: 313.8
click at [0, 229] on html "Leads CRM Marketing Reporting Financial Leads Leads Lead Management 3721 Leads …" at bounding box center [666, 332] width 1333 height 665
paste input "[DOMAIN_NAME]"
drag, startPoint x: 135, startPoint y: 228, endPoint x: -97, endPoint y: 236, distance: 232.4
click at [0, 236] on html "Leads CRM Marketing Reporting Financial Leads Leads Lead Management 3721 Leads …" at bounding box center [666, 332] width 1333 height 665
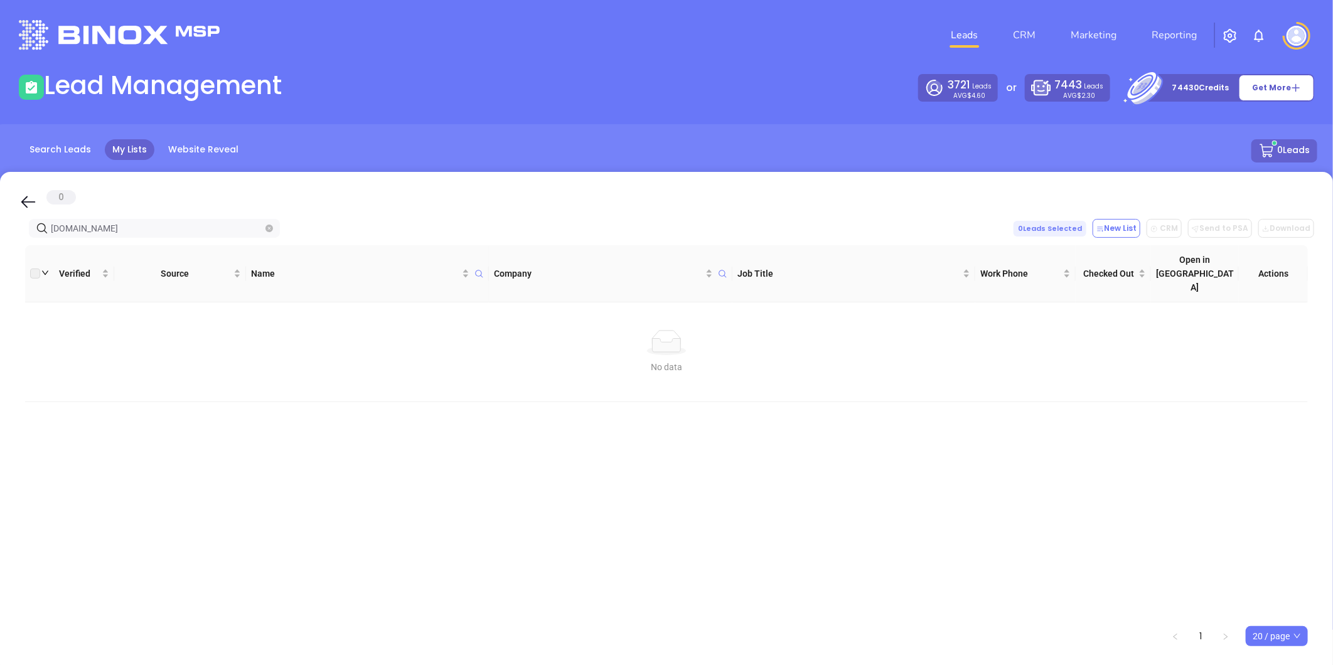
type input "[DOMAIN_NAME]"
click at [268, 225] on icon "close-circle" at bounding box center [269, 229] width 8 height 8
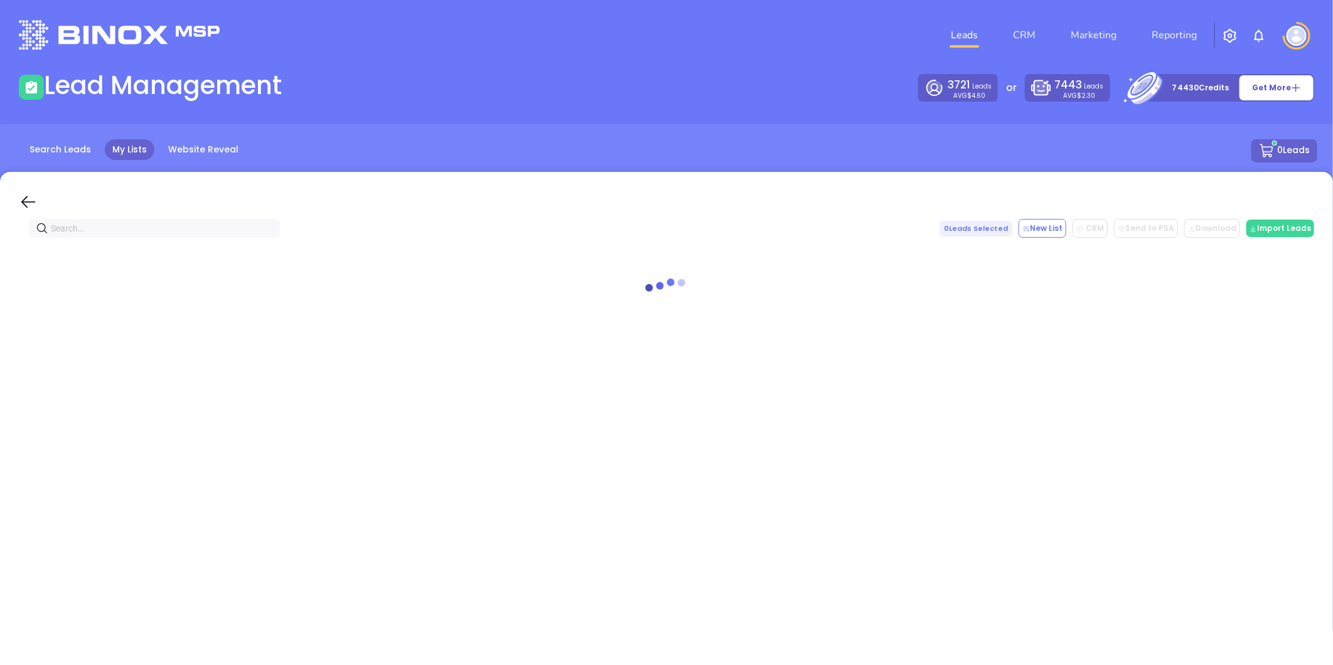
click at [162, 227] on input "text" at bounding box center [157, 229] width 212 height 14
paste input "[DOMAIN_NAME]"
type input "[DOMAIN_NAME]"
drag, startPoint x: 128, startPoint y: 225, endPoint x: 11, endPoint y: 240, distance: 117.8
click at [11, 237] on div "0 [DOMAIN_NAME] 0 Leads Selected New List CRM Send to PSA Download Download2 No…" at bounding box center [666, 423] width 1333 height 502
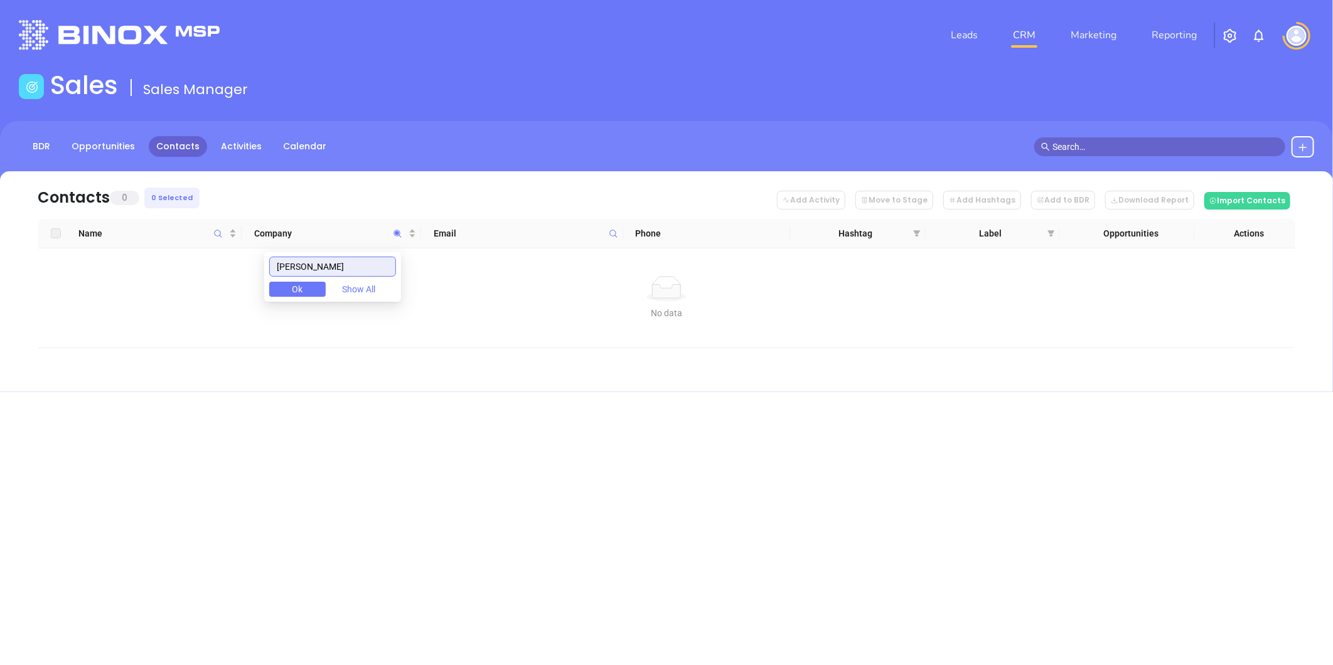
drag, startPoint x: 104, startPoint y: 274, endPoint x: 208, endPoint y: 291, distance: 105.5
click at [70, 272] on body "Leads CRM Marketing Reporting Financial Leads Leads Sales Sales Manager BDR Opp…" at bounding box center [666, 332] width 1333 height 665
paste input "CORNERSTONE INSURANCE"
click at [335, 266] on input "CORNERSTONE INSURANCE" at bounding box center [332, 267] width 127 height 20
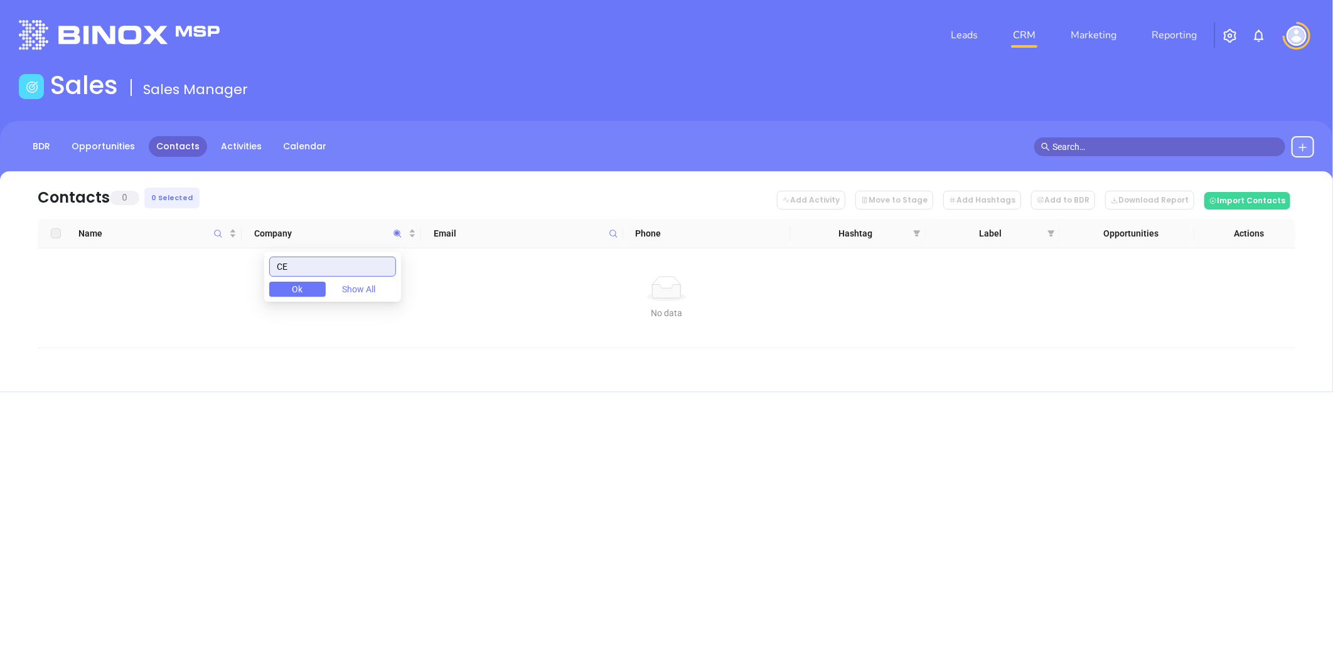
type input "E"
drag, startPoint x: 281, startPoint y: 270, endPoint x: 179, endPoint y: 279, distance: 102.1
click at [183, 279] on body "Leads CRM Marketing Reporting Financial Leads Leads Sales Sales Manager BDR Opp…" at bounding box center [666, 332] width 1333 height 665
paste input "Insurance Associates-[PERSON_NAME] Inc"
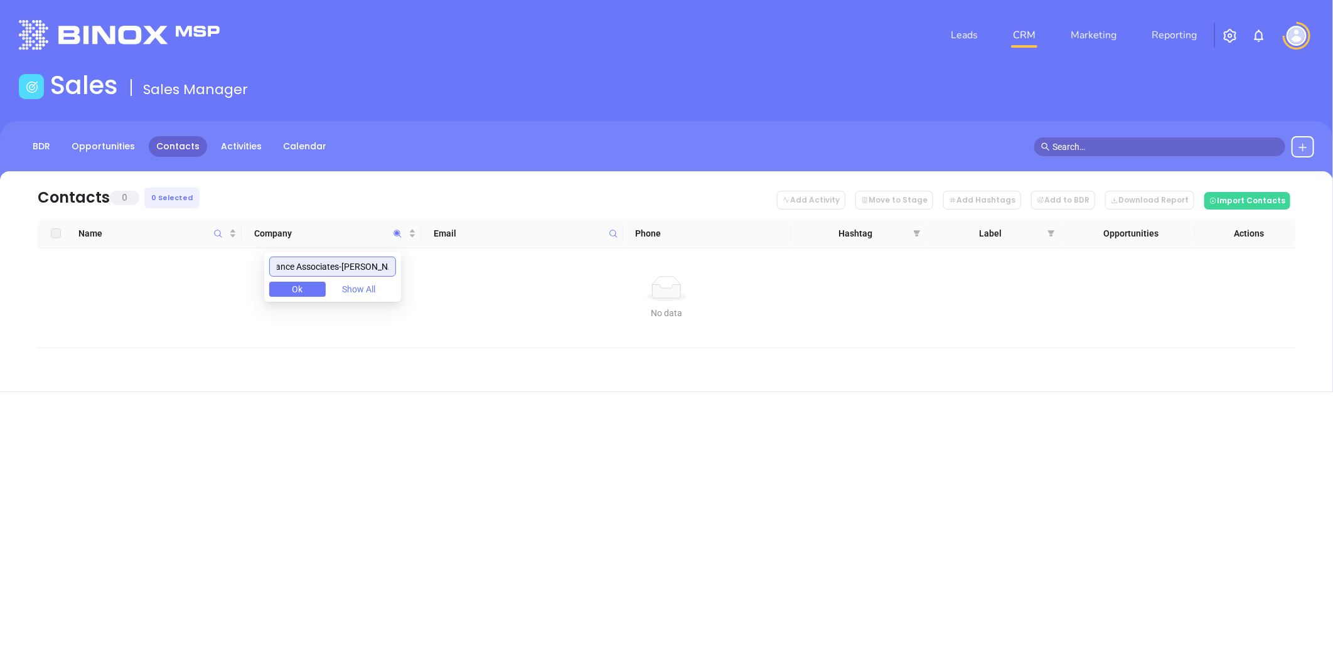
drag, startPoint x: 375, startPoint y: 267, endPoint x: 398, endPoint y: 274, distance: 24.2
click at [488, 273] on body "Leads CRM Marketing Reporting Financial Leads Leads Sales Sales Manager BDR Opp…" at bounding box center [666, 332] width 1333 height 665
click at [360, 270] on input "Insurance Associates [PERSON_NAME]" at bounding box center [332, 267] width 127 height 20
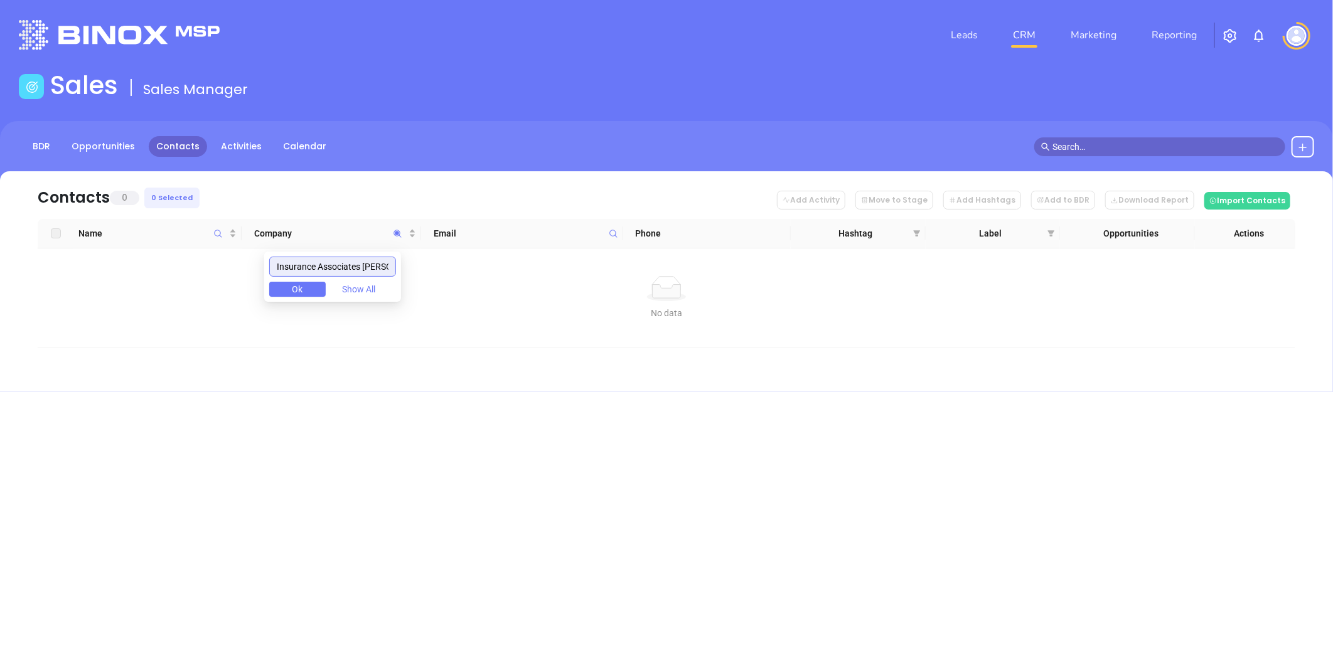
click at [360, 270] on input "Insurance Associates [PERSON_NAME]" at bounding box center [332, 267] width 127 height 20
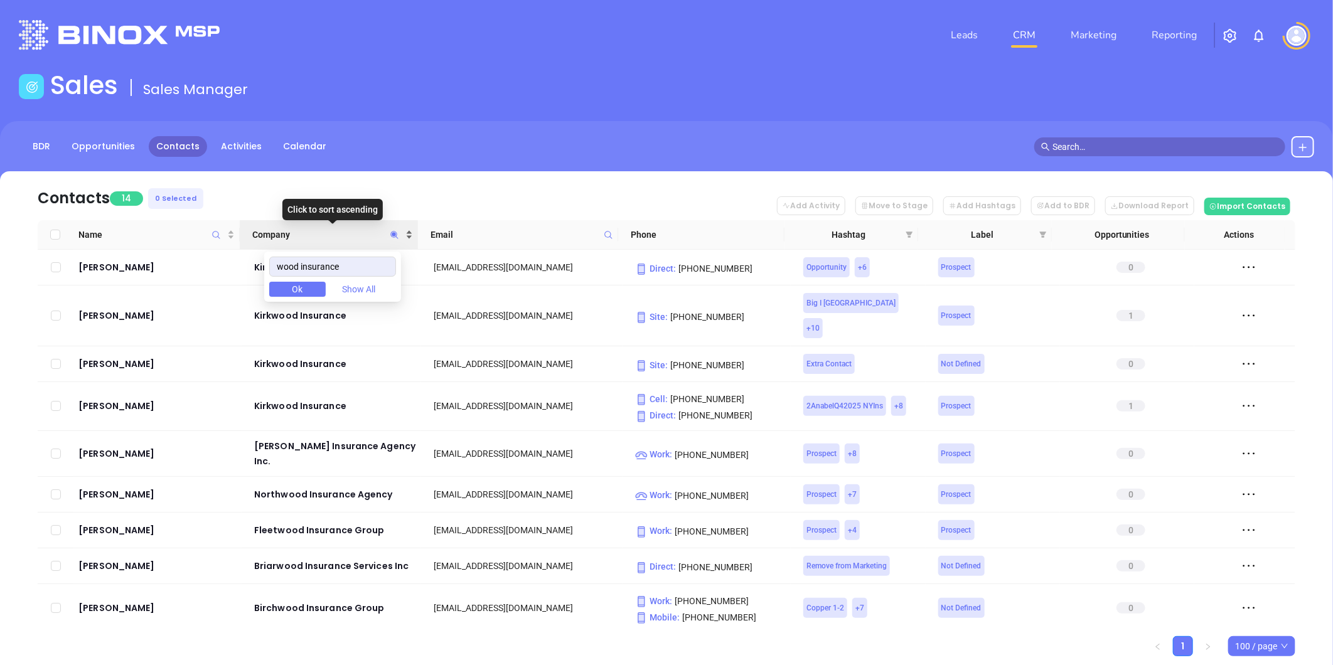
click at [408, 228] on div "Company" at bounding box center [332, 235] width 160 height 14
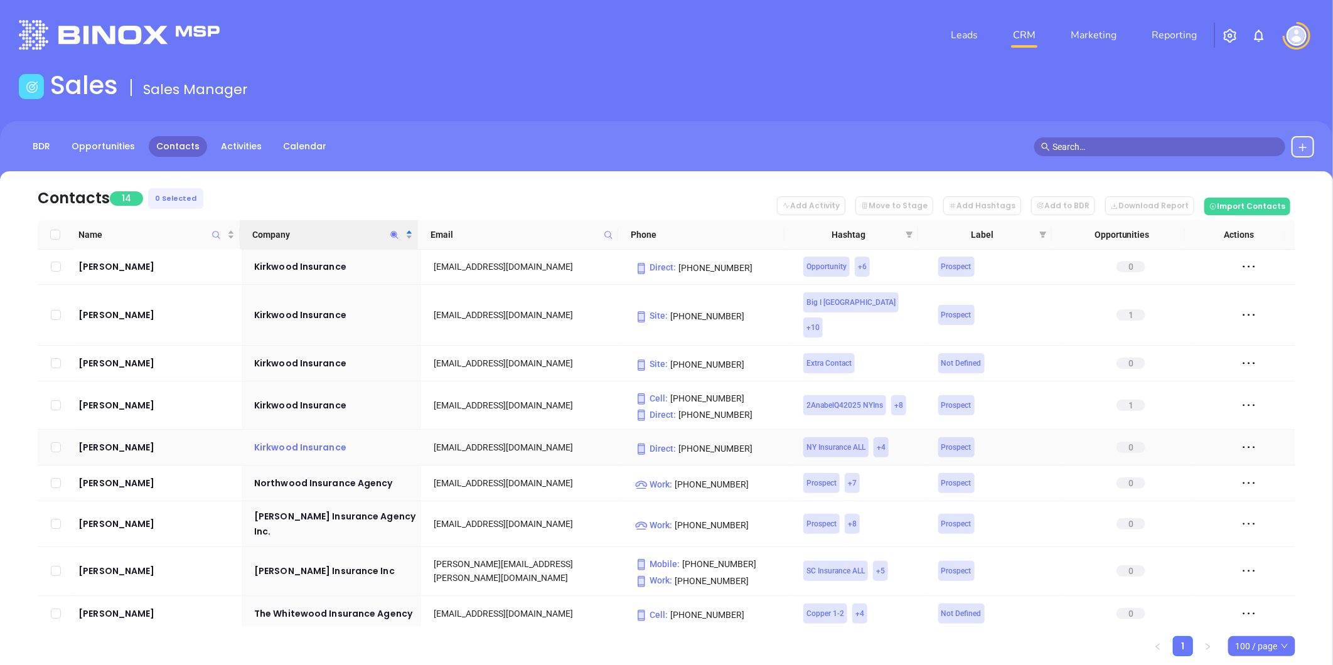
scroll to position [177, 0]
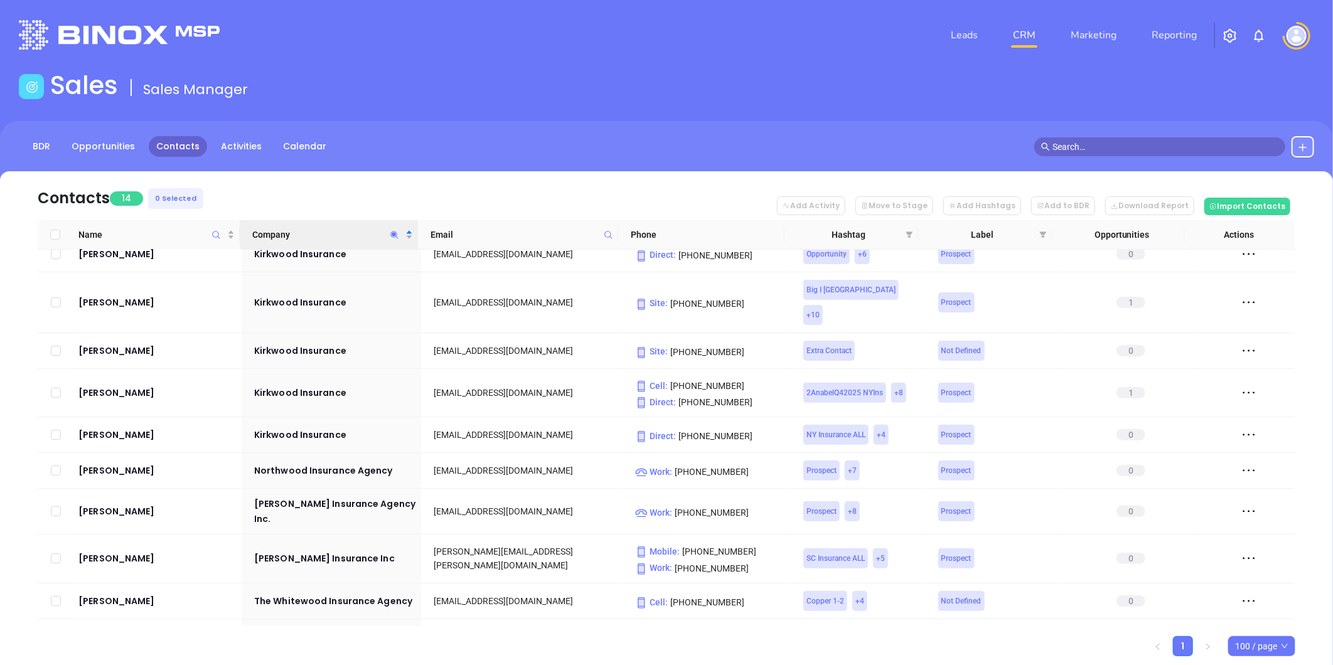
drag, startPoint x: 390, startPoint y: 233, endPoint x: 373, endPoint y: 246, distance: 21.5
click at [387, 243] on span "Company" at bounding box center [394, 234] width 14 height 29
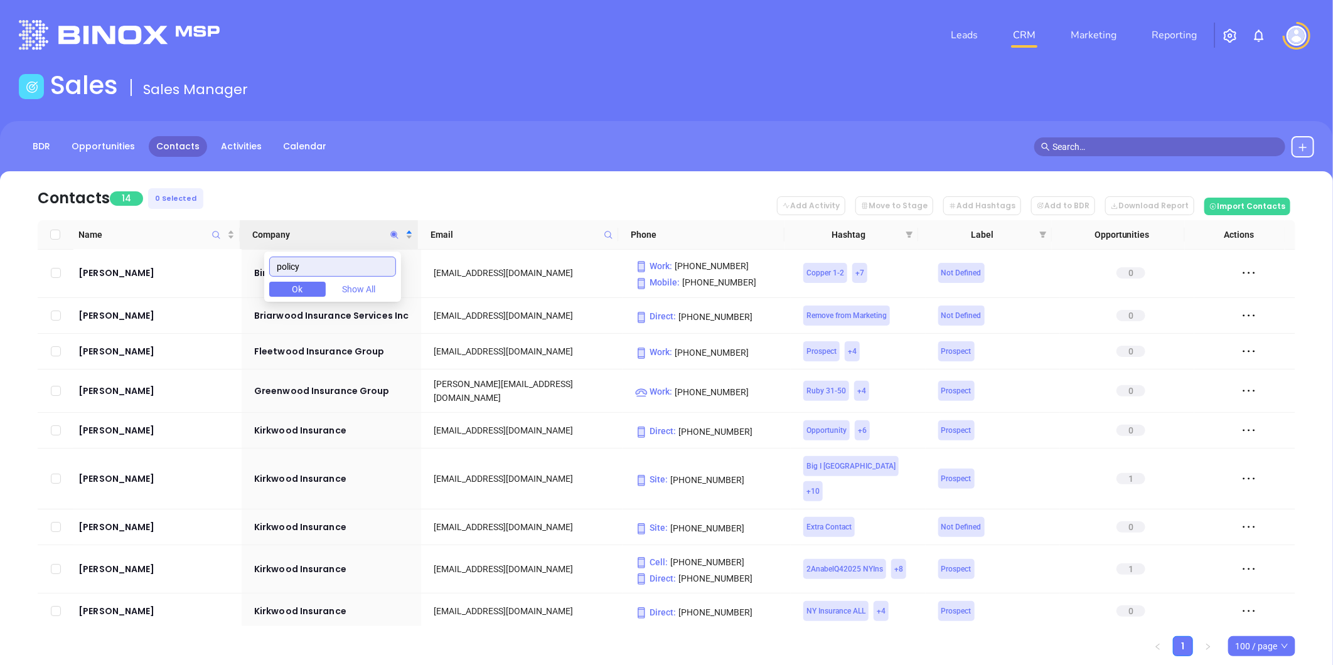
scroll to position [0, 0]
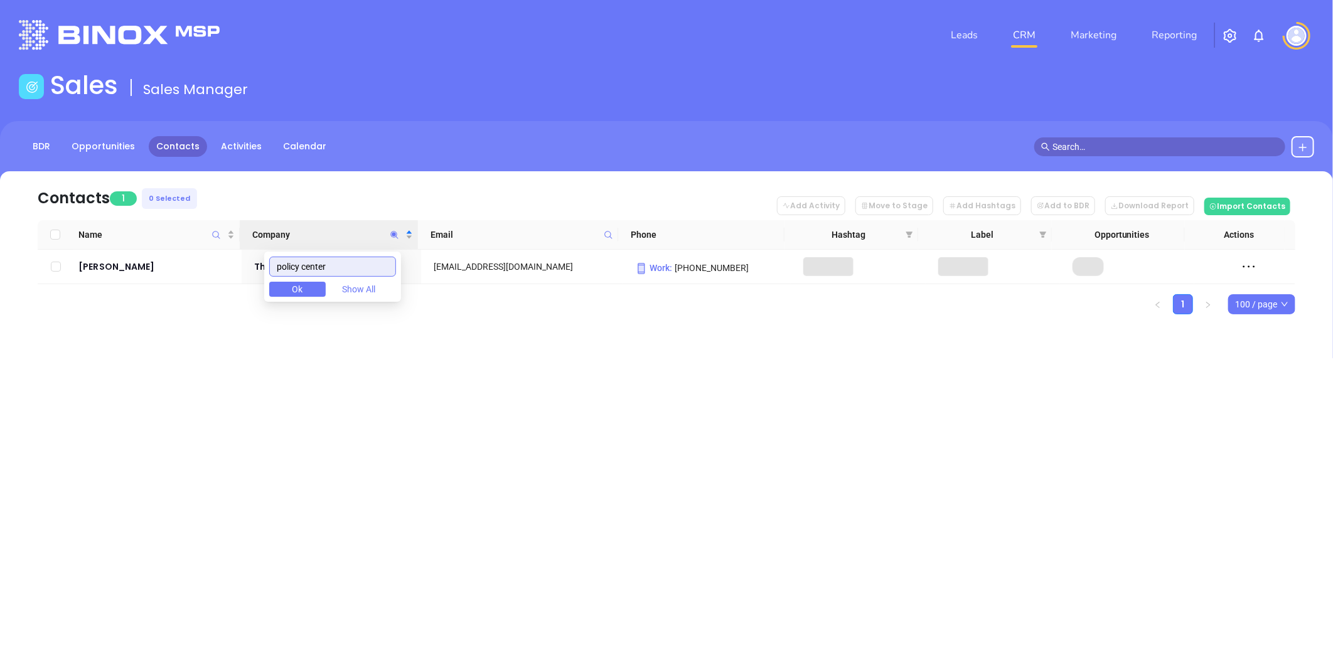
type input "policy center"
click at [441, 392] on div "Leads CRM Marketing Reporting Financial Leads Leads Sales Sales Manager BDR Opp…" at bounding box center [666, 332] width 1333 height 665
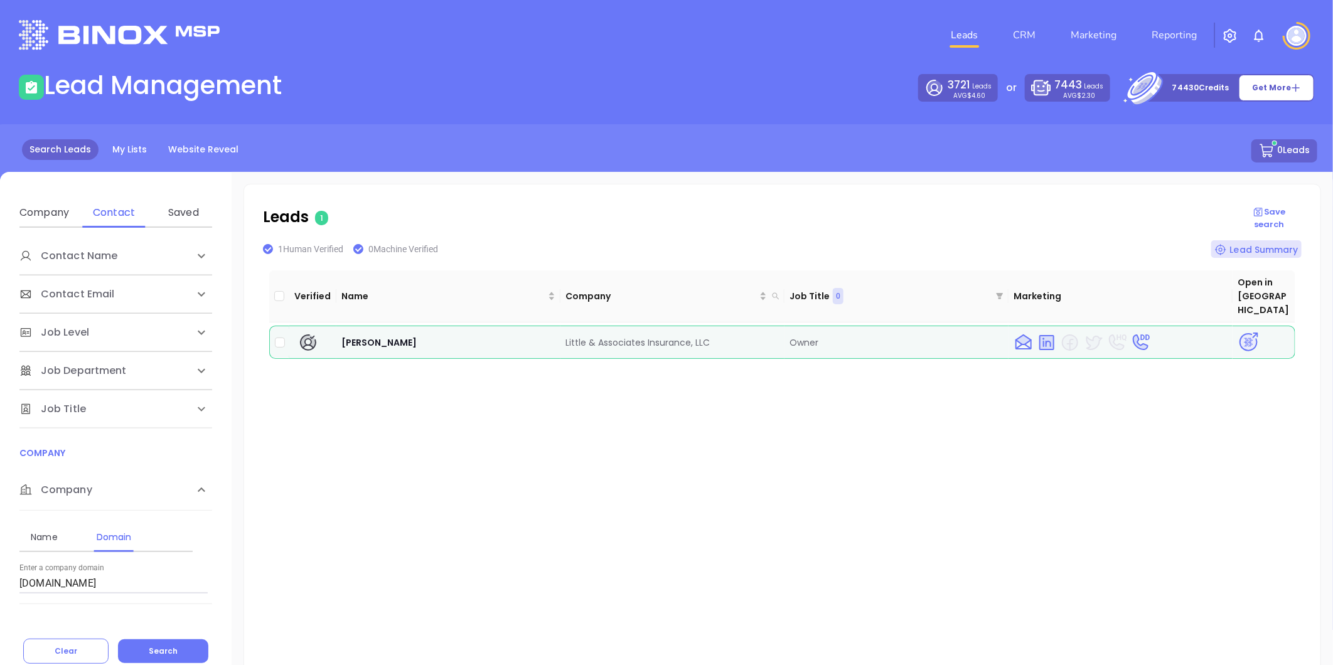
scroll to position [70, 0]
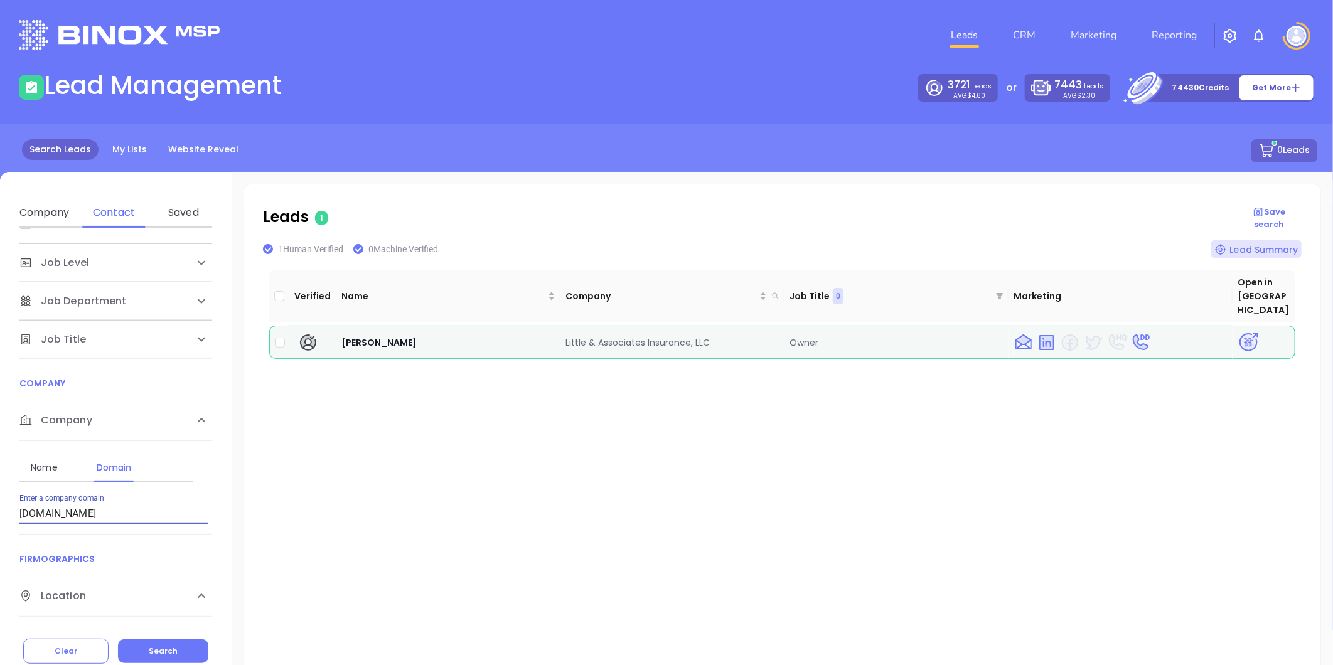
drag, startPoint x: 85, startPoint y: 512, endPoint x: -367, endPoint y: 497, distance: 452.1
click at [0, 497] on html "Leads CRM Marketing Reporting Financial Leads Leads Lead Management 3721 Leads …" at bounding box center [666, 332] width 1333 height 665
paste input "giftedhealthforyou"
drag, startPoint x: 173, startPoint y: 637, endPoint x: 173, endPoint y: 644, distance: 6.9
click at [173, 638] on div "Contact Name First Name Last Name Contact Email Work or Personal Email Job Leve…" at bounding box center [116, 446] width 232 height 436
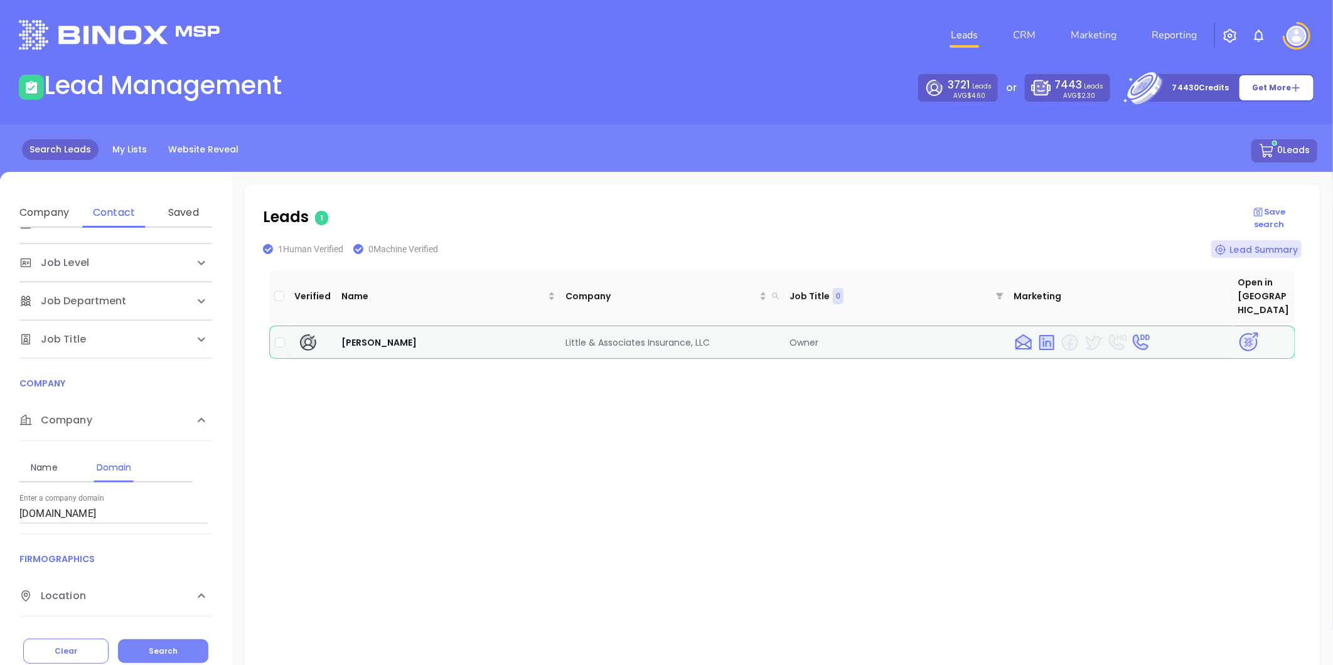
click at [159, 644] on button "Search" at bounding box center [163, 652] width 90 height 24
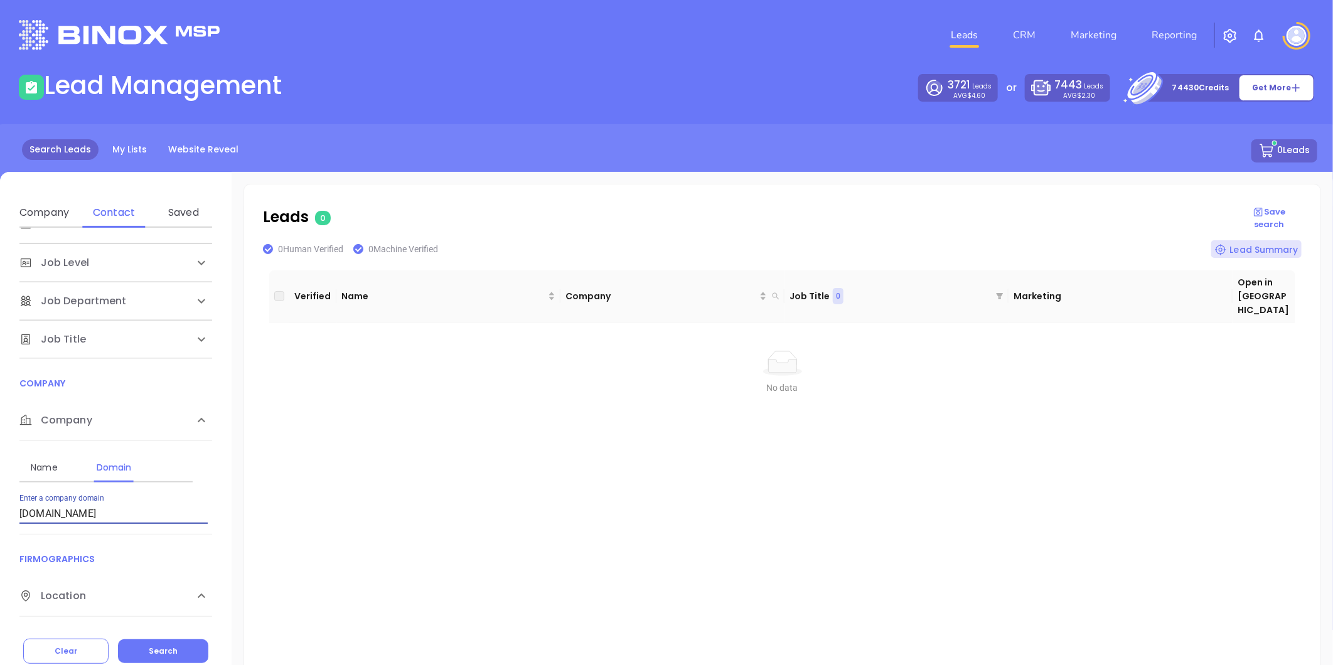
drag, startPoint x: 112, startPoint y: 513, endPoint x: -171, endPoint y: 513, distance: 283.0
click at [0, 513] on html "Leads CRM Marketing Reporting Financial Leads Leads Lead Management 3721 Leads …" at bounding box center [666, 332] width 1333 height 665
paste input "cornerstone-ins"
drag, startPoint x: 151, startPoint y: 648, endPoint x: 161, endPoint y: 651, distance: 10.5
click at [153, 646] on span "Search" at bounding box center [163, 651] width 29 height 11
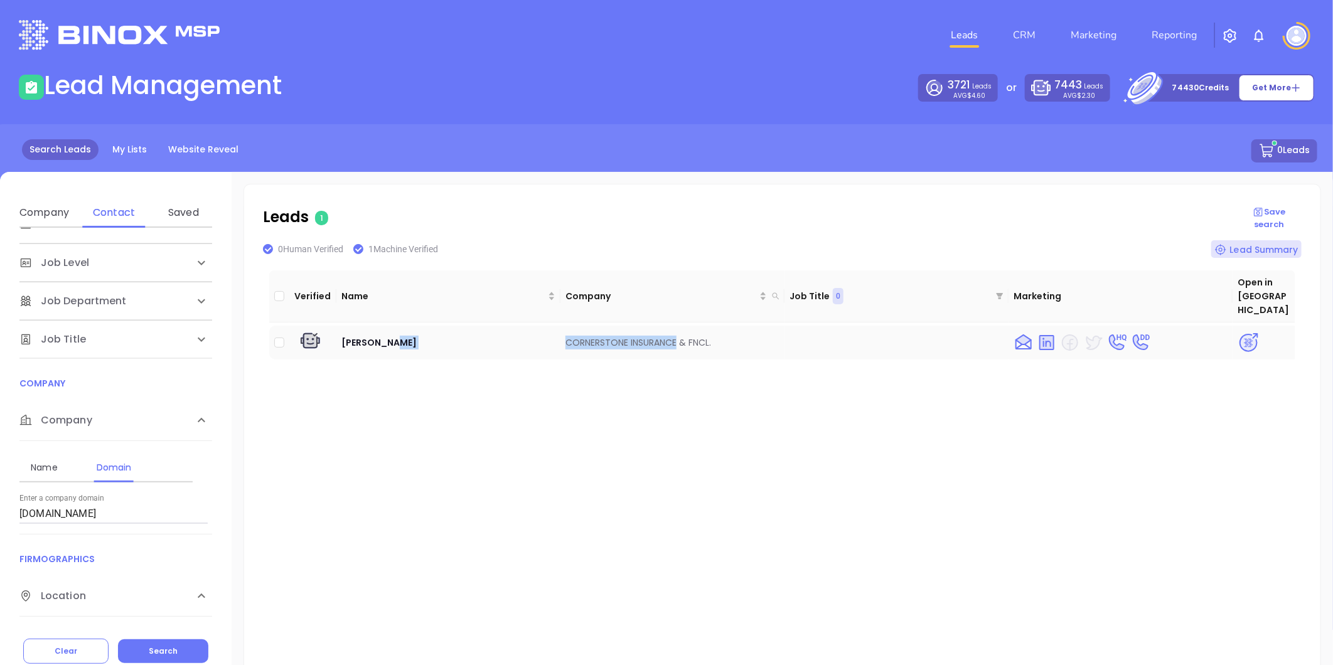
drag, startPoint x: 555, startPoint y: 326, endPoint x: 676, endPoint y: 334, distance: 120.7
click at [676, 334] on tr "John Floyd CORNERSTONE INSURANCE & FNCL." at bounding box center [782, 343] width 1026 height 34
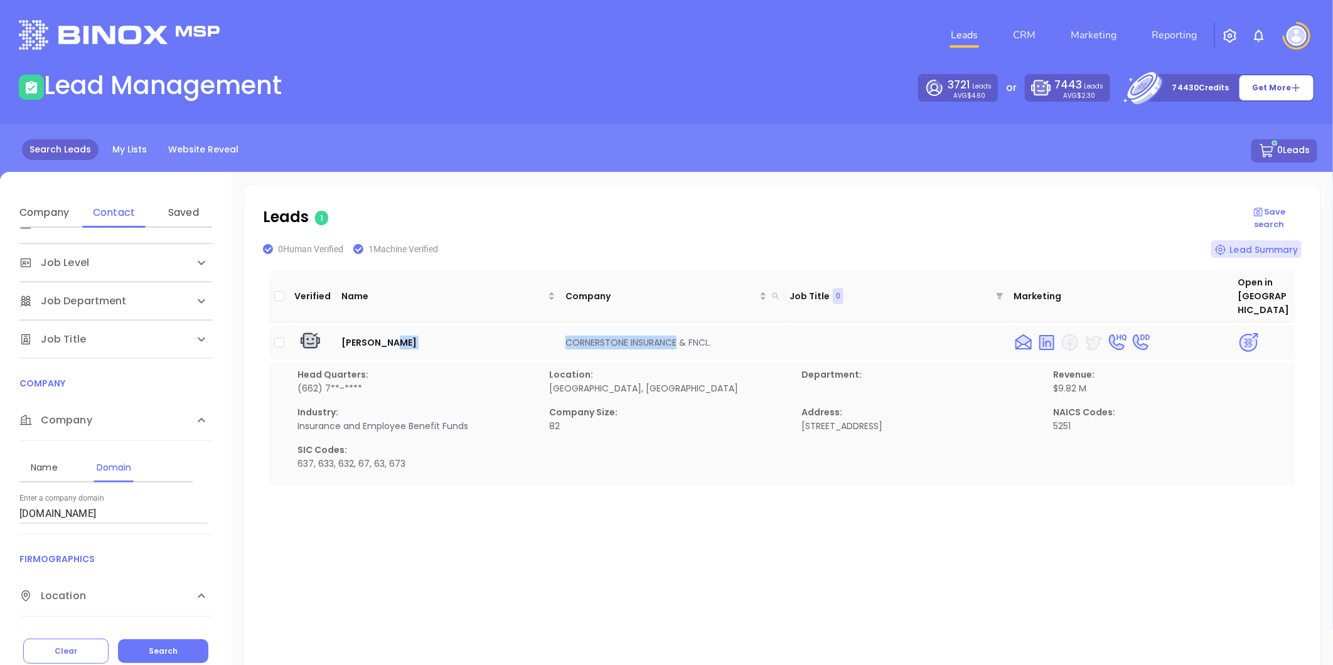
copy tr "CORNERSTONE INSURANCE"
drag, startPoint x: 124, startPoint y: 513, endPoint x: -233, endPoint y: 494, distance: 357.0
click at [0, 494] on html "Leads CRM Marketing Reporting Financial Leads Leads Lead Management 3721 Leads …" at bounding box center [666, 332] width 1333 height 665
paste input "wginsurancem"
click at [159, 649] on span "Search" at bounding box center [163, 651] width 29 height 11
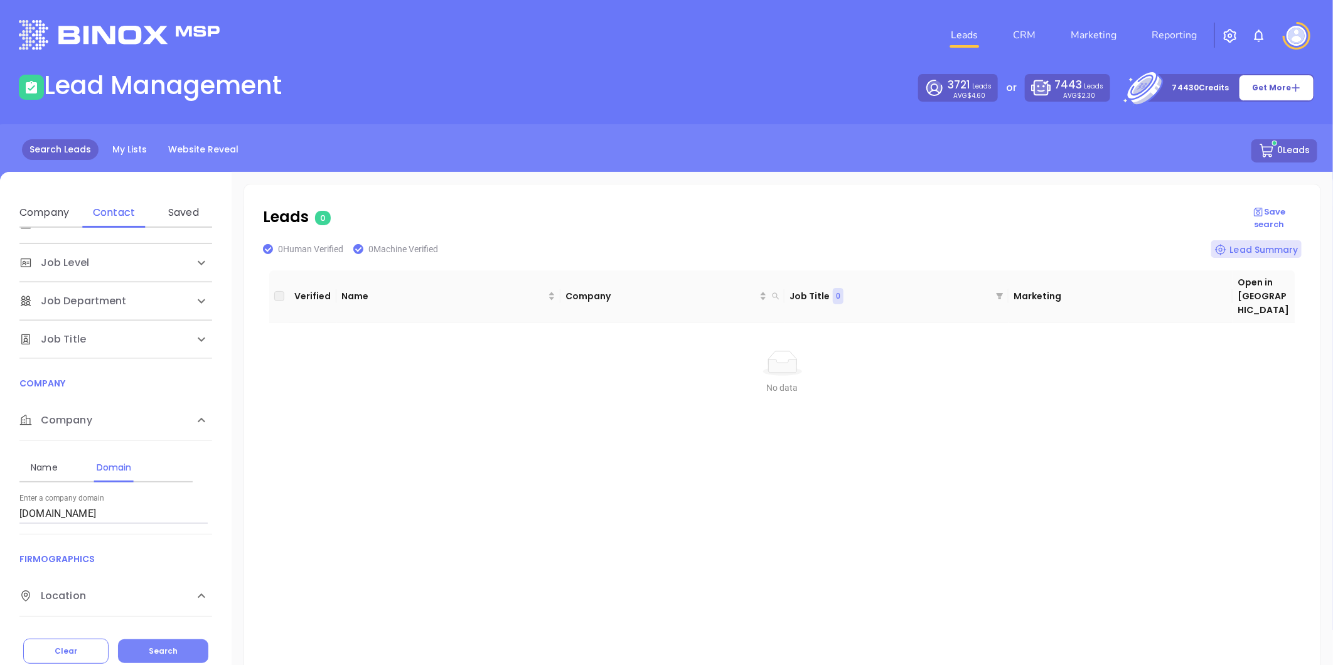
click at [161, 643] on button "Search" at bounding box center [163, 652] width 90 height 24
drag, startPoint x: -55, startPoint y: 524, endPoint x: -77, endPoint y: 527, distance: 22.2
click at [0, 527] on html "Leads CRM Marketing Reporting Financial Leads Leads Lead Management 3721 Leads …" at bounding box center [666, 332] width 1333 height 665
drag, startPoint x: -213, startPoint y: 552, endPoint x: -238, endPoint y: 553, distance: 25.1
click at [0, 553] on html "Leads CRM Marketing Reporting Financial Leads Leads Lead Management 3721 Leads …" at bounding box center [666, 332] width 1333 height 665
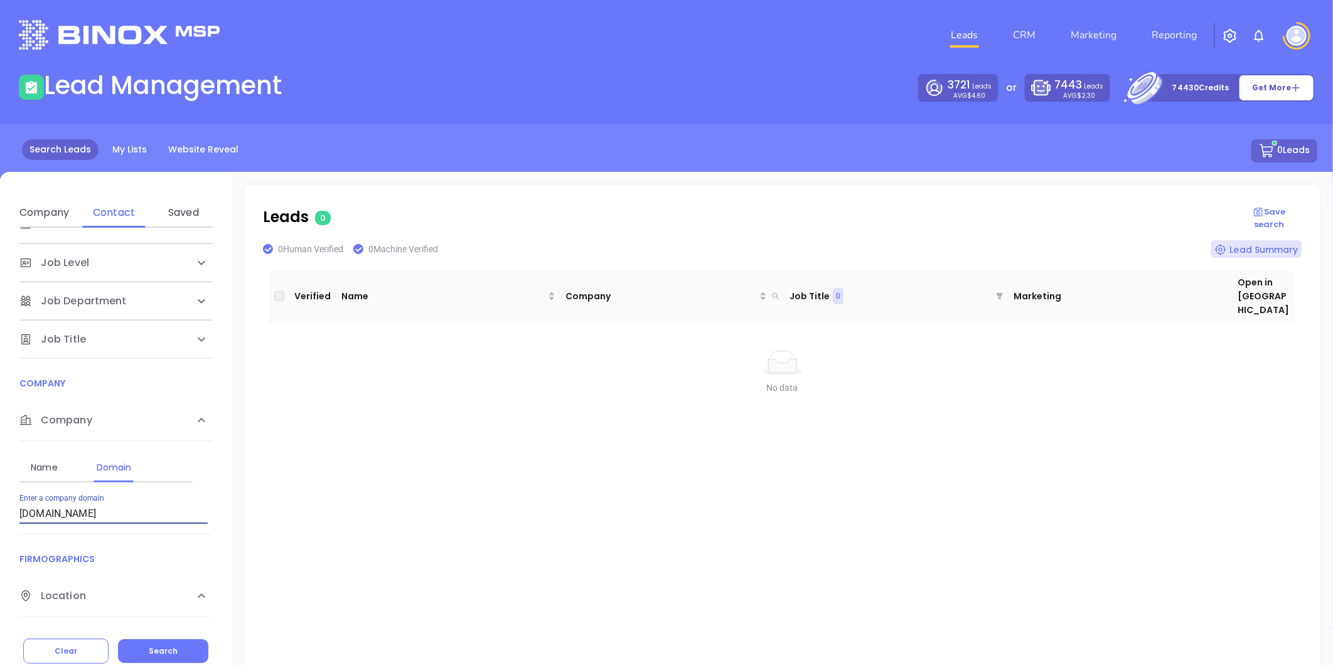
paste input "forestin"
click at [196, 648] on button "Search" at bounding box center [163, 652] width 90 height 24
drag, startPoint x: 85, startPoint y: 509, endPoint x: -131, endPoint y: 506, distance: 215.9
click at [0, 506] on html "Leads CRM Marketing Reporting Financial Leads Leads Lead Management 3721 Leads …" at bounding box center [666, 332] width 1333 height 665
paste input "woodinsuranceagency.net"
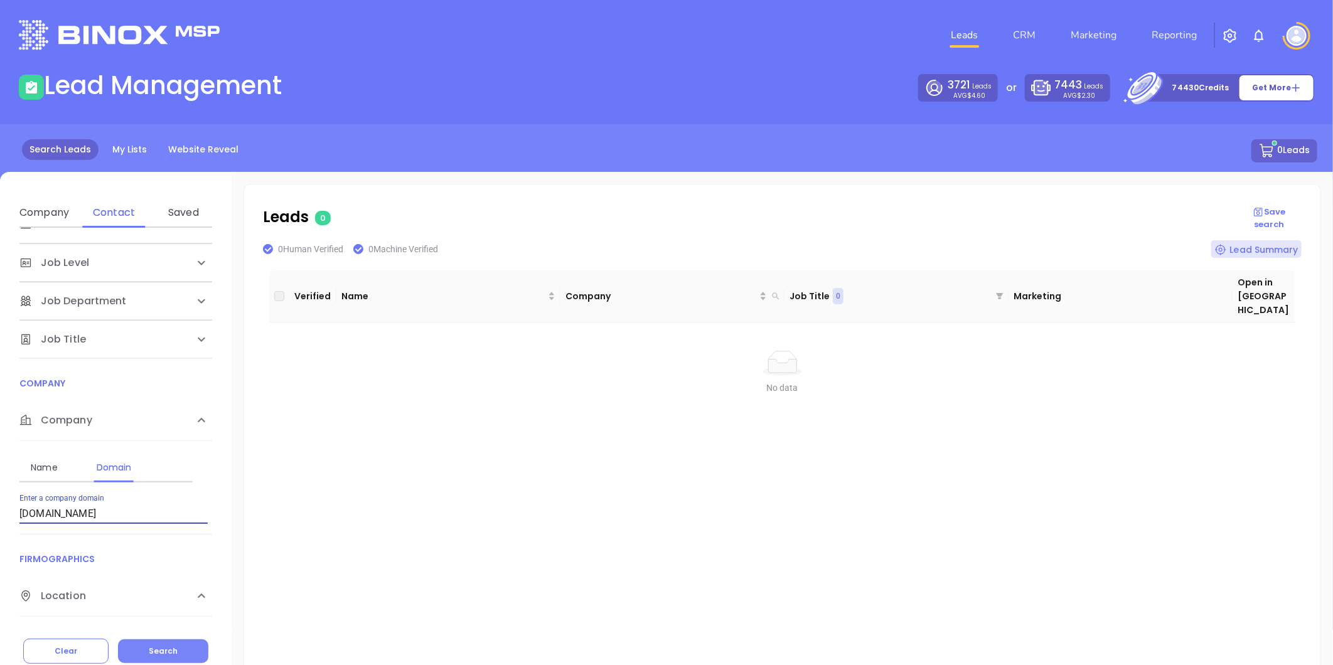
type input "woodinsuranceagency.net"
drag, startPoint x: 174, startPoint y: 650, endPoint x: 231, endPoint y: 632, distance: 59.9
click at [174, 653] on span "Search" at bounding box center [163, 651] width 29 height 11
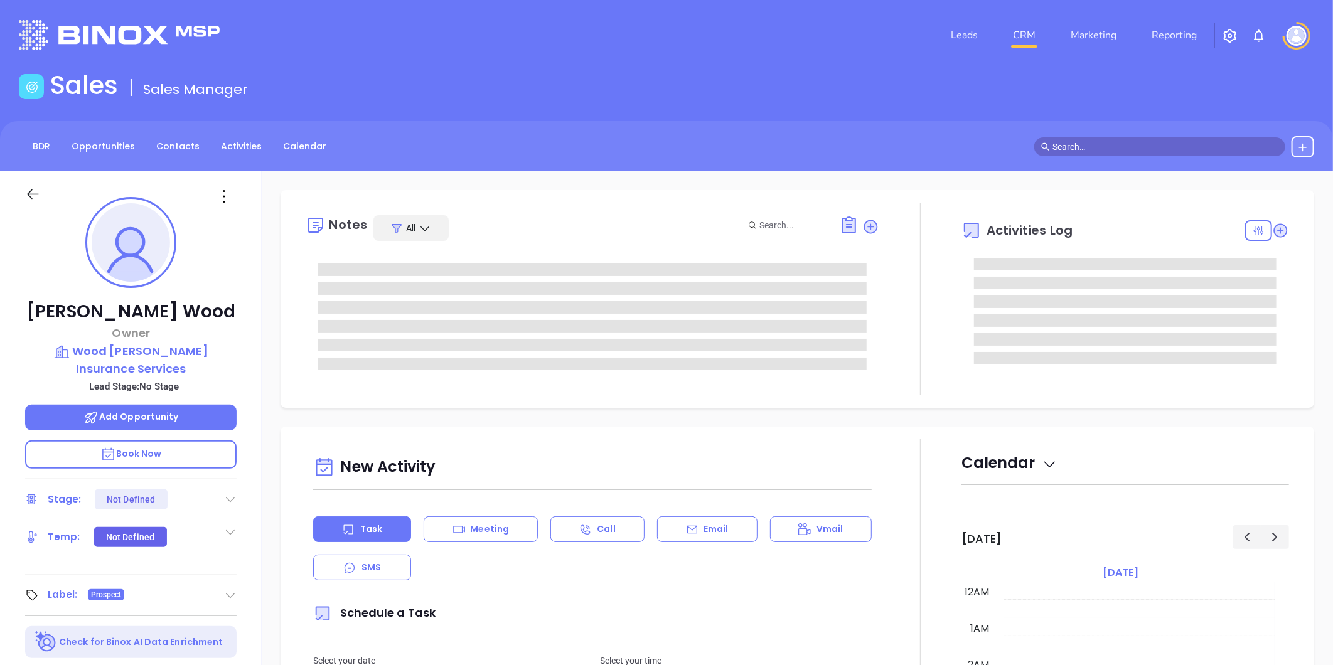
type input "[DATE]"
type input "[PERSON_NAME]"
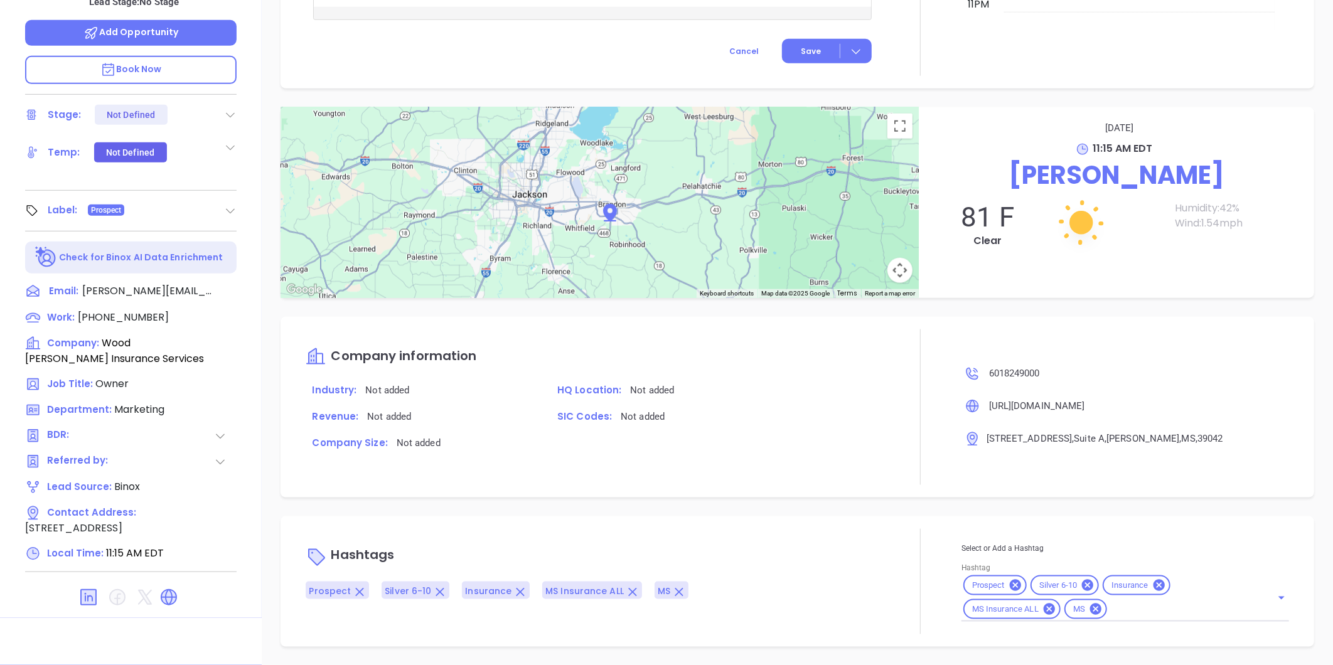
scroll to position [36, 0]
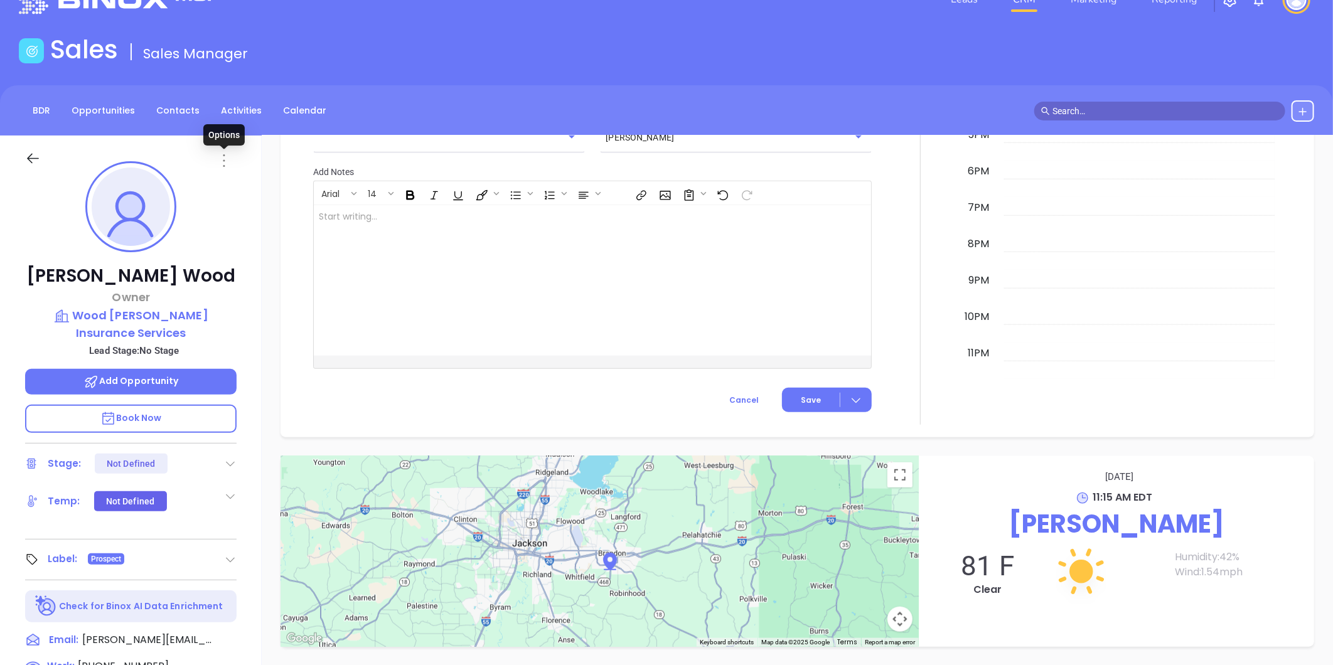
click at [223, 159] on icon at bounding box center [224, 160] width 2 height 13
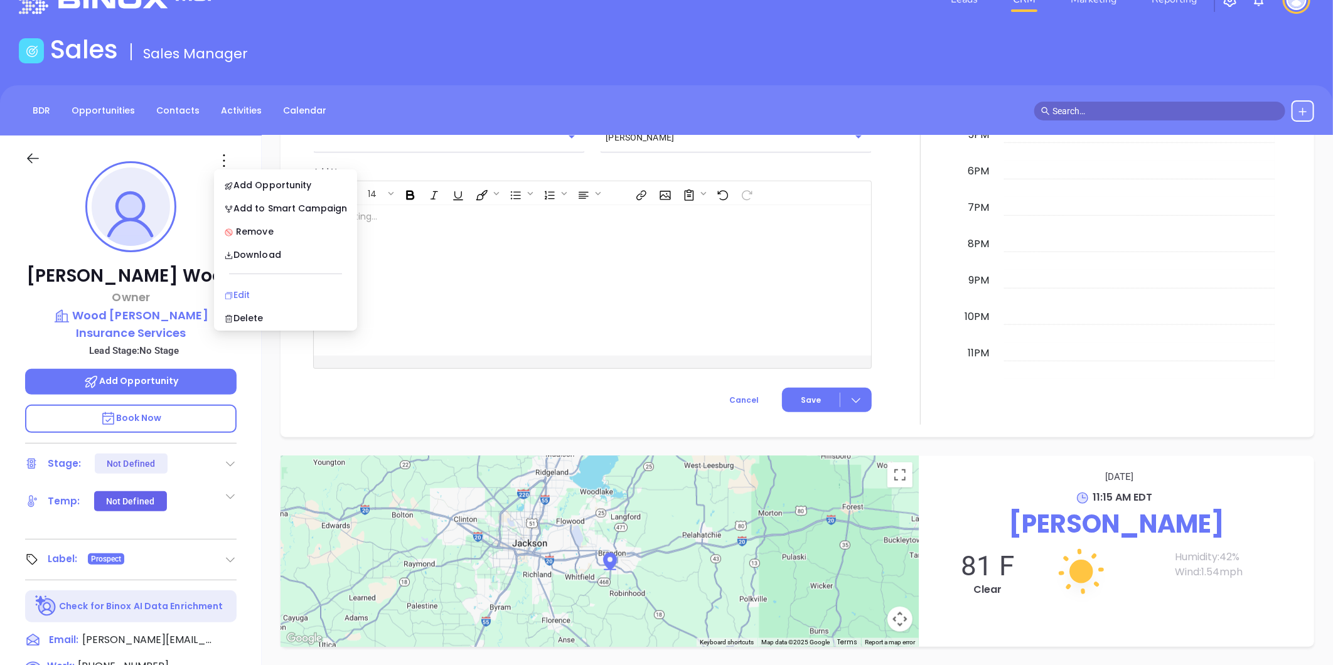
click at [247, 288] on div "Edit" at bounding box center [285, 295] width 123 height 14
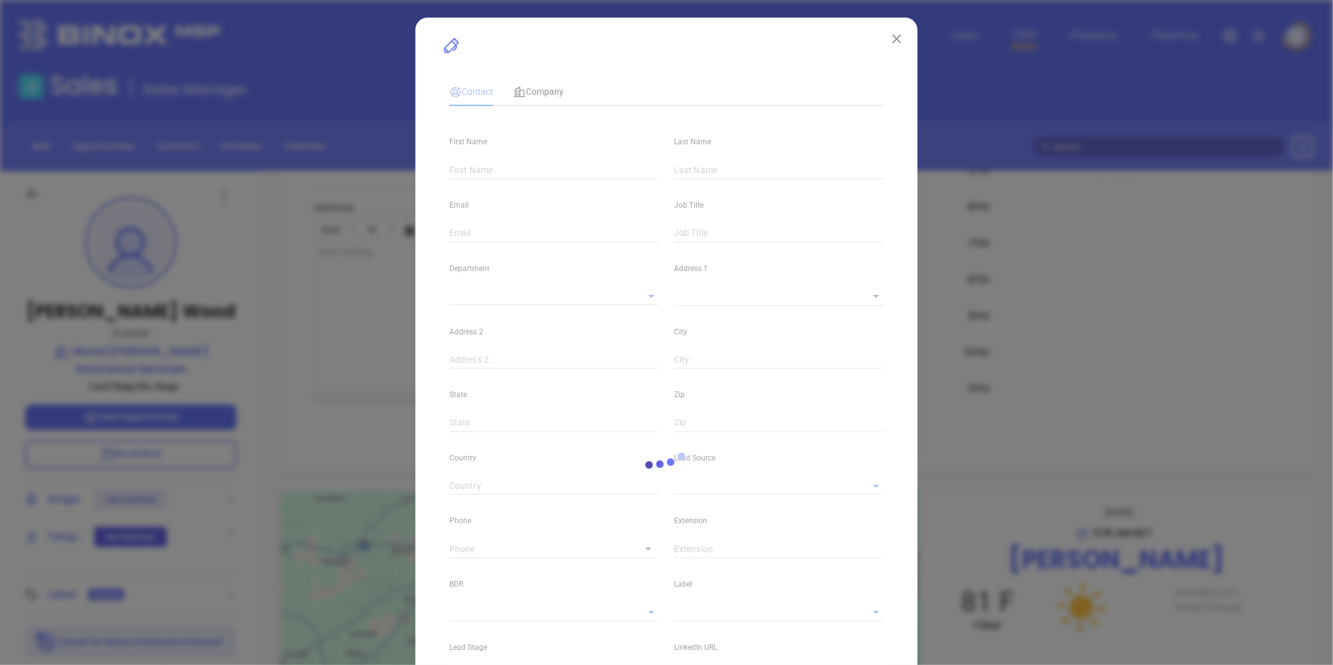
type input "[PERSON_NAME]"
type input "Wood"
type input "[PERSON_NAME][EMAIL_ADDRESS][DOMAIN_NAME]"
type input "Owner"
type input "1"
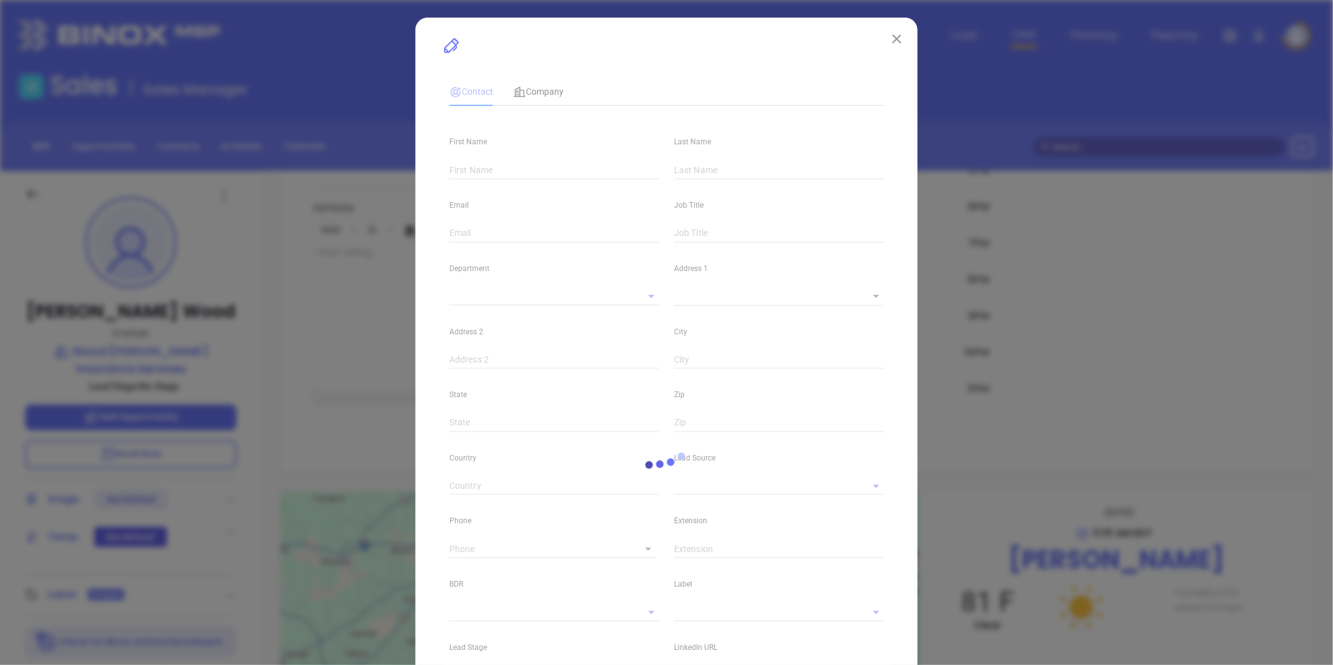
type input "[DOMAIN_NAME][URL][PERSON_NAME]"
type input "Marketing"
type input "Binox"
type input "undefined undefined"
type input "[PHONE_NUMBER]"
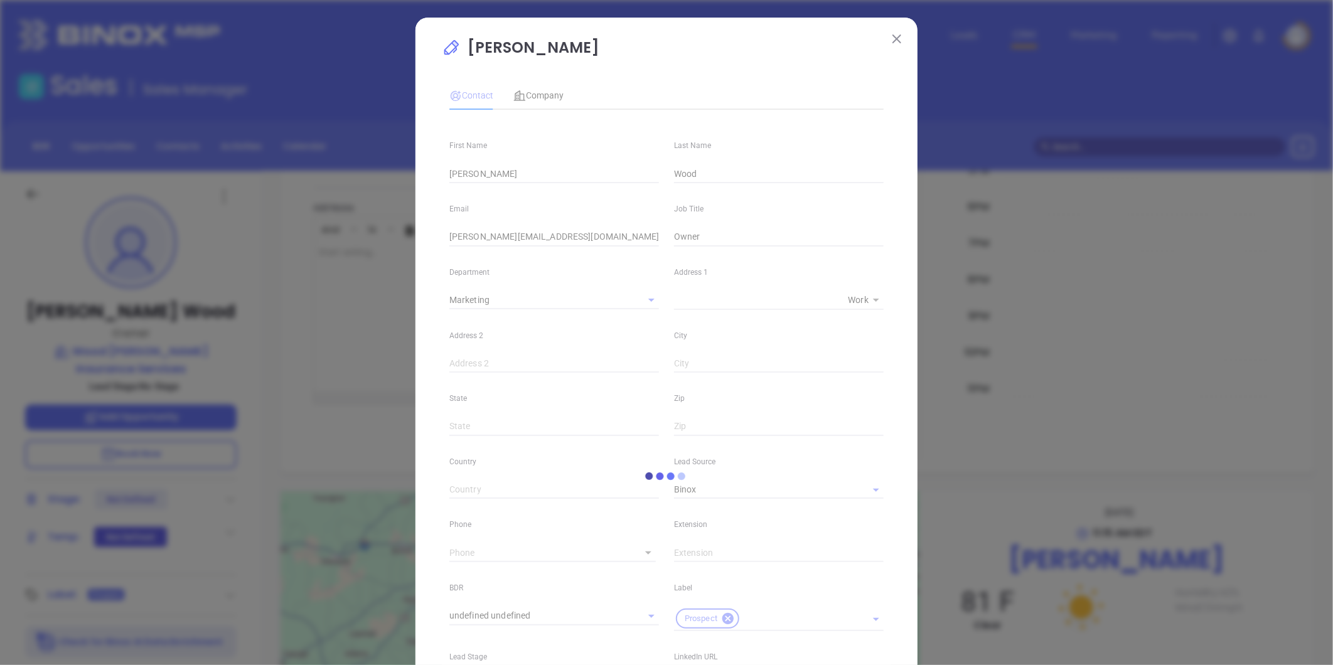
type input "1"
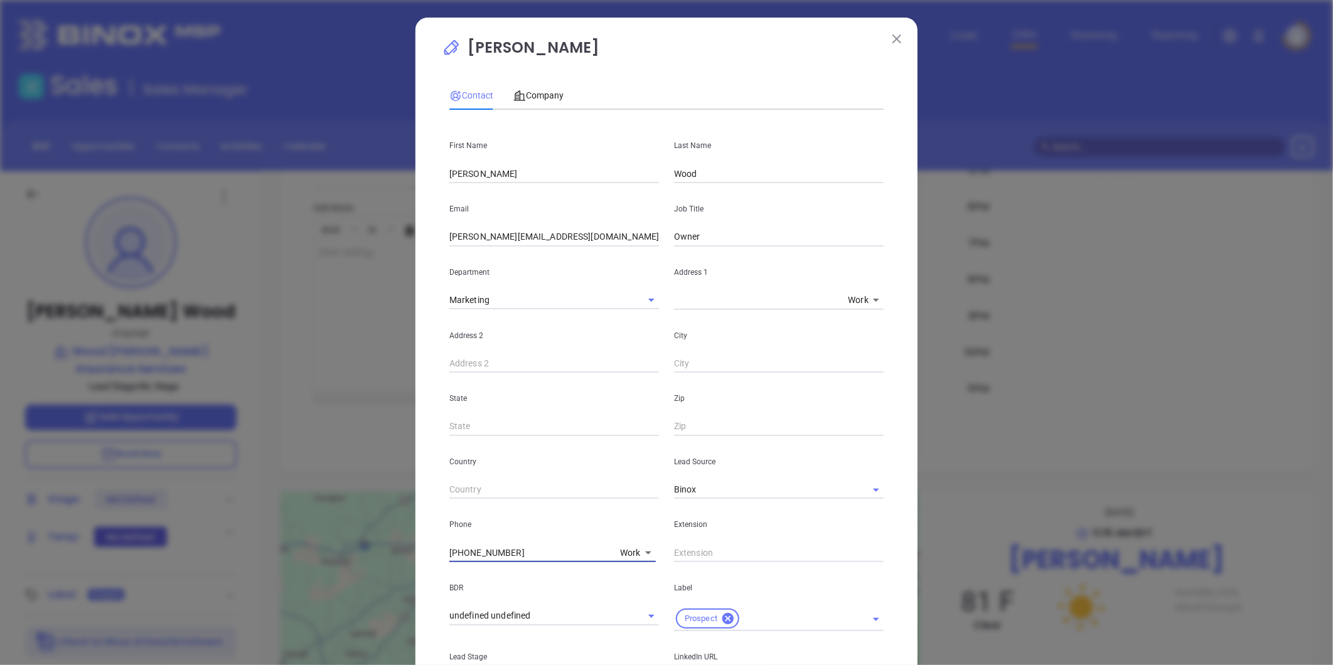
drag, startPoint x: 328, startPoint y: 542, endPoint x: 320, endPoint y: 542, distance: 8.2
click at [320, 542] on div "[PERSON_NAME] Contact Company First Name [PERSON_NAME] Last Name [PERSON_NAME] …" at bounding box center [666, 332] width 1333 height 665
type input "( ) -"
click at [634, 552] on body "Leads CRM Marketing Reporting Financial Leads Leads Sales Sales Manager BDR Opp…" at bounding box center [666, 332] width 1333 height 665
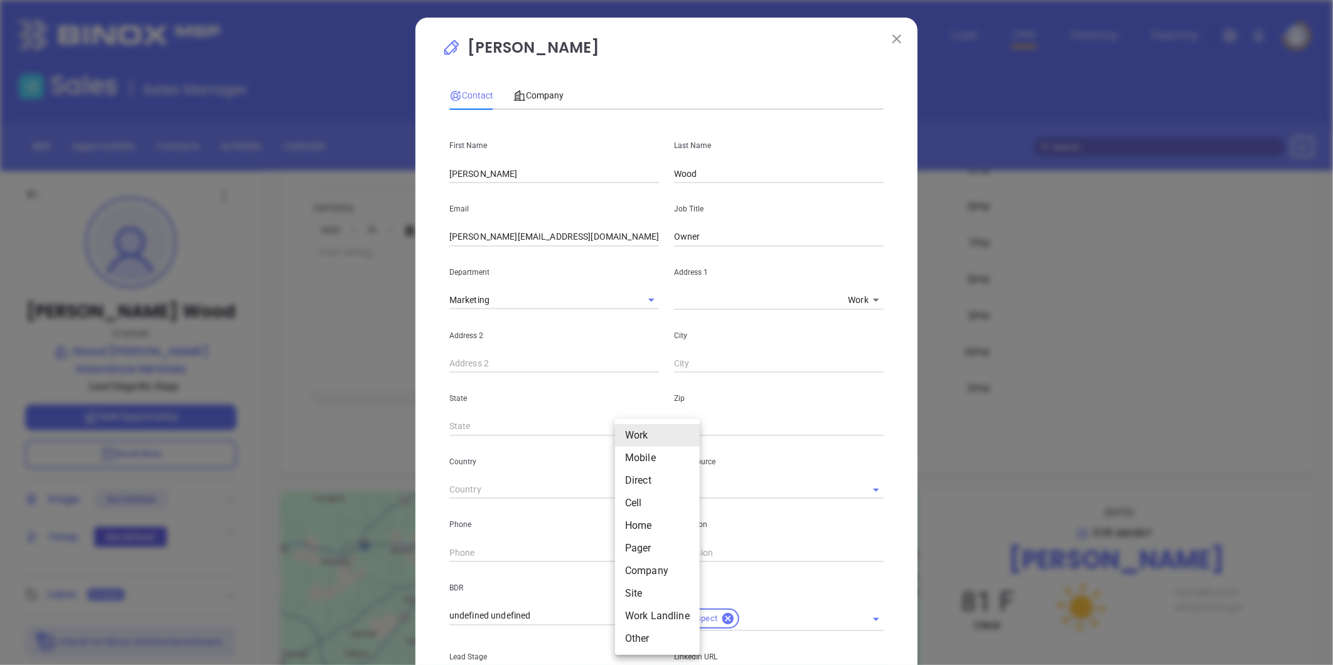
click at [642, 589] on li "Site" at bounding box center [657, 593] width 85 height 23
type input "11"
click at [500, 555] on input "( ) -" at bounding box center [534, 552] width 171 height 19
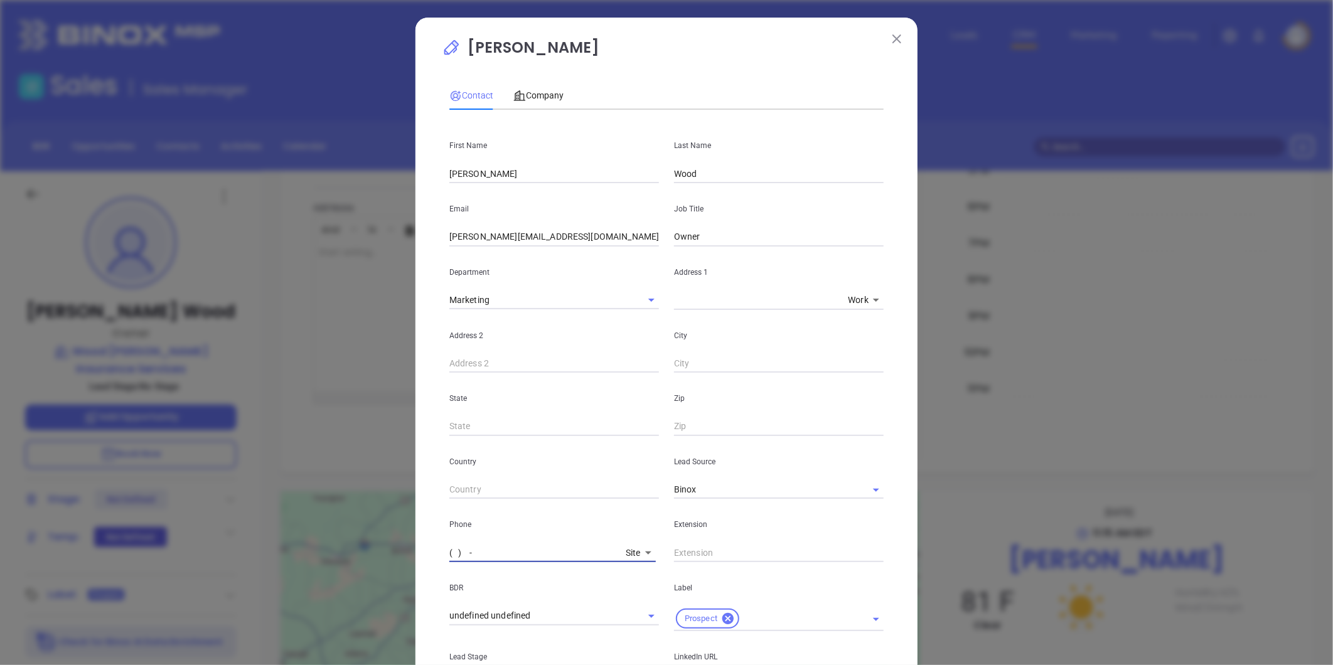
paste input "601) 824-9000"
type input "(601) 824-9000"
drag, startPoint x: 538, startPoint y: 93, endPoint x: 559, endPoint y: 100, distance: 22.6
click at [547, 96] on span "Company" at bounding box center [538, 95] width 50 height 10
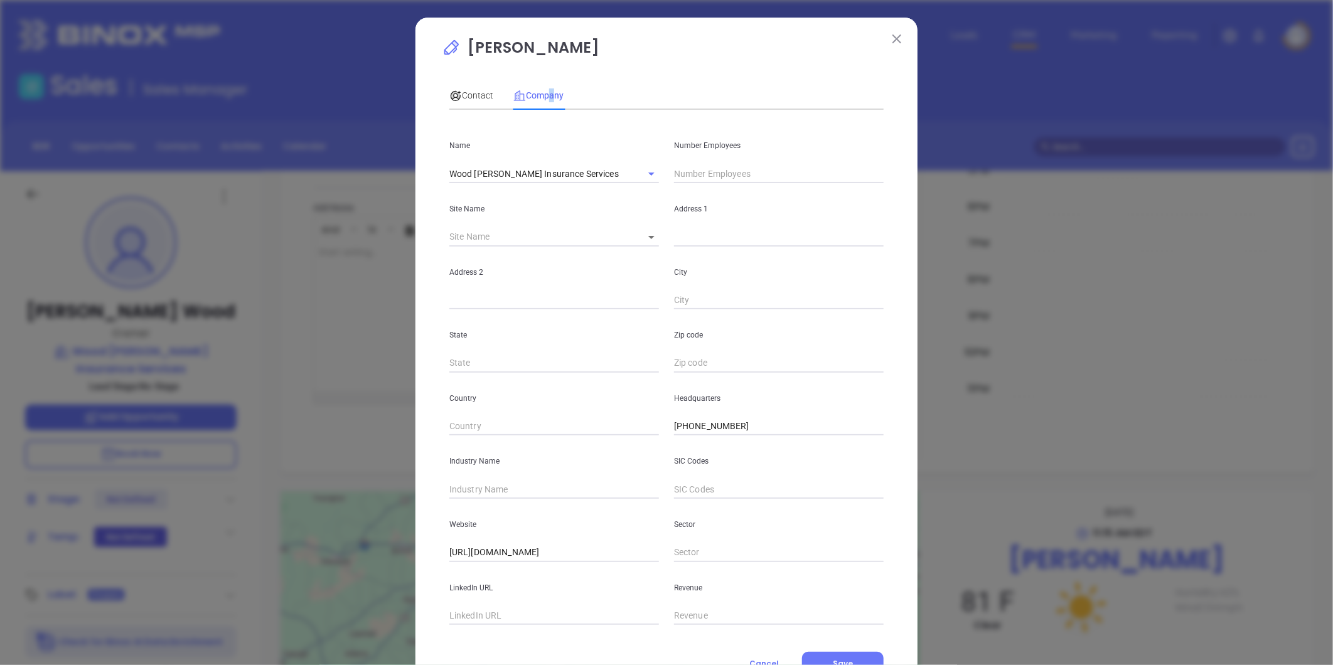
drag, startPoint x: 559, startPoint y: 100, endPoint x: 700, endPoint y: 173, distance: 158.9
click at [701, 173] on input "text" at bounding box center [779, 173] width 210 height 19
type input "7"
drag, startPoint x: 569, startPoint y: 252, endPoint x: 557, endPoint y: 291, distance: 41.3
click at [569, 251] on div "Address 2" at bounding box center [554, 278] width 225 height 63
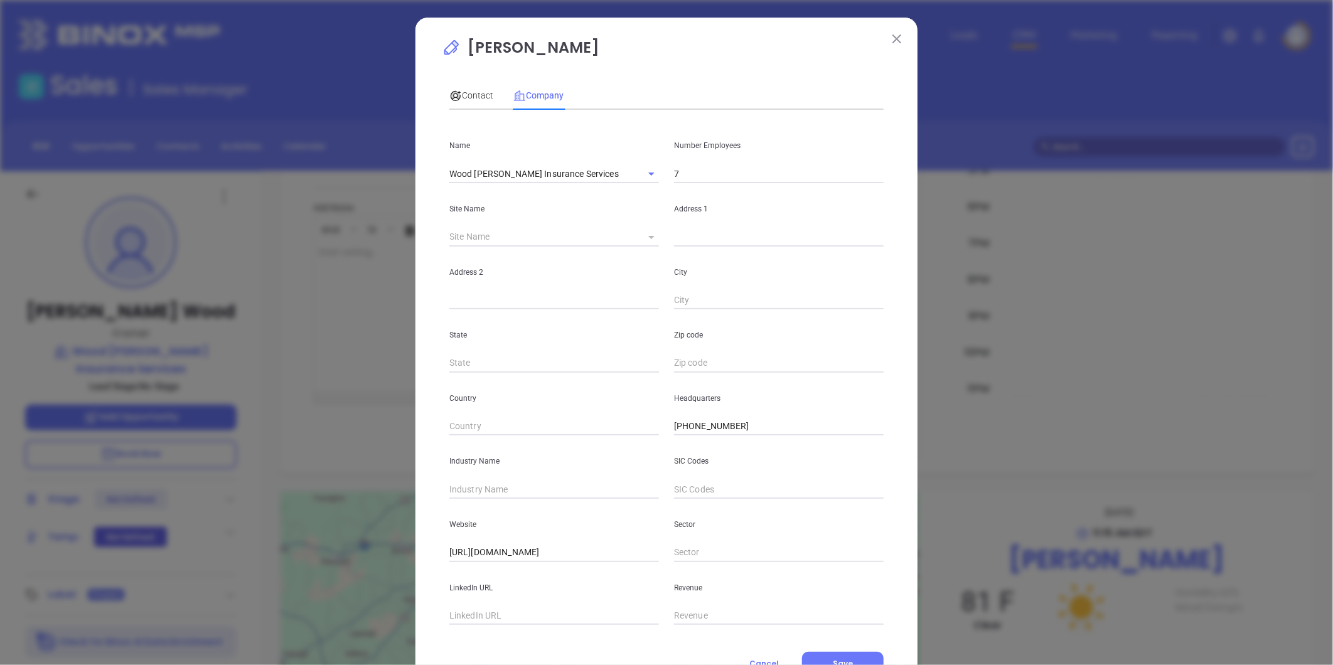
drag, startPoint x: 645, startPoint y: 237, endPoint x: 647, endPoint y: 264, distance: 26.4
click at [648, 237] on icon at bounding box center [651, 237] width 6 height 3
click at [645, 238] on body "Leads CRM Marketing Reporting Financial Leads Leads Sales Sales Manager BDR Opp…" at bounding box center [666, 332] width 1333 height 665
click at [653, 237] on li "Brandon" at bounding box center [677, 238] width 97 height 23
type input "Brandon"
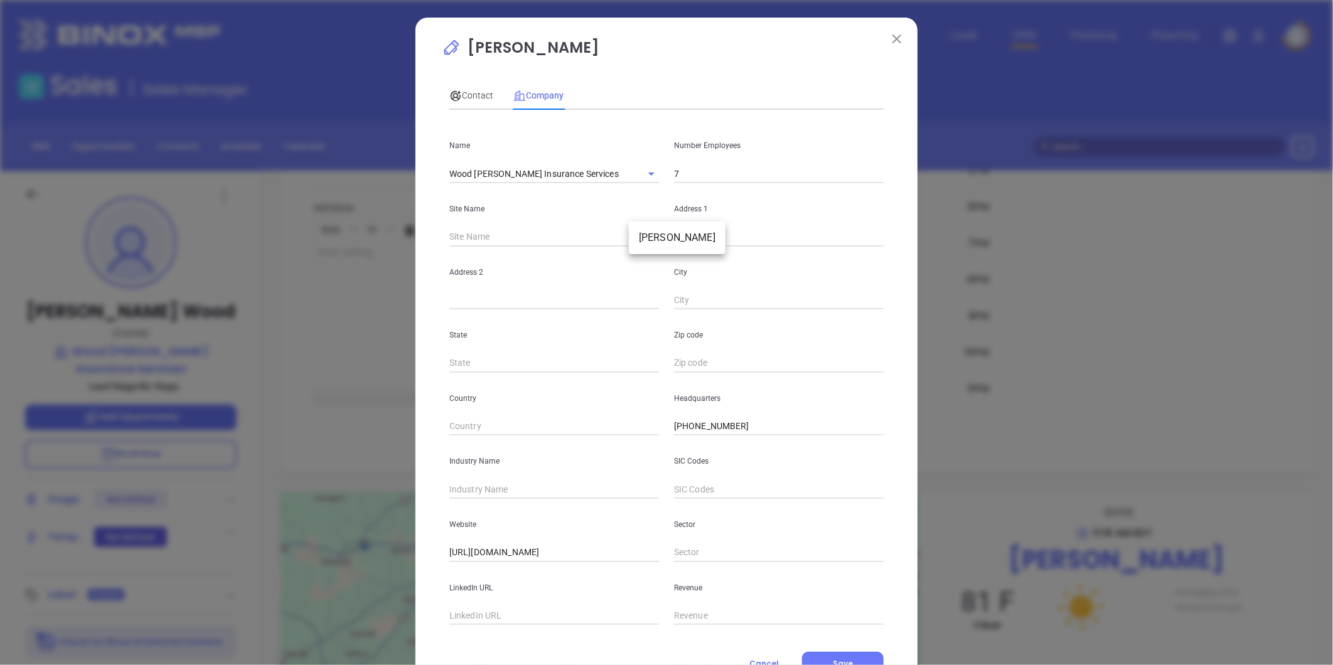
type input "119178"
type input "220 Commerce Drive"
type input "Suite A"
type input "Brandon"
type input "MS"
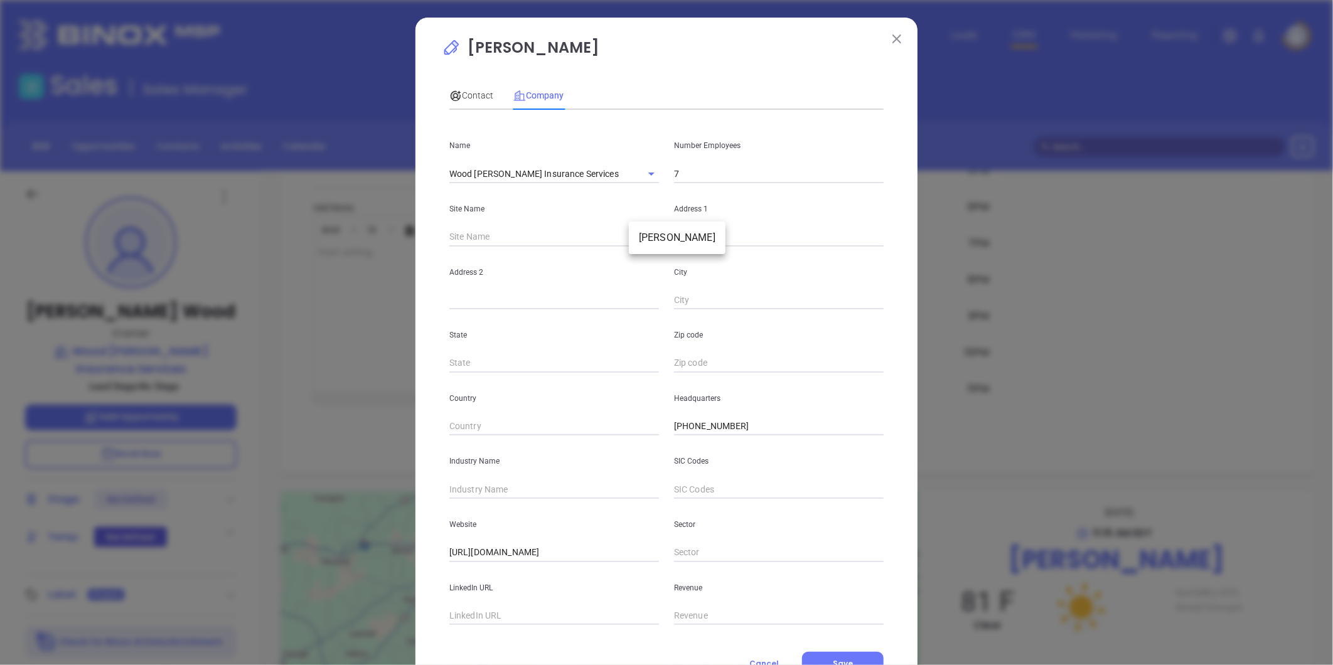
type input "39042"
drag, startPoint x: 490, startPoint y: 491, endPoint x: 486, endPoint y: 486, distance: 6.8
click at [490, 490] on input "text" at bounding box center [554, 489] width 210 height 19
type input "Insurance"
drag, startPoint x: 589, startPoint y: 173, endPoint x: 272, endPoint y: 185, distance: 316.6
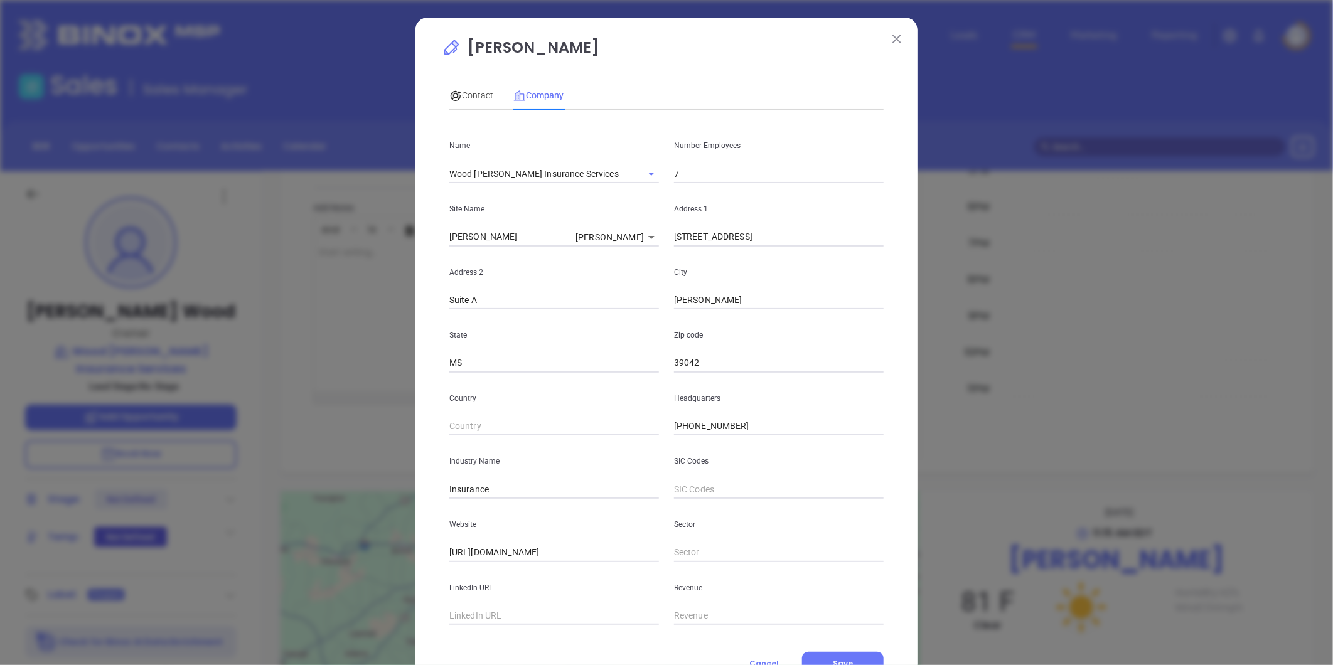
click at [268, 185] on div "Sharon Wood Contact Company First Name Sharon Last Name Wood Email sharon@wgins…" at bounding box center [666, 332] width 1333 height 665
click at [465, 92] on span "Contact" at bounding box center [471, 95] width 44 height 10
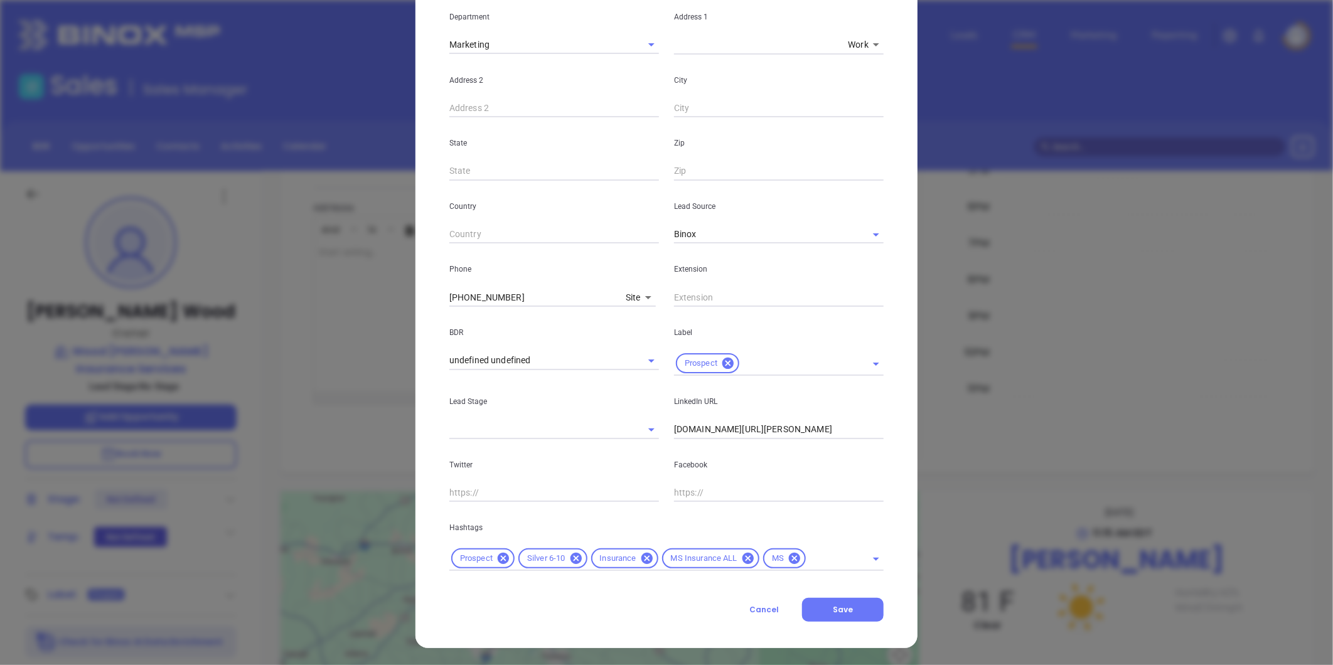
scroll to position [256, 0]
click at [850, 599] on button "Save" at bounding box center [843, 609] width 82 height 24
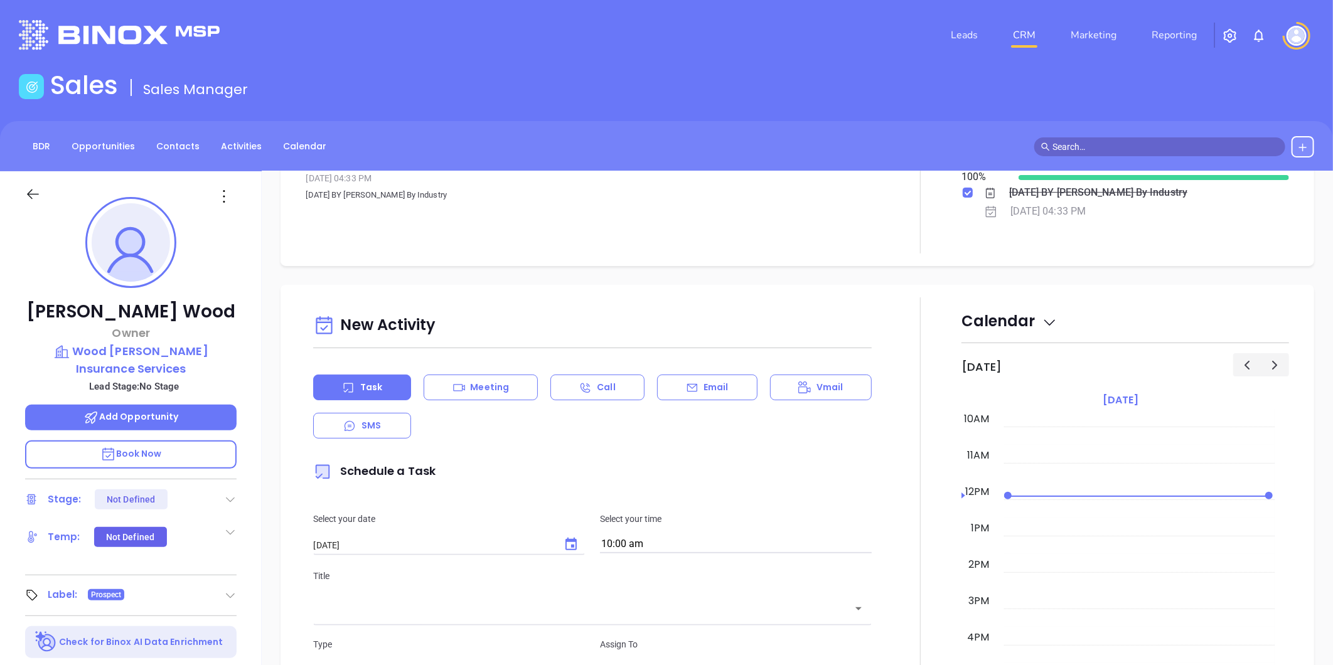
scroll to position [0, 0]
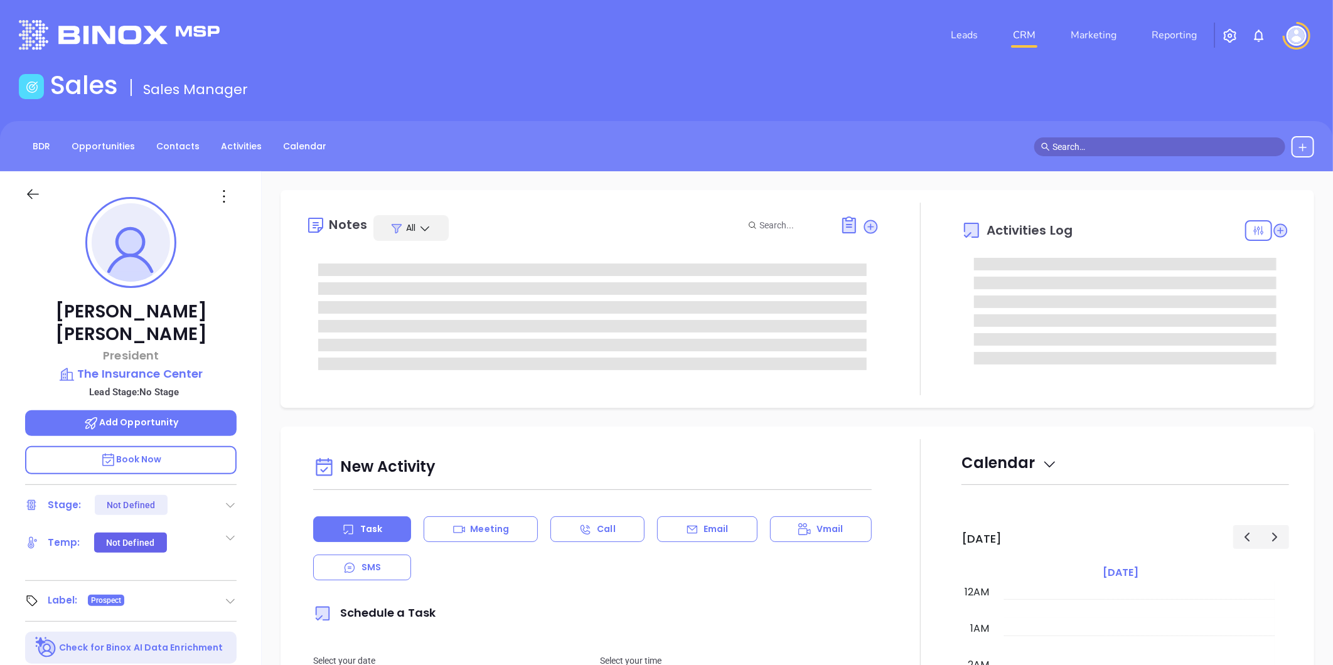
type input "[DATE]"
type input "[PERSON_NAME]"
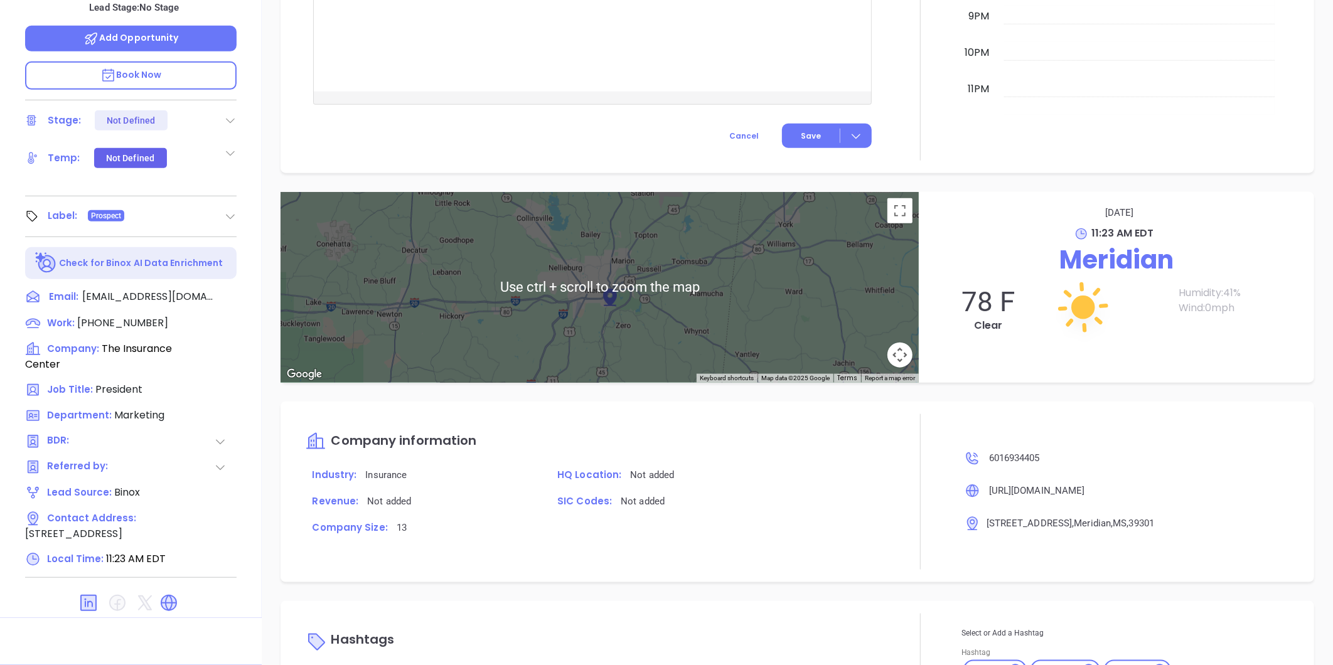
scroll to position [586, 0]
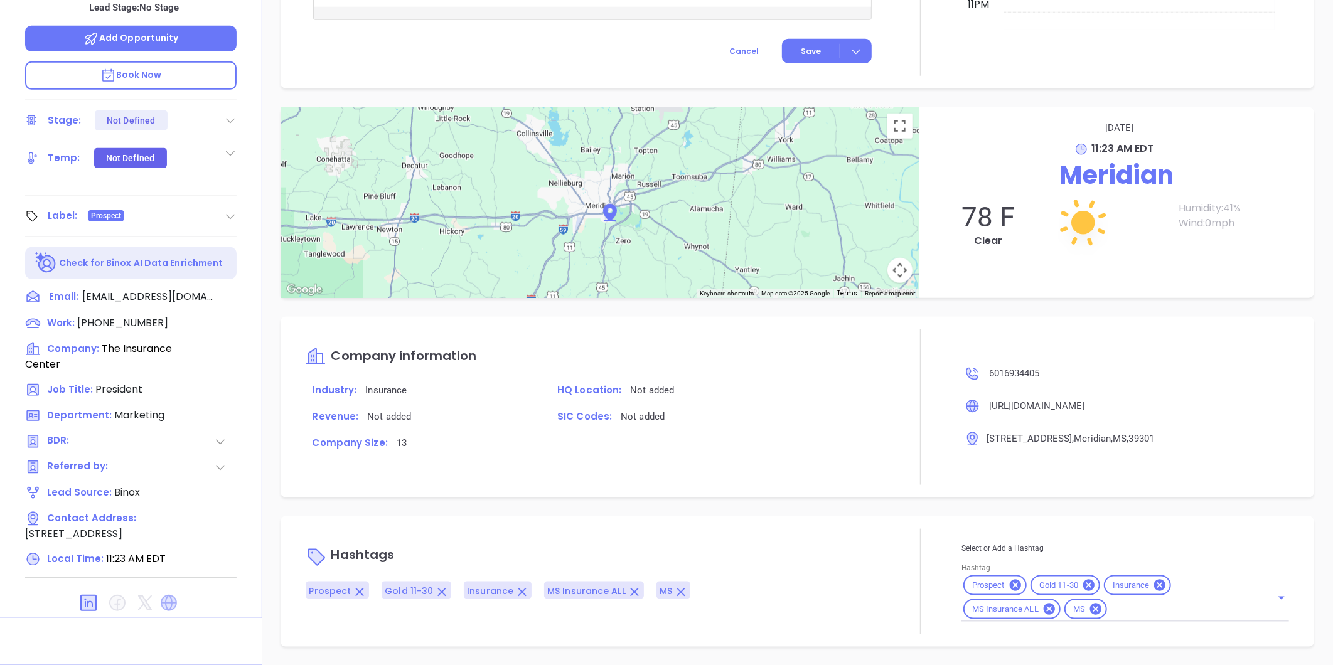
click at [166, 595] on icon at bounding box center [169, 603] width 16 height 16
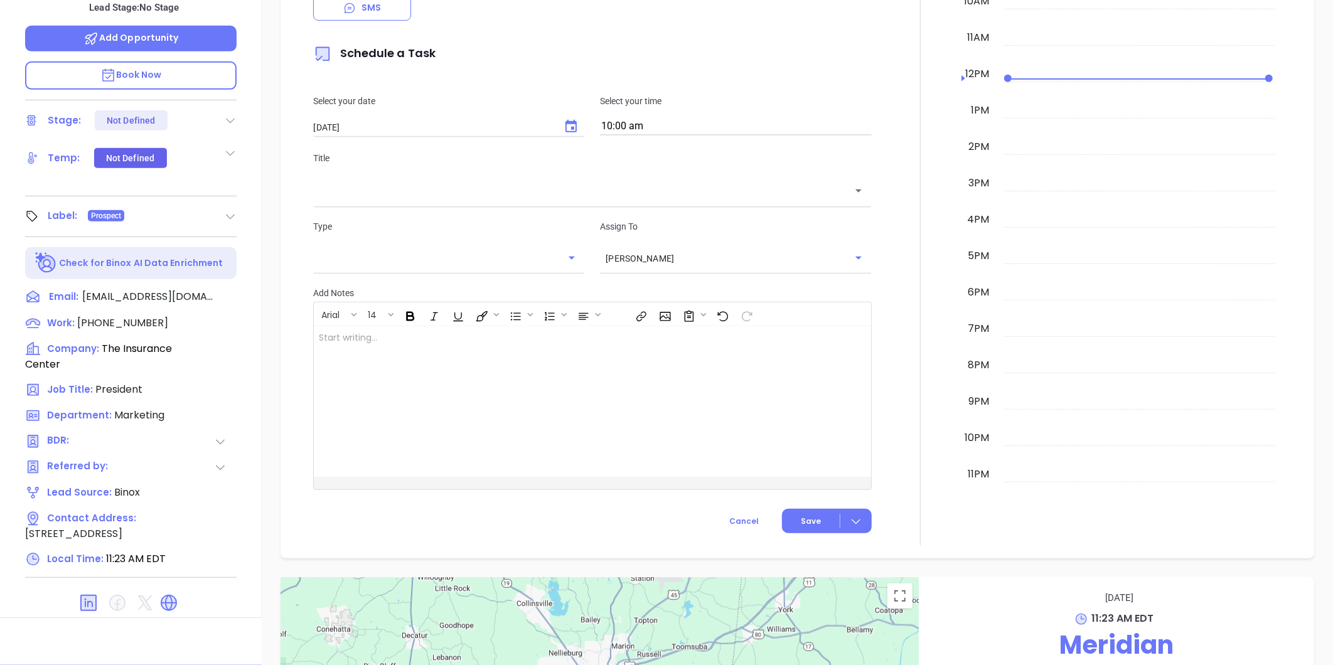
scroll to position [28, 0]
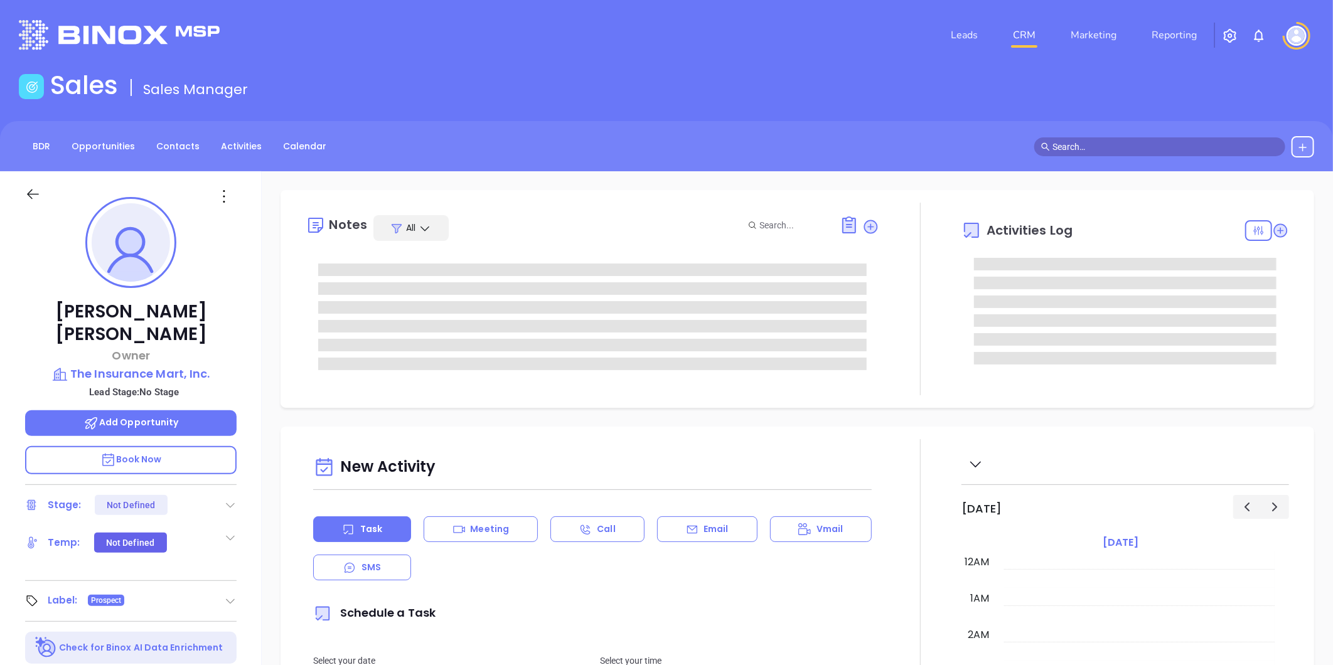
type input "[DATE]"
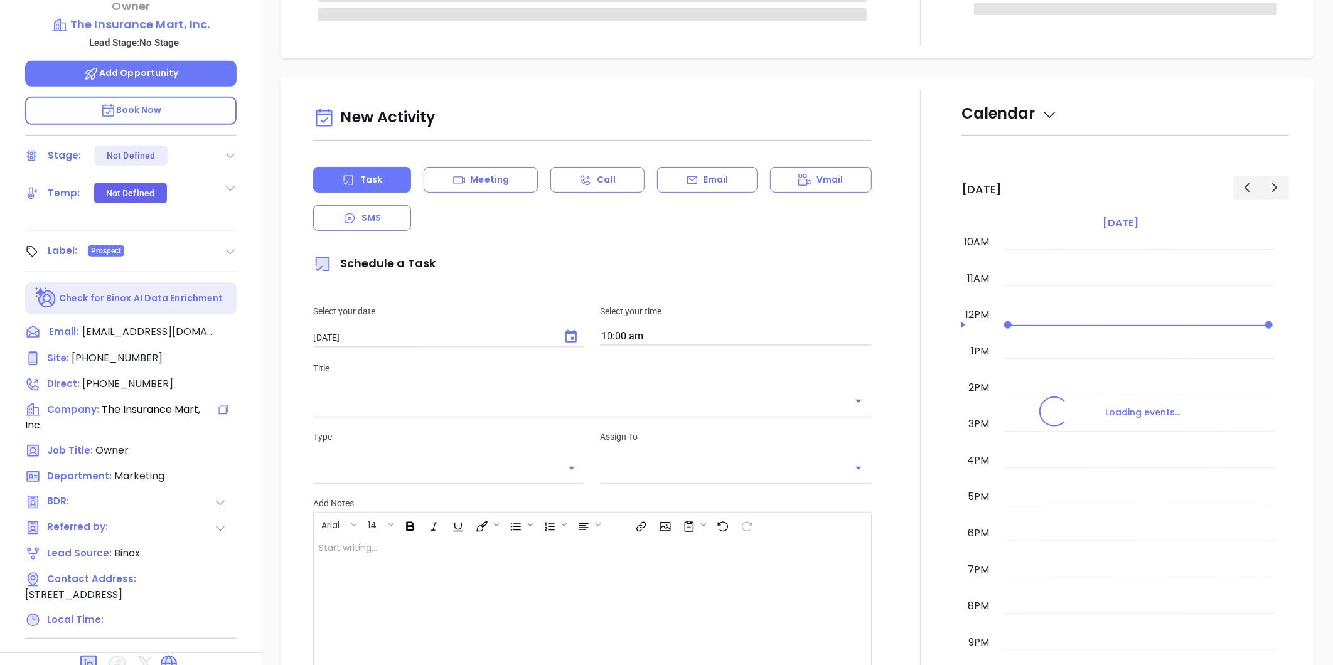
scroll to position [385, 0]
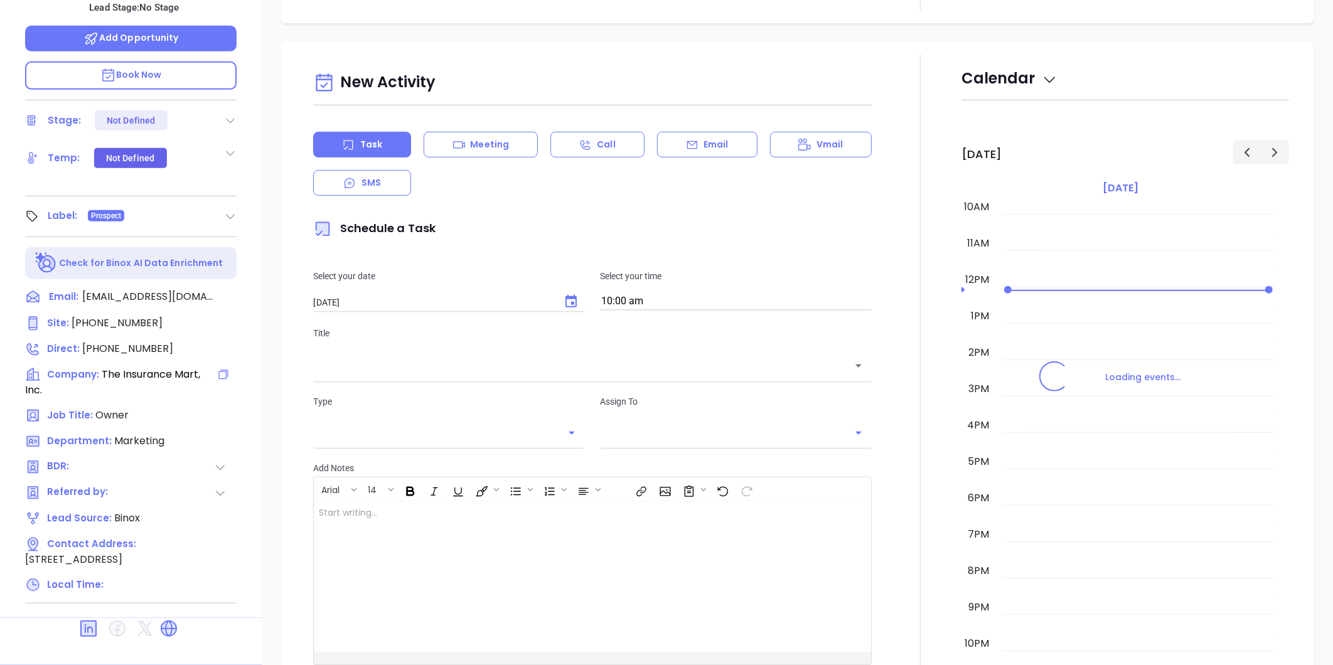
type input "[PERSON_NAME]"
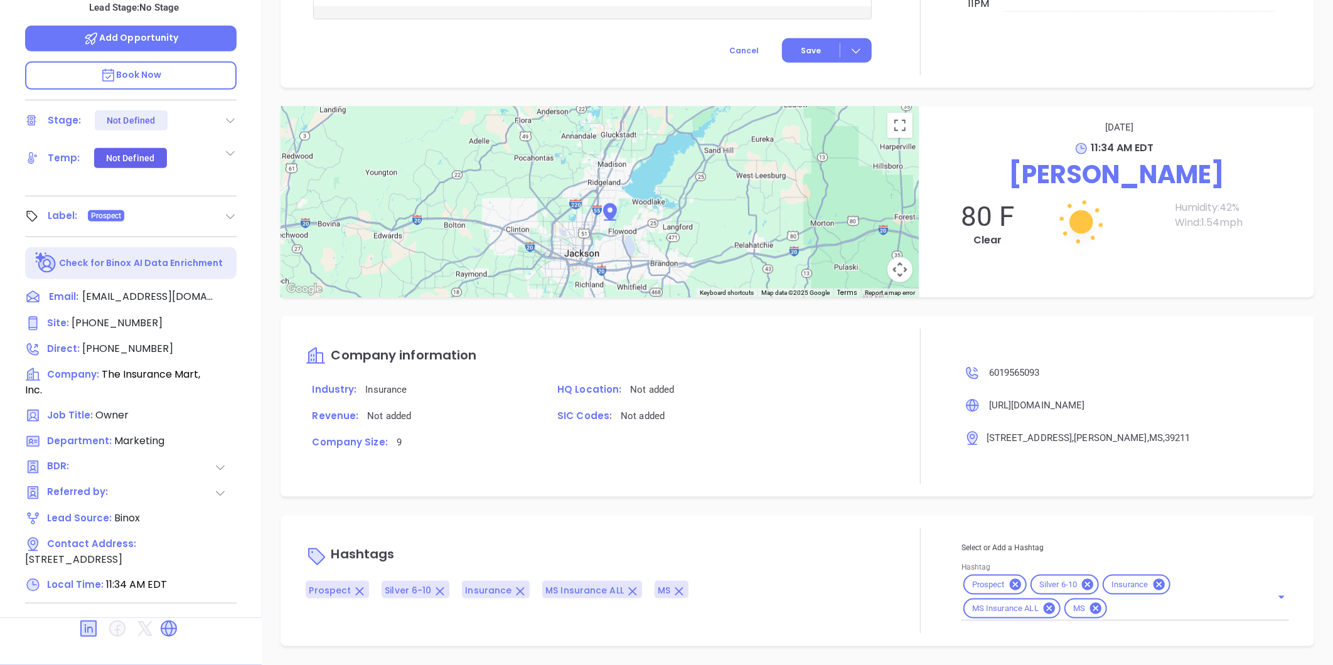
scroll to position [567, 0]
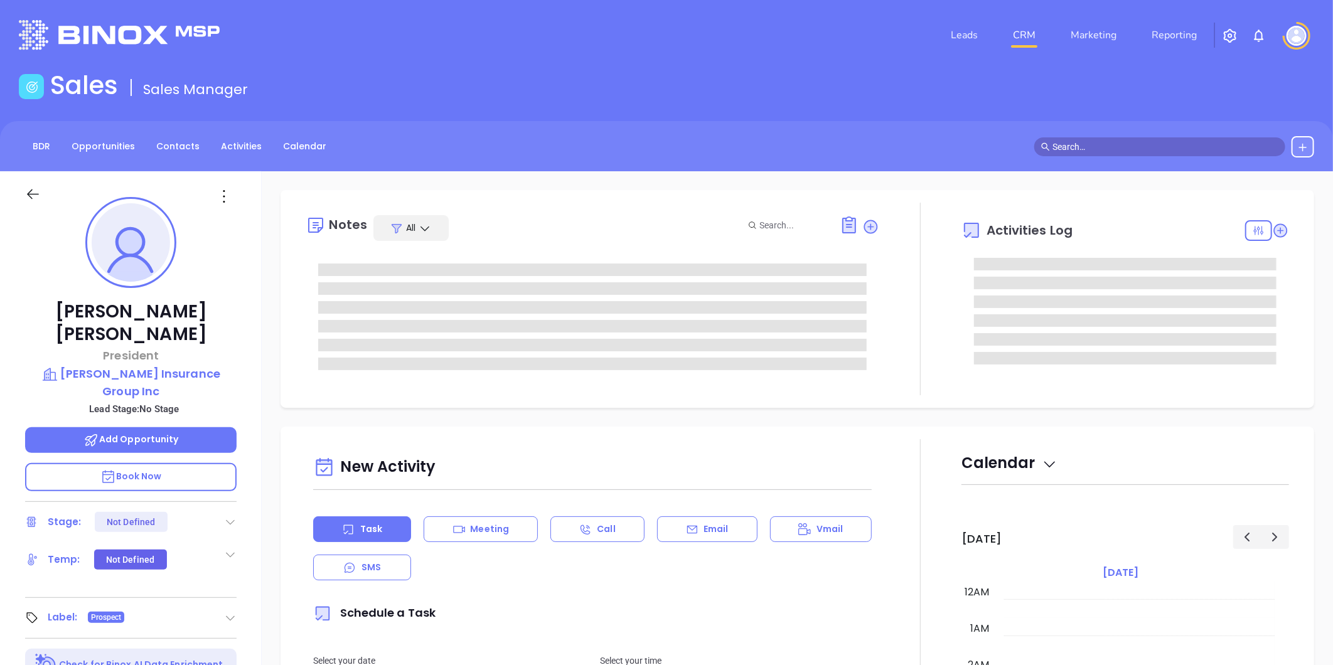
type input "[DATE]"
type input "[PERSON_NAME]"
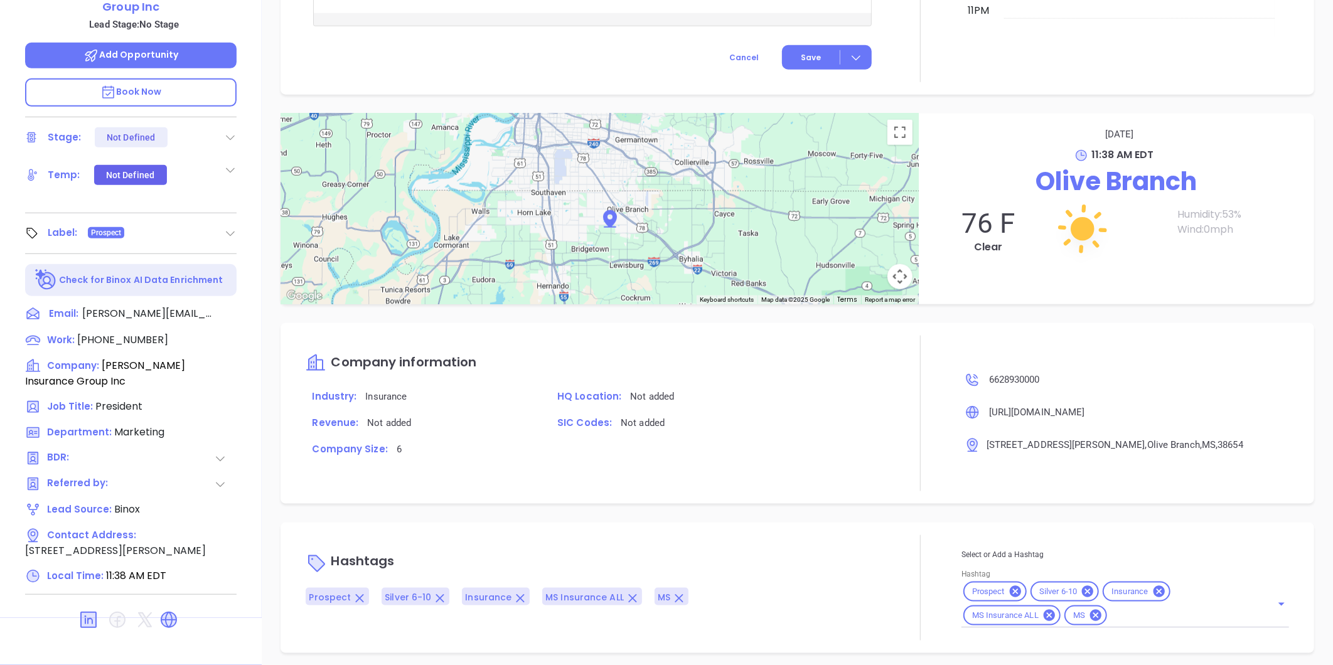
scroll to position [586, 0]
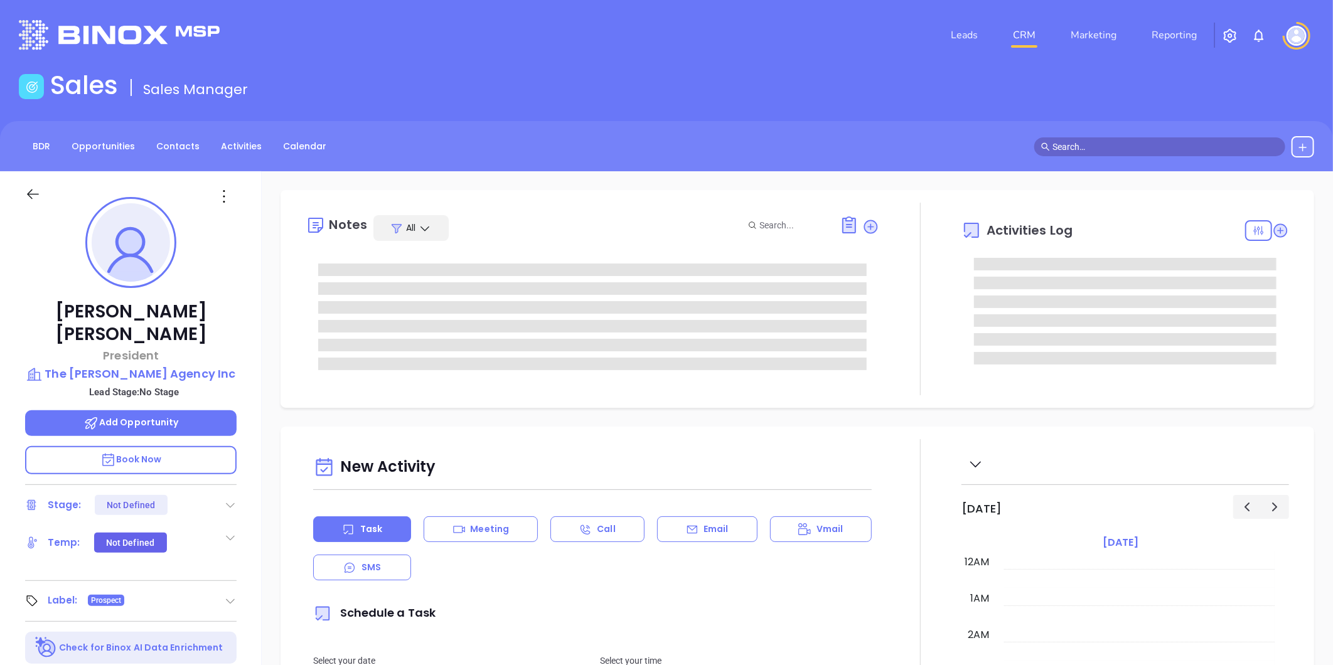
type input "[DATE]"
type input "[PERSON_NAME]"
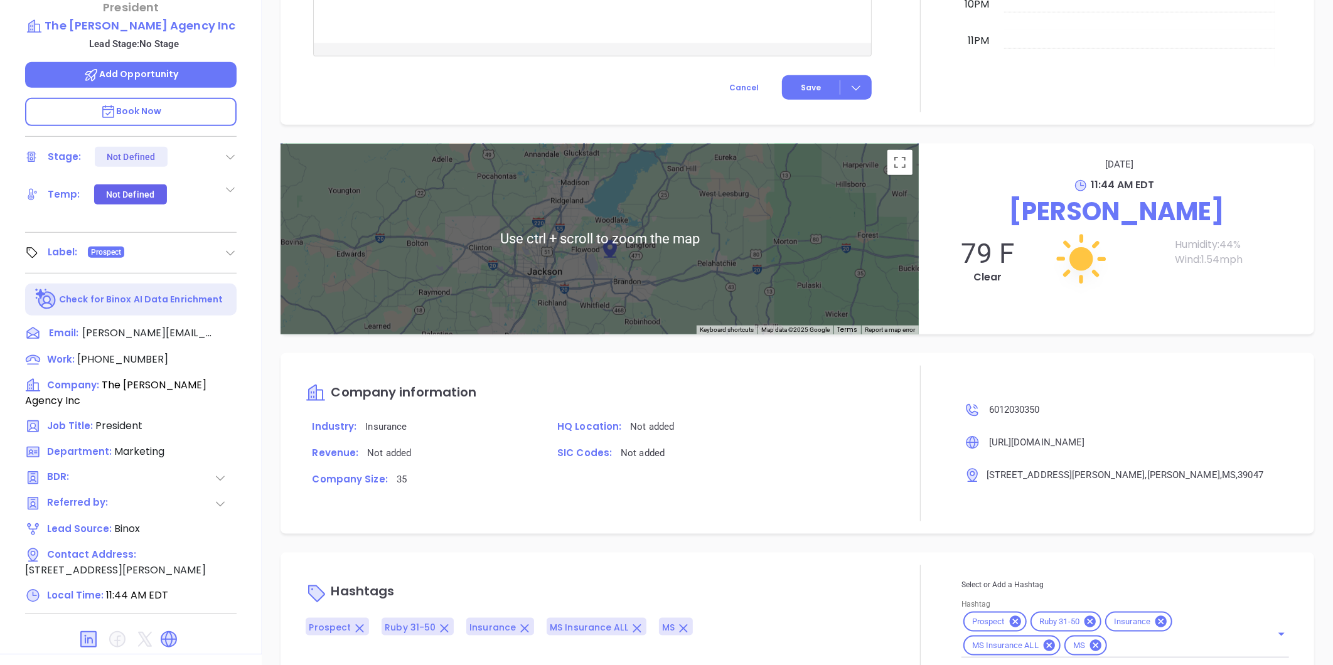
scroll to position [385, 0]
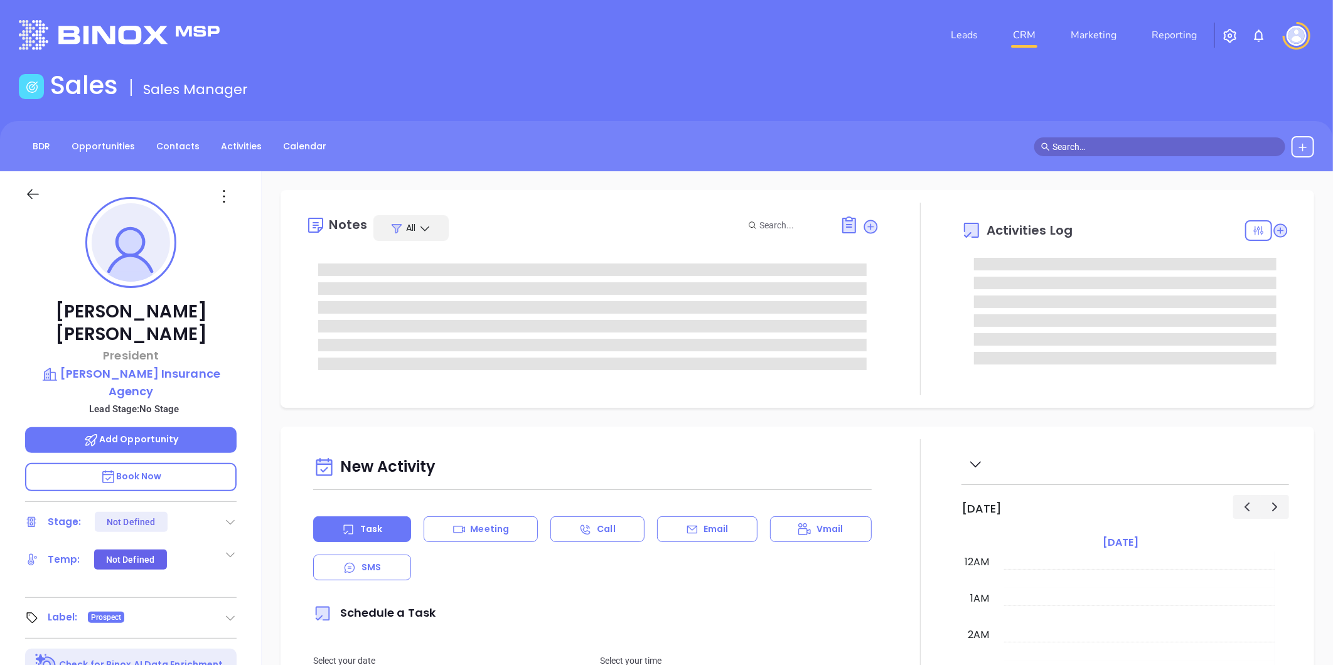
type input "[DATE]"
type input "[PERSON_NAME]"
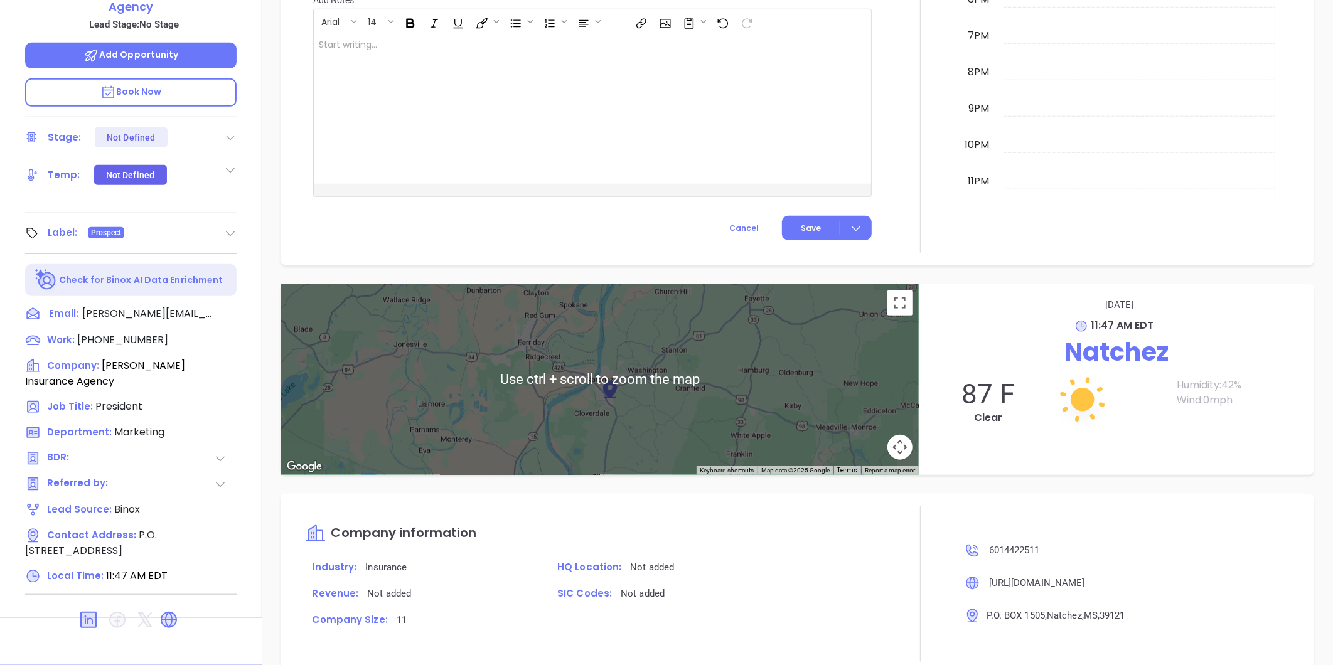
scroll to position [237, 0]
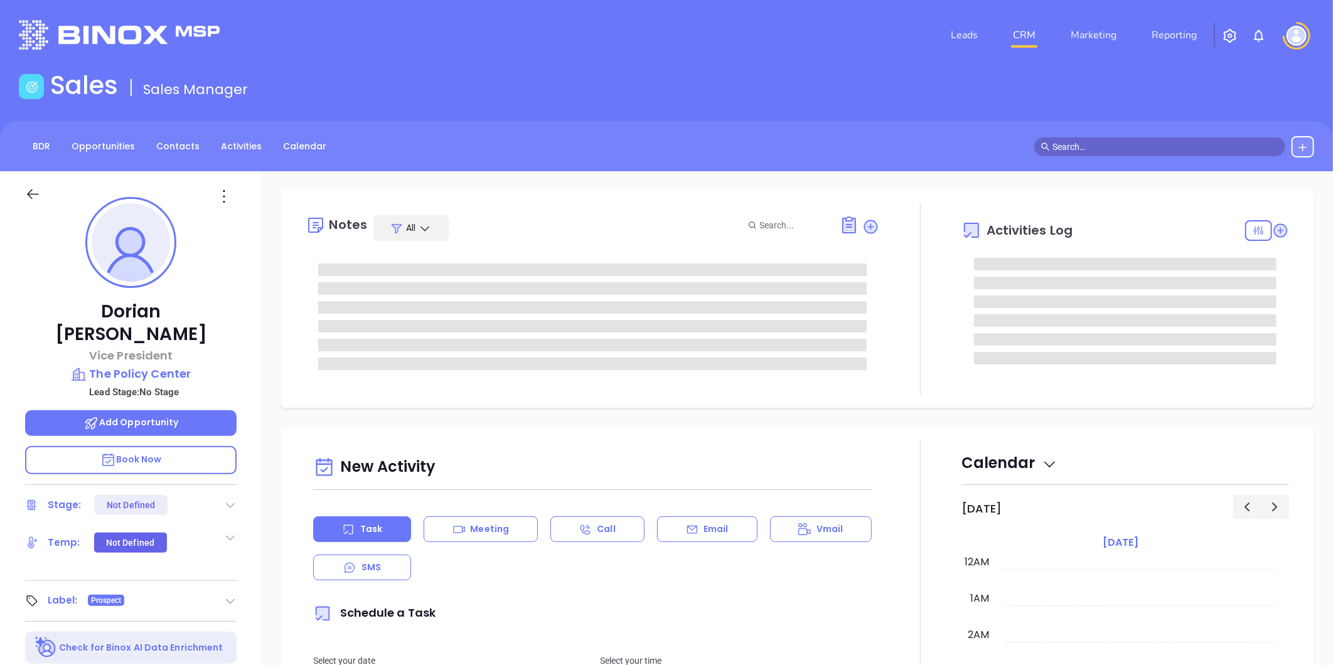
type input "[DATE]"
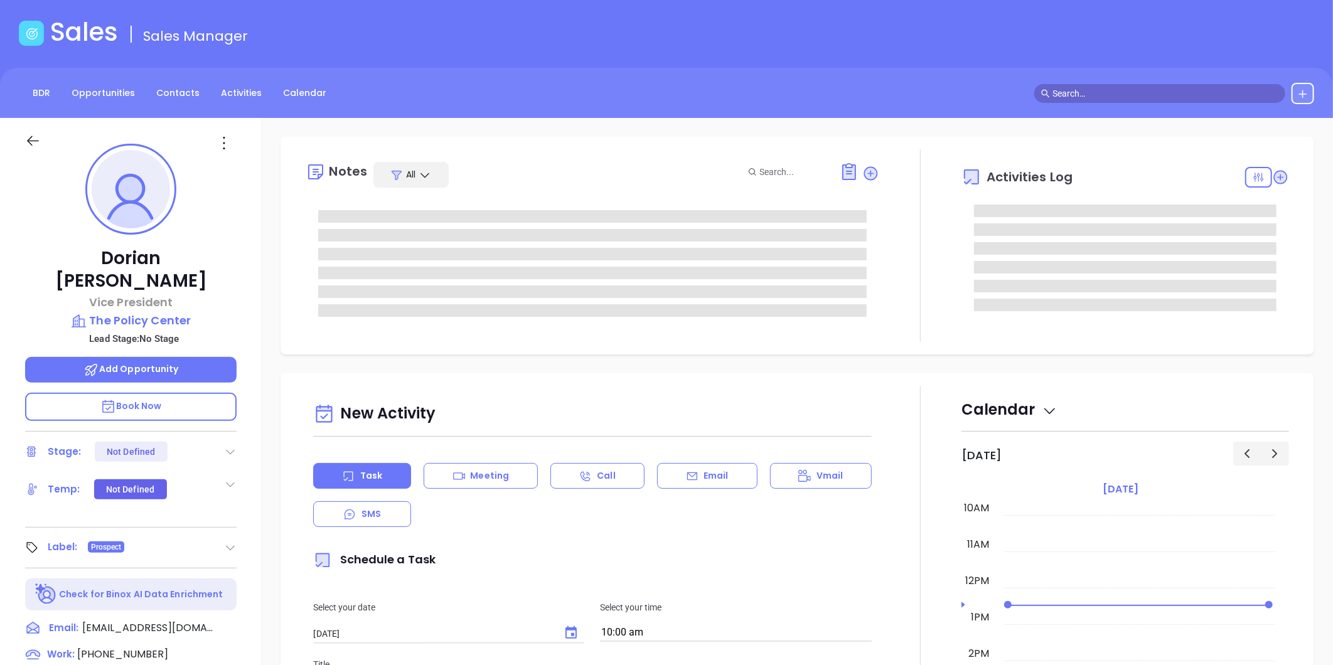
scroll to position [385, 0]
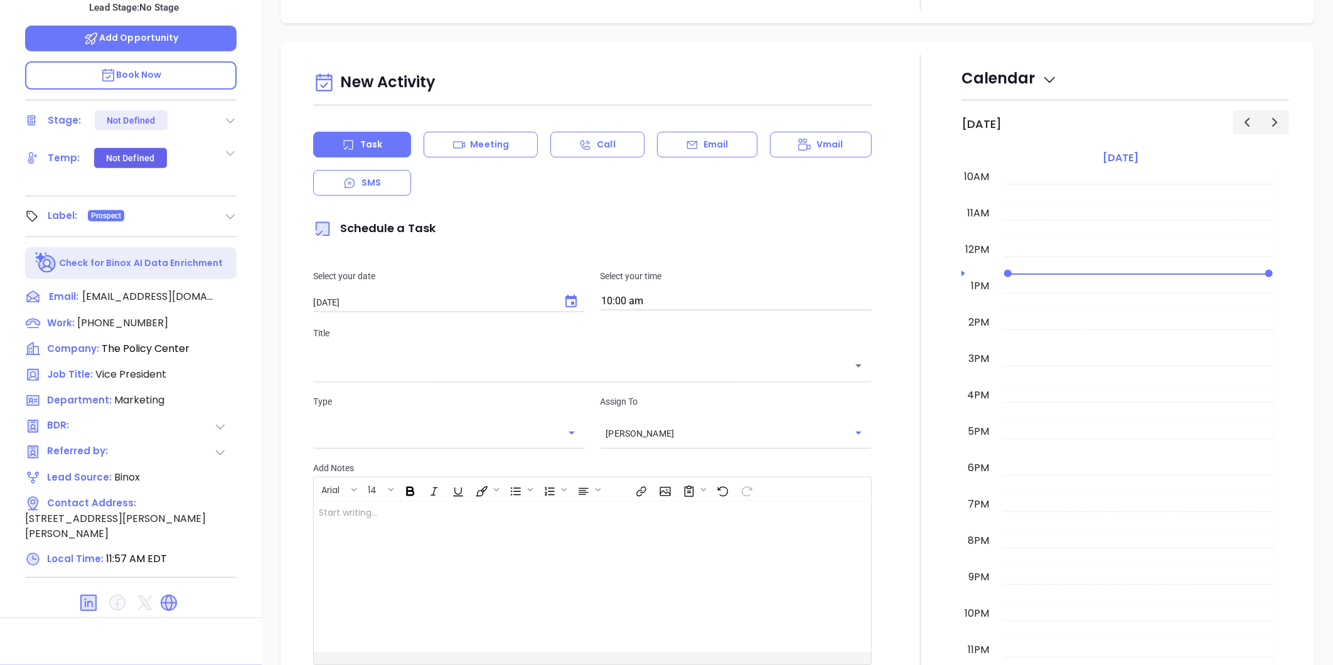
type input "[PERSON_NAME]"
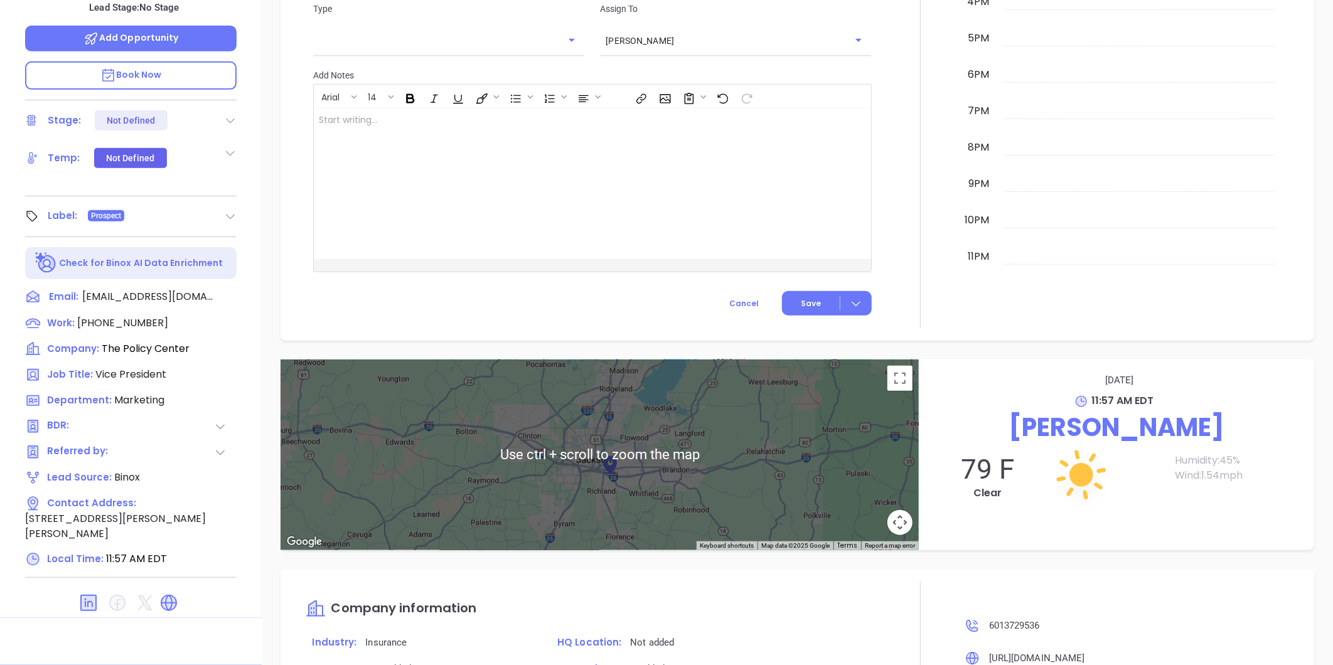
scroll to position [306, 0]
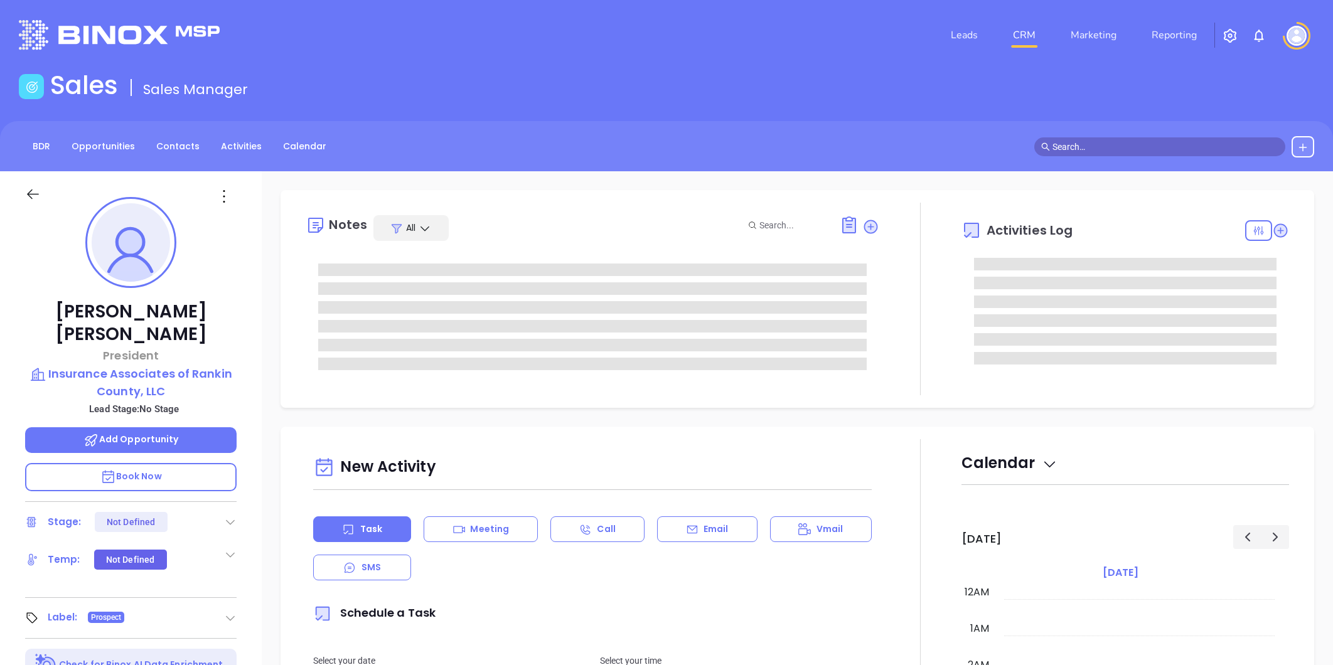
type input "[DATE]"
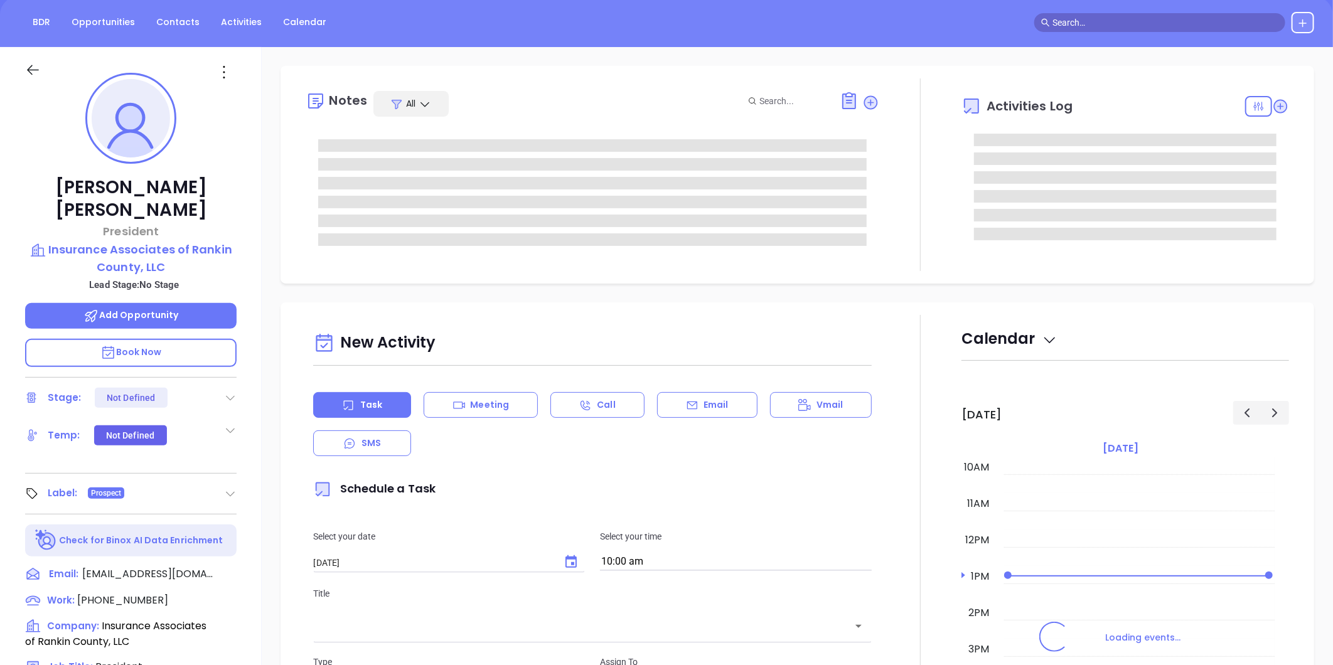
scroll to position [385, 0]
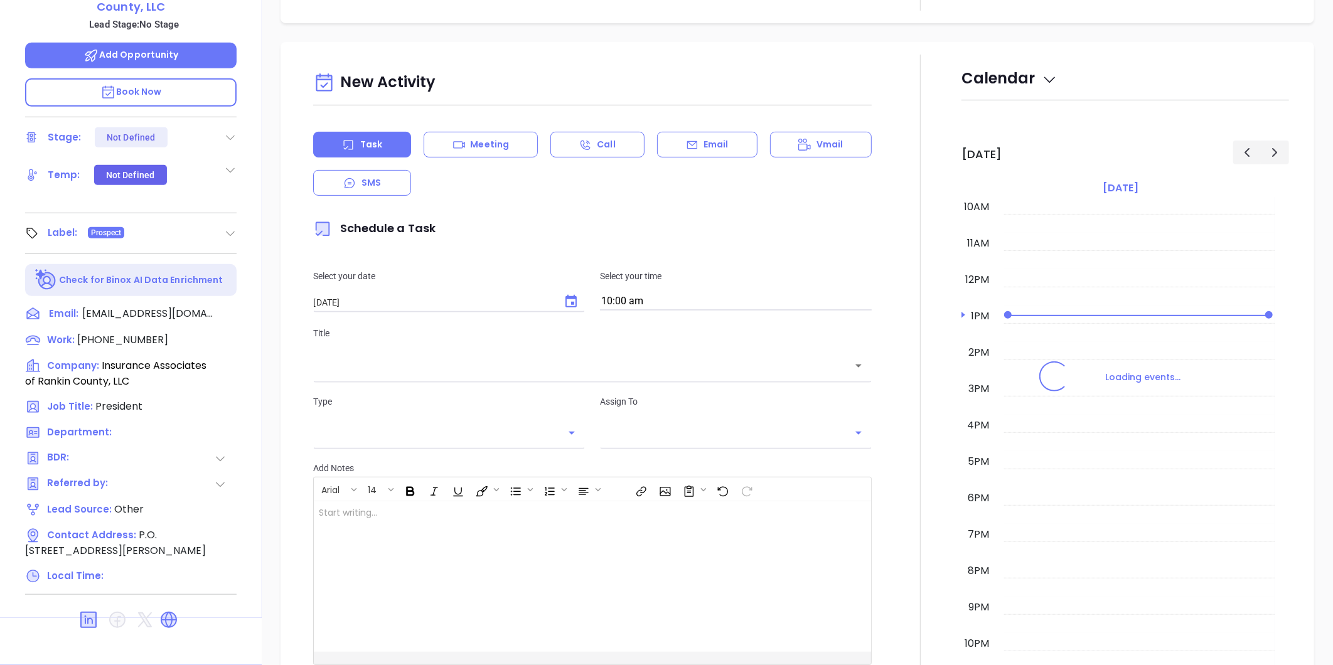
type input "[PERSON_NAME]"
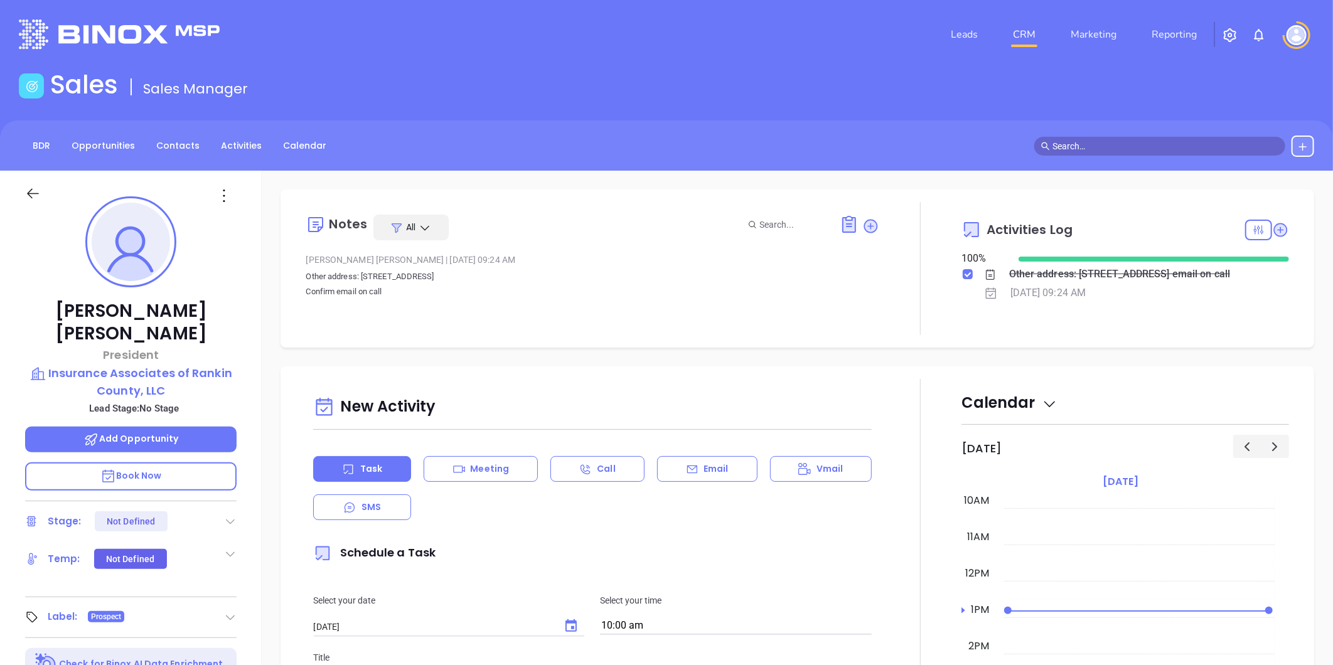
scroll to position [0, 0]
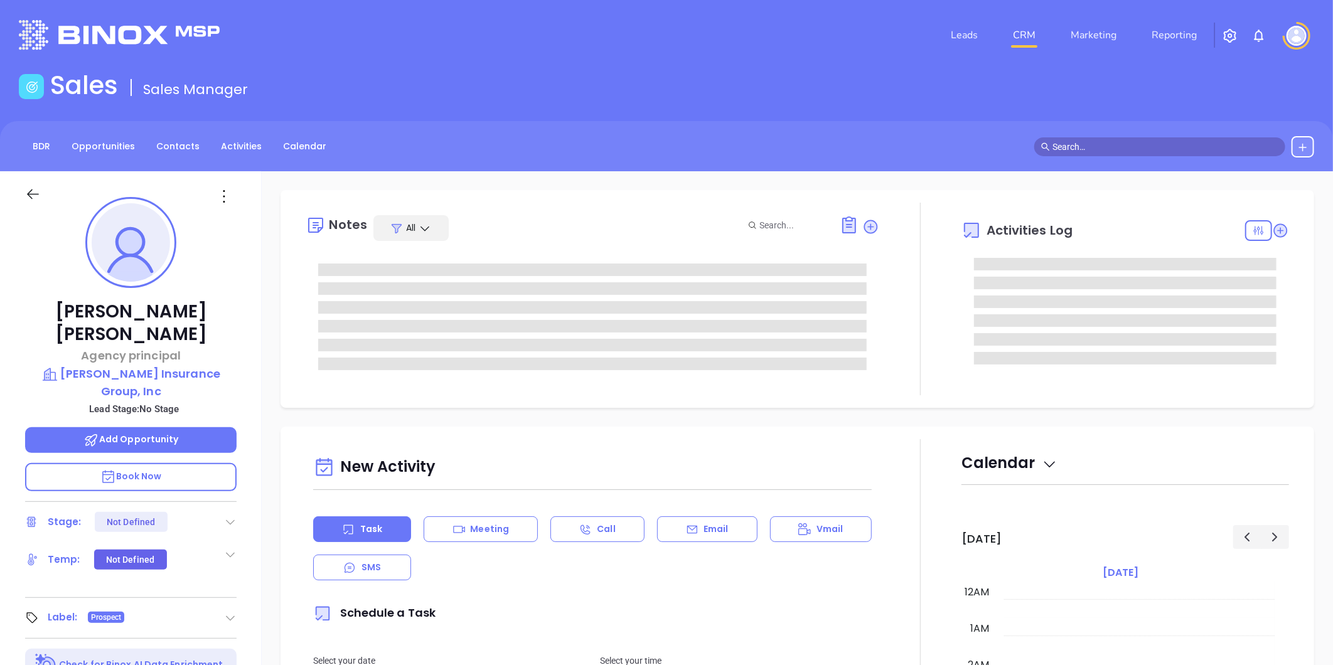
type input "[DATE]"
type input "[PERSON_NAME]"
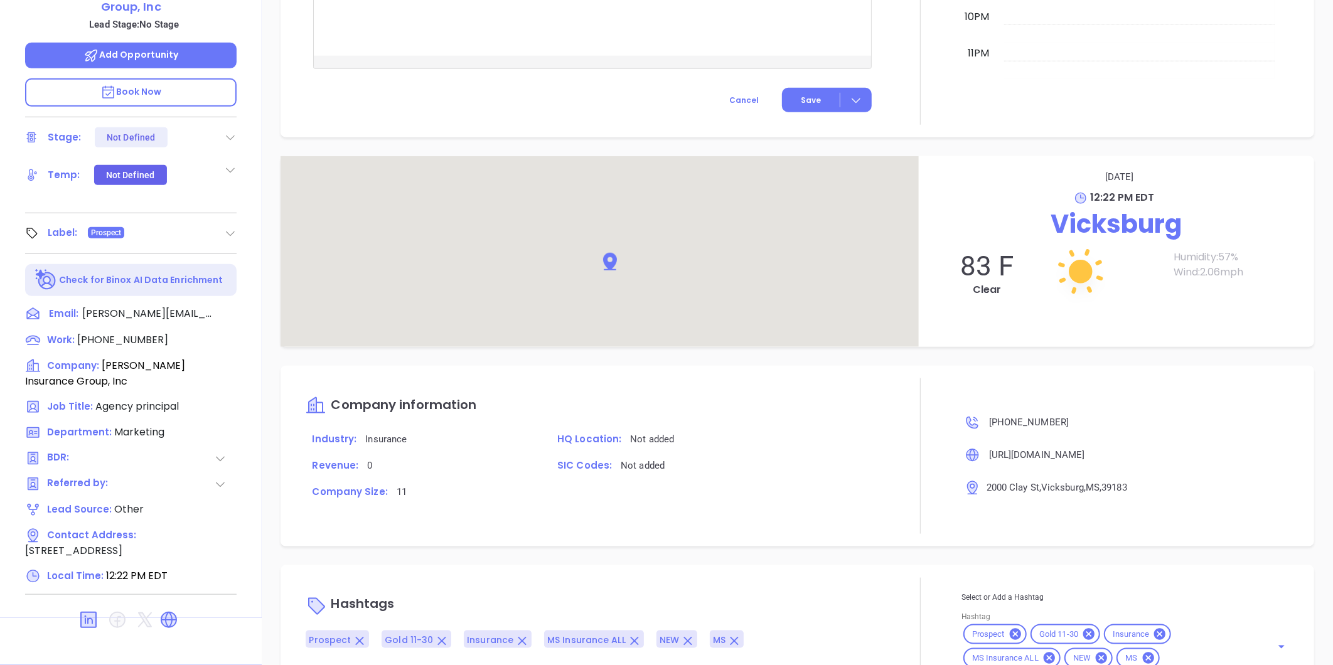
scroll to position [586, 0]
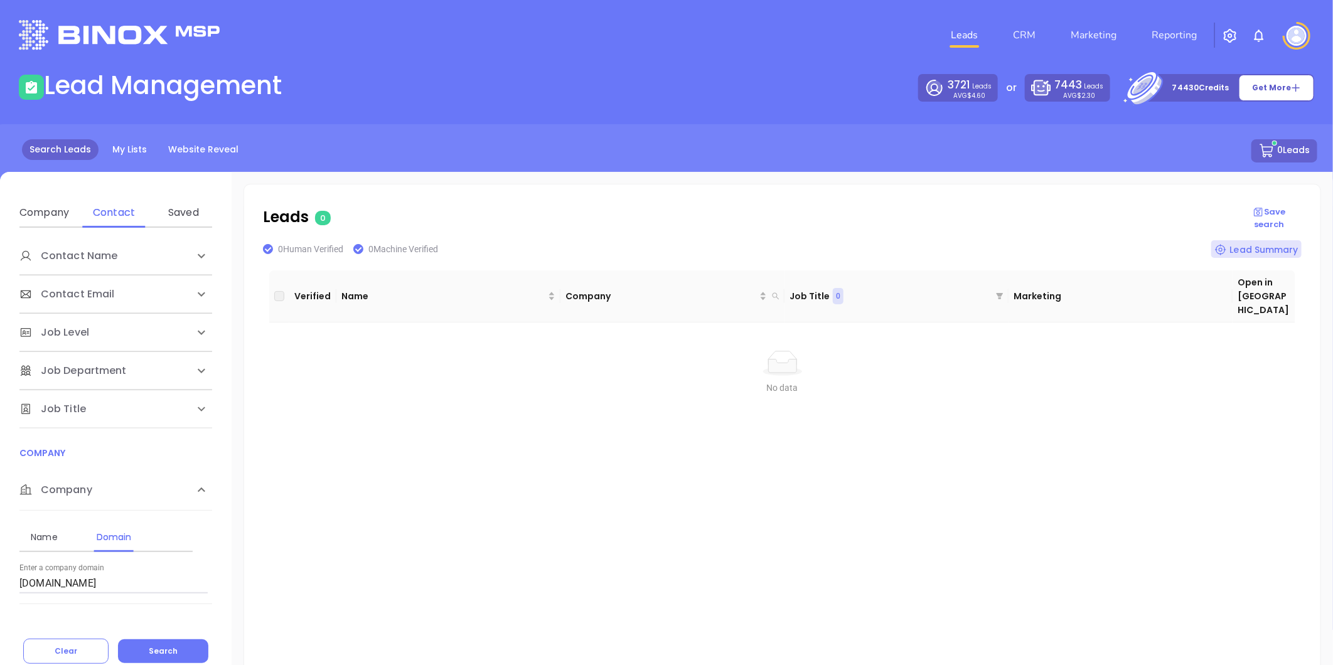
scroll to position [70, 0]
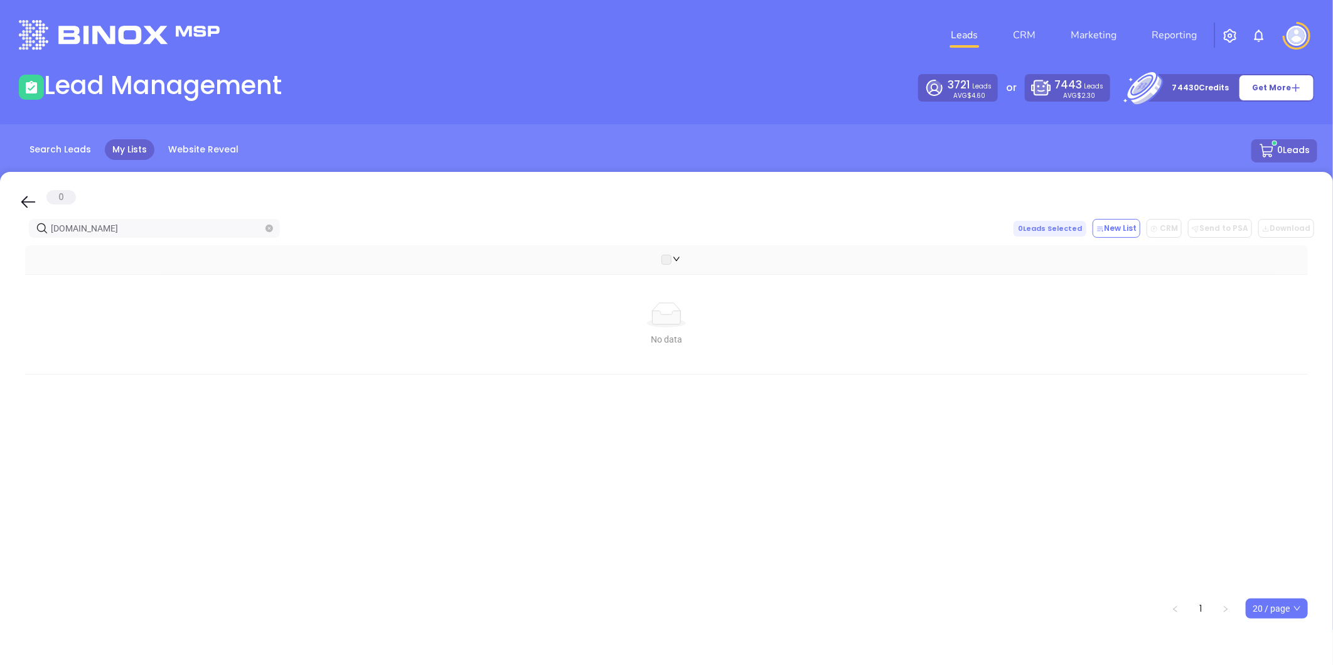
drag, startPoint x: 154, startPoint y: 229, endPoint x: -160, endPoint y: 254, distance: 315.4
click at [0, 254] on html "Leads CRM Marketing Reporting Financial Leads Leads Lead Management 3721 Leads …" at bounding box center [666, 332] width 1333 height 665
type input "wardinsurancegroup.com"
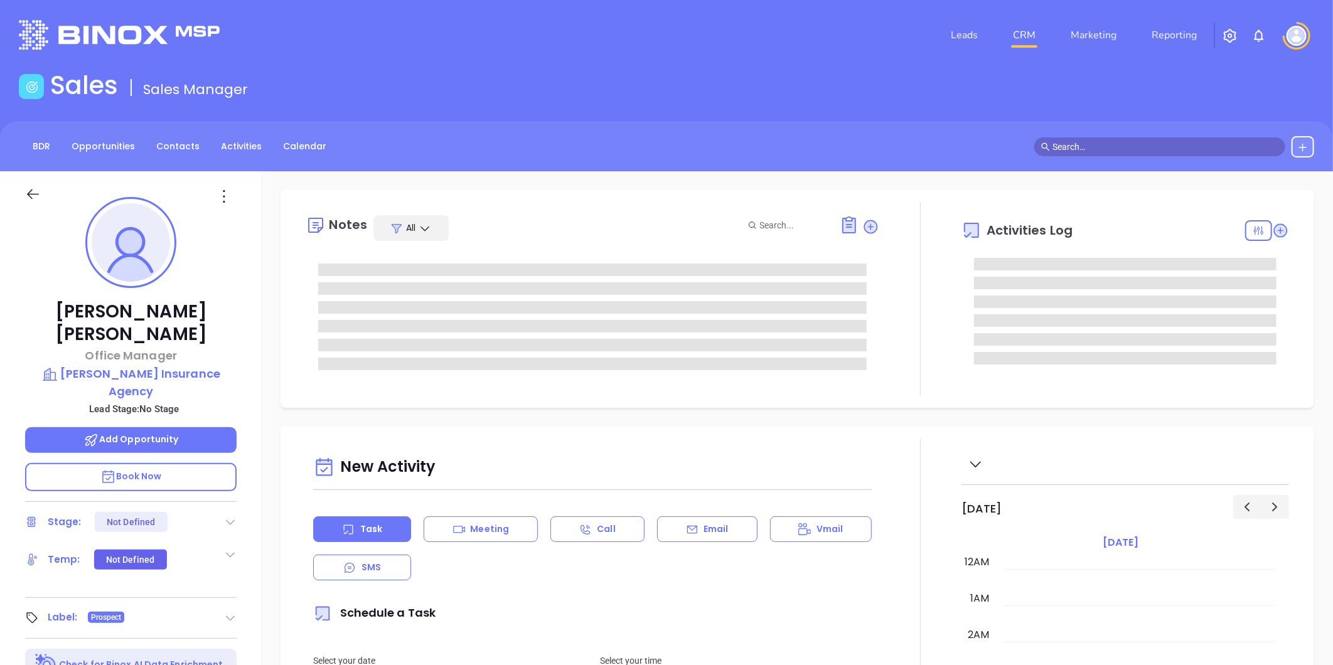
type input "[DATE]"
type input "[PERSON_NAME]"
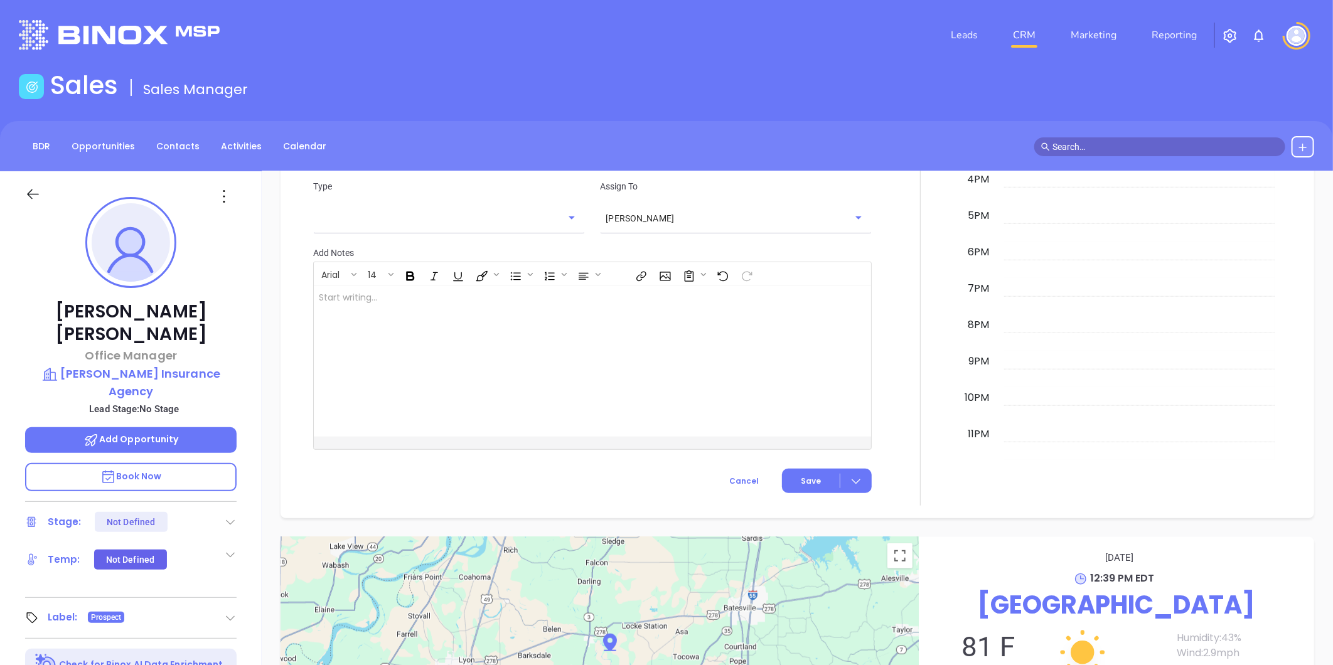
scroll to position [516, 0]
